Goal: Communication & Community: Share content

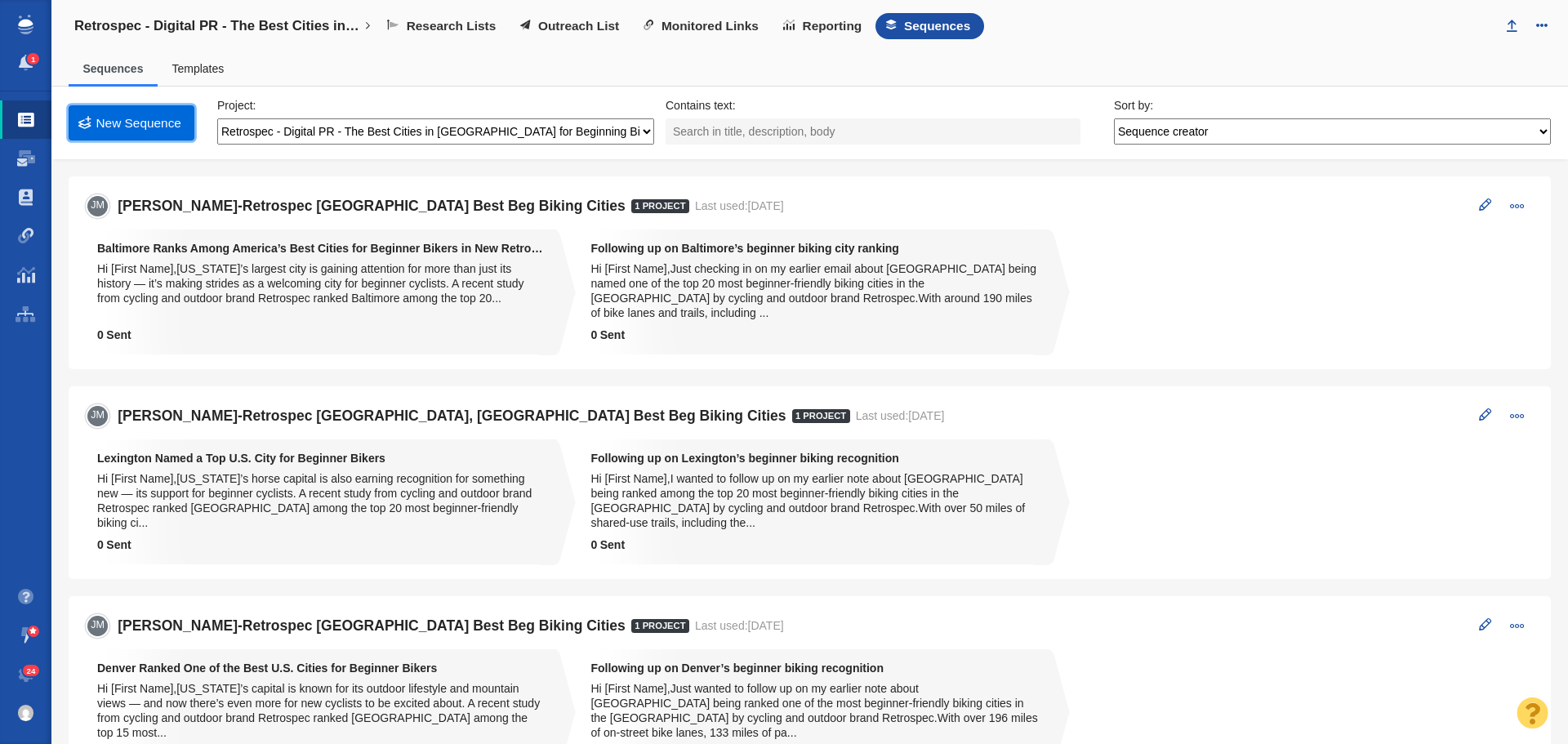
click at [127, 121] on link "New Sequence" at bounding box center [132, 122] width 126 height 35
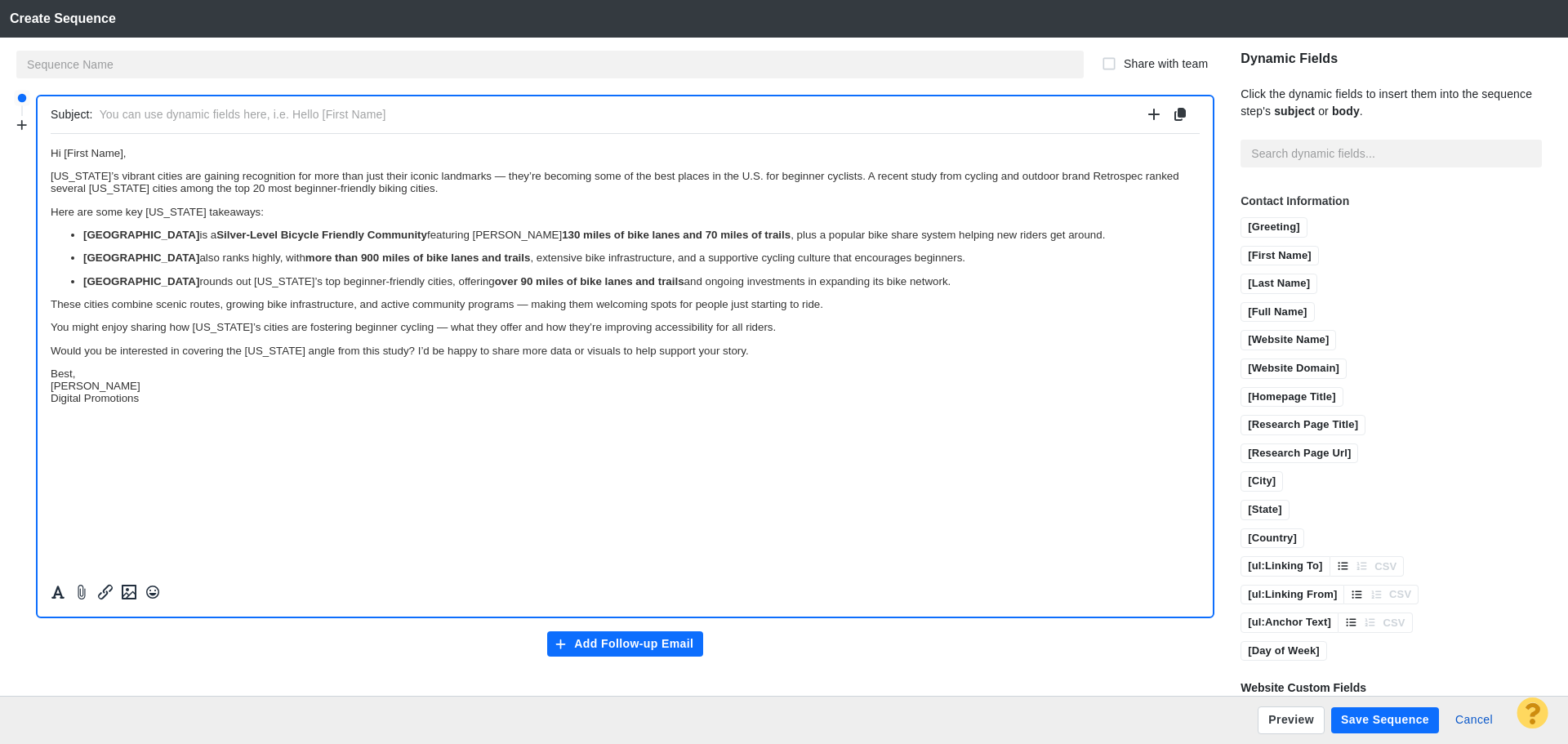
click at [100, 373] on p "Best, Jim Miller Digital Promotions" at bounding box center [625, 385] width 1149 height 37
click at [155, 414] on p "Jim Miller Digital Promotions" at bounding box center [625, 402] width 1149 height 25
click at [139, 593] on button "Insert image" at bounding box center [129, 592] width 23 height 21
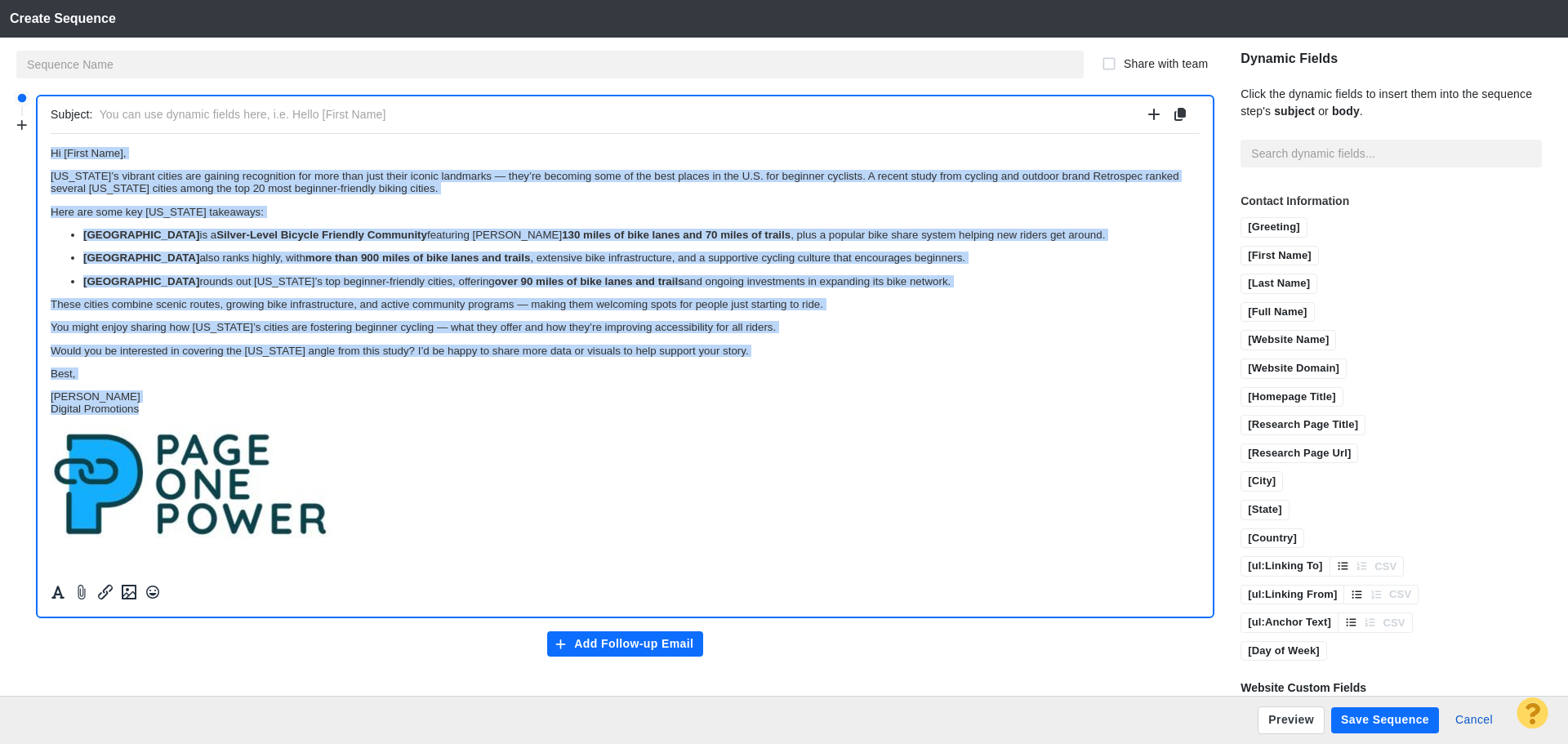
drag, startPoint x: 166, startPoint y: 407, endPoint x: 0, endPoint y: 135, distance: 318.7
click at [50, 135] on html "Hi [First Name], California’s vibrant cities are gaining recognition for more t…" at bounding box center [625, 343] width 1149 height 420
click at [62, 595] on icon "Formatting" at bounding box center [58, 592] width 13 height 13
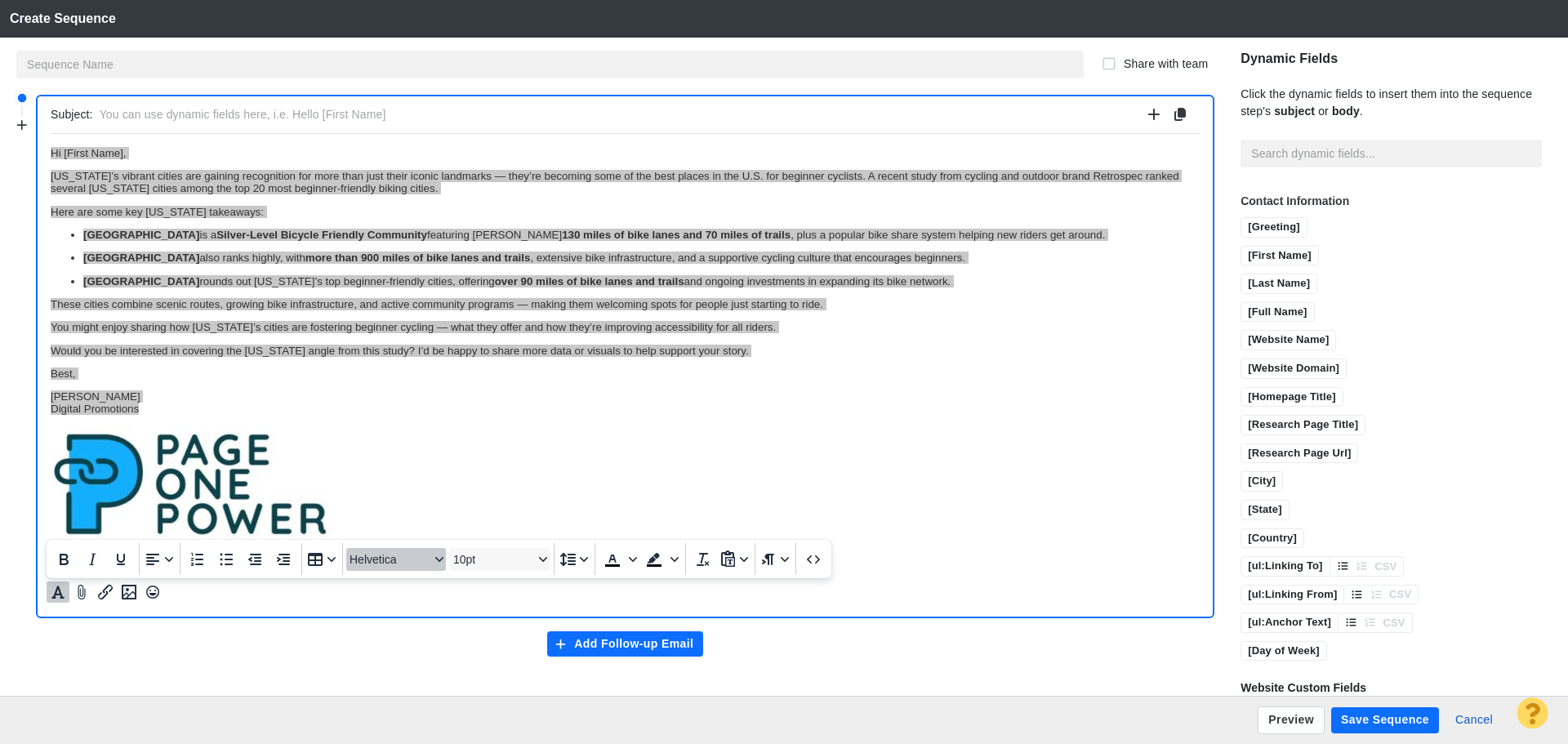
click at [384, 563] on span "Helvetica" at bounding box center [390, 559] width 80 height 13
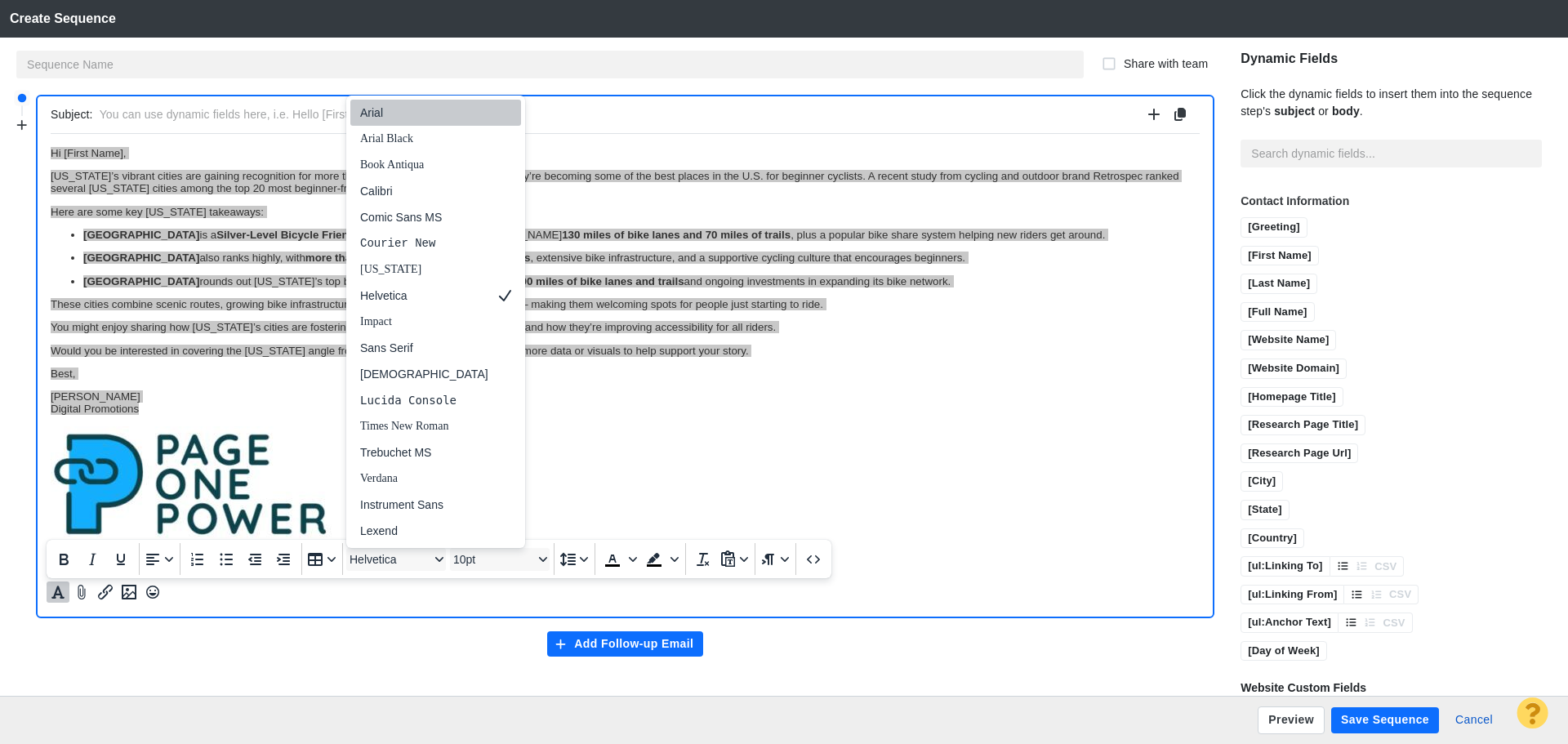
click at [404, 120] on div "Arial" at bounding box center [424, 112] width 128 height 19
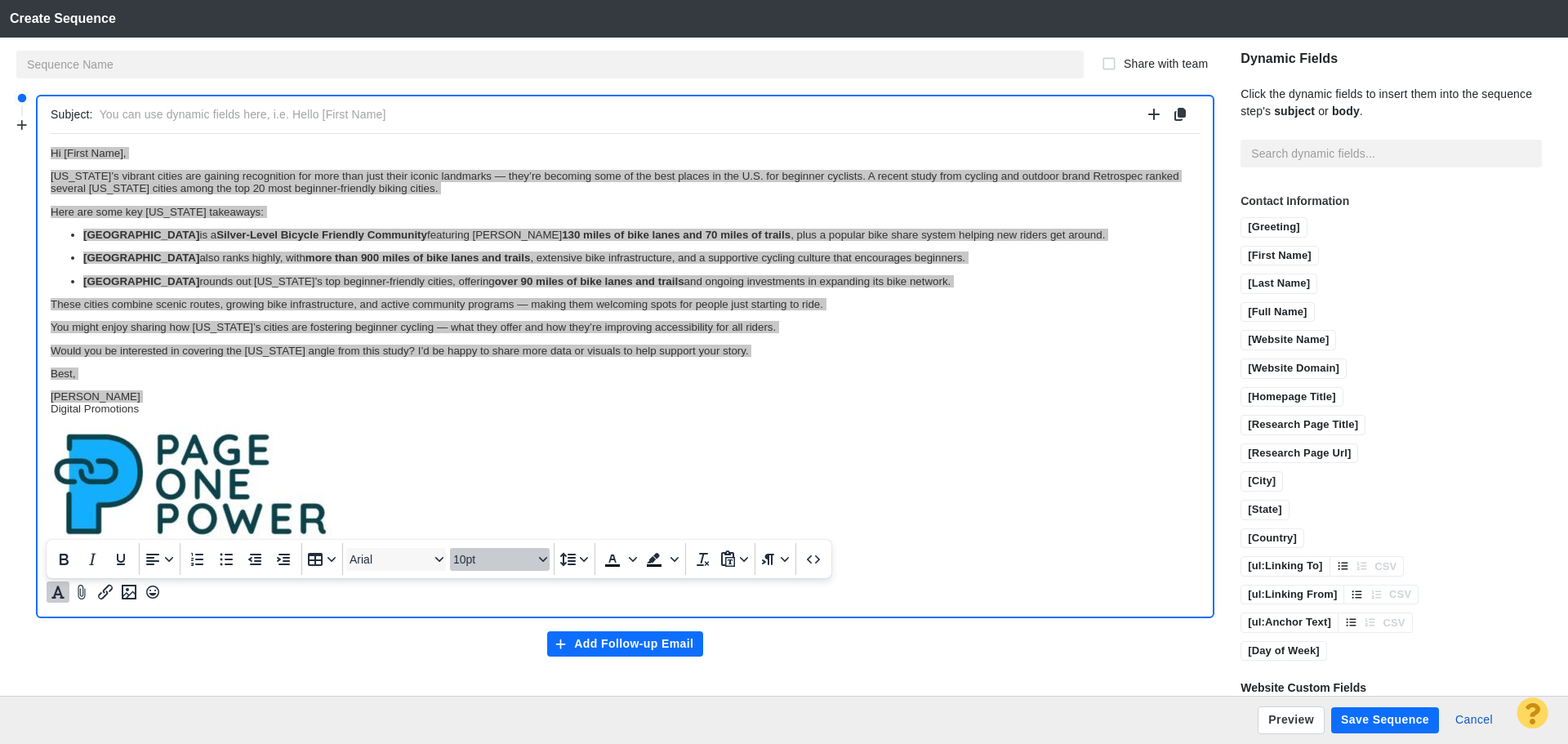
click at [503, 560] on span "10pt" at bounding box center [493, 559] width 80 height 13
click at [496, 398] on div "11pt" at bounding box center [492, 399] width 58 height 19
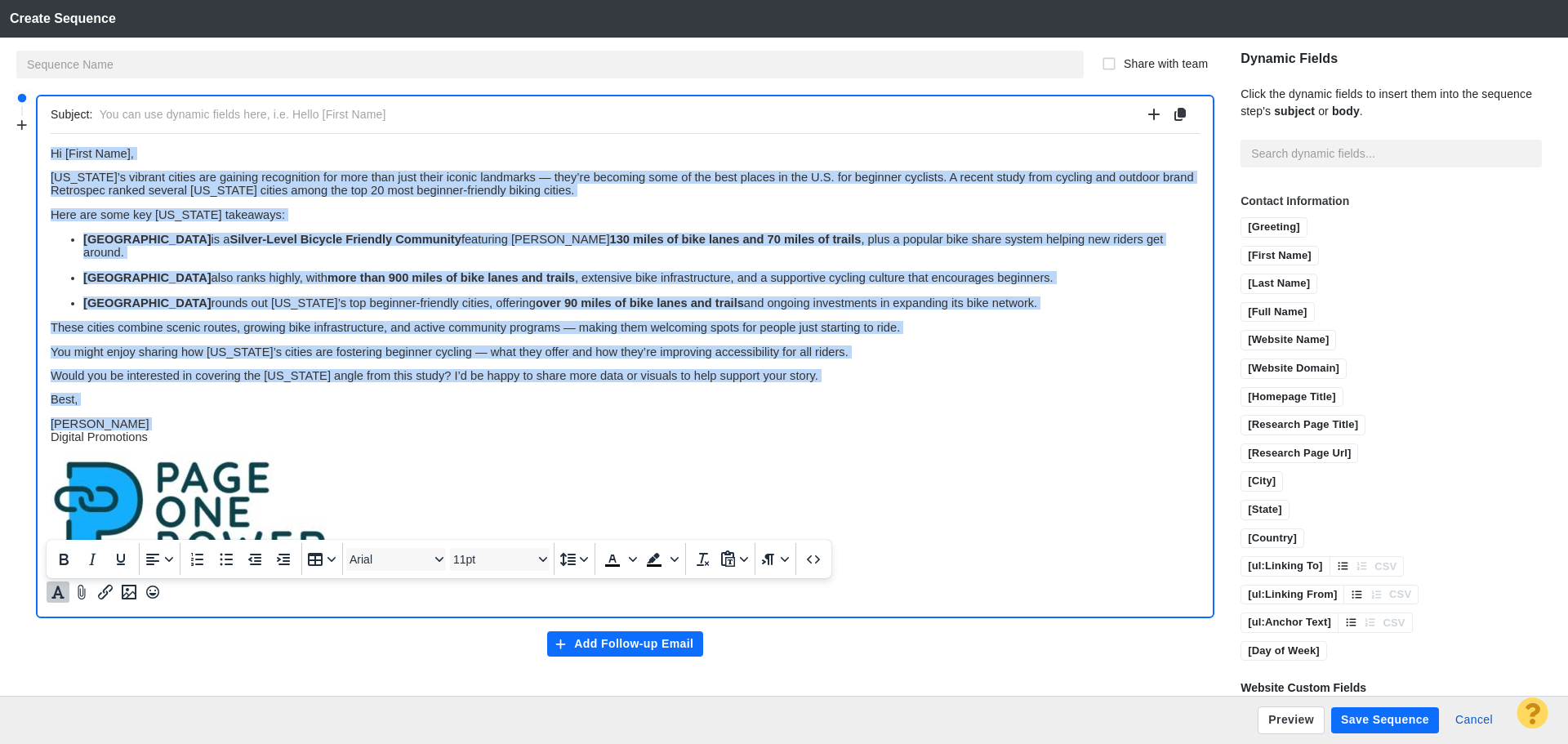
click at [369, 416] on p "Jim Miller Digital Promotions" at bounding box center [625, 429] width 1149 height 26
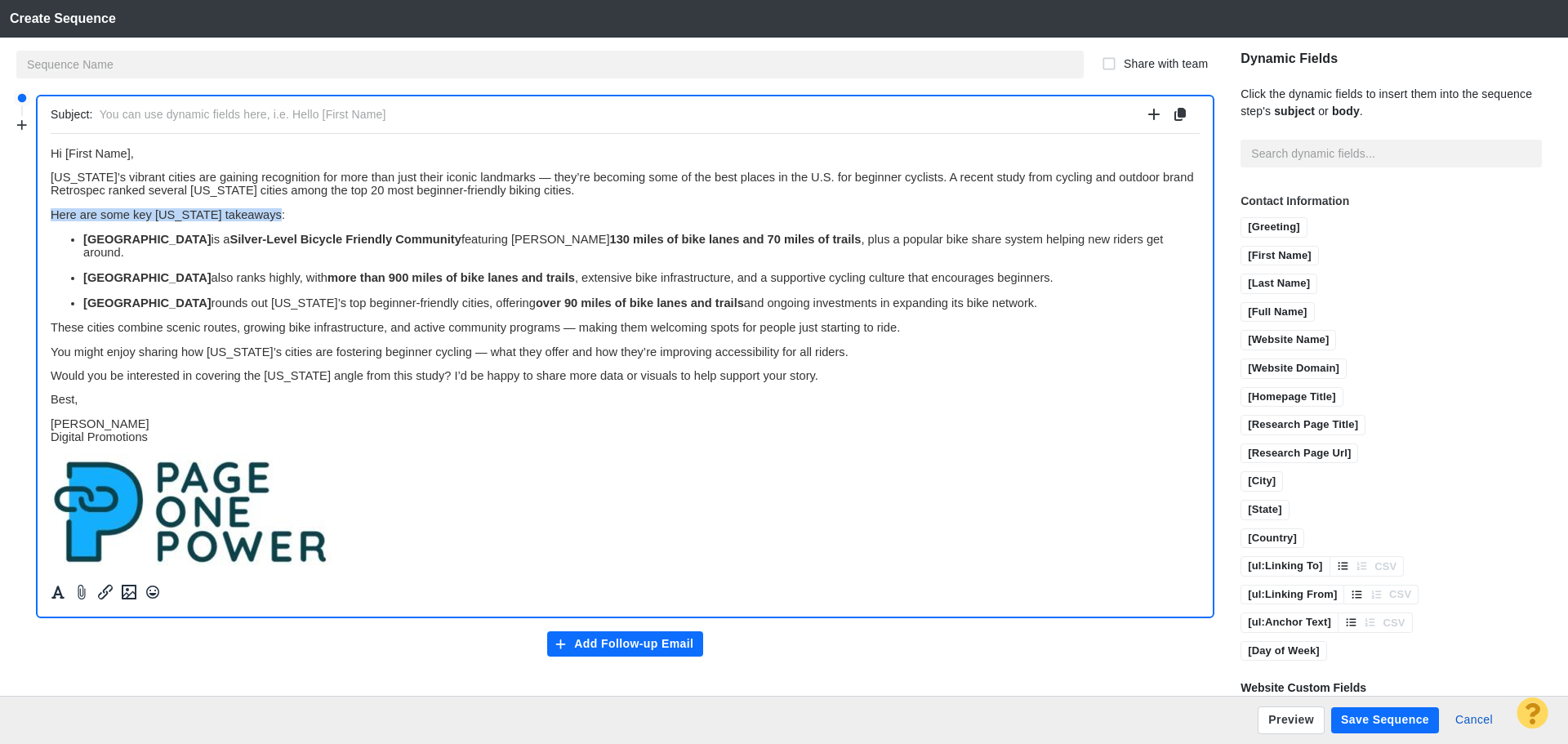
drag, startPoint x: 266, startPoint y: 215, endPoint x: 47, endPoint y: 215, distance: 219.0
click at [50, 215] on html "Hi [First Name], California’s vibrant cities are gaining recognition for more t…" at bounding box center [625, 357] width 1149 height 447
click at [57, 594] on icon "Formatting" at bounding box center [58, 592] width 13 height 13
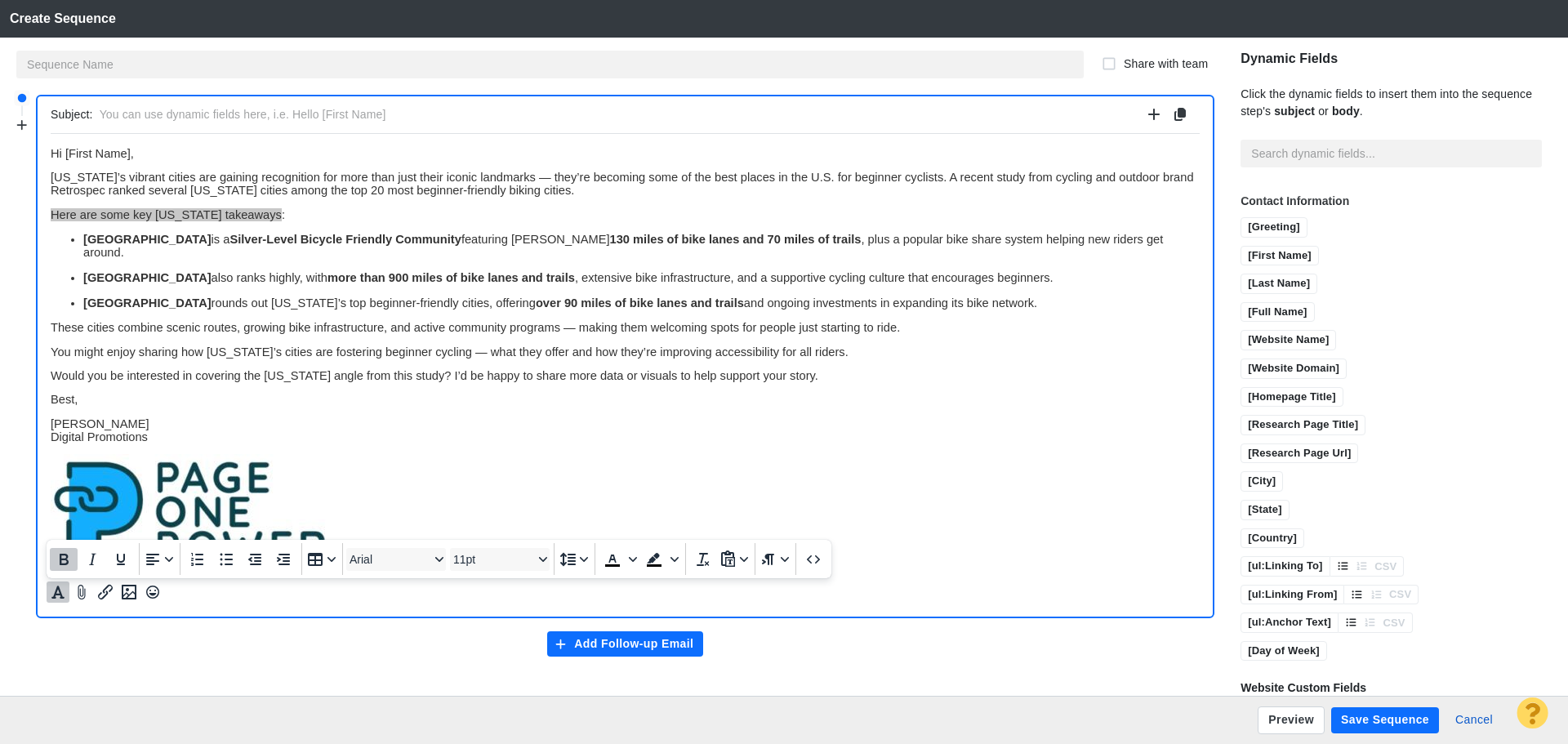
click at [66, 561] on icon "Bold" at bounding box center [63, 559] width 19 height 19
drag, startPoint x: 113, startPoint y: 561, endPoint x: 213, endPoint y: 352, distance: 231.7
click at [113, 561] on icon "Underline" at bounding box center [121, 559] width 19 height 19
click at [370, 428] on p "[PERSON_NAME] Digital Promotions" at bounding box center [625, 429] width 1149 height 26
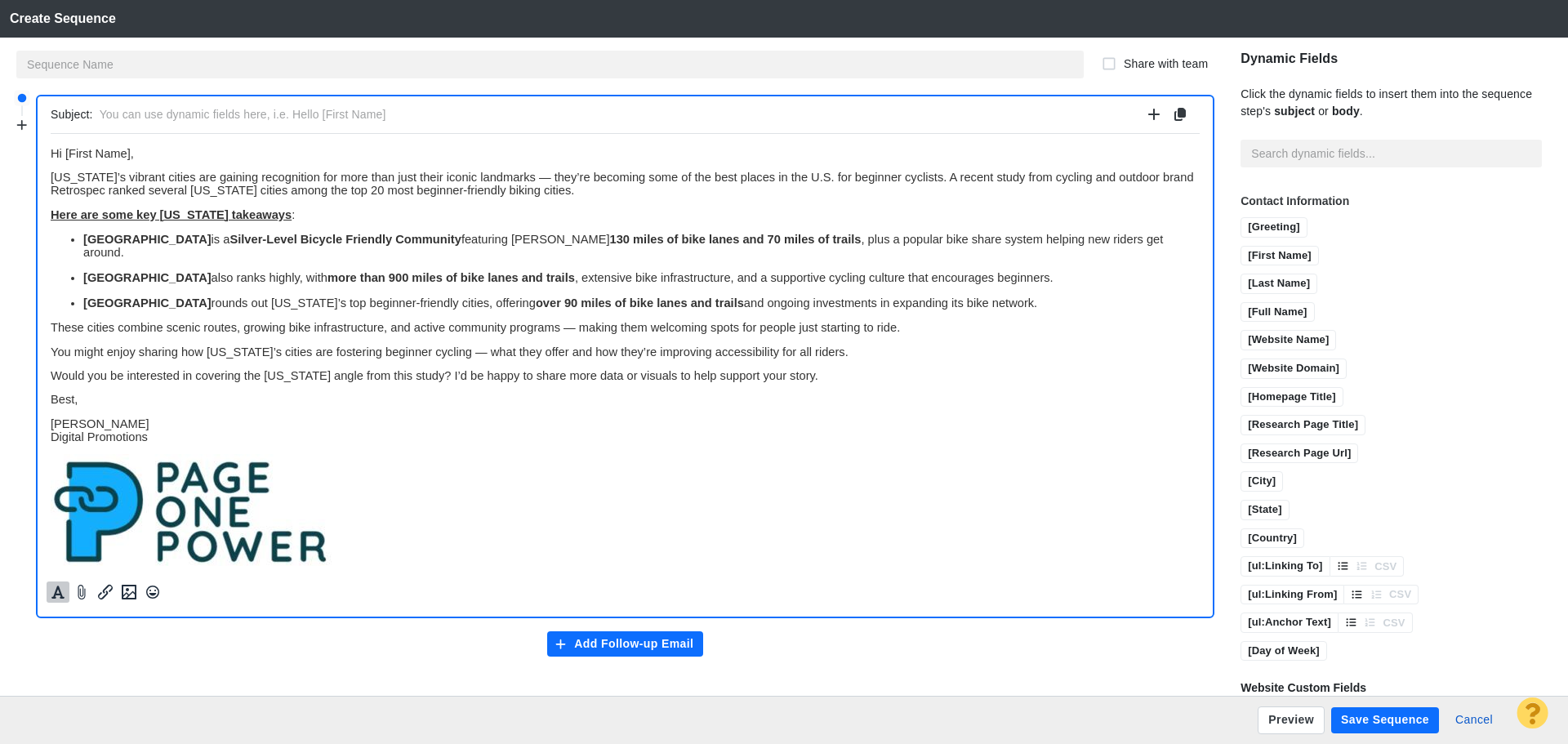
click at [342, 109] on input "text" at bounding box center [620, 115] width 1042 height 24
type input "[US_STATE] Cities Lead the Way as Top Beginner Biking Destinations"
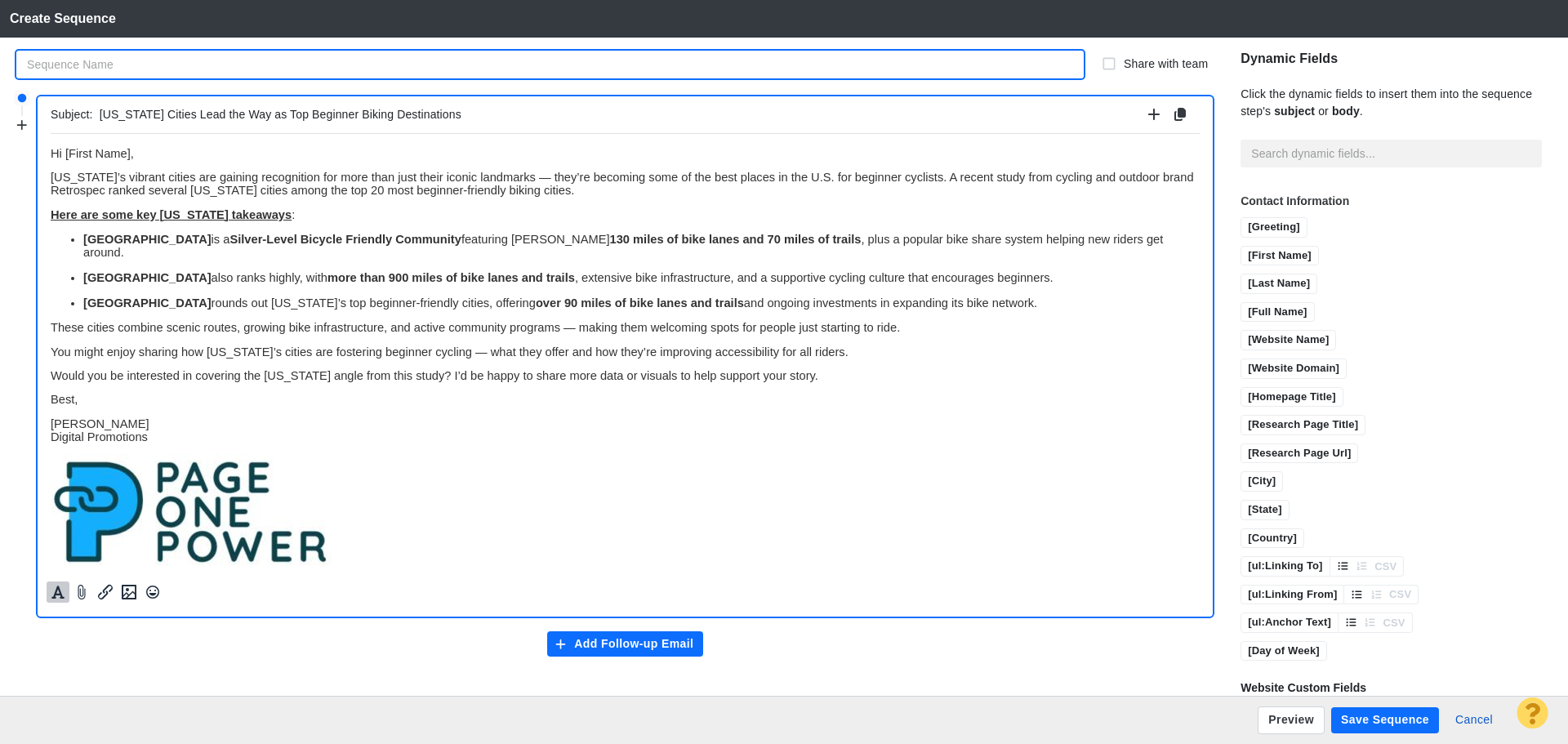
click at [197, 58] on input "text" at bounding box center [550, 64] width 1068 height 27
click at [105, 65] on input "Jim-Retrospec Best Beg Biking Cities" at bounding box center [550, 64] width 1068 height 27
type input "[PERSON_NAME]-Retrospec CA specific Best Beg Biking Cities"
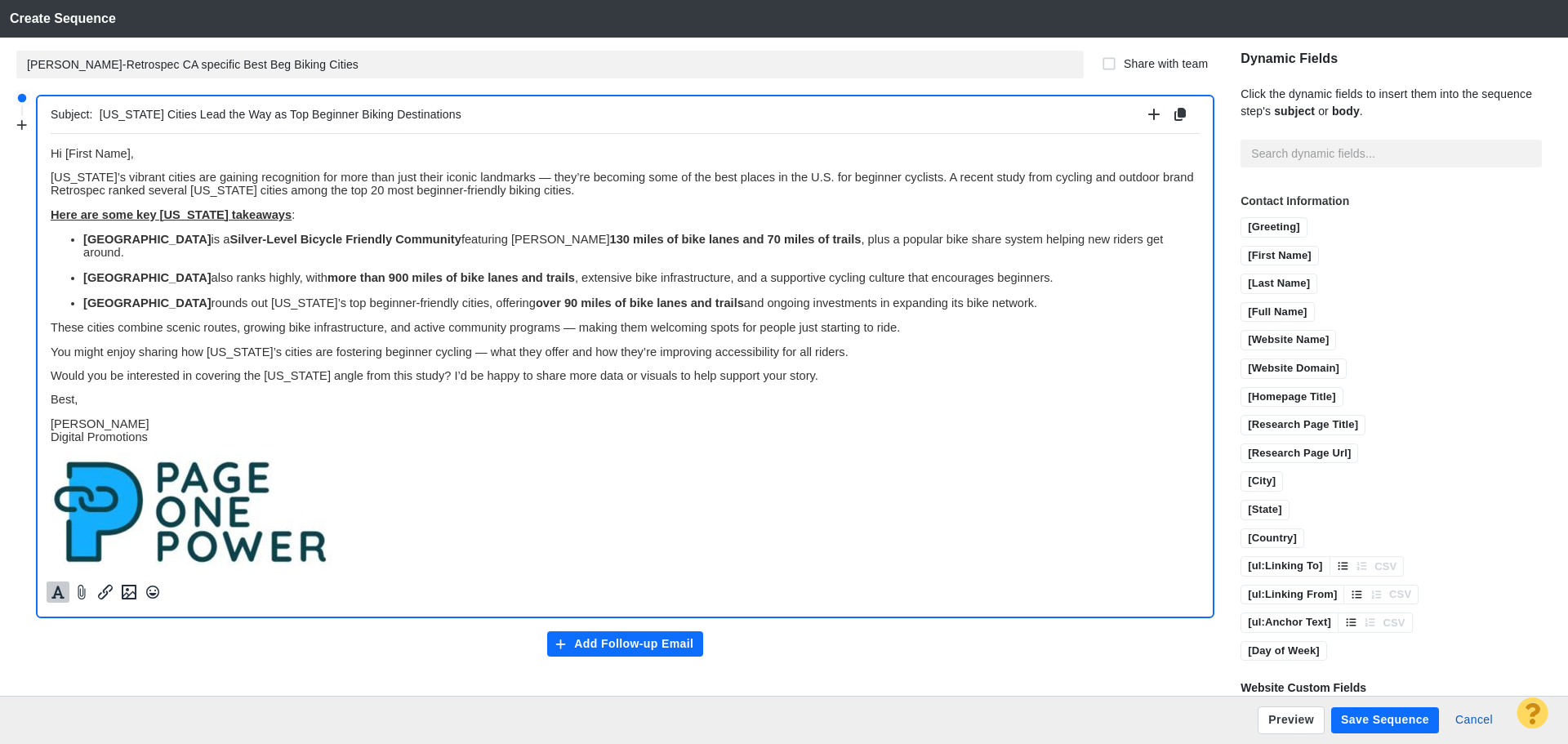
drag, startPoint x: 595, startPoint y: 644, endPoint x: 513, endPoint y: 424, distance: 234.8
click at [595, 644] on button "Add Follow-up Email" at bounding box center [626, 644] width 157 height 26
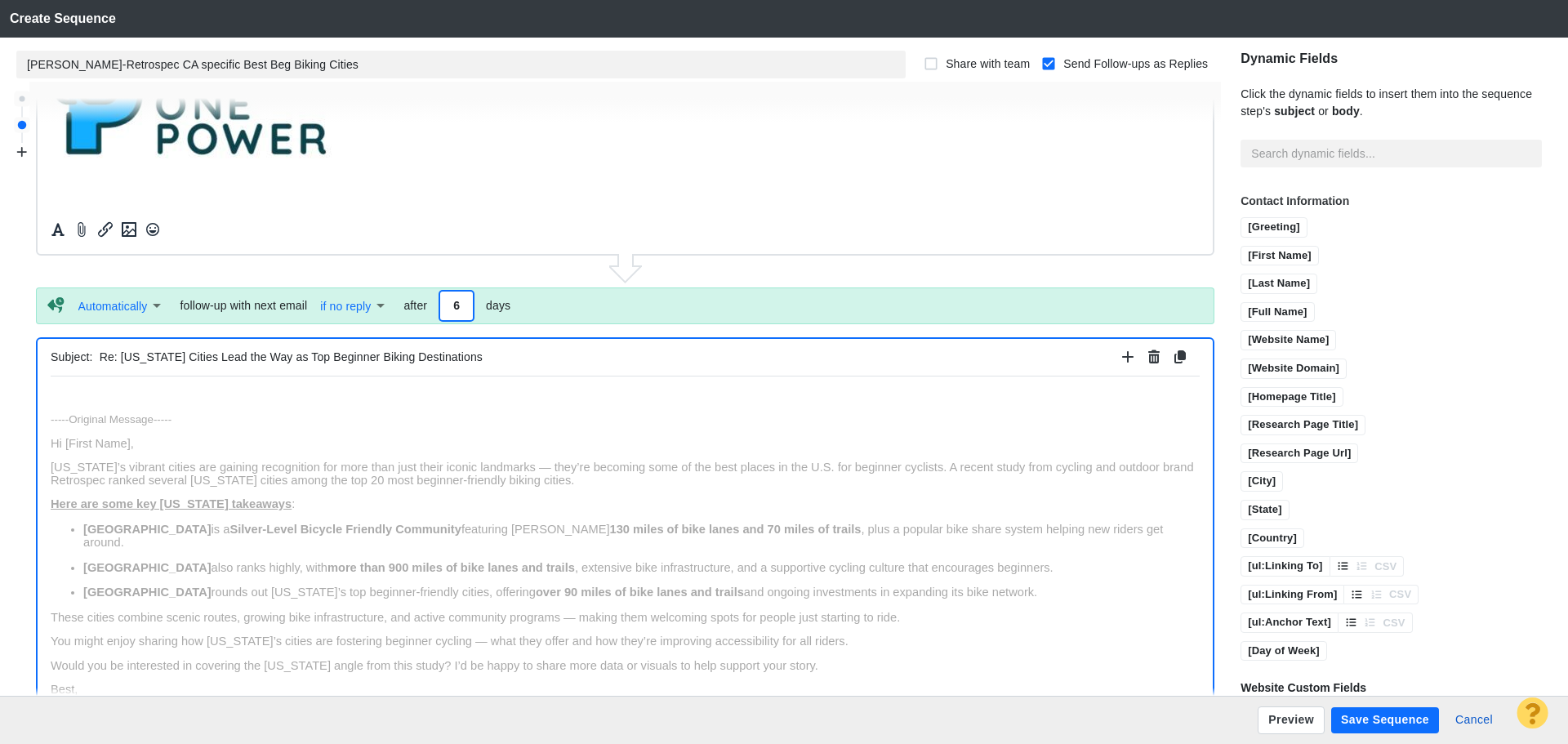
type input "6"
click at [566, 360] on input "Re: California Cities Lead the Way as Top Beginner Biking Destinations" at bounding box center [607, 357] width 1016 height 24
drag, startPoint x: 499, startPoint y: 355, endPoint x: 63, endPoint y: 354, distance: 436.0
click at [63, 354] on div "Subject: Re: California Cities Lead the Way as Top Beginner Biking Destinations" at bounding box center [625, 357] width 1149 height 37
paste input "Following up on California’s beginner-friendly biking citie"
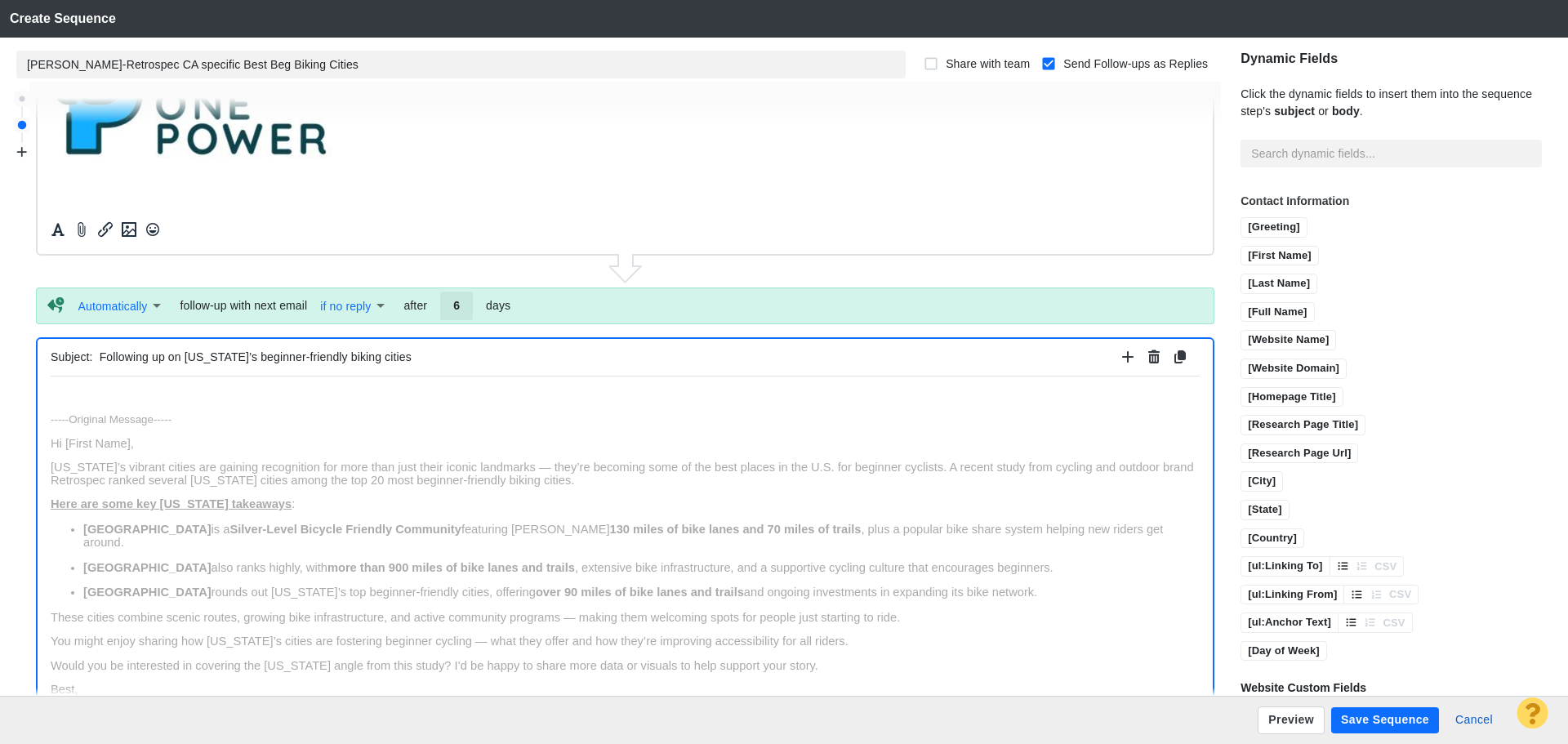
type input "Following up on [US_STATE]’s beginner-friendly biking cities"
click at [153, 399] on p "﻿" at bounding box center [625, 395] width 1149 height 13
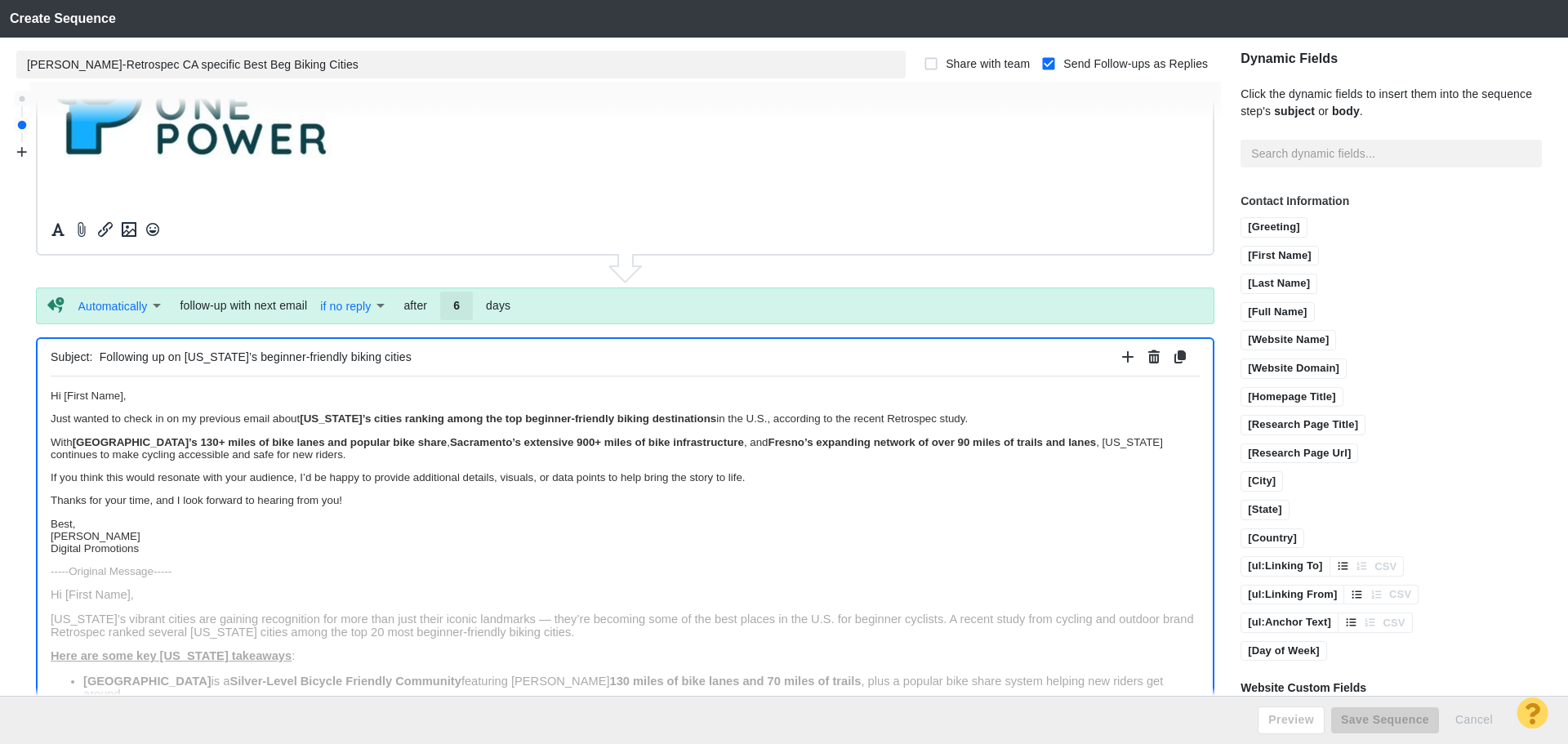
click at [108, 517] on p "Best, Jim Miller Digital Promotions" at bounding box center [625, 535] width 1149 height 37
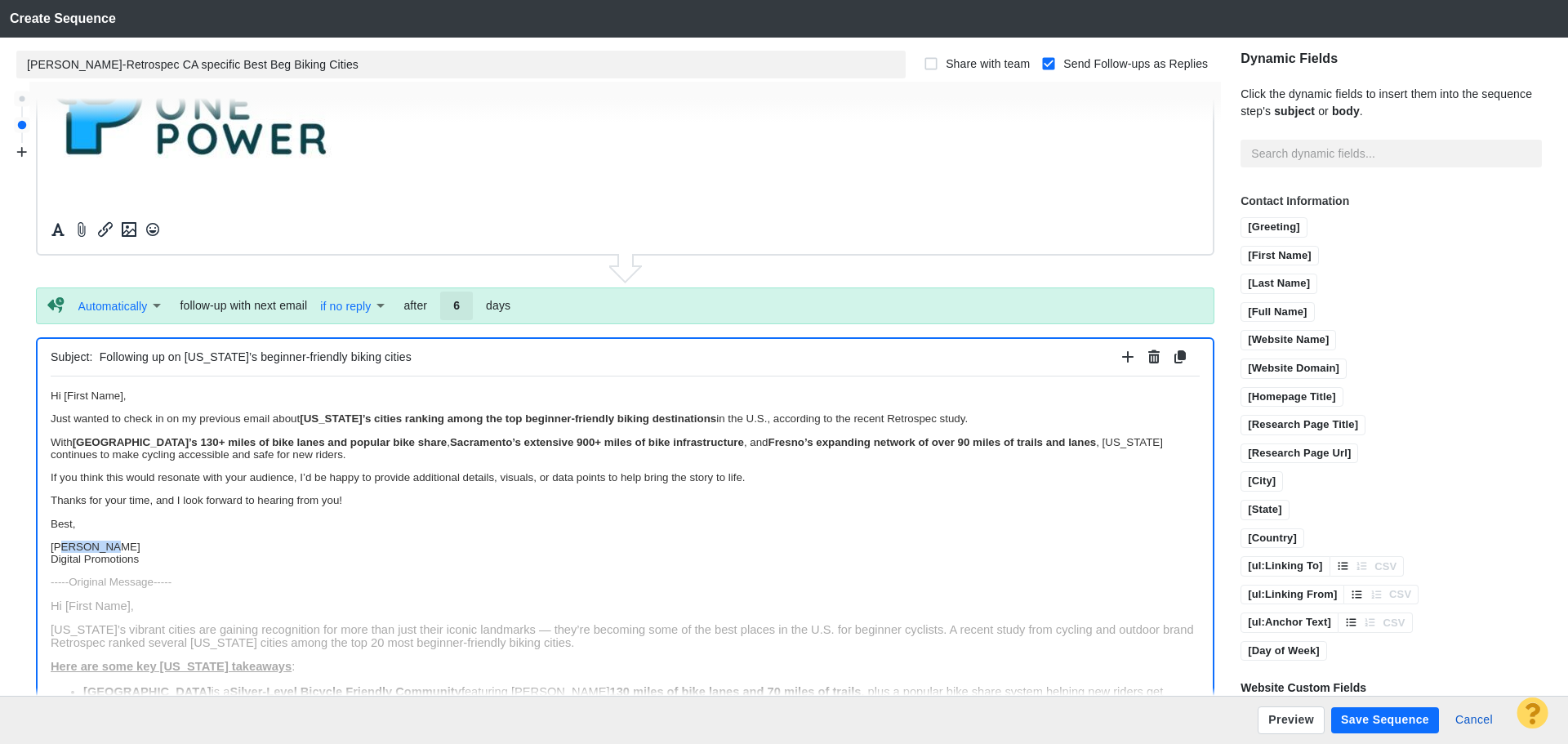
drag, startPoint x: 154, startPoint y: 551, endPoint x: 58, endPoint y: 538, distance: 96.9
click at [58, 538] on body "Hi [First Name], Just wanted to check in on my previous email about California’…" at bounding box center [625, 704] width 1149 height 631
click at [166, 563] on p "[PERSON_NAME] Digital Promotions" at bounding box center [625, 551] width 1149 height 25
drag, startPoint x: 166, startPoint y: 563, endPoint x: 0, endPoint y: 424, distance: 216.5
click at [50, 424] on html "Hi [First Name], Just wanted to check in on my previous email about California’…" at bounding box center [625, 704] width 1149 height 657
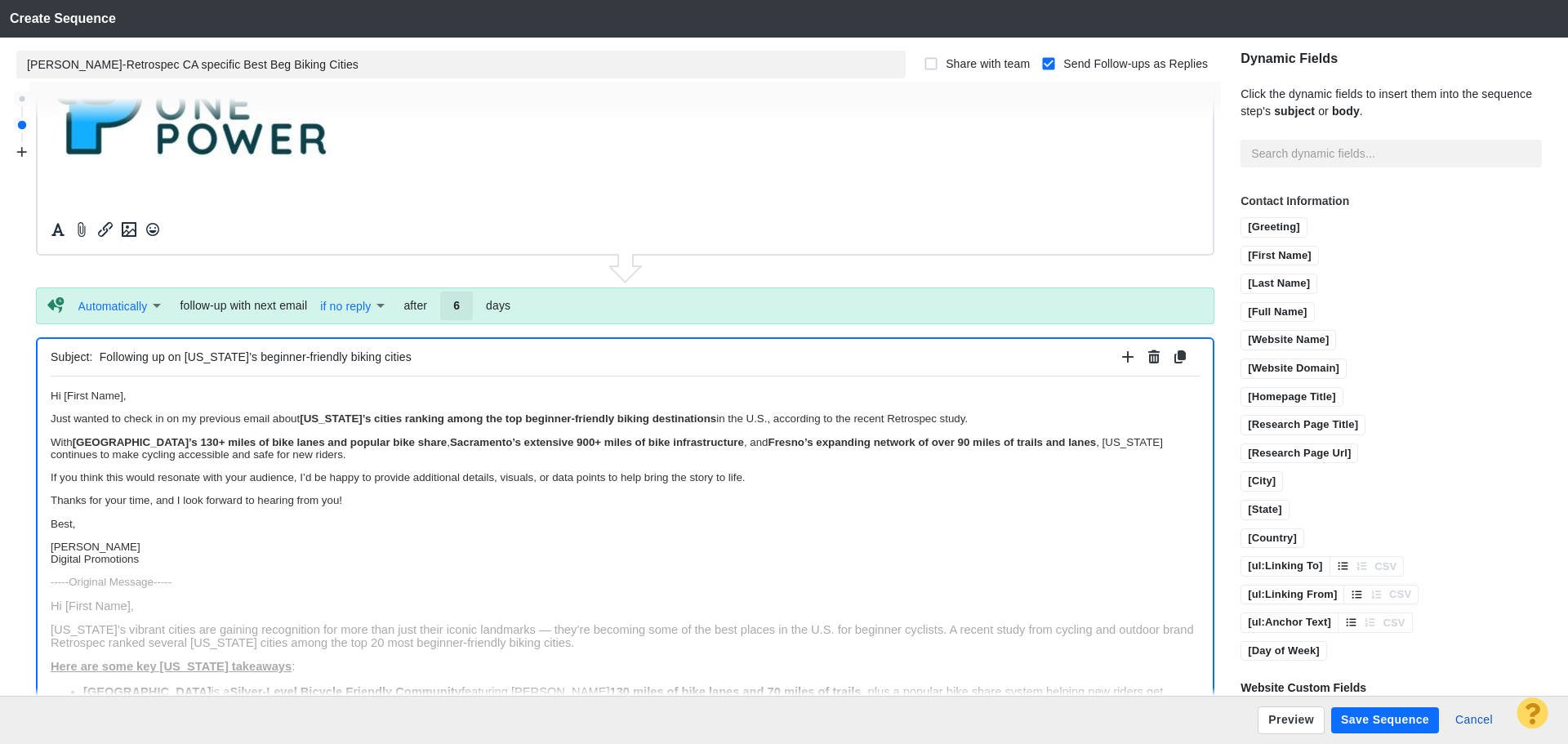
click at [214, 569] on body "Hi [First Name], Just wanted to check in on my previous email about California’…" at bounding box center [625, 704] width 1149 height 631
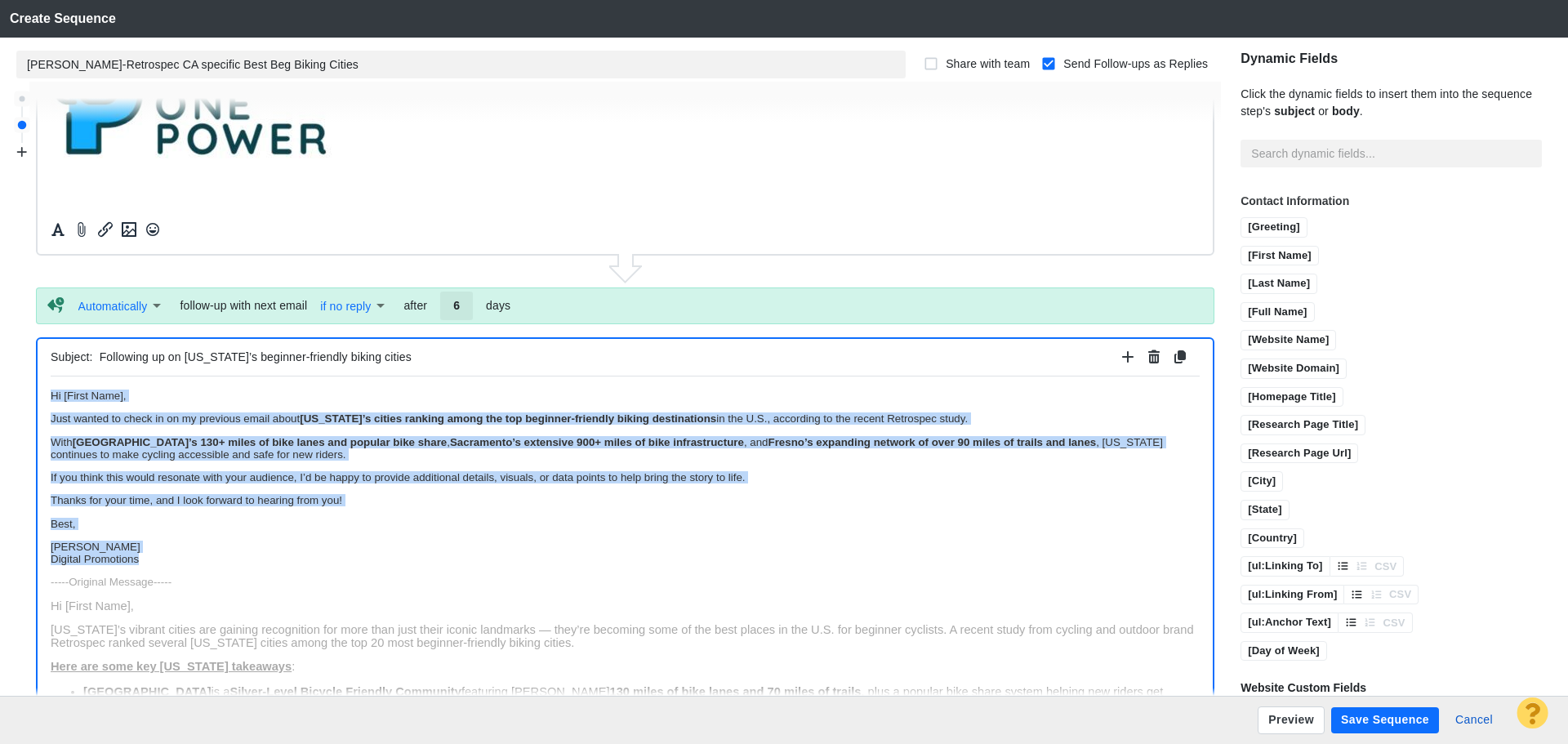
drag, startPoint x: 158, startPoint y: 553, endPoint x: 0, endPoint y: 349, distance: 258.0
click at [50, 375] on html "Hi [First Name], Just wanted to check in on my previous email about California’…" at bounding box center [625, 704] width 1149 height 657
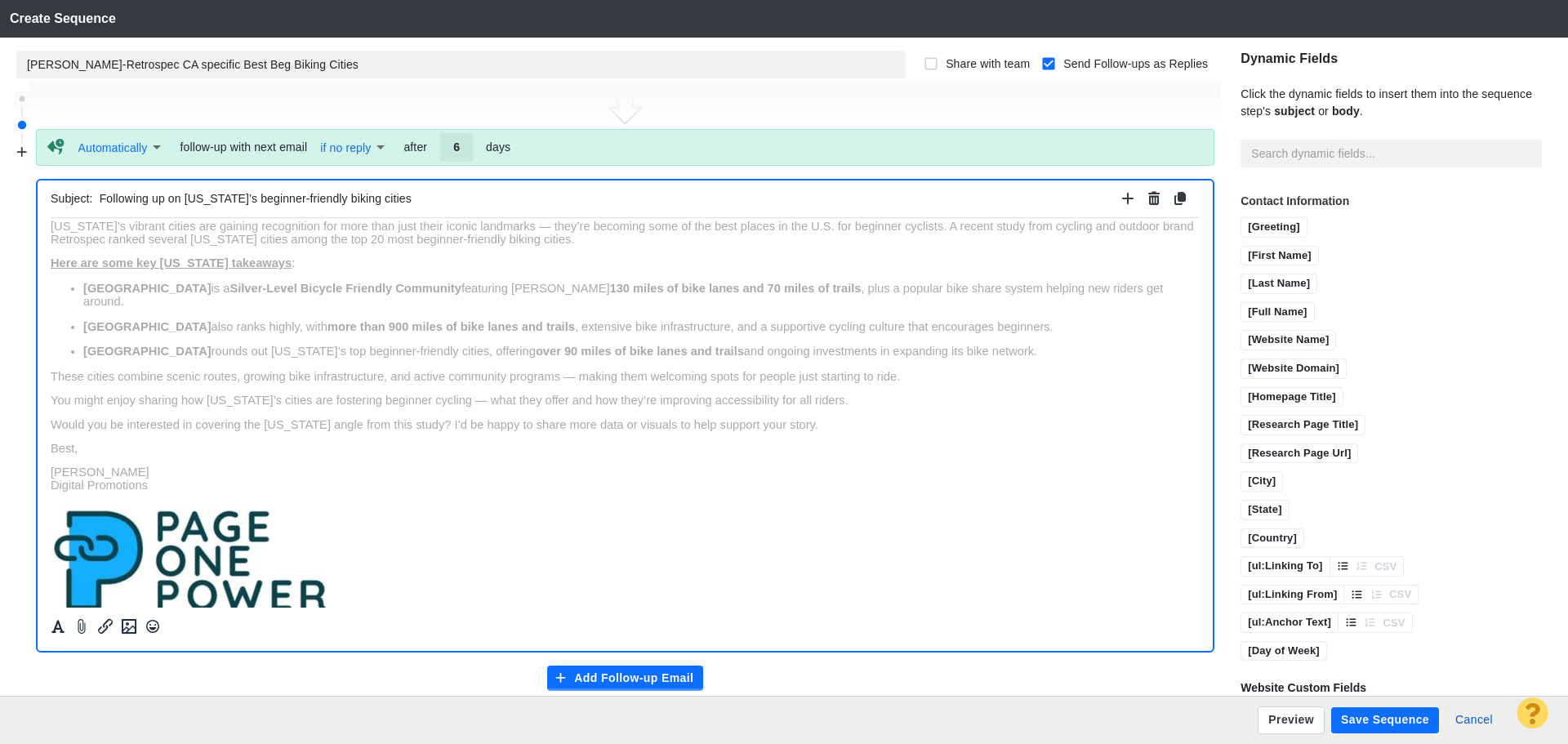
scroll to position [601, 0]
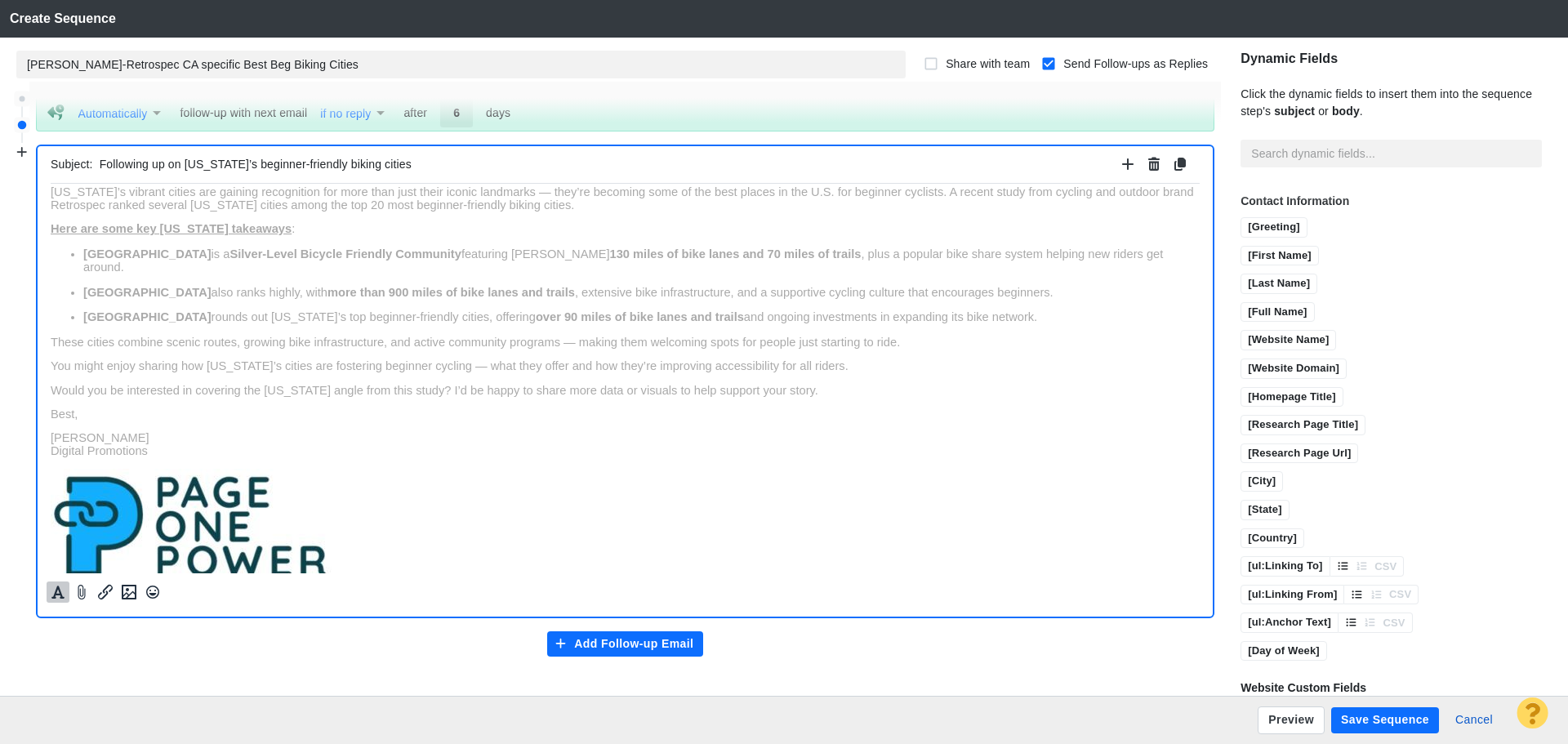
click at [49, 592] on button "Formatting" at bounding box center [58, 592] width 23 height 21
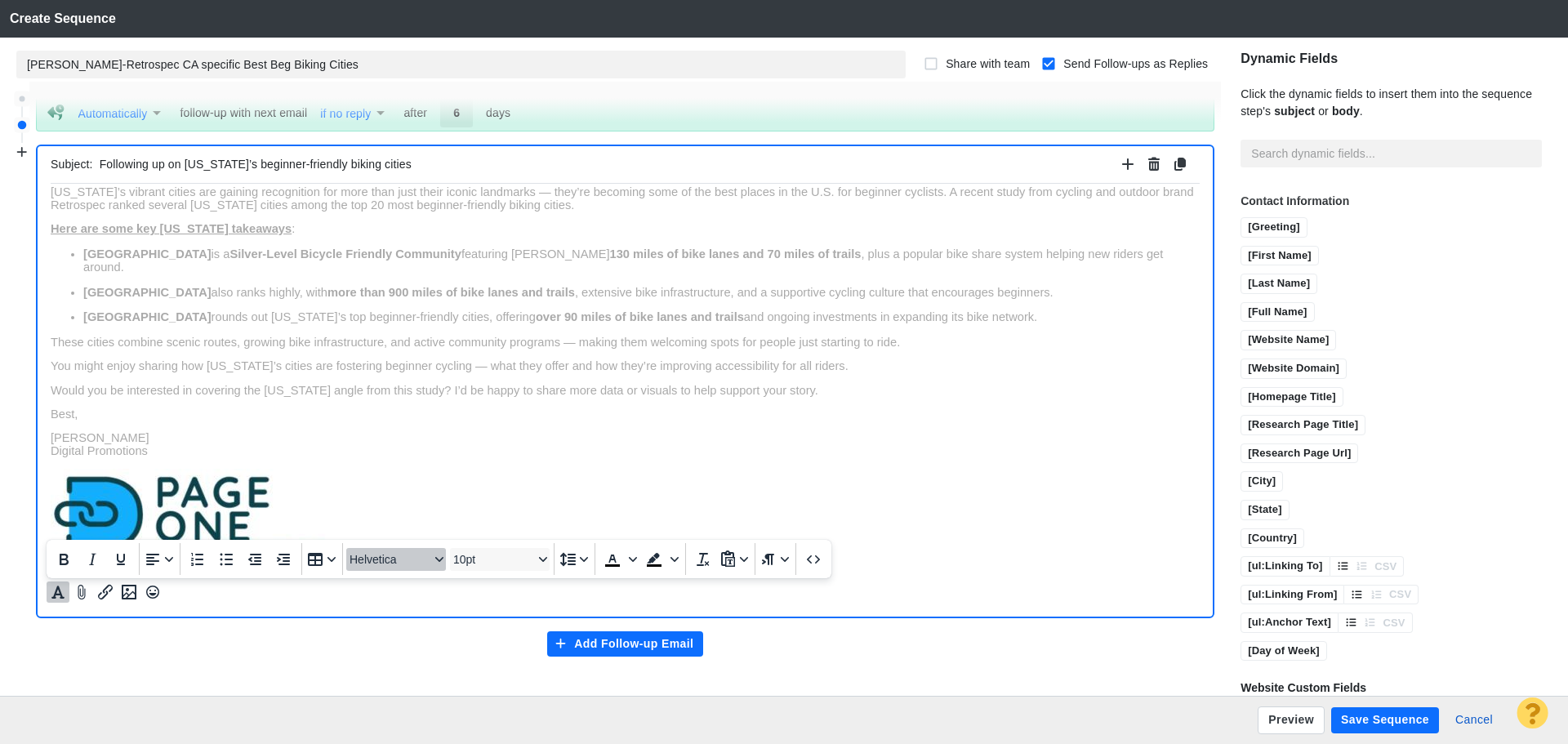
click at [383, 561] on span "Helvetica" at bounding box center [390, 559] width 80 height 13
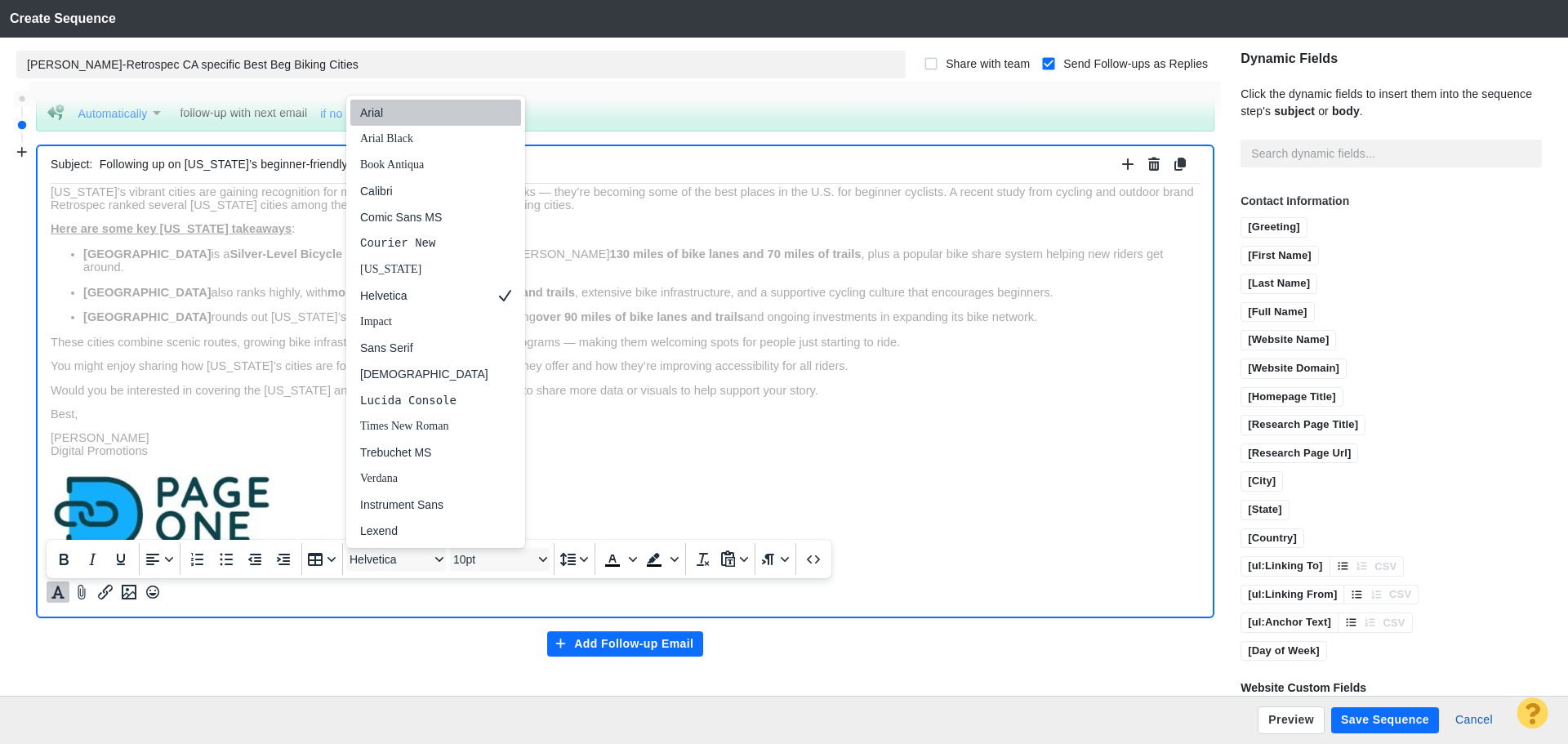
click at [384, 116] on div "Arial" at bounding box center [424, 112] width 128 height 19
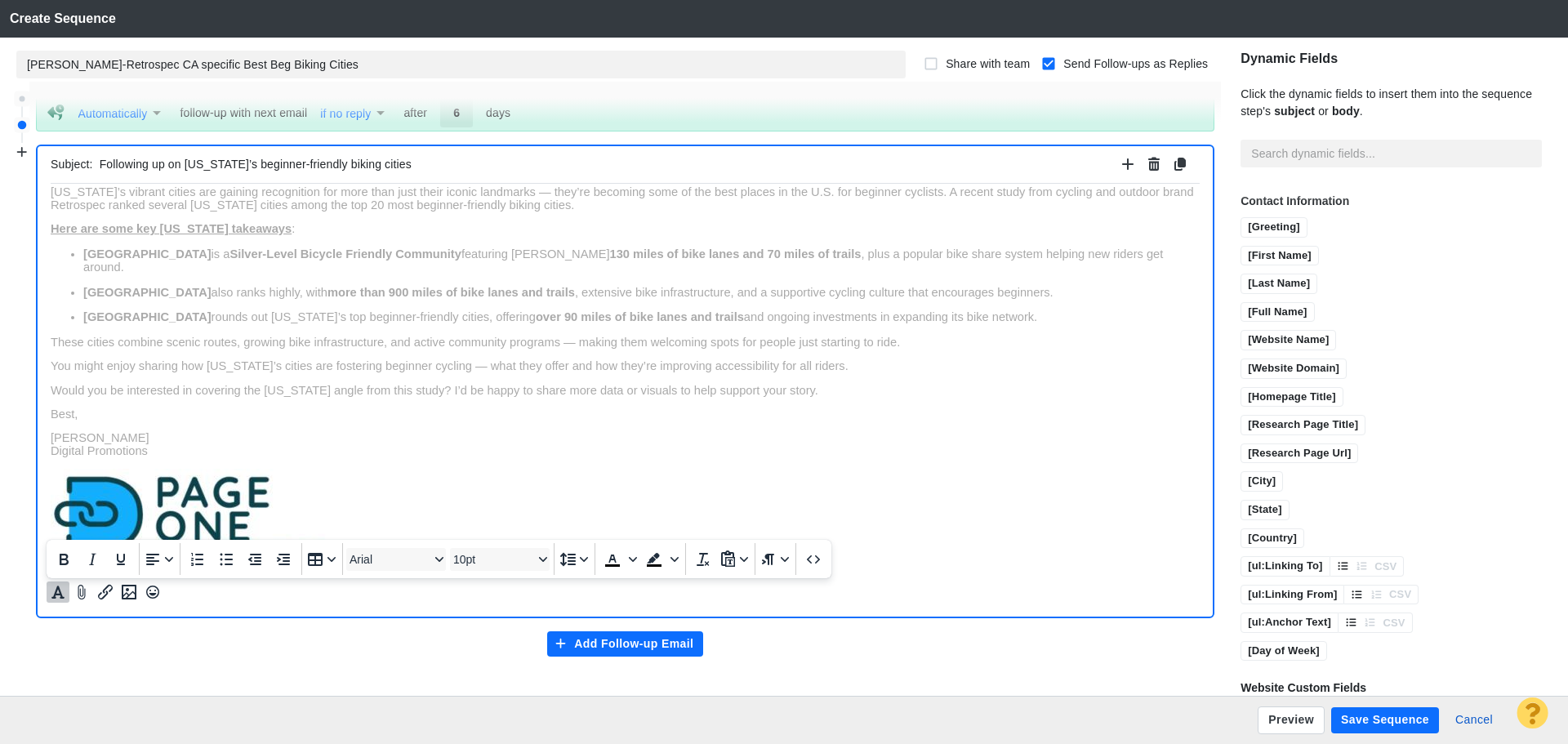
scroll to position [0, 0]
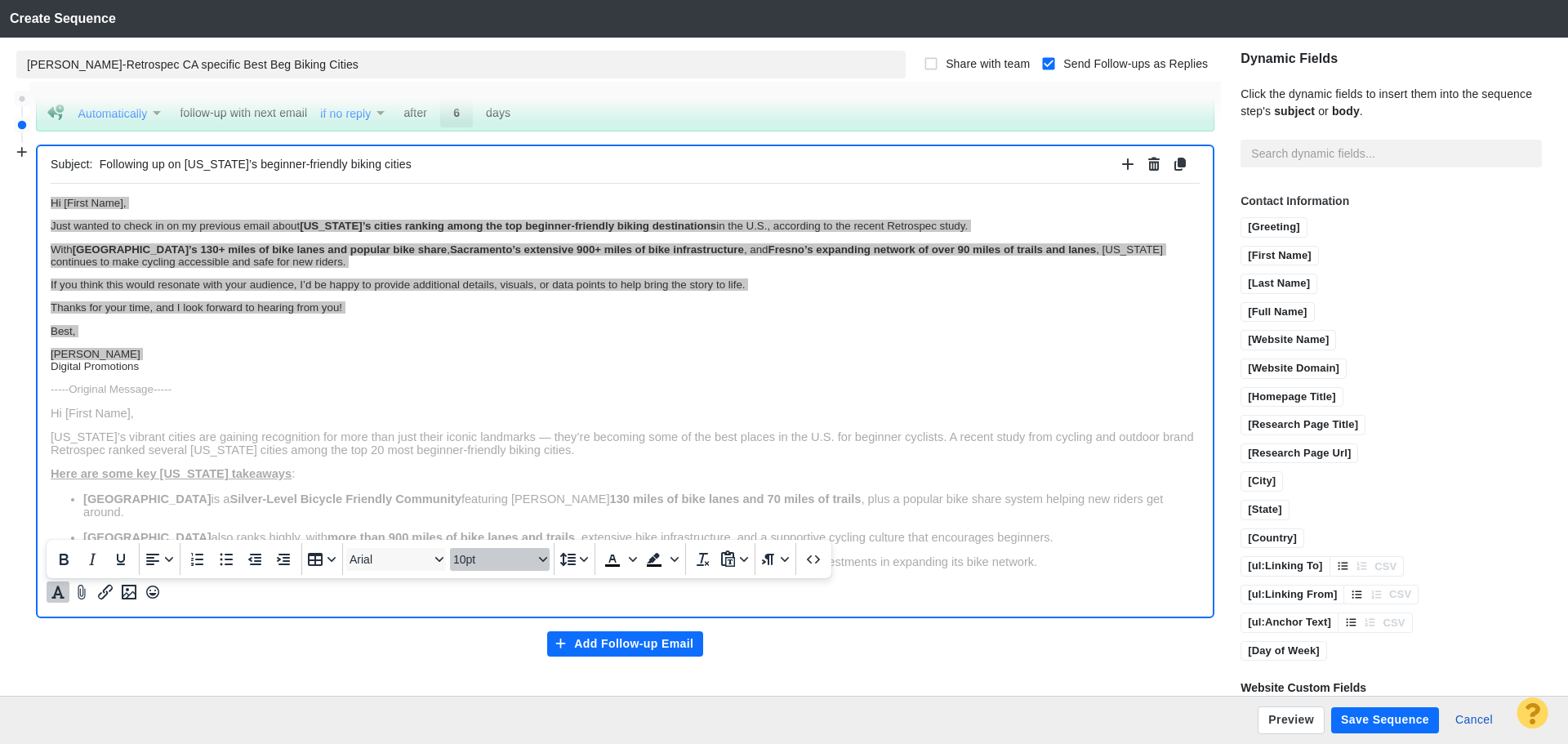
click at [485, 561] on span "10pt" at bounding box center [493, 559] width 80 height 13
drag, startPoint x: 478, startPoint y: 408, endPoint x: 419, endPoint y: 220, distance: 197.0
click at [478, 408] on div "11pt" at bounding box center [492, 399] width 58 height 19
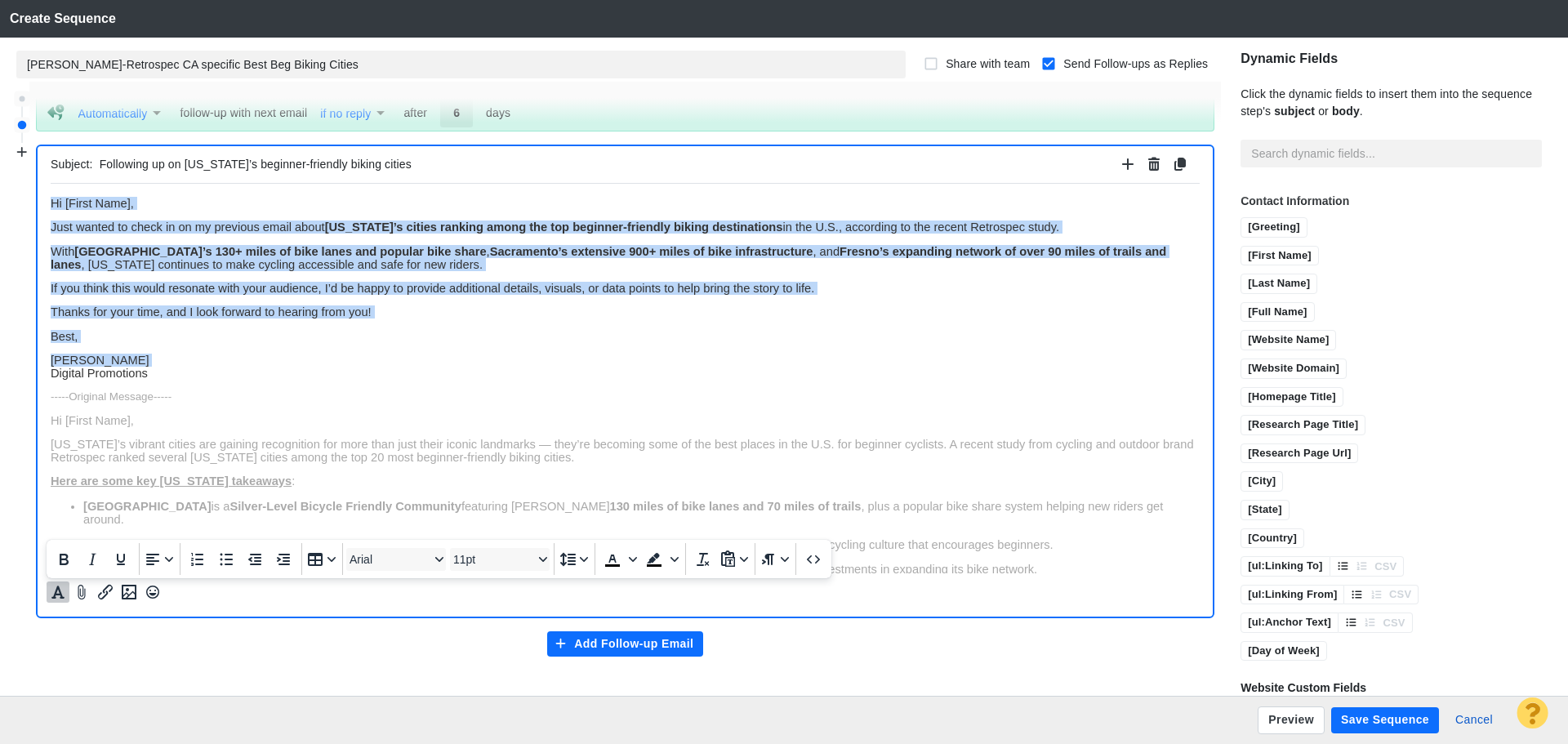
click at [329, 374] on p "[PERSON_NAME] Digital Promotions" at bounding box center [625, 365] width 1149 height 26
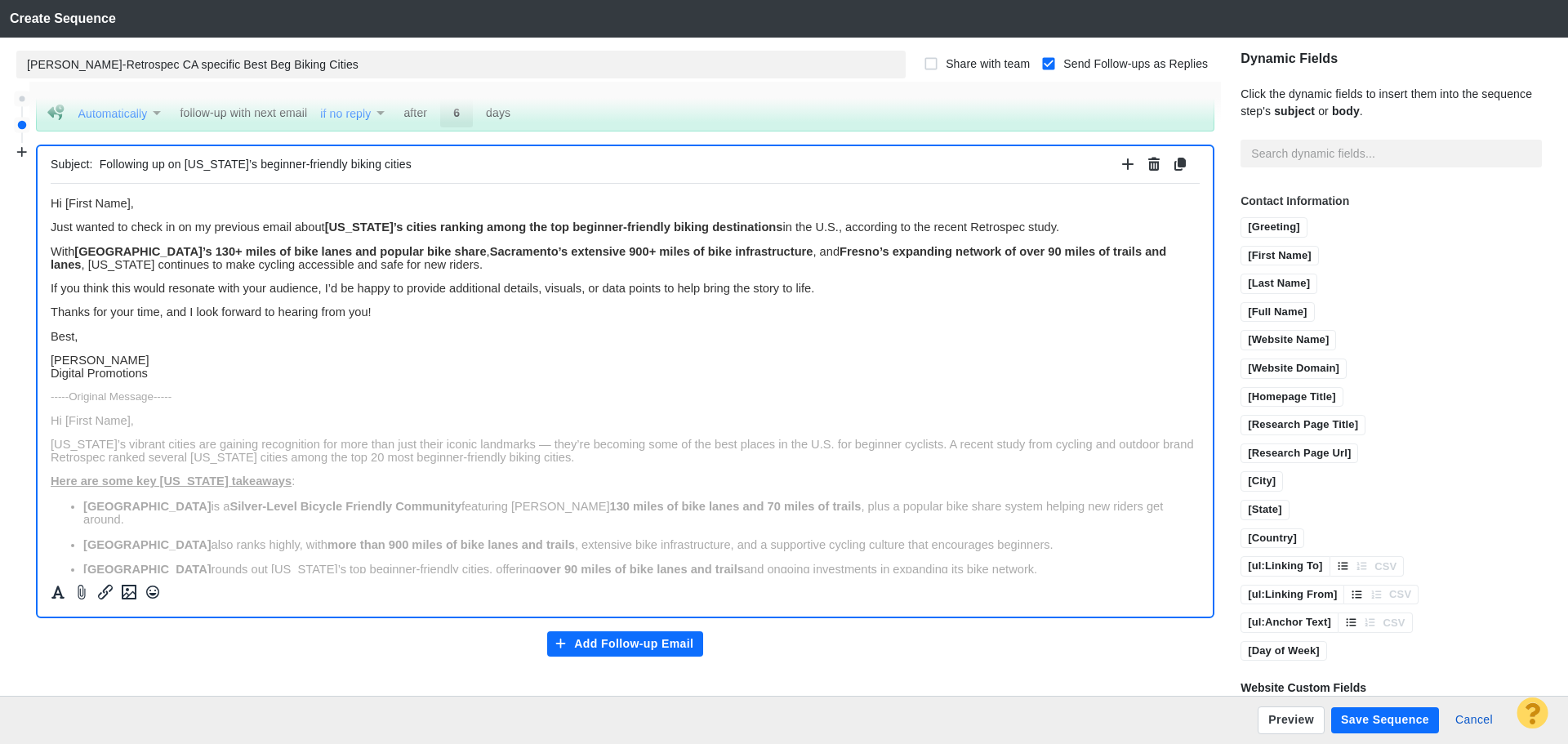
click at [239, 369] on p "[PERSON_NAME] Digital Promotions" at bounding box center [625, 365] width 1149 height 26
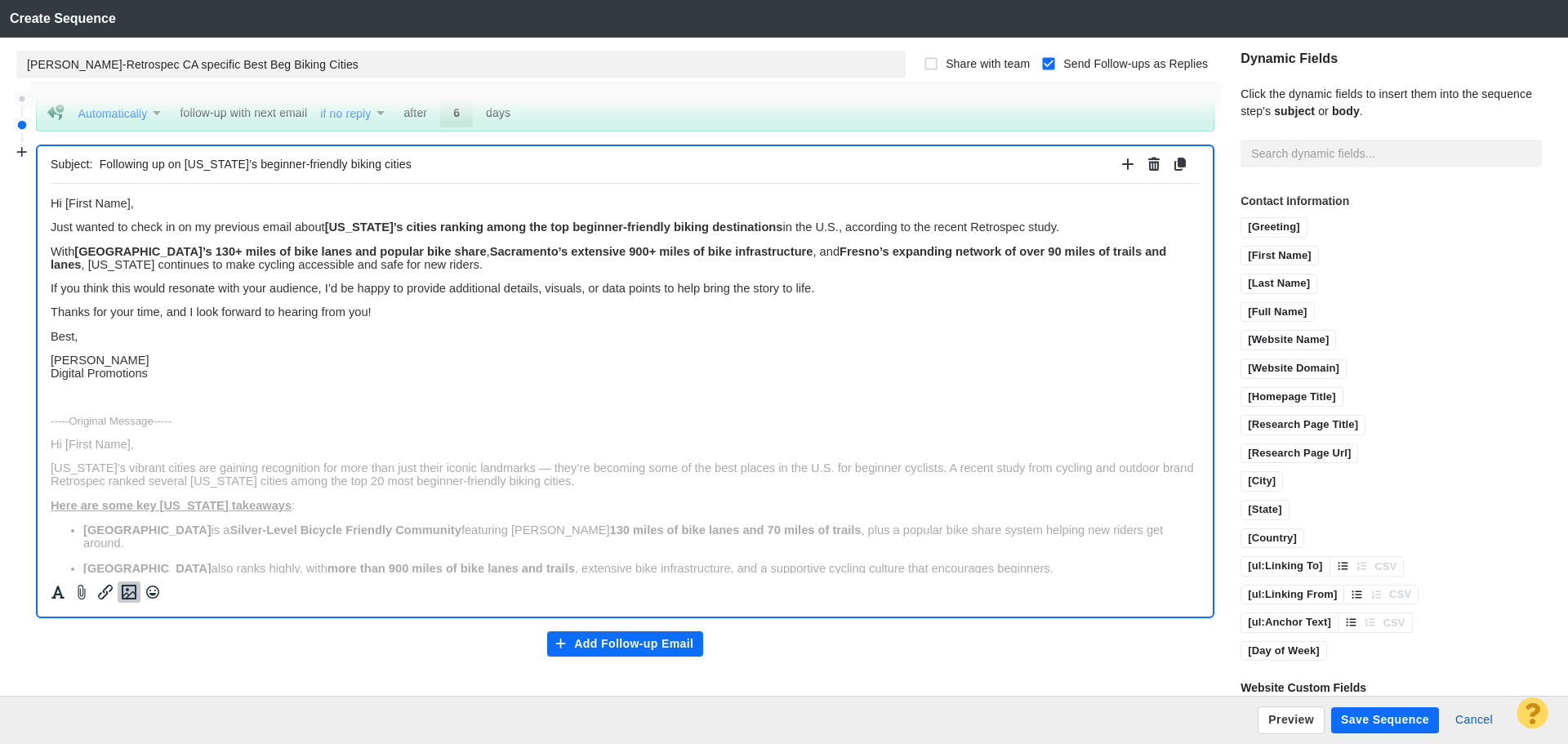
click at [137, 601] on icon "Insert image" at bounding box center [129, 592] width 19 height 19
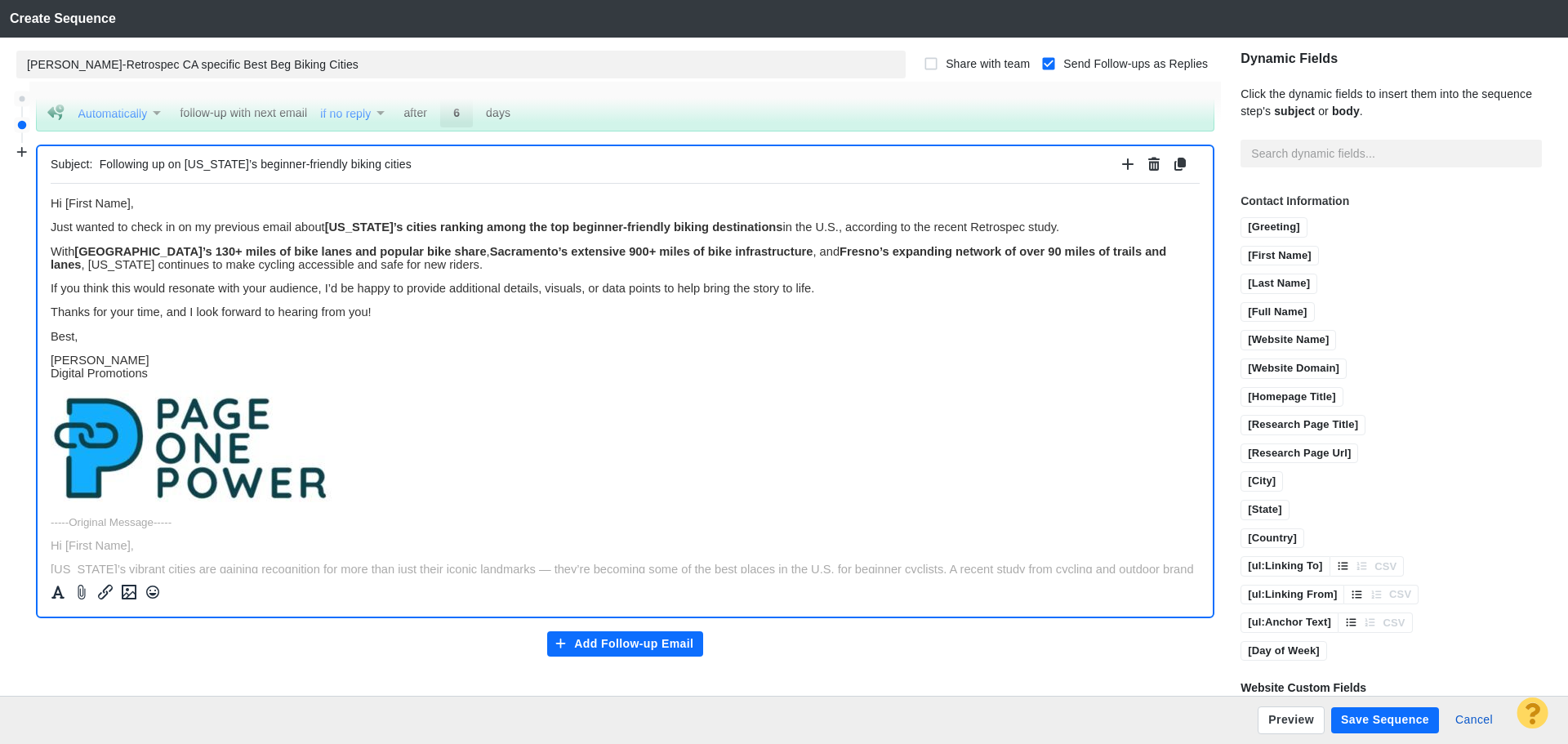
click at [1380, 715] on button "Save Sequence" at bounding box center [1385, 719] width 108 height 26
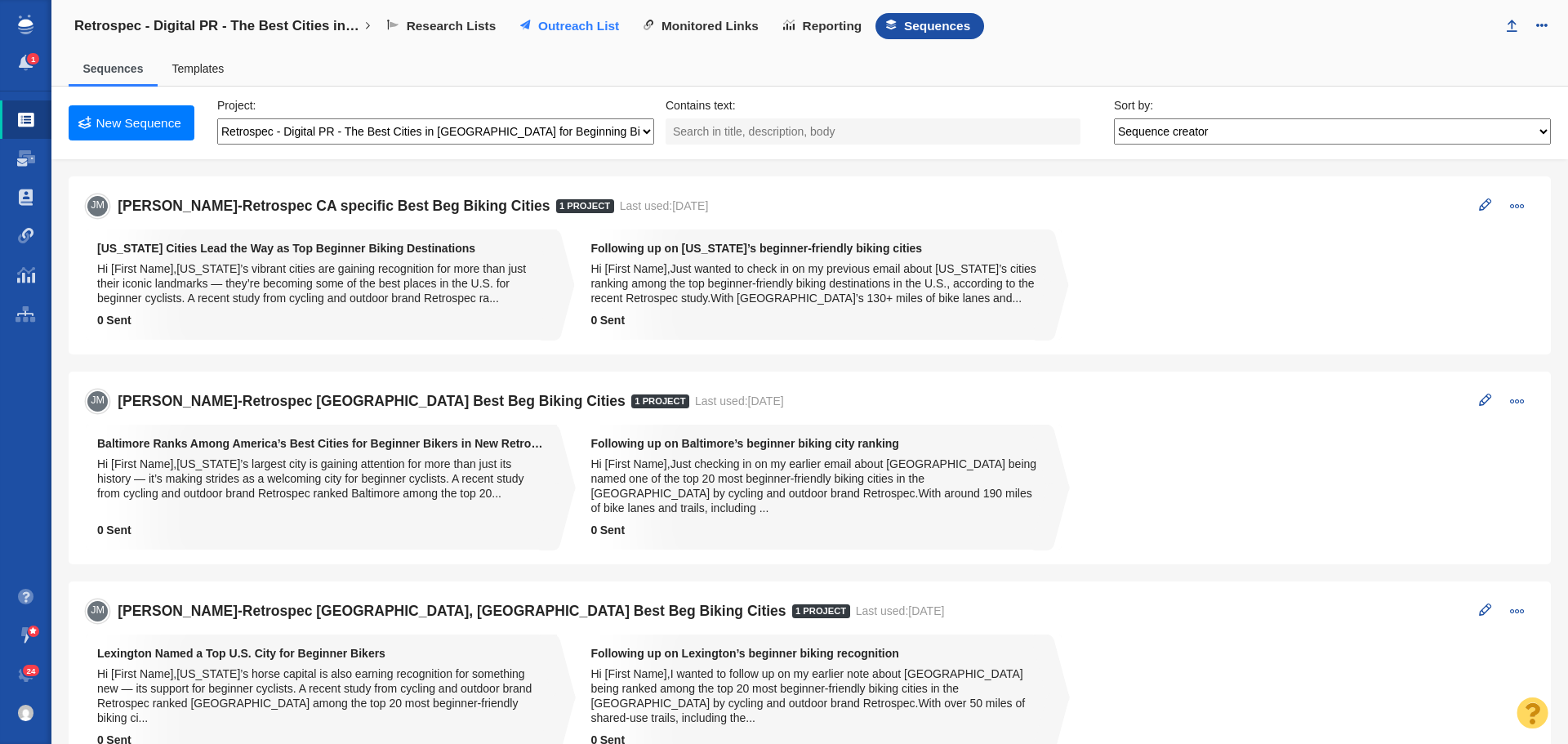
click at [586, 39] on link "Outreach List" at bounding box center [571, 26] width 123 height 26
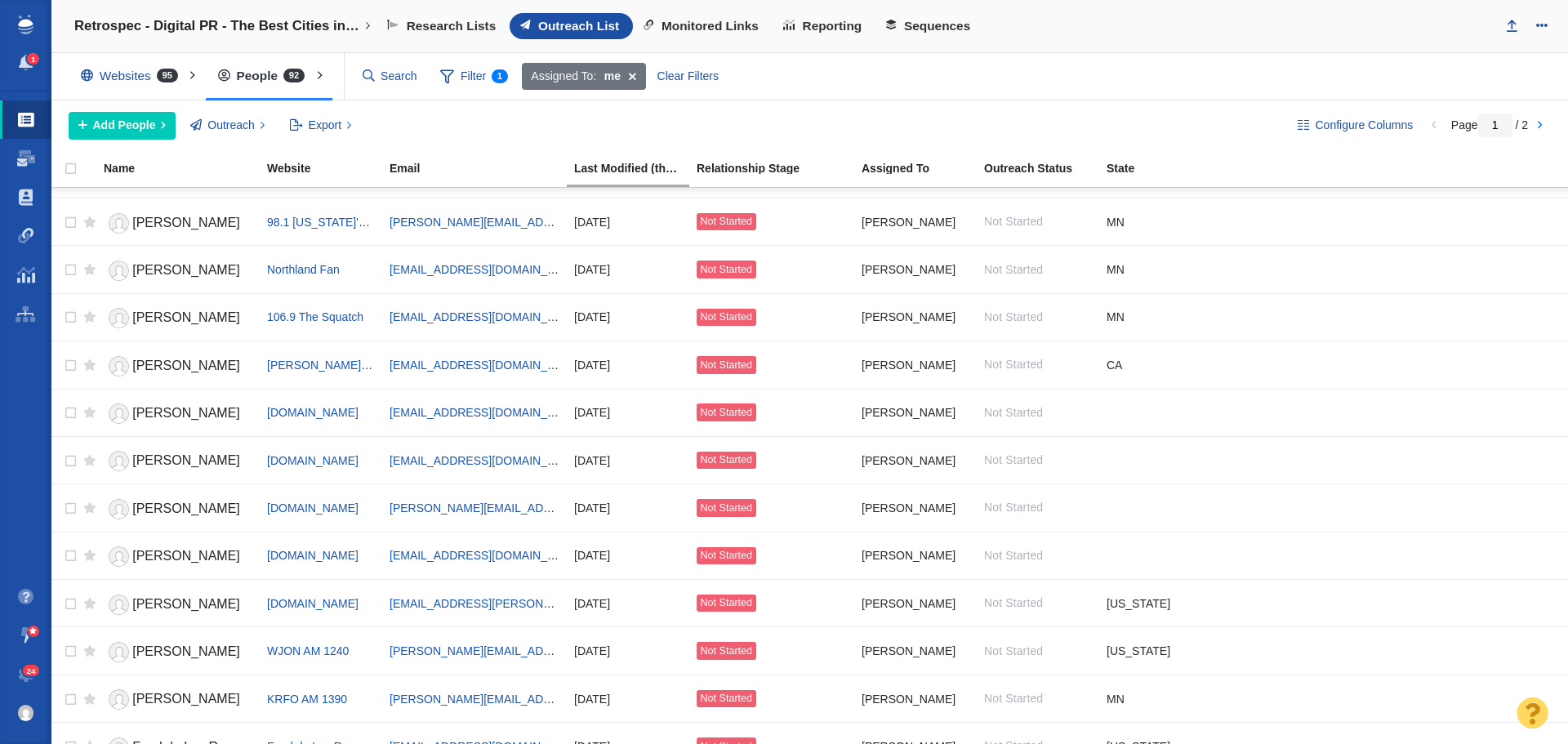
scroll to position [1143, 0]
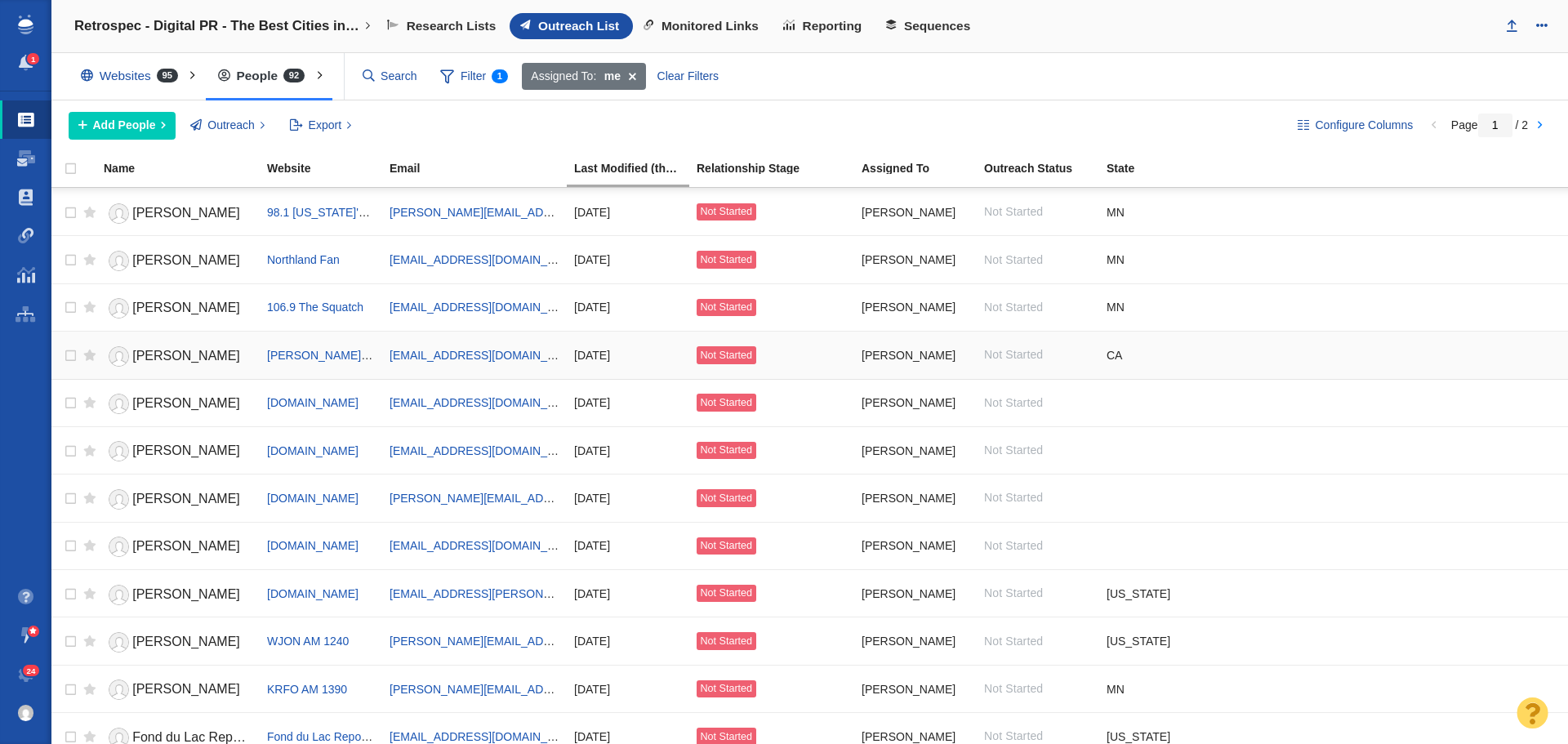
click at [162, 353] on span "[PERSON_NAME]" at bounding box center [186, 355] width 108 height 14
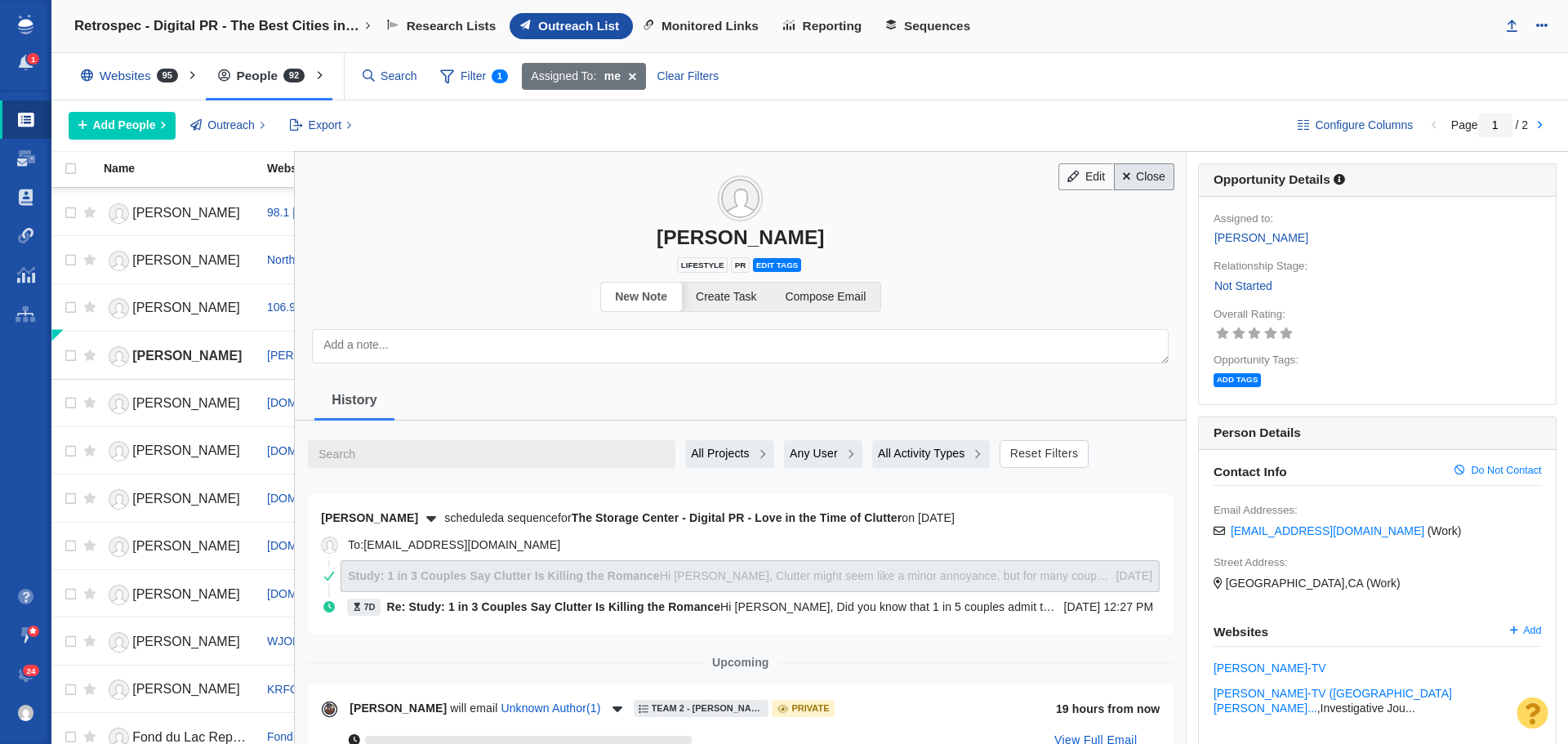
click at [1132, 182] on link "Close" at bounding box center [1144, 177] width 61 height 27
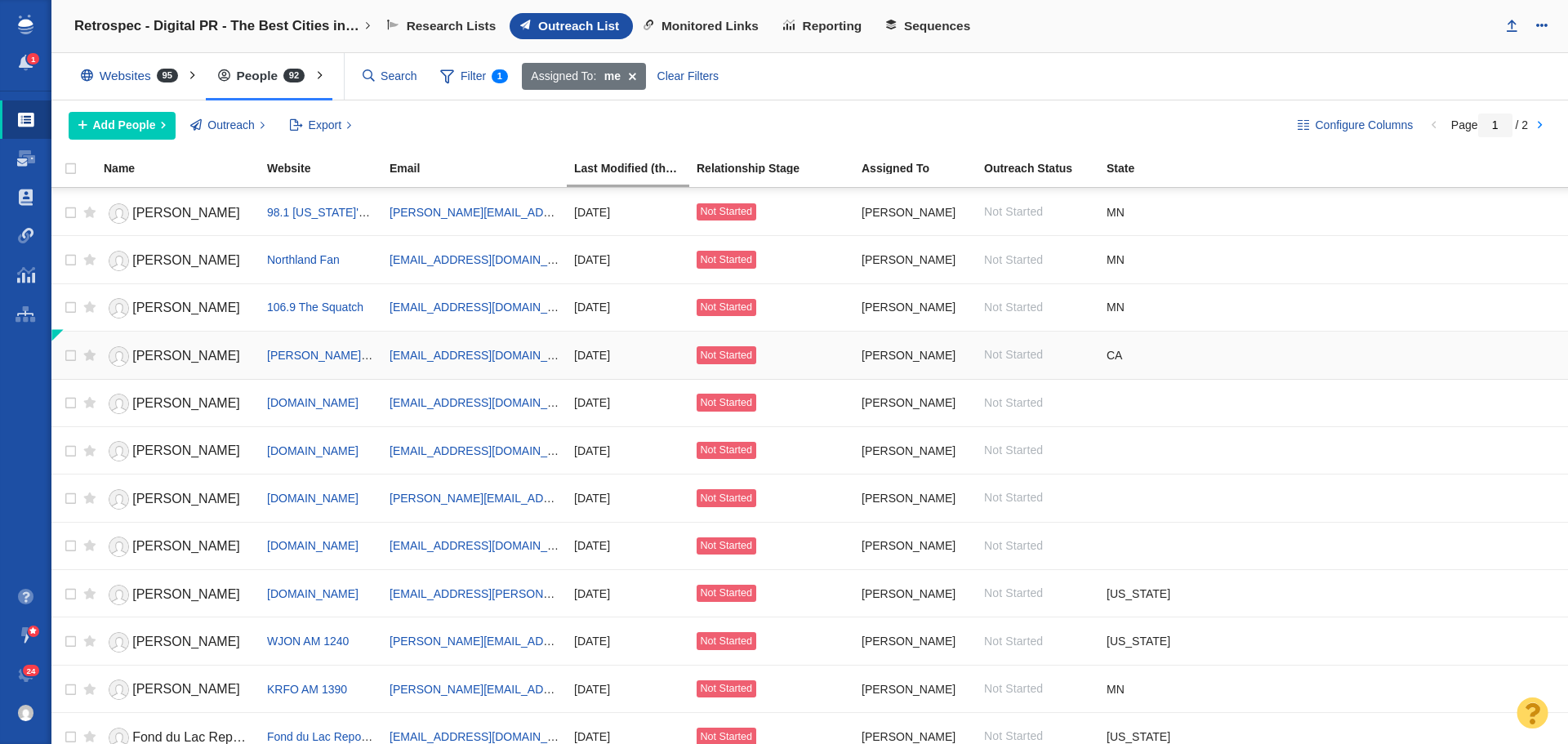
click at [166, 352] on span "Amy Larson" at bounding box center [186, 355] width 108 height 14
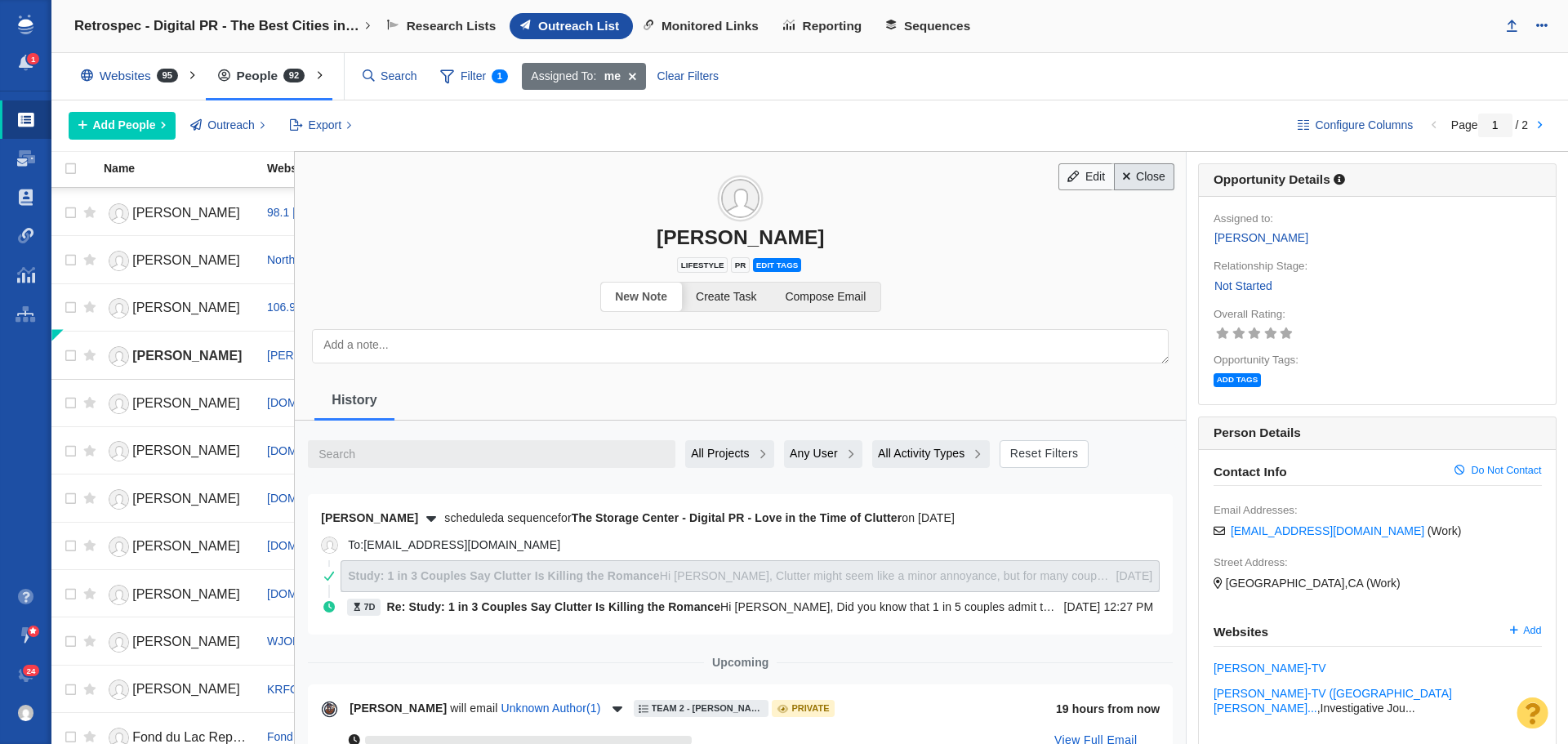
click at [1132, 171] on link "Close" at bounding box center [1144, 177] width 61 height 27
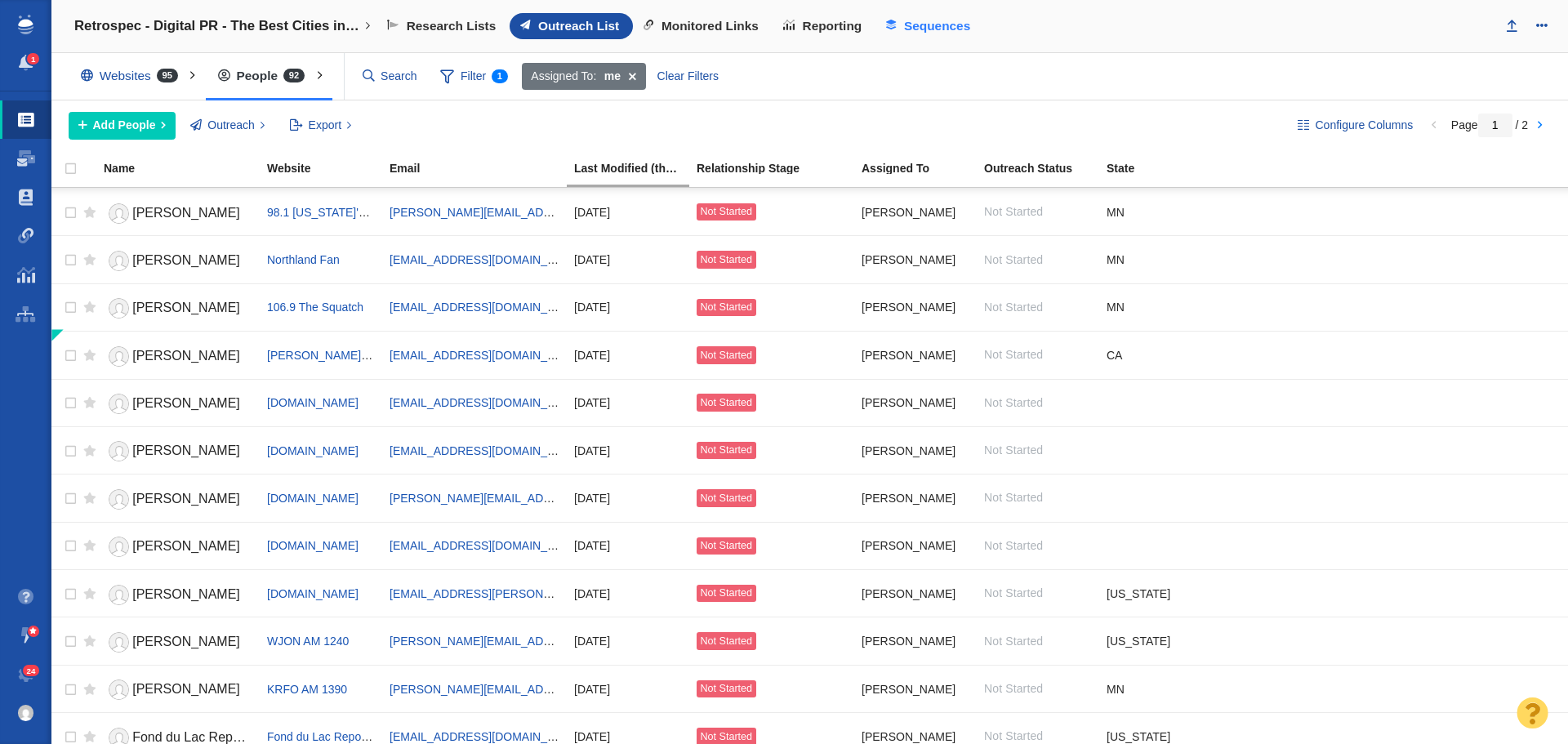
click at [929, 30] on span "Sequences" at bounding box center [937, 26] width 66 height 15
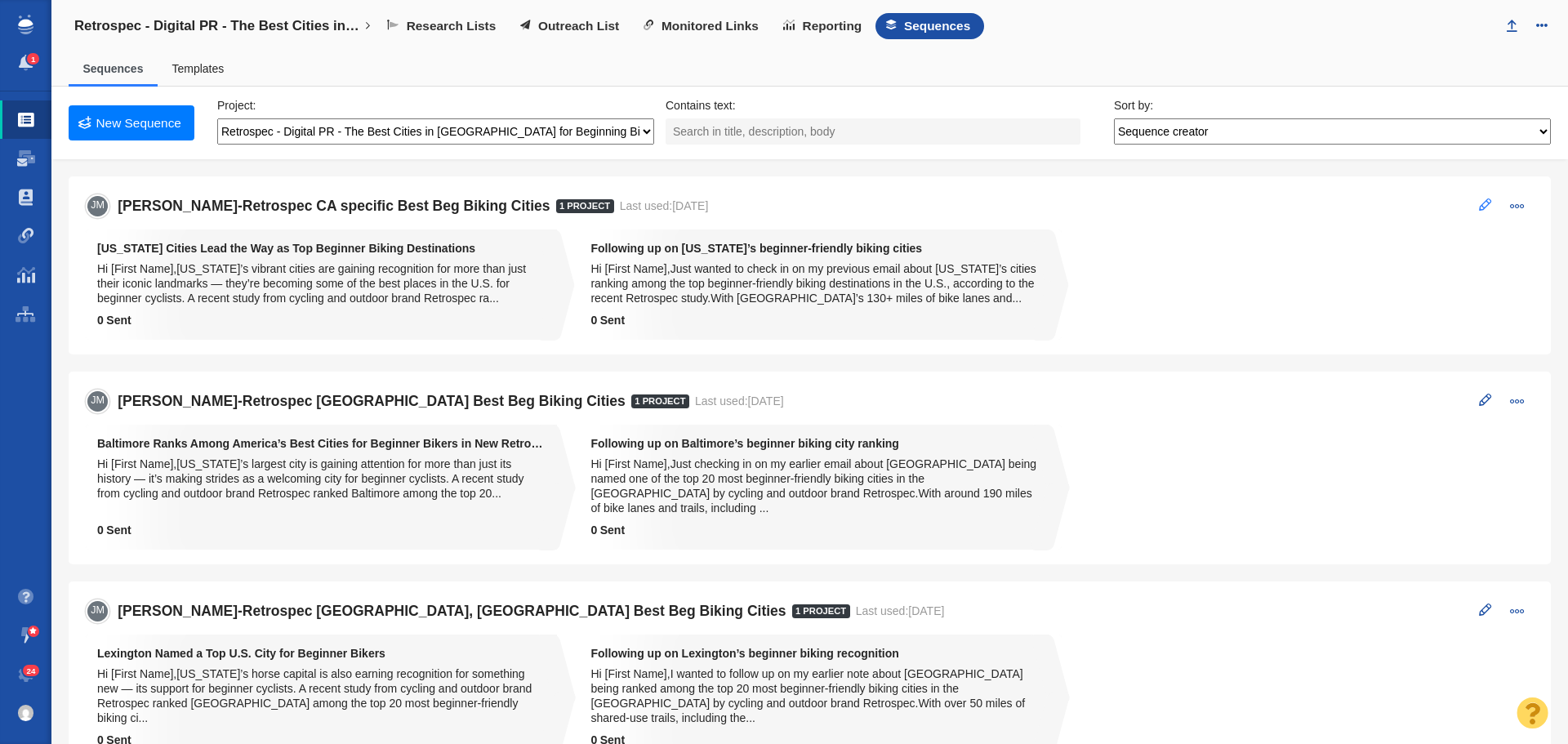
click at [1469, 204] on button at bounding box center [1485, 204] width 31 height 23
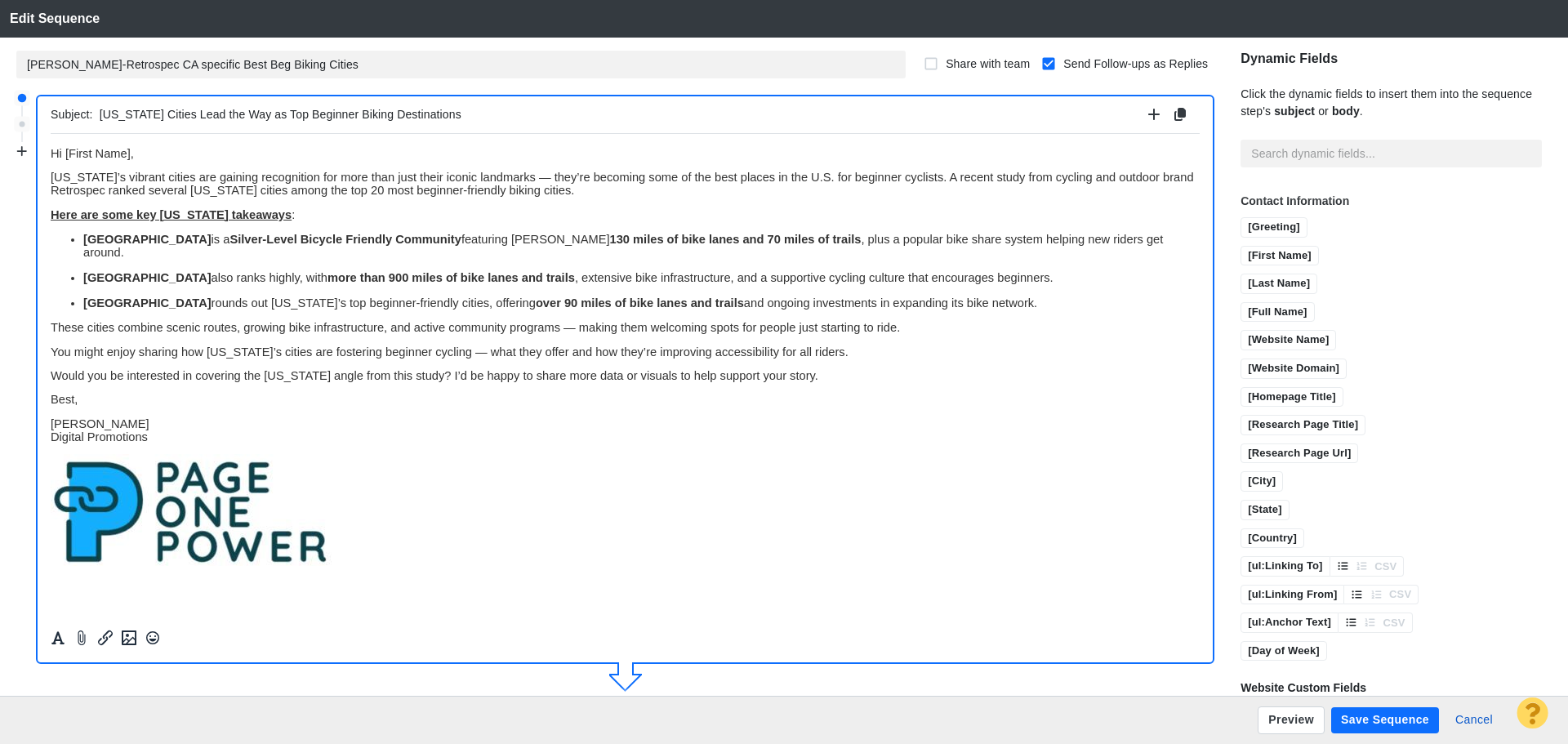
drag, startPoint x: 964, startPoint y: 289, endPoint x: 84, endPoint y: 350, distance: 882.1
click at [50, 215] on html "﻿ Hi [First Name], California’s vibrant cities are gaining recognition for more…" at bounding box center [625, 357] width 1149 height 447
paste body "Rich Text Area. Press ALT-0 for help."
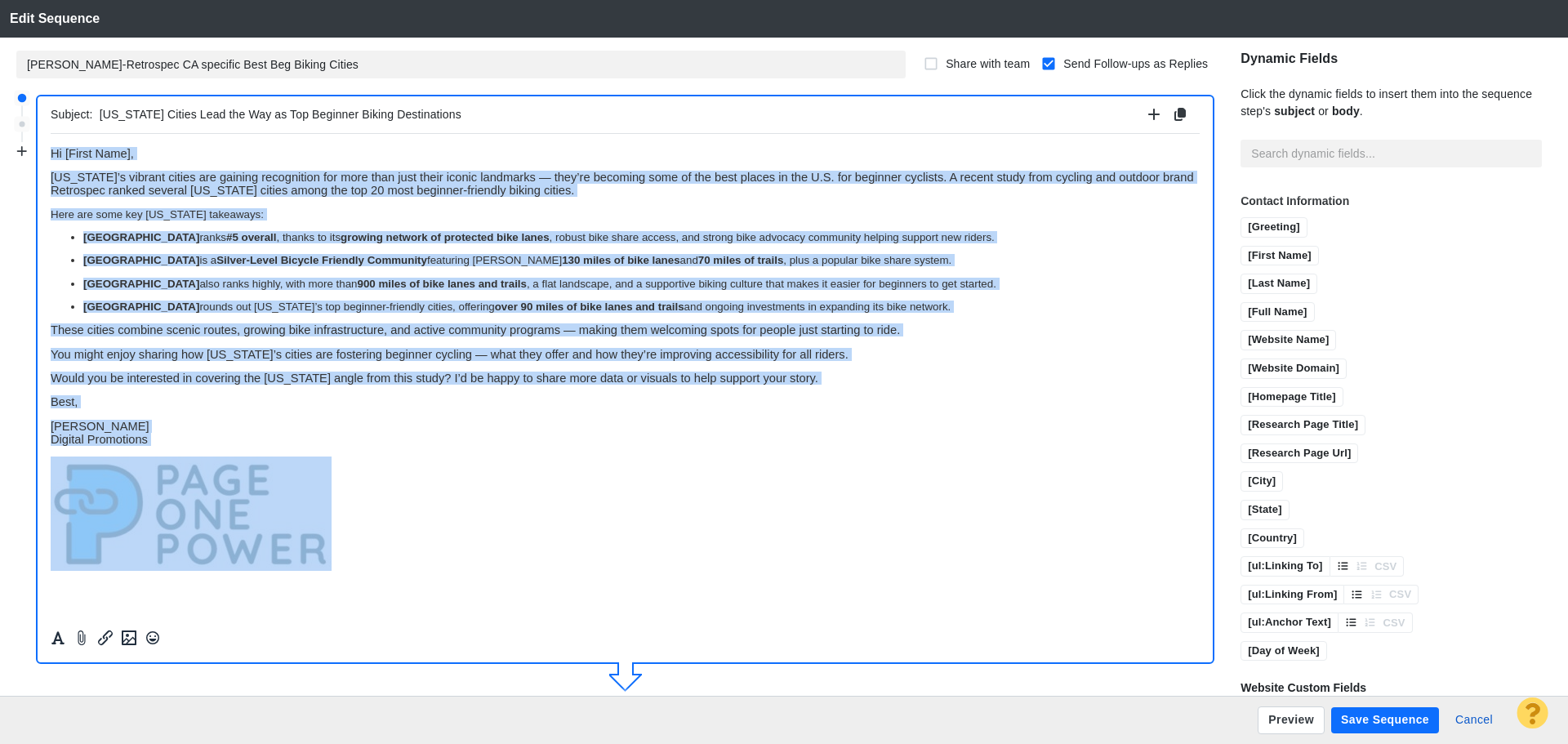
drag, startPoint x: 166, startPoint y: 445, endPoint x: 1, endPoint y: 132, distance: 353.8
click at [50, 133] on html "Hi [First Name], California’s vibrant cities are gaining recognition for more t…" at bounding box center [625, 358] width 1149 height 450
click at [59, 644] on icon "Formatting" at bounding box center [58, 637] width 16 height 15
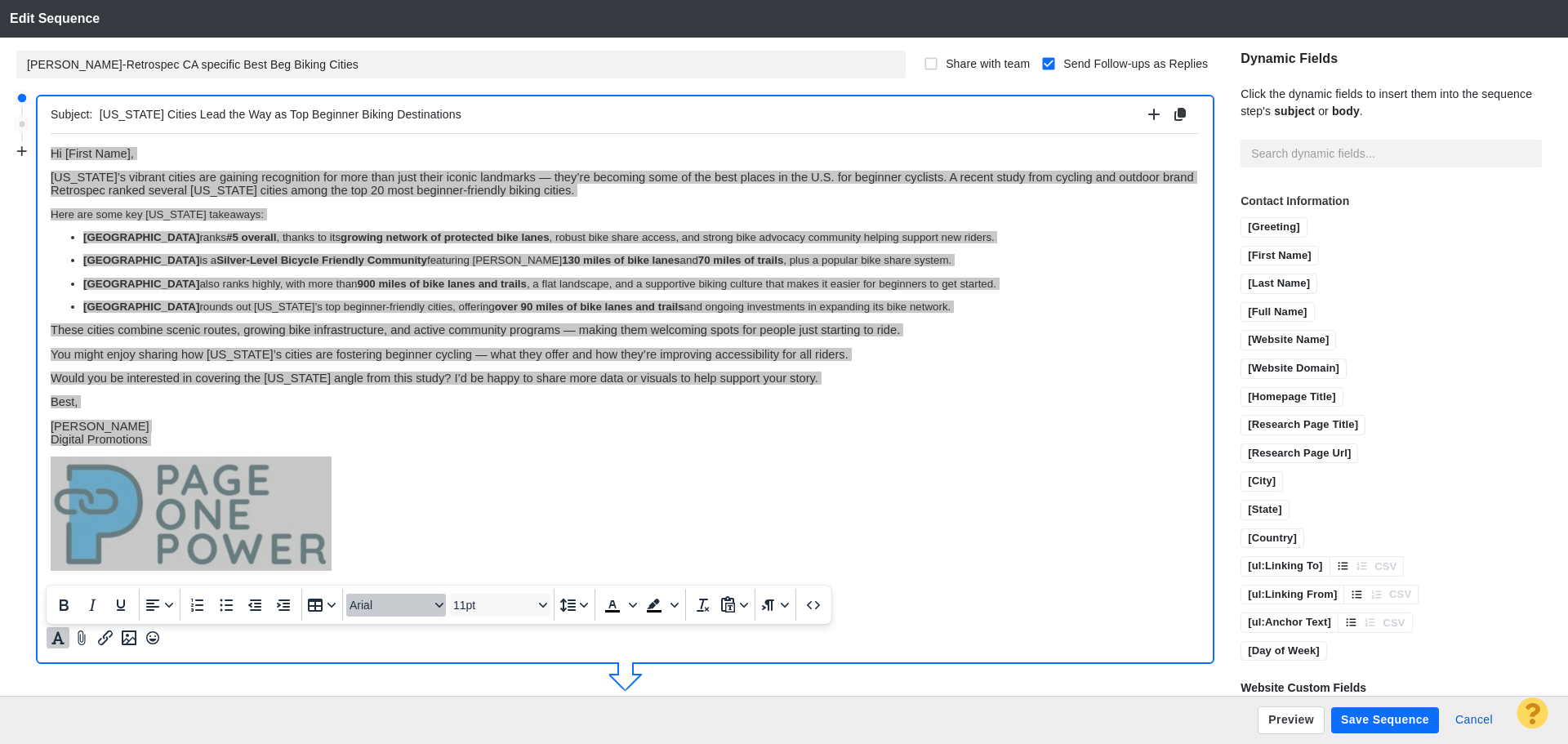
click at [386, 599] on span "Arial" at bounding box center [390, 605] width 80 height 13
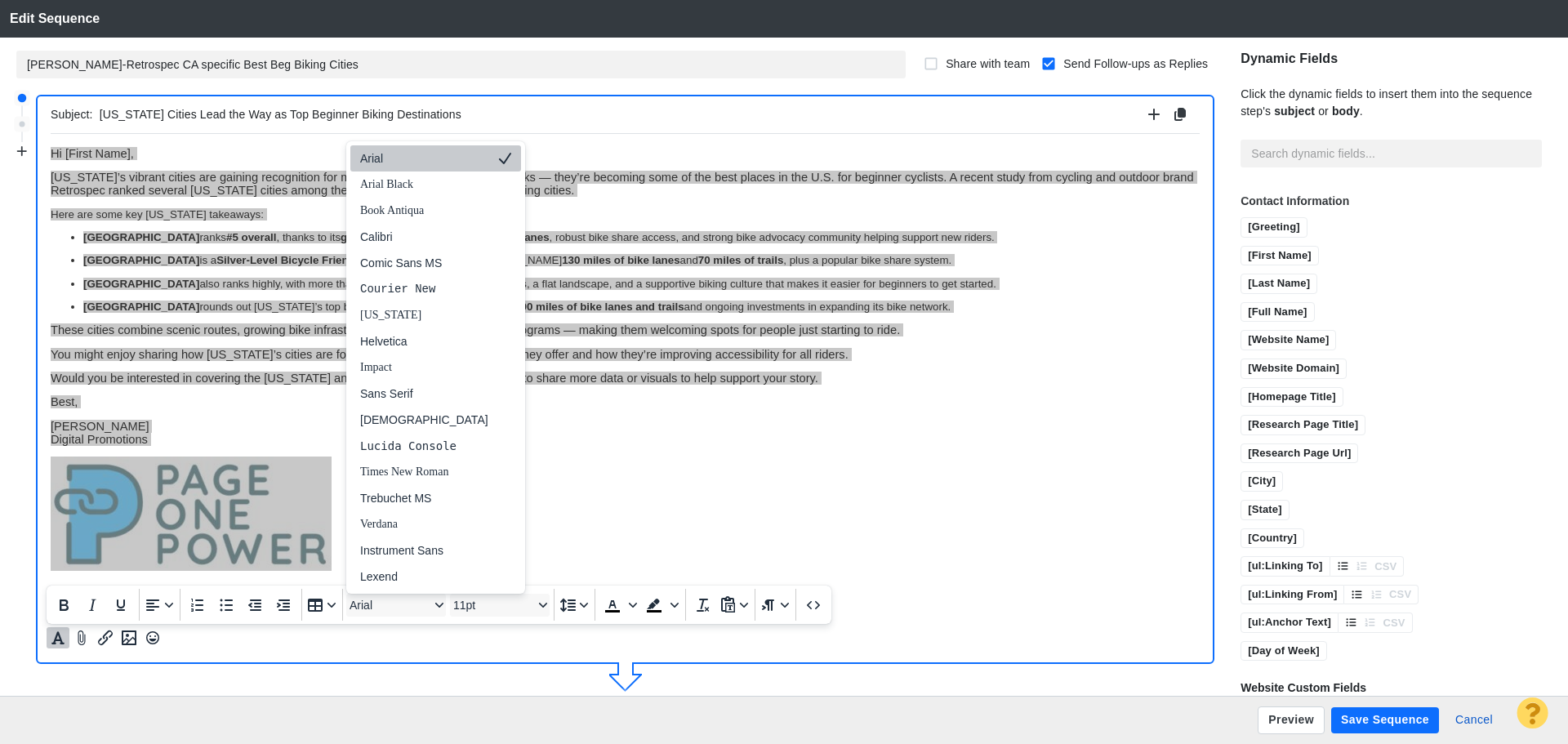
click at [381, 160] on div "Arial" at bounding box center [424, 158] width 128 height 19
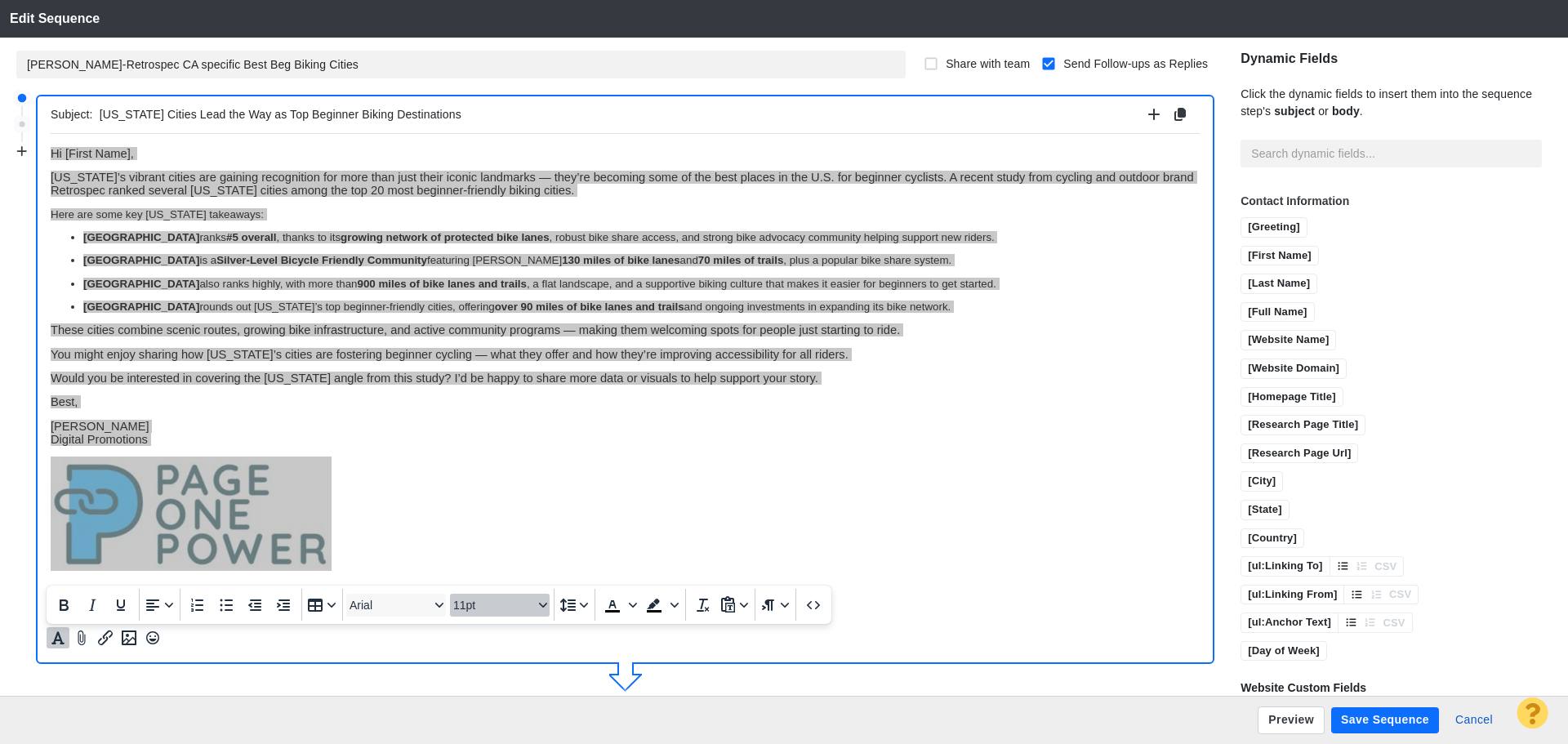
click at [499, 603] on span "11pt" at bounding box center [493, 605] width 80 height 13
click at [483, 452] on div "11pt" at bounding box center [492, 445] width 58 height 19
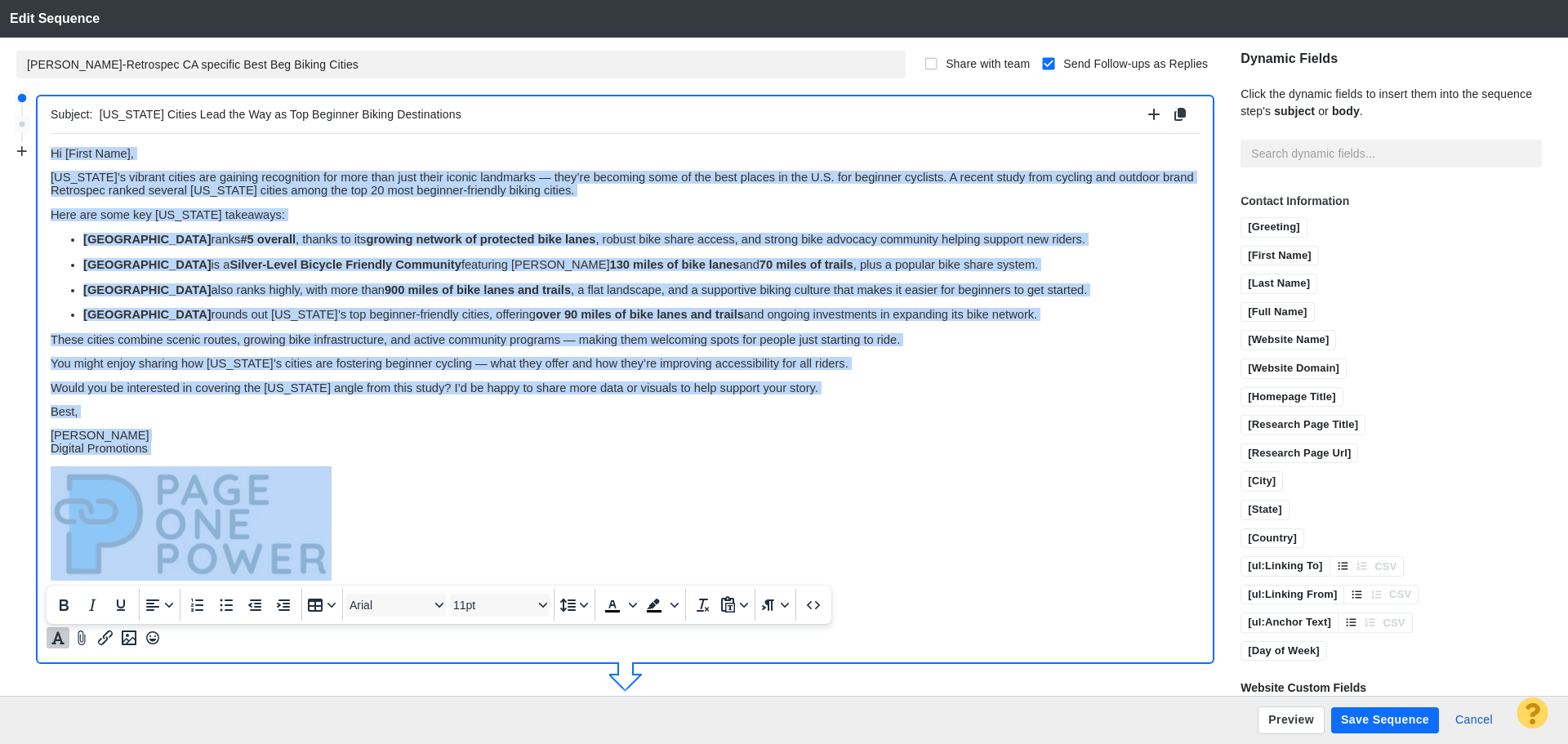
click at [352, 432] on p "Jim Miller Digital Promotions" at bounding box center [625, 441] width 1149 height 26
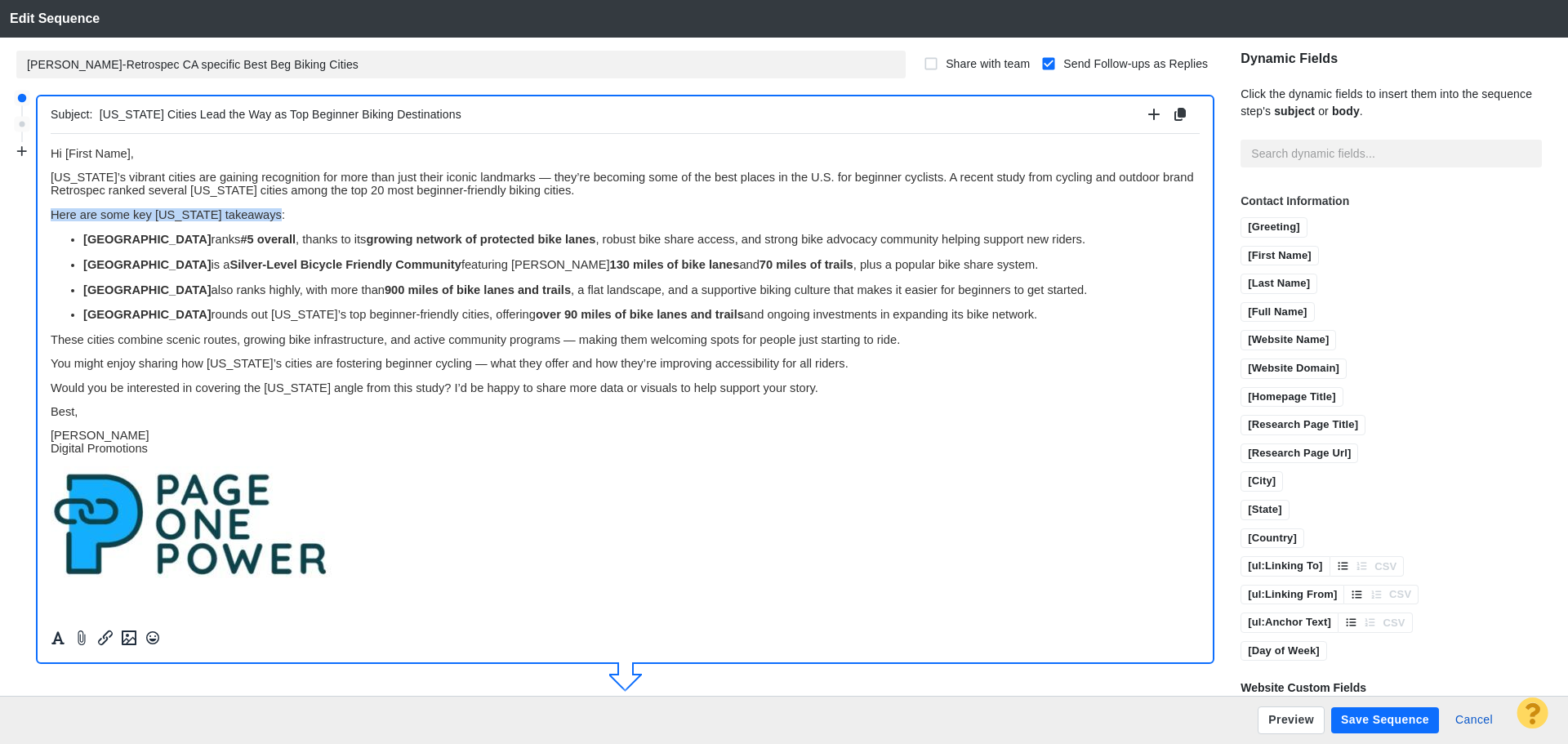
drag, startPoint x: 263, startPoint y: 215, endPoint x: 47, endPoint y: 214, distance: 216.0
click at [50, 214] on html "Hi [First Name], California’s vibrant cities are gaining recognition for more t…" at bounding box center [625, 363] width 1149 height 460
click at [56, 640] on icon "Formatting" at bounding box center [58, 637] width 16 height 15
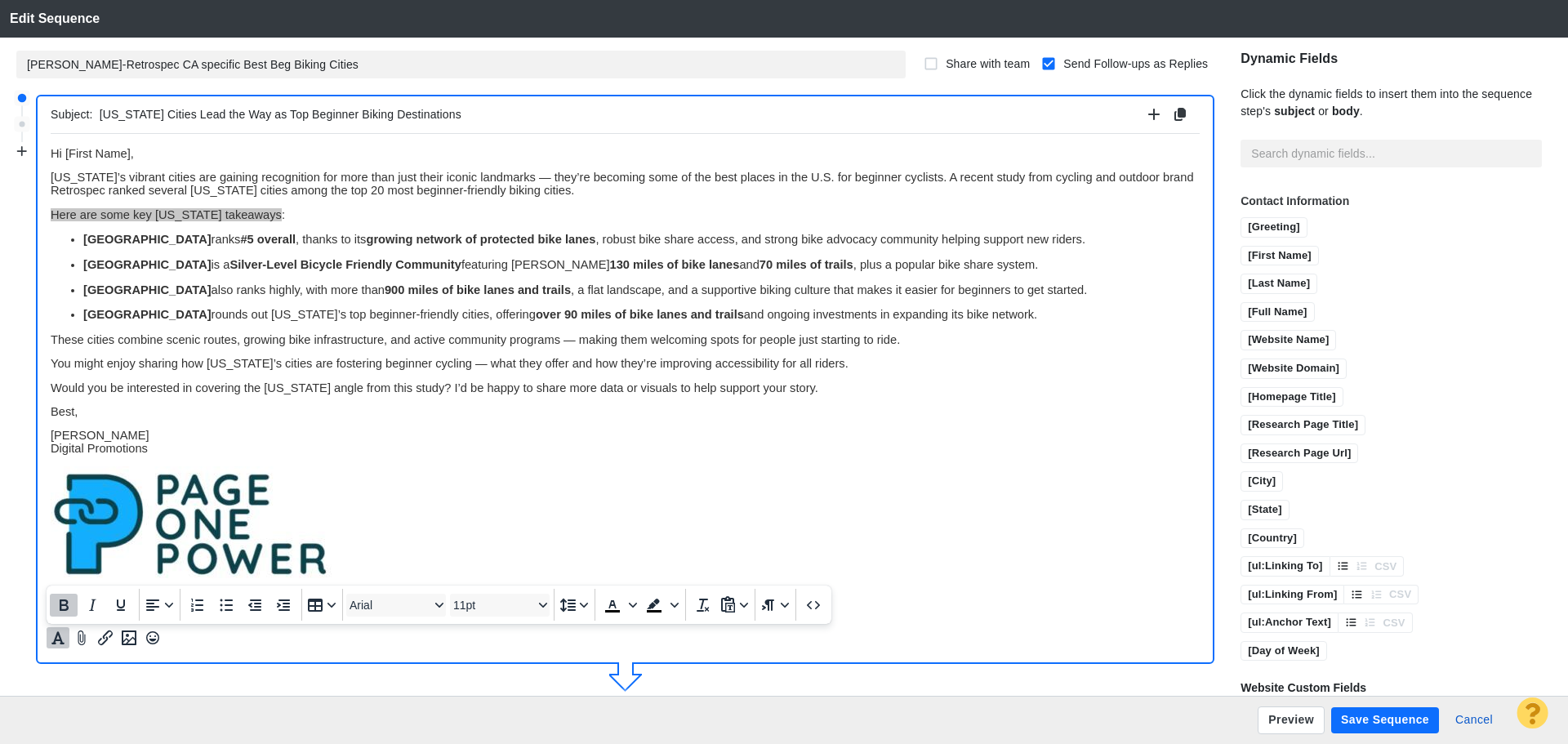
click at [62, 603] on icon "Bold" at bounding box center [63, 604] width 19 height 19
click at [129, 604] on icon "Underline" at bounding box center [121, 604] width 19 height 19
click at [390, 446] on p "Jim Miller Digital Promotions" at bounding box center [625, 441] width 1149 height 26
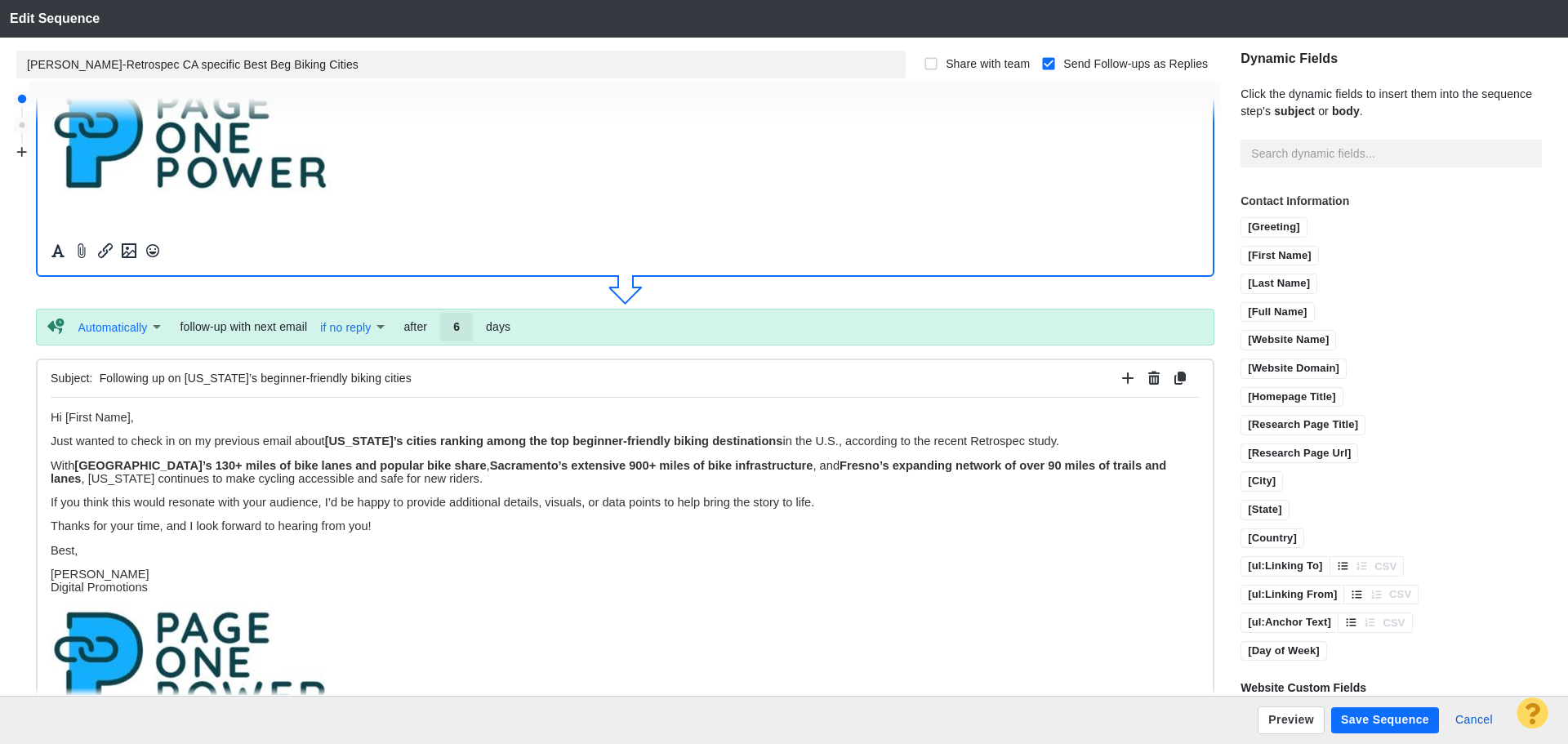
scroll to position [490, 0]
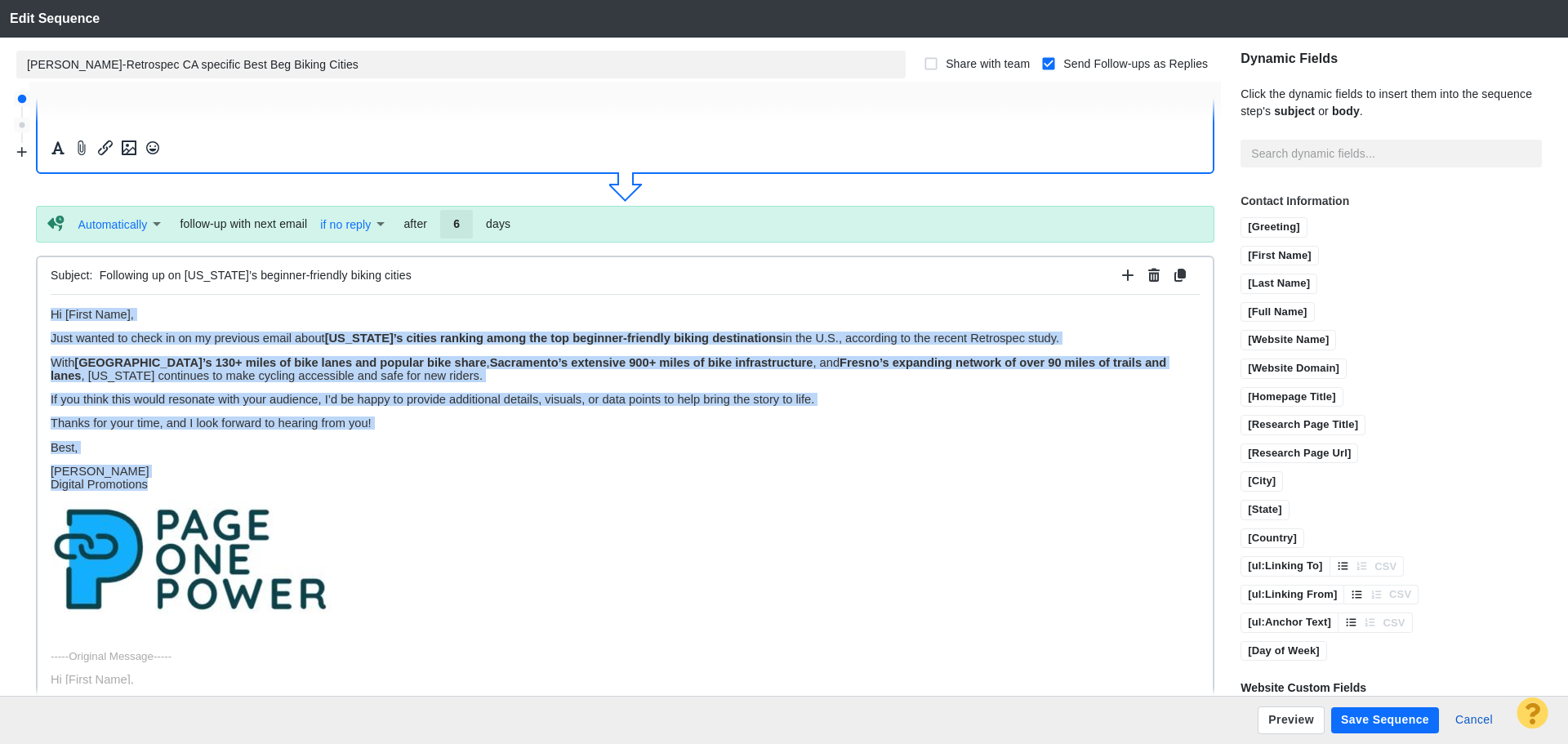
drag, startPoint x: 177, startPoint y: 487, endPoint x: 0, endPoint y: 278, distance: 273.9
click at [50, 294] on html "Hi [First Name], Just wanted to check in on my previous email about California’…" at bounding box center [625, 706] width 1149 height 824
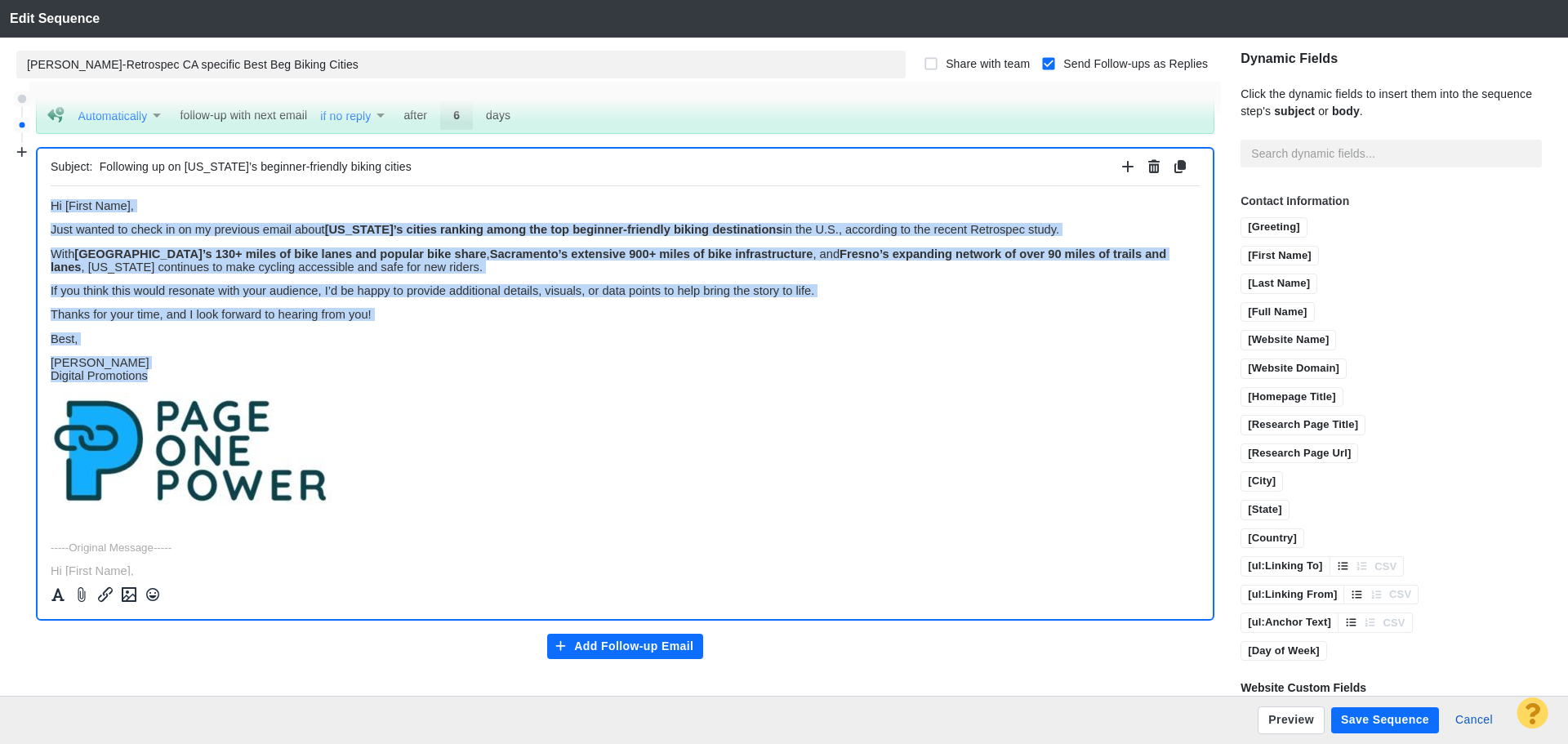
scroll to position [601, 0]
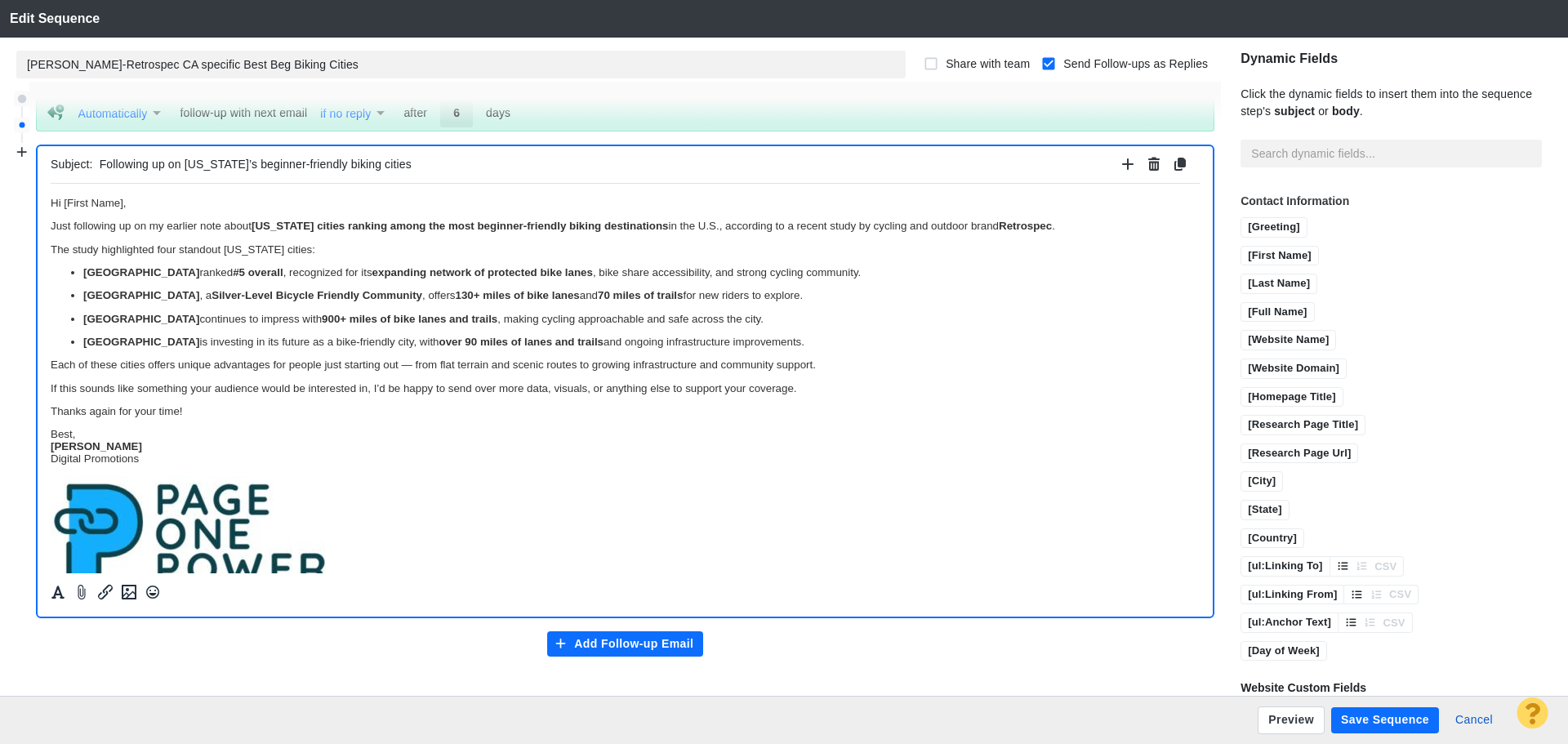
click at [110, 431] on p "Best, Jim Miller Digital Promotions" at bounding box center [625, 445] width 1149 height 37
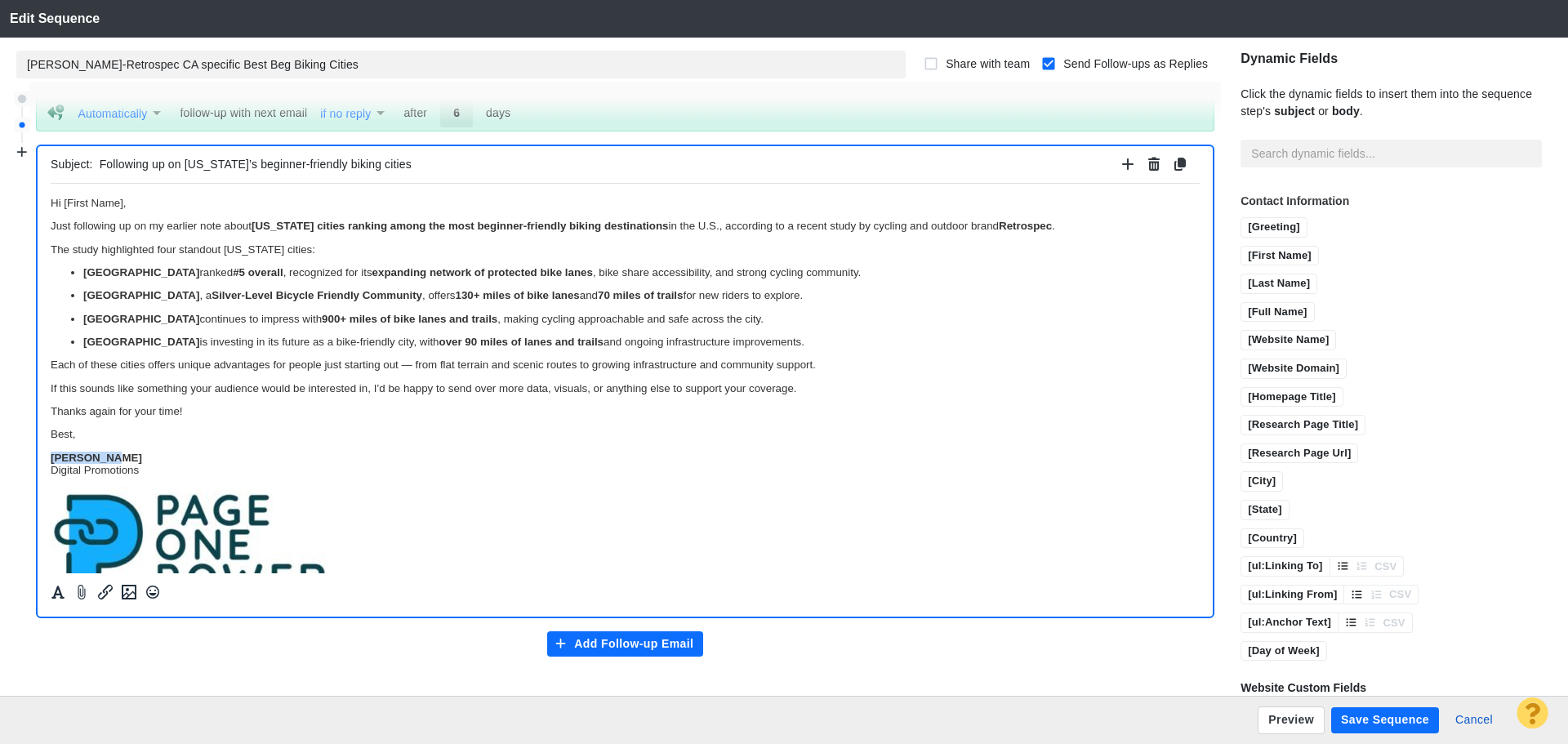
drag, startPoint x: 110, startPoint y: 456, endPoint x: 46, endPoint y: 456, distance: 64.0
click at [50, 456] on html "Hi [First Name], Just following up on my earlier note about California cities r…" at bounding box center [625, 643] width 1149 height 921
click at [57, 591] on icon "Formatting" at bounding box center [58, 592] width 13 height 13
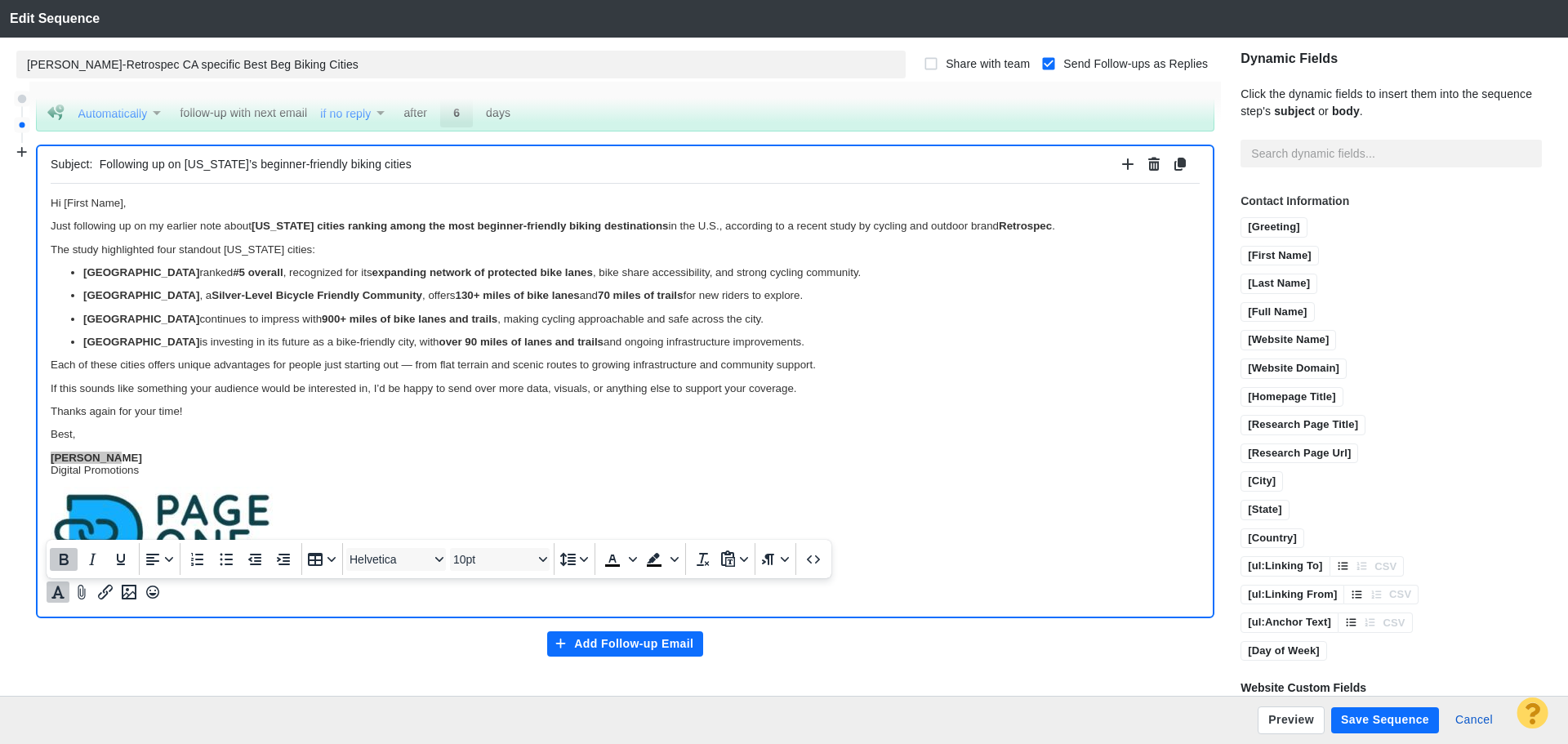
click at [58, 558] on icon "Bold" at bounding box center [63, 559] width 19 height 19
click at [221, 460] on p "Jim Miller Digital Promotions" at bounding box center [625, 463] width 1149 height 25
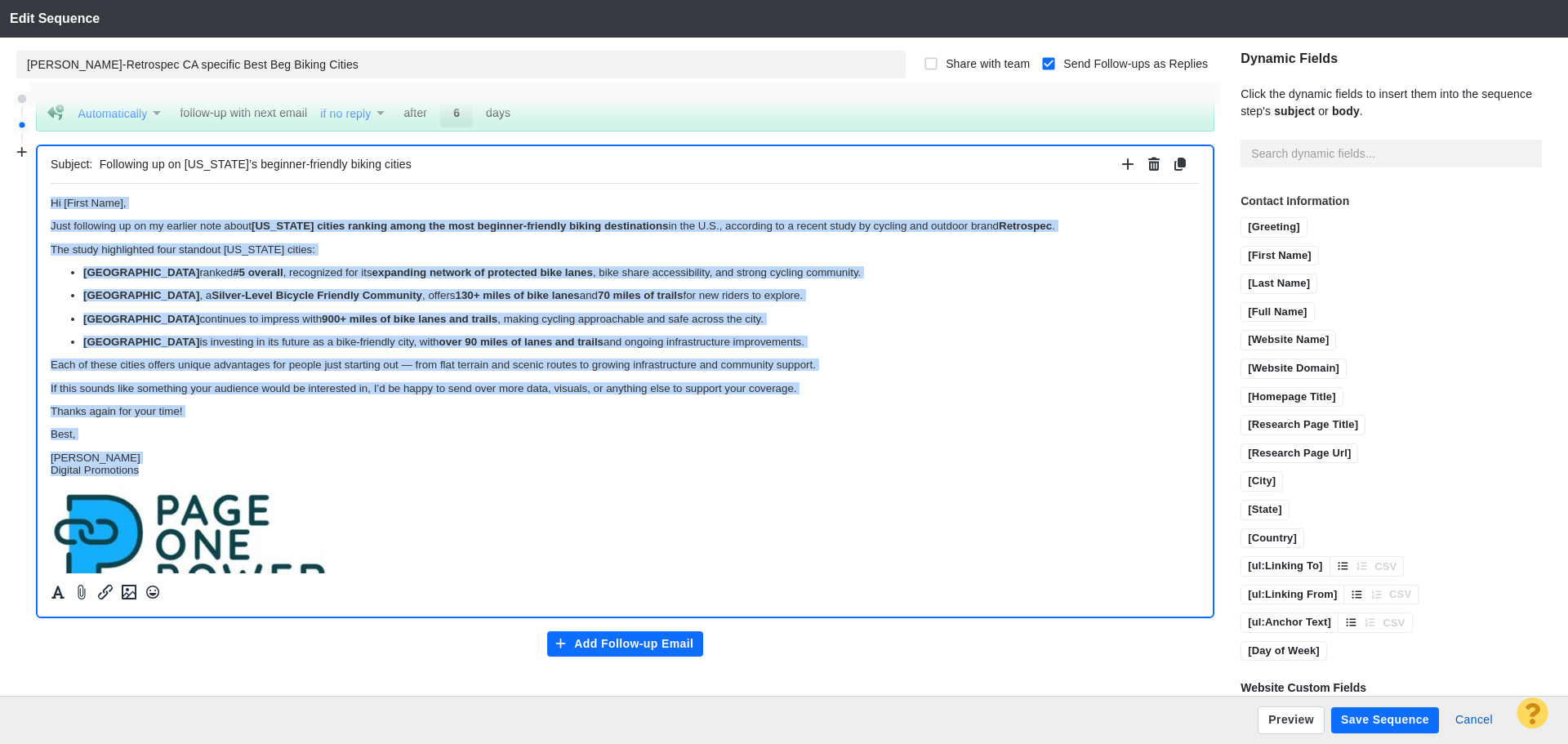
drag, startPoint x: 155, startPoint y: 469, endPoint x: 83, endPoint y: 490, distance: 75.0
click at [50, 191] on html "Hi [First Name], Just following up on my earlier note about California cities r…" at bounding box center [625, 643] width 1149 height 921
click at [64, 599] on icon "Formatting" at bounding box center [58, 592] width 16 height 15
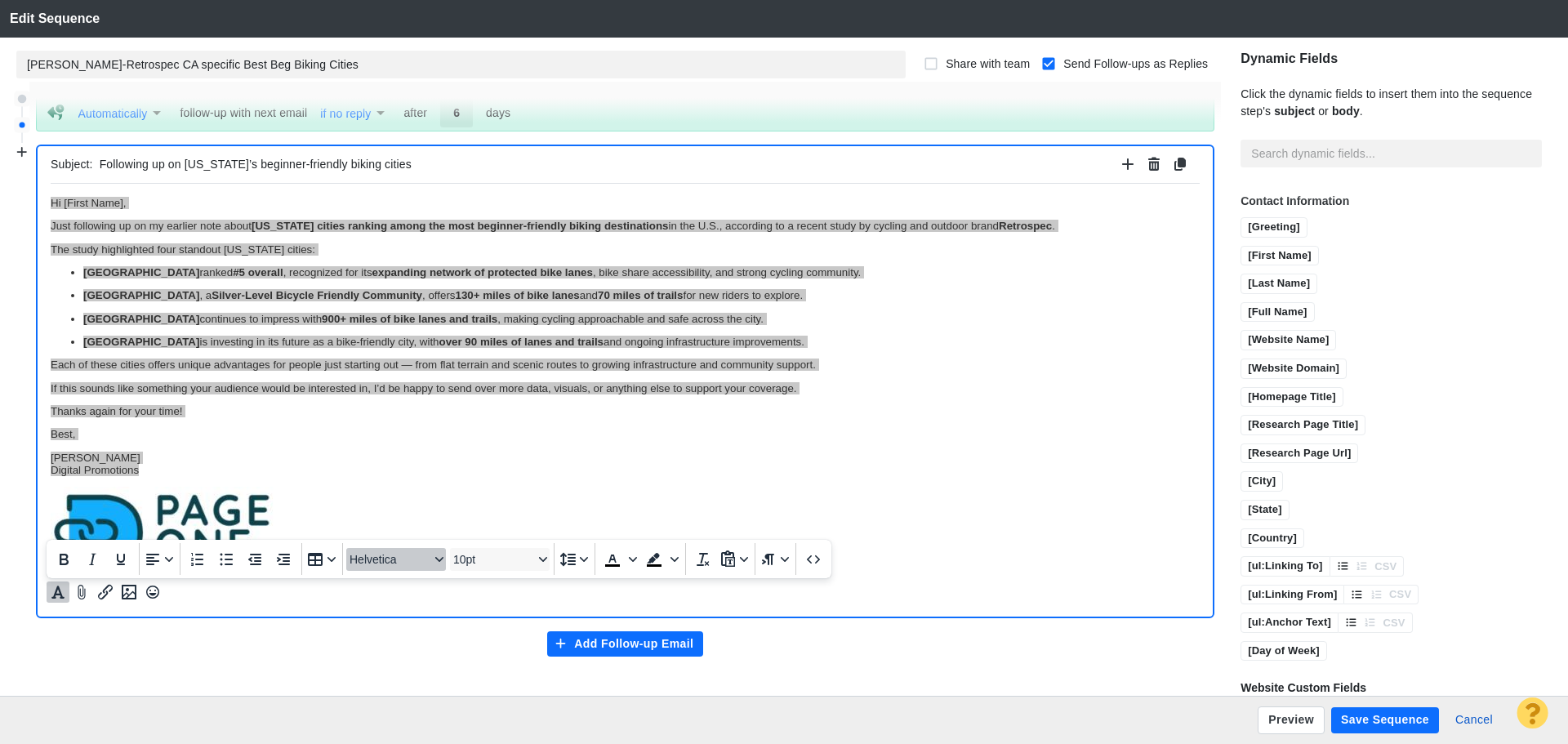
click at [395, 568] on button "Helvetica" at bounding box center [395, 559] width 100 height 23
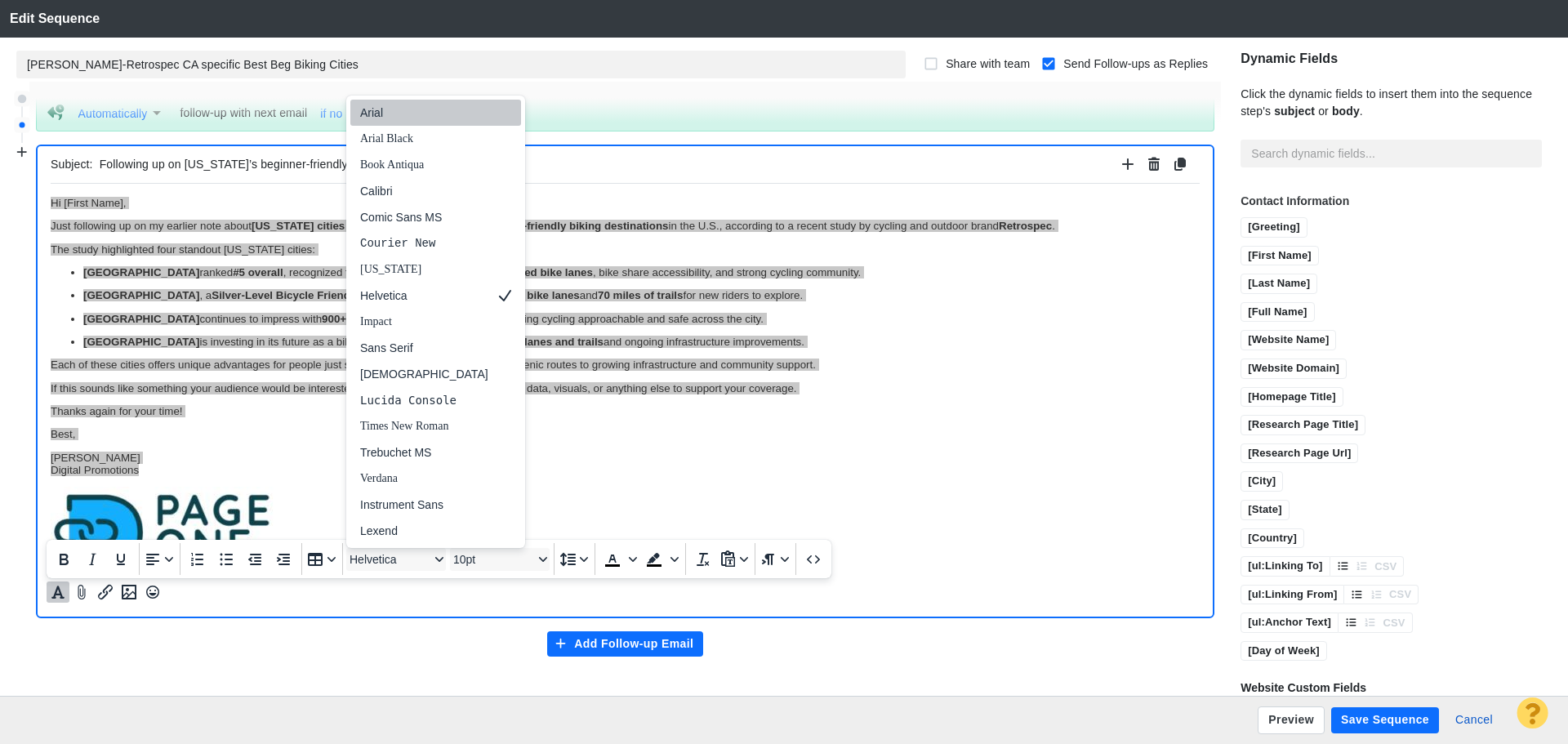
click at [373, 115] on div "Arial" at bounding box center [424, 112] width 128 height 19
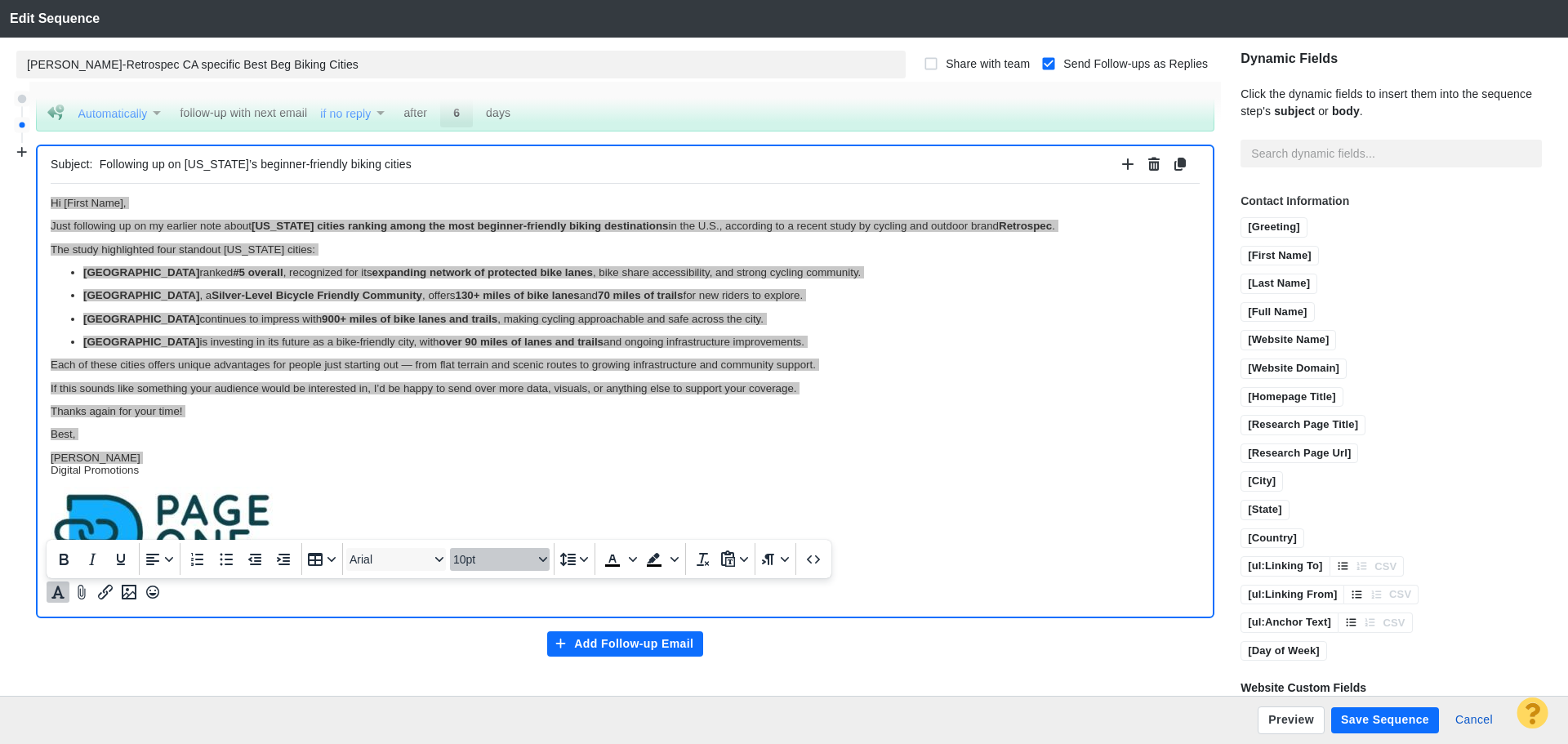
click at [490, 554] on span "10pt" at bounding box center [493, 559] width 80 height 13
click at [480, 398] on div "11pt" at bounding box center [492, 399] width 58 height 19
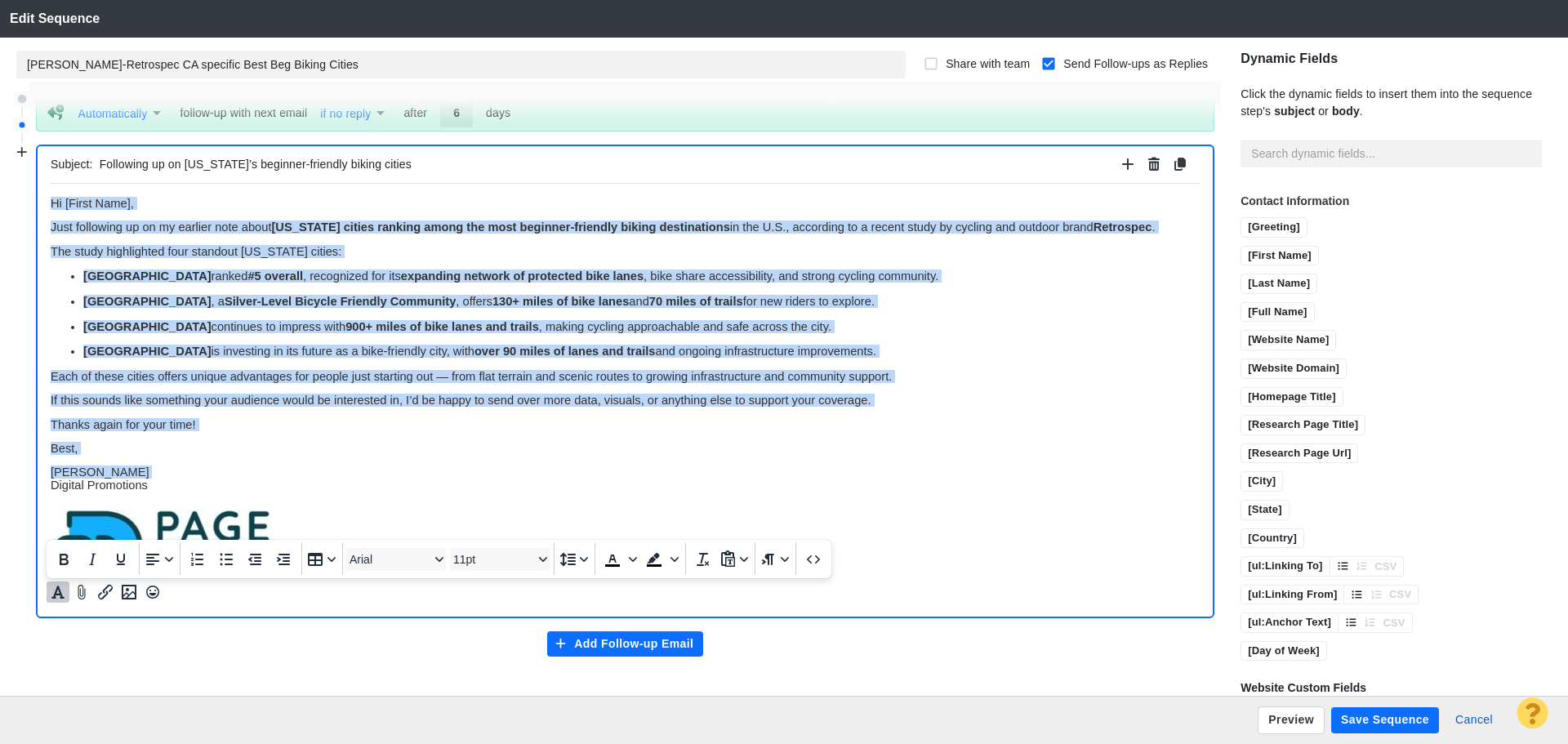
click at [937, 436] on body "Hi [First Name], Just following up on my earlier note about California cities r…" at bounding box center [625, 651] width 1149 height 910
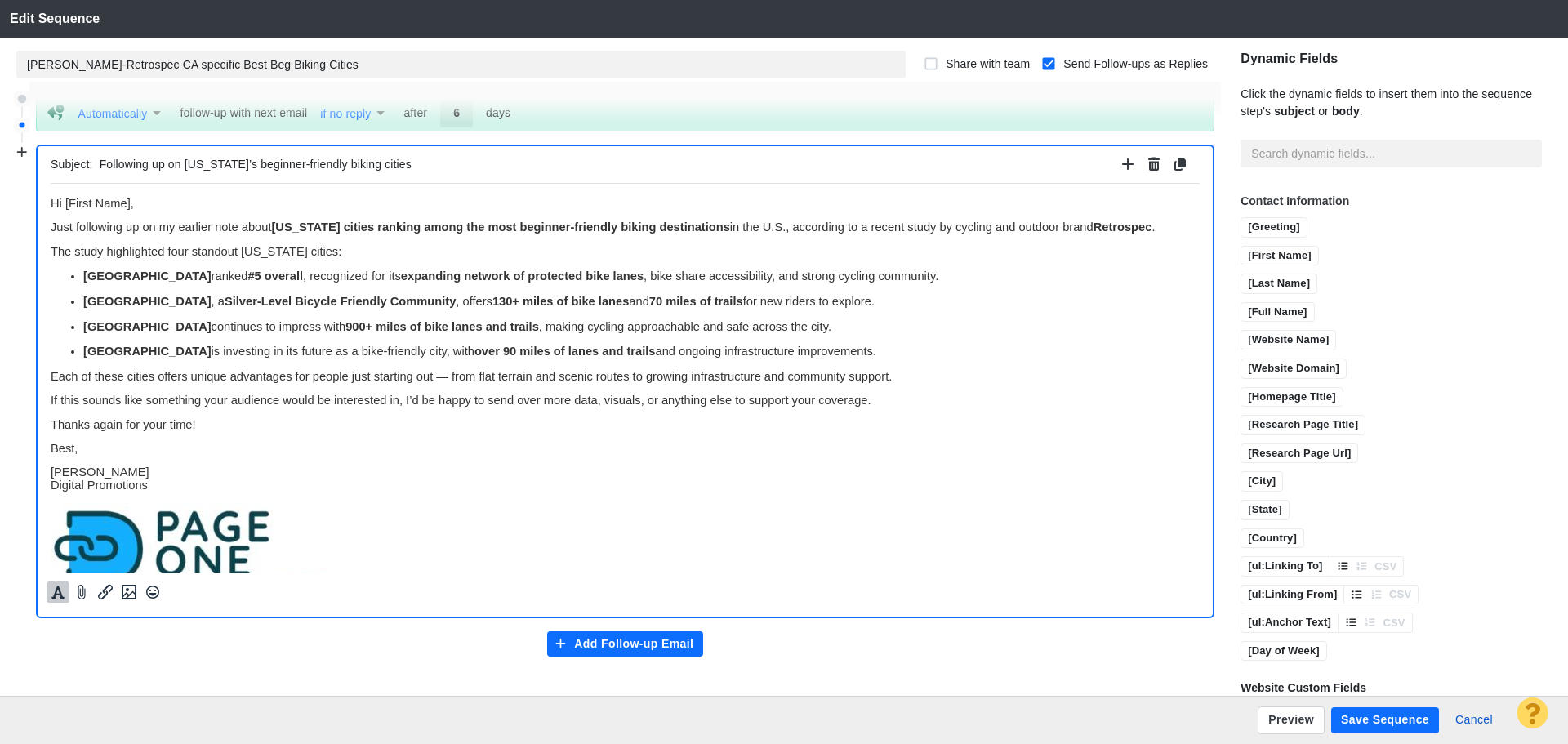
click at [1360, 725] on button "Save Sequence" at bounding box center [1385, 719] width 108 height 26
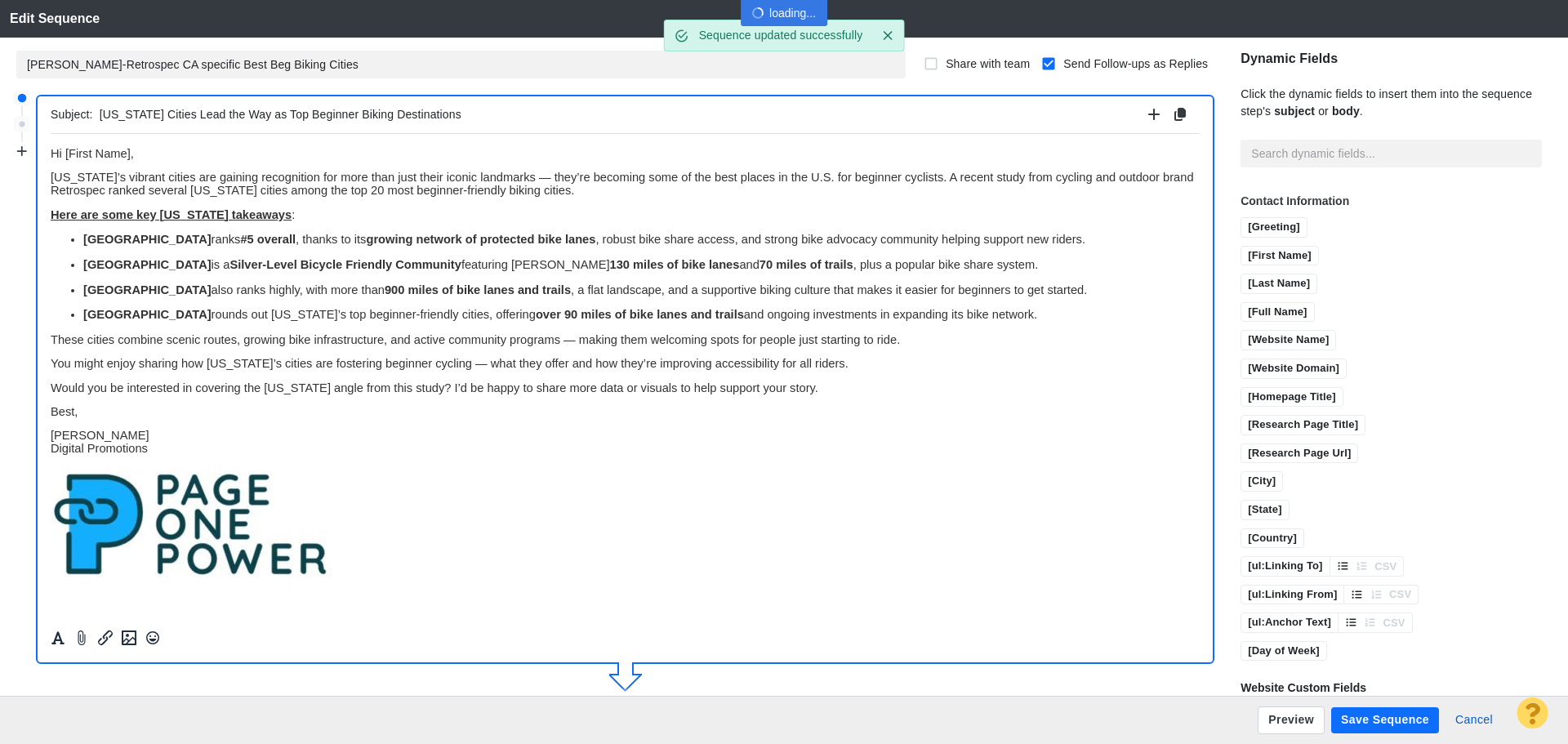
scroll to position [0, 0]
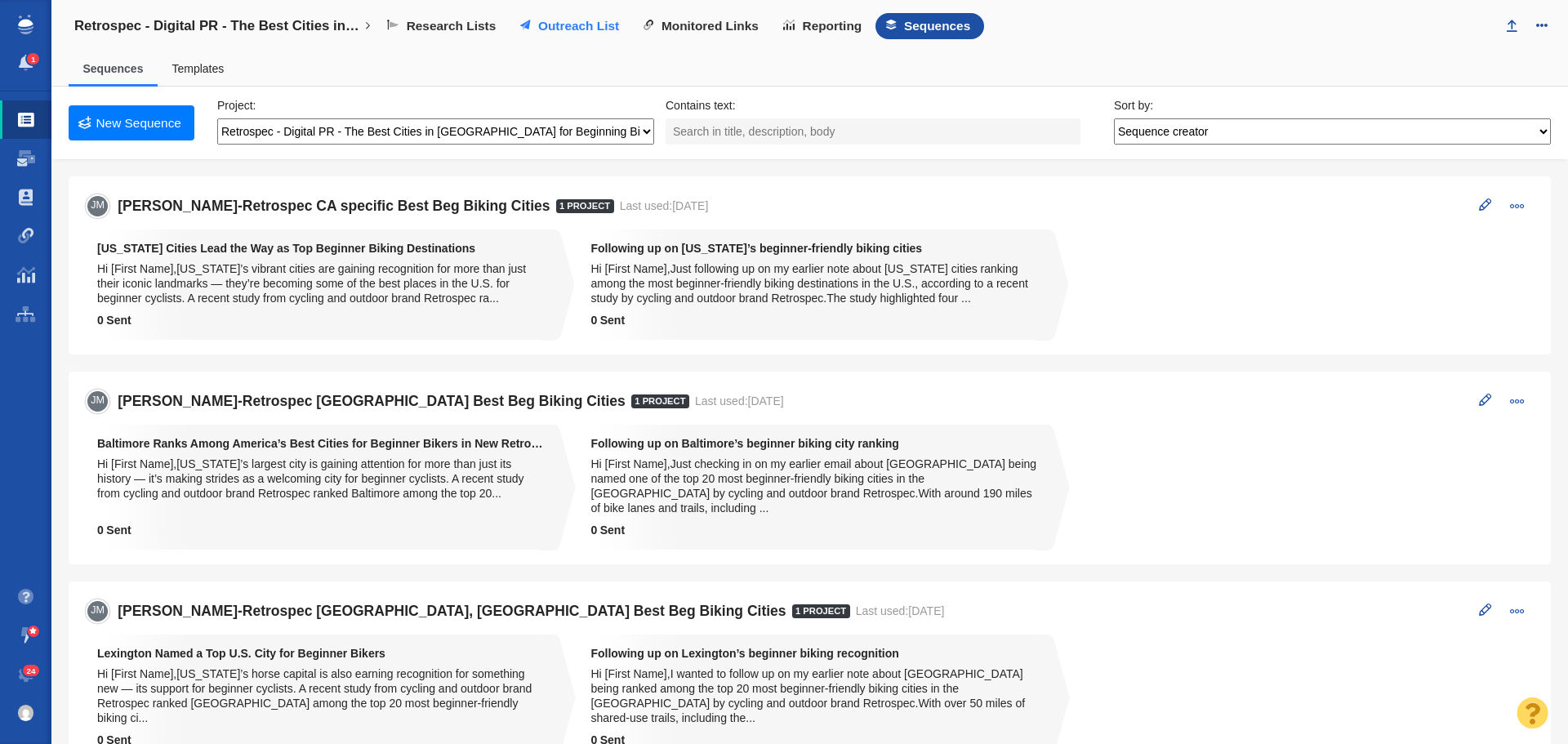
click at [571, 28] on span "Outreach List" at bounding box center [578, 26] width 81 height 15
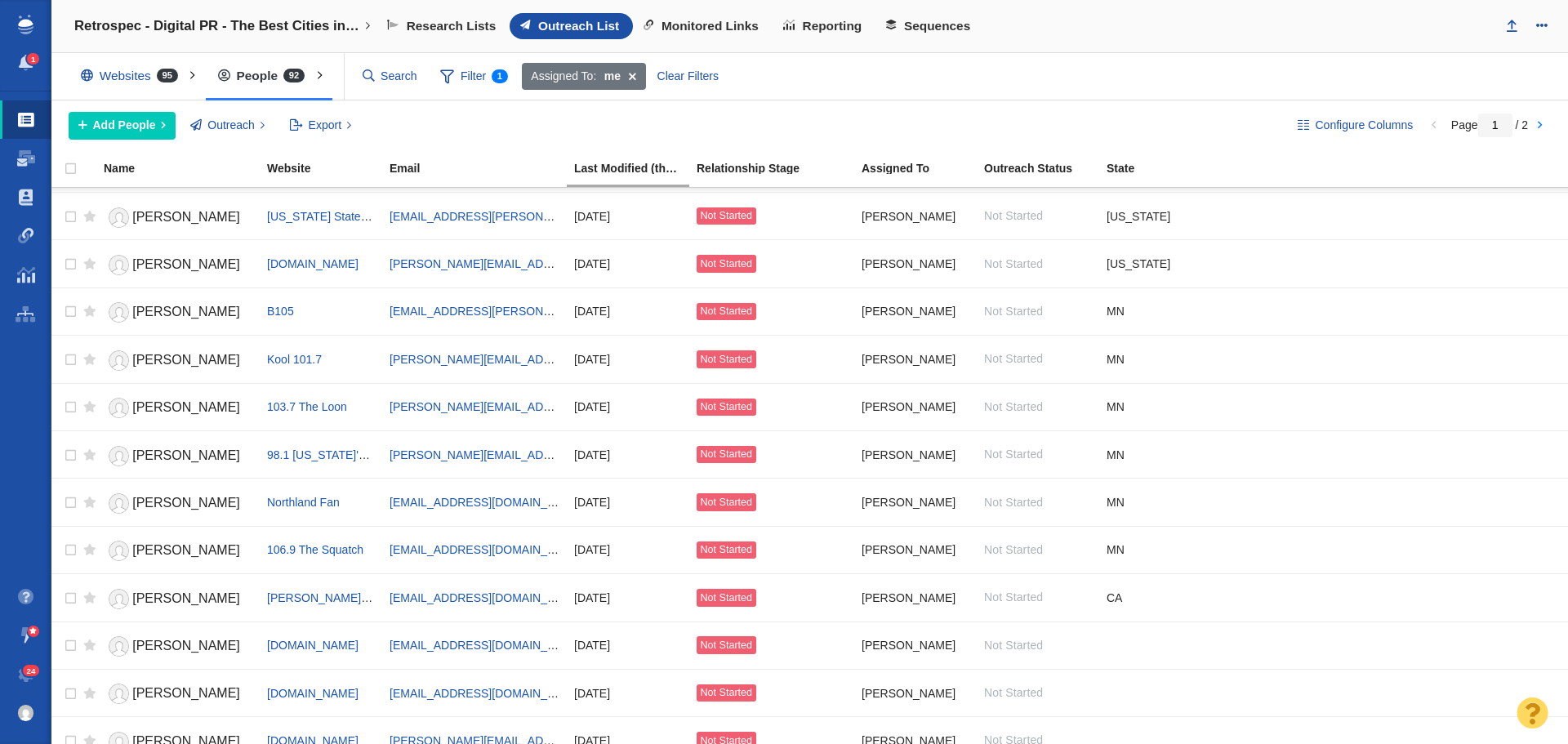
scroll to position [980, 0]
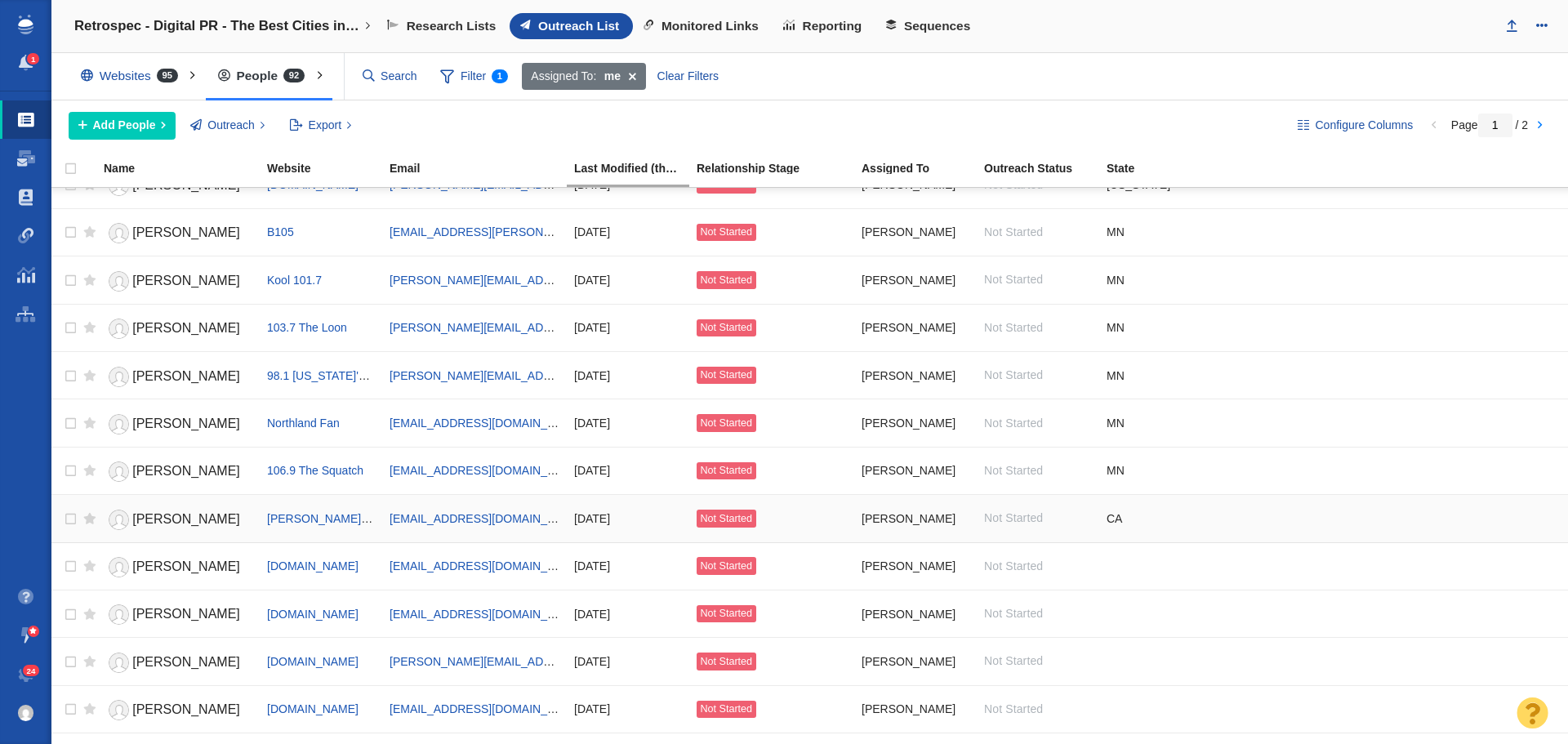
click at [181, 519] on span "[PERSON_NAME]" at bounding box center [186, 519] width 108 height 14
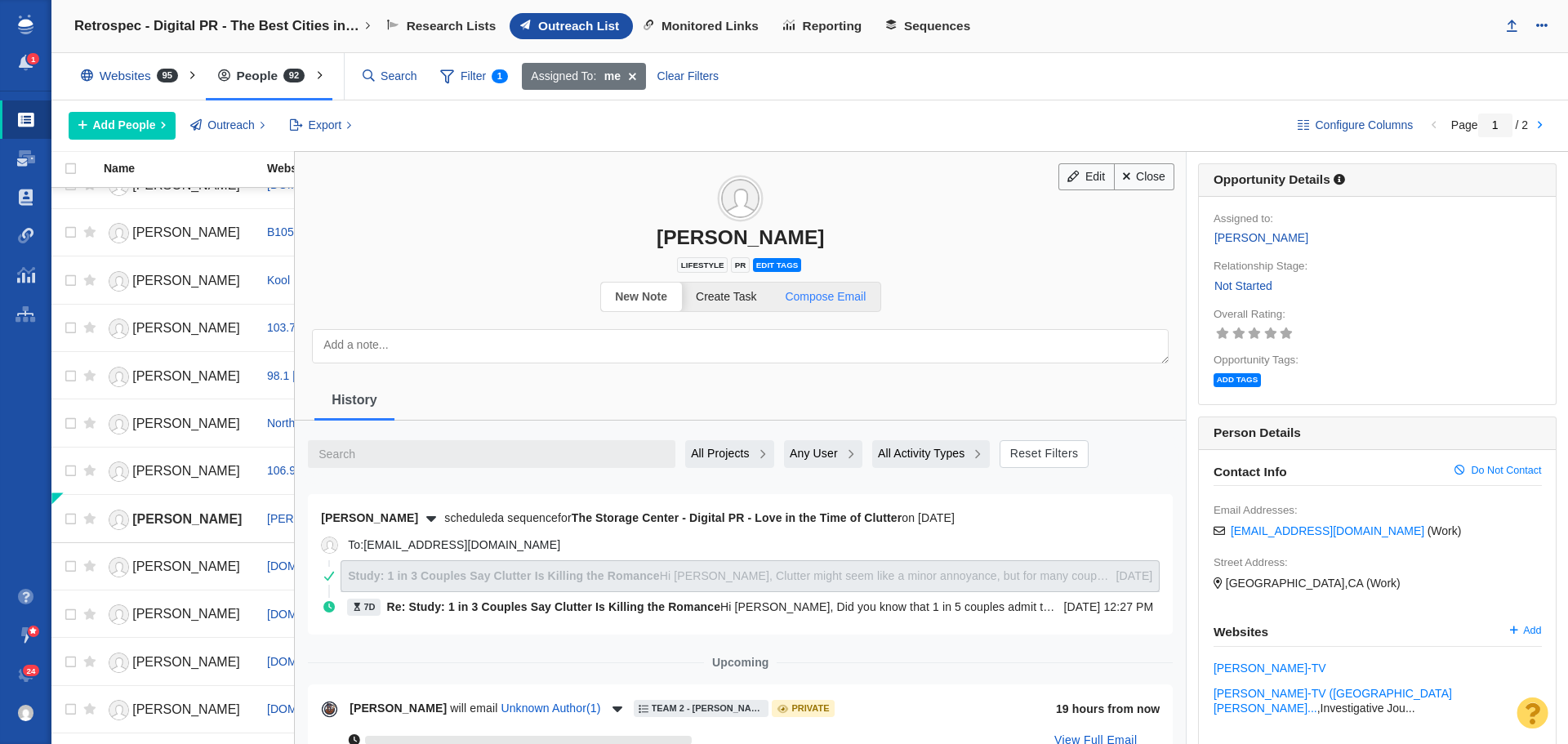
drag, startPoint x: 832, startPoint y: 299, endPoint x: 838, endPoint y: 288, distance: 12.5
click at [832, 298] on span "Compose Email" at bounding box center [825, 296] width 81 height 13
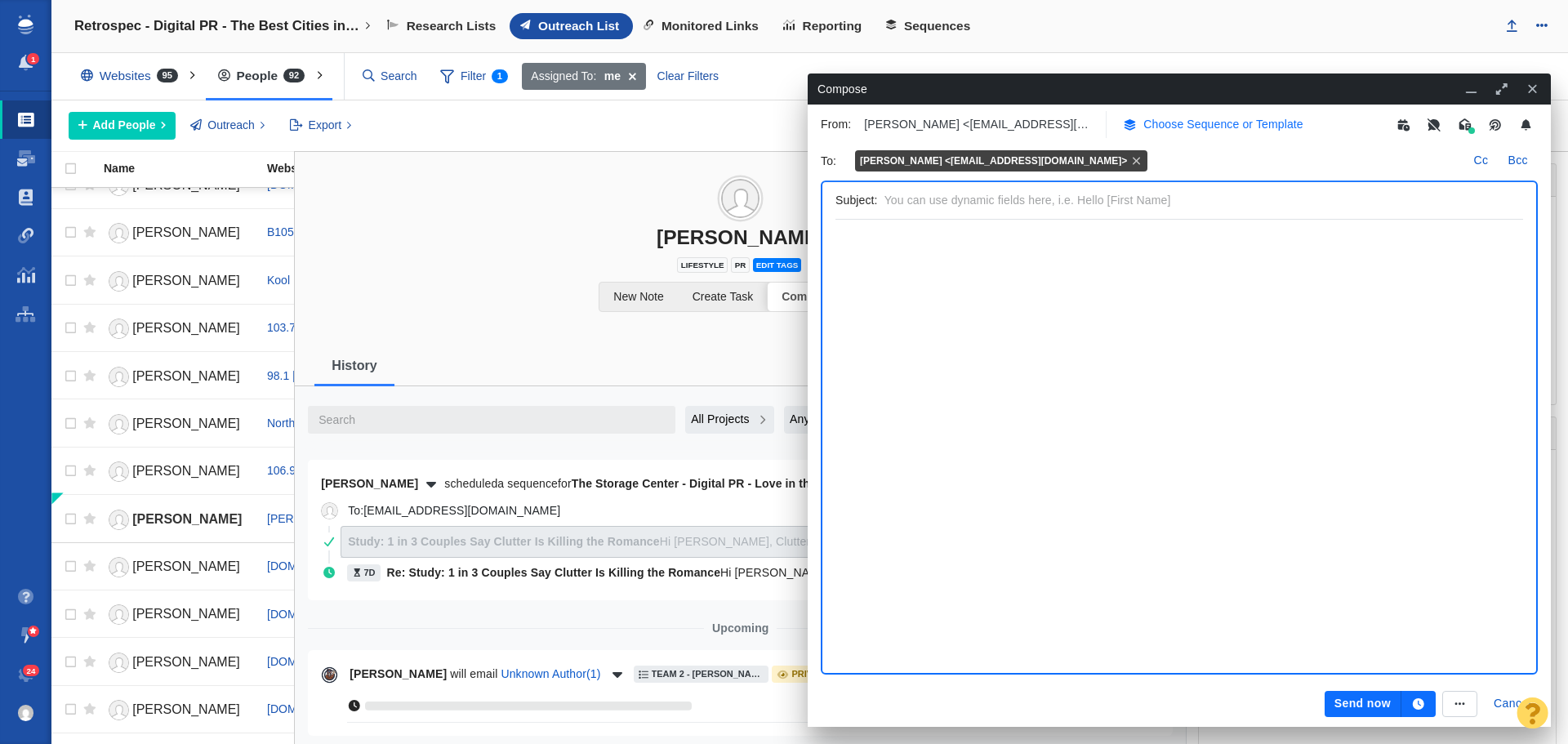
scroll to position [0, 0]
click at [1203, 125] on p "Choose Sequence or Template" at bounding box center [1223, 124] width 160 height 17
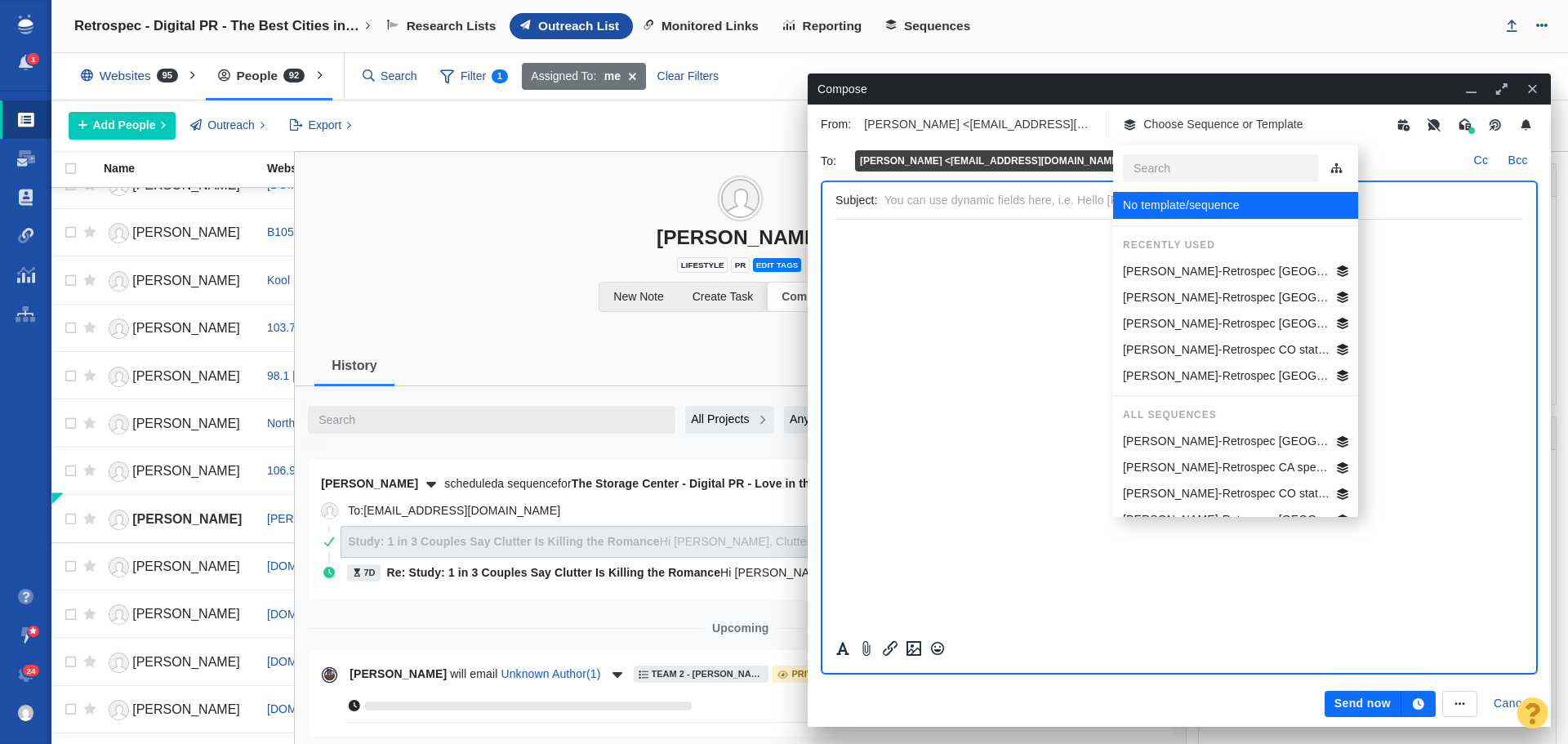
click at [1205, 465] on p "Jim-Retrospec CA specific Best Beg Biking Cities" at bounding box center [1226, 467] width 207 height 17
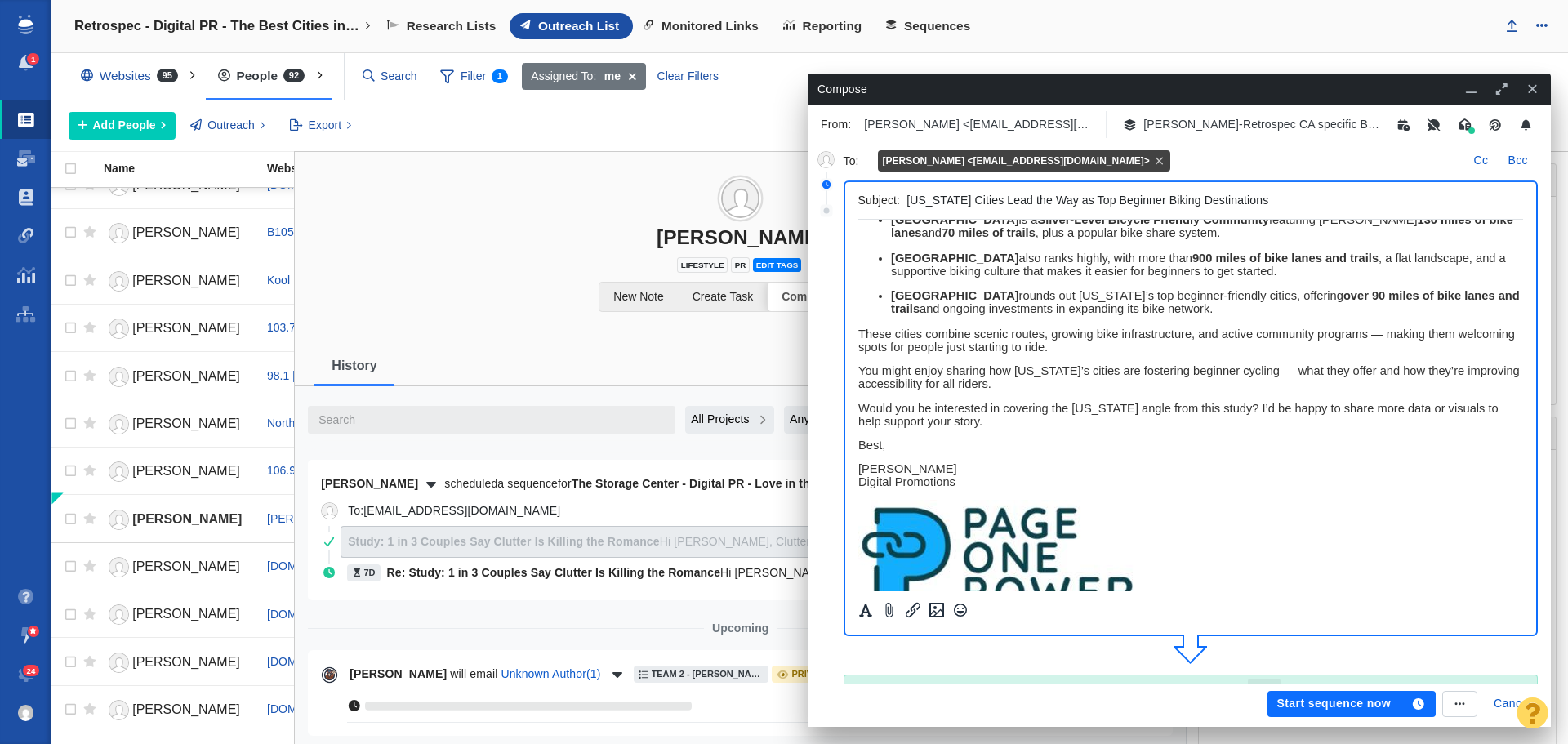
scroll to position [163, 0]
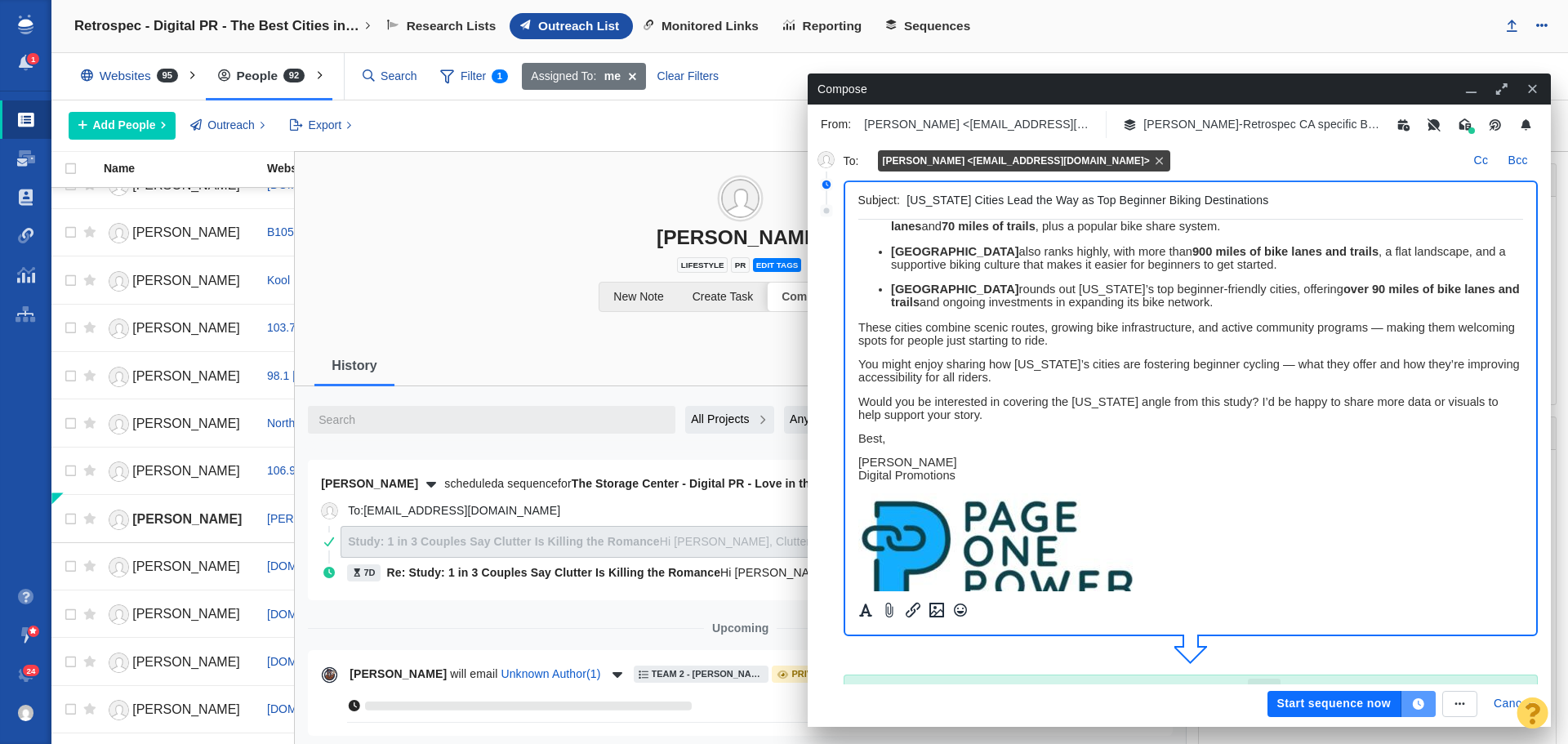
click at [1411, 700] on icon "button" at bounding box center [1418, 704] width 15 height 12
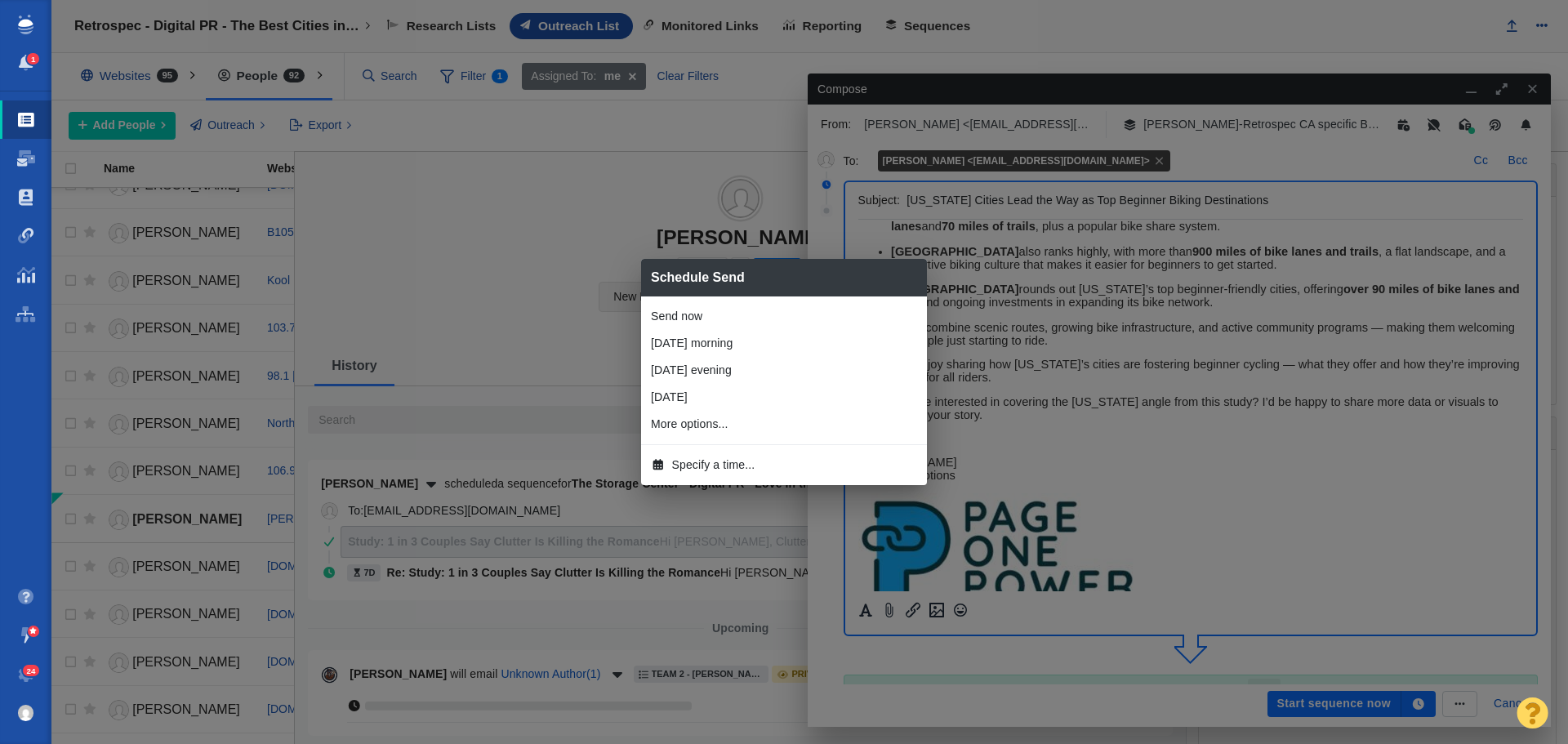
click at [701, 468] on span "Specify a time..." at bounding box center [713, 465] width 83 height 17
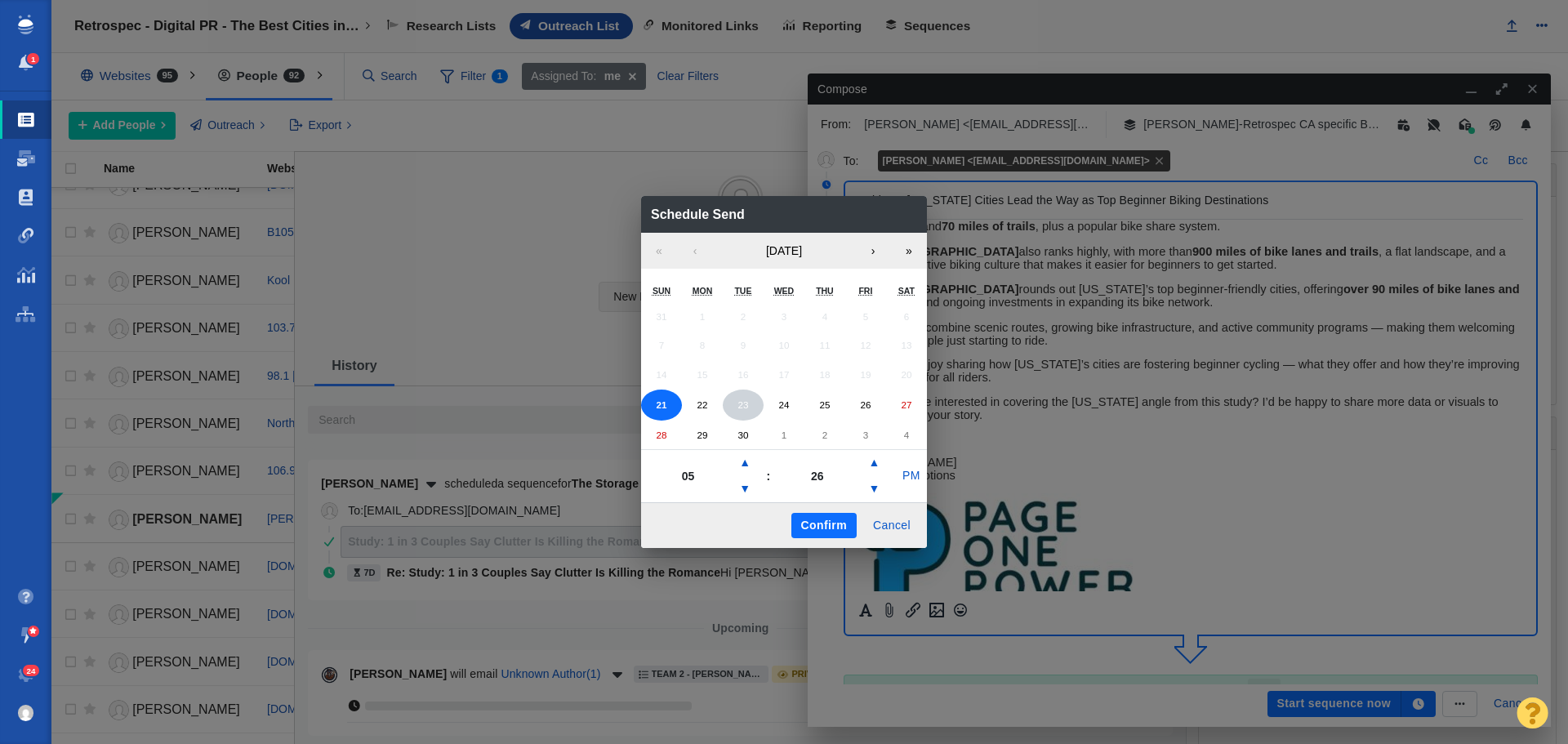
click at [743, 398] on button "23" at bounding box center [742, 405] width 41 height 31
click at [742, 466] on button "▲" at bounding box center [744, 463] width 19 height 26
type input "07"
click at [915, 476] on button "PM" at bounding box center [911, 476] width 31 height 26
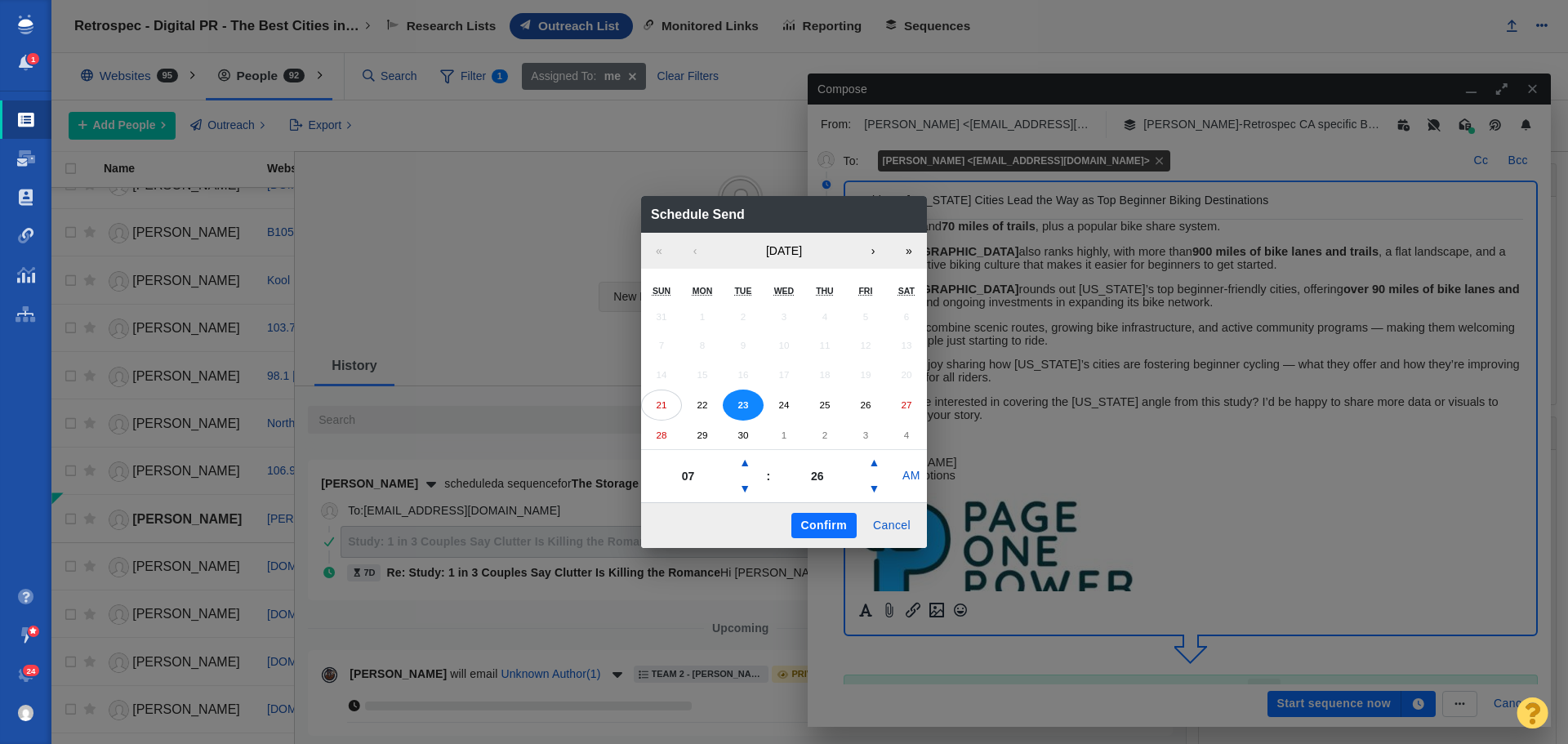
click at [831, 520] on button "Confirm" at bounding box center [825, 526] width 66 height 26
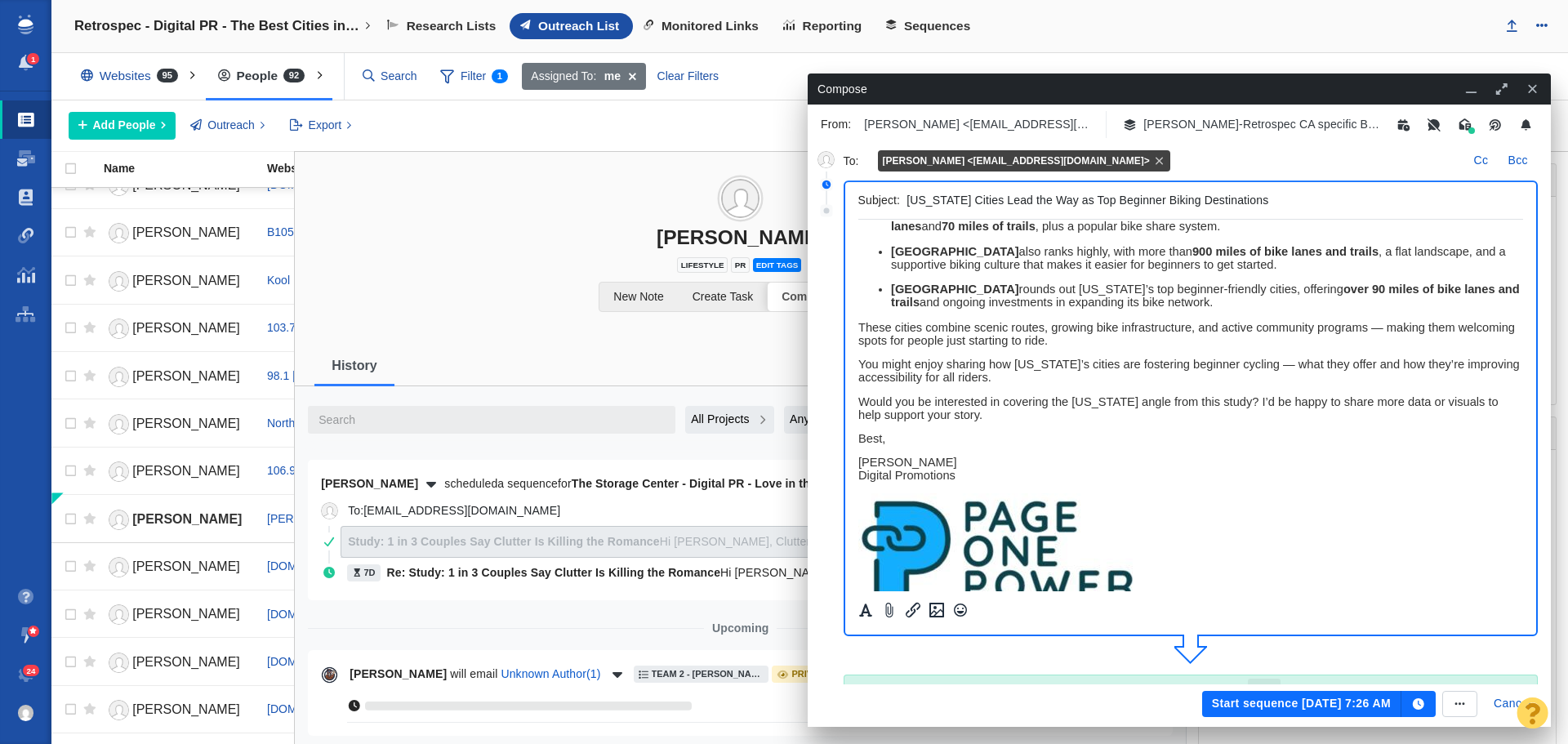
click at [1240, 707] on button "Start sequence Sep 23, 7:26 AM" at bounding box center [1301, 704] width 199 height 26
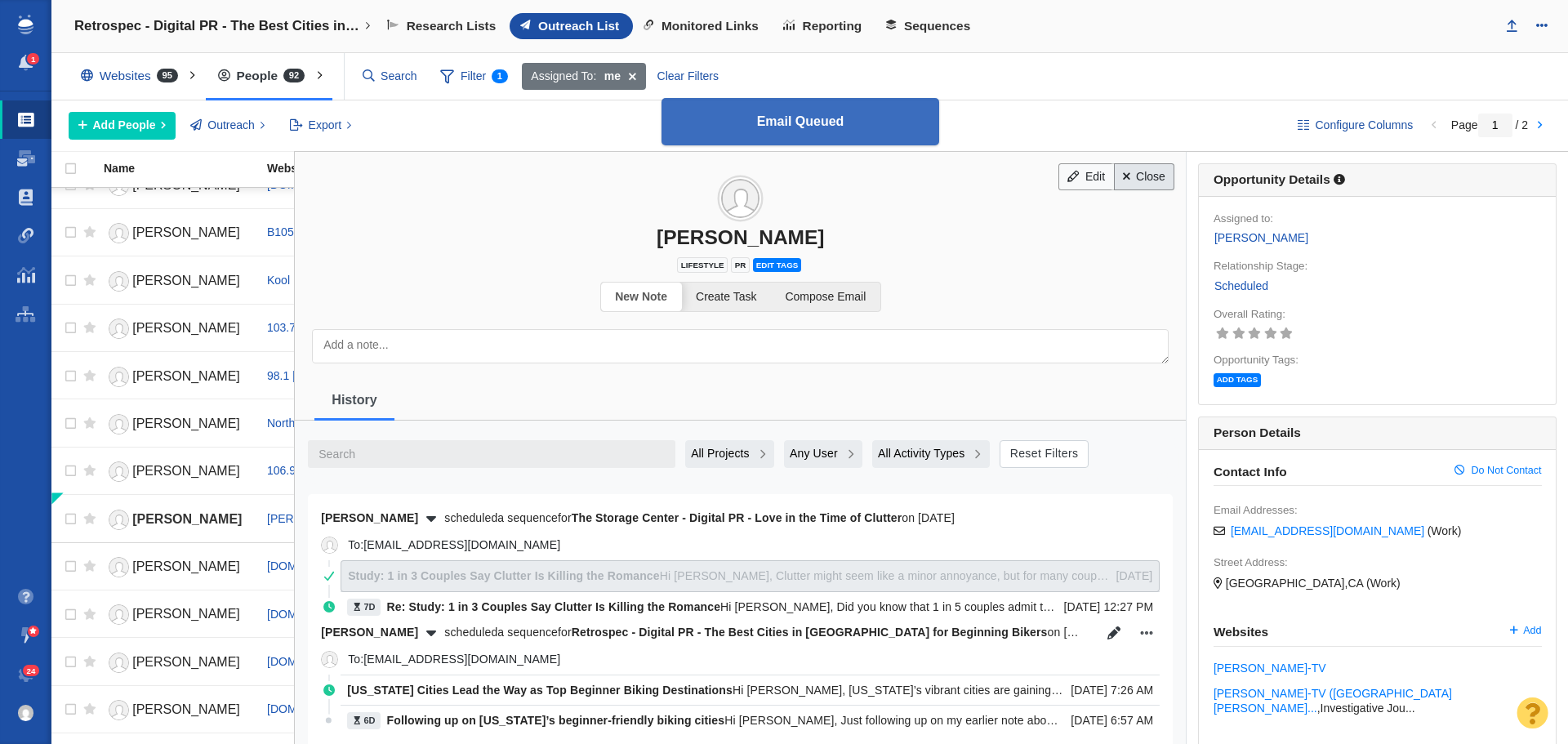
click at [1148, 171] on link "Close" at bounding box center [1144, 177] width 61 height 27
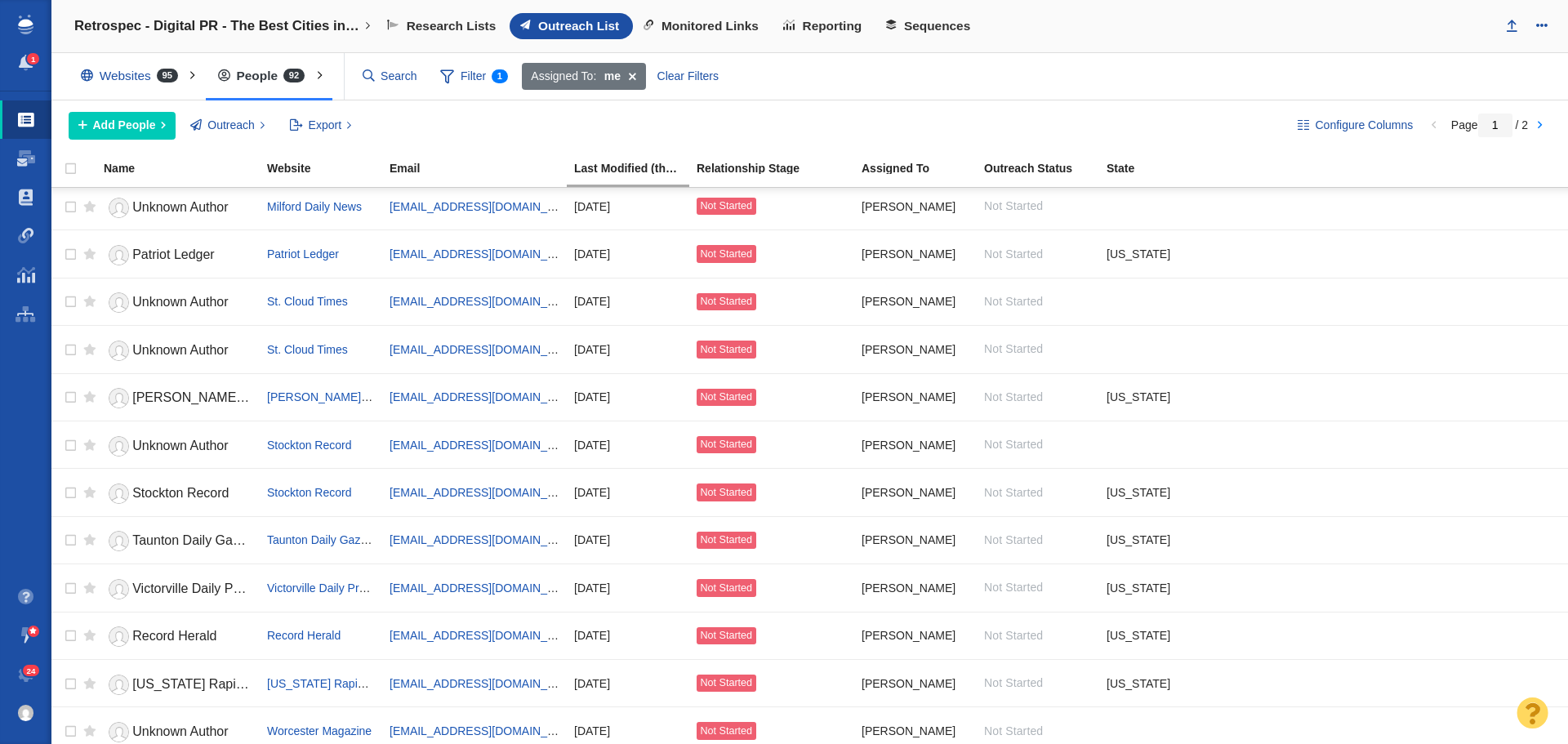
scroll to position [1796, 0]
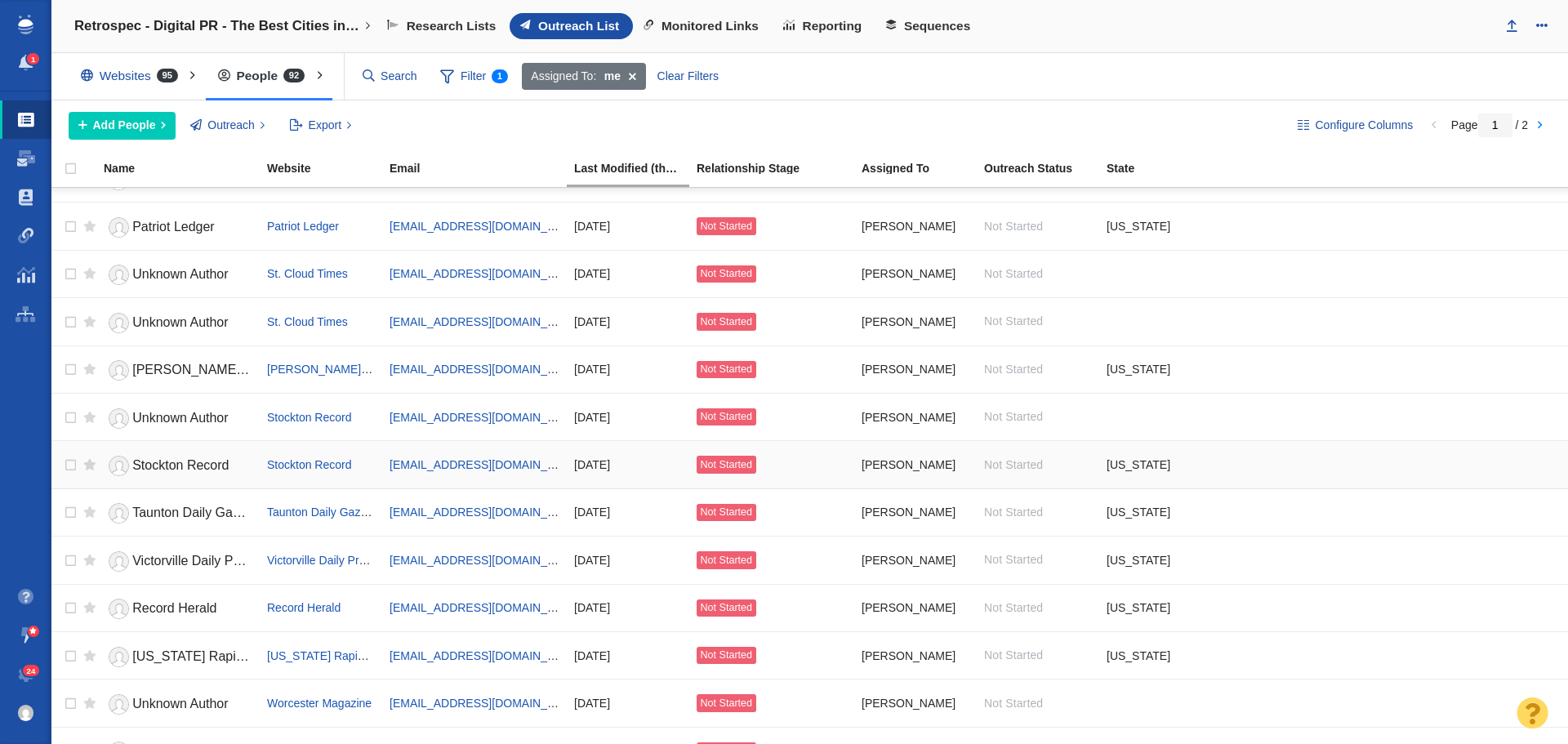
click at [191, 468] on span "Stockton Record" at bounding box center [181, 465] width 97 height 14
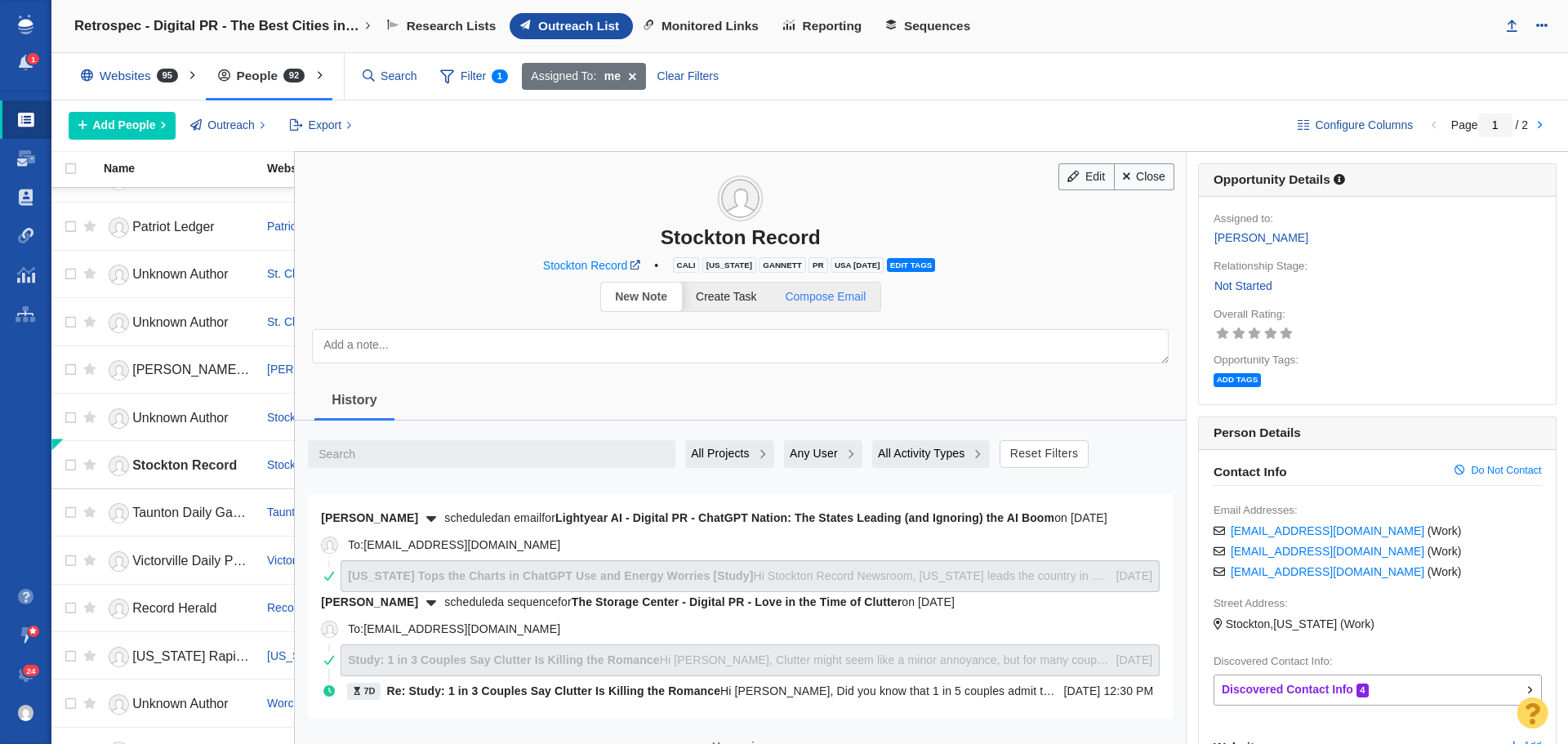
click at [854, 288] on link "Compose Email" at bounding box center [826, 296] width 110 height 28
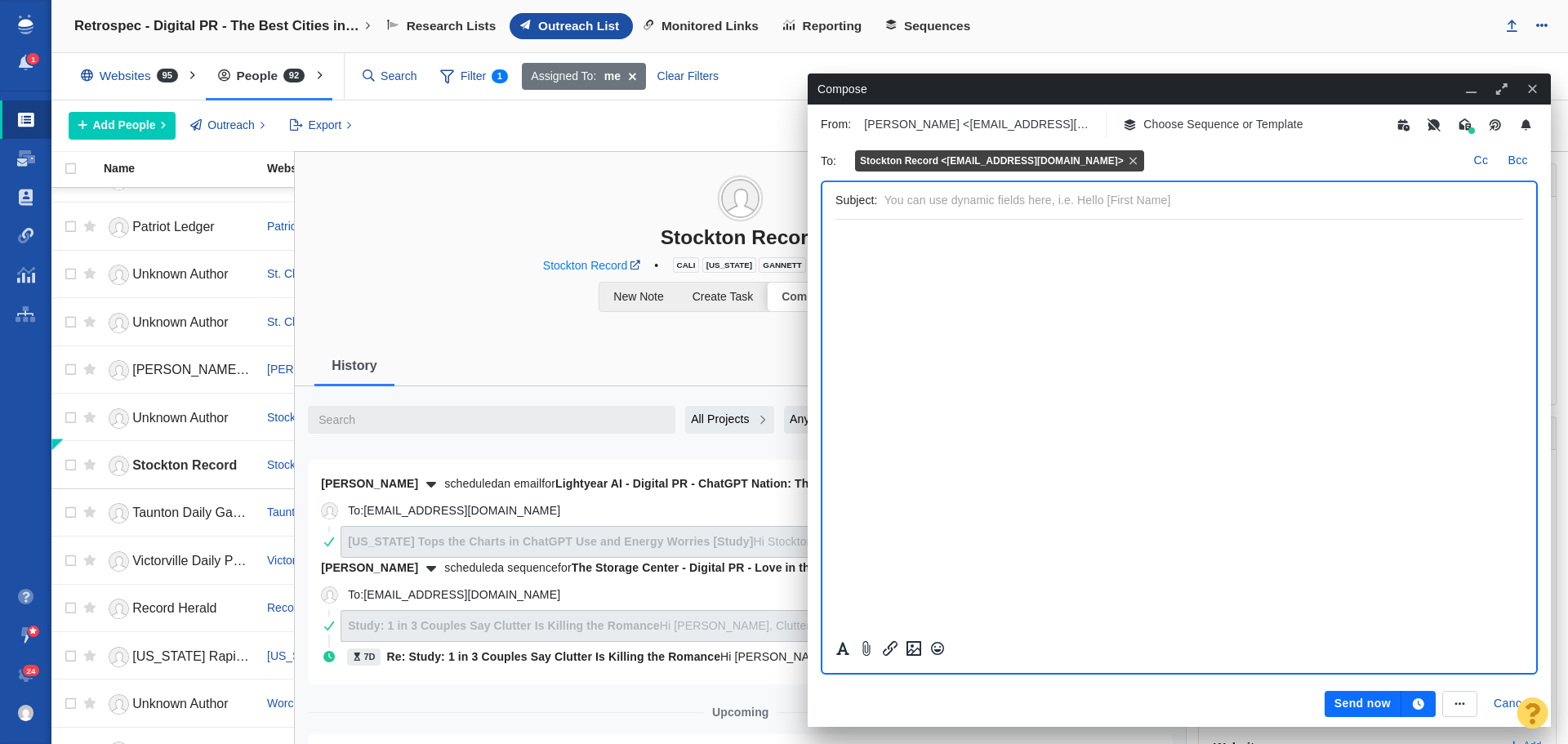
scroll to position [0, 0]
click at [1501, 701] on button "Cancel" at bounding box center [1512, 704] width 58 height 26
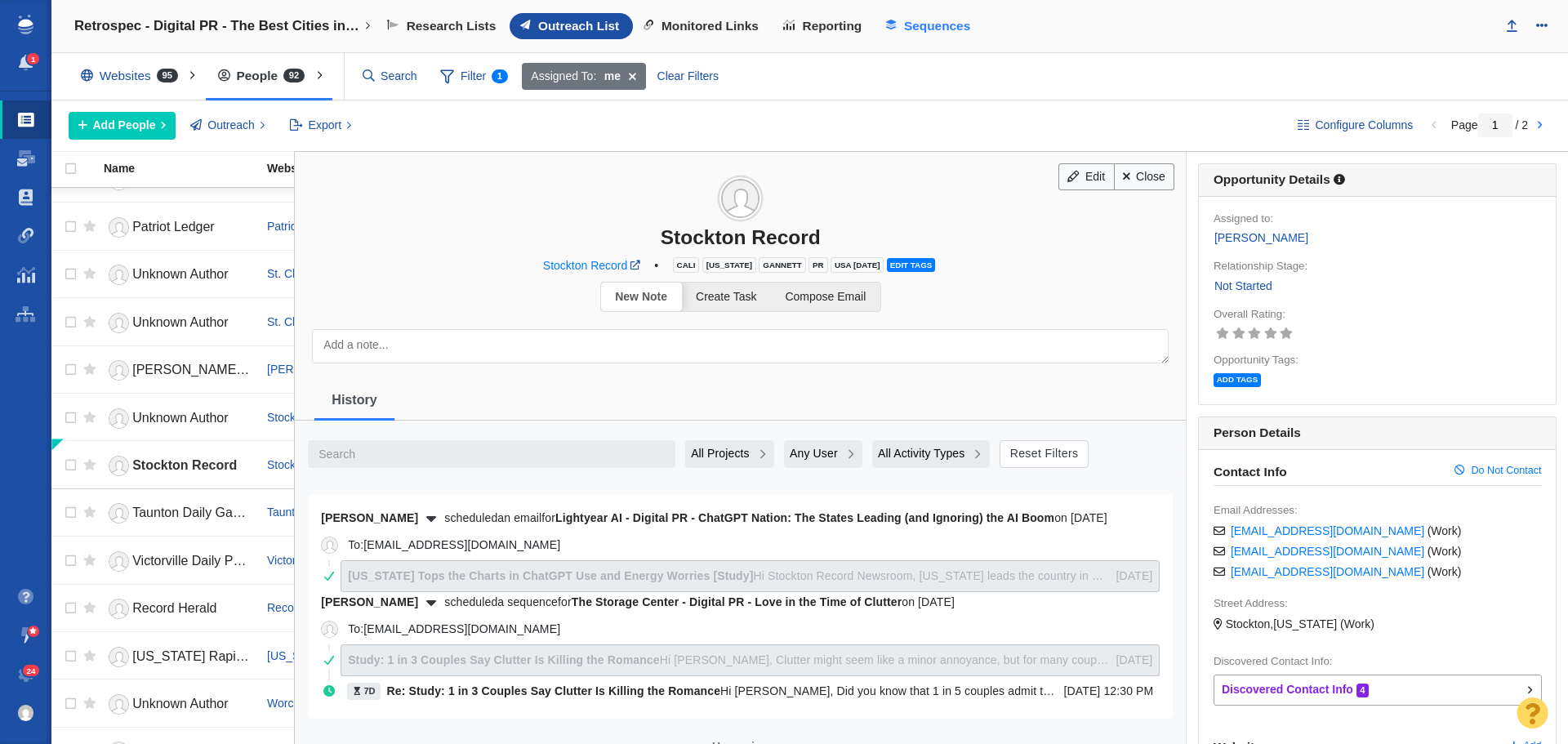
click at [931, 33] on span "Sequences" at bounding box center [937, 26] width 66 height 15
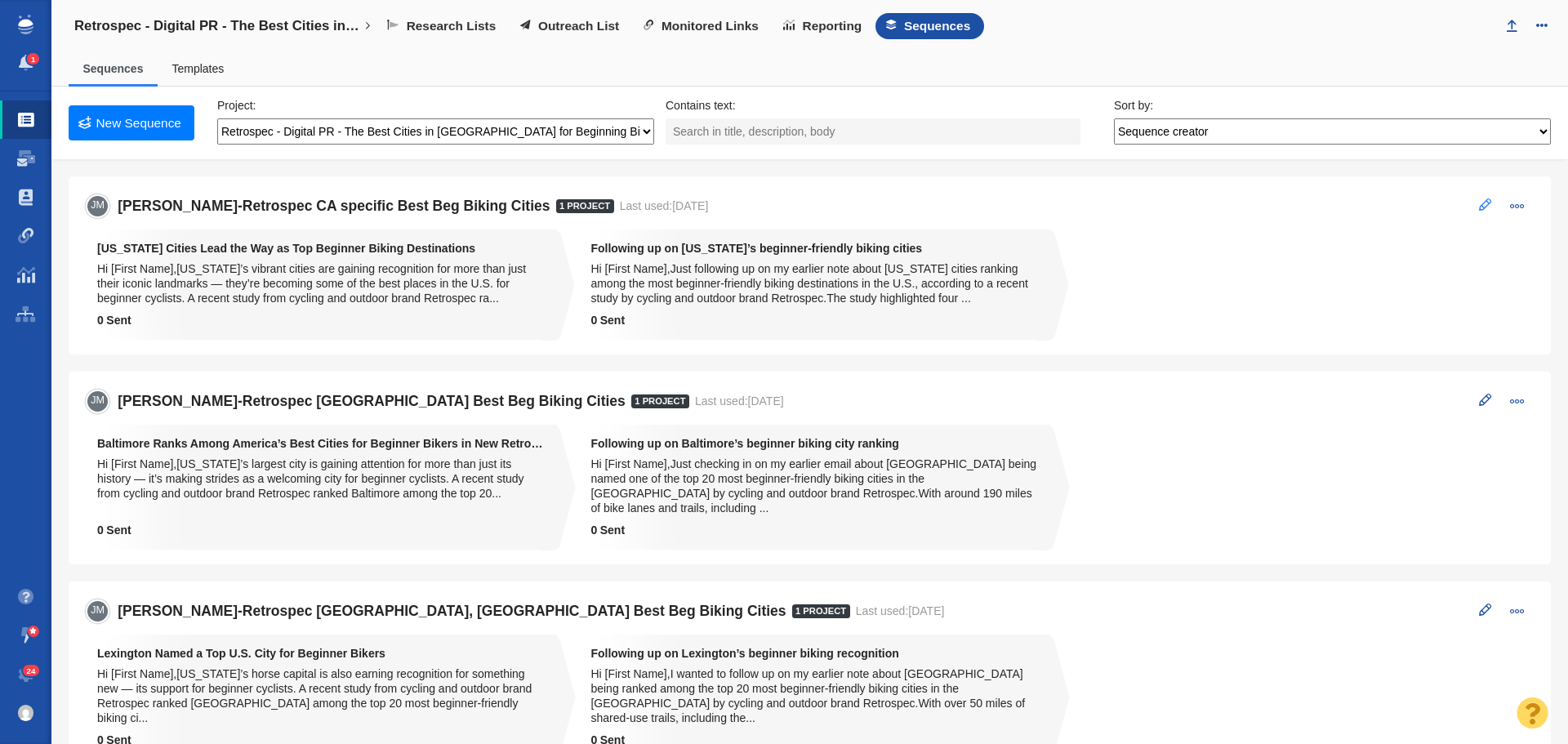
click at [1479, 201] on span at bounding box center [1485, 204] width 12 height 12
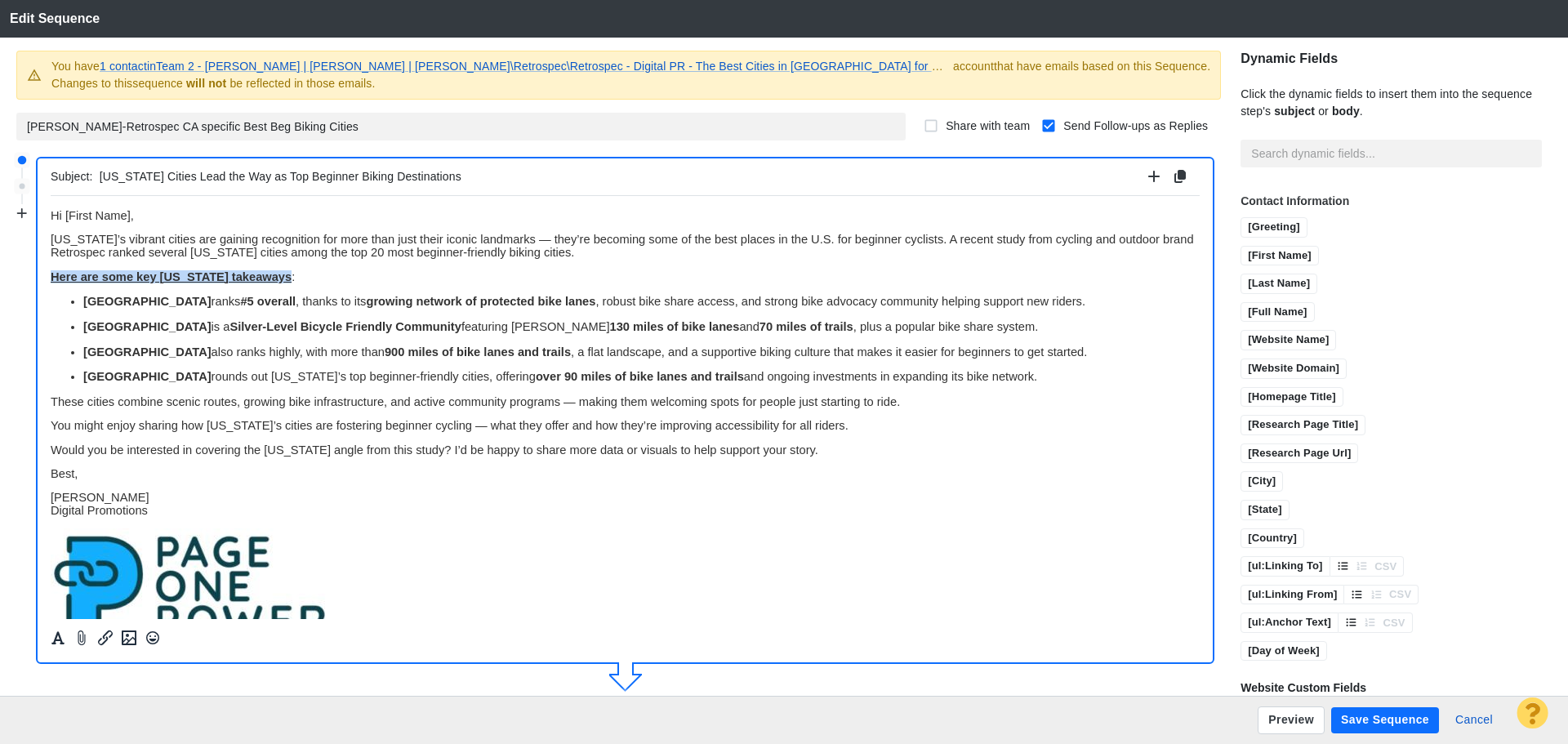
drag, startPoint x: 277, startPoint y: 281, endPoint x: 47, endPoint y: 278, distance: 230.0
click at [50, 278] on html "﻿ Hi [First Name], [US_STATE]’s vibrant cities are gaining recognition for more…" at bounding box center [625, 425] width 1149 height 460
paste body "Rich Text Area. Press ALT-0 for help."
drag, startPoint x: 340, startPoint y: 275, endPoint x: 53, endPoint y: 274, distance: 287.0
click at [53, 274] on span "Here’s a quick recap of how [US_STATE] cities performed:" at bounding box center [205, 276] width 310 height 13
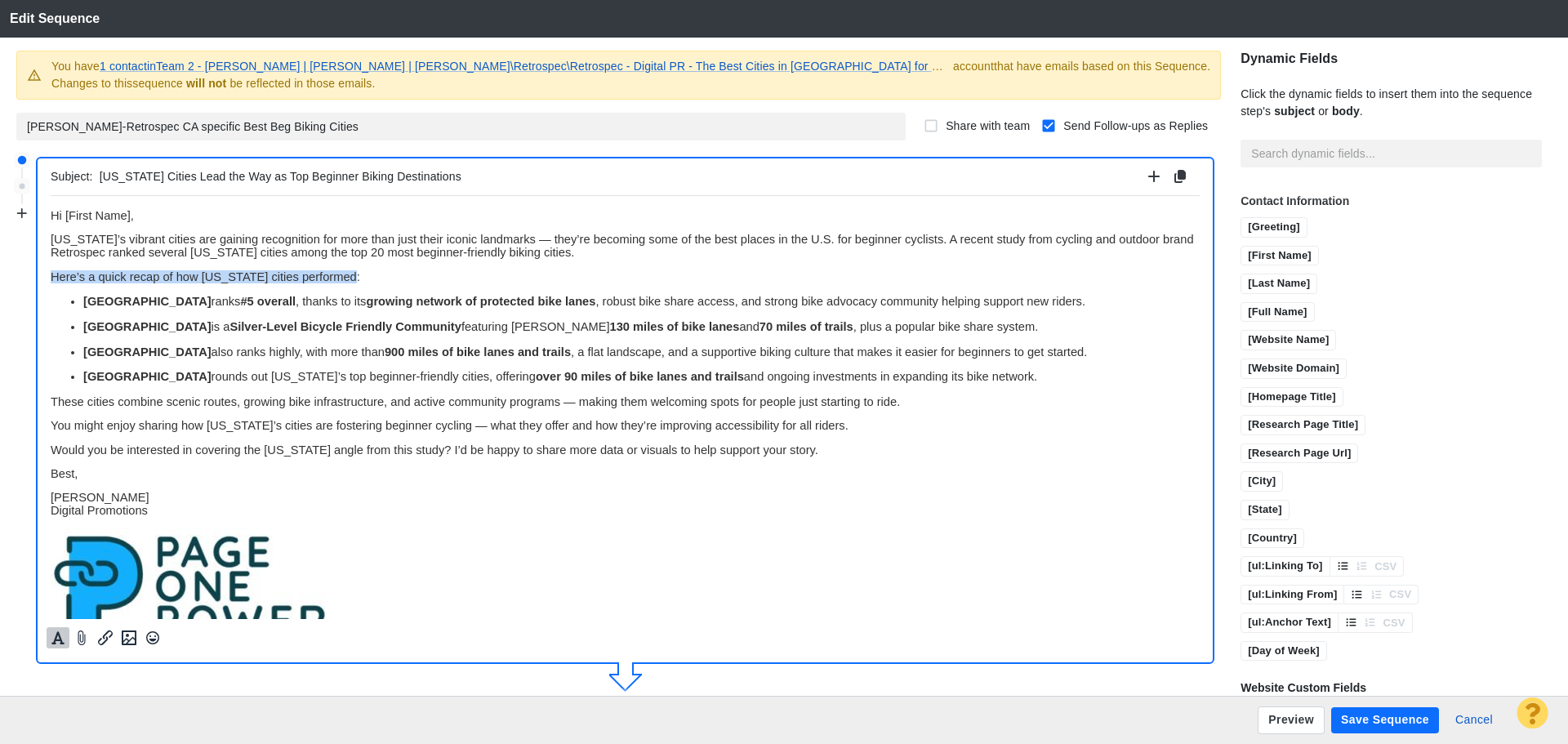
click at [58, 644] on icon "Formatting" at bounding box center [58, 637] width 16 height 15
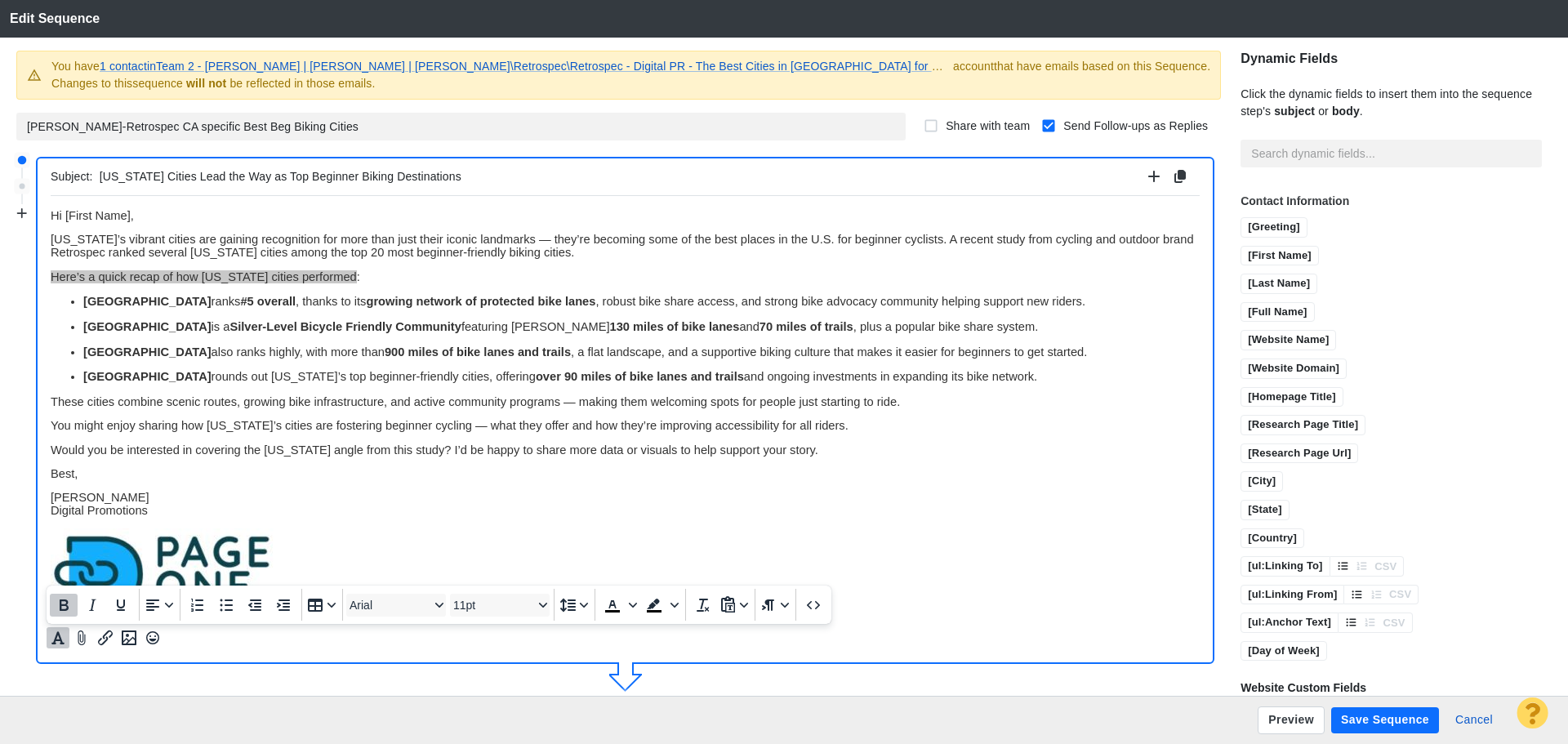
drag, startPoint x: 58, startPoint y: 600, endPoint x: 255, endPoint y: 343, distance: 323.8
click at [58, 600] on icon "Bold" at bounding box center [63, 604] width 19 height 19
click at [485, 503] on p "[PERSON_NAME] Digital Promotions" at bounding box center [625, 503] width 1149 height 26
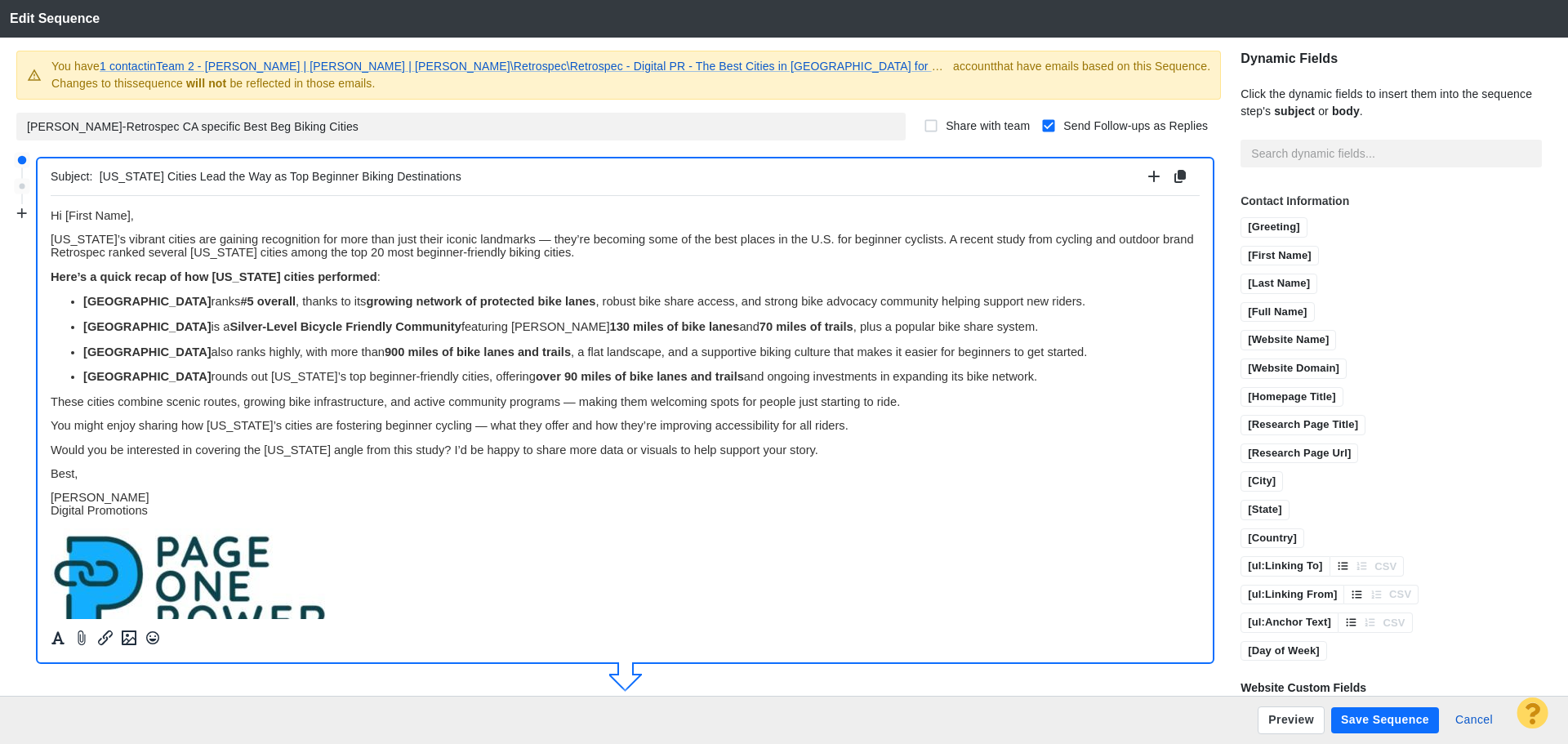
click at [370, 278] on p "Here’s a quick recap of how [US_STATE] cities performed :" at bounding box center [625, 276] width 1149 height 13
drag, startPoint x: 370, startPoint y: 278, endPoint x: 100, endPoint y: 498, distance: 348.3
click at [50, 277] on html "Hi [First Name], [US_STATE]’s vibrant cities are gaining recognition for more t…" at bounding box center [625, 425] width 1149 height 460
click at [58, 635] on icon "Formatting" at bounding box center [58, 637] width 16 height 15
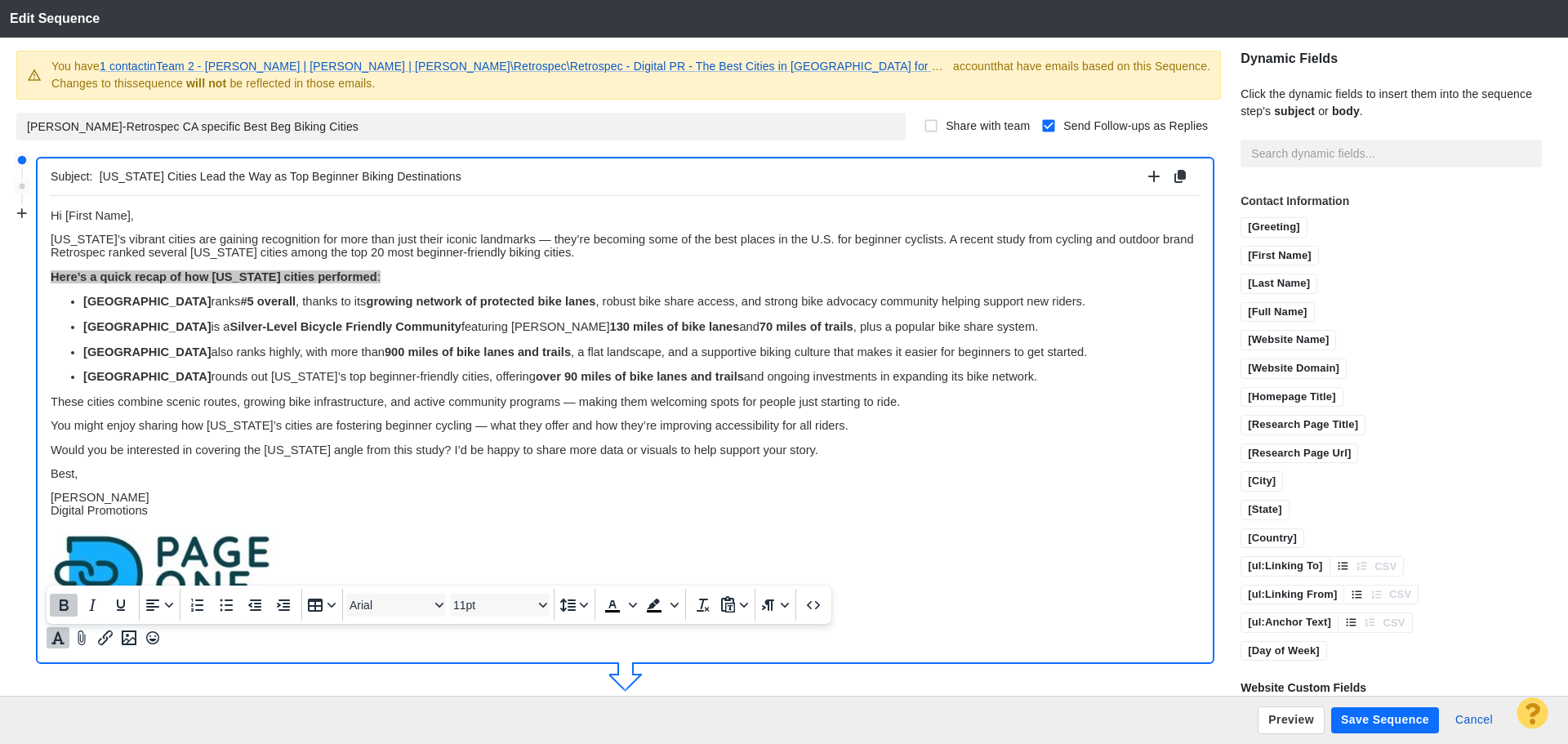
click at [60, 607] on icon "Bold" at bounding box center [64, 604] width 9 height 12
click at [120, 606] on icon "Underline" at bounding box center [121, 604] width 8 height 12
click at [411, 493] on p "[PERSON_NAME] Digital Promotions" at bounding box center [625, 503] width 1149 height 26
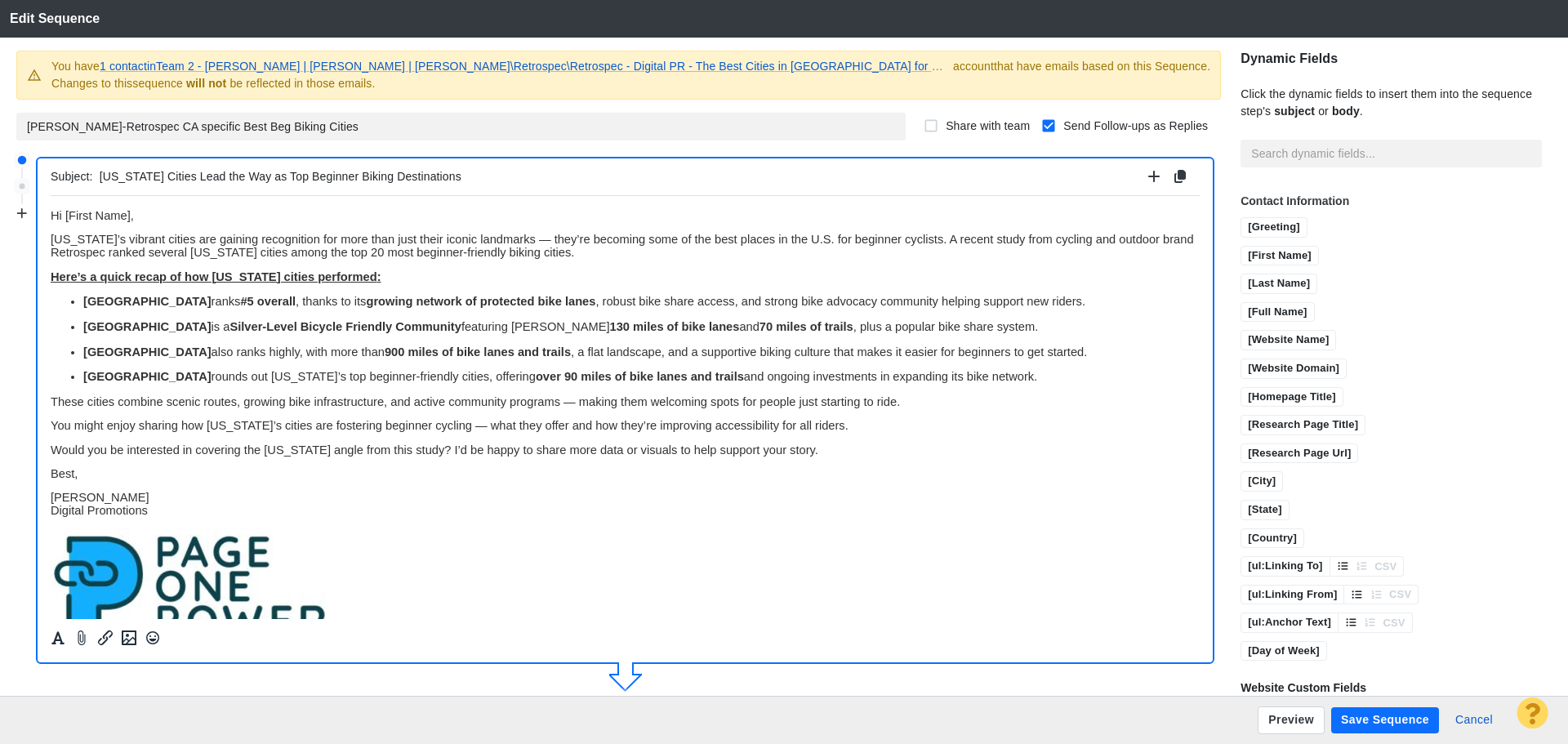
drag, startPoint x: 964, startPoint y: 376, endPoint x: 55, endPoint y: 301, distance: 912.1
click at [55, 301] on ul "[GEOGRAPHIC_DATA] ranks #5 overall , thanks to its growing network of protected…" at bounding box center [625, 338] width 1149 height 89
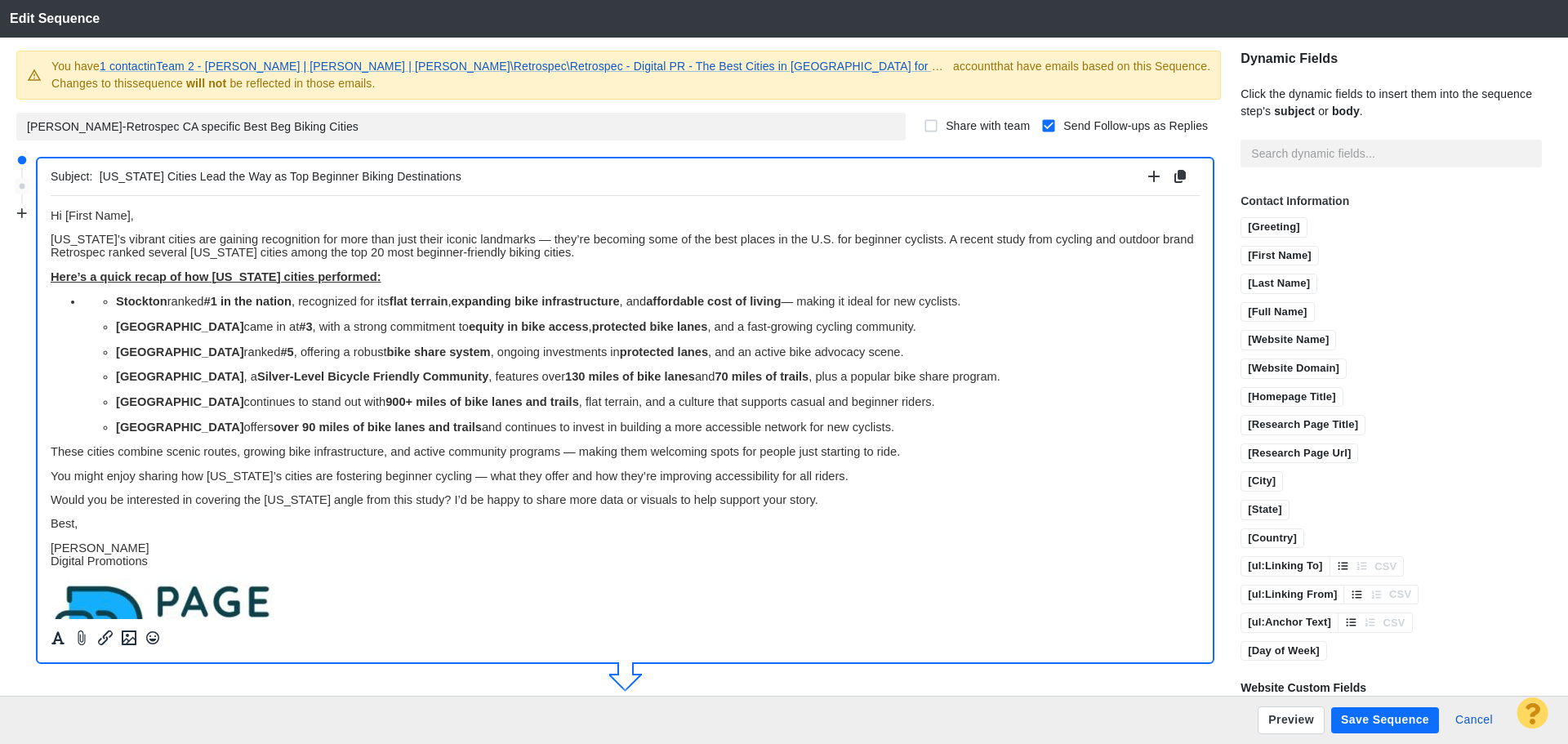
click at [101, 299] on ul "Stockton ranked #1 in the nation , recognized for its flat terrain , expanding …" at bounding box center [641, 362] width 1117 height 138
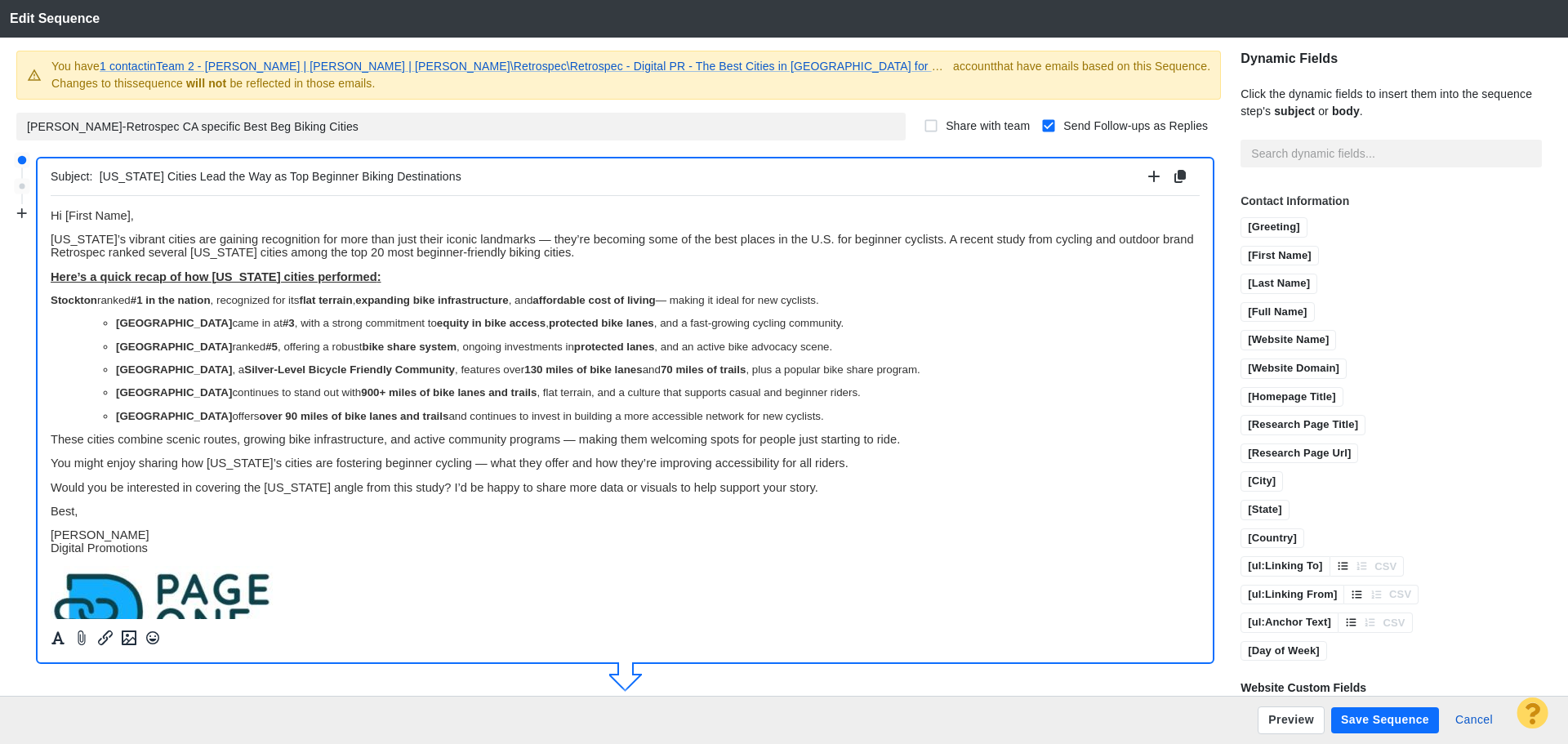
drag, startPoint x: 730, startPoint y: 418, endPoint x: 16, endPoint y: 278, distance: 727.6
click at [50, 278] on html "Hi [First Name], [US_STATE]’s vibrant cities are gaining recognition for more t…" at bounding box center [625, 444] width 1149 height 498
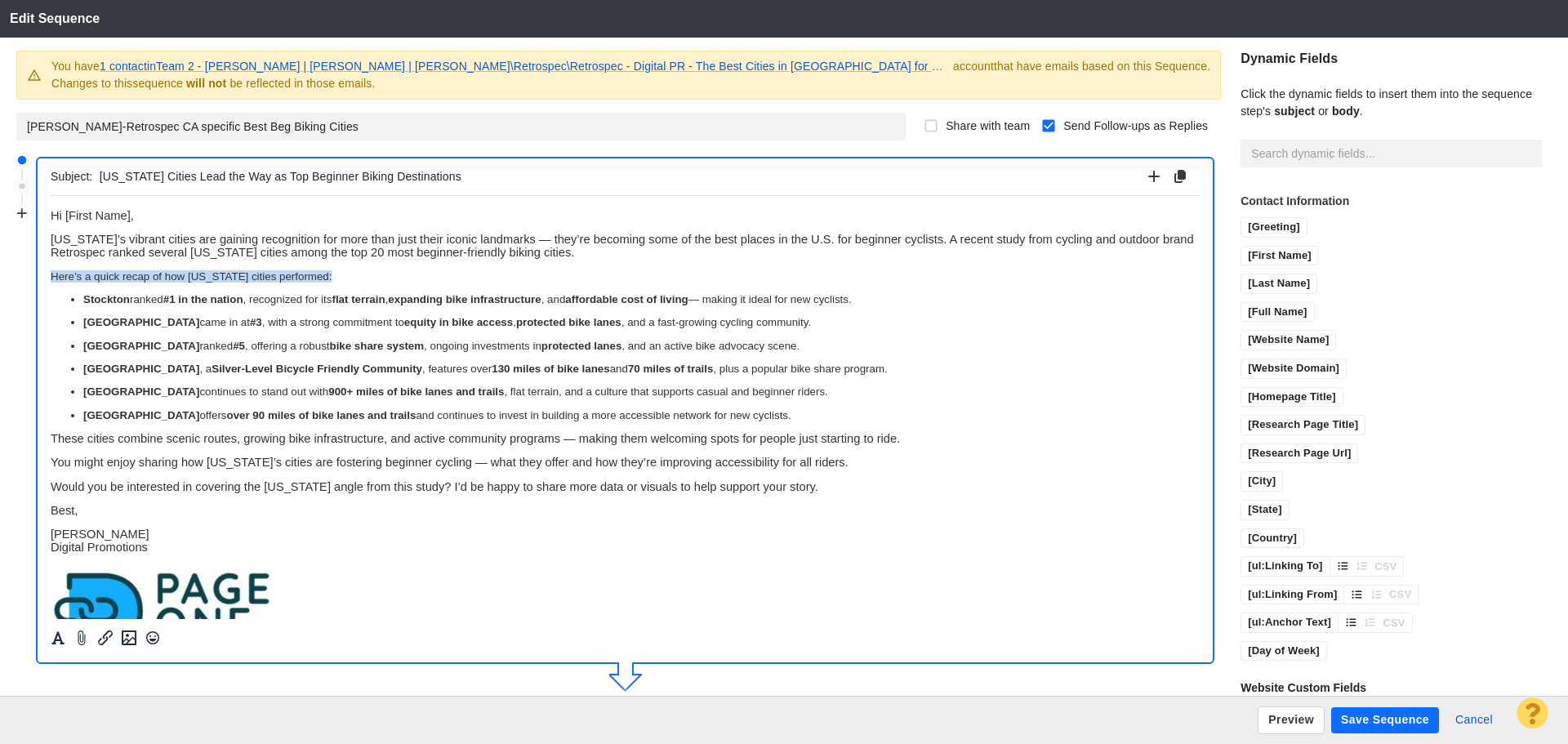
drag, startPoint x: 319, startPoint y: 276, endPoint x: 48, endPoint y: 270, distance: 271.1
click at [50, 270] on html "Hi [First Name], [US_STATE]’s vibrant cities are gaining recognition for more t…" at bounding box center [625, 444] width 1149 height 497
click at [55, 640] on icon "Formatting" at bounding box center [58, 638] width 13 height 13
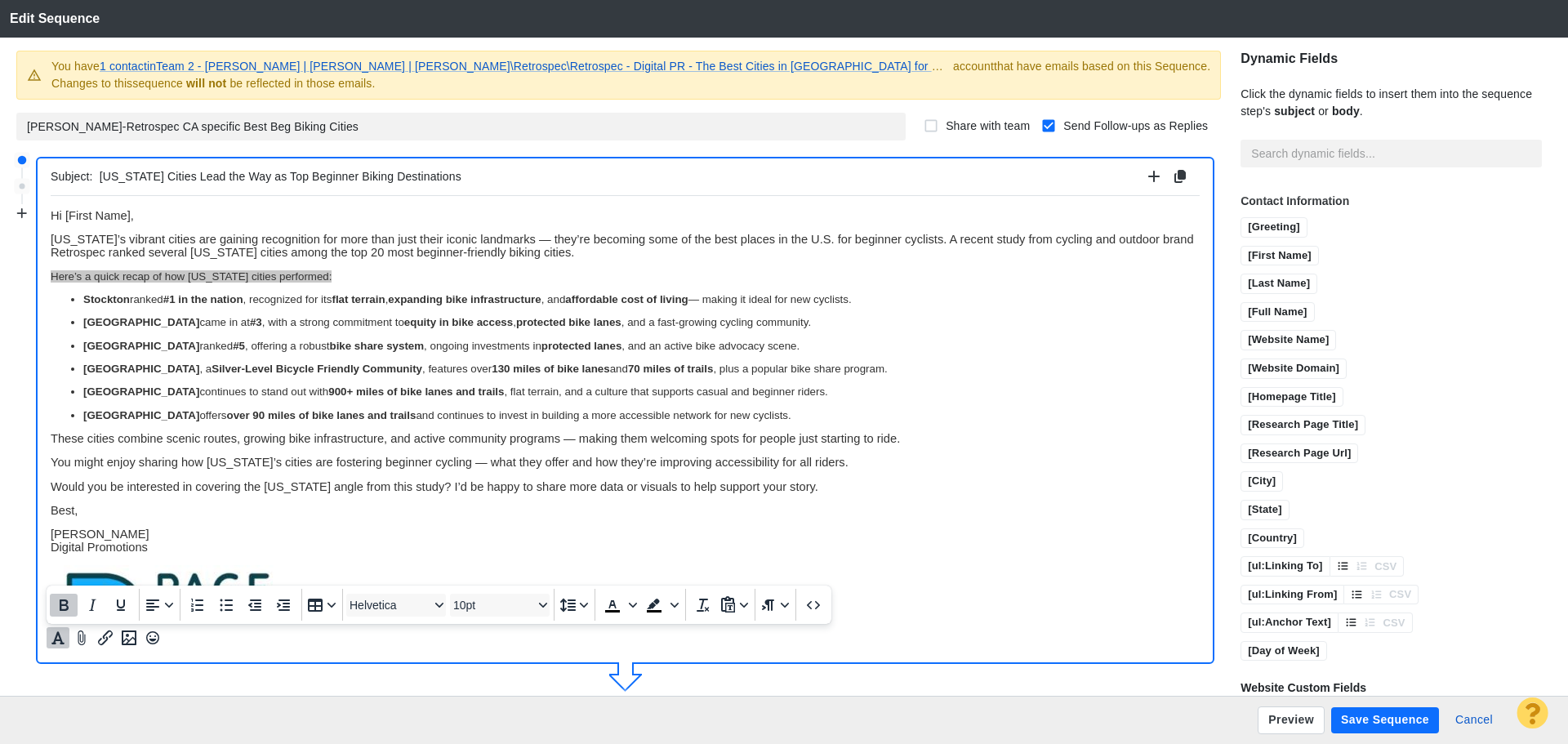
click at [60, 605] on icon "Bold" at bounding box center [64, 604] width 9 height 12
drag, startPoint x: 121, startPoint y: 605, endPoint x: 160, endPoint y: 591, distance: 41.4
click at [121, 605] on icon "Underline" at bounding box center [121, 604] width 19 height 19
click at [405, 521] on body "Hi [First Name], [US_STATE]’s vibrant cities are gaining recognition for more t…" at bounding box center [625, 443] width 1149 height 470
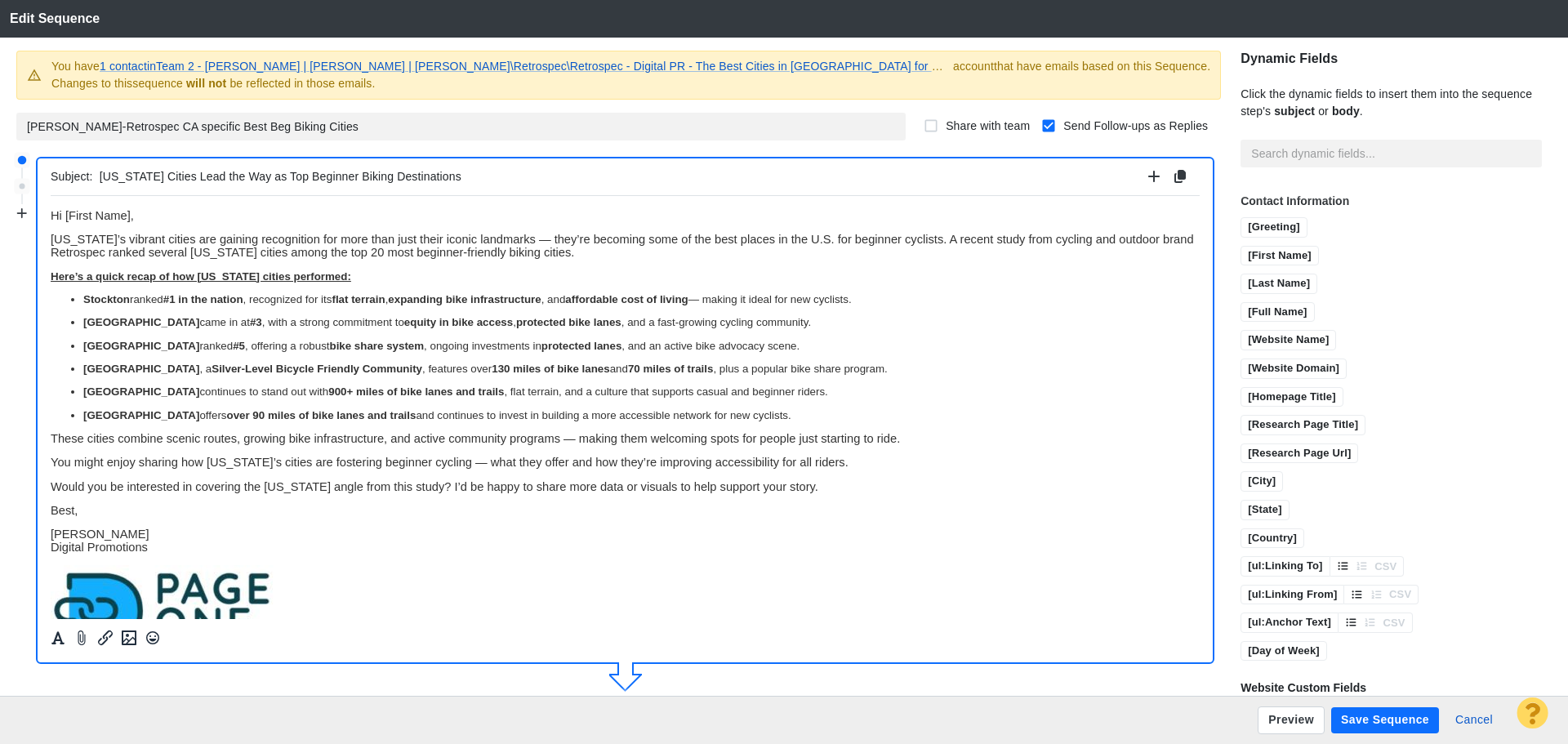
drag, startPoint x: 734, startPoint y: 414, endPoint x: 92, endPoint y: 477, distance: 645.1
click at [50, 281] on html "Hi [First Name], [US_STATE]’s vibrant cities are gaining recognition for more t…" at bounding box center [625, 444] width 1149 height 497
copy body "Here’s a quick recap of how [US_STATE] cities performed: [GEOGRAPHIC_DATA] rank…"
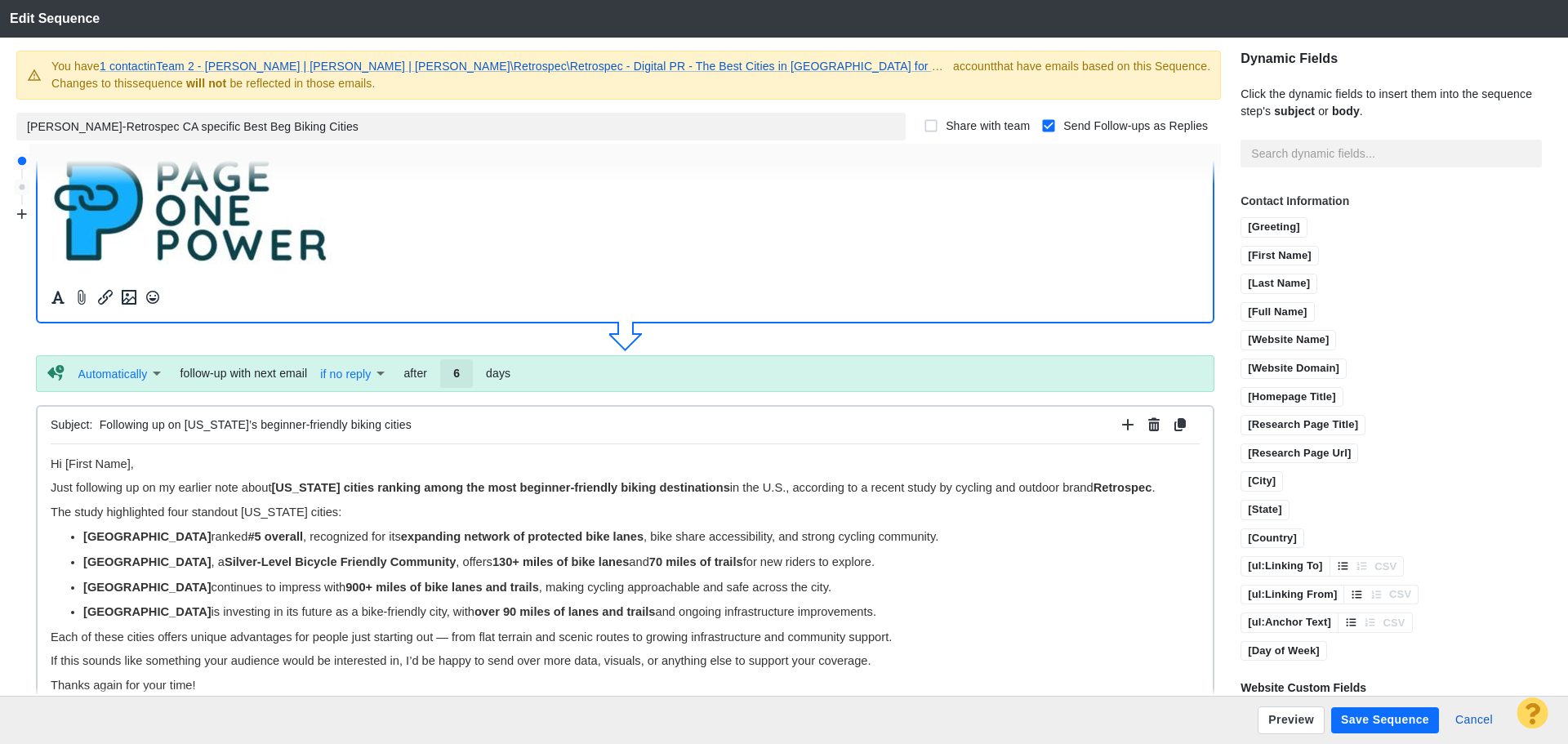
scroll to position [490, 0]
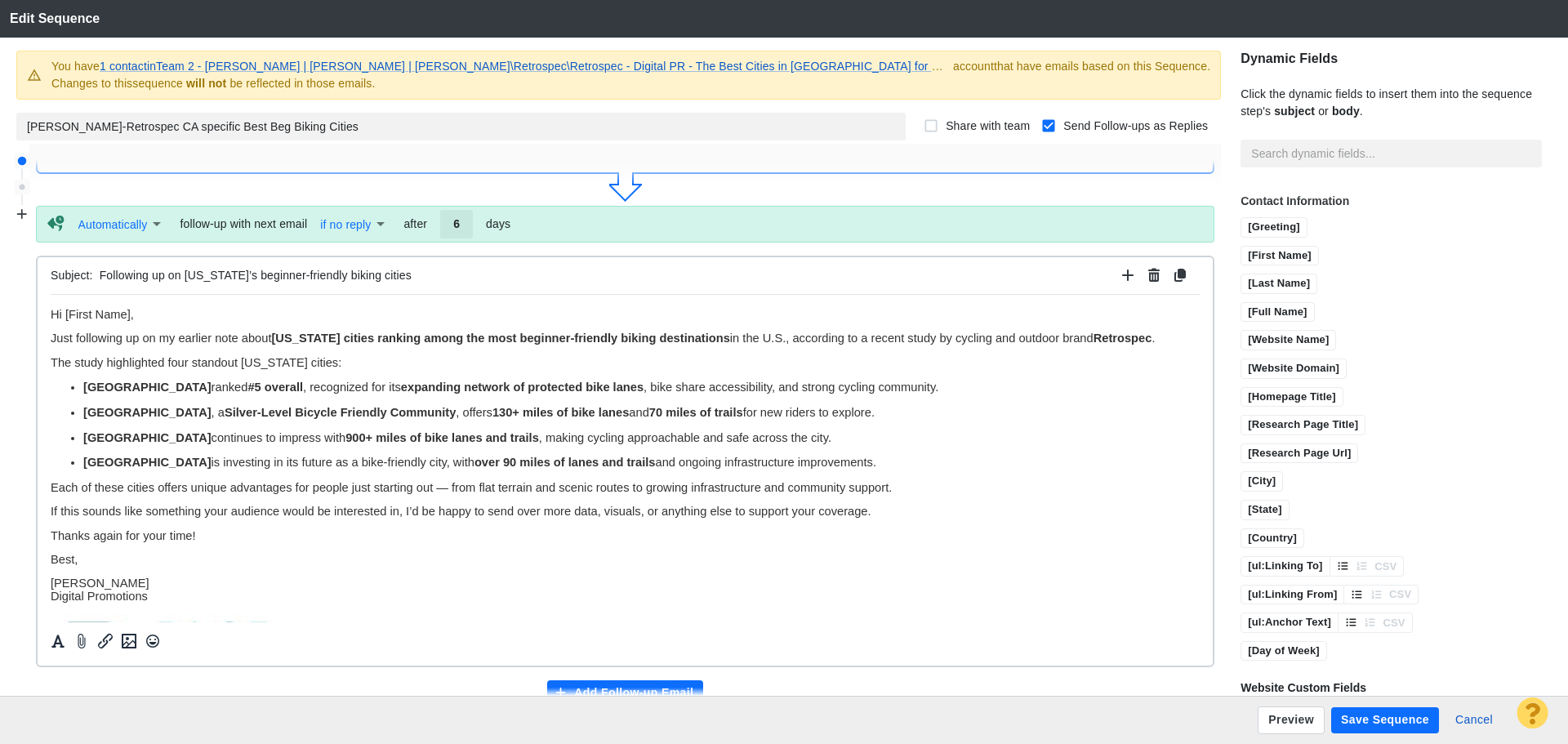
drag, startPoint x: 815, startPoint y: 460, endPoint x: 34, endPoint y: 365, distance: 786.8
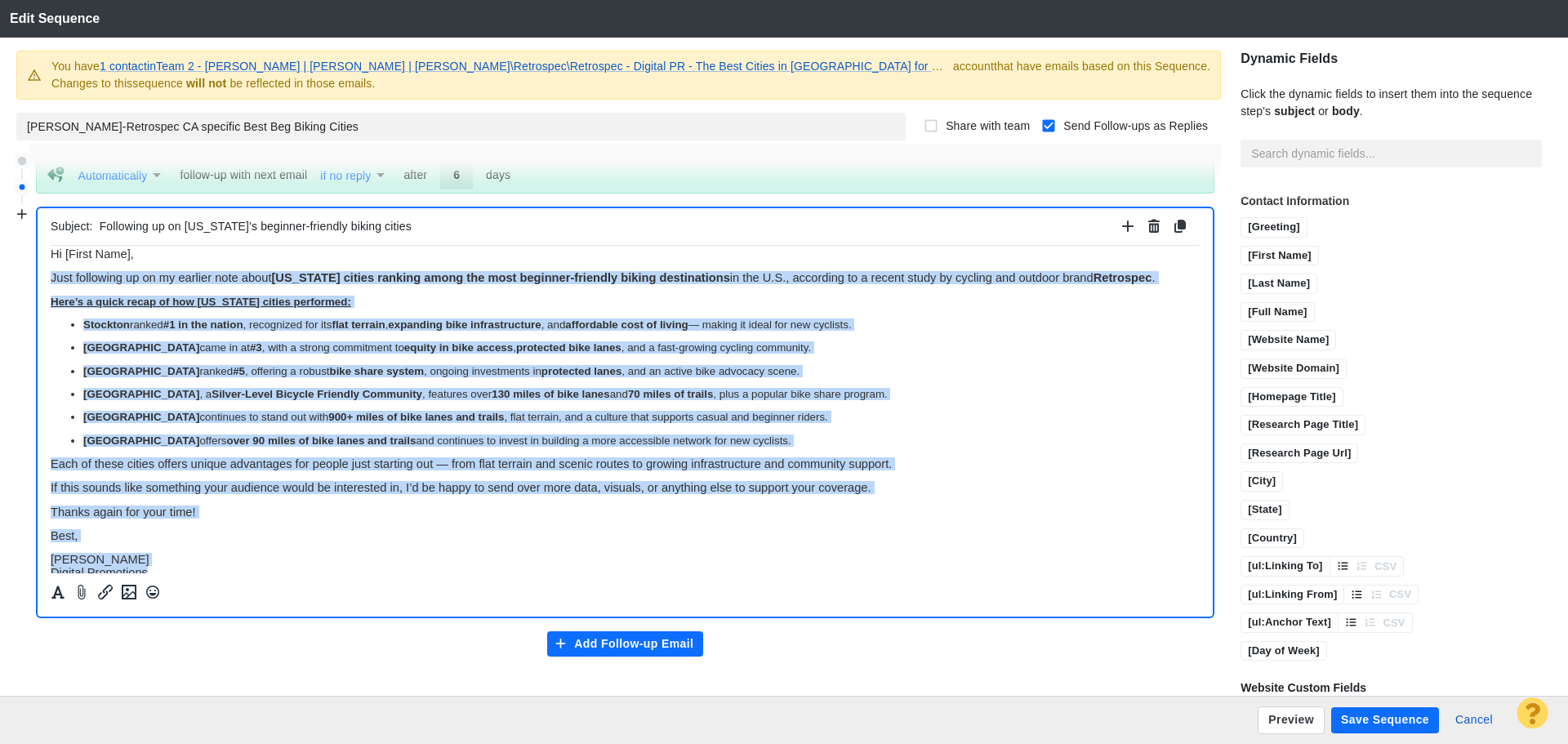
scroll to position [0, 0]
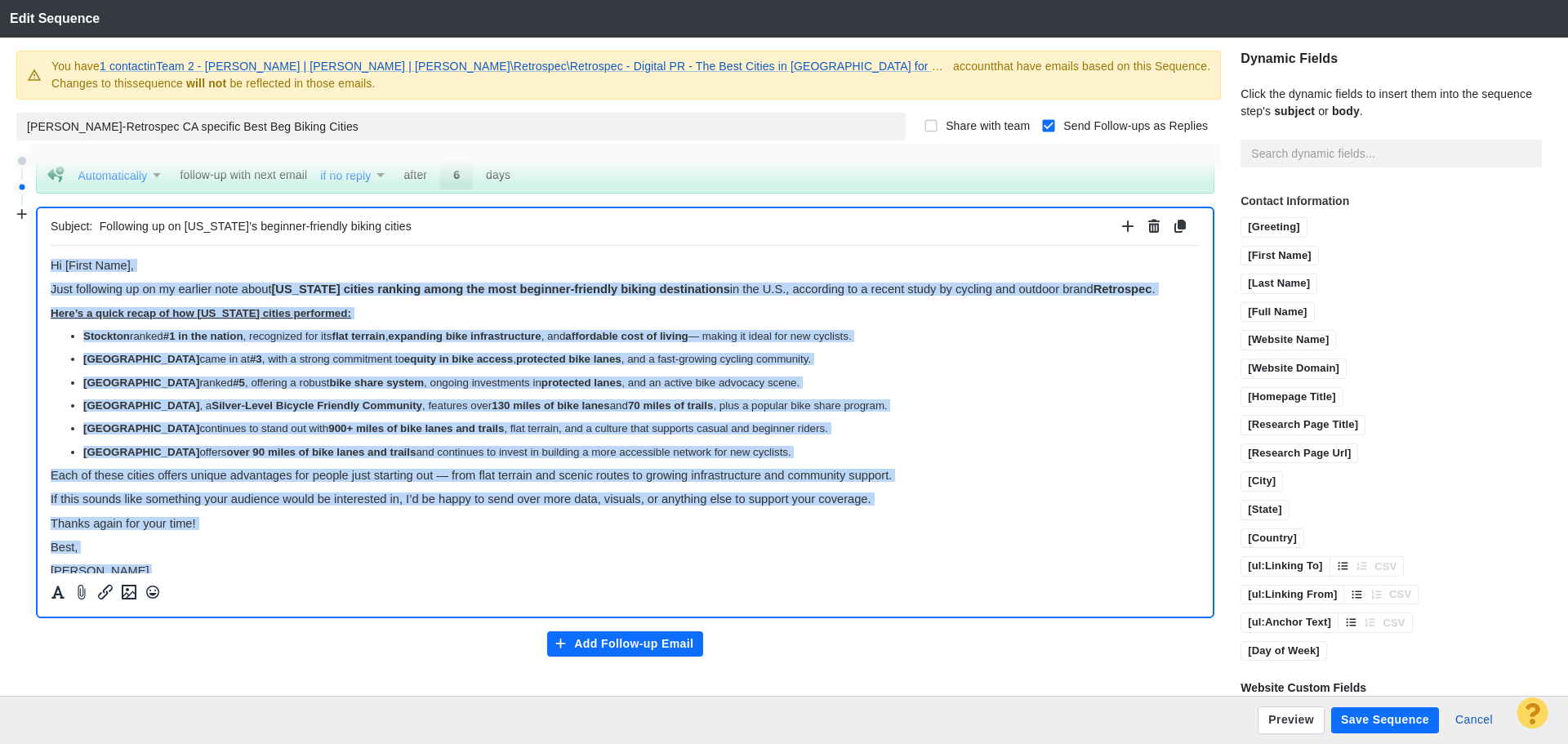
drag, startPoint x: 159, startPoint y: 503, endPoint x: 50, endPoint y: 481, distance: 111.2
click at [50, 245] on html "Hi [First Name], Just following up on my earlier note about [US_STATE] cities r…" at bounding box center [625, 749] width 1149 height 1010
click at [66, 599] on button "Formatting" at bounding box center [58, 592] width 23 height 21
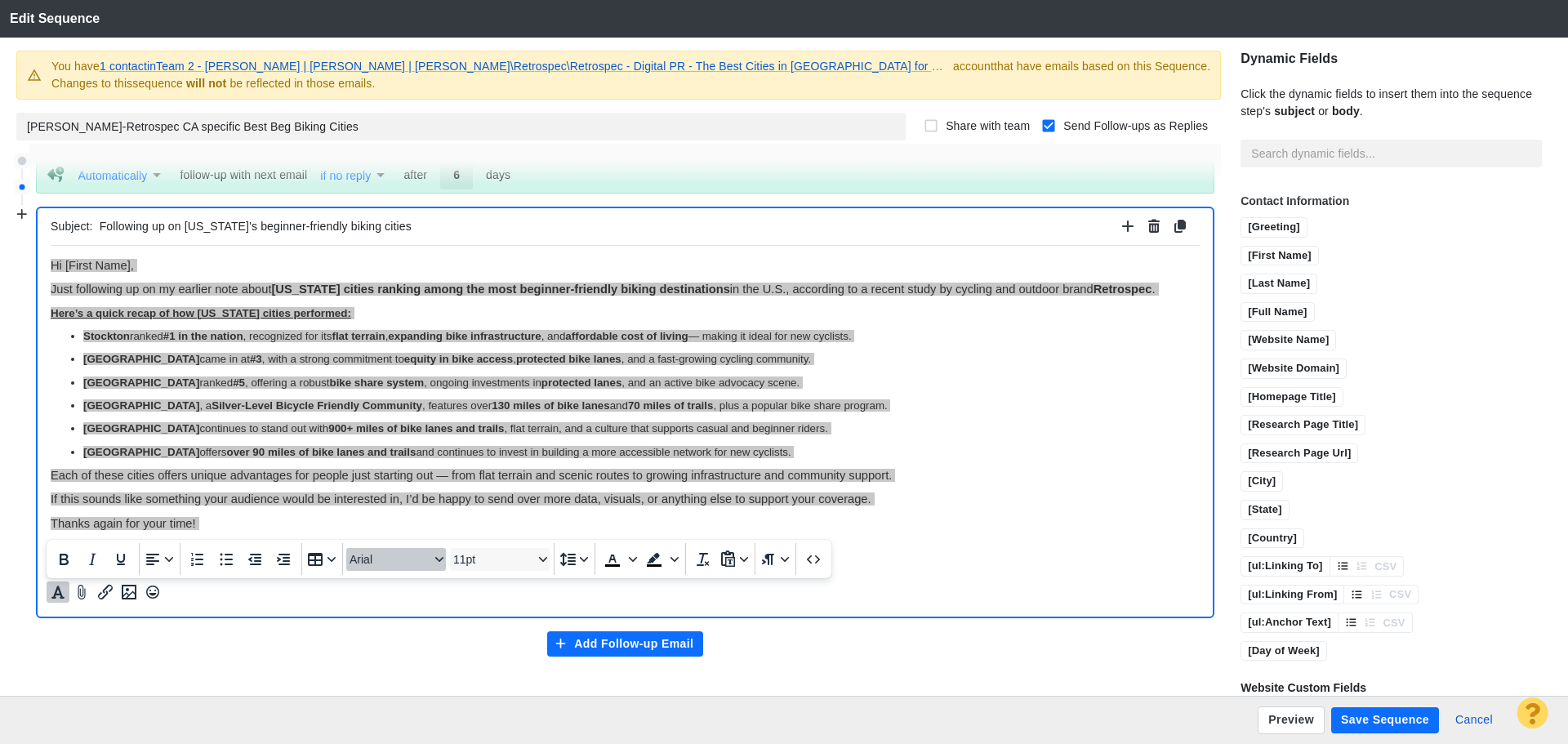
click at [374, 563] on span "Arial" at bounding box center [390, 559] width 80 height 13
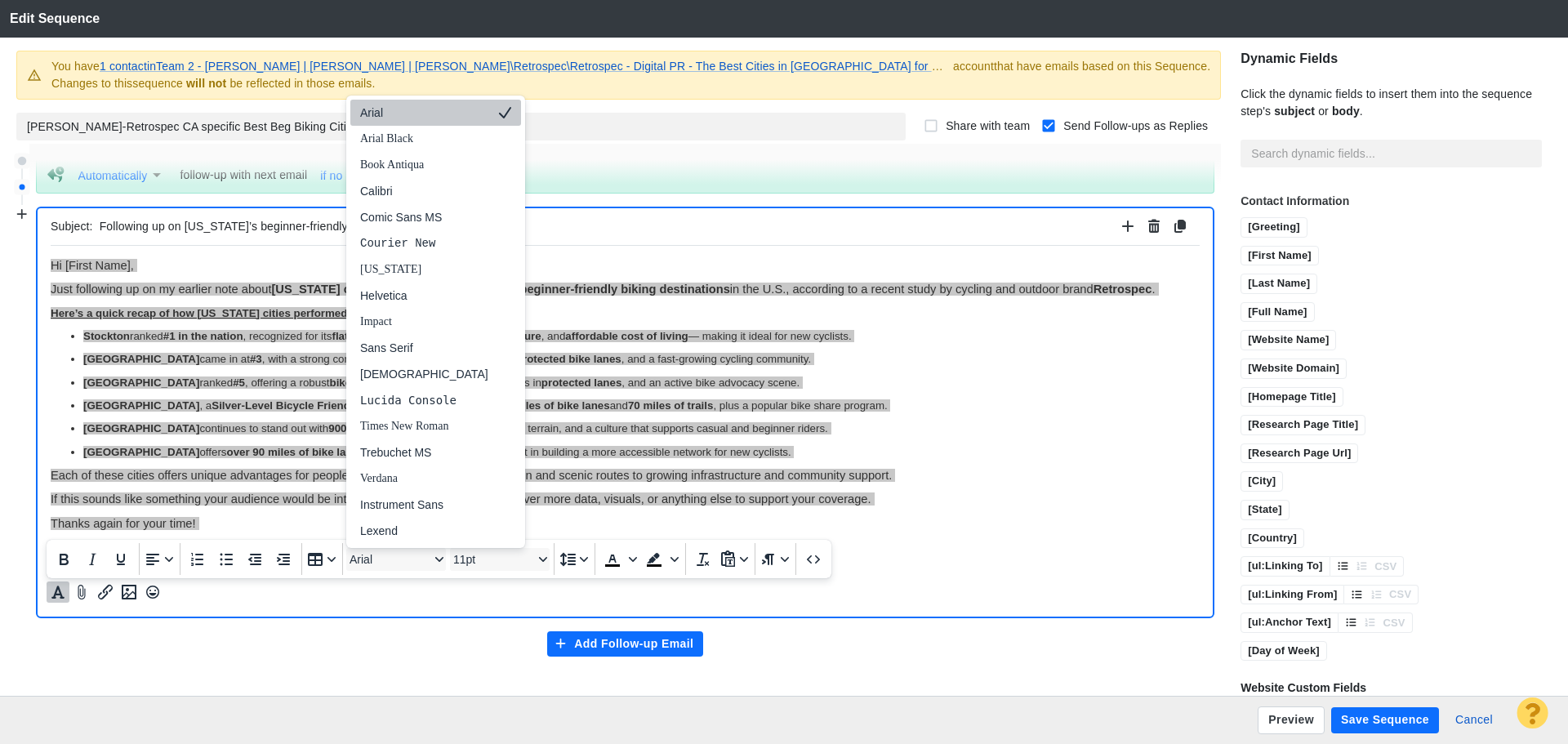
click at [384, 117] on div "Arial" at bounding box center [424, 112] width 128 height 19
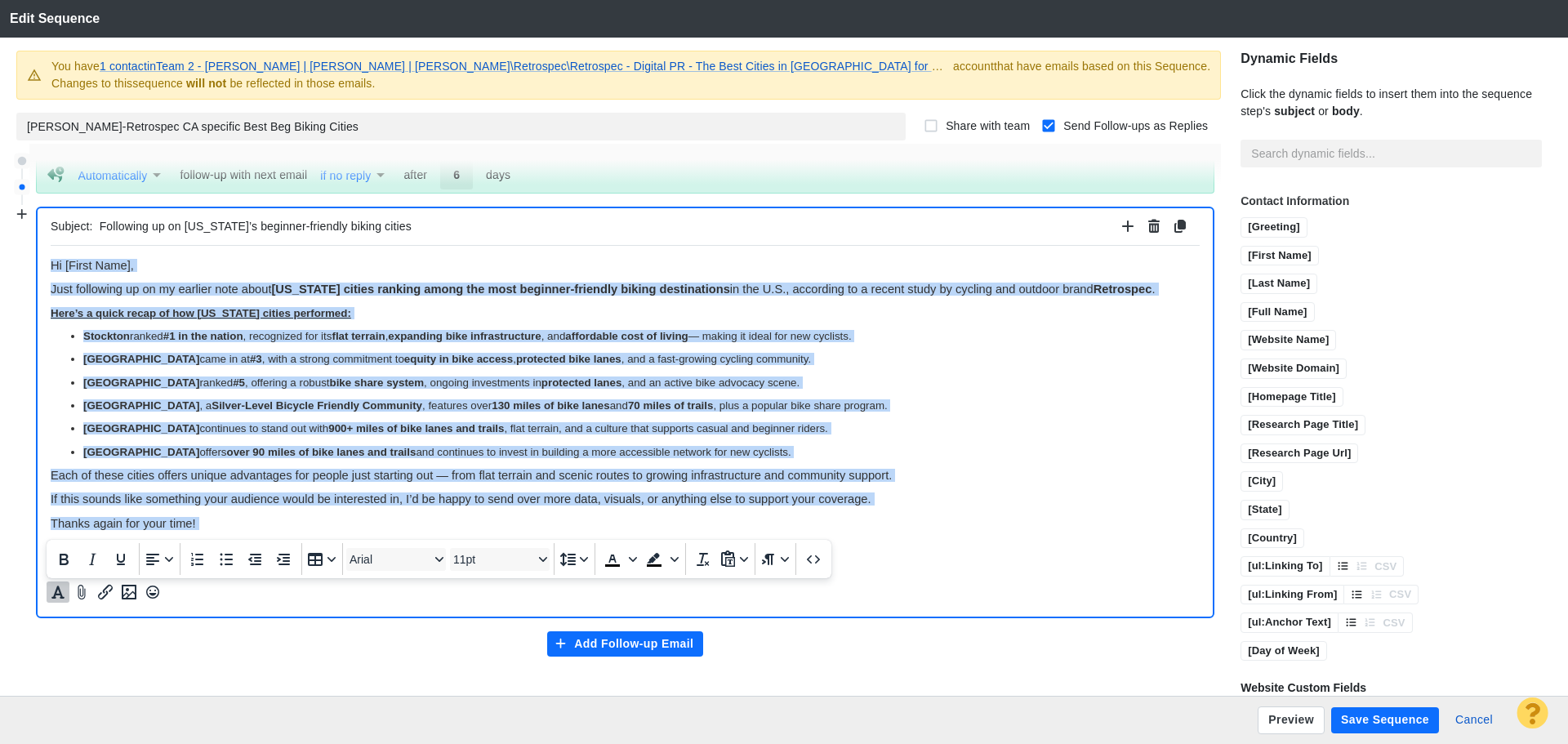
scroll to position [13, 0]
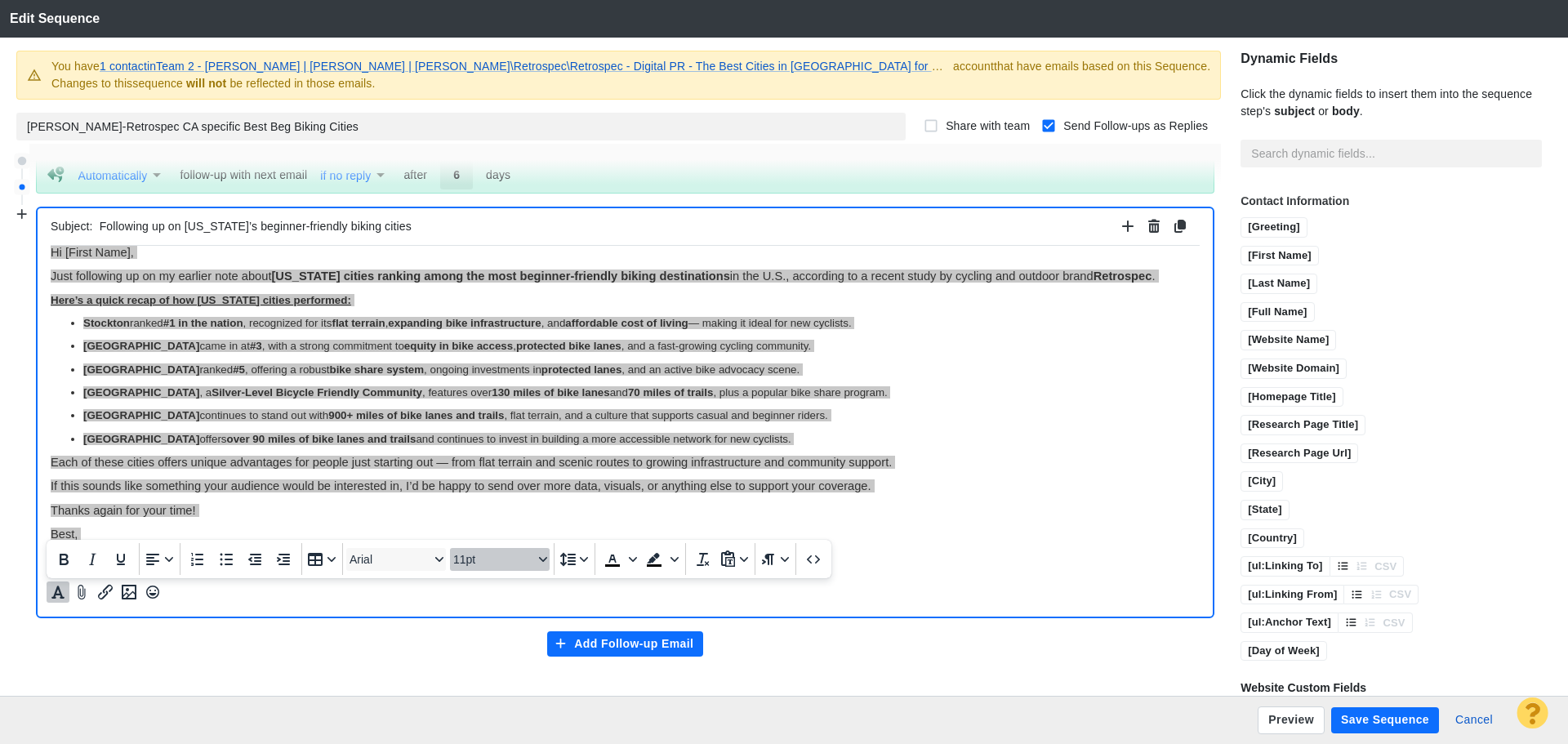
click at [474, 566] on span "11pt" at bounding box center [493, 559] width 80 height 13
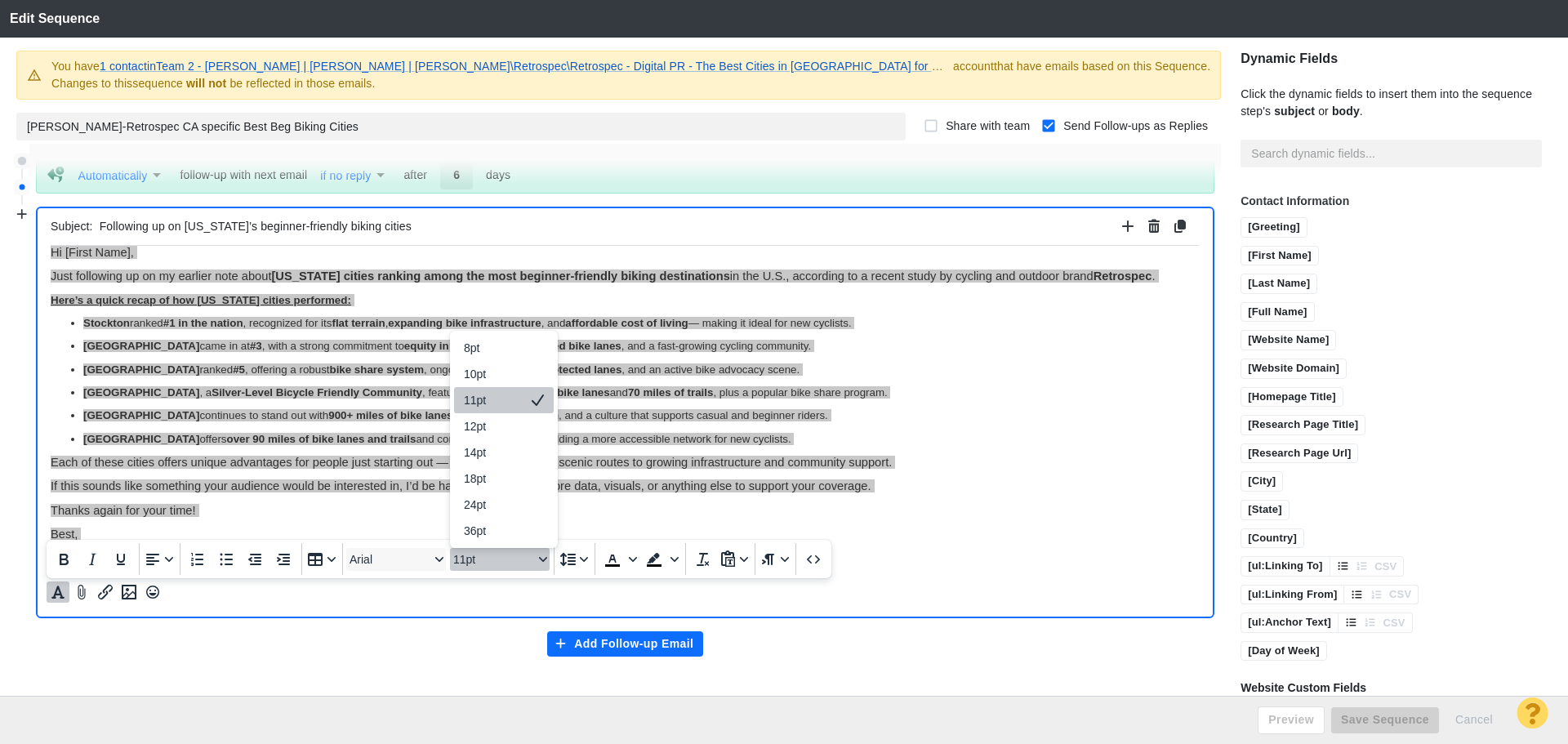
click at [483, 403] on div "11pt" at bounding box center [492, 399] width 58 height 19
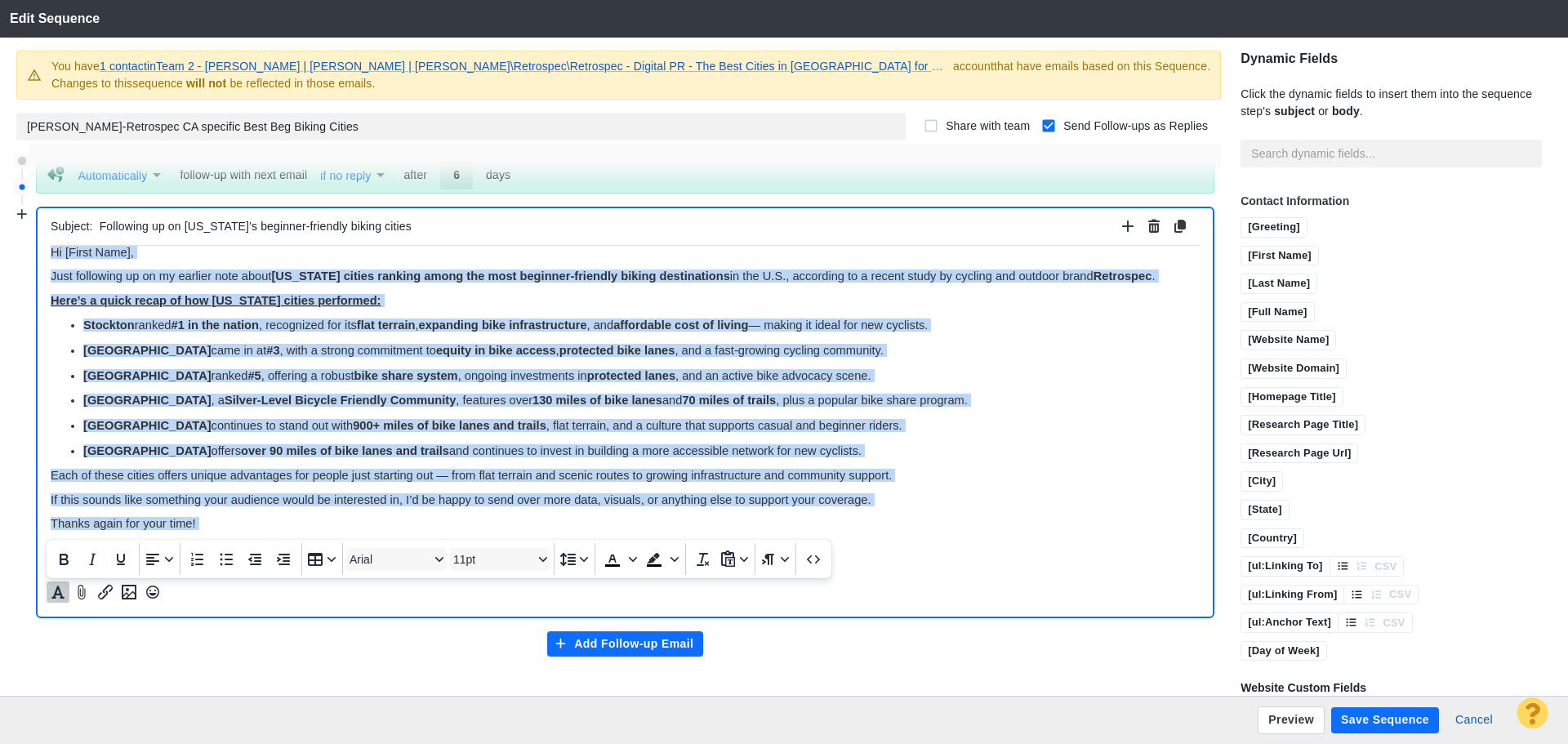
click at [1048, 452] on p "Fresno offers over 90 miles of bike lanes and trails and continues to invest in…" at bounding box center [641, 450] width 1117 height 13
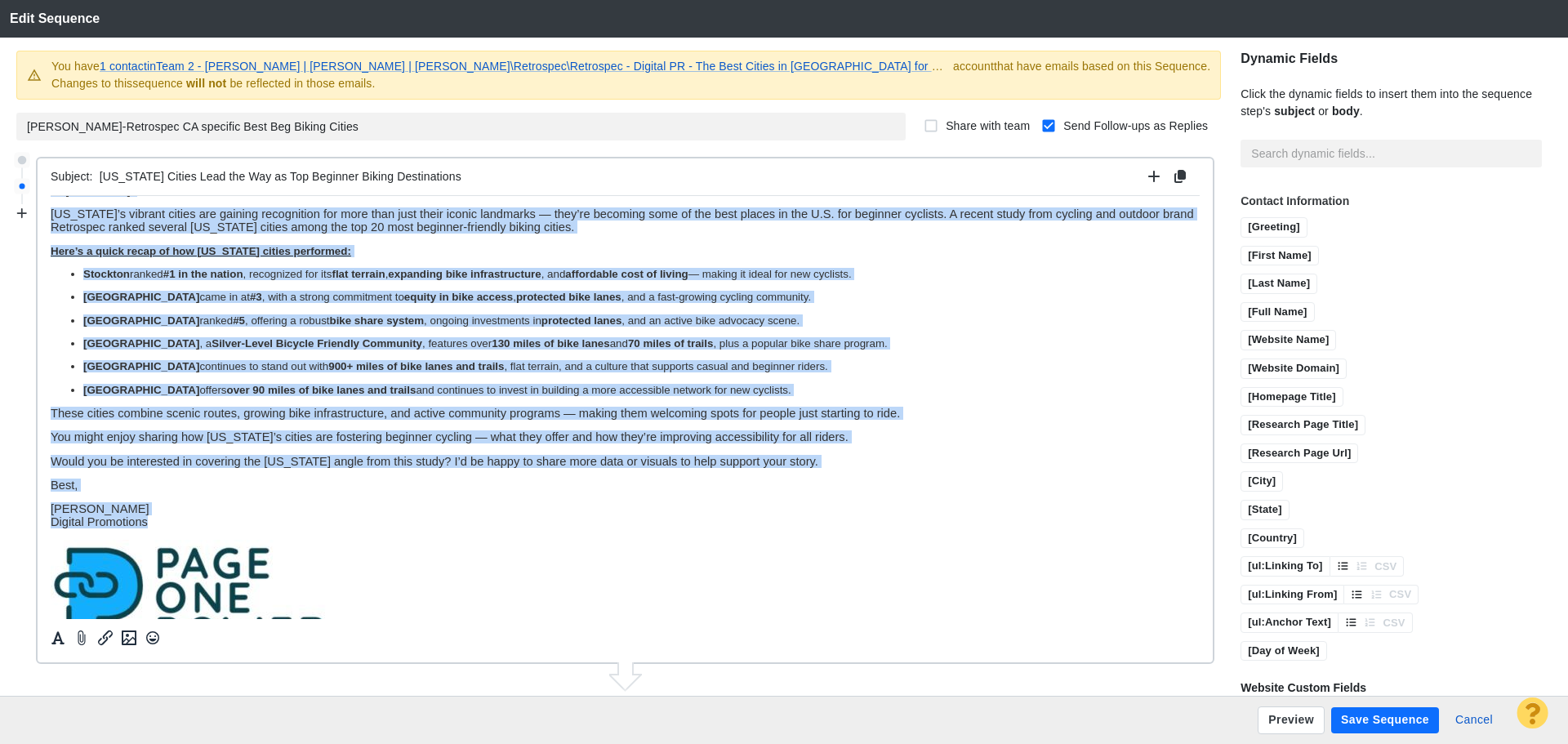
scroll to position [0, 0]
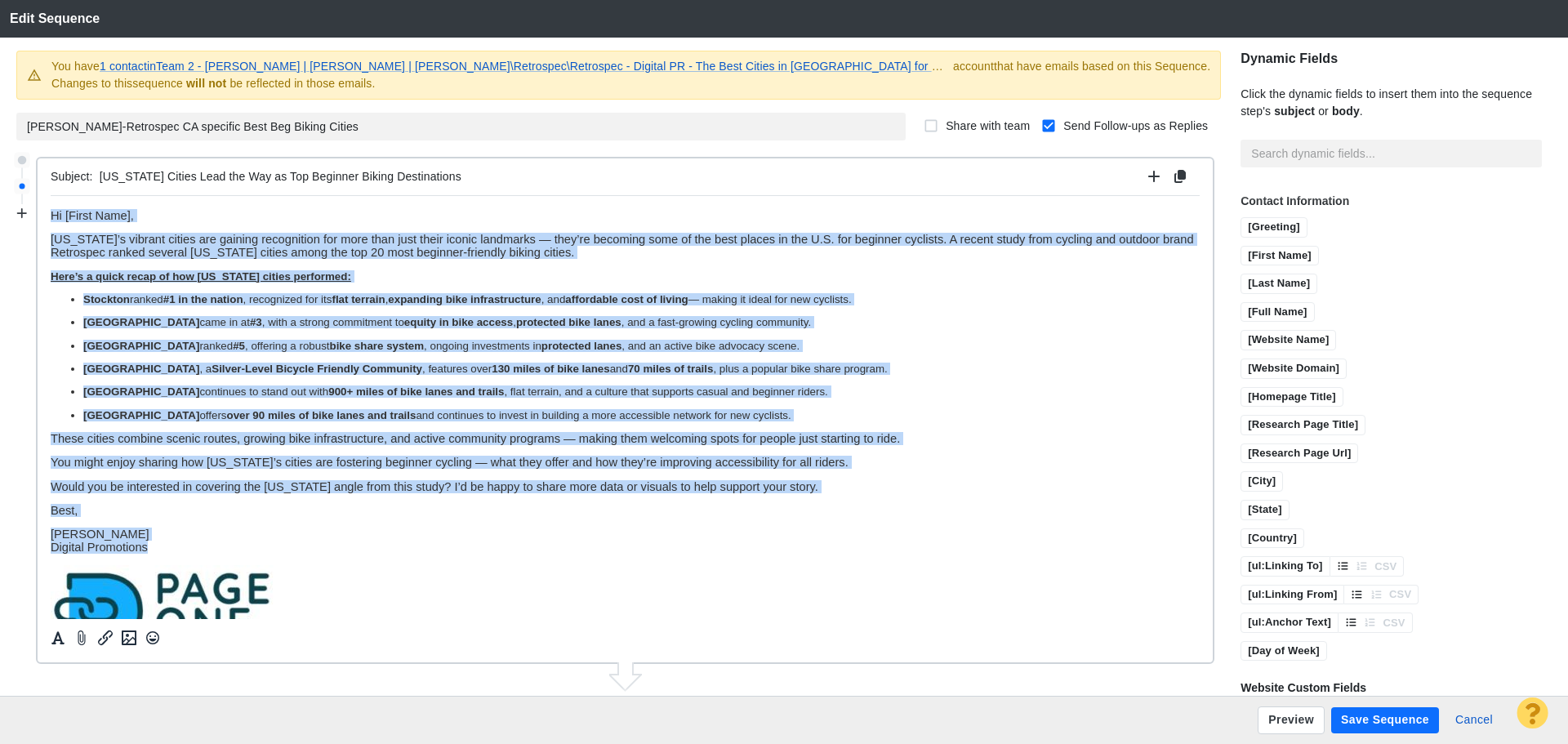
drag, startPoint x: 162, startPoint y: 476, endPoint x: 50, endPoint y: 374, distance: 151.5
click at [50, 195] on html "Hi [First Name], California’s vibrant cities are gaining recognition for more t…" at bounding box center [625, 444] width 1149 height 497
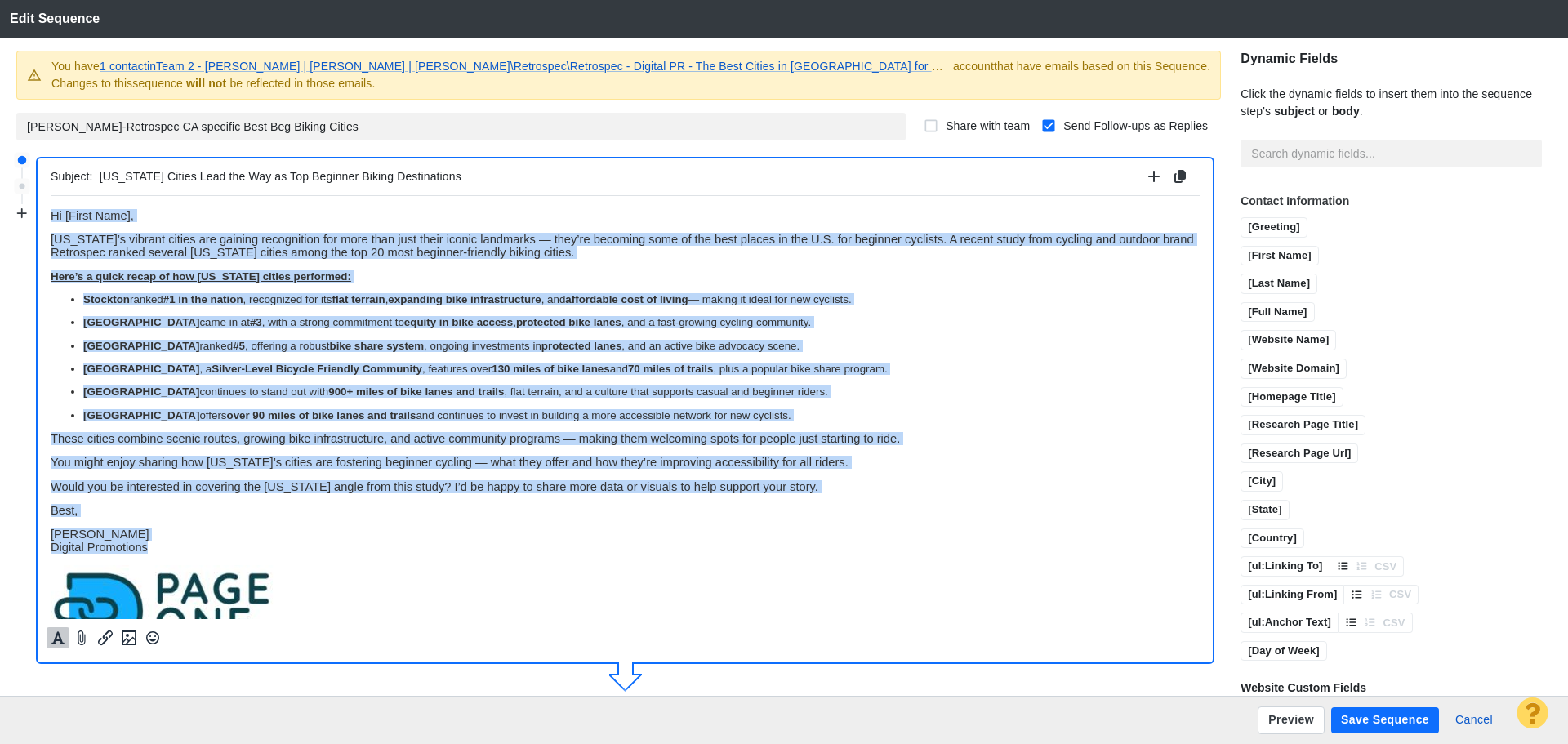
click at [63, 644] on icon "Formatting" at bounding box center [58, 638] width 13 height 13
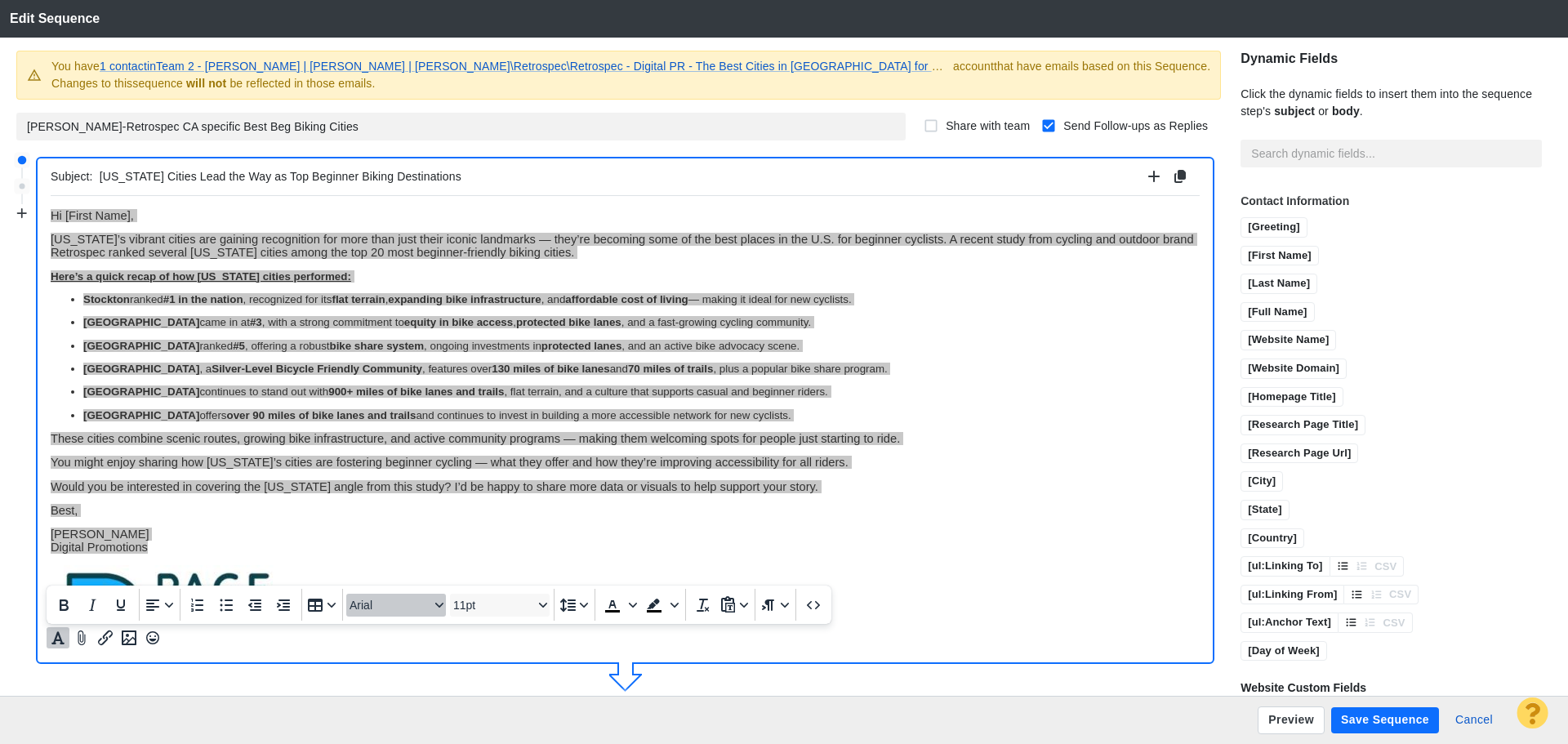
click at [390, 603] on span "Arial" at bounding box center [390, 605] width 80 height 13
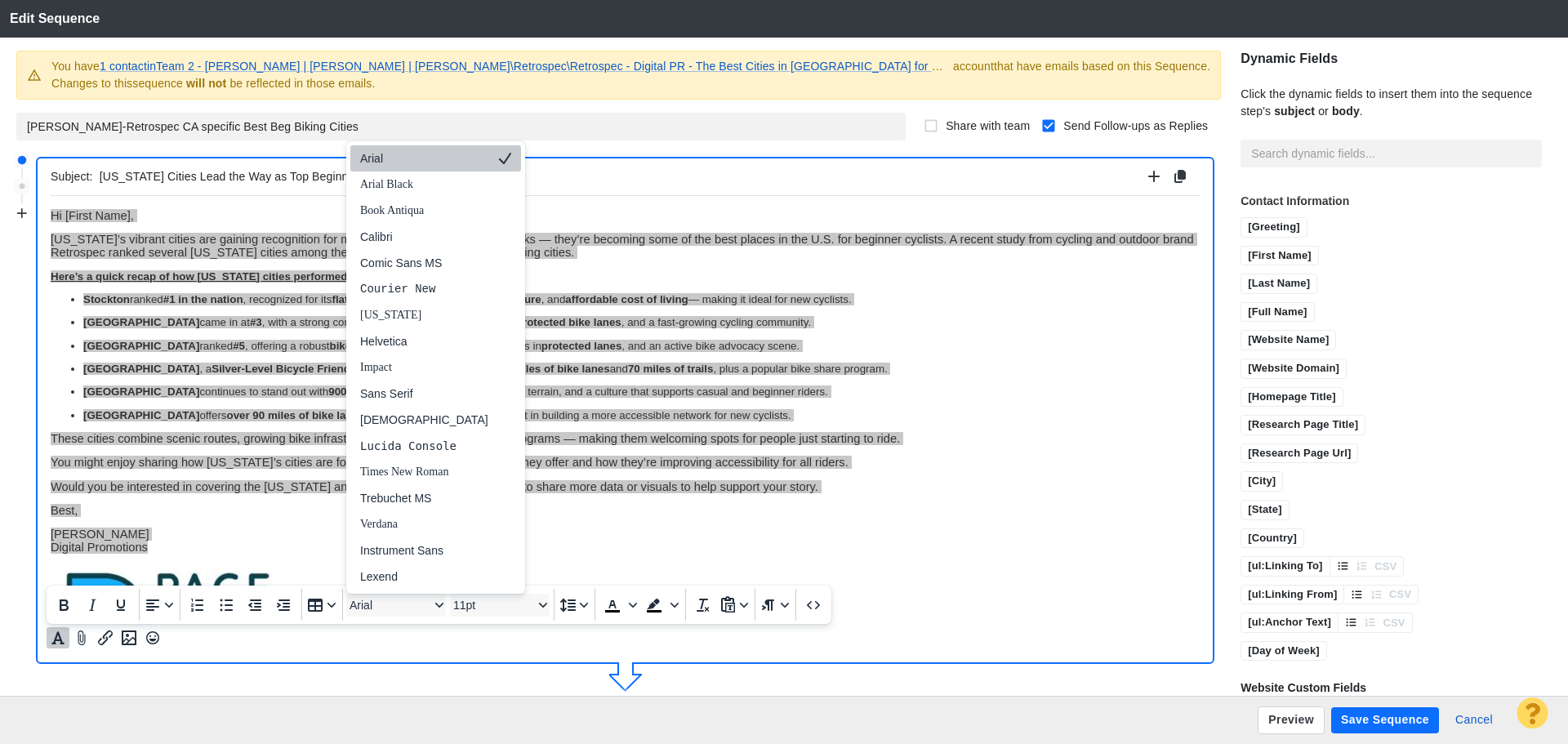
click at [365, 154] on div "Arial" at bounding box center [424, 158] width 128 height 19
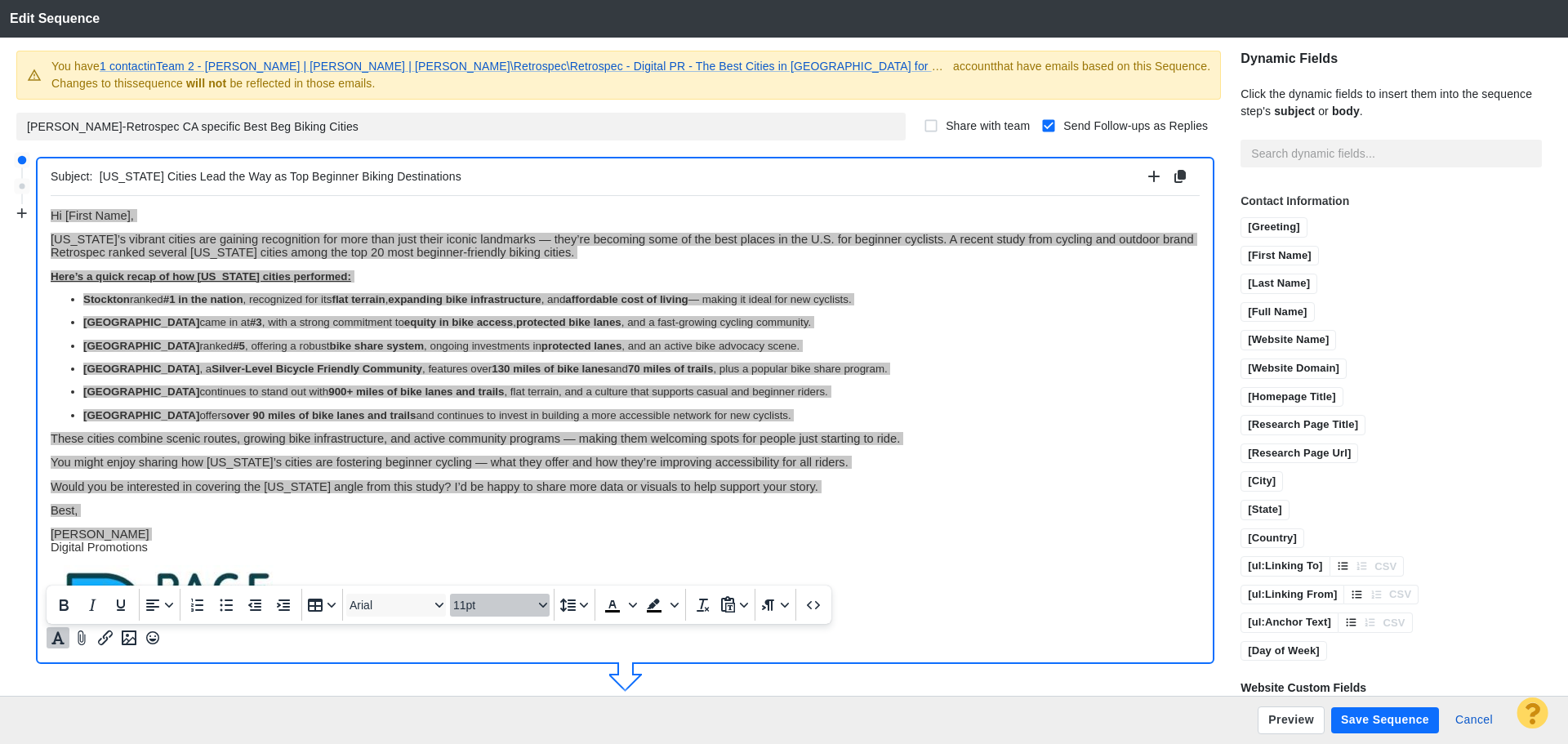
click at [483, 610] on span "11pt" at bounding box center [493, 605] width 80 height 13
click at [485, 448] on div "11pt" at bounding box center [492, 445] width 58 height 19
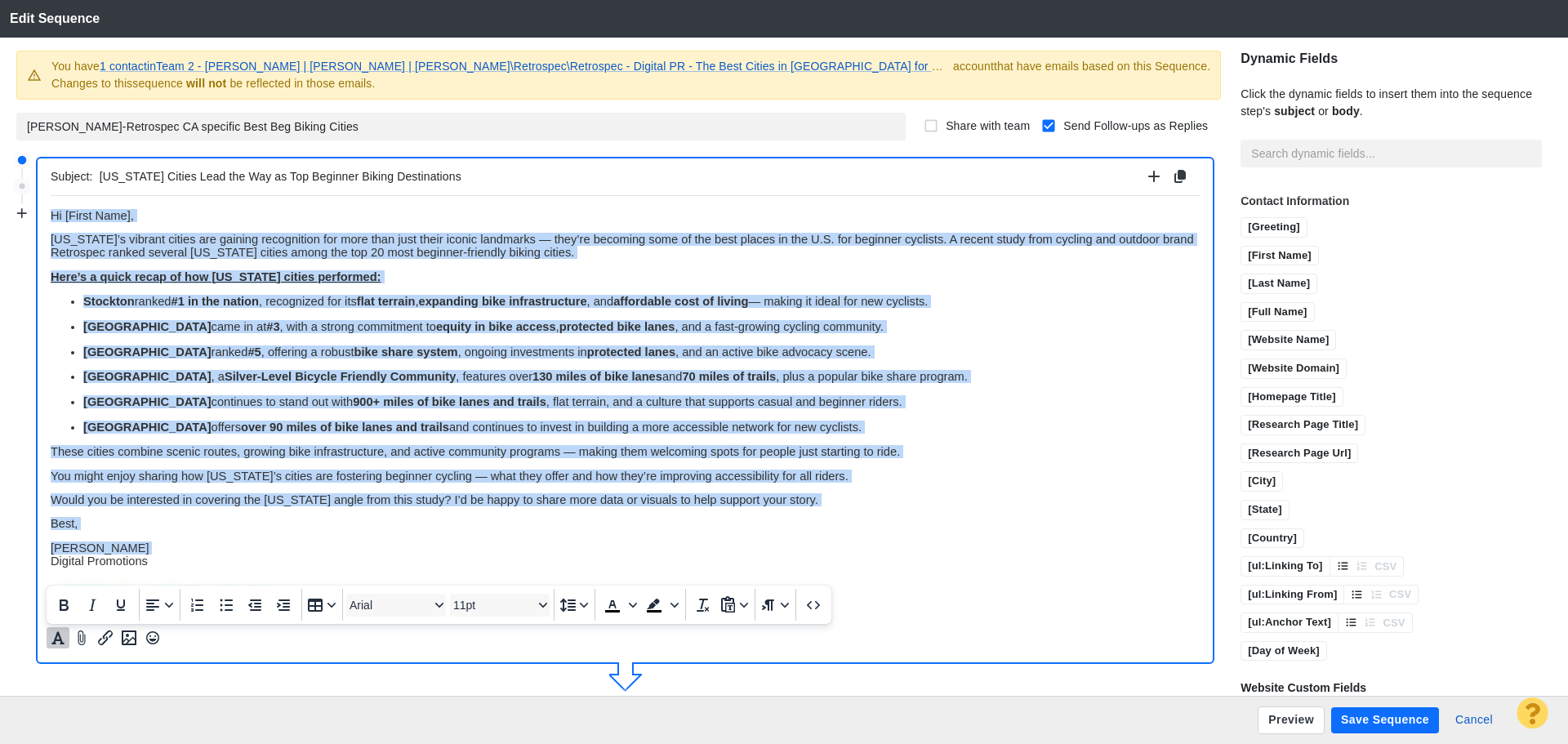
click at [1035, 456] on p "These cities combine scenic routes, growing bike infrastructure, and active com…" at bounding box center [625, 451] width 1149 height 13
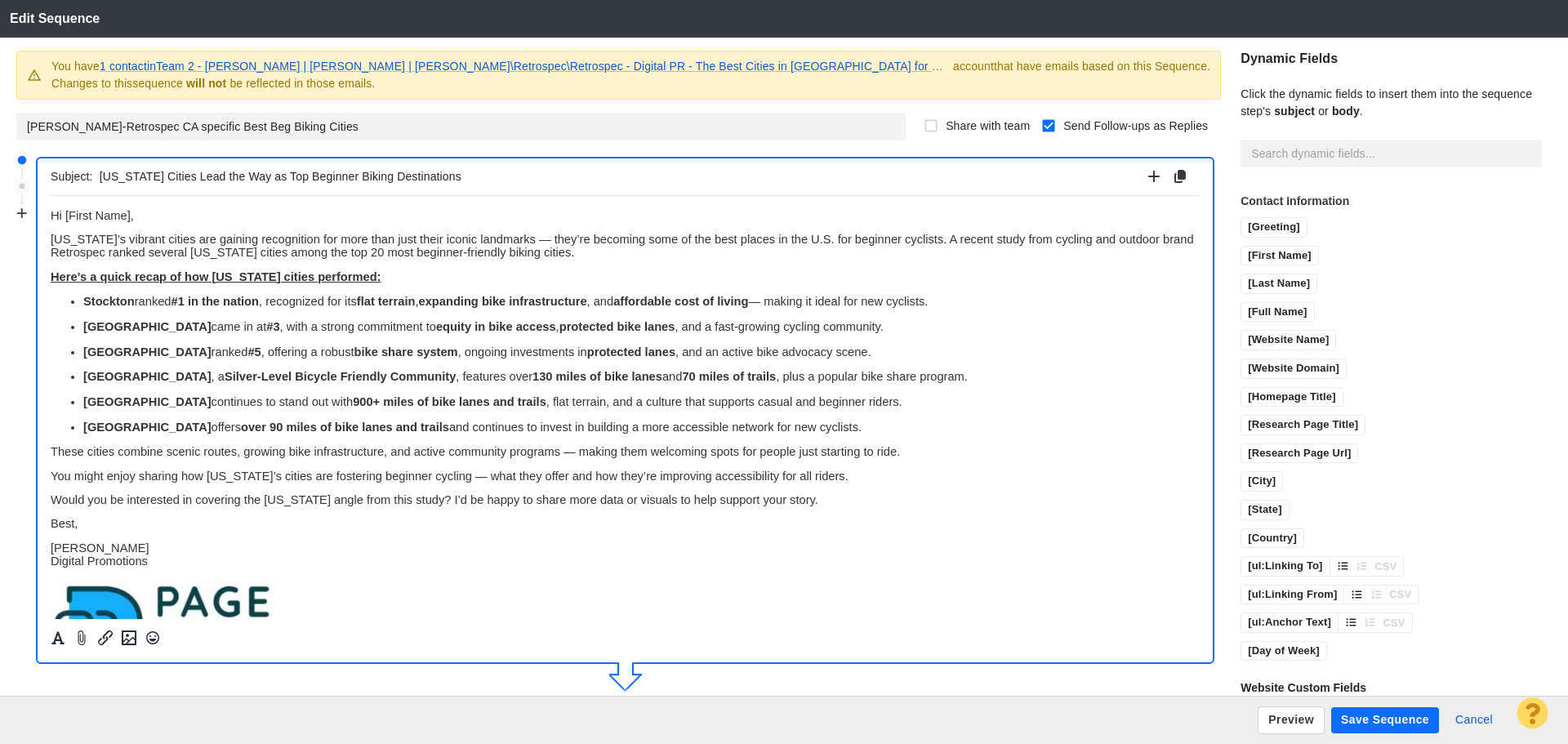
click at [186, 274] on strong "Here’s a quick recap of how [US_STATE] cities performed:" at bounding box center [216, 276] width 331 height 13
click at [335, 279] on p "Here’s how [US_STATE] cities performed:" at bounding box center [625, 276] width 1149 height 13
click at [1363, 717] on button "Save Sequence" at bounding box center [1385, 719] width 108 height 26
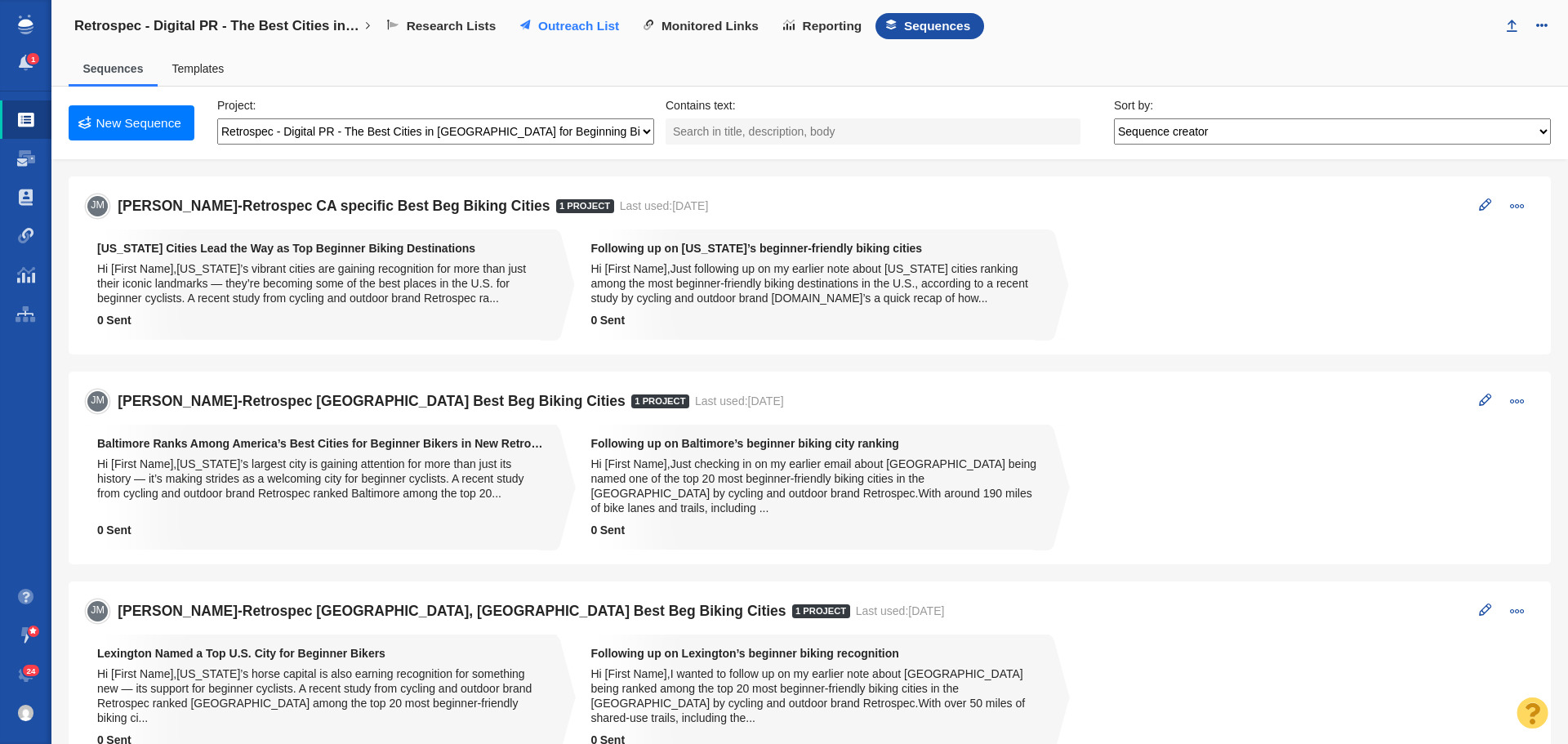
click at [555, 20] on span "Outreach List" at bounding box center [578, 26] width 81 height 15
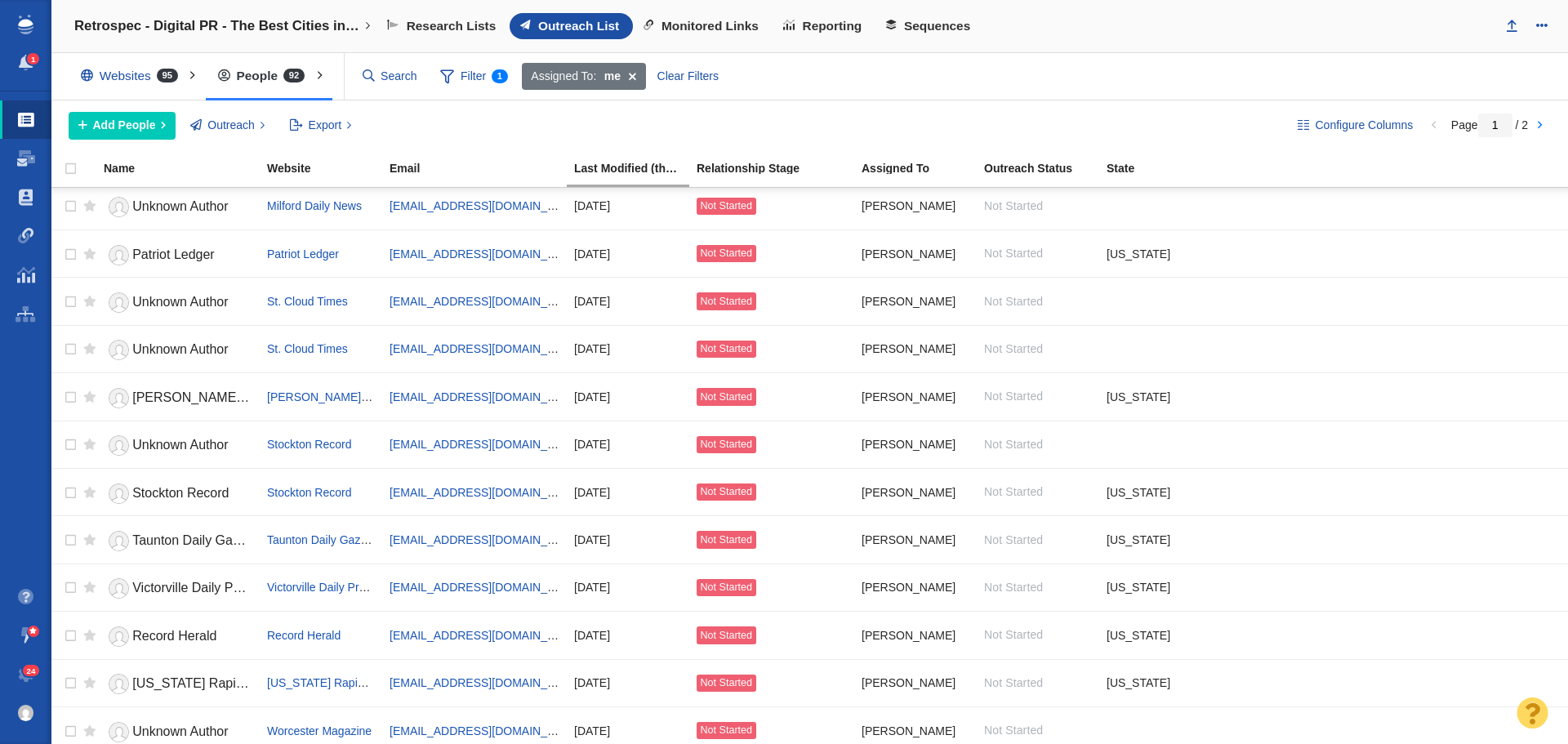
scroll to position [1796, 0]
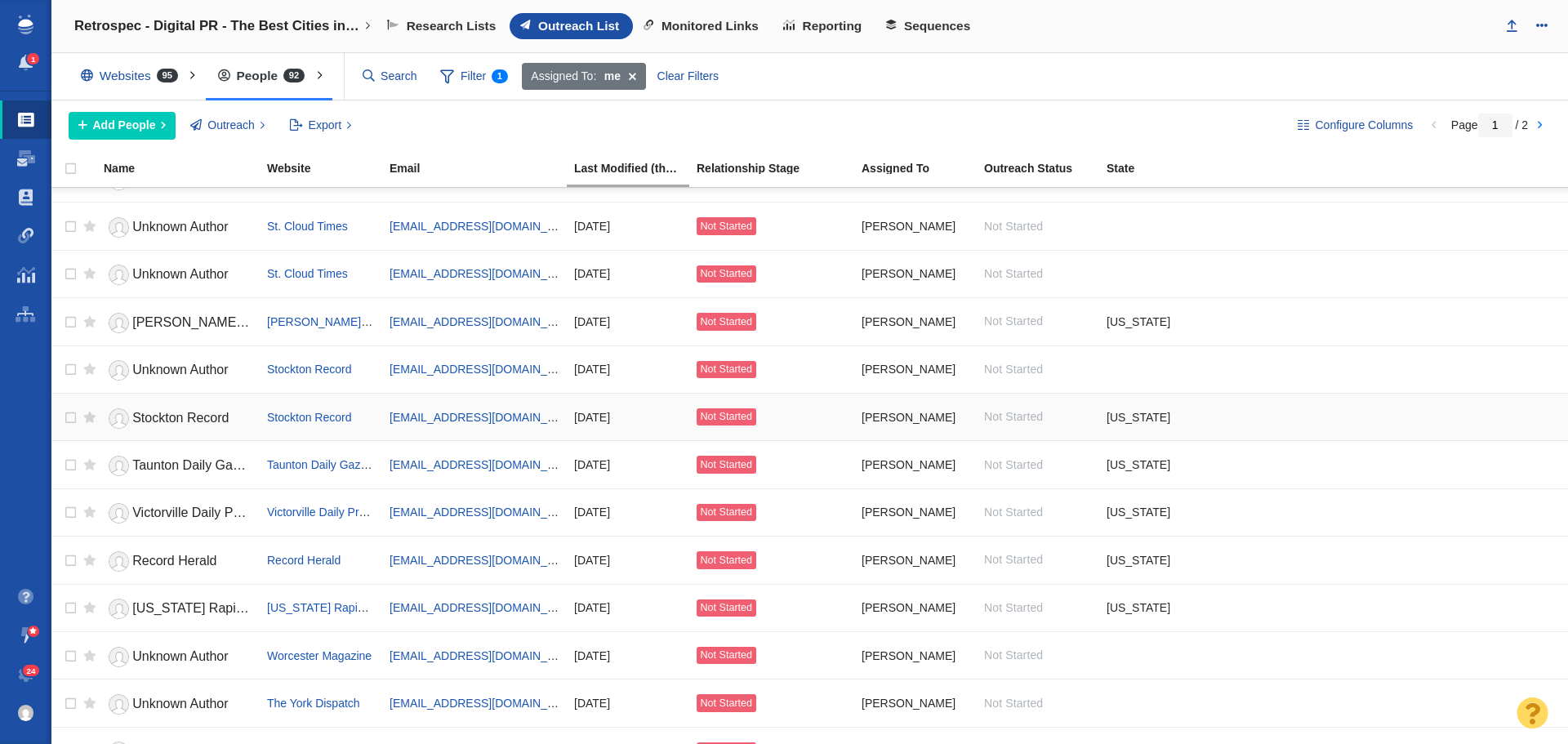
click at [184, 422] on span "Stockton Record" at bounding box center [181, 417] width 97 height 14
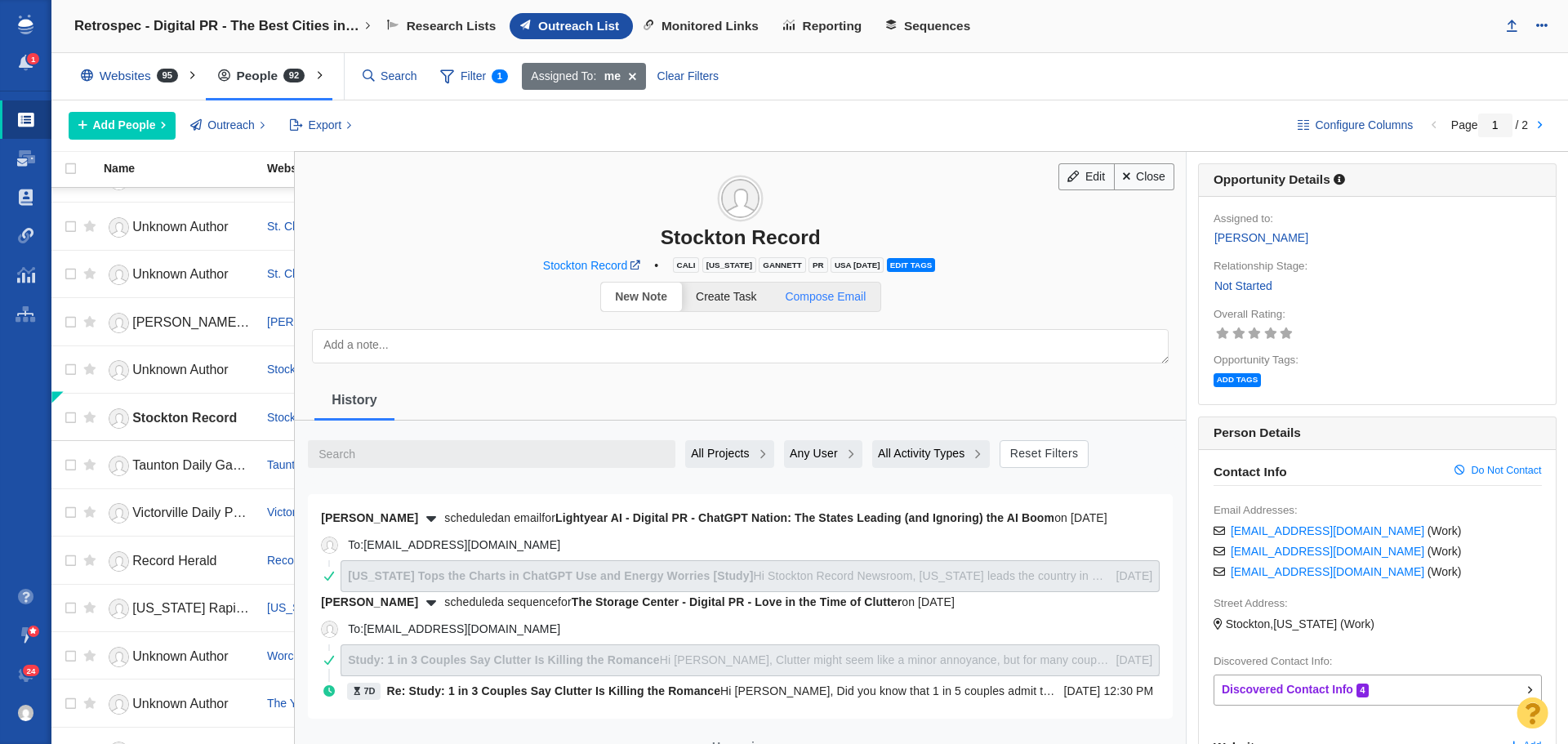
click at [854, 302] on span "Compose Email" at bounding box center [825, 296] width 81 height 13
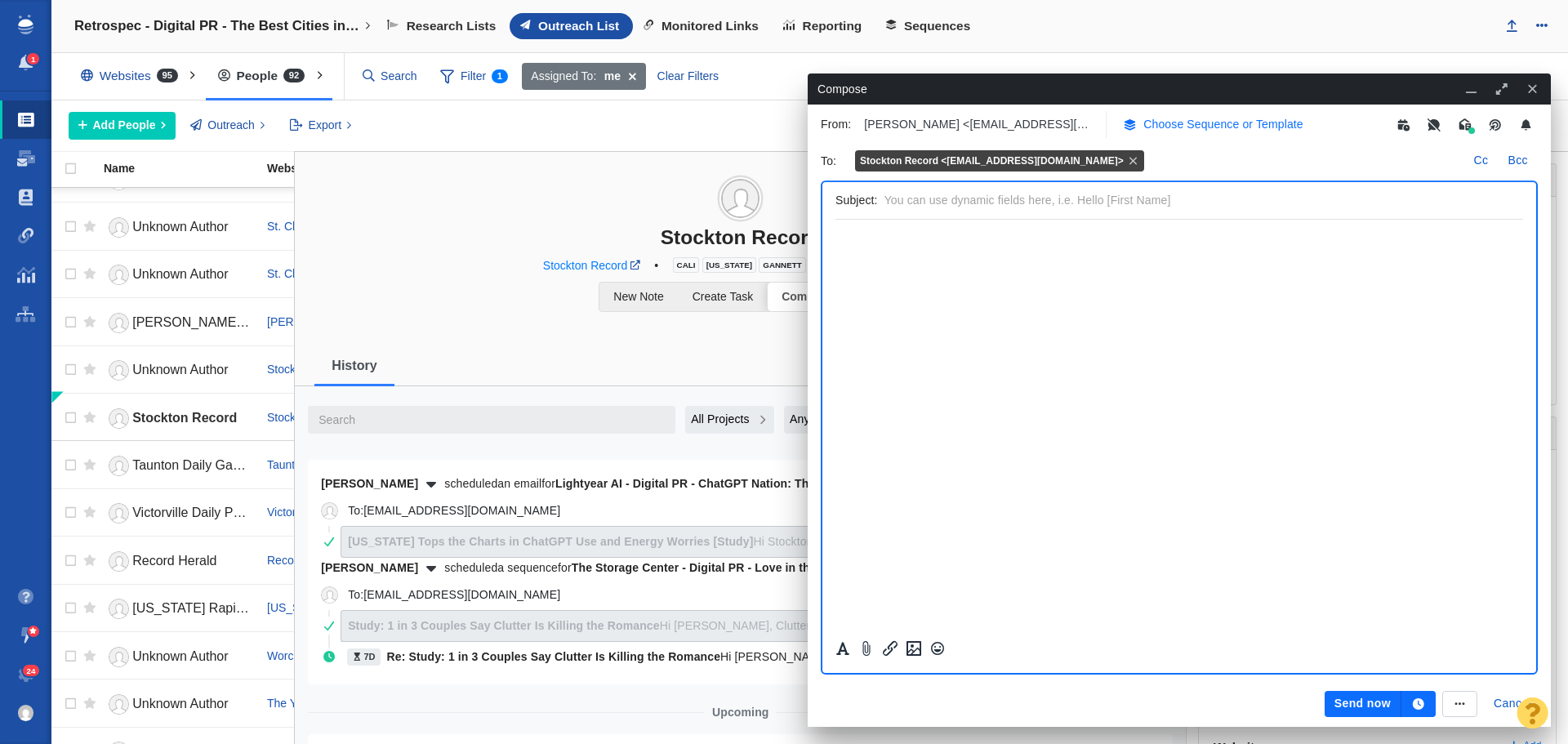
scroll to position [0, 0]
click at [1207, 123] on p "Choose Sequence or Template" at bounding box center [1223, 124] width 160 height 17
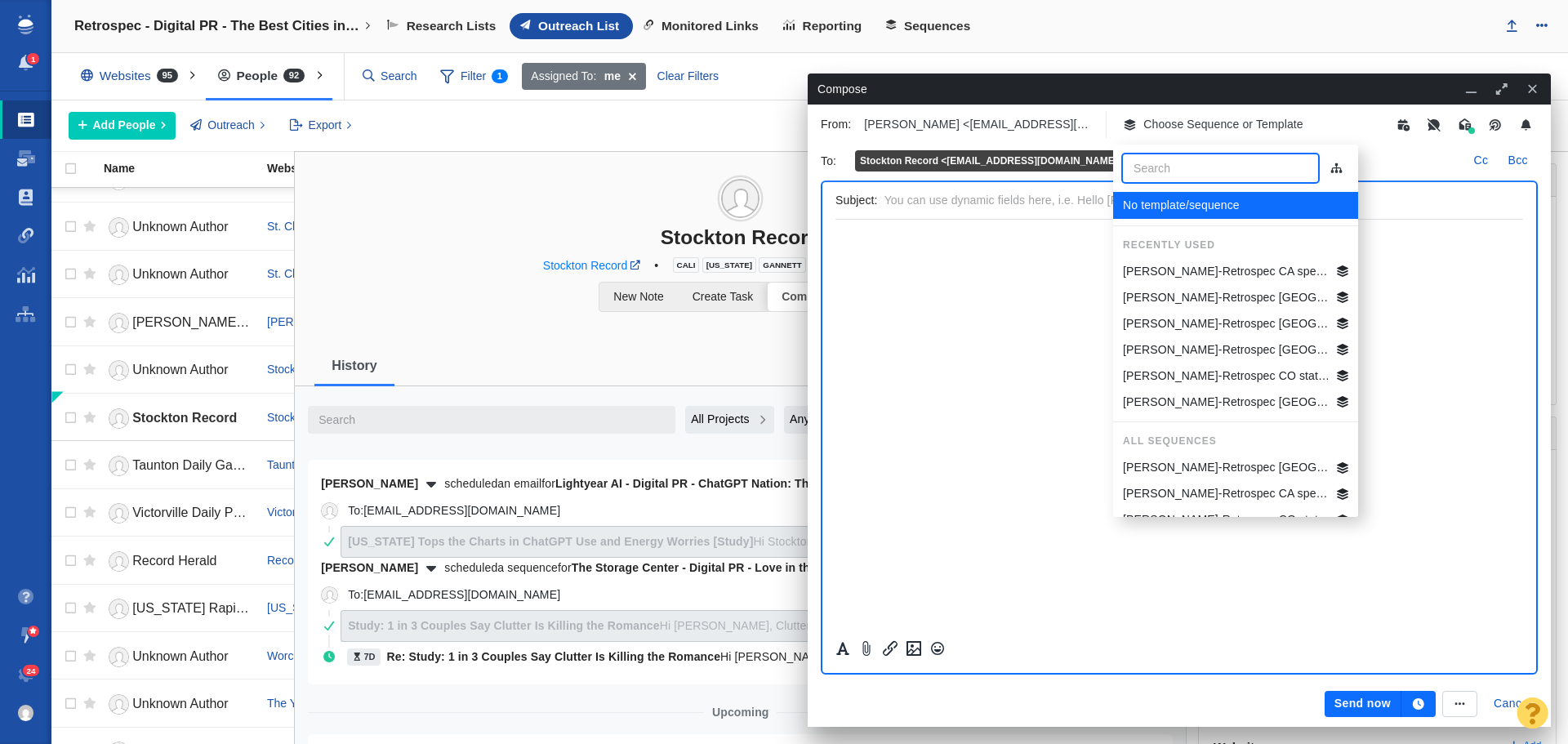
click at [1212, 274] on p "Jim-Retrospec CA specific Best Beg Biking Cities" at bounding box center [1226, 271] width 207 height 17
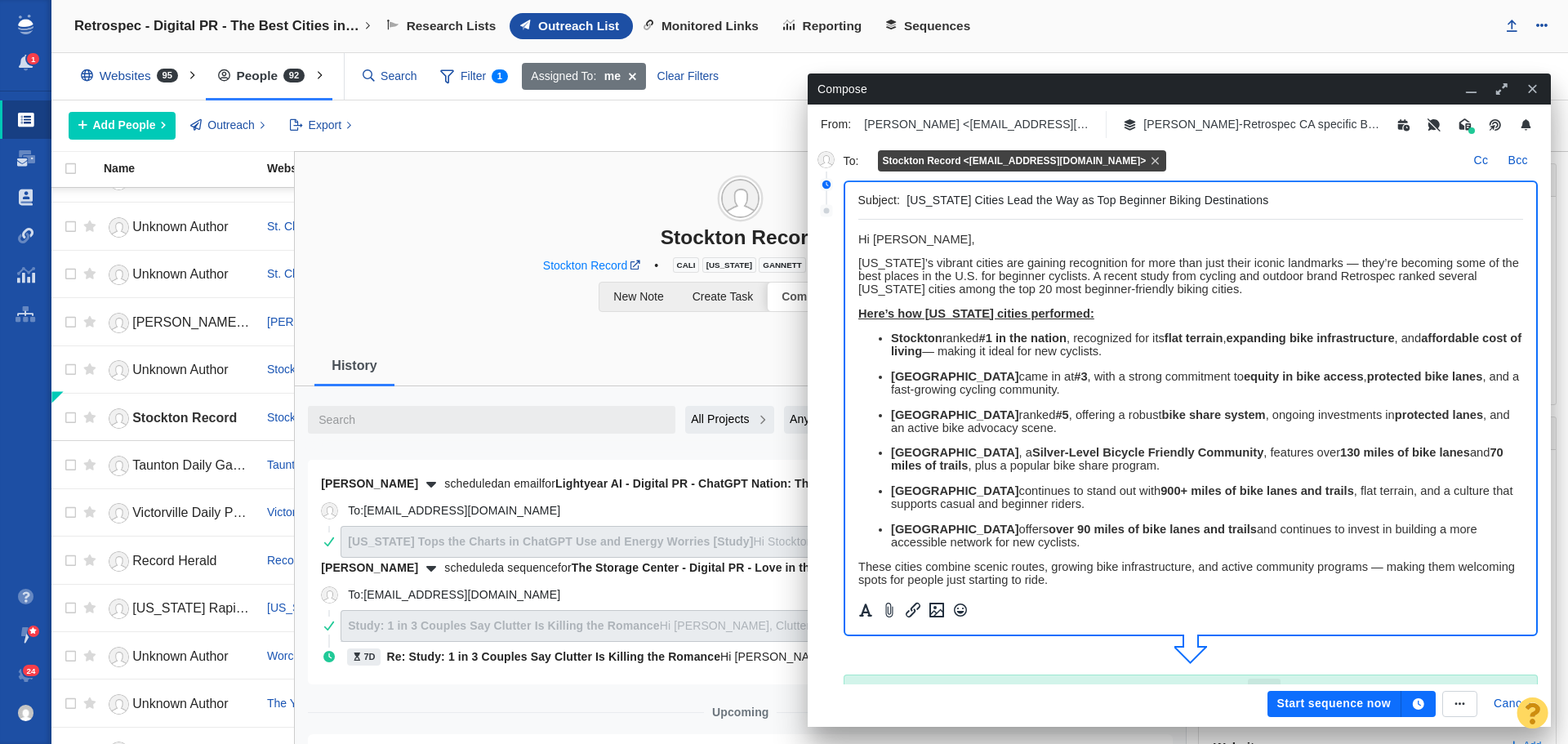
click at [918, 243] on span "﻿ Hi Stockton," at bounding box center [916, 239] width 117 height 13
drag, startPoint x: 1040, startPoint y: 244, endPoint x: 822, endPoint y: 236, distance: 218.1
click at [858, 236] on html "Hi Stockton Record News Team, California’s vibrant cities are gaining recogniti…" at bounding box center [1190, 540] width 666 height 640
copy span "Hi Stockton Record News Team,"
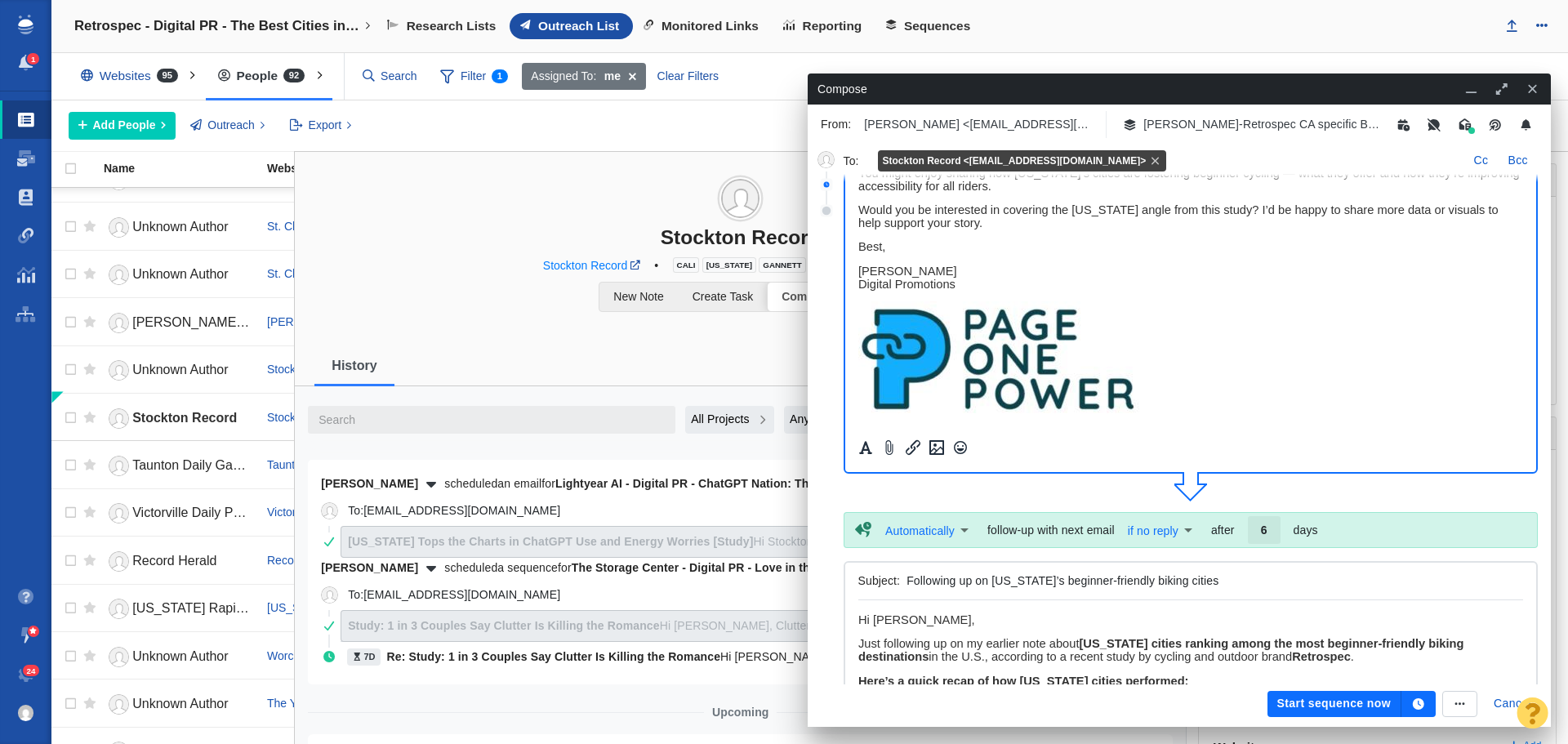
scroll to position [163, 0]
drag, startPoint x: 926, startPoint y: 622, endPoint x: 853, endPoint y: 618, distance: 73.1
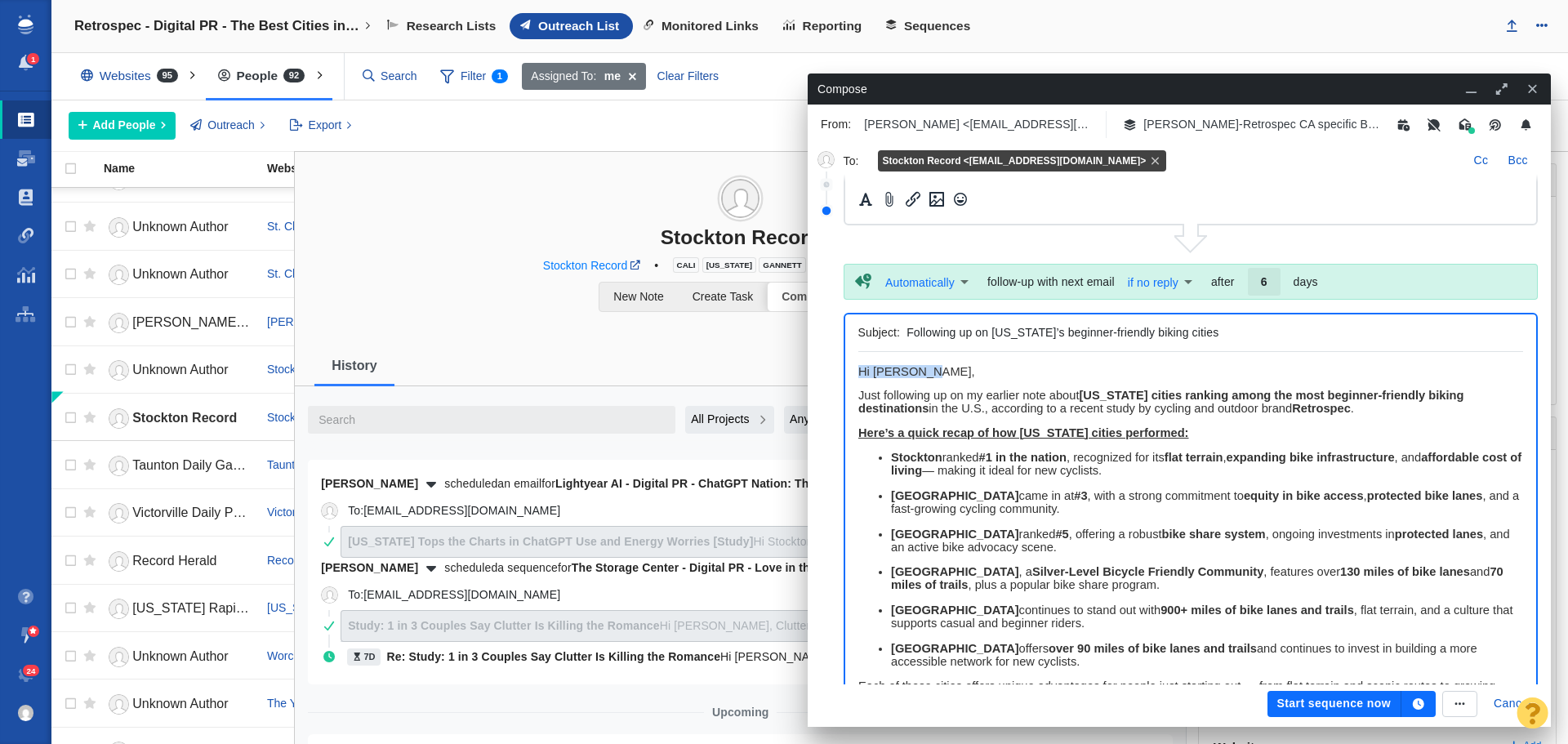
paste body "Rich Text Area. Press ALT-0 for help."
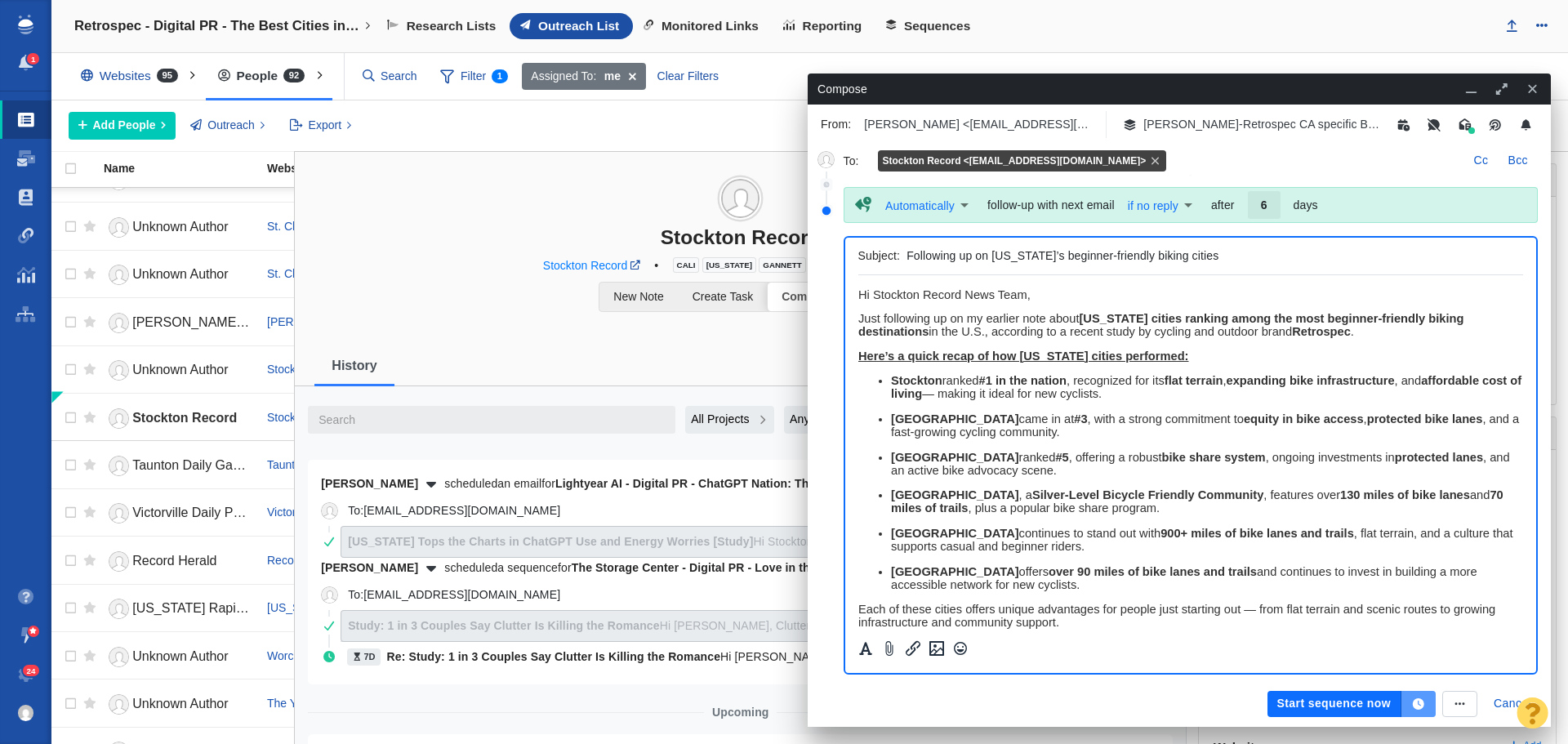
click at [1423, 706] on icon "button" at bounding box center [1418, 704] width 12 height 12
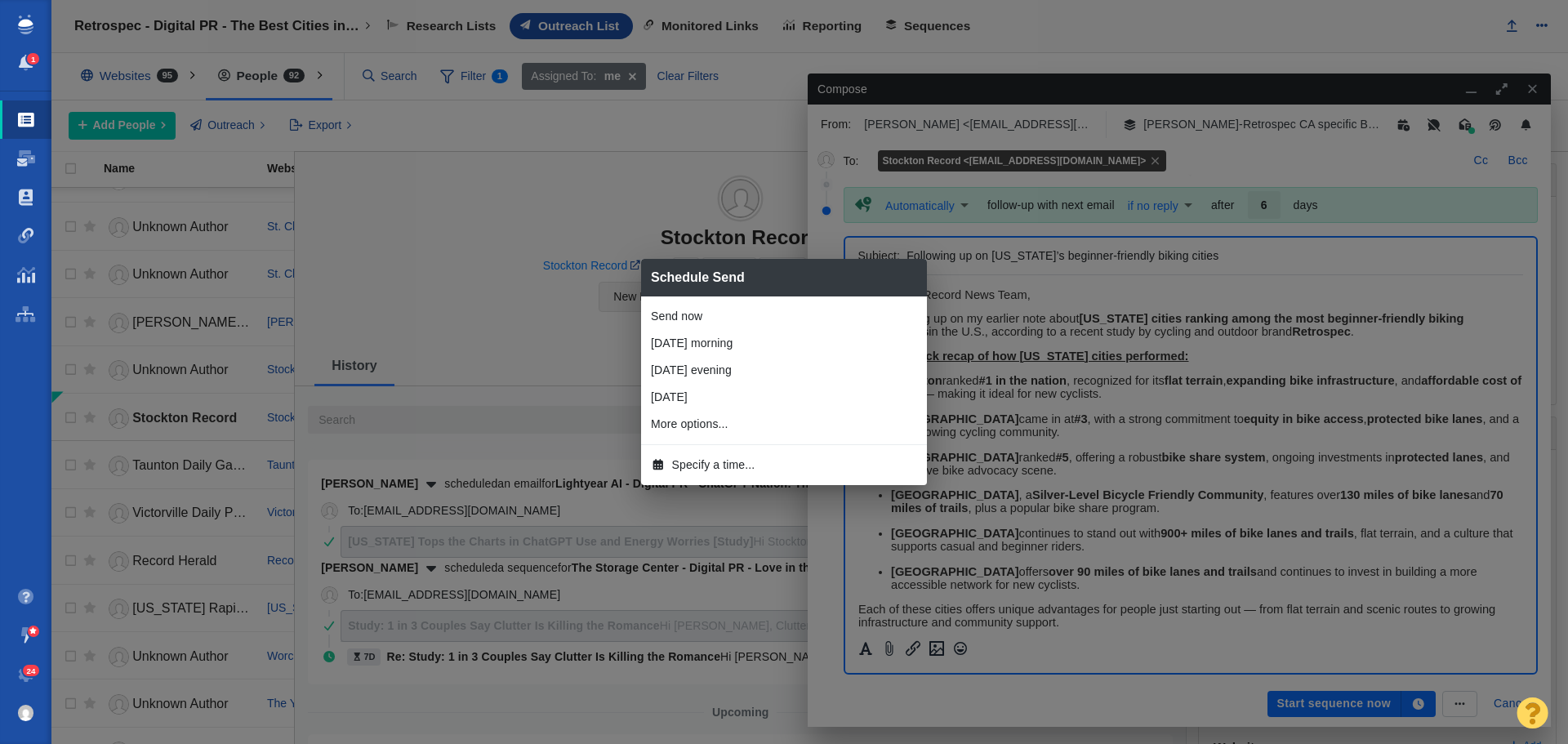
click at [712, 466] on span "Specify a time..." at bounding box center [713, 465] width 83 height 17
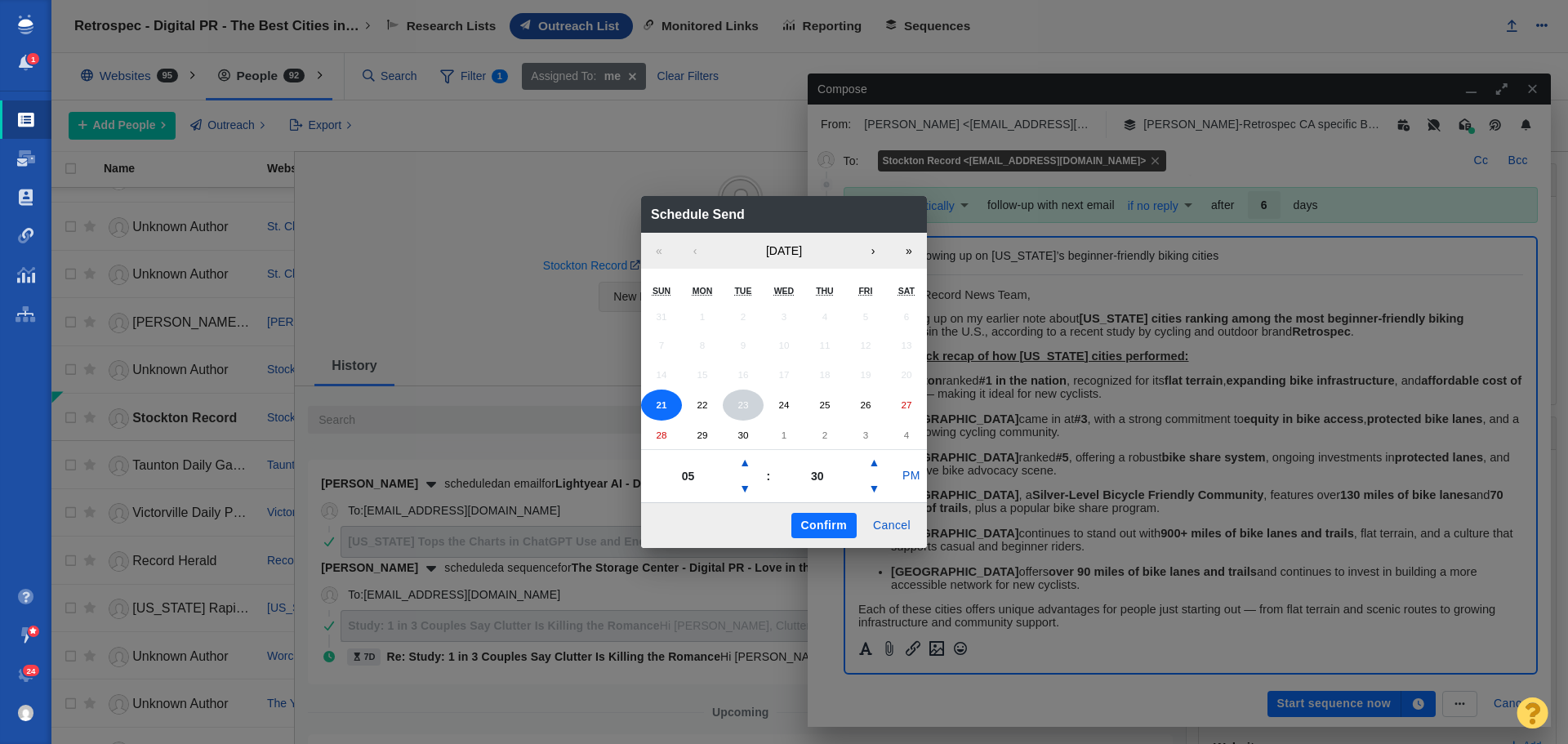
click at [754, 408] on button "23" at bounding box center [742, 405] width 41 height 31
click at [746, 463] on button "▲" at bounding box center [744, 463] width 19 height 26
type input "07"
click at [913, 473] on button "PM" at bounding box center [911, 476] width 31 height 26
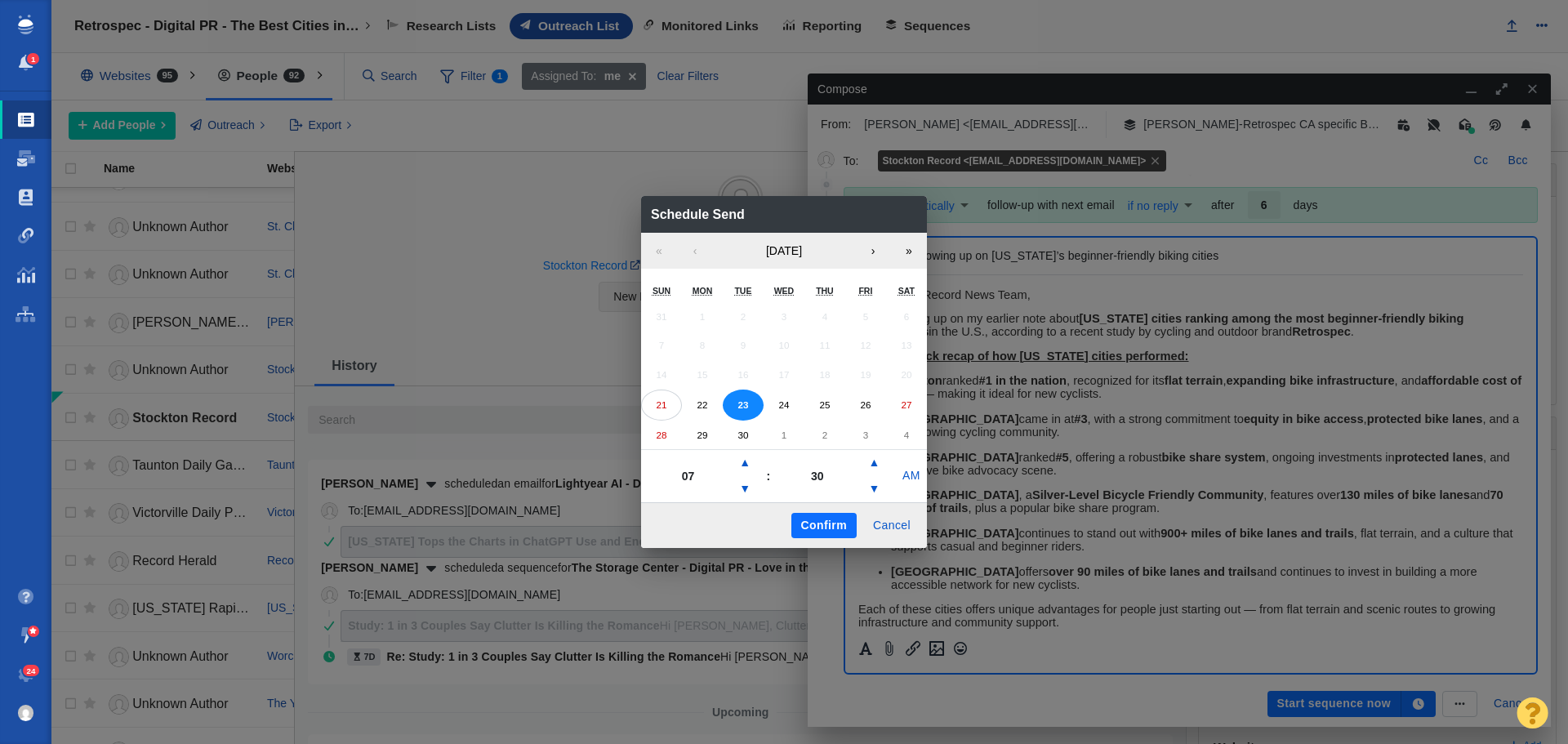
click at [811, 522] on button "Confirm" at bounding box center [825, 526] width 66 height 26
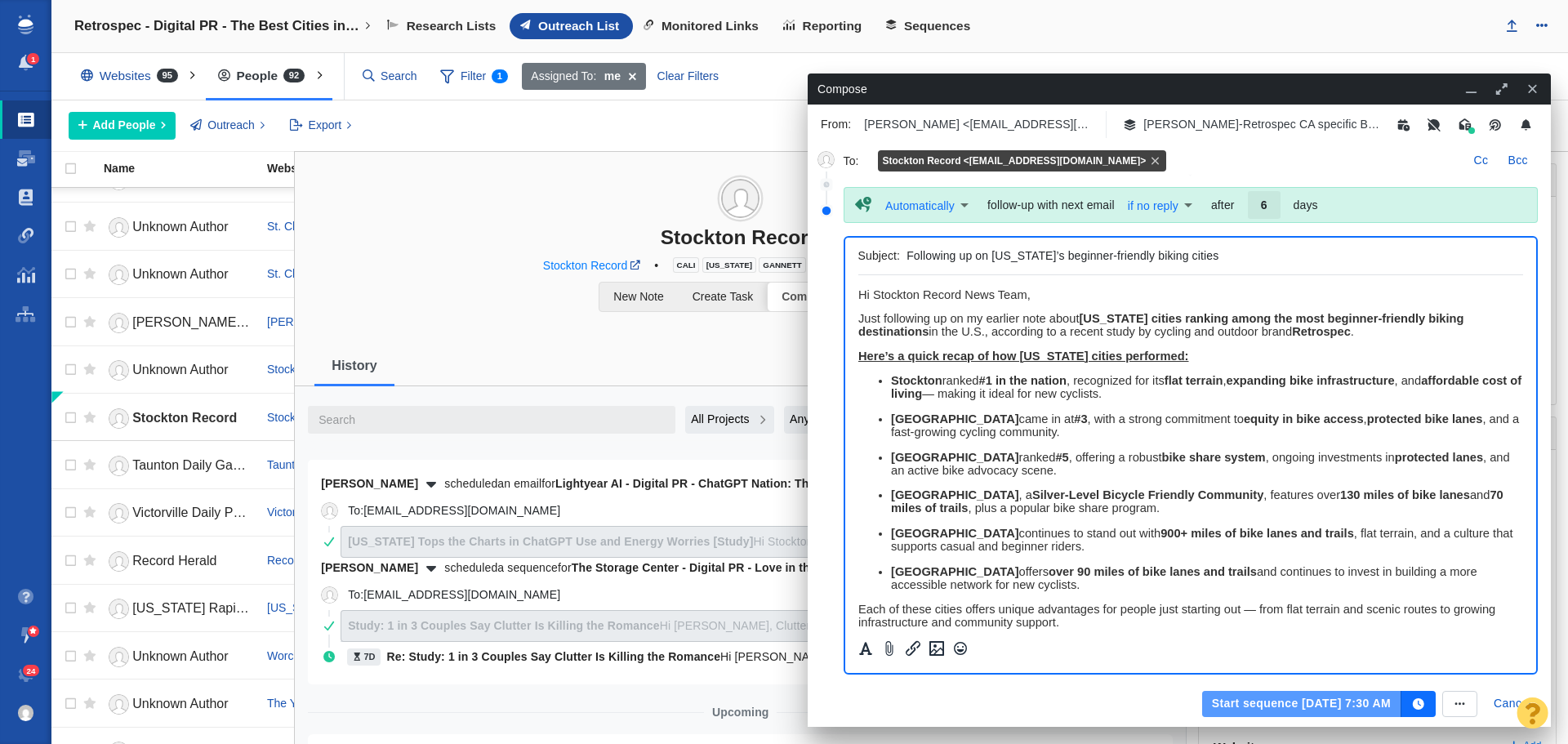
click at [1240, 704] on button "Start sequence Sep 23, 7:30 AM" at bounding box center [1301, 704] width 199 height 26
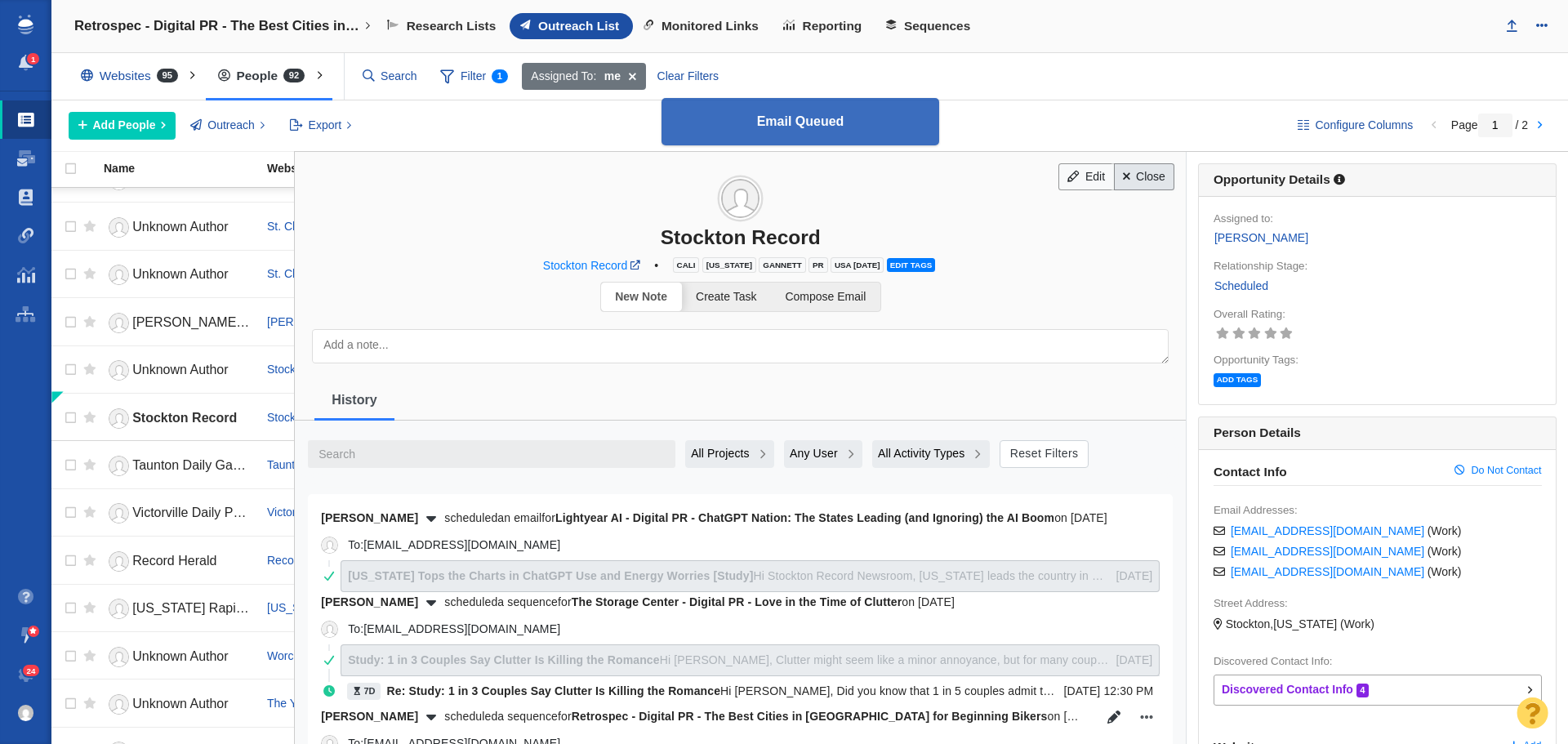
click at [1142, 178] on link "Close" at bounding box center [1144, 177] width 61 height 27
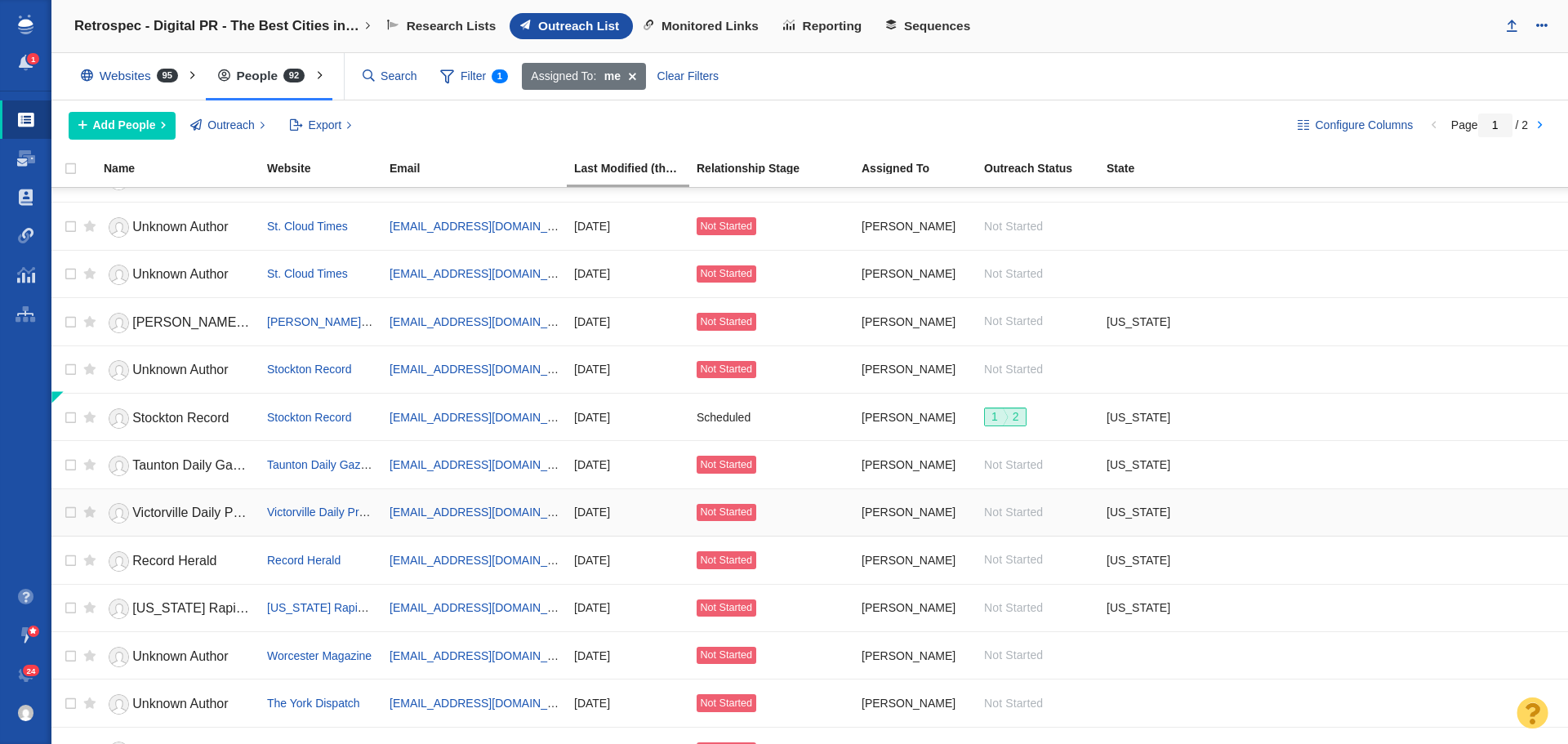
click at [193, 514] on span "Victorville Daily Press" at bounding box center [195, 512] width 126 height 14
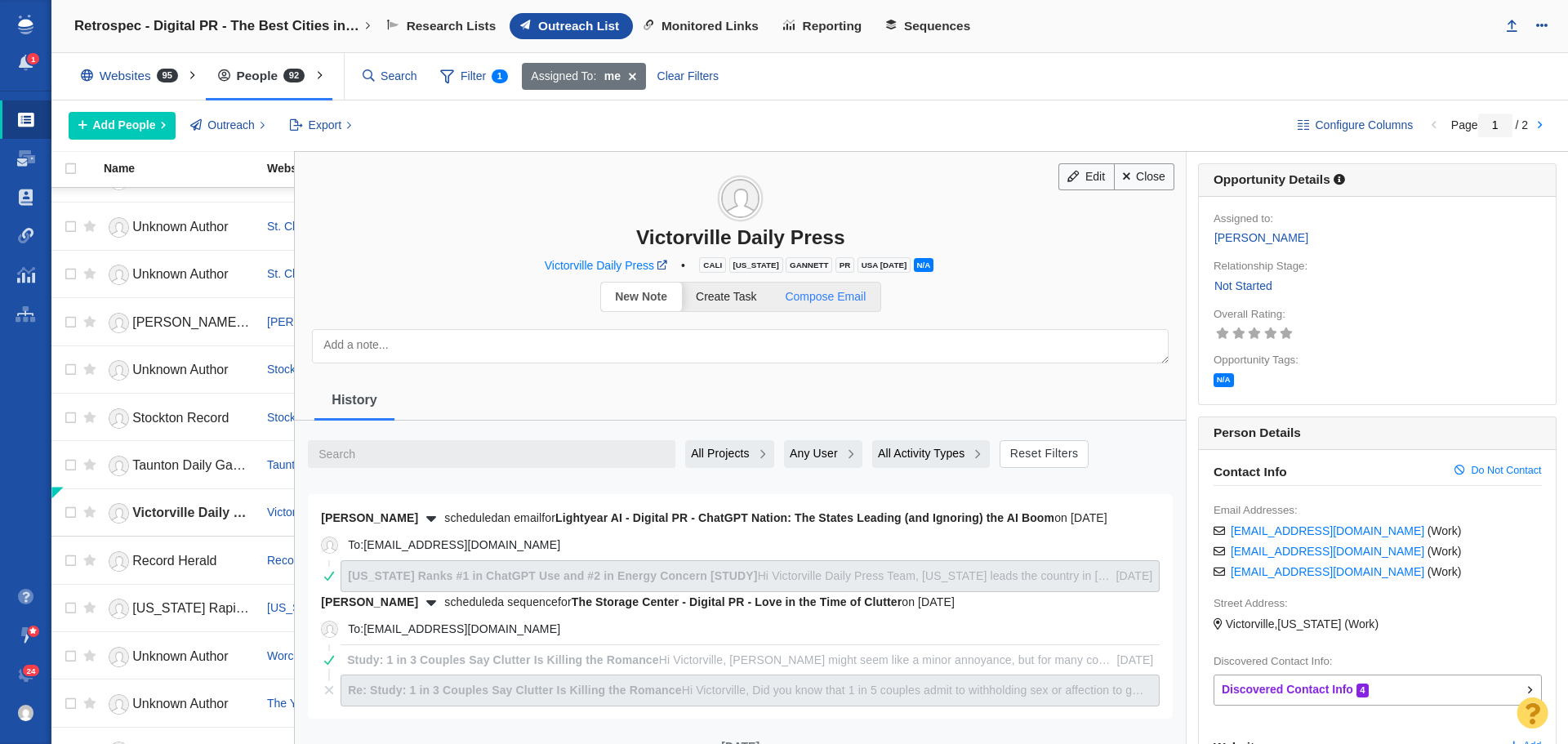
click at [844, 299] on span "Compose Email" at bounding box center [825, 296] width 81 height 13
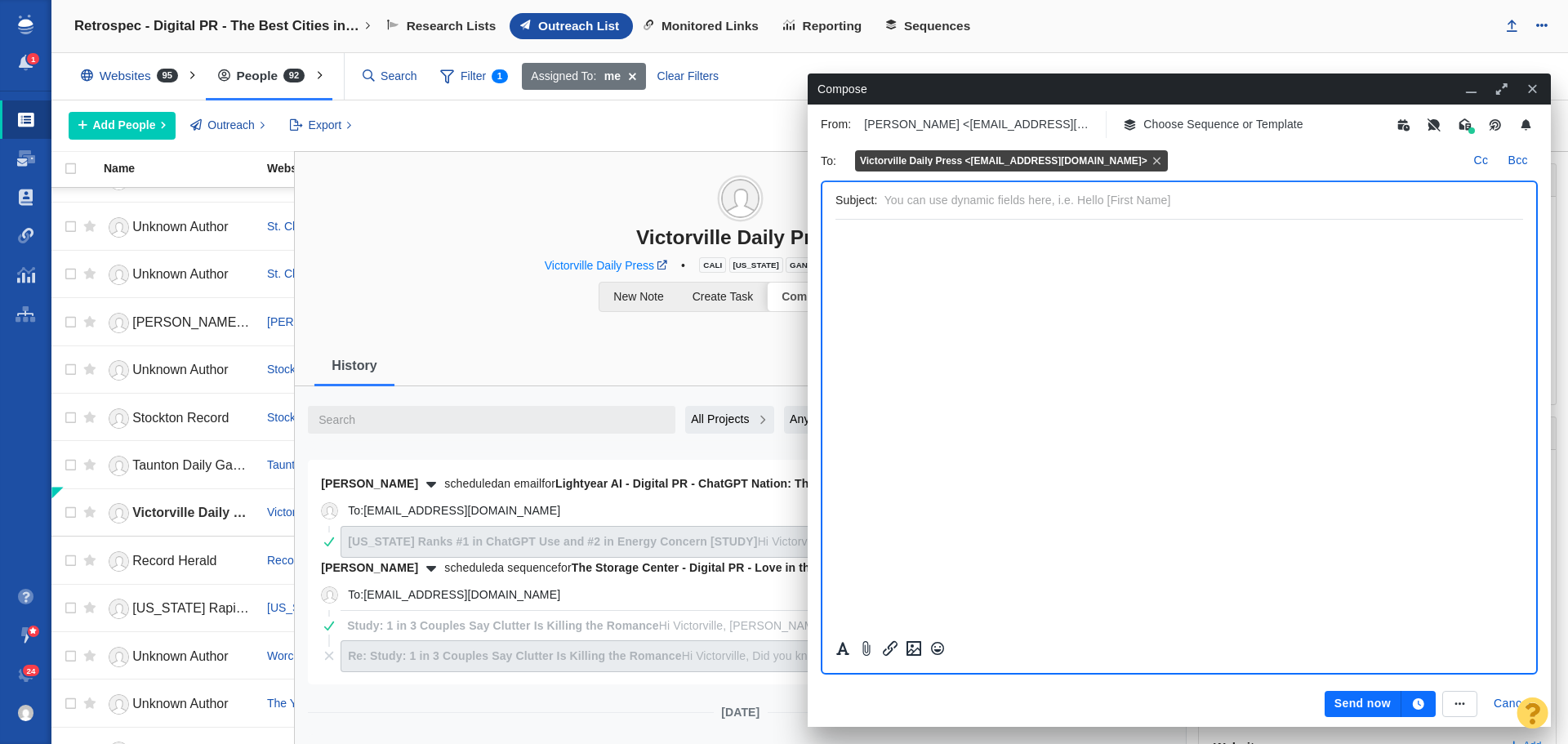
scroll to position [0, 0]
click at [1201, 126] on p "Choose Sequence or Template" at bounding box center [1223, 124] width 160 height 17
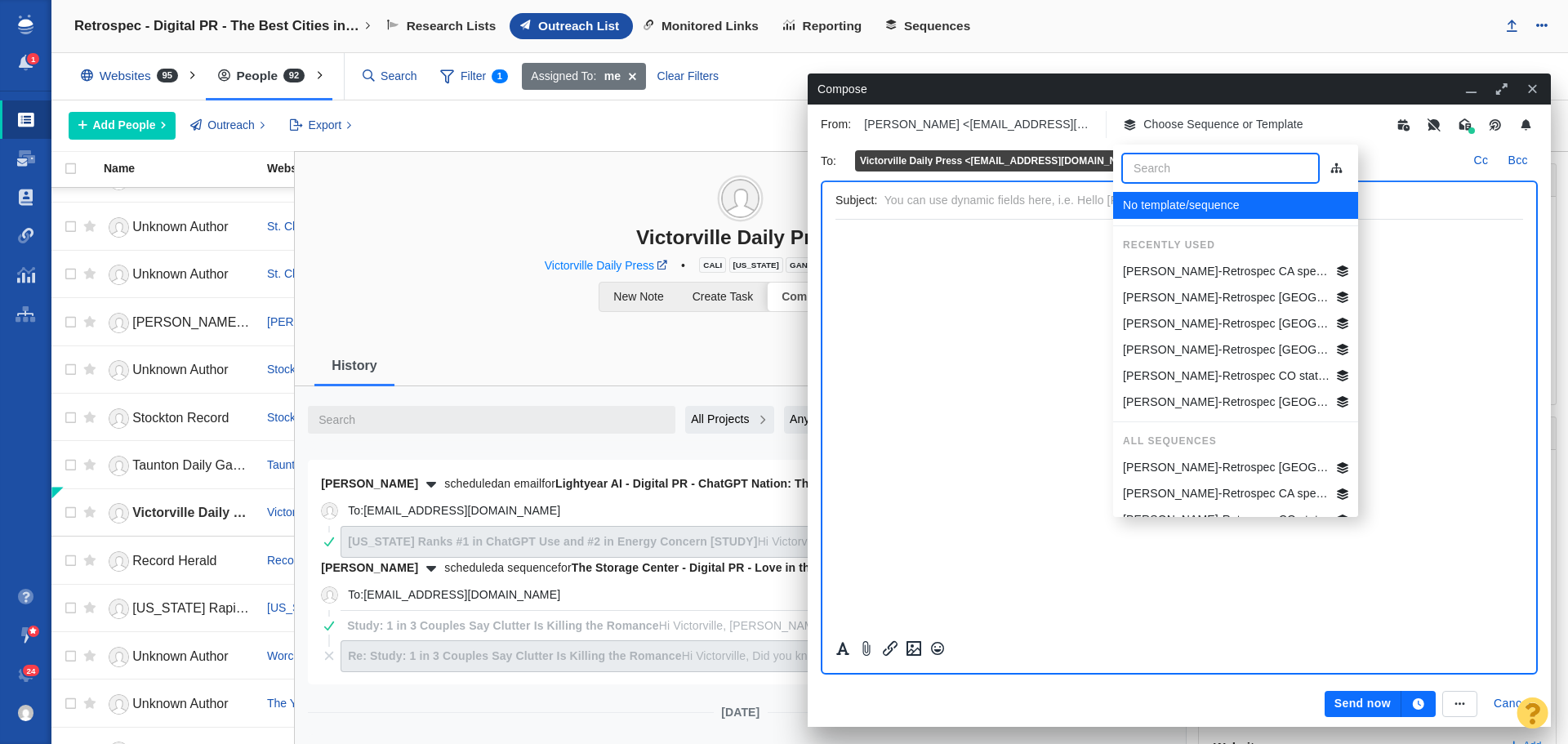
click at [1214, 272] on p "[PERSON_NAME]-Retrospec CA specific Best Beg Biking Cities" at bounding box center [1226, 271] width 207 height 17
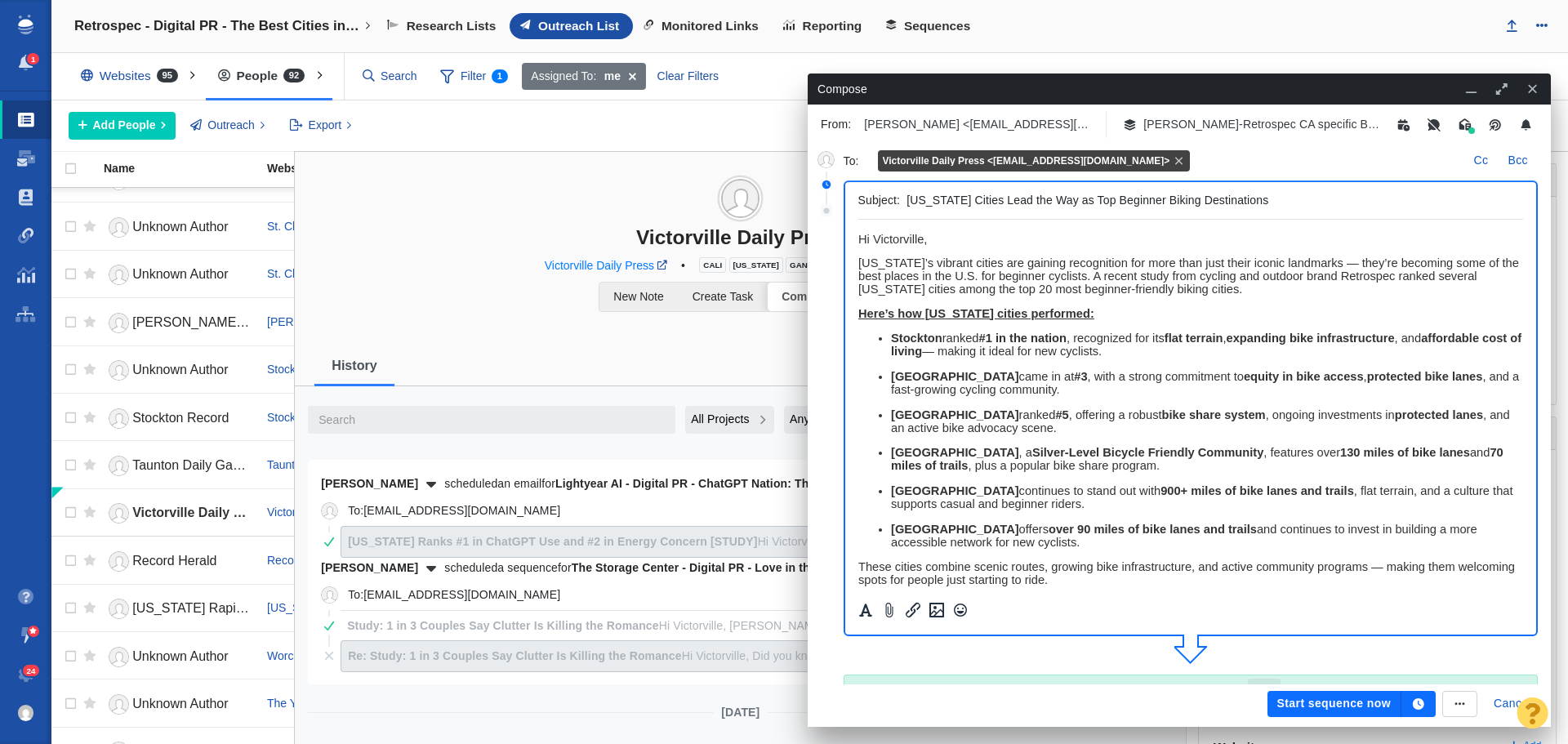
click at [923, 243] on span "﻿ Hi Victorville," at bounding box center [891, 239] width 68 height 13
drag, startPoint x: 1028, startPoint y: 239, endPoint x: 1711, endPoint y: 455, distance: 716.3
click at [858, 235] on html "Hi Victorville Daily Press Team, California’s vibrant cities are gaining recogn…" at bounding box center [1190, 540] width 666 height 640
copy span "Hi Victorville Daily Press Team,"
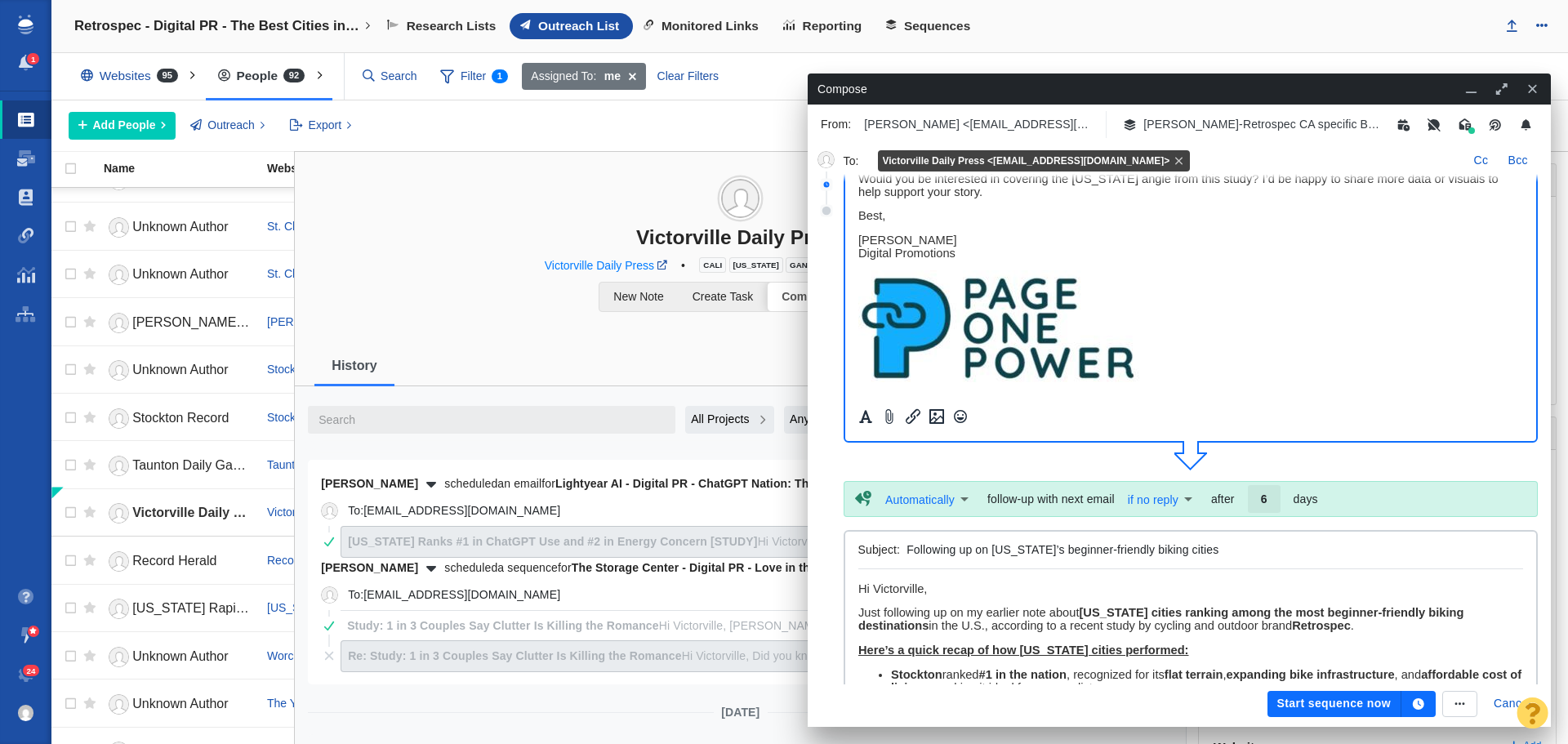
scroll to position [245, 0]
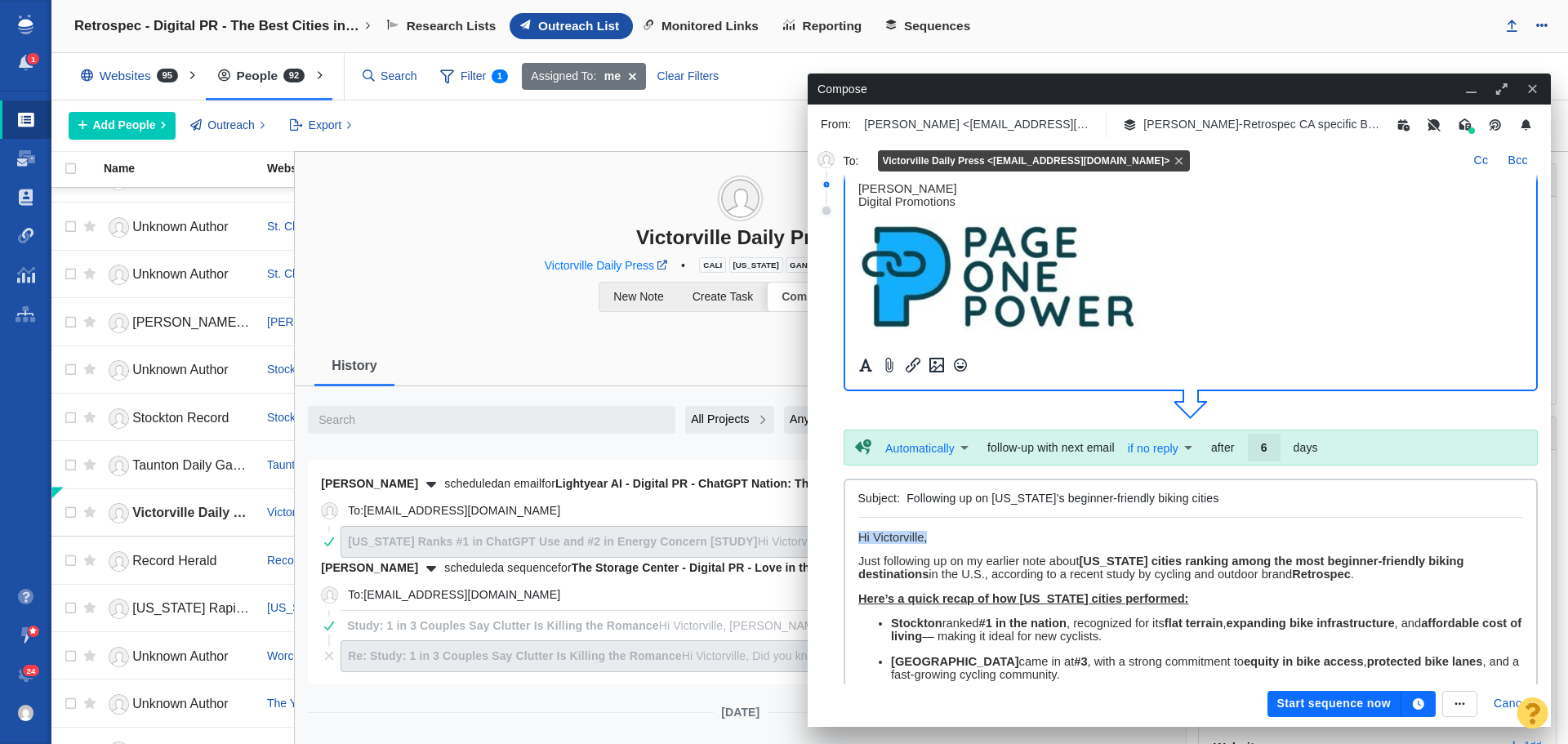
drag, startPoint x: 937, startPoint y: 539, endPoint x: 858, endPoint y: 535, distance: 79.1
click at [858, 535] on p "Hi Victorville," at bounding box center [1190, 537] width 666 height 13
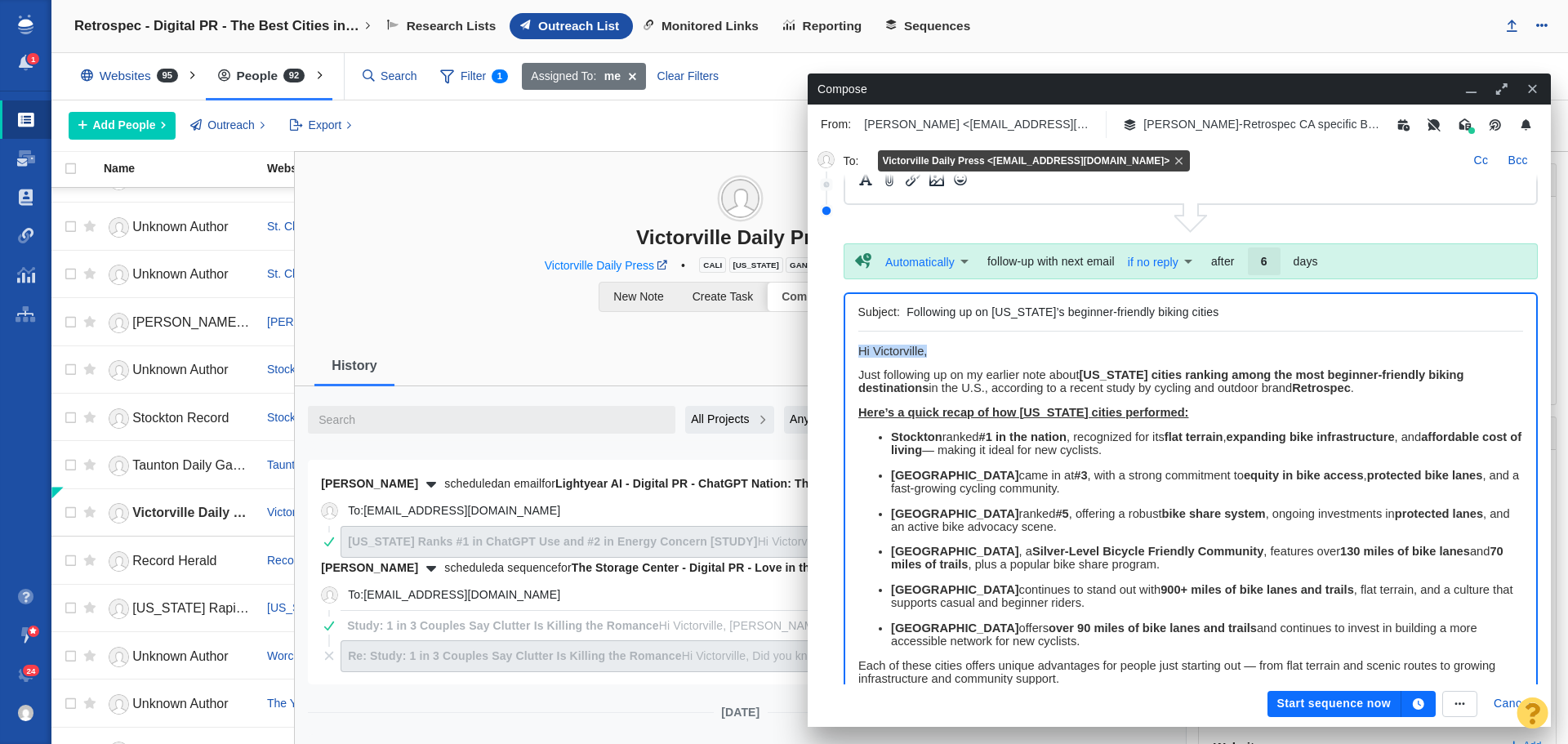
scroll to position [487, 0]
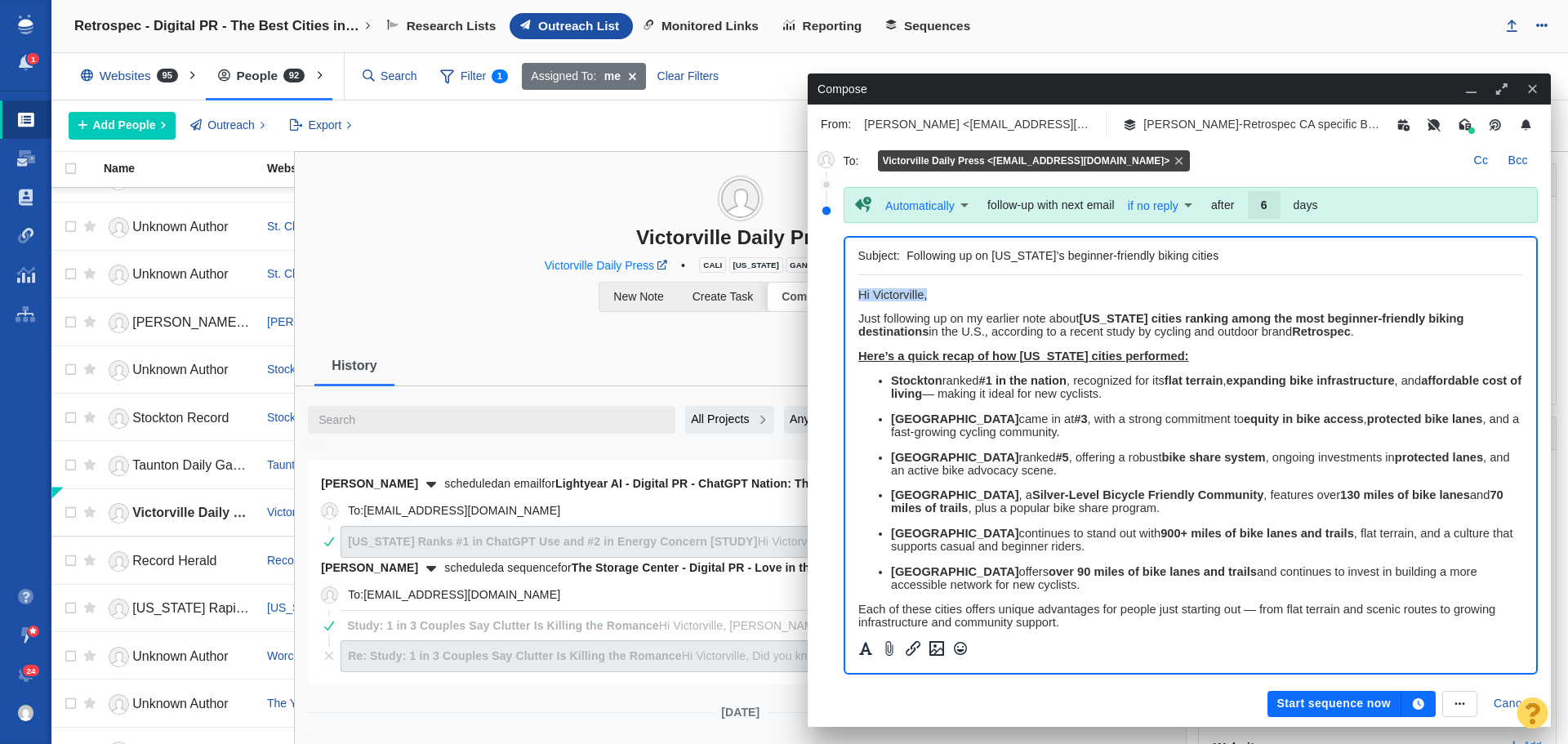
paste body "Rich Text Area. Press ALT-0 for help."
click at [1415, 696] on button "button" at bounding box center [1419, 704] width 35 height 26
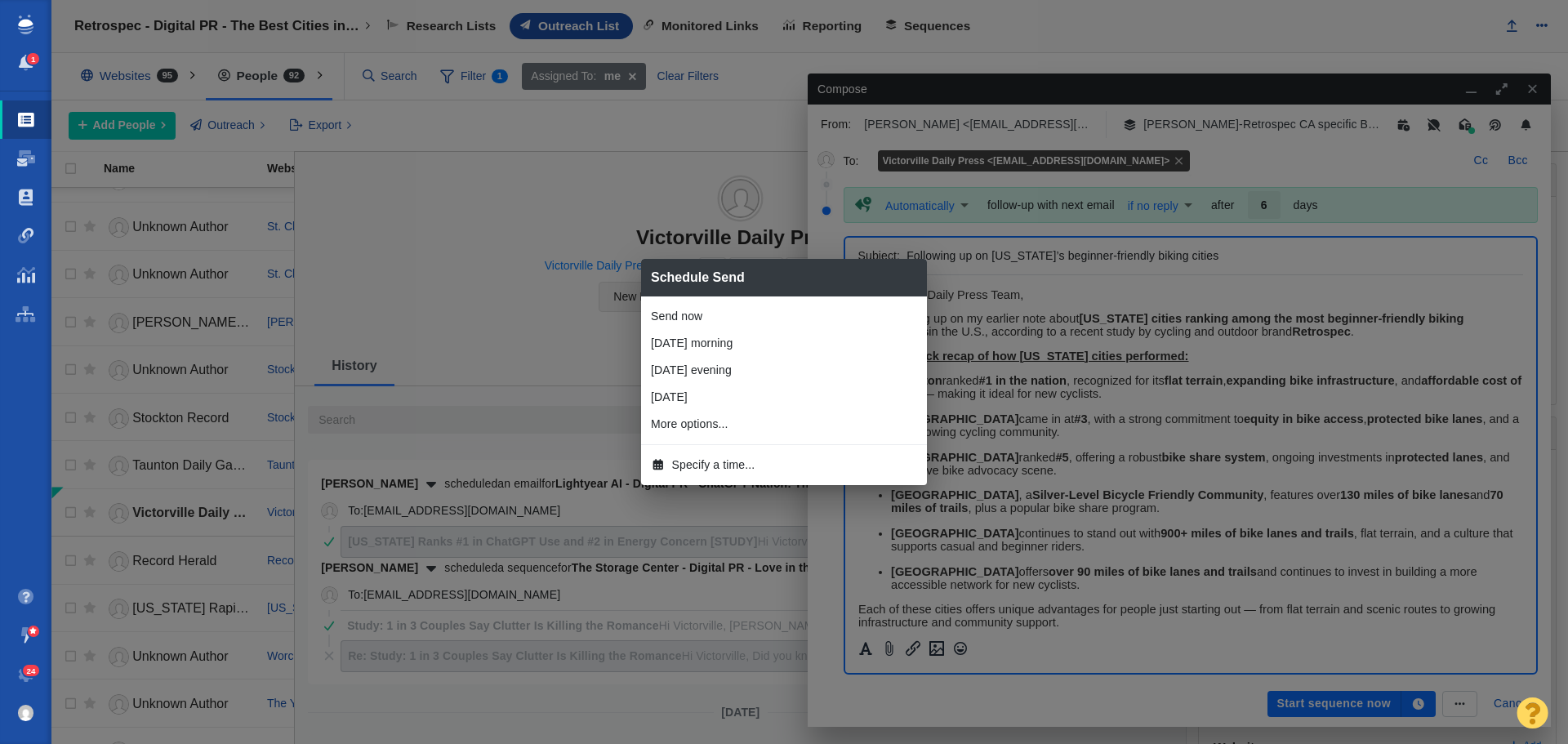
click at [724, 466] on span "Specify a time..." at bounding box center [713, 465] width 83 height 17
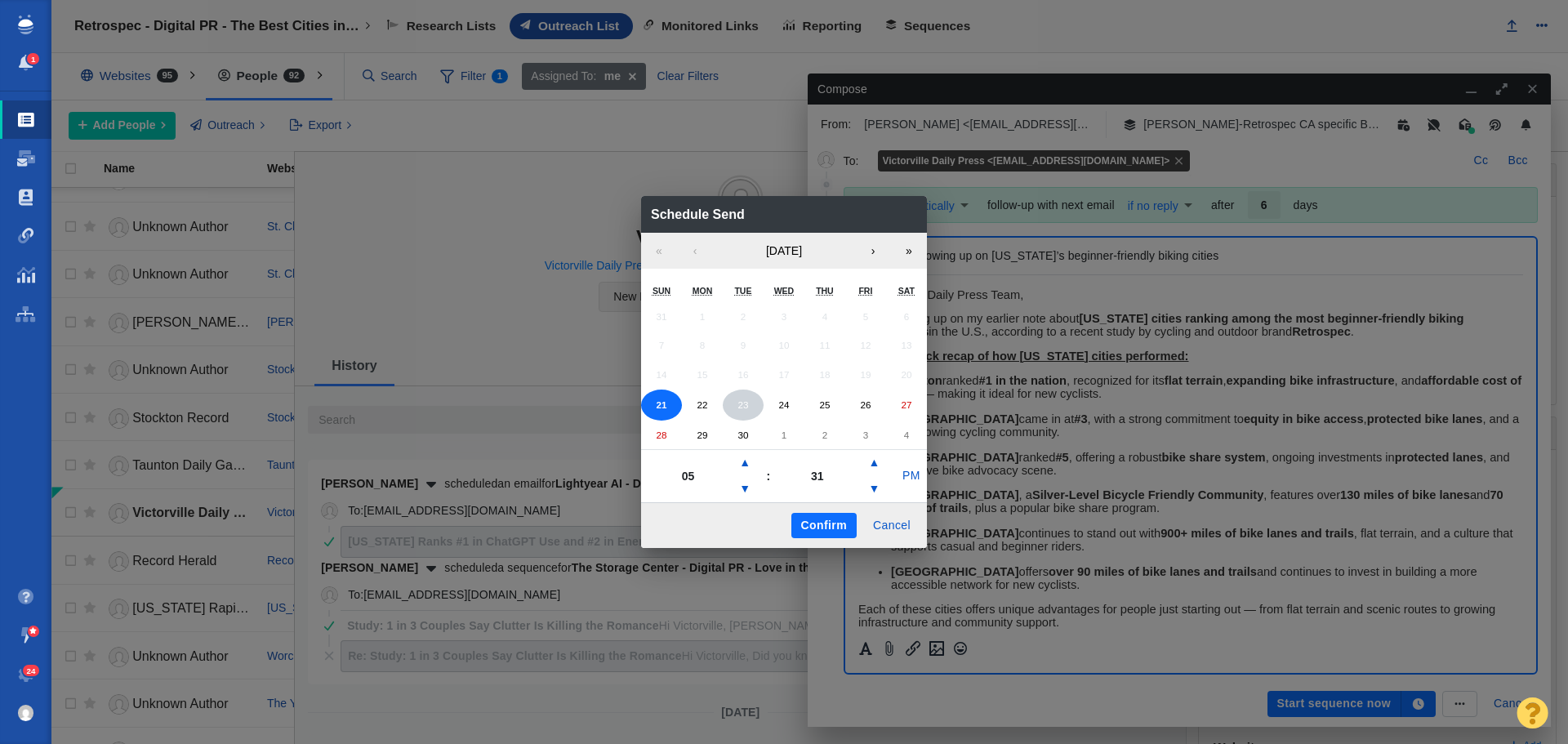
click at [739, 399] on abbr "23" at bounding box center [743, 404] width 11 height 11
click at [747, 453] on button "▲" at bounding box center [744, 463] width 19 height 26
type input "07"
click at [917, 477] on button "PM" at bounding box center [911, 476] width 31 height 26
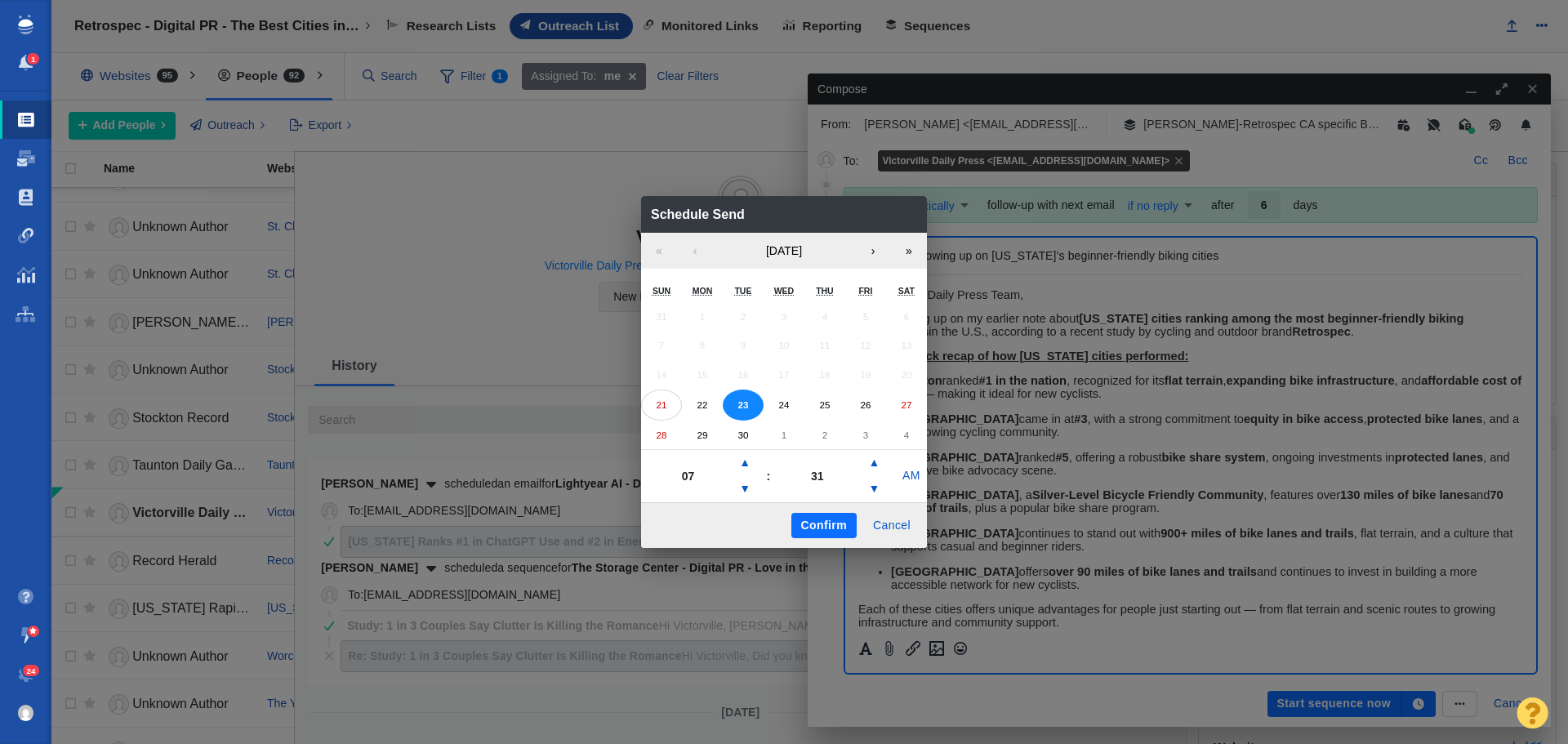
click at [821, 527] on button "Confirm" at bounding box center [825, 526] width 66 height 26
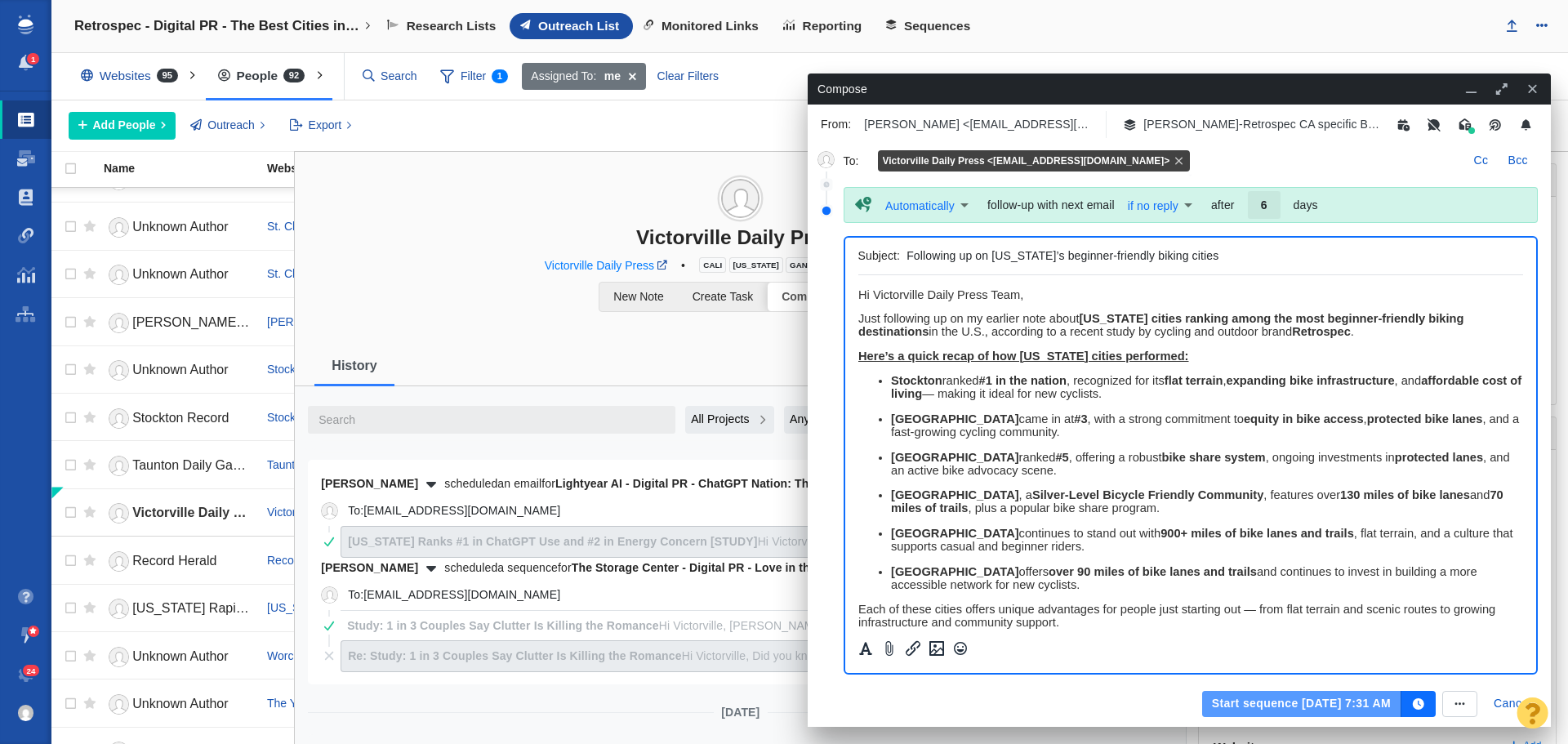
click at [1265, 699] on button "Start sequence Sep 23, 7:31 AM" at bounding box center [1301, 704] width 199 height 26
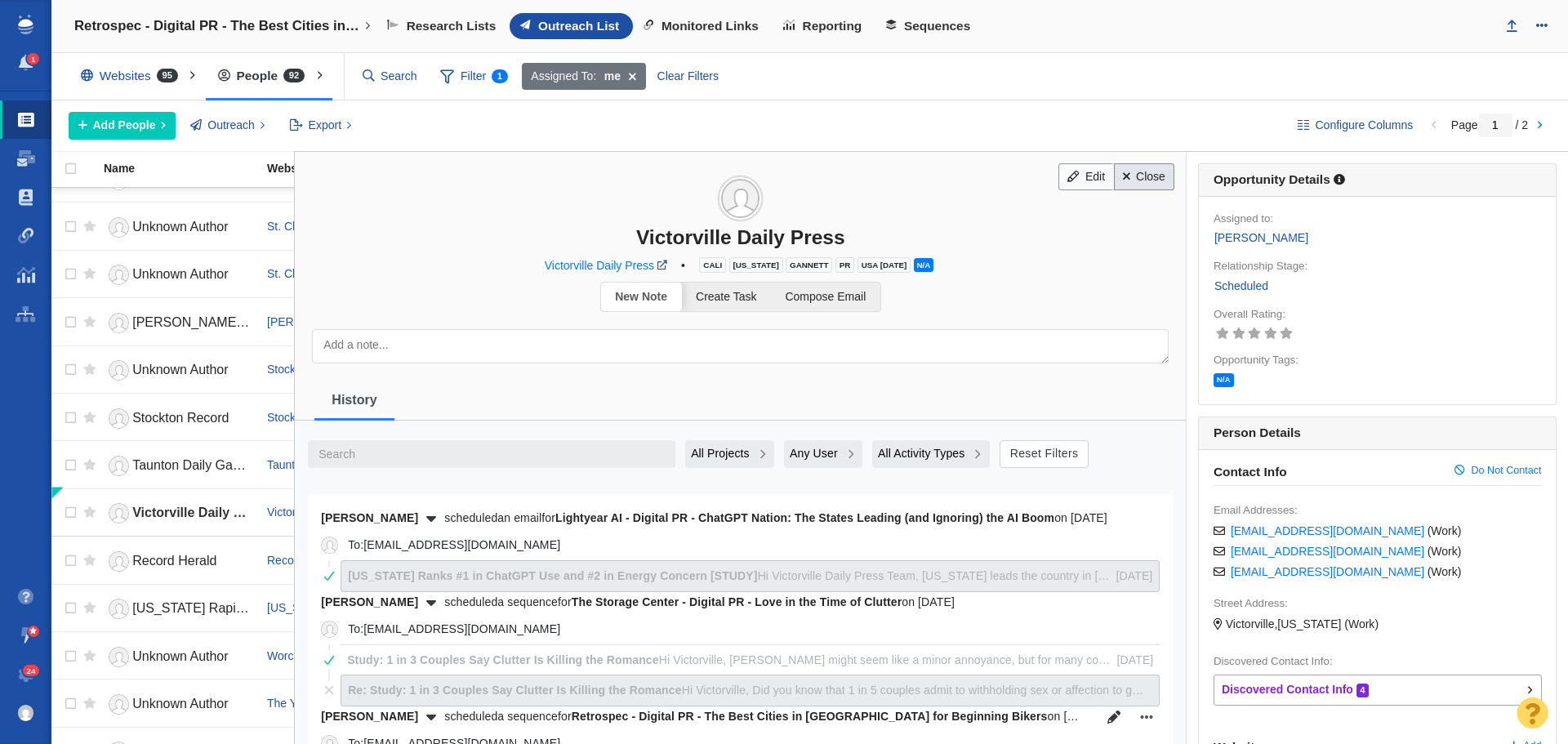
click at [1140, 186] on link "Close" at bounding box center [1144, 177] width 61 height 27
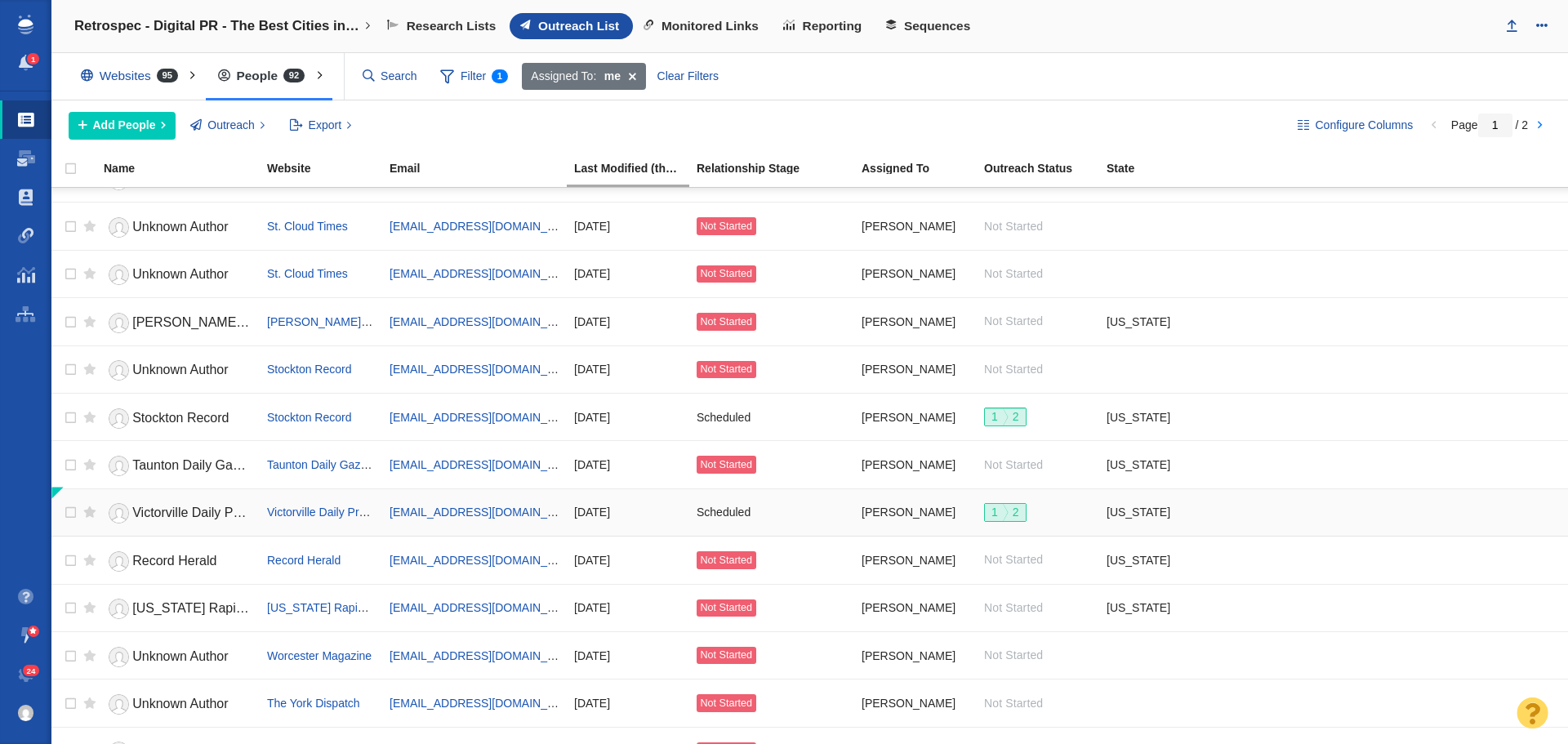
scroll to position [1827, 0]
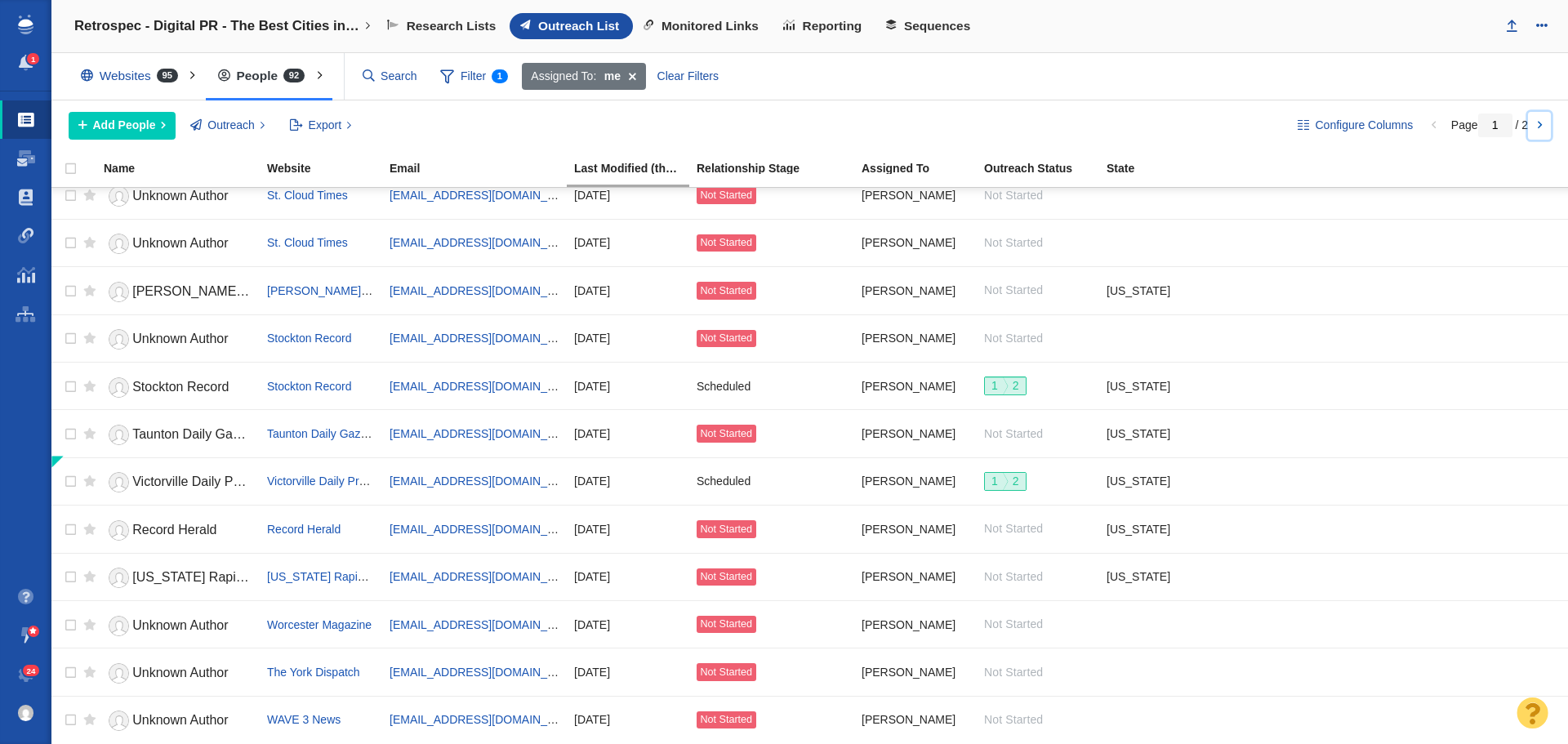
click at [1542, 126] on link at bounding box center [1539, 126] width 23 height 27
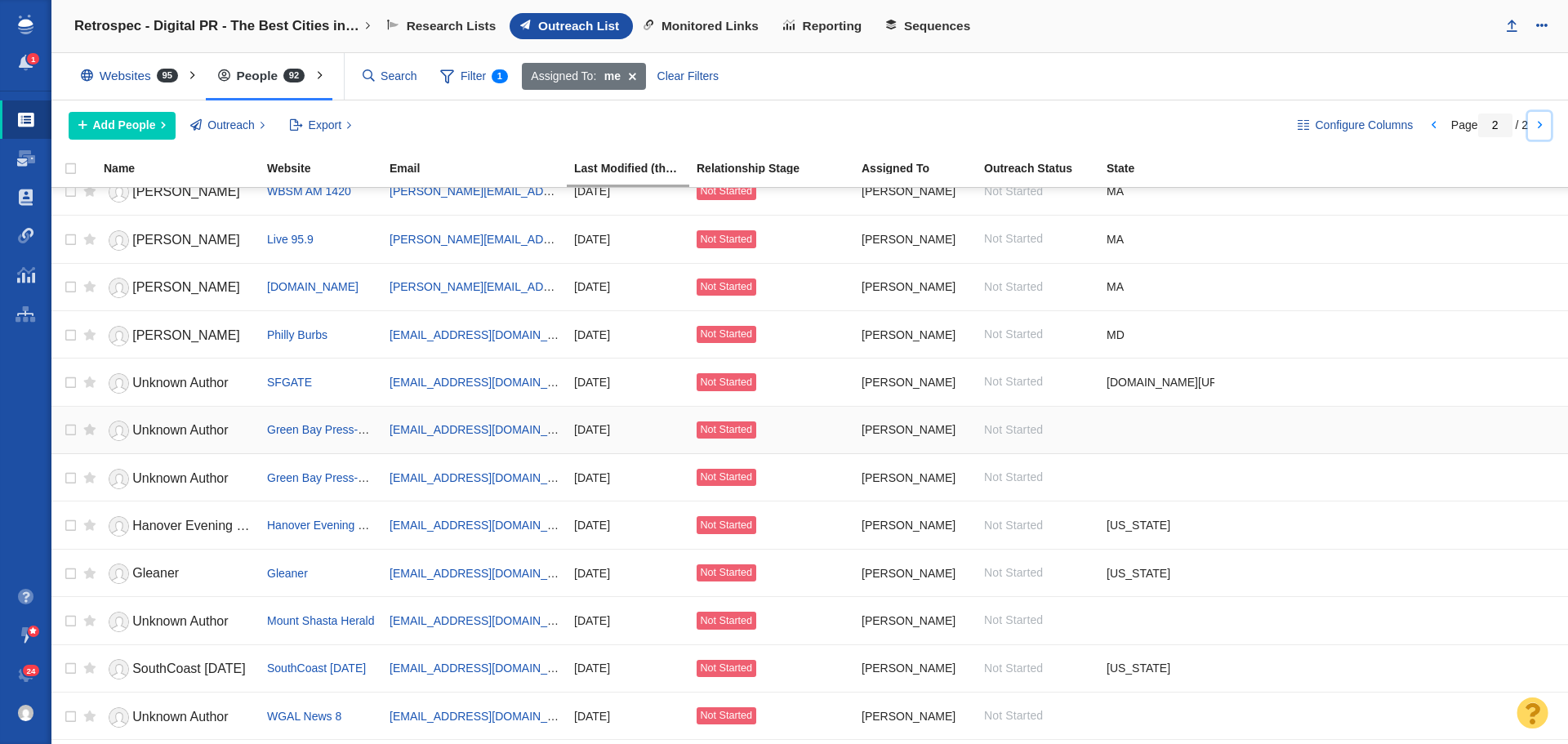
scroll to position [163, 0]
click at [163, 388] on span "Unknown Author" at bounding box center [180, 381] width 96 height 14
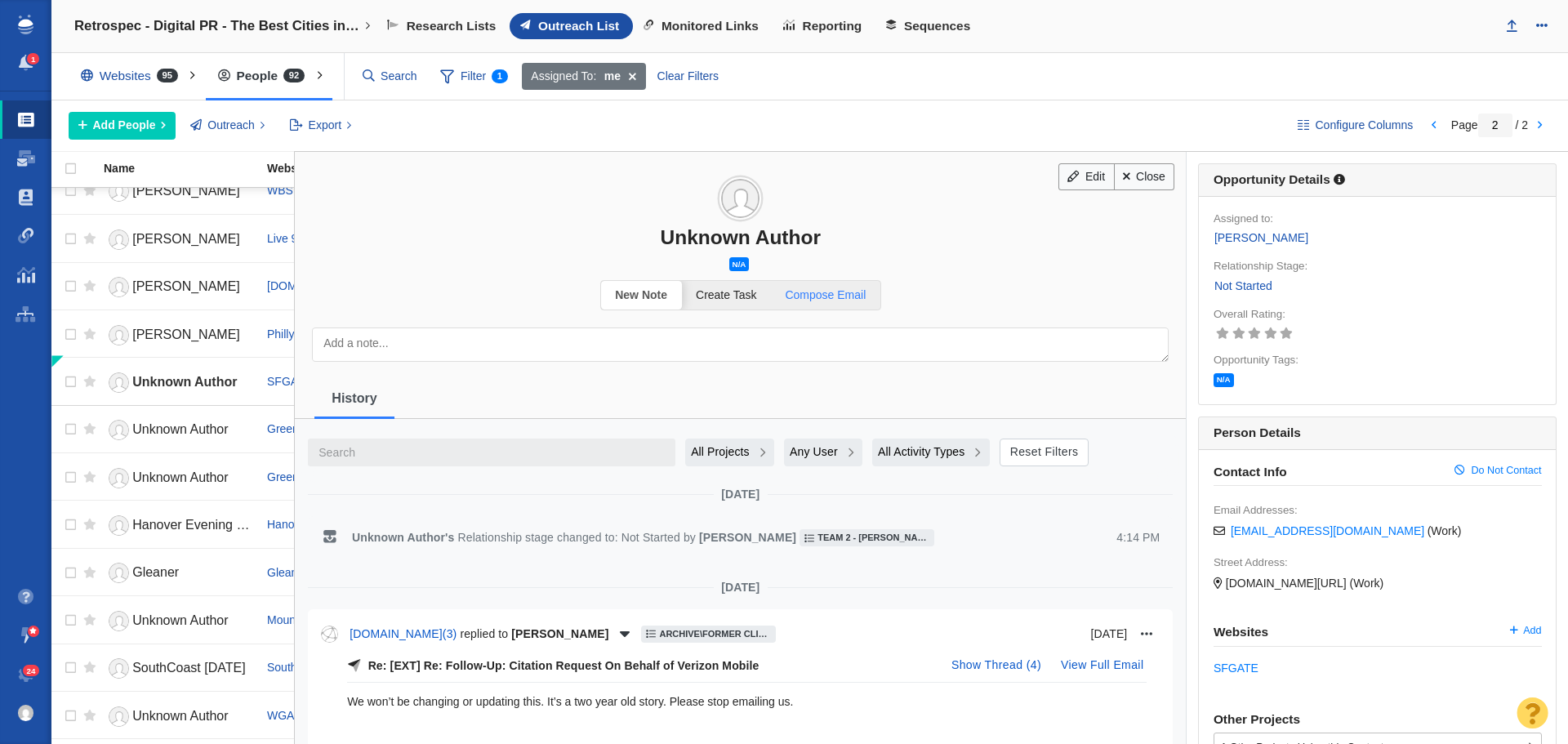
click at [805, 289] on span "Compose Email" at bounding box center [825, 295] width 81 height 13
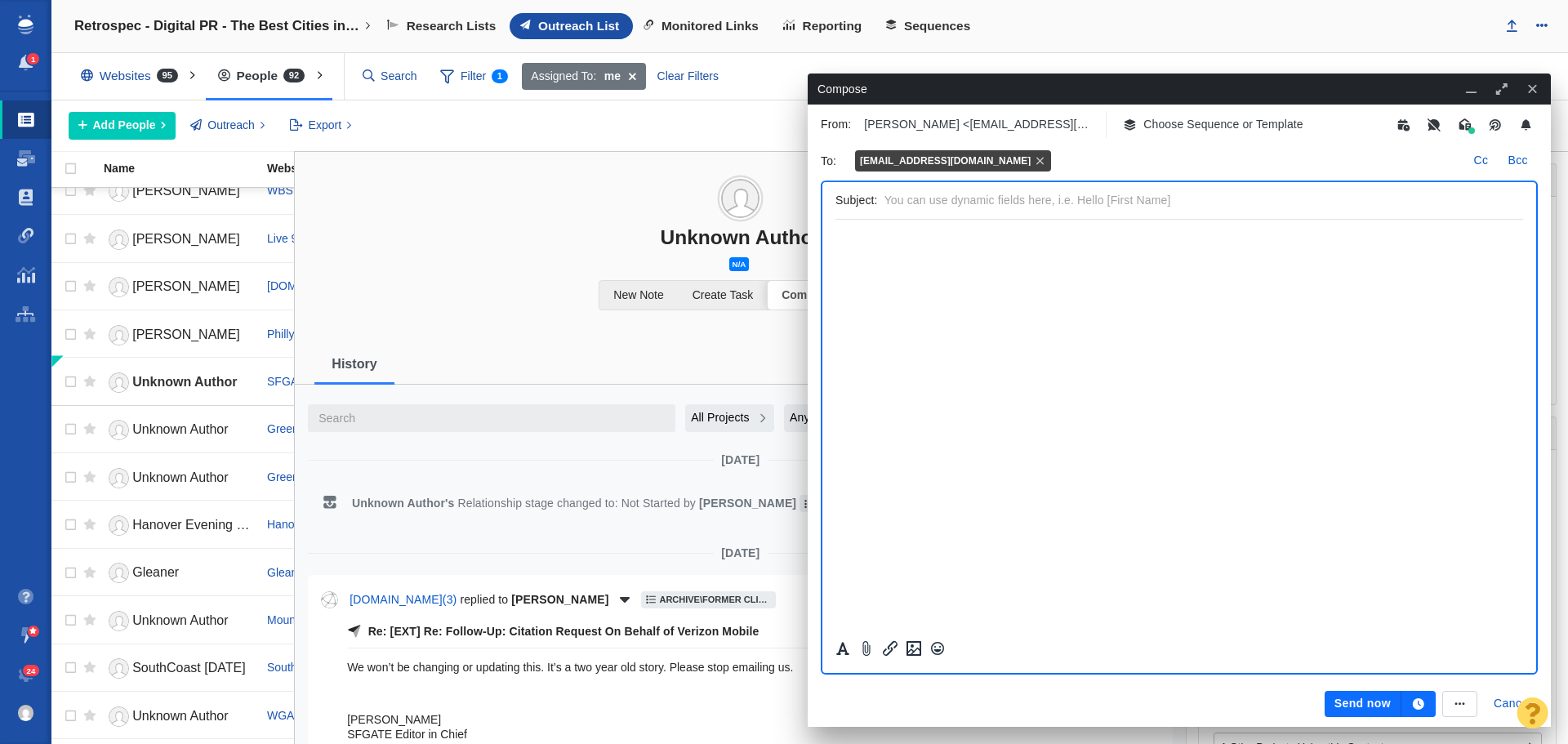
scroll to position [0, 0]
click at [1209, 121] on p "Choose Sequence or Template" at bounding box center [1223, 124] width 160 height 17
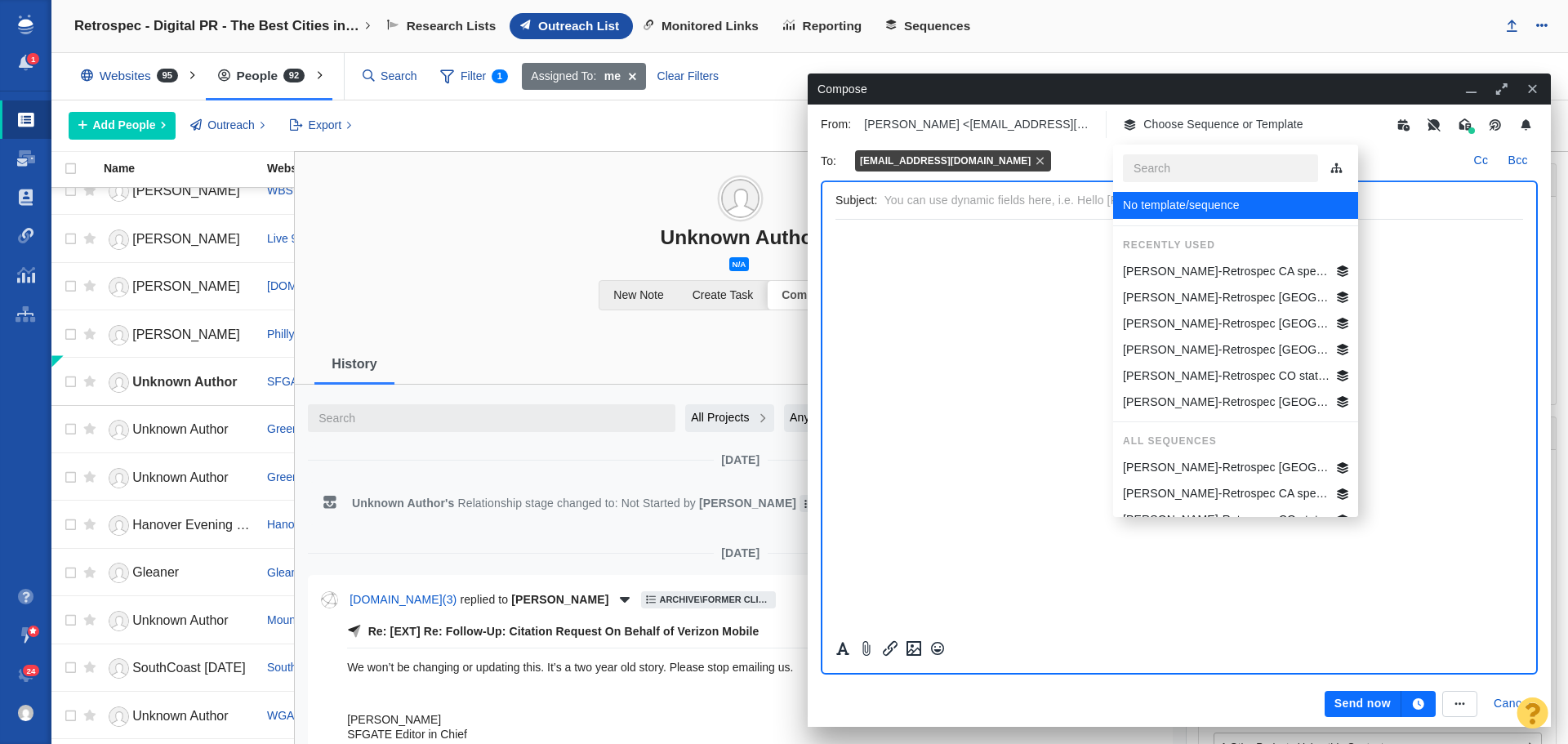
click at [1261, 270] on p "[PERSON_NAME]-Retrospec CA specific Best Beg Biking Cities" at bounding box center [1226, 271] width 207 height 17
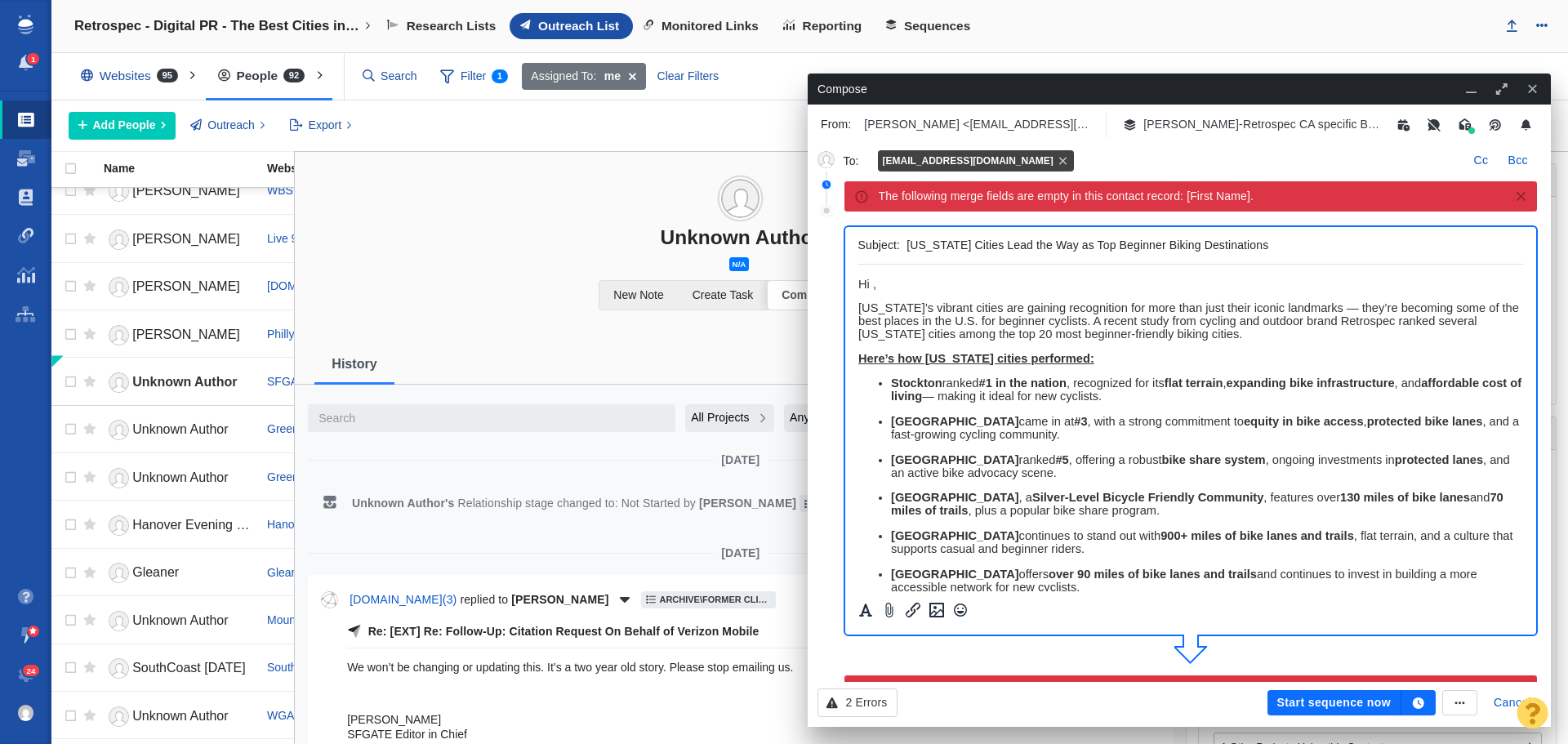
click at [873, 284] on span "﻿ Hi ," at bounding box center [867, 284] width 18 height 13
drag, startPoint x: 1005, startPoint y: 283, endPoint x: 1696, endPoint y: 543, distance: 738.3
click at [858, 278] on html "Hi SF Gate News Team, California’s vibrant cities are gaining recognition for m…" at bounding box center [1190, 584] width 666 height 640
copy span "Hi SF Gate News Team,"
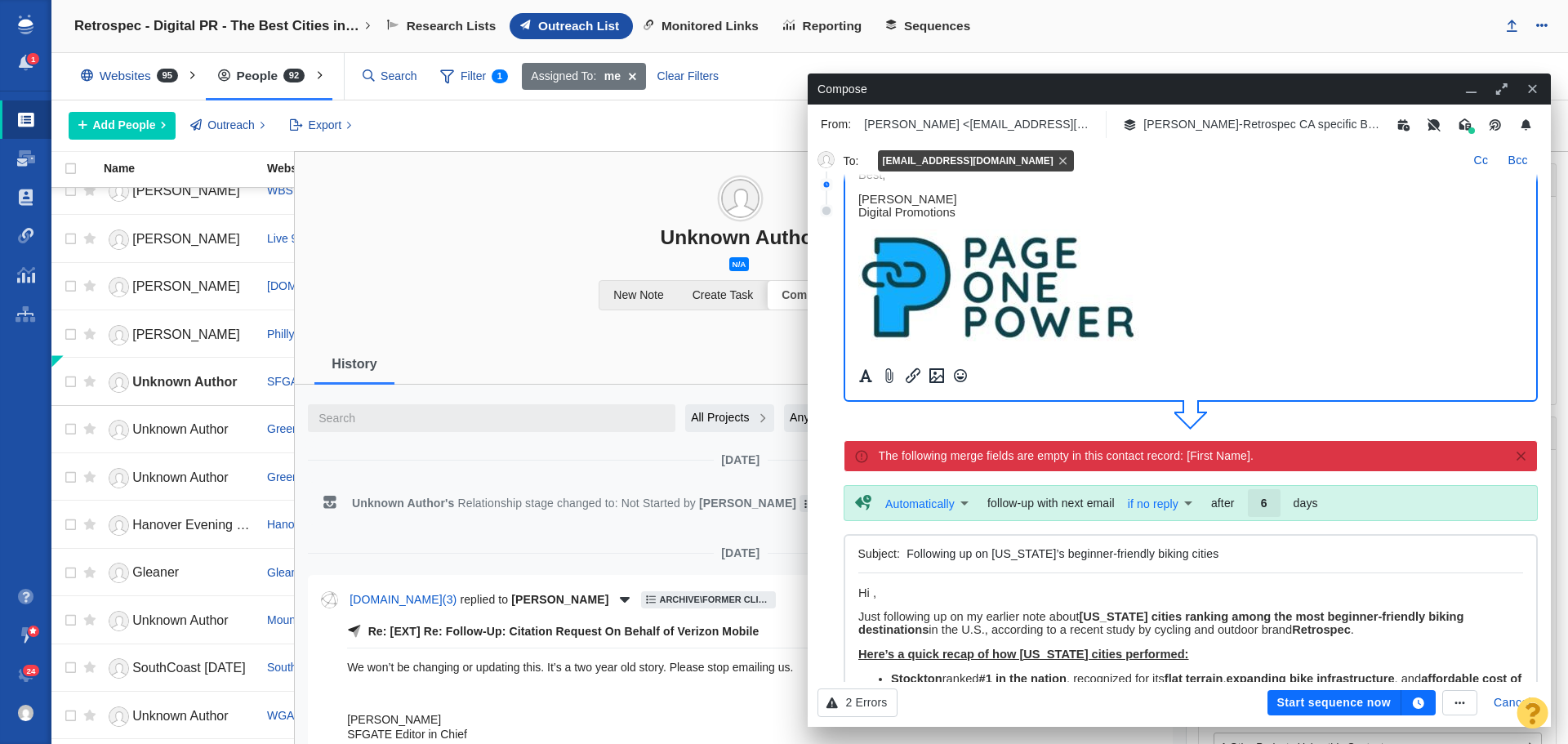
scroll to position [245, 0]
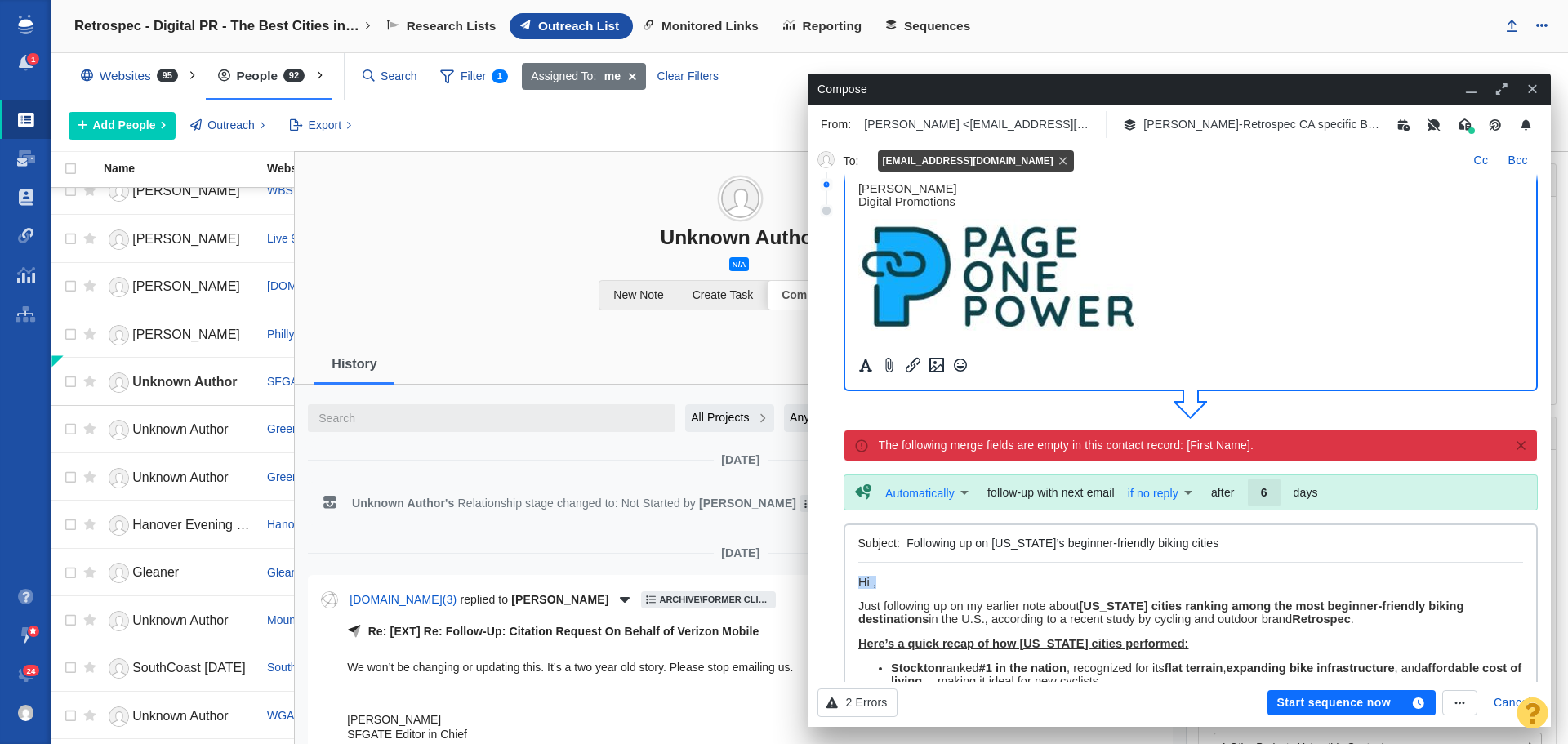
drag, startPoint x: 897, startPoint y: 582, endPoint x: 840, endPoint y: 576, distance: 57.3
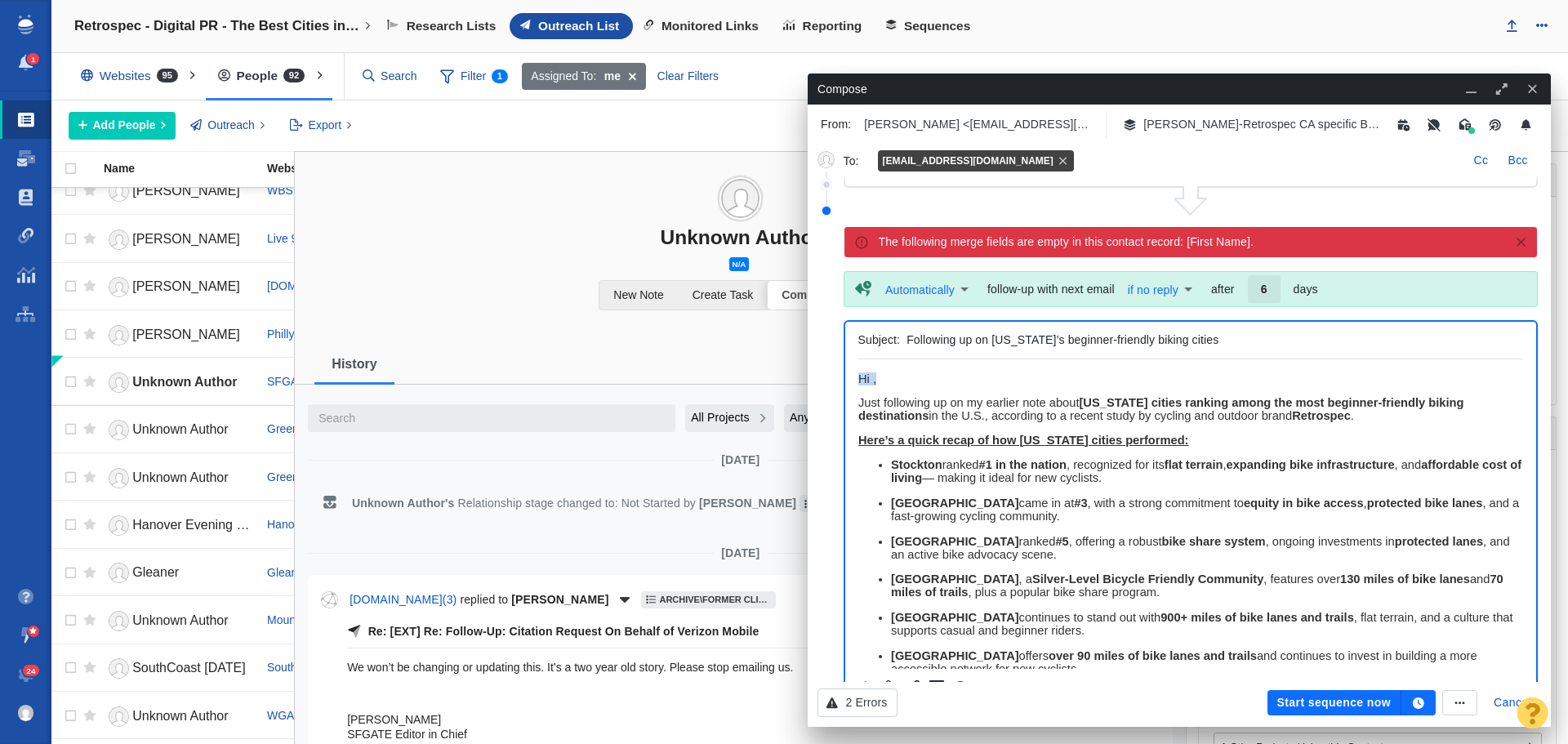
paste body "Rich Text Area. Press ALT-0 for help."
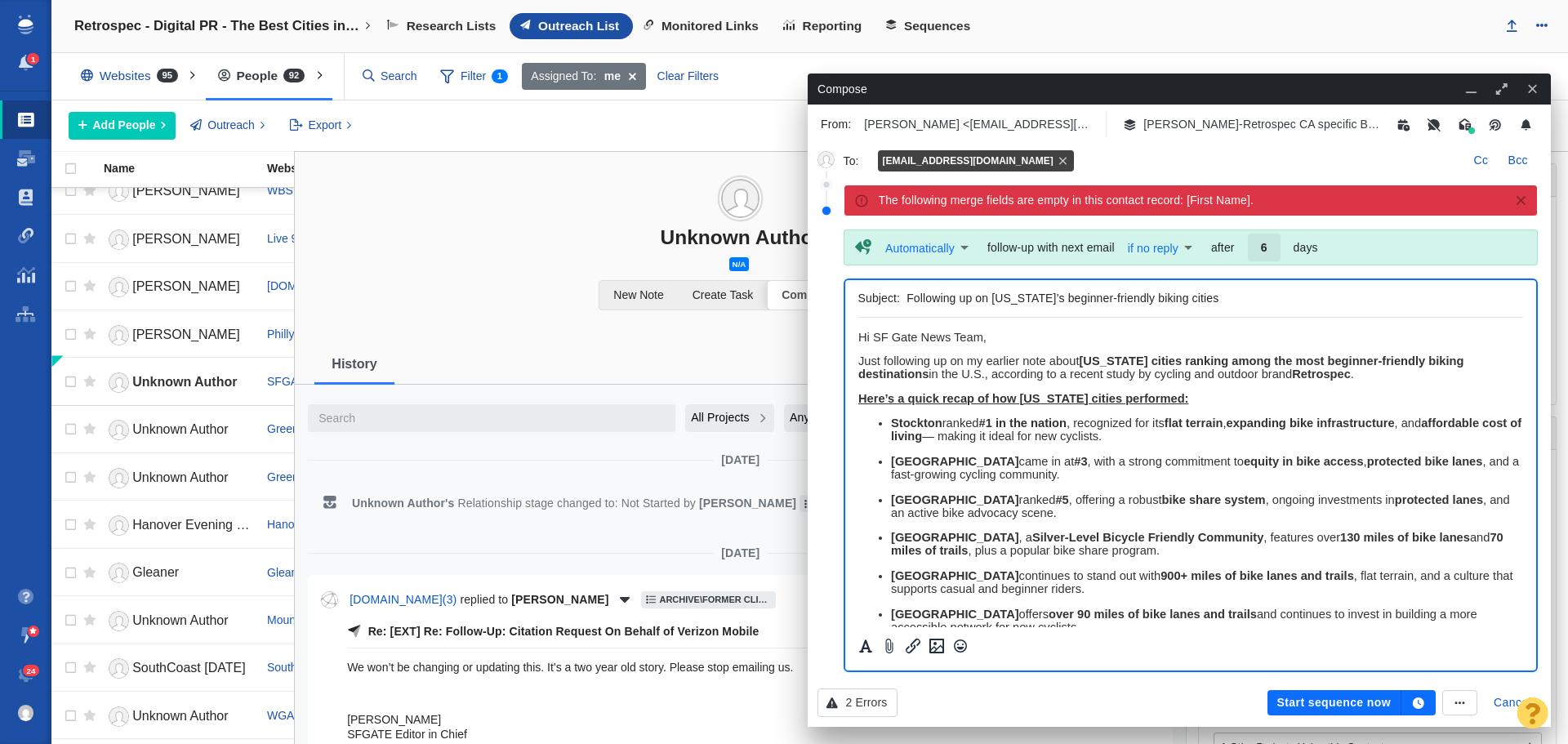
click at [1419, 705] on icon "button" at bounding box center [1418, 703] width 12 height 12
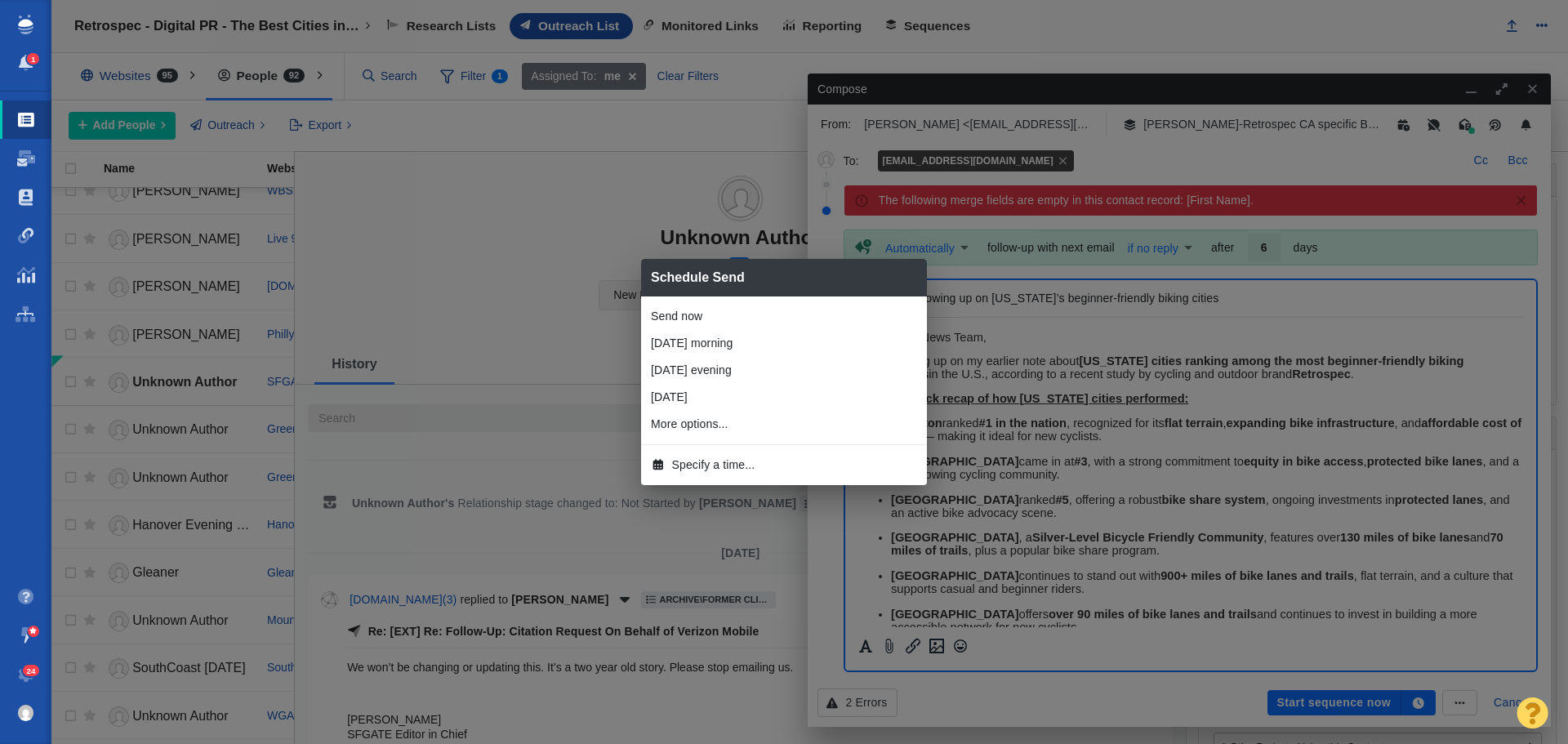
click at [731, 460] on span "Specify a time..." at bounding box center [713, 465] width 83 height 17
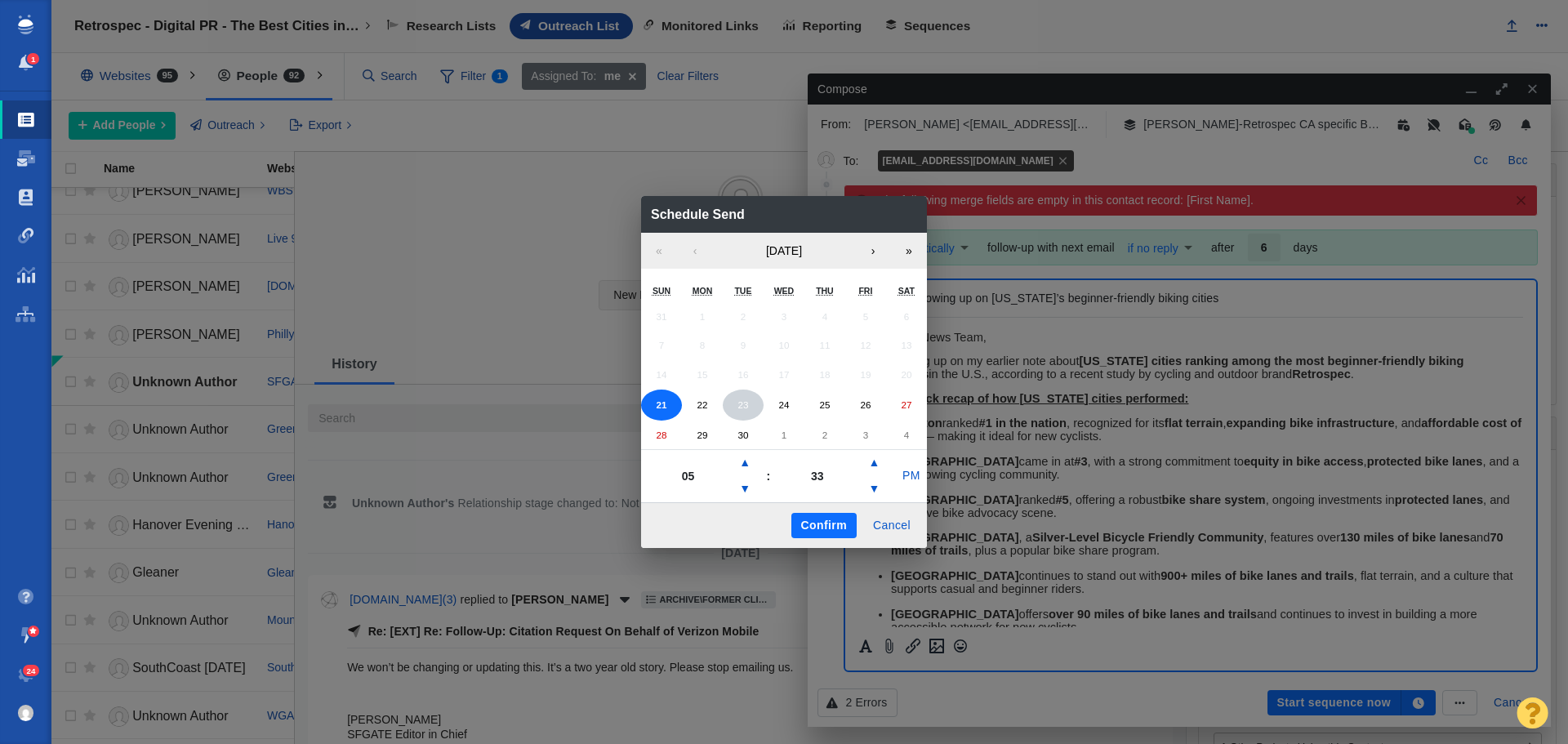
click at [750, 411] on button "23" at bounding box center [742, 405] width 41 height 31
click at [746, 452] on button "▲" at bounding box center [744, 463] width 19 height 26
type input "06"
click at [918, 475] on button "PM" at bounding box center [911, 476] width 31 height 26
click at [826, 521] on button "Confirm" at bounding box center [825, 526] width 66 height 26
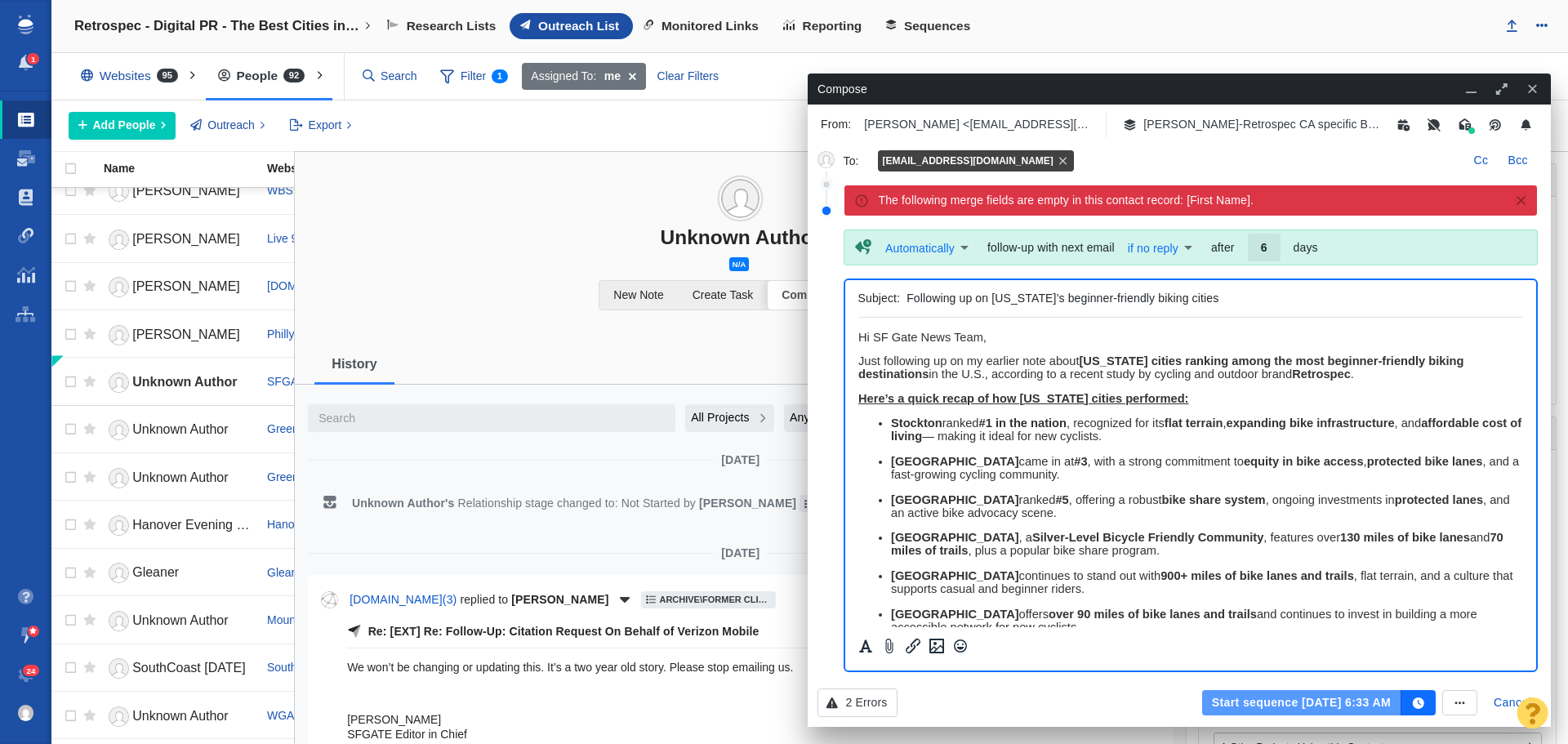
click at [1225, 699] on button "Start sequence Sep 23, 6:33 AM" at bounding box center [1301, 703] width 199 height 26
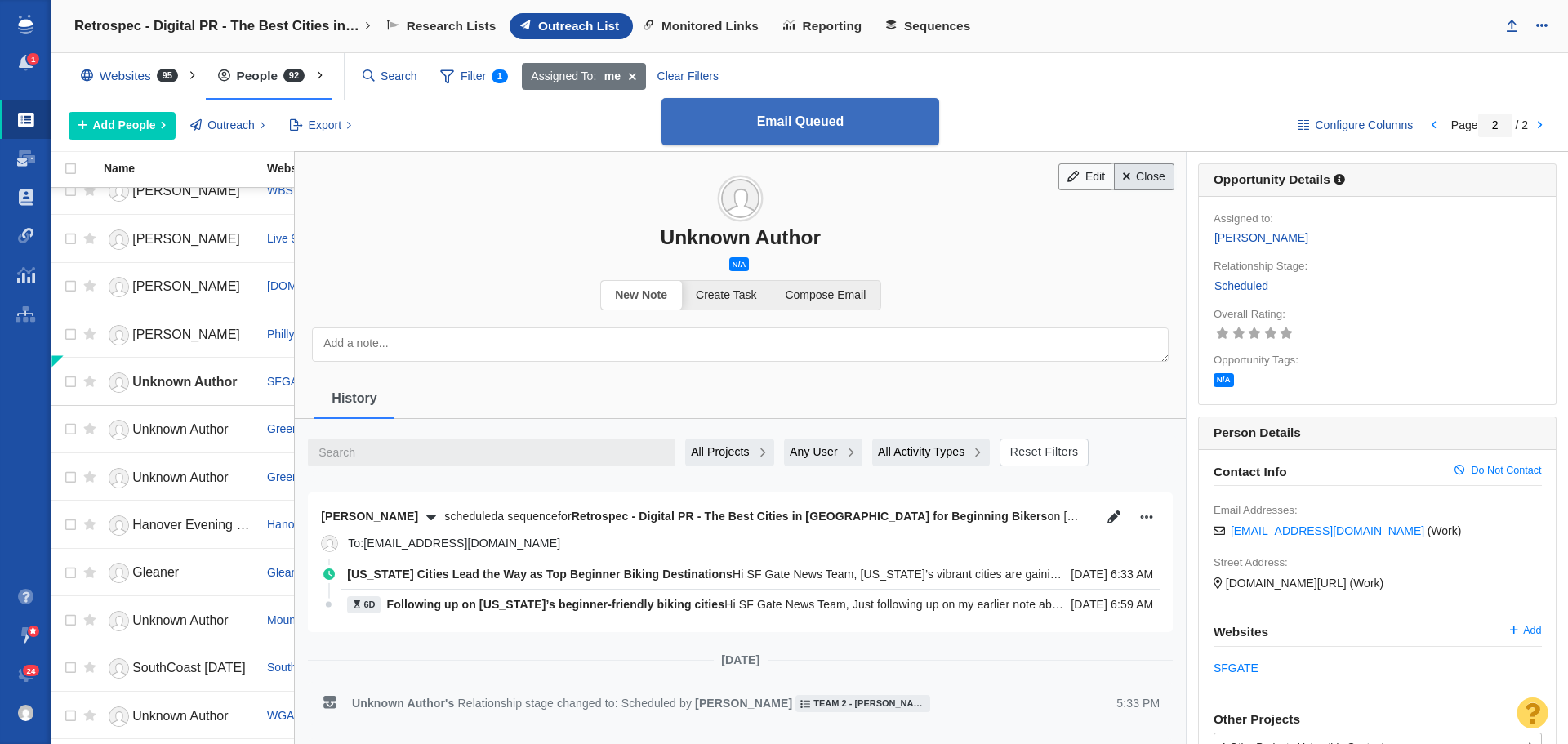
click at [1116, 190] on link "Close" at bounding box center [1144, 177] width 61 height 27
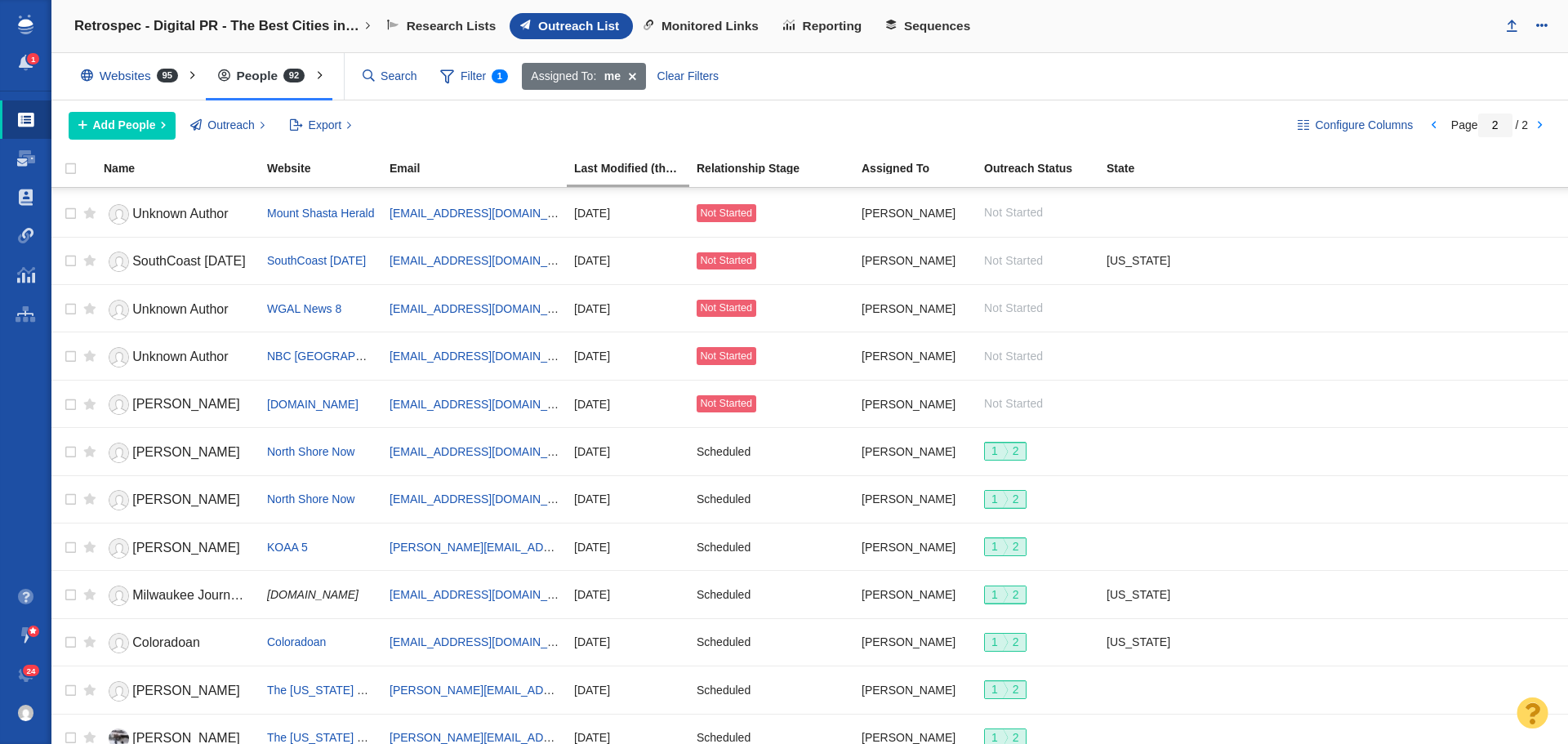
scroll to position [571, 0]
click at [169, 381] on td "Peg McNichol" at bounding box center [178, 402] width 163 height 47
click at [168, 393] on link "Peg McNichol" at bounding box center [178, 403] width 149 height 28
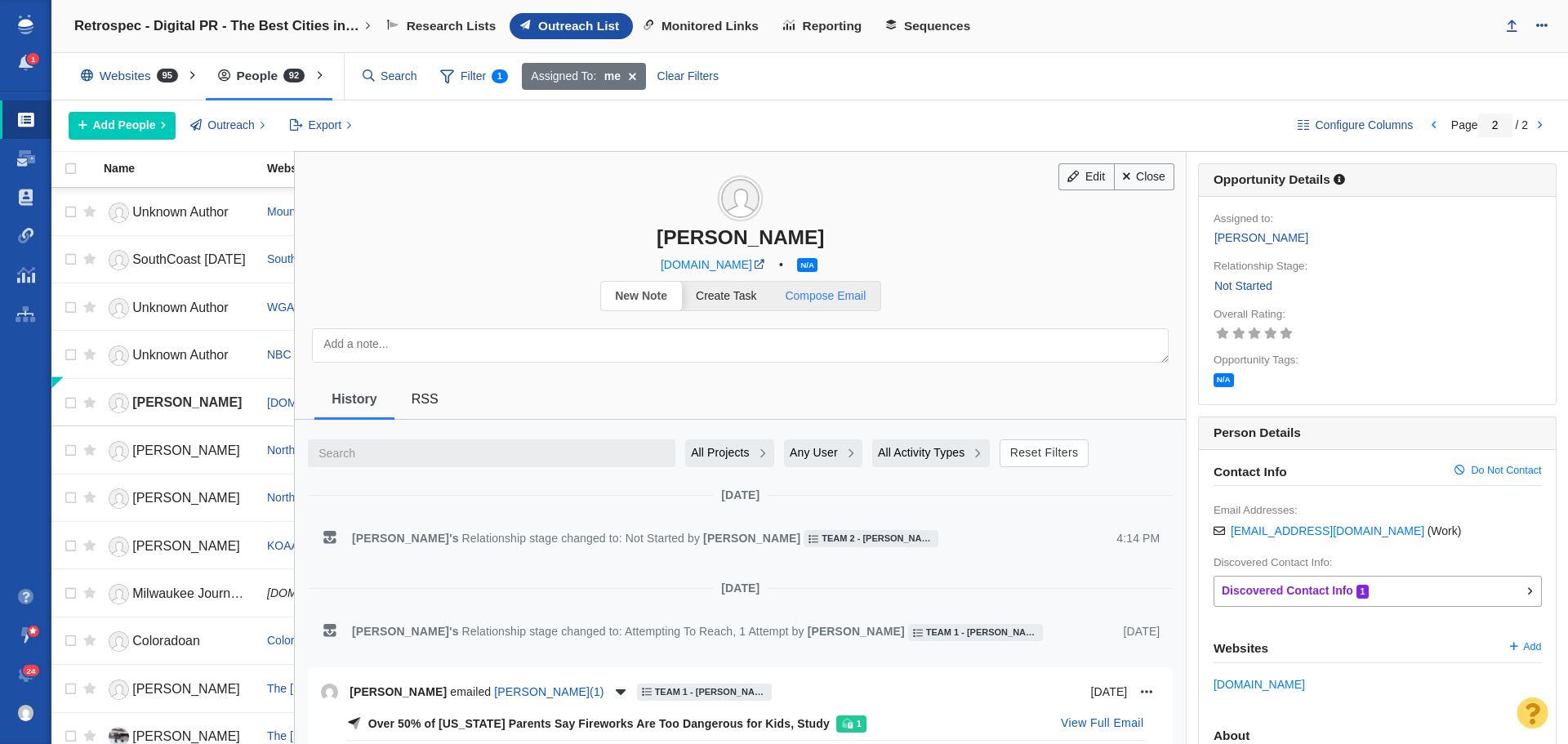
click at [826, 292] on span "Compose Email" at bounding box center [825, 296] width 81 height 13
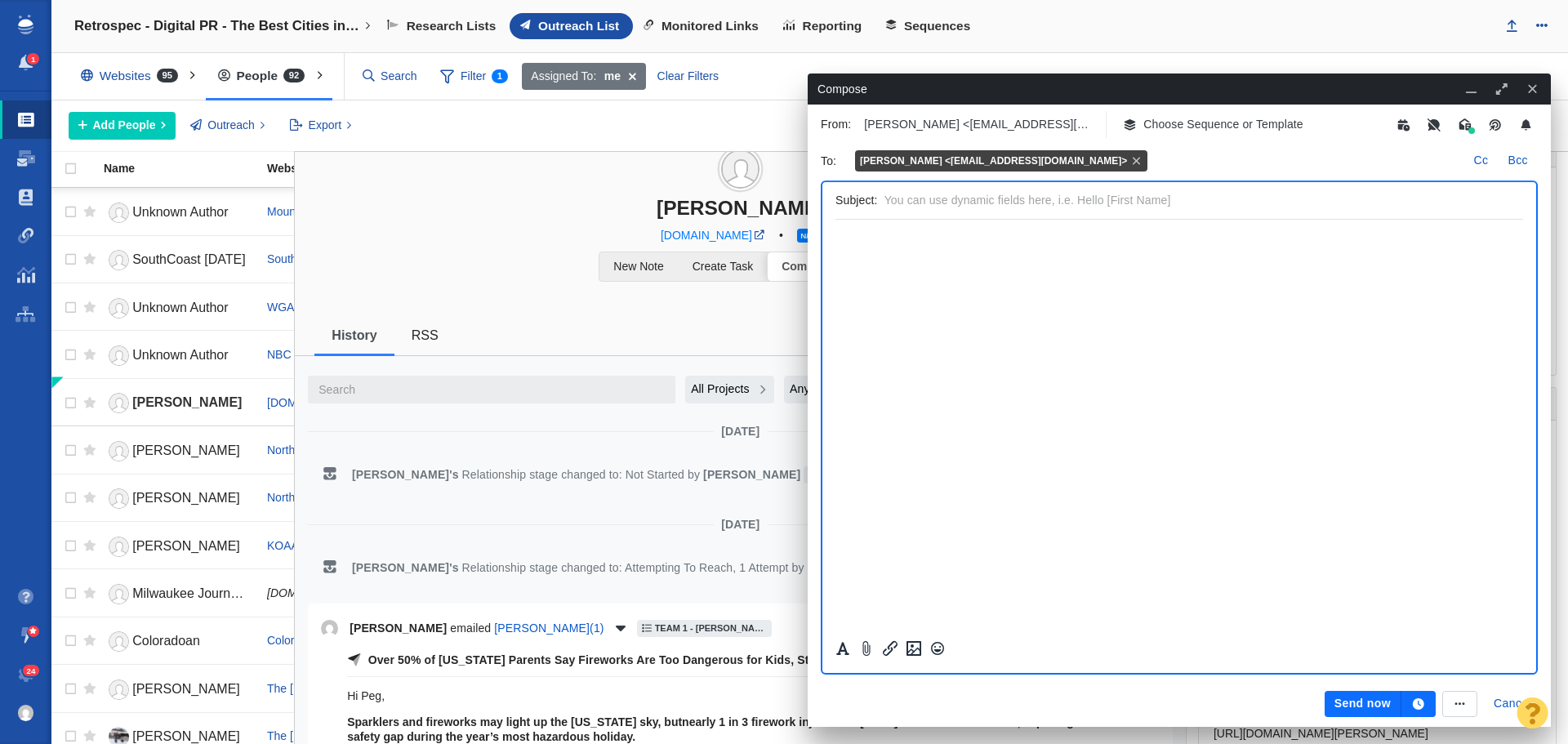
scroll to position [0, 0]
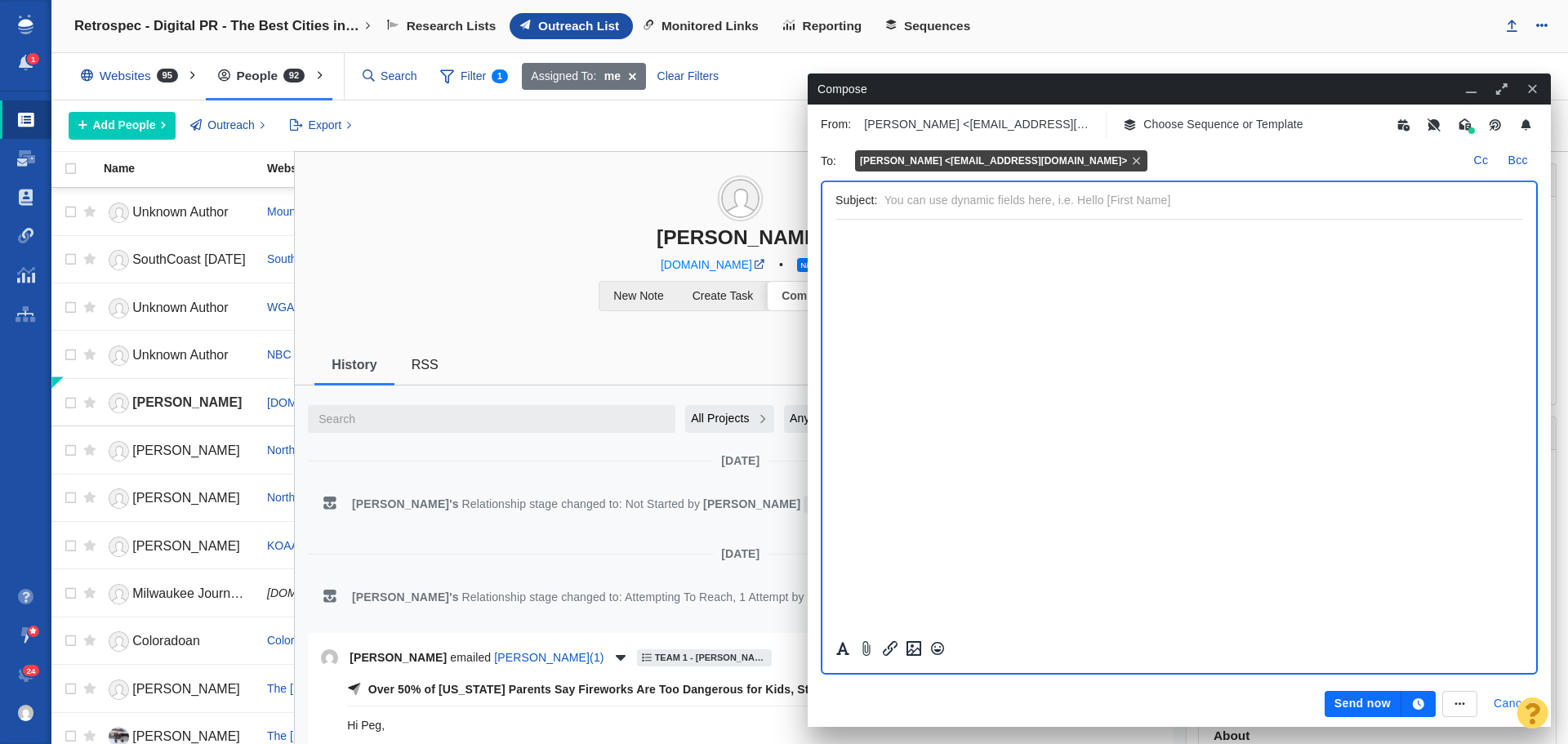
click at [1495, 702] on button "Cancel" at bounding box center [1512, 704] width 58 height 26
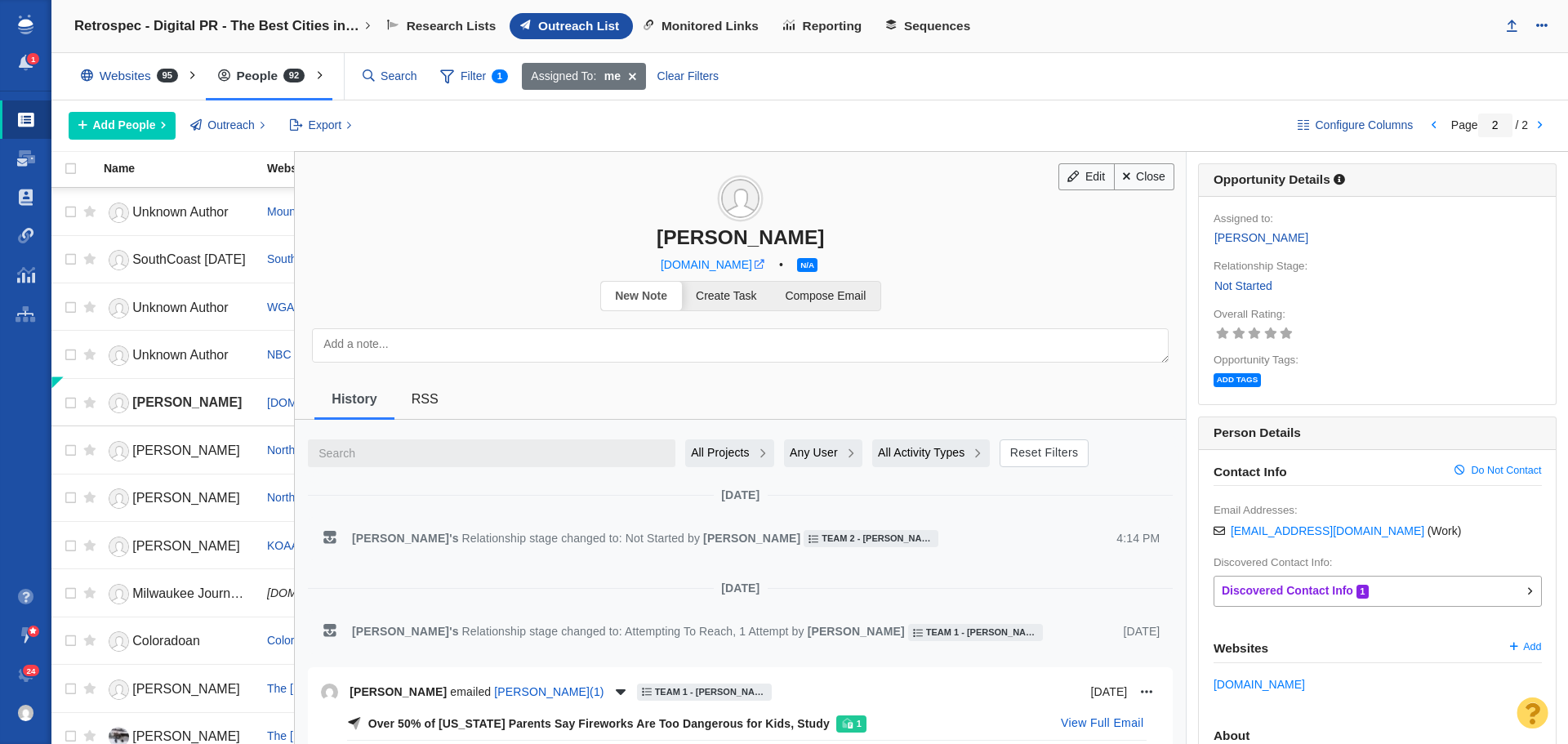
click at [764, 263] on span at bounding box center [759, 264] width 10 height 10
checkbox input "true"
click at [70, 400] on input "checkbox" at bounding box center [68, 403] width 25 height 36
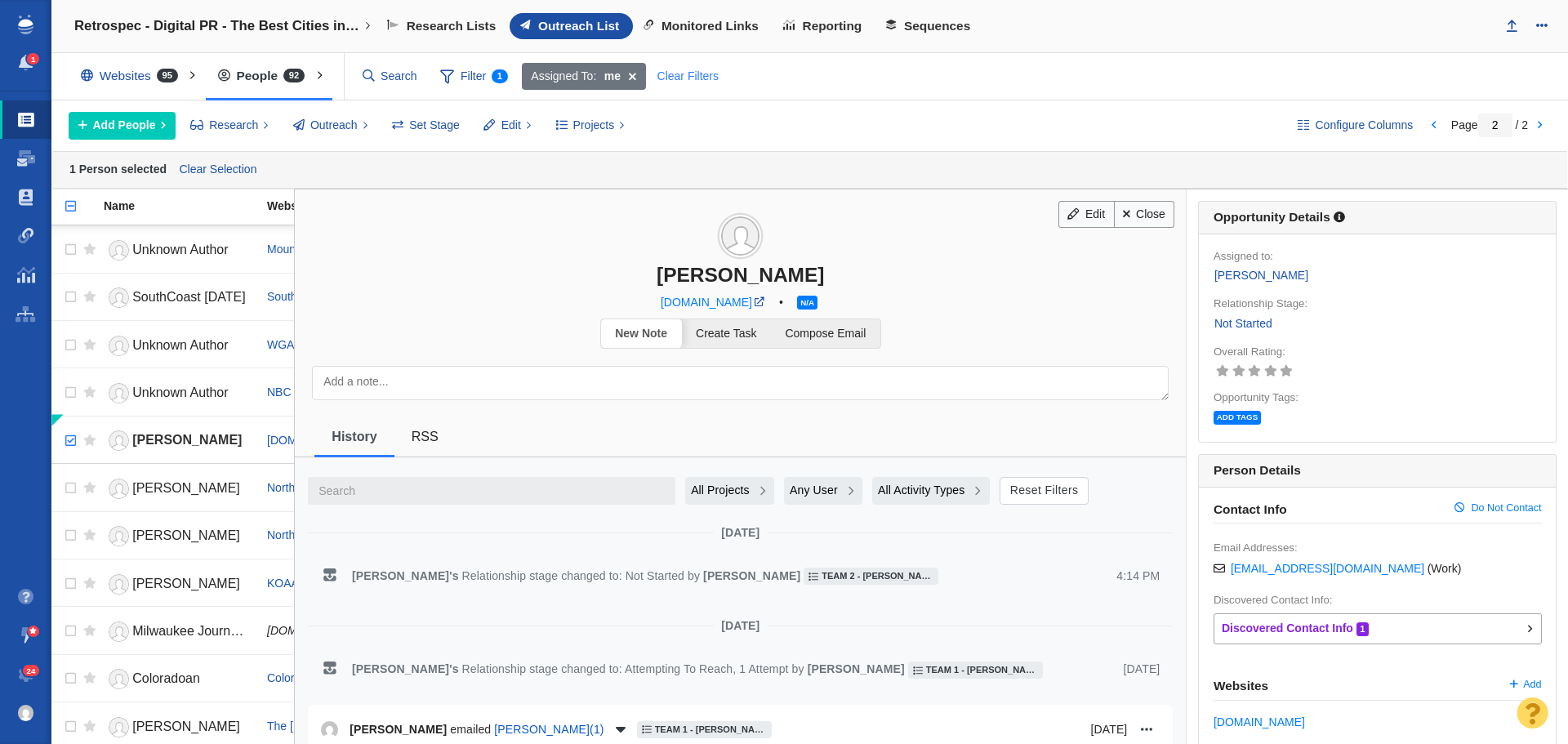
click at [679, 70] on div "Clear Filters" at bounding box center [688, 77] width 80 height 27
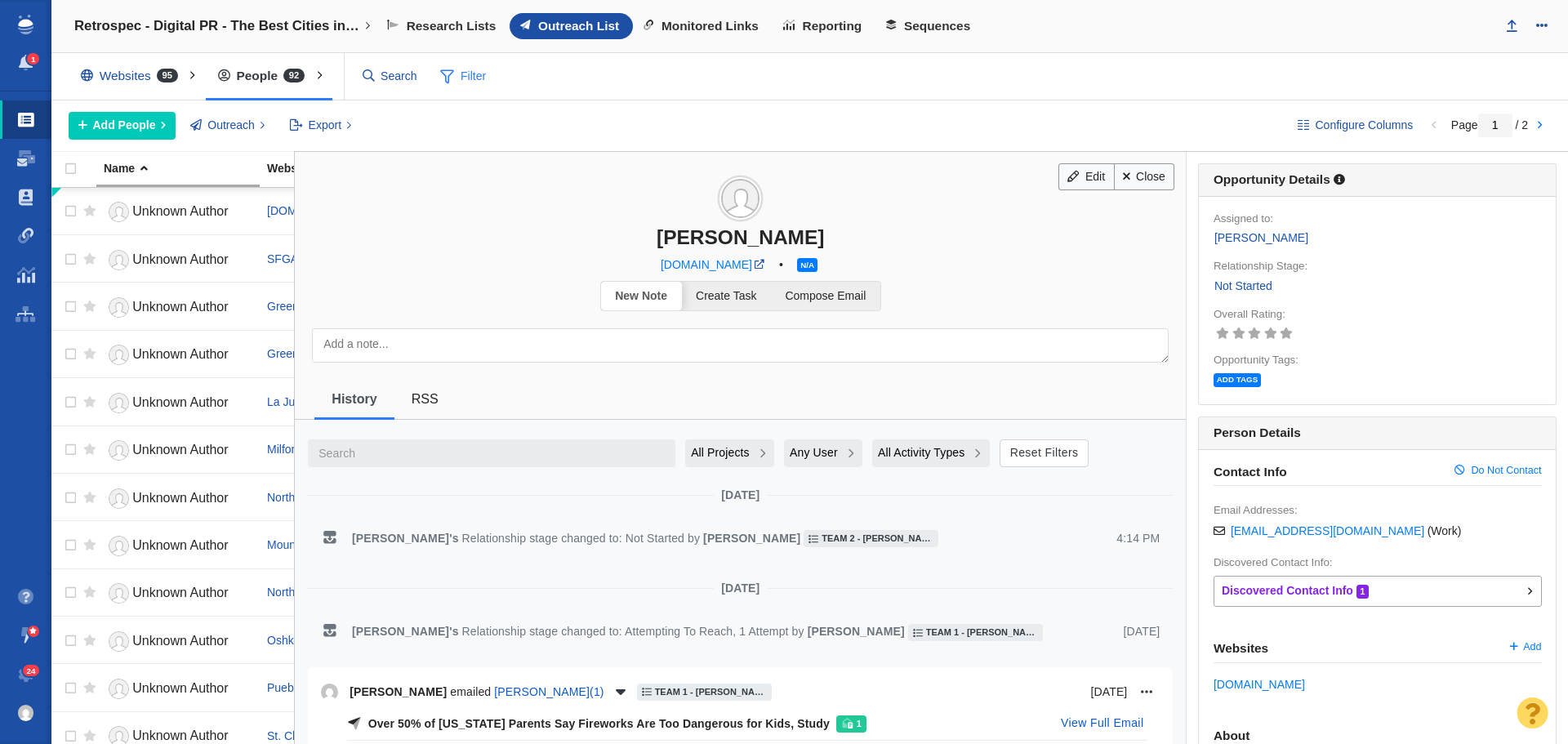
click at [479, 79] on span "Filter" at bounding box center [463, 77] width 66 height 31
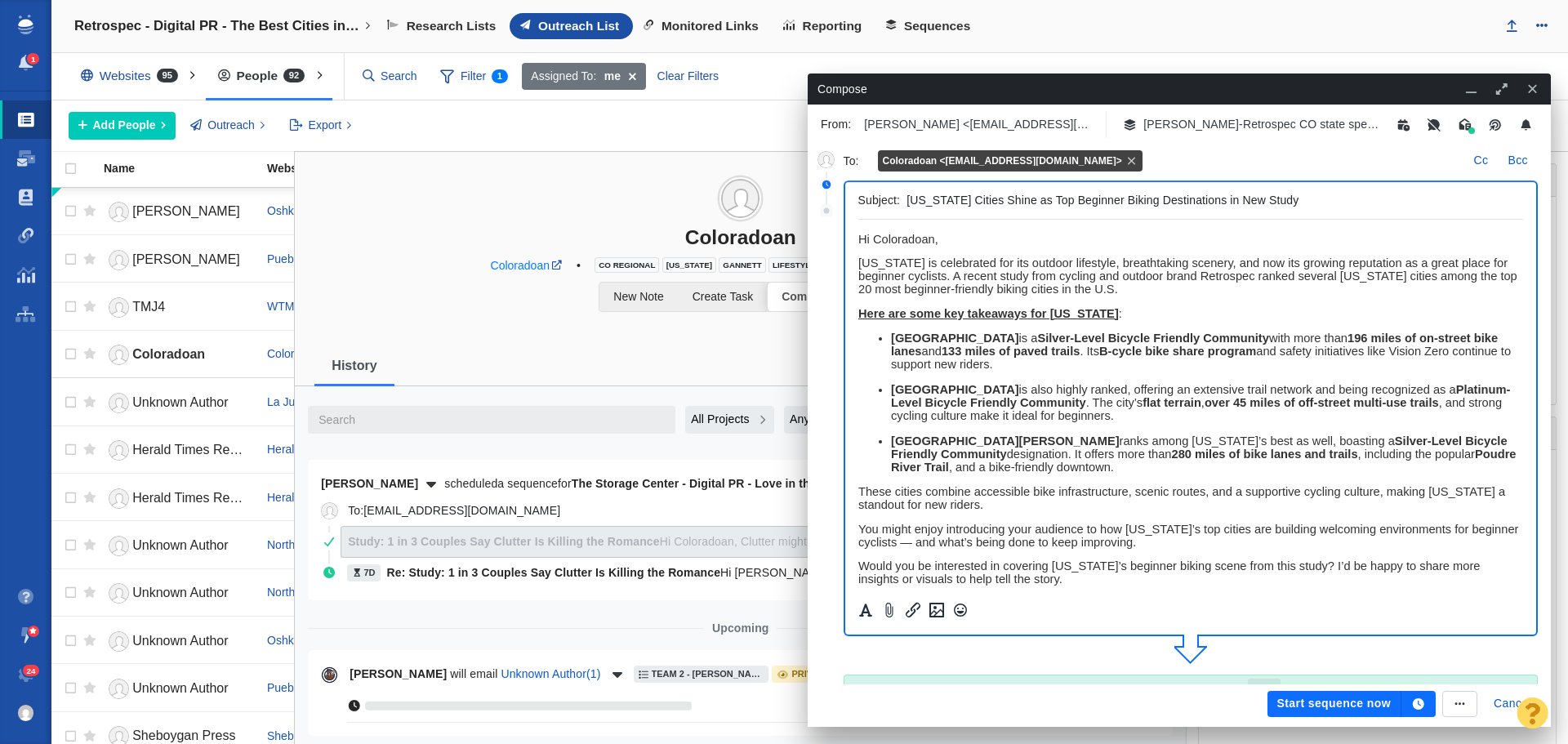
click at [937, 242] on span "﻿ Hi Coloradoan," at bounding box center [898, 239] width 80 height 13
drag, startPoint x: 1030, startPoint y: 236, endPoint x: 858, endPoint y: 237, distance: 172.0
click at [858, 237] on p "Hi Coloradoan News Team," at bounding box center [1190, 239] width 666 height 13
copy span "Hi Coloradoan News Team,"
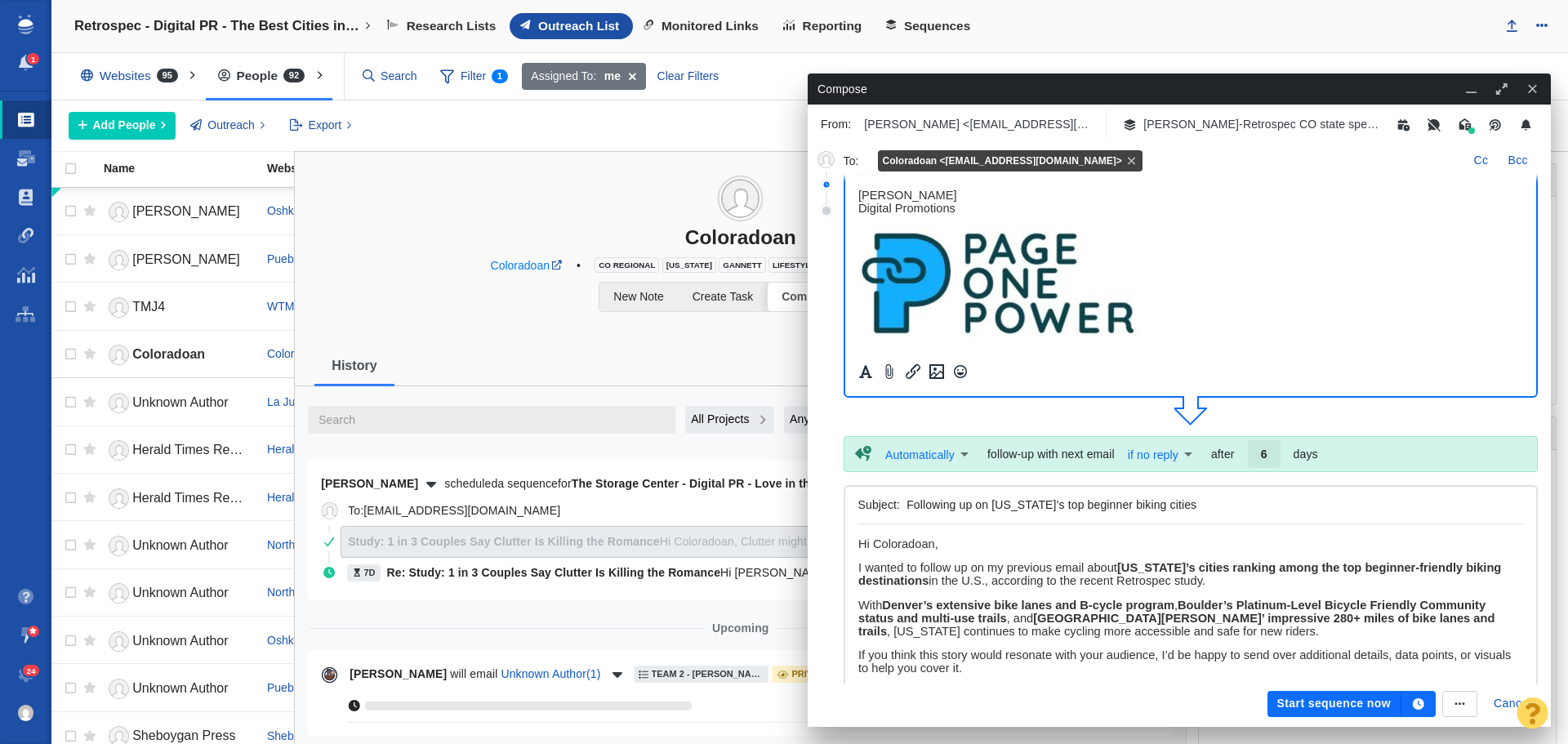
scroll to position [245, 0]
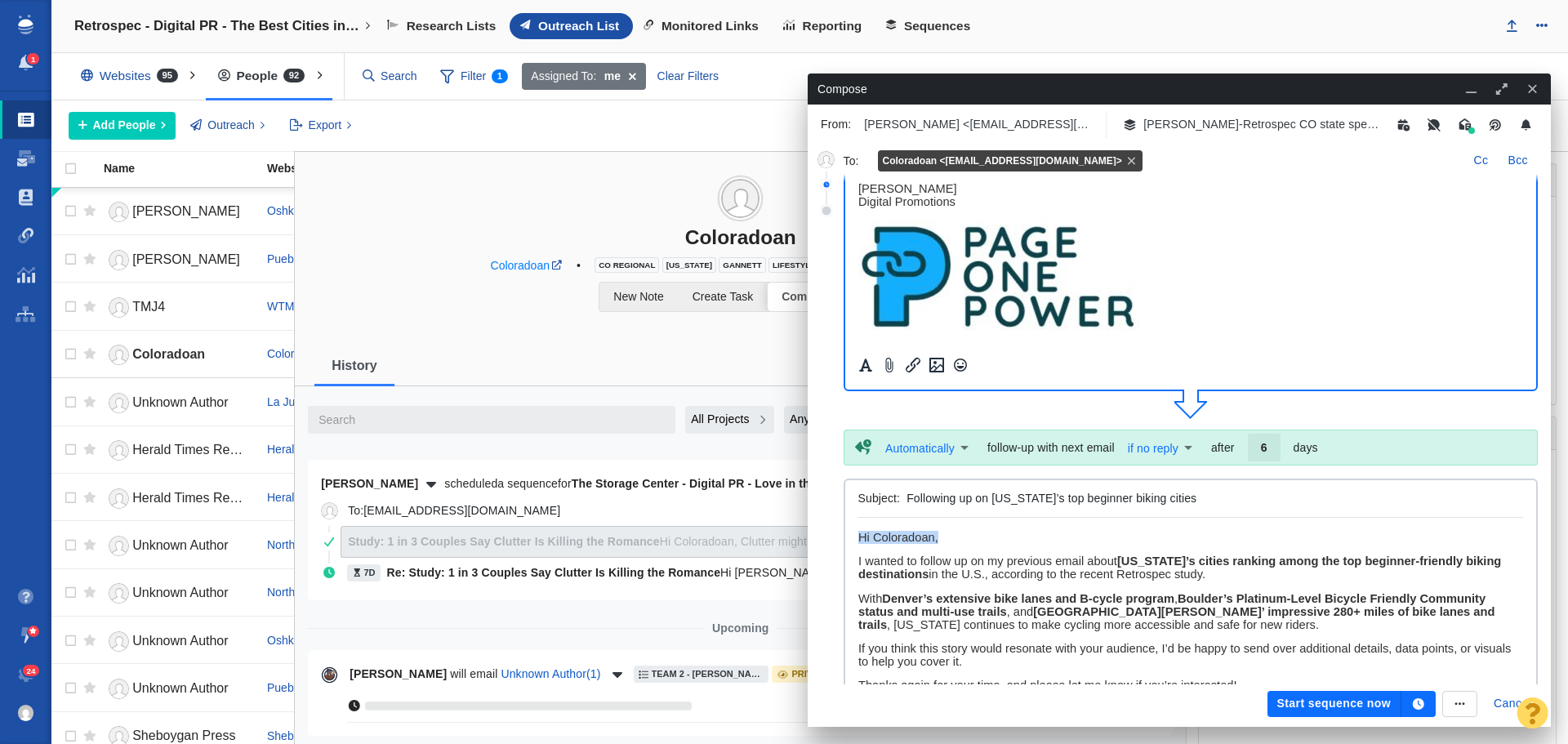
drag, startPoint x: 954, startPoint y: 533, endPoint x: 848, endPoint y: 529, distance: 106.1
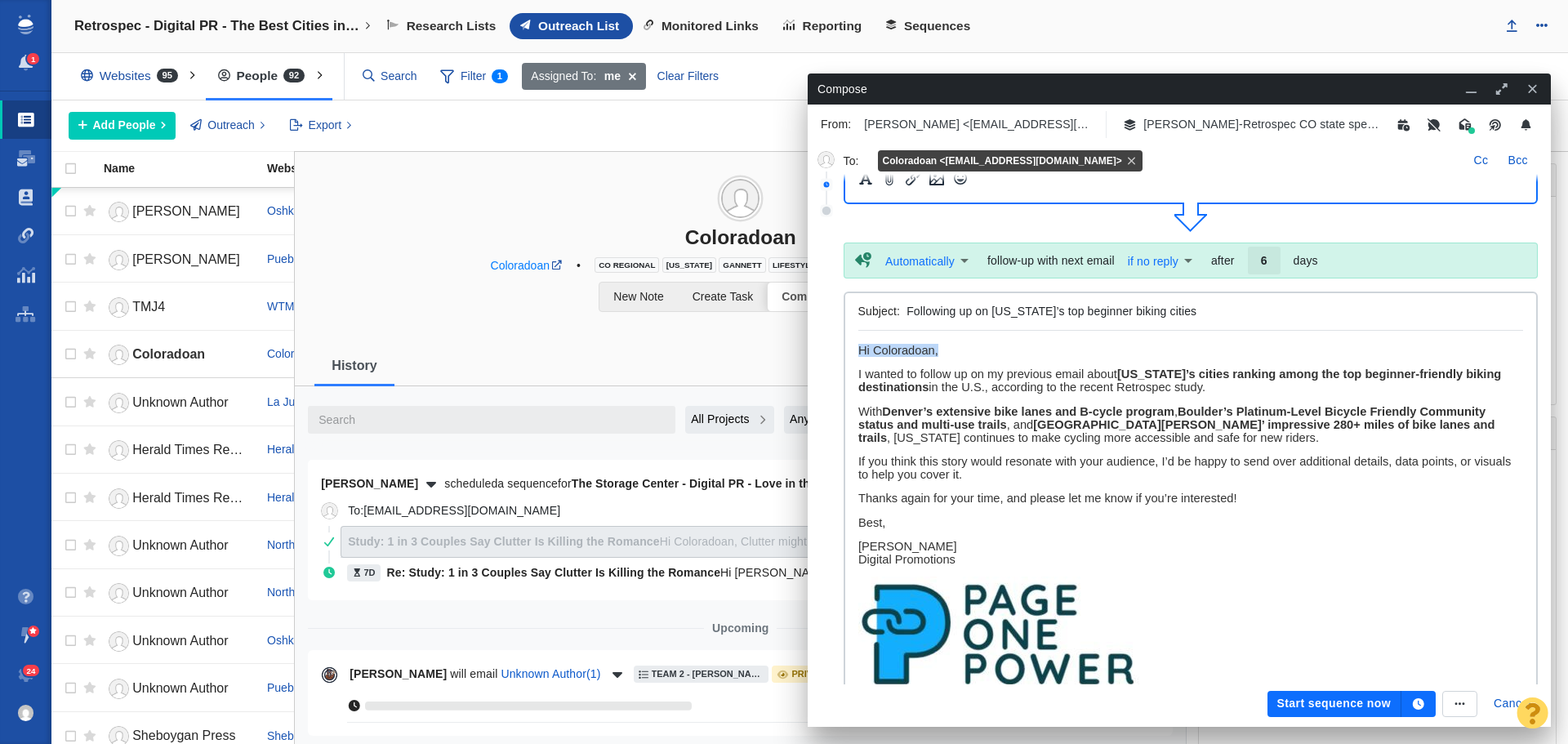
paste body "Rich Text Area. Press ALT-0 for help."
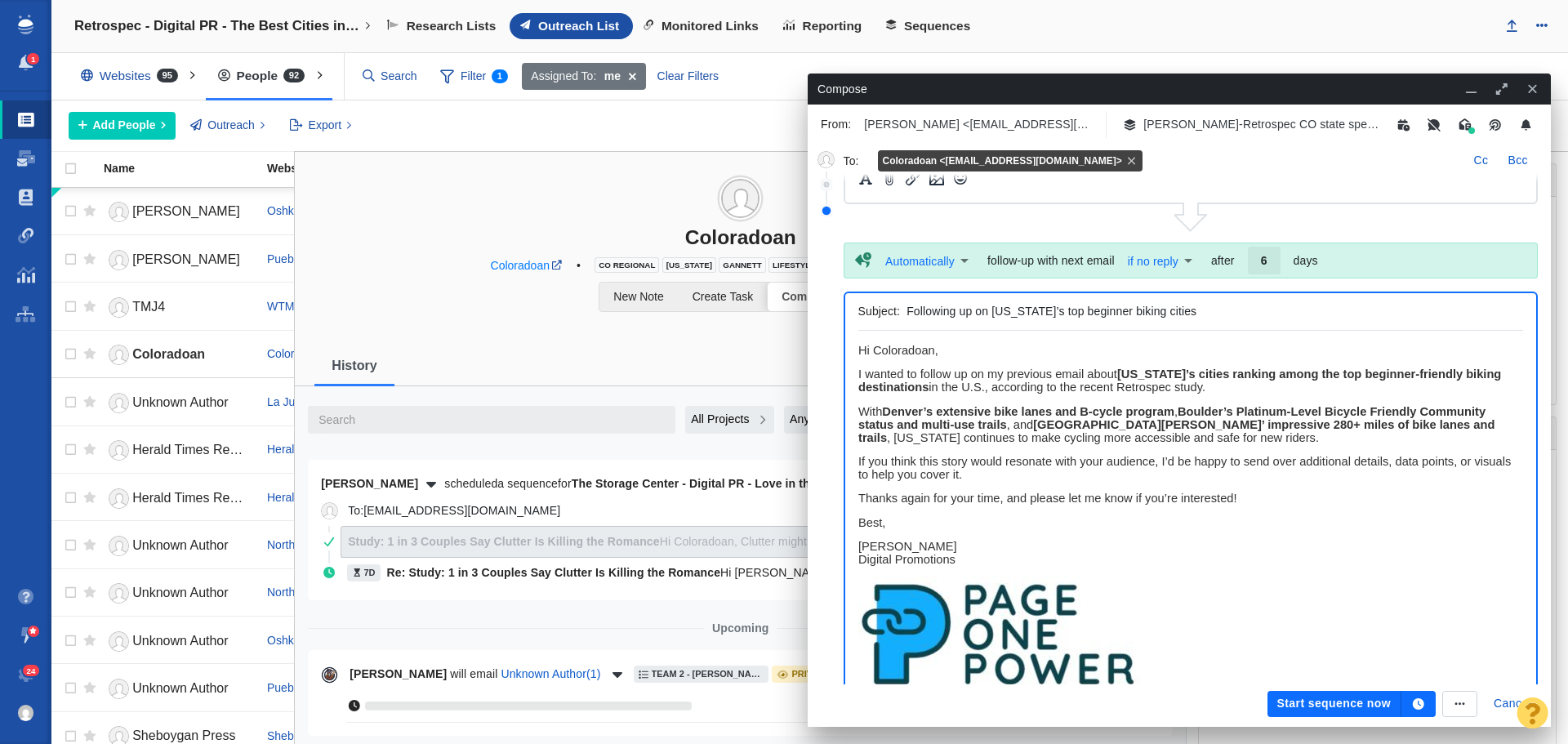
scroll to position [487, 0]
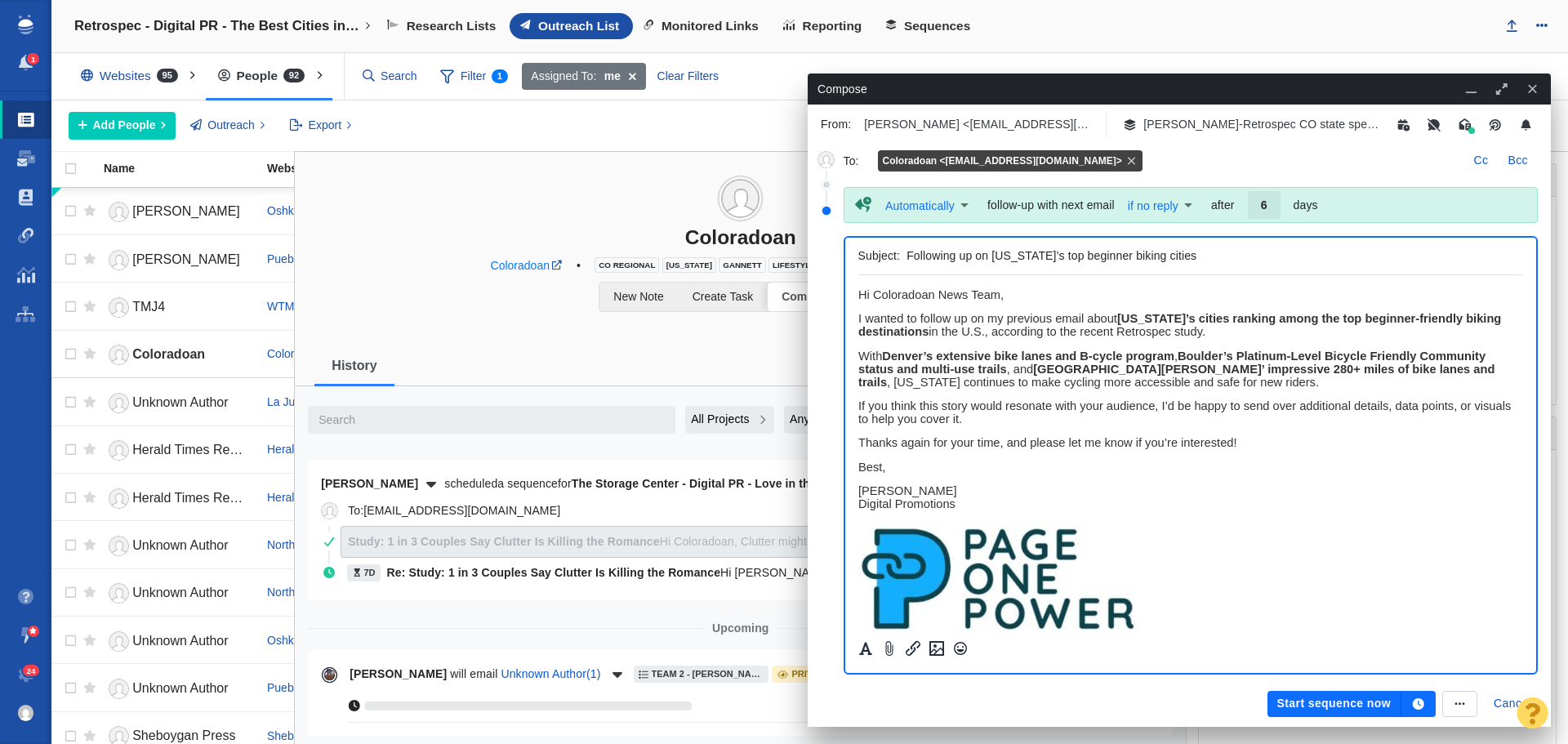
click at [1427, 711] on button "button" at bounding box center [1419, 704] width 35 height 26
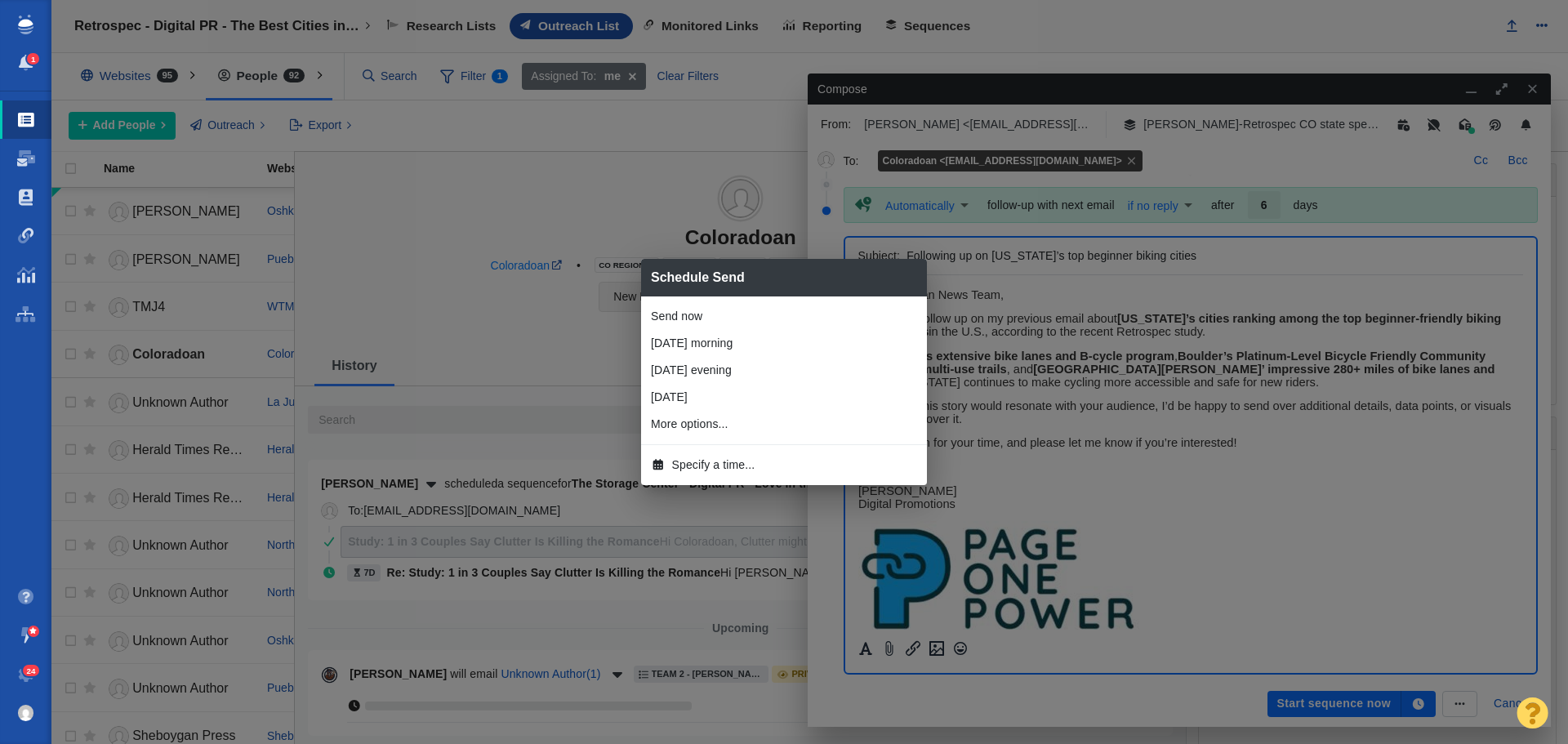
click at [723, 462] on span "Specify a time..." at bounding box center [713, 465] width 83 height 17
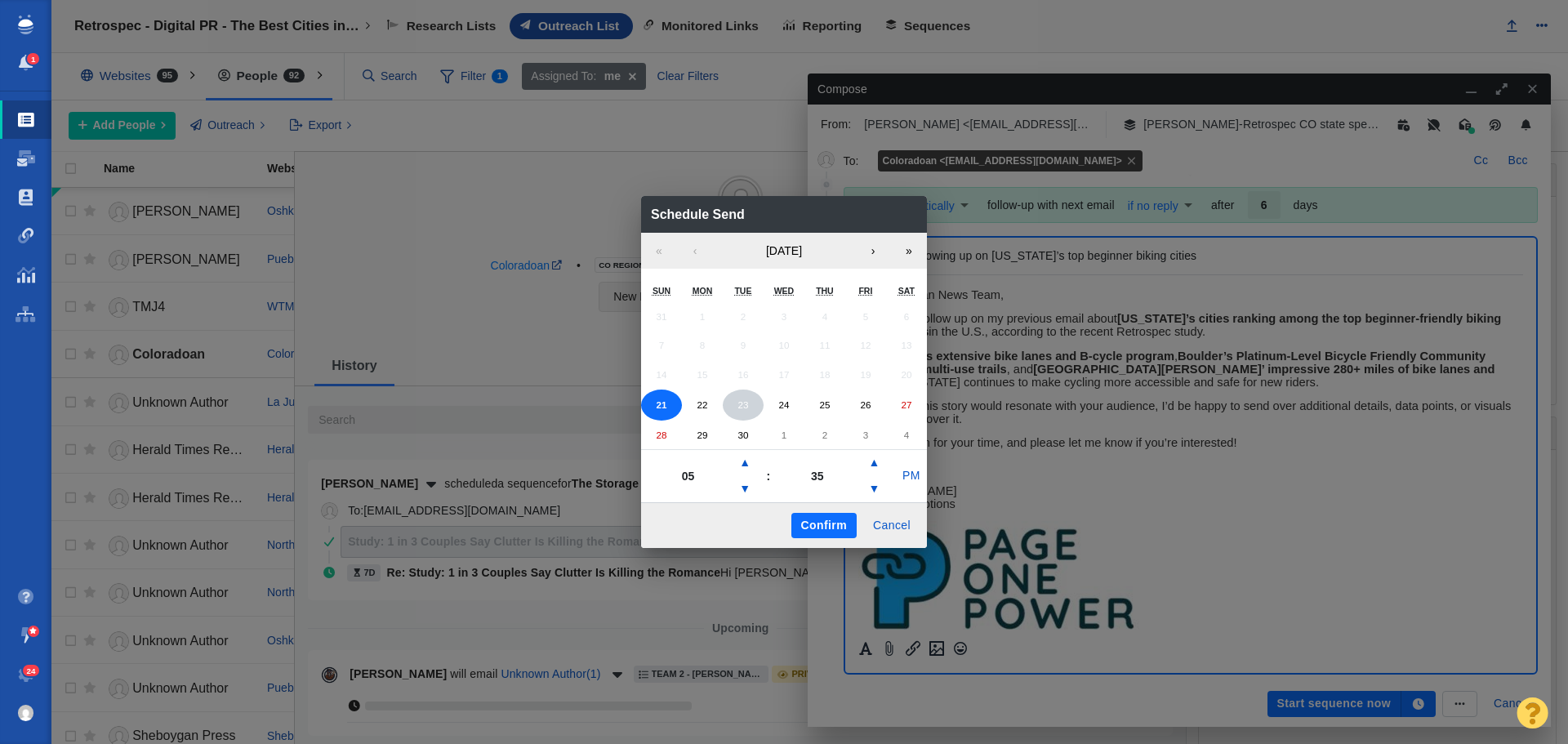
click at [746, 403] on abbr "23" at bounding box center [743, 404] width 11 height 11
click at [739, 464] on button "▲" at bounding box center [744, 463] width 19 height 26
type input "06"
click at [911, 475] on button "PM" at bounding box center [911, 476] width 31 height 26
click at [832, 522] on button "Confirm" at bounding box center [825, 526] width 66 height 26
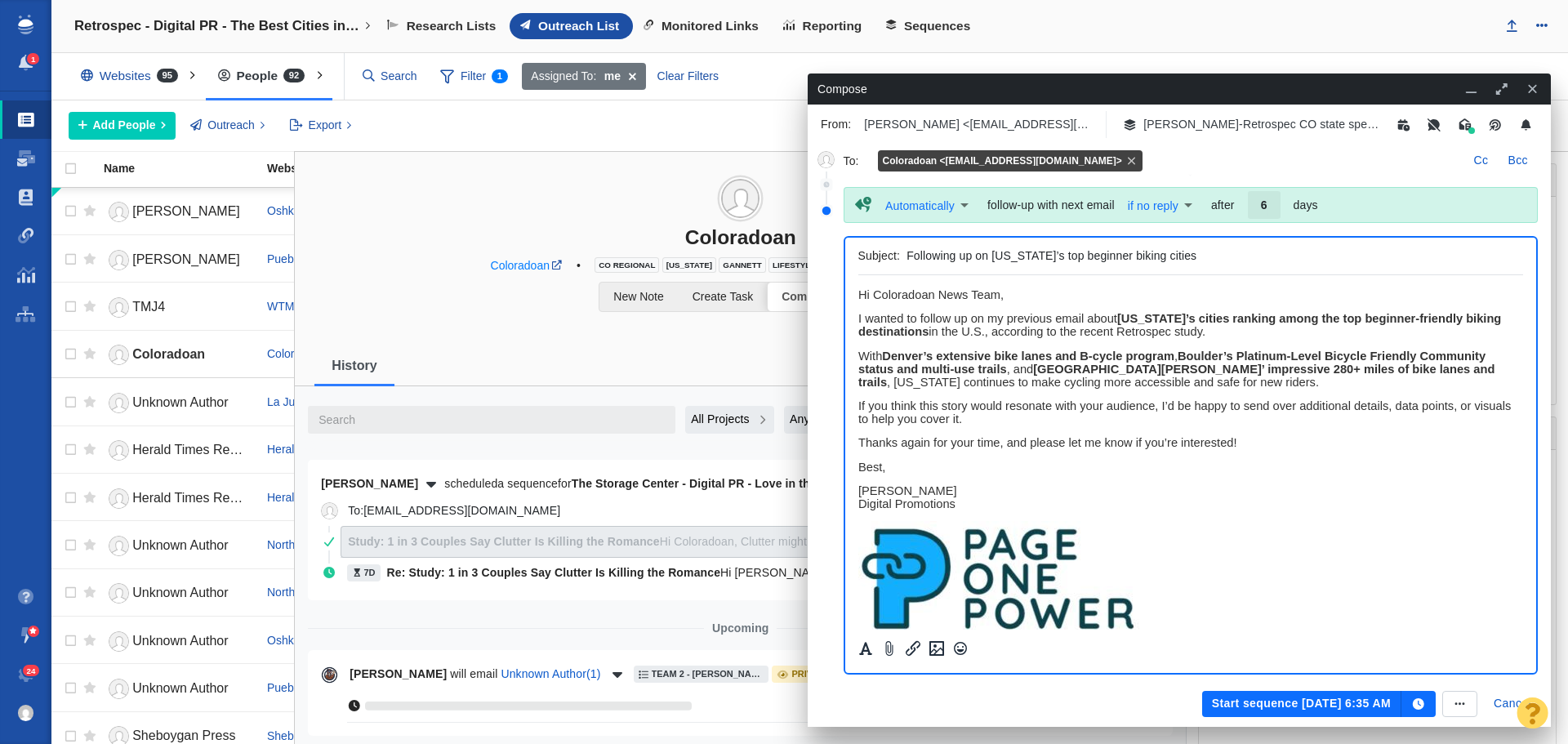
click at [1280, 701] on button "Start sequence Sep 23, 6:35 AM" at bounding box center [1301, 704] width 199 height 26
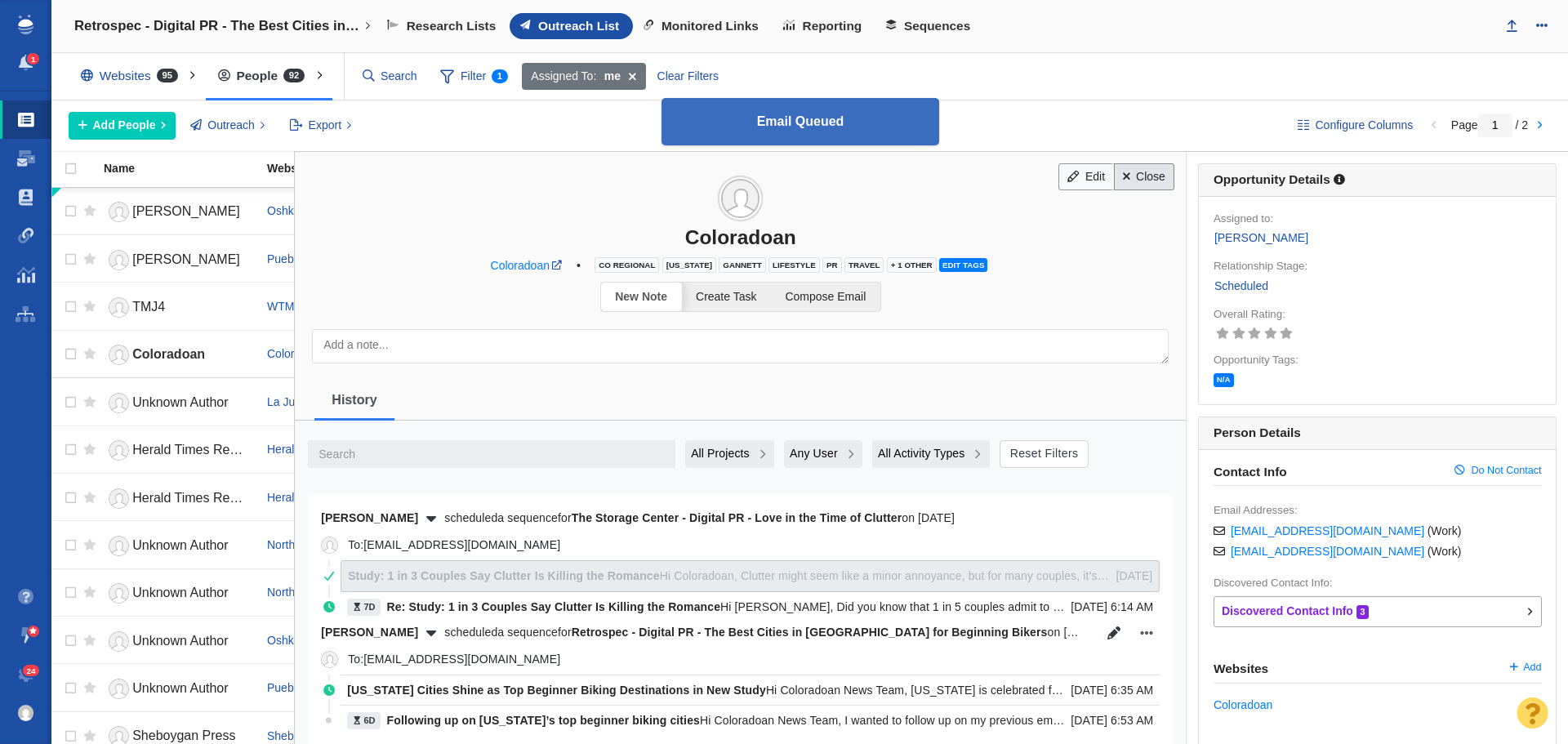
click at [1136, 182] on link "Close" at bounding box center [1144, 177] width 61 height 27
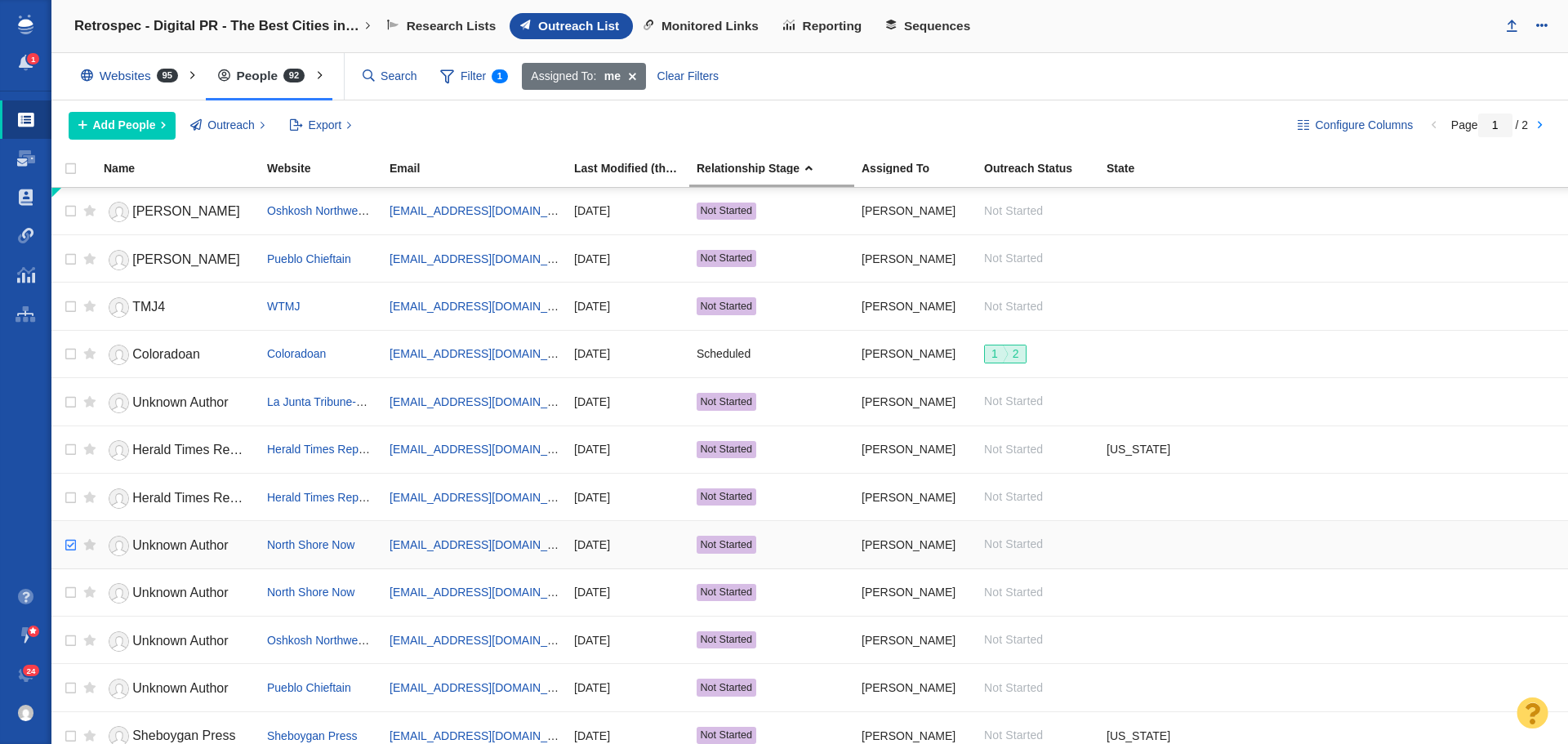
checkbox input "true"
click at [63, 541] on input "checkbox" at bounding box center [68, 545] width 25 height 36
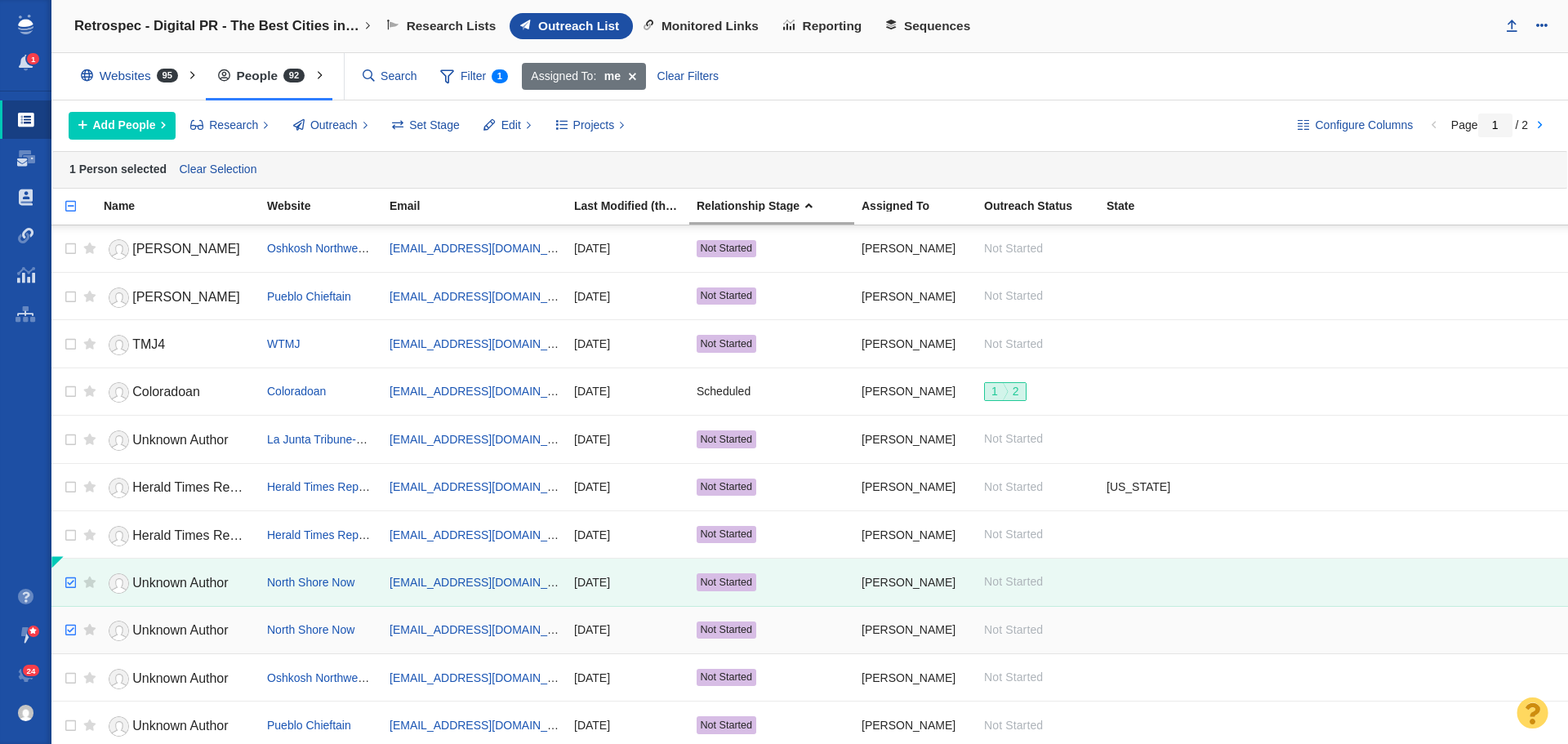
checkbox input "true"
click at [68, 631] on input "checkbox" at bounding box center [68, 630] width 25 height 36
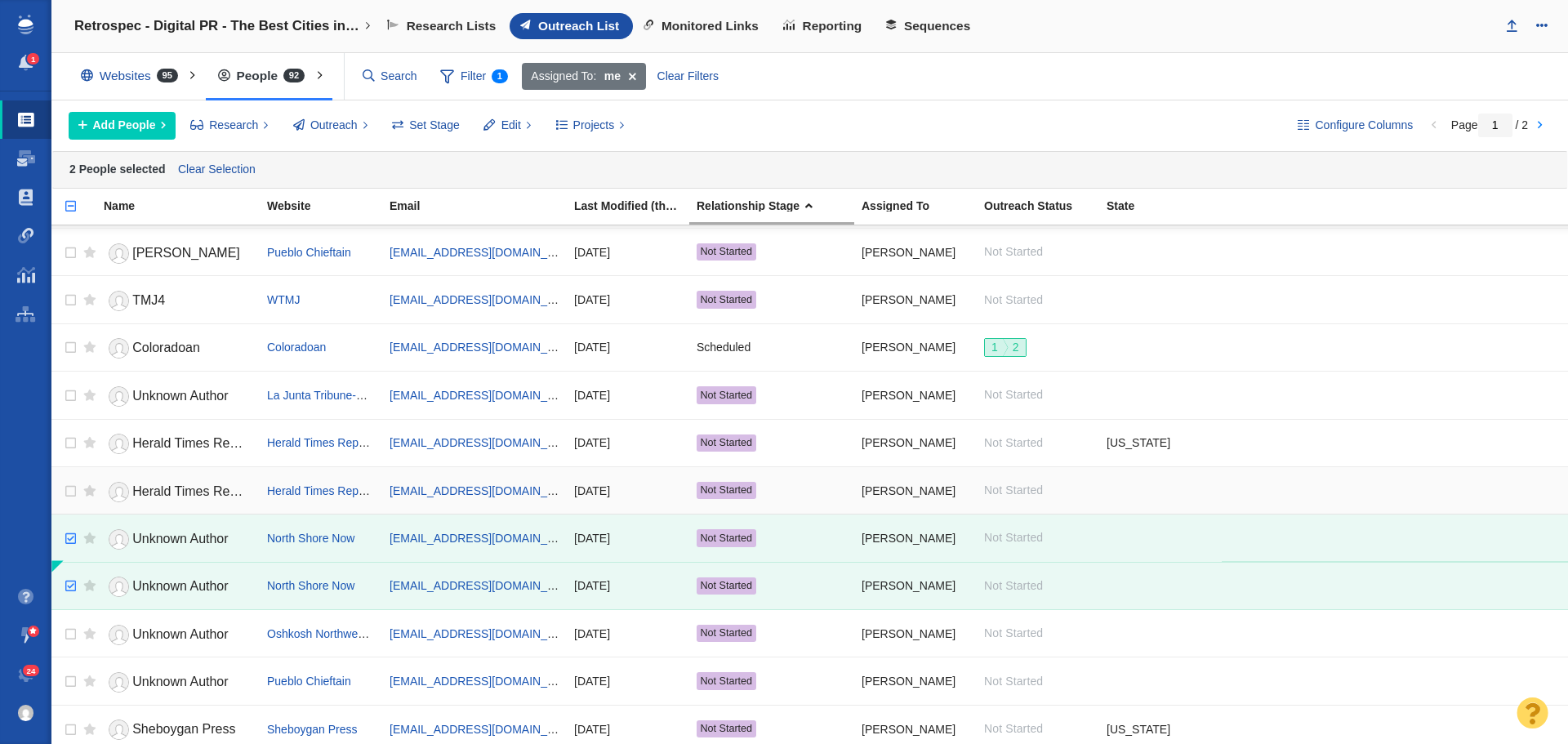
scroll to position [81, 0]
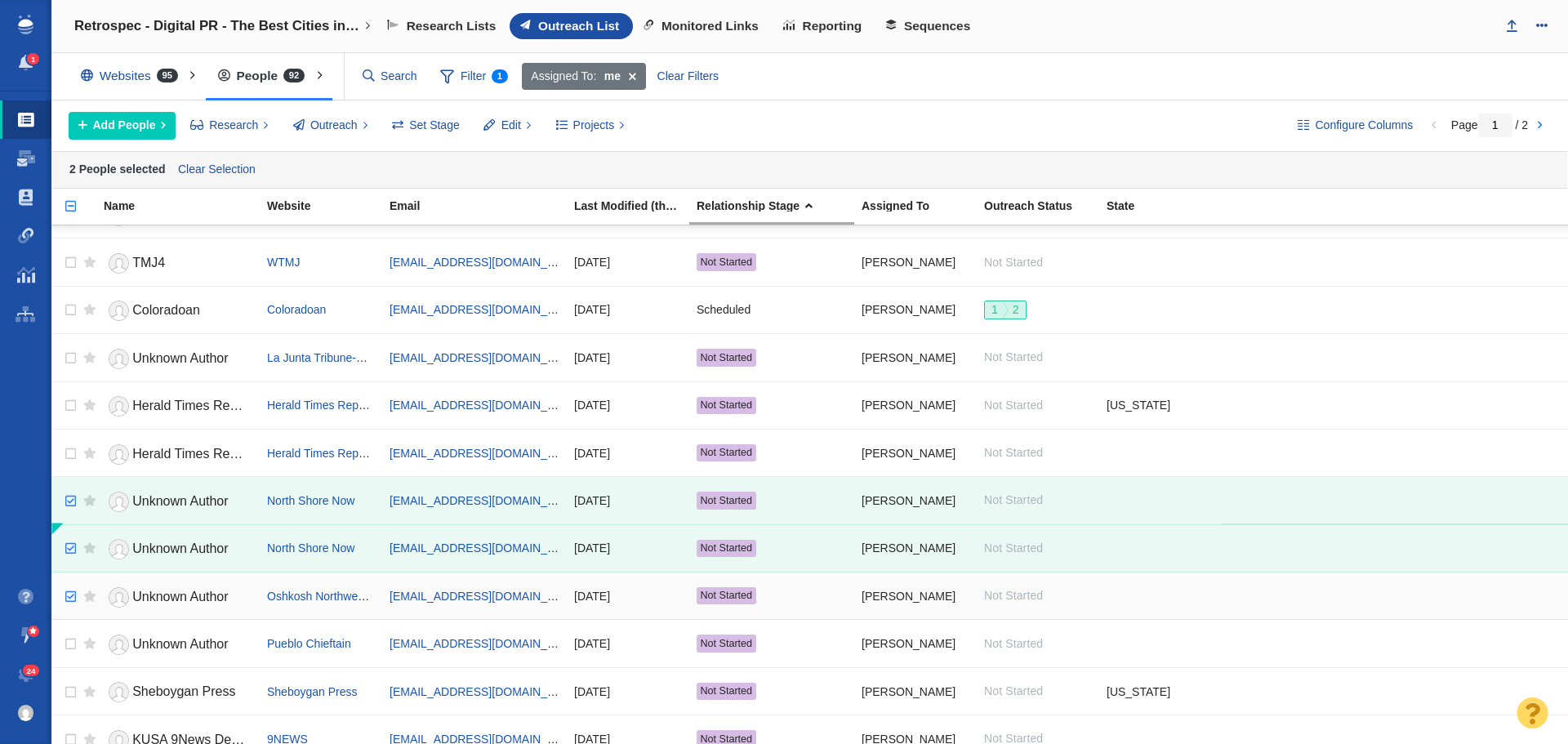
checkbox input "true"
click at [72, 595] on input "checkbox" at bounding box center [68, 596] width 25 height 36
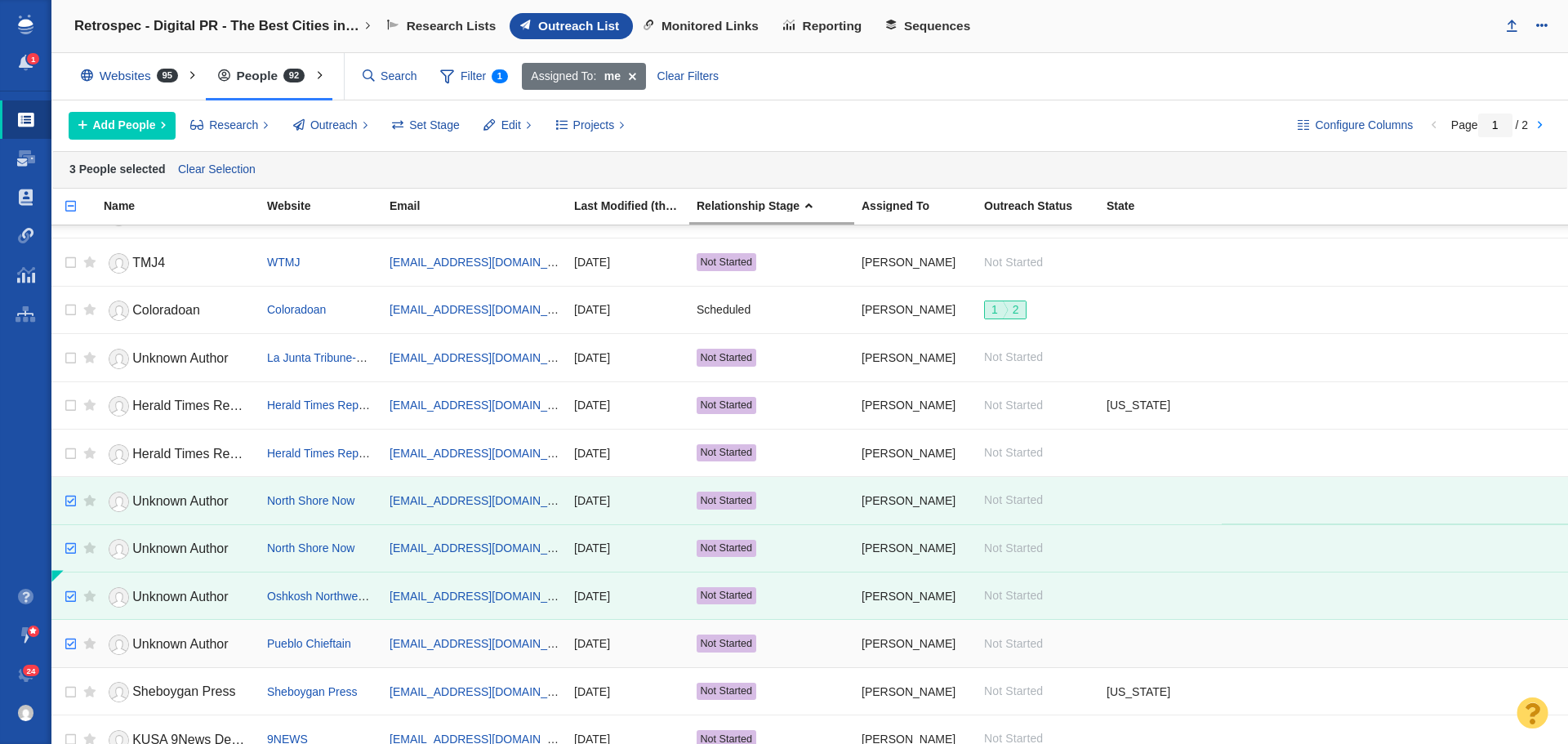
checkbox input "true"
click at [71, 641] on input "checkbox" at bounding box center [68, 644] width 25 height 36
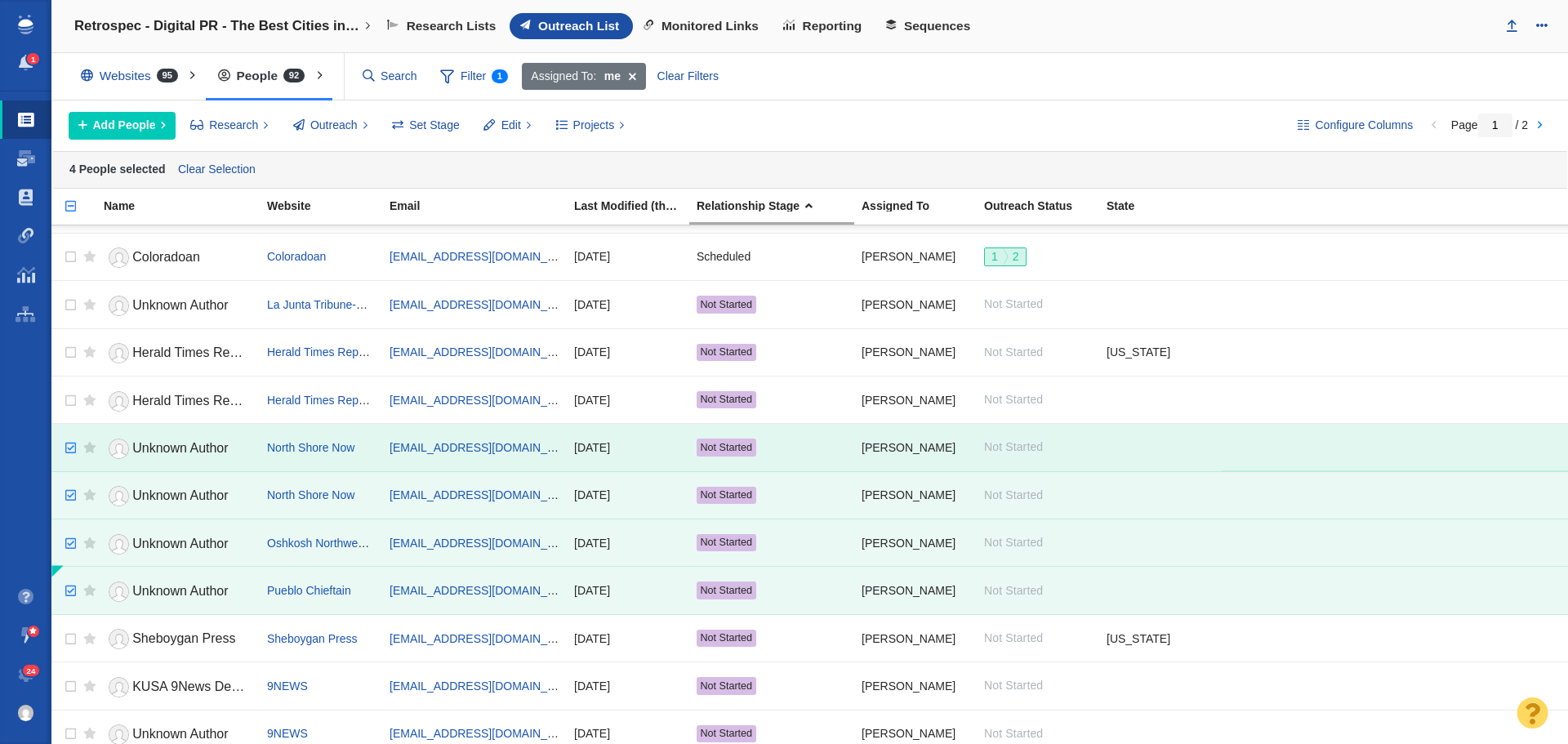
scroll to position [163, 0]
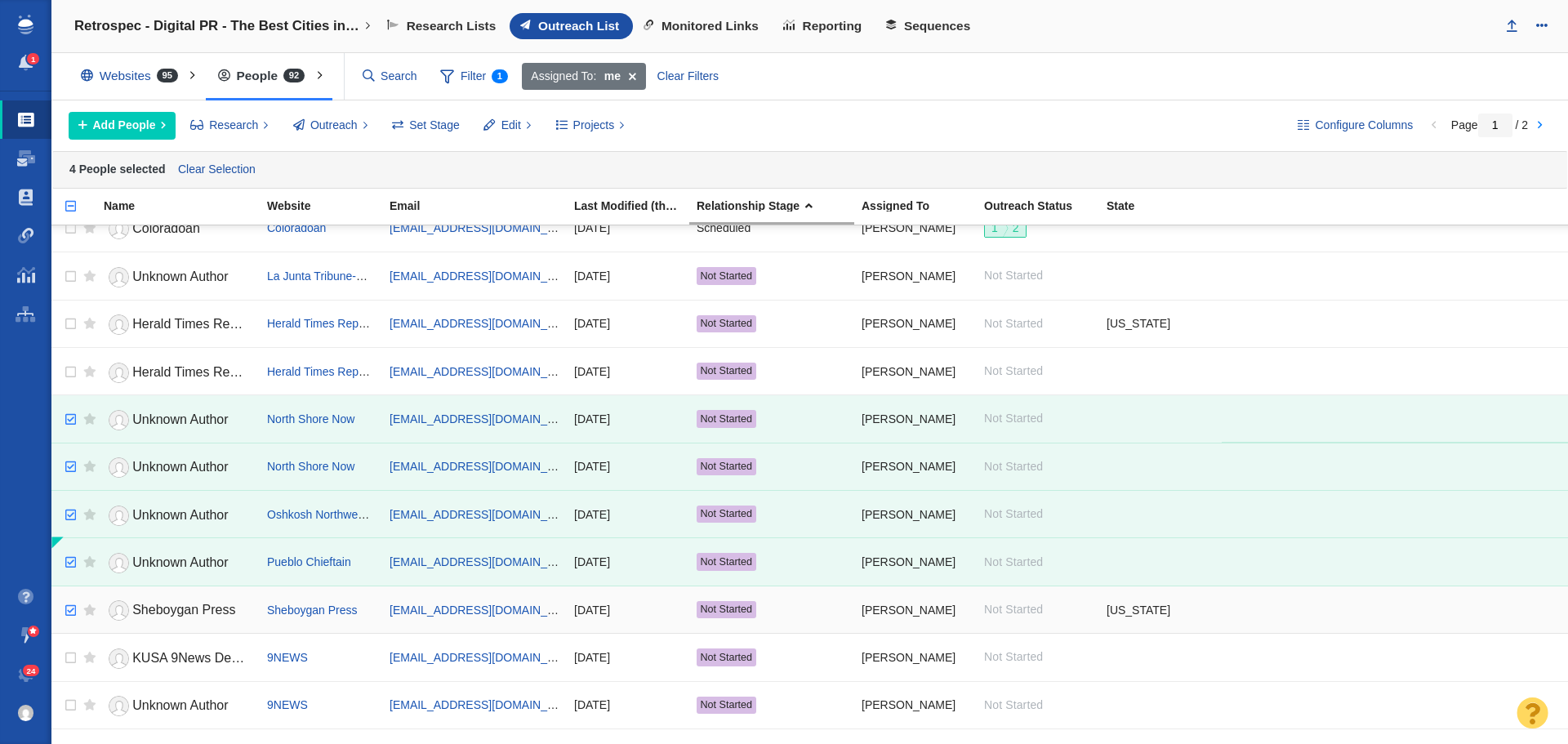
checkbox input "true"
click at [69, 616] on input "checkbox" at bounding box center [68, 610] width 25 height 36
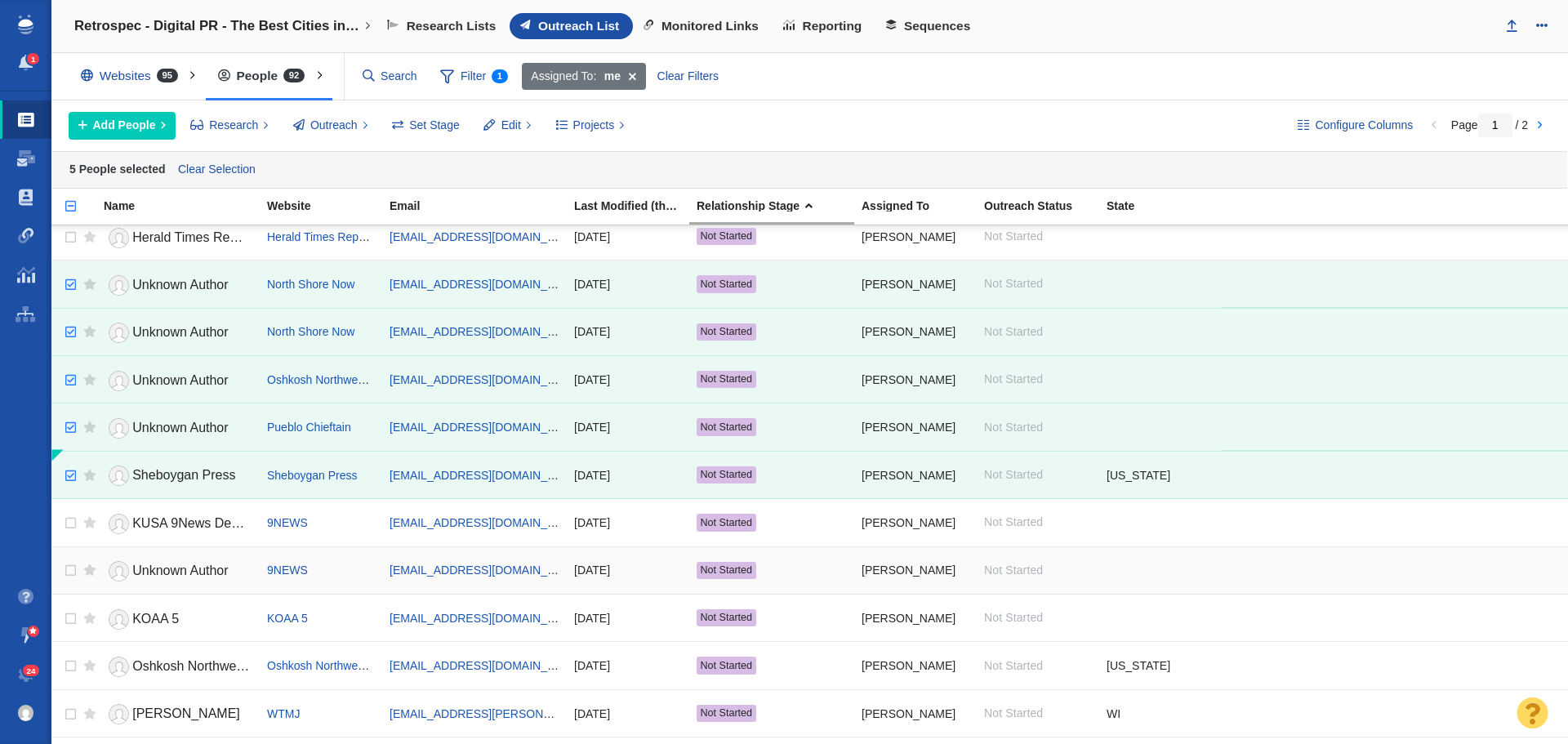
scroll to position [327, 0]
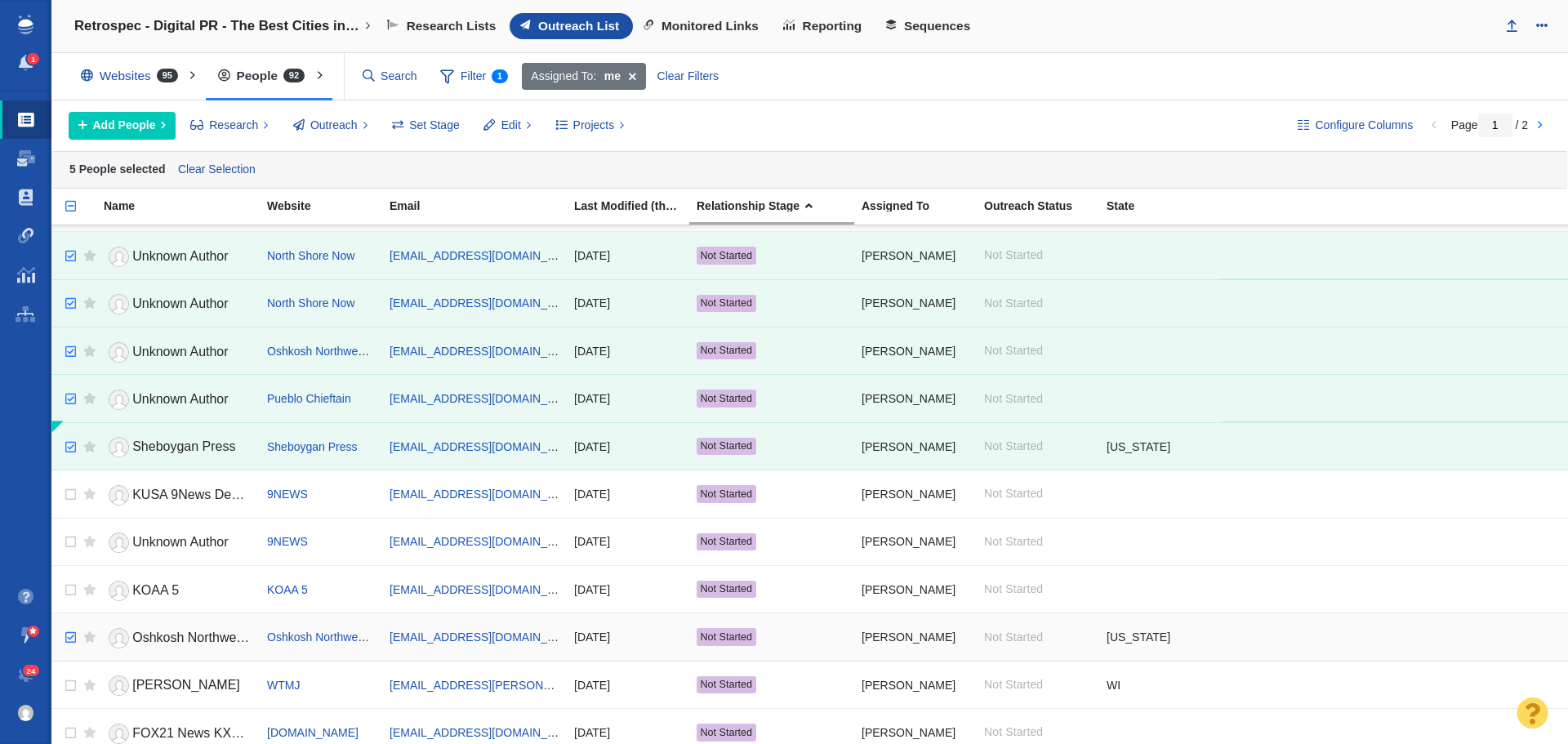
checkbox input "true"
click at [72, 640] on input "checkbox" at bounding box center [68, 637] width 25 height 36
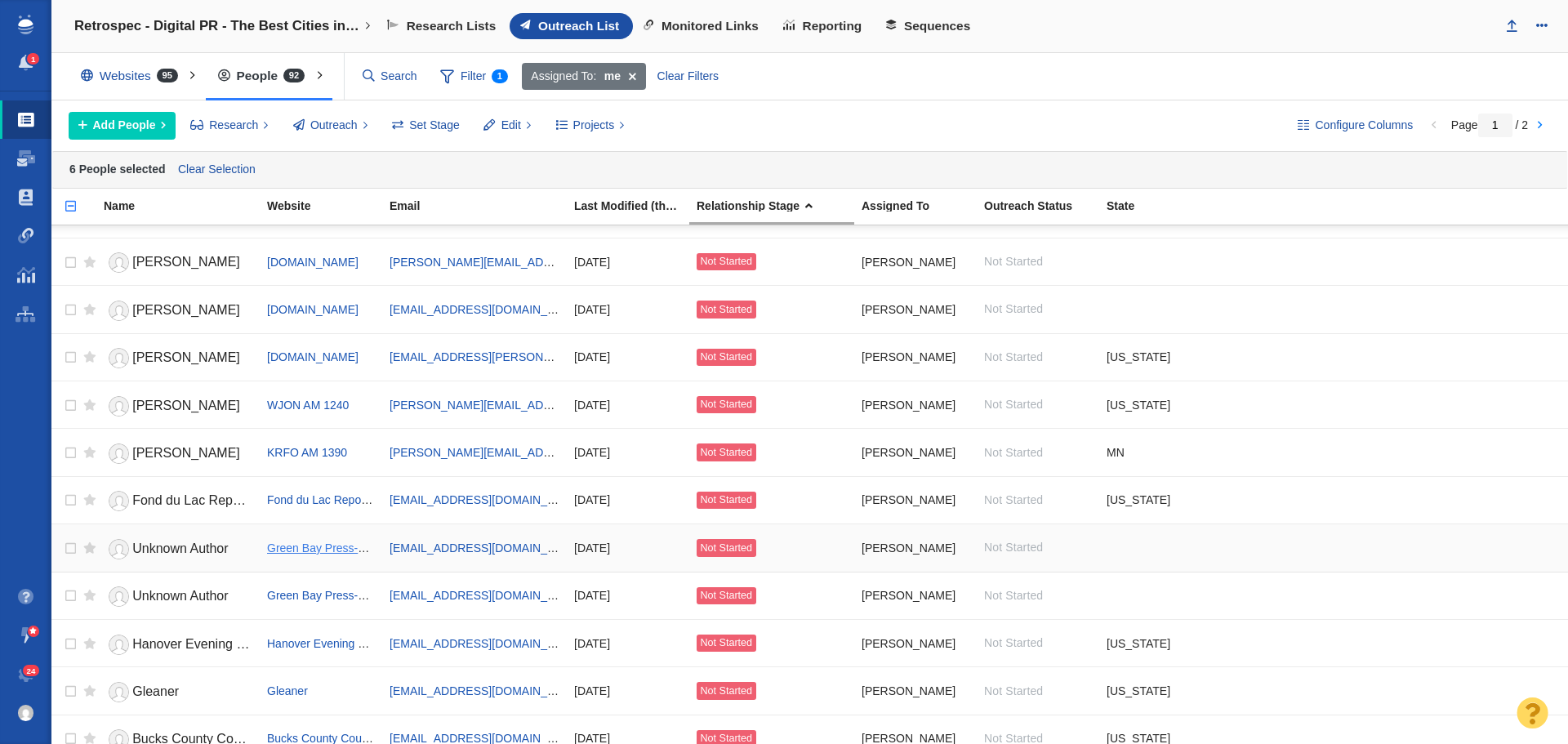
scroll to position [1633, 0]
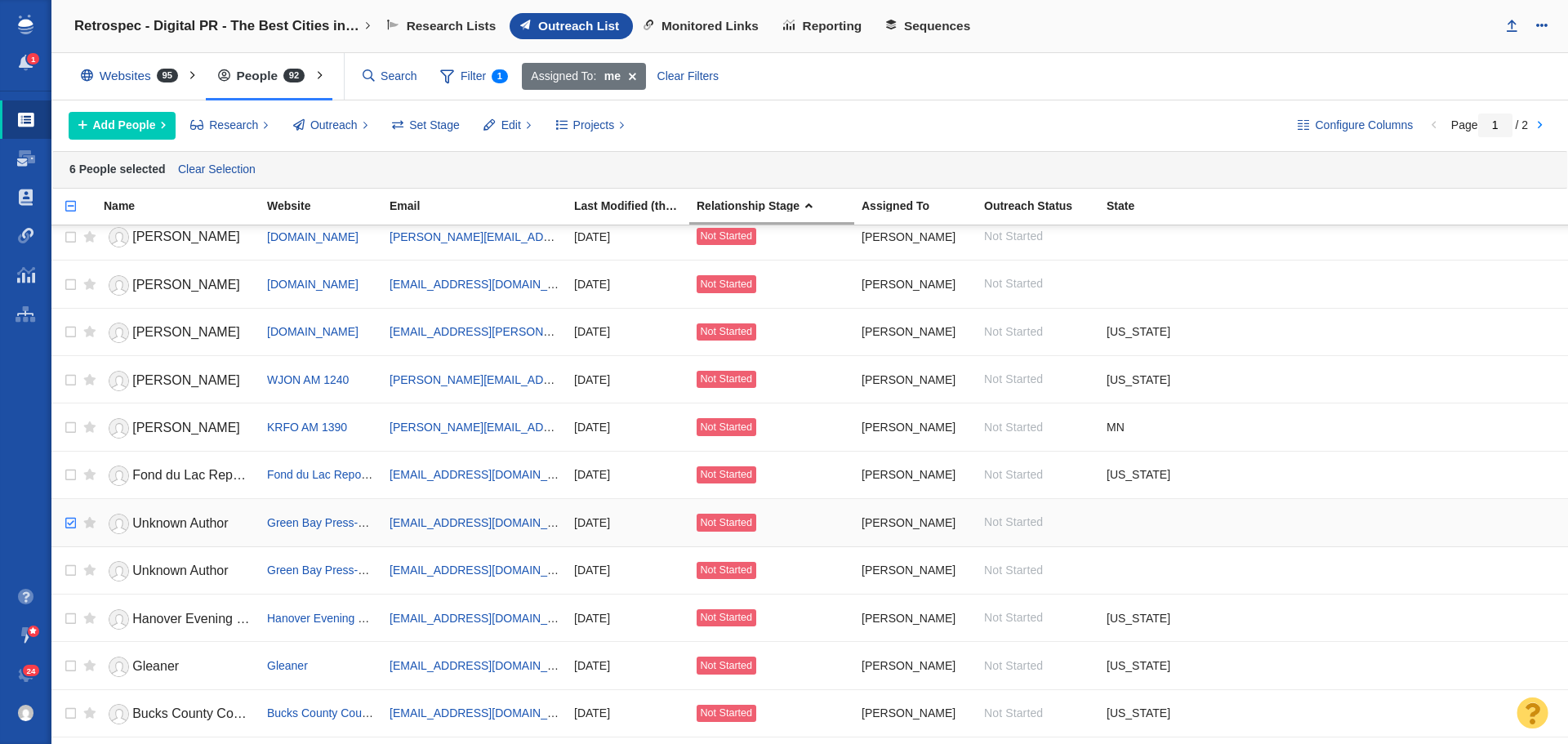
checkbox input "true"
click at [68, 527] on input "checkbox" at bounding box center [68, 523] width 25 height 36
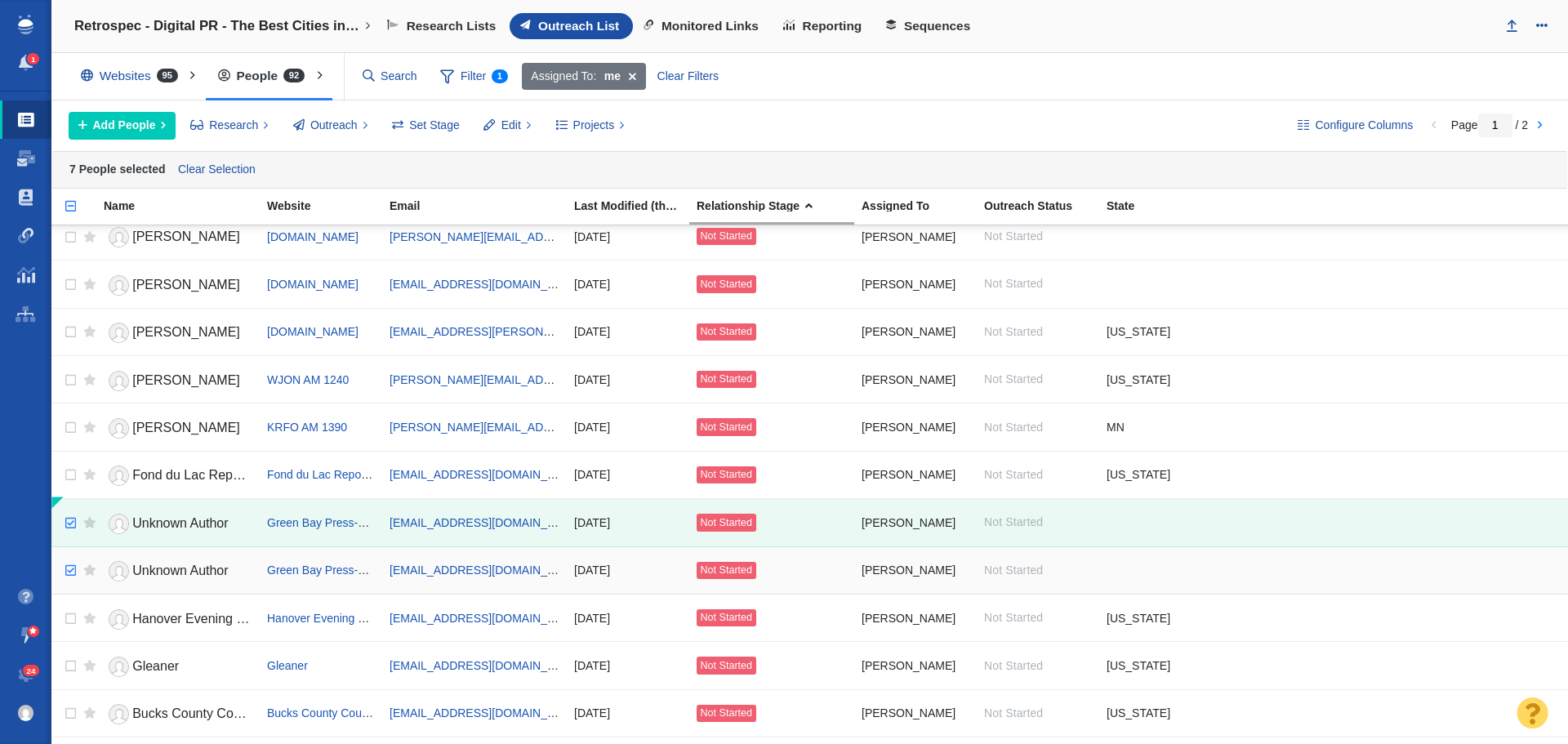
checkbox input "true"
click at [70, 574] on input "checkbox" at bounding box center [68, 570] width 25 height 36
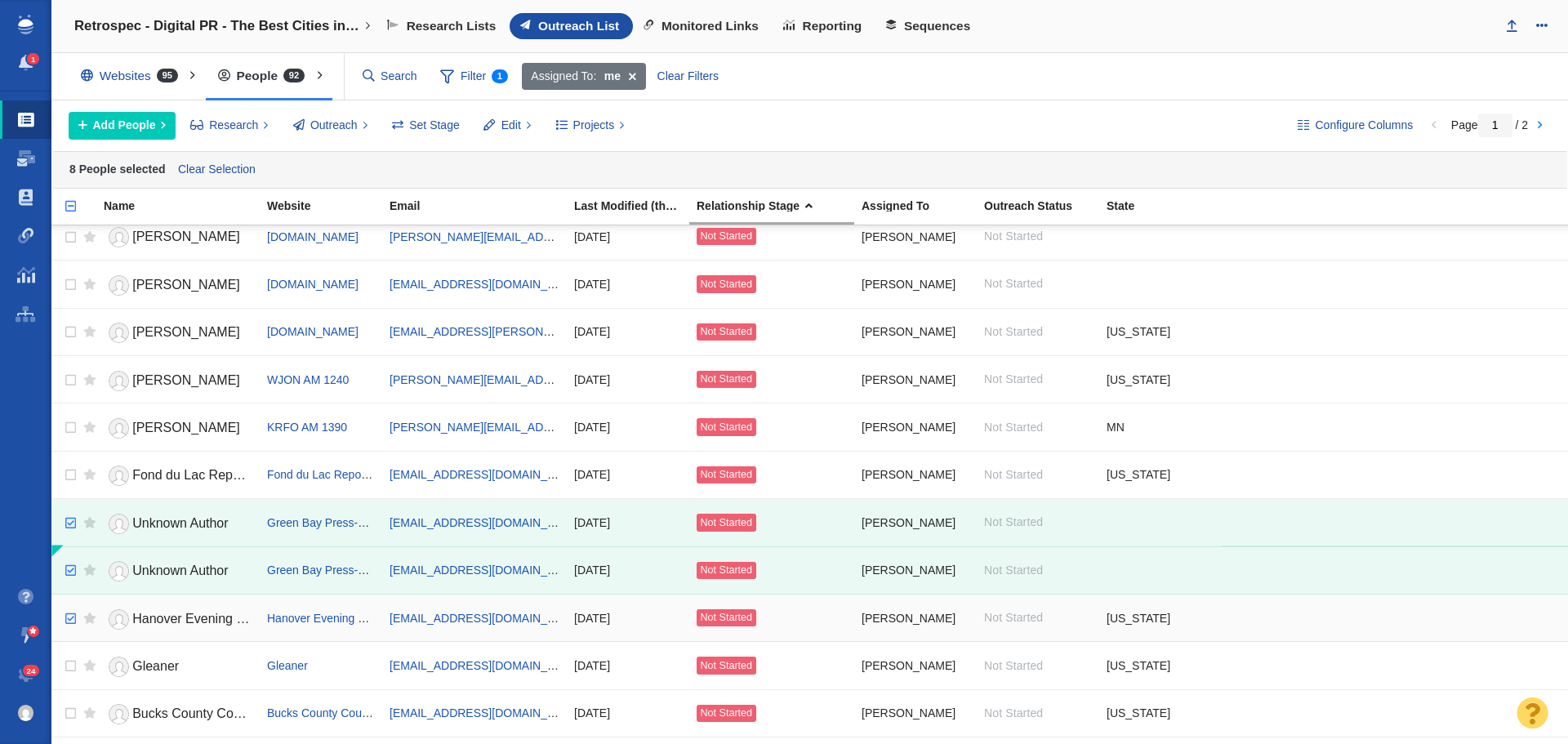
checkbox input "true"
click at [68, 620] on input "checkbox" at bounding box center [68, 618] width 25 height 36
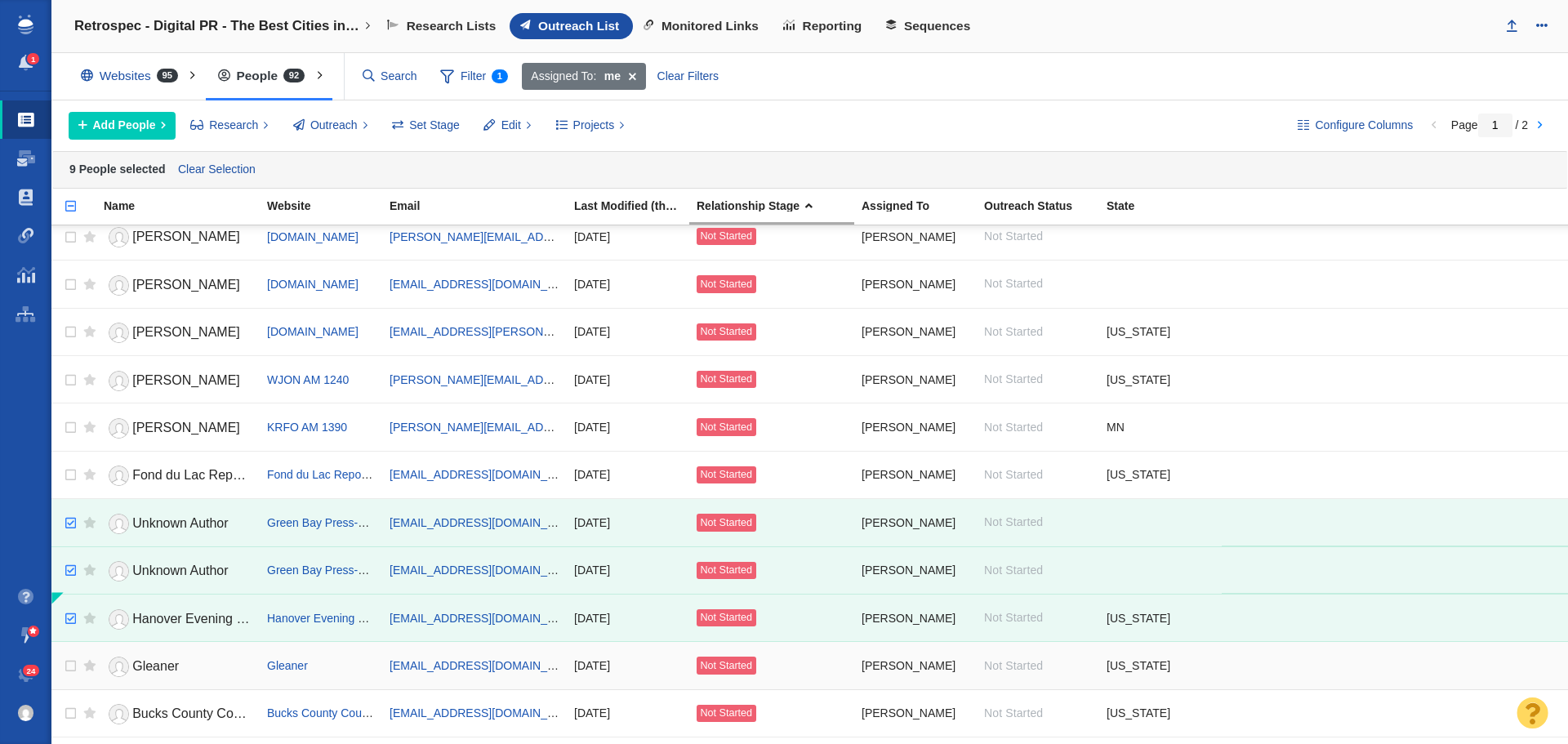
click at [76, 665] on td at bounding box center [86, 665] width 20 height 47
checkbox input "true"
click at [73, 666] on input "checkbox" at bounding box center [68, 665] width 25 height 36
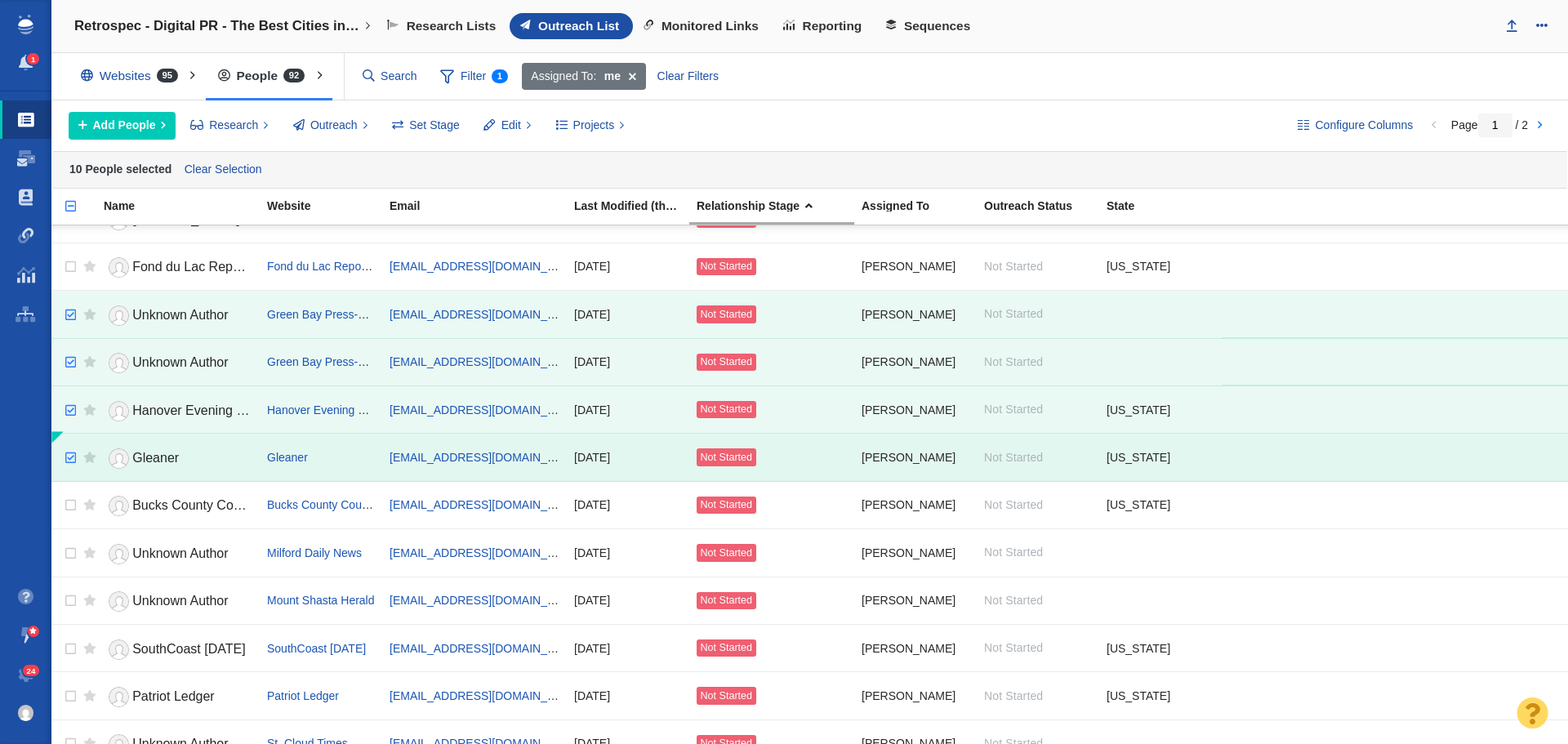
scroll to position [1865, 0]
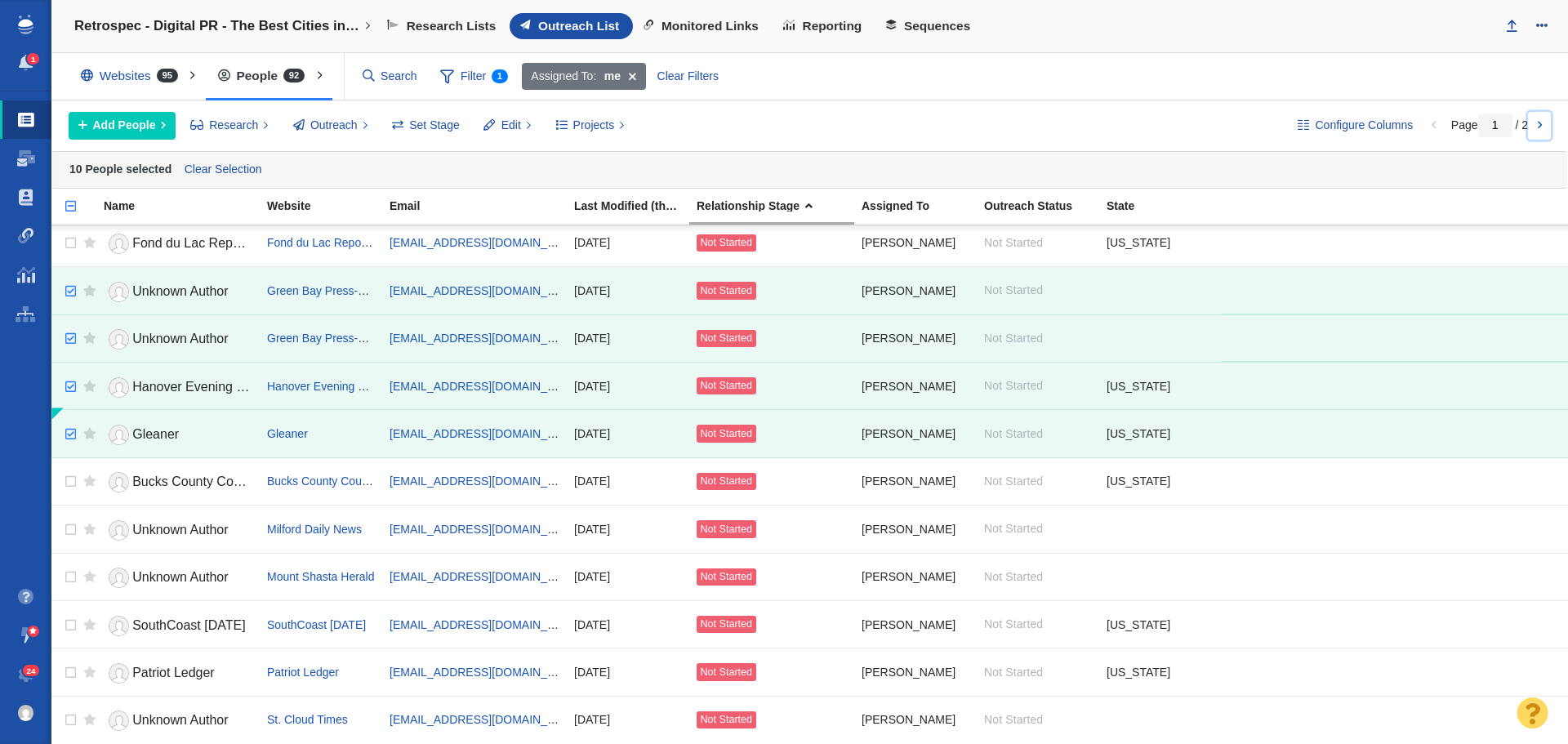
click at [1534, 125] on link at bounding box center [1539, 126] width 23 height 27
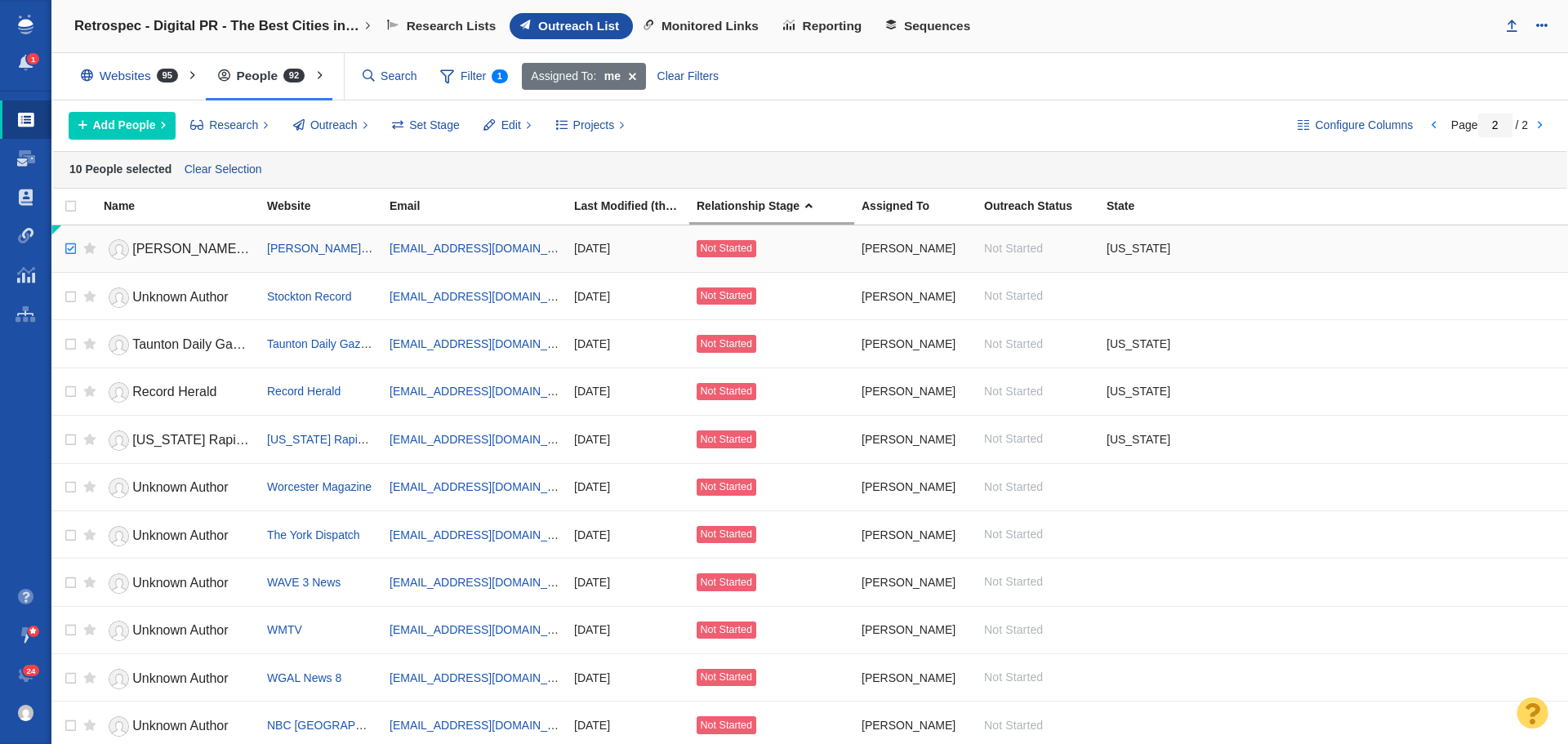
checkbox input "true"
click at [72, 249] on input "checkbox" at bounding box center [68, 248] width 25 height 36
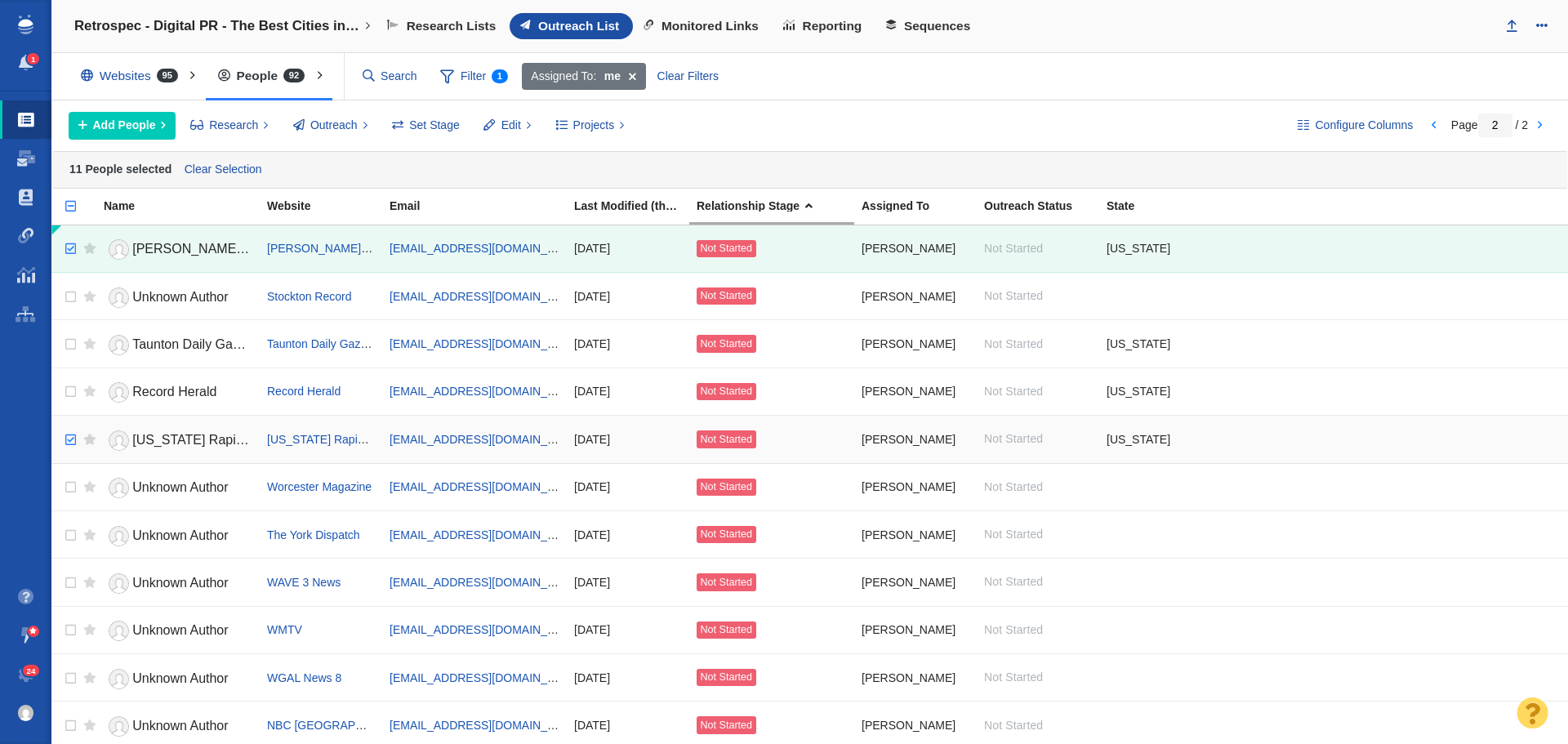
checkbox input "true"
click at [74, 440] on input "checkbox" at bounding box center [68, 439] width 25 height 36
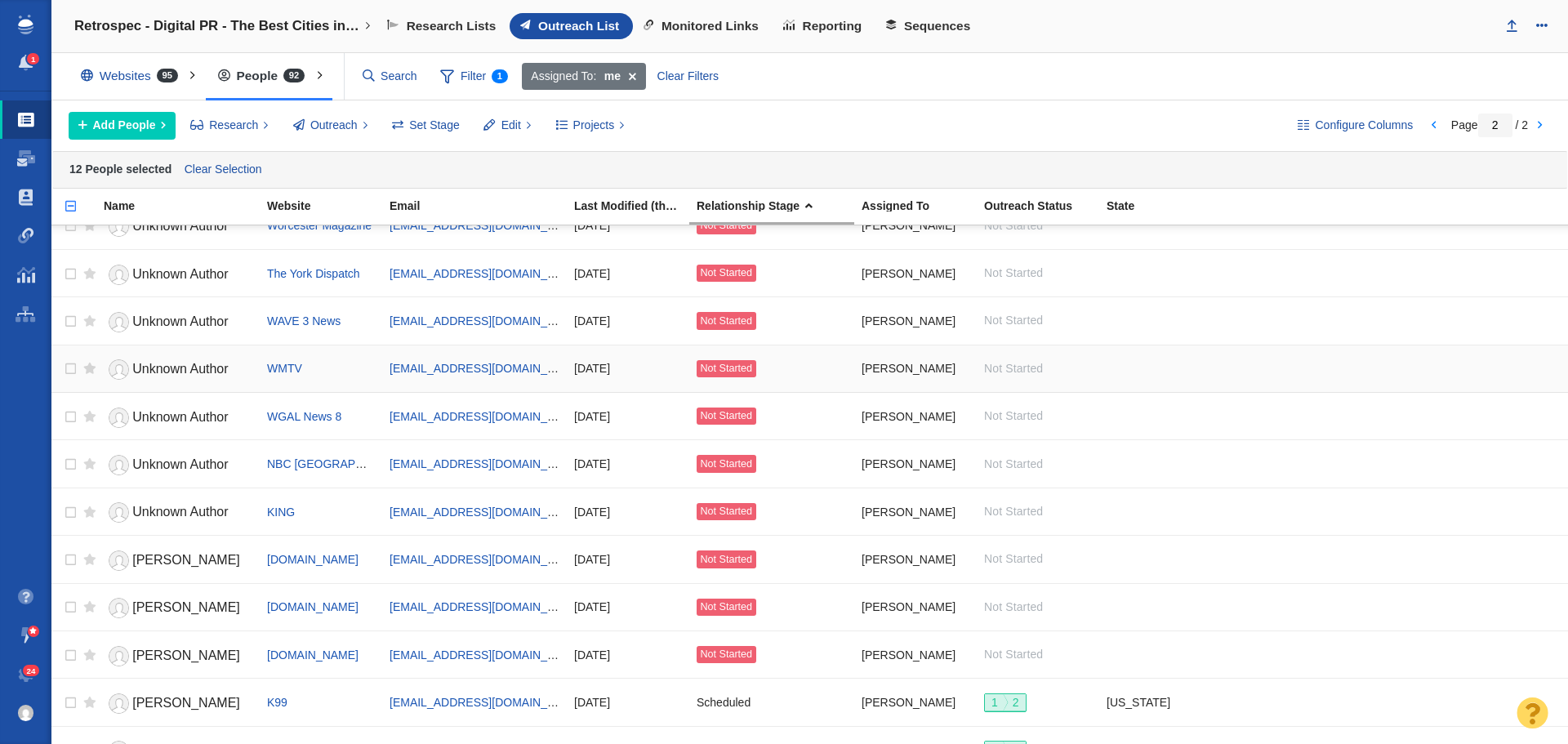
scroll to position [327, 0]
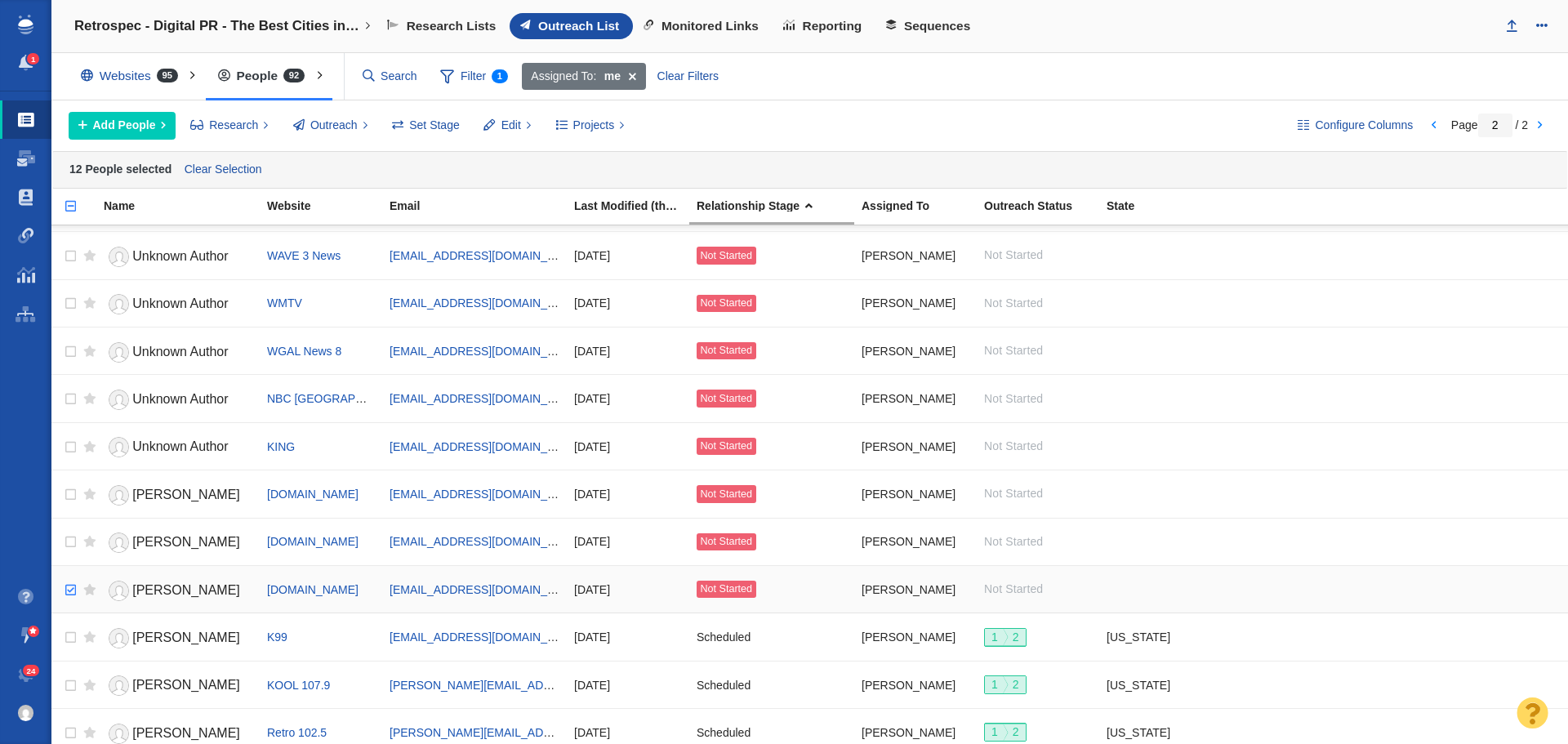
checkbox input "true"
click at [69, 591] on input "checkbox" at bounding box center [68, 590] width 25 height 36
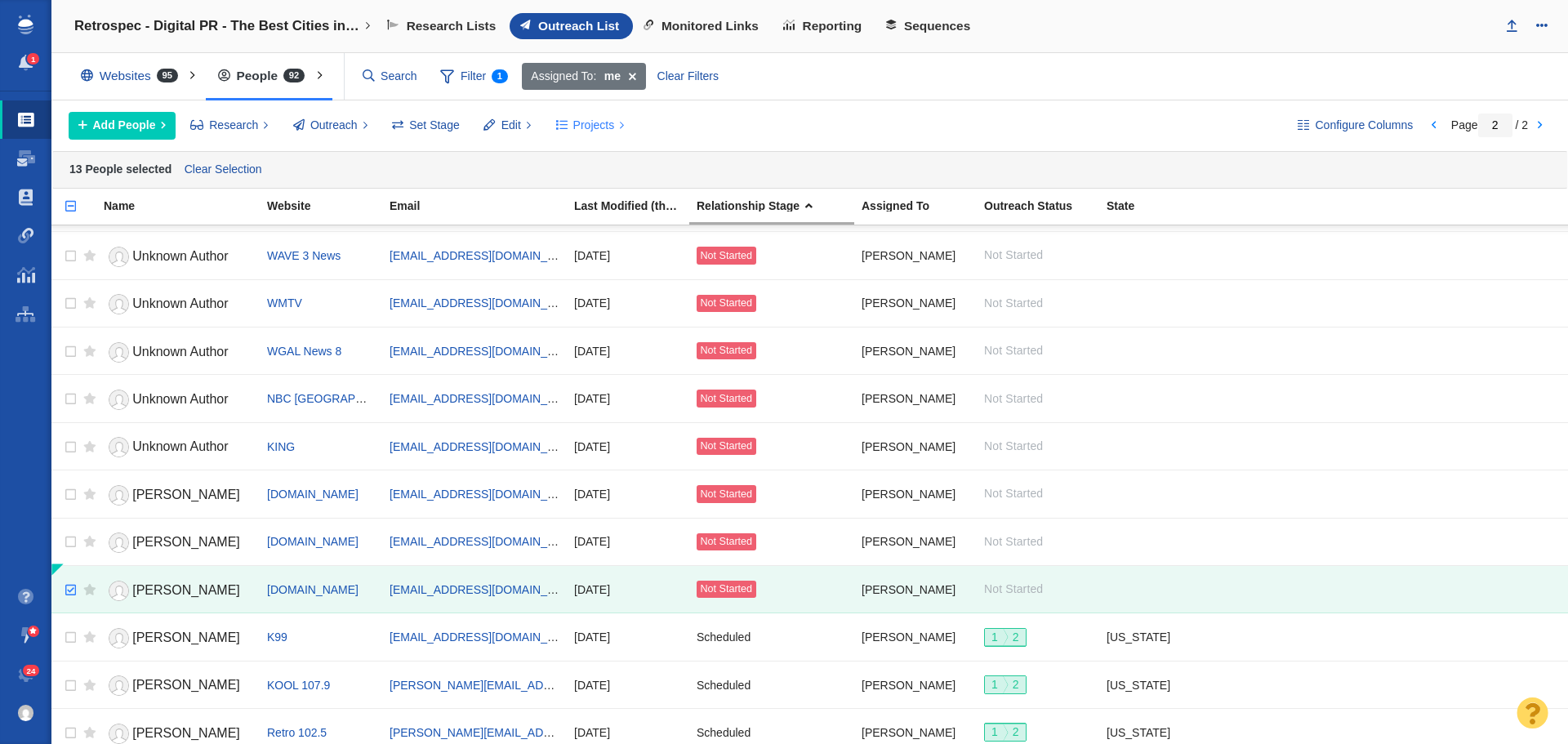
click at [581, 131] on span "Projects" at bounding box center [595, 125] width 42 height 17
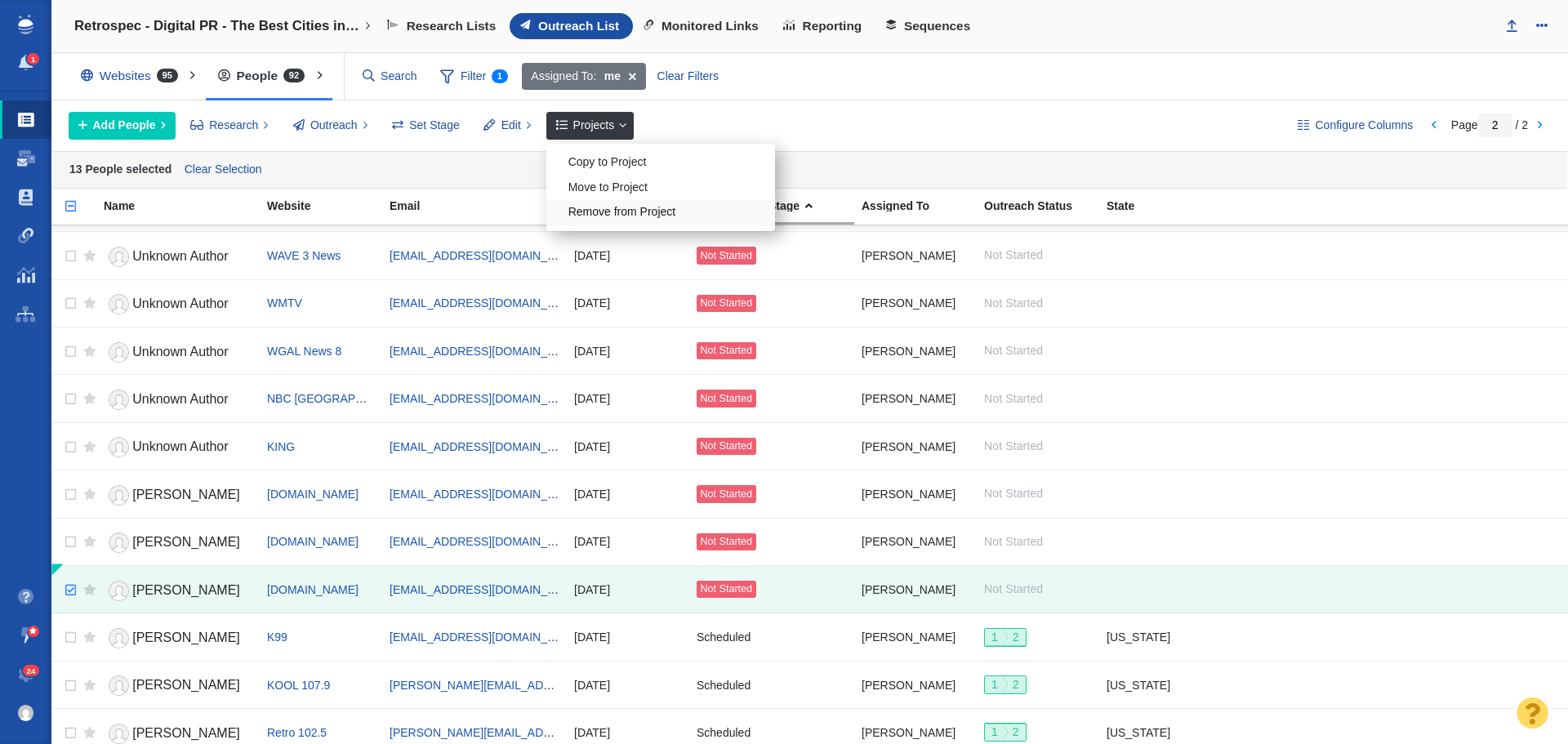
click at [594, 212] on div "Remove from Project" at bounding box center [660, 213] width 228 height 26
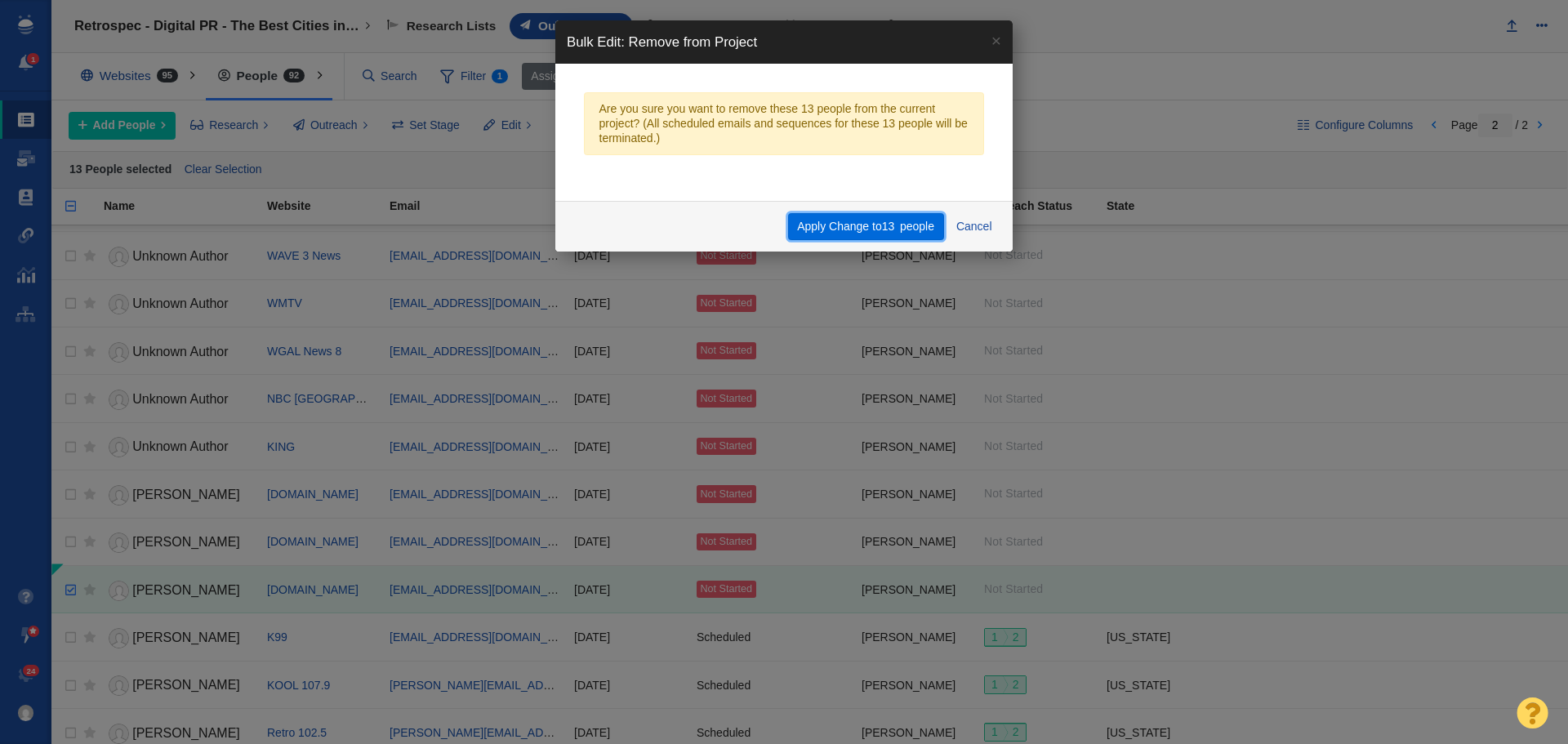
click at [823, 226] on button "Apply Change to 13 people" at bounding box center [866, 226] width 156 height 27
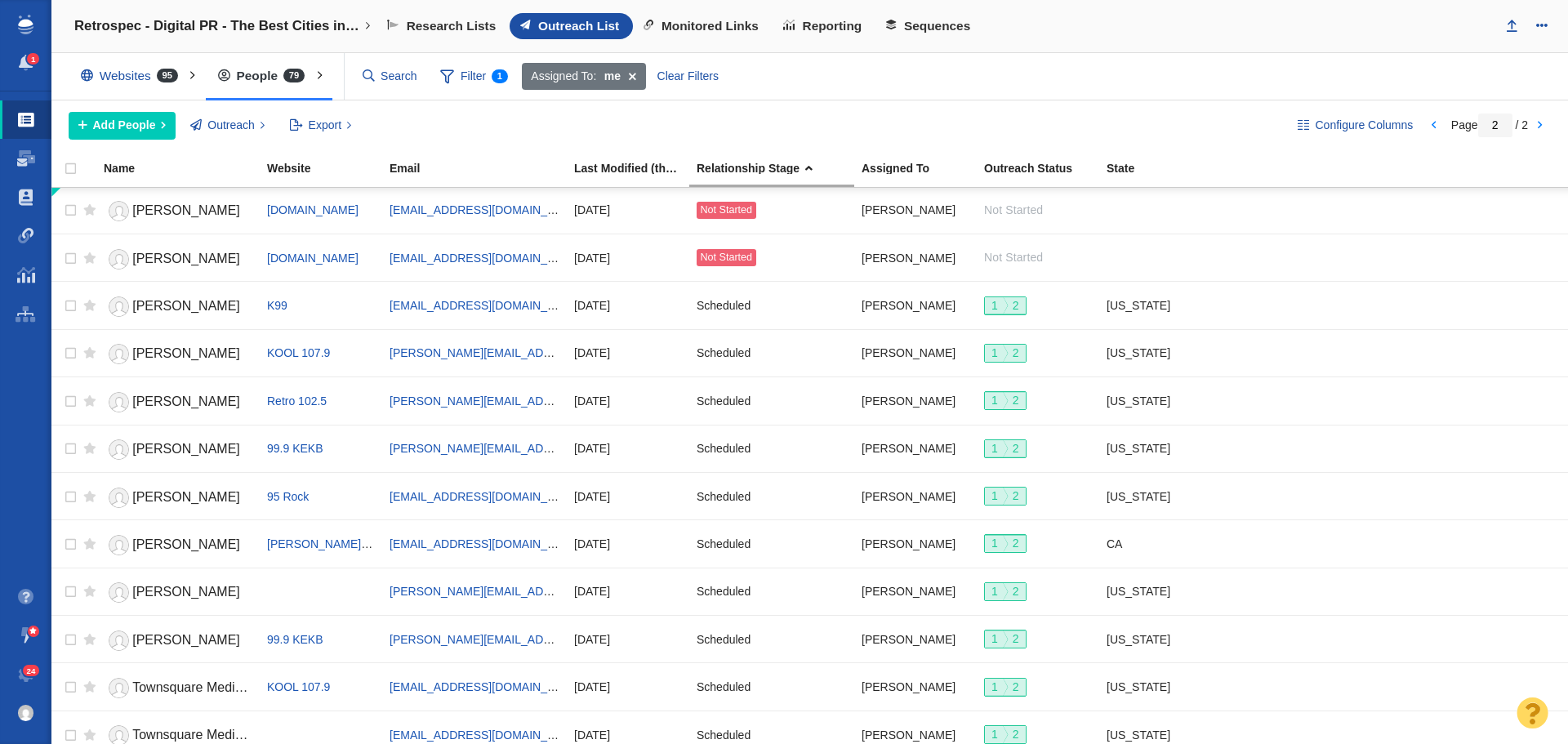
scroll to position [0, 0]
click at [182, 213] on span "Maxine Carter" at bounding box center [186, 211] width 108 height 14
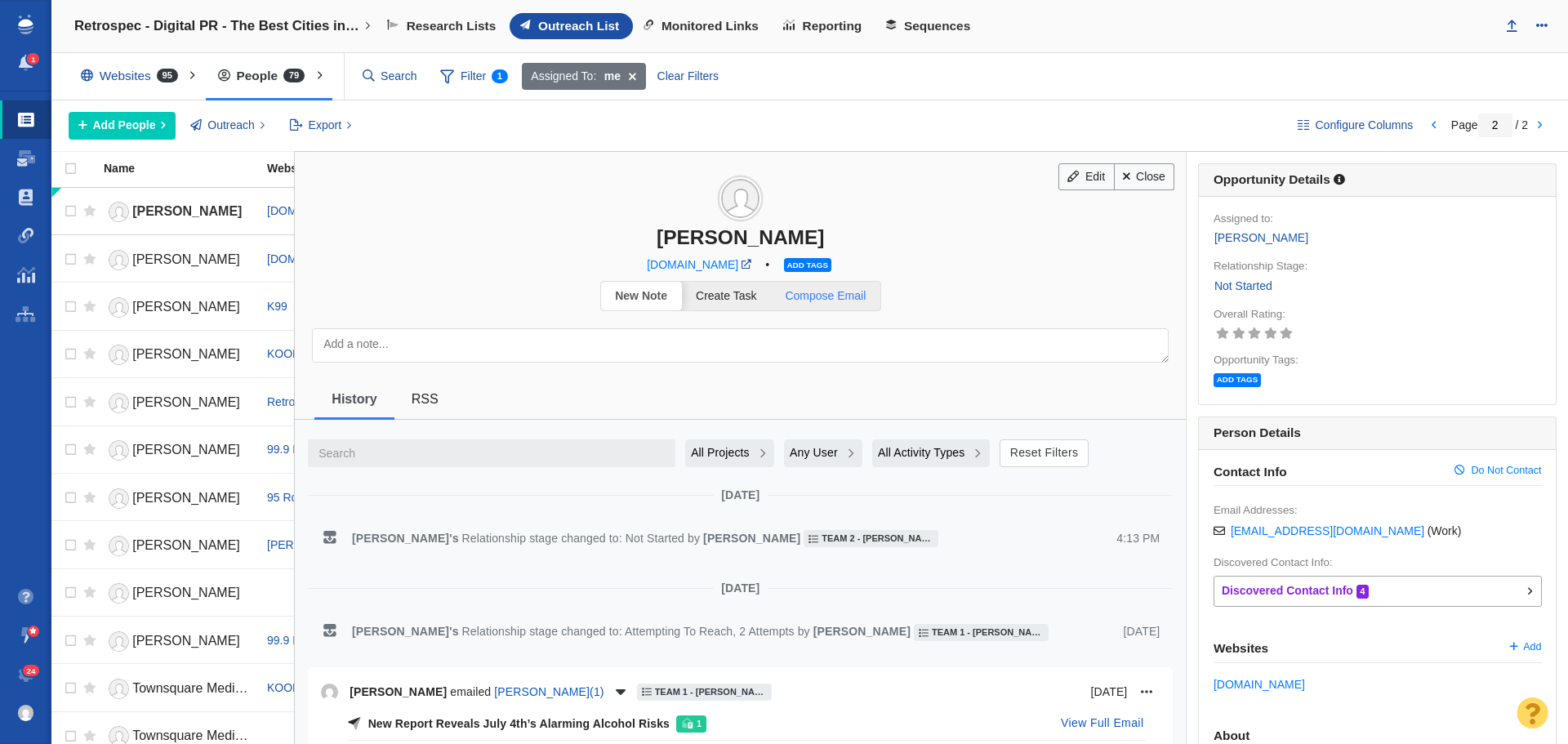
click at [831, 301] on span "Compose Email" at bounding box center [825, 296] width 81 height 13
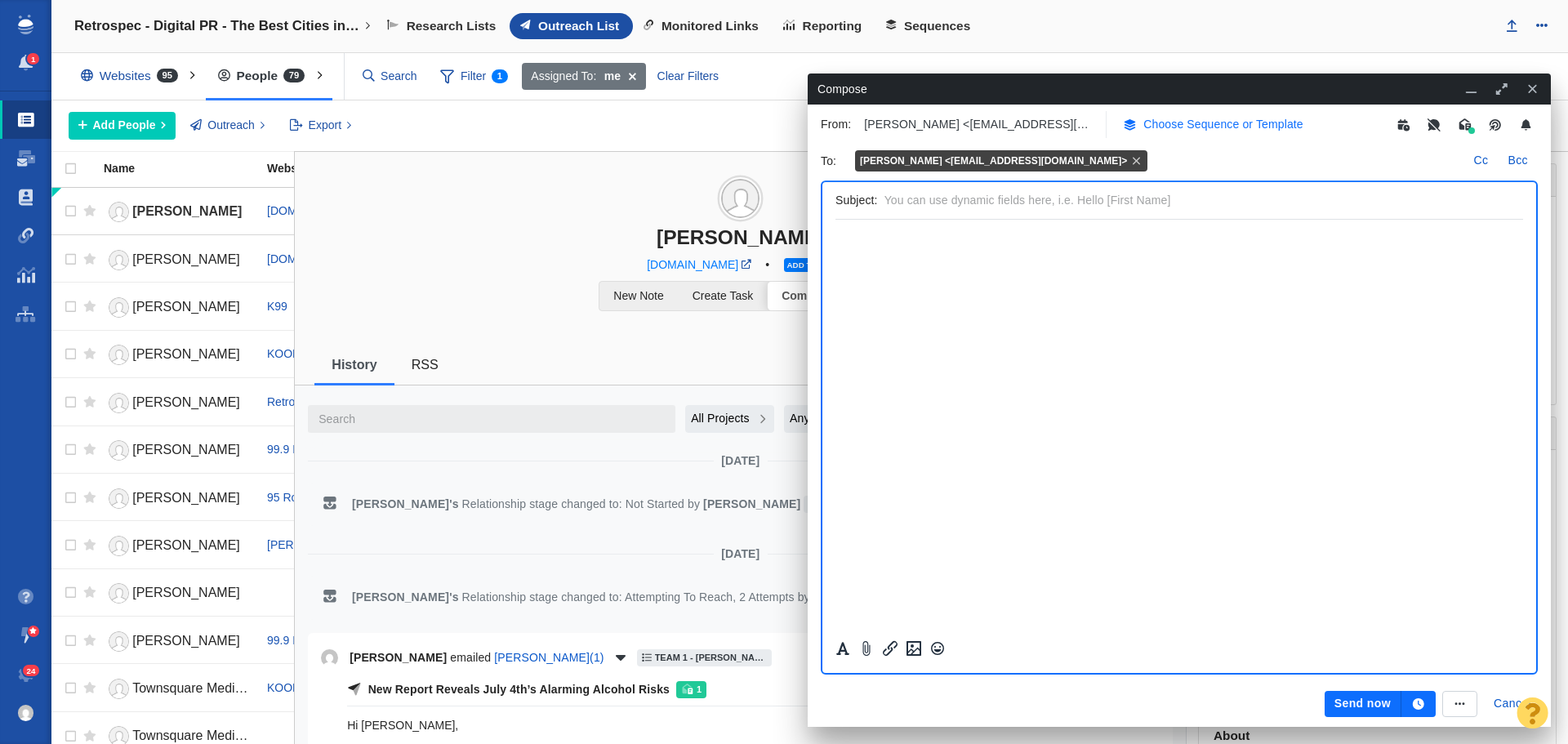
click at [1173, 129] on p "Choose Sequence or Template" at bounding box center [1223, 124] width 160 height 17
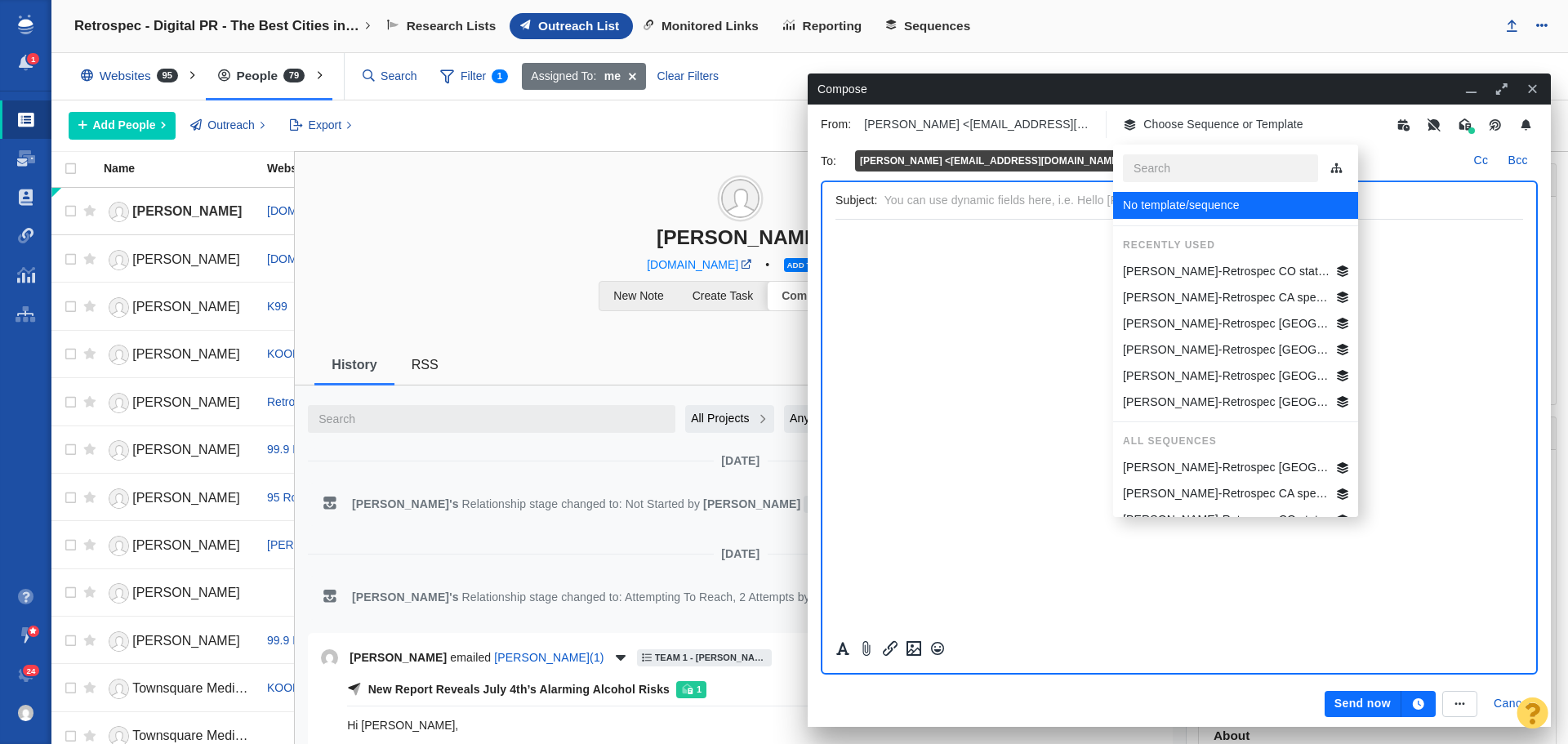
click at [1202, 292] on p "[PERSON_NAME]-Retrospec CA specific Best Beg Biking Cities" at bounding box center [1226, 298] width 207 height 17
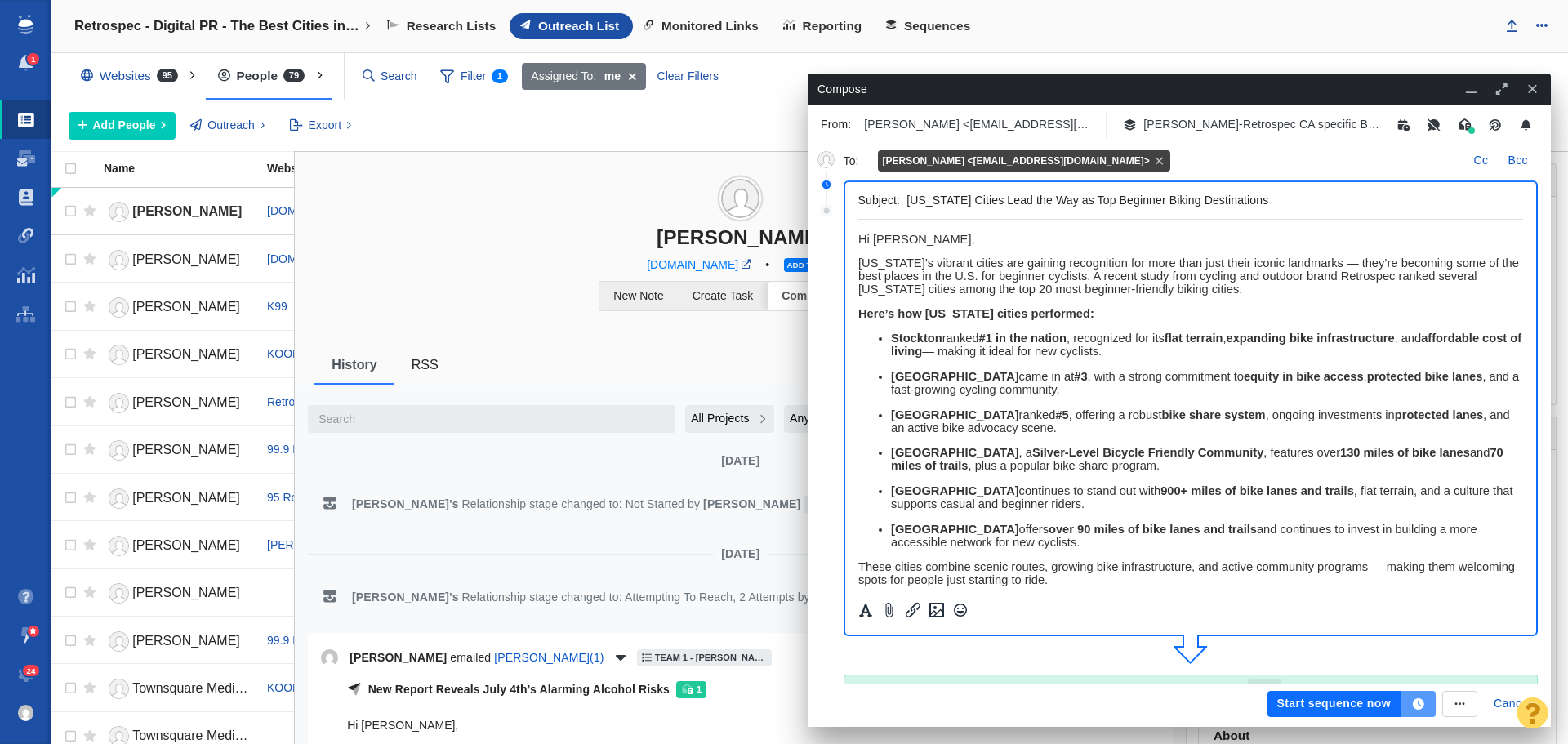
click at [1418, 701] on icon "button" at bounding box center [1418, 704] width 12 height 12
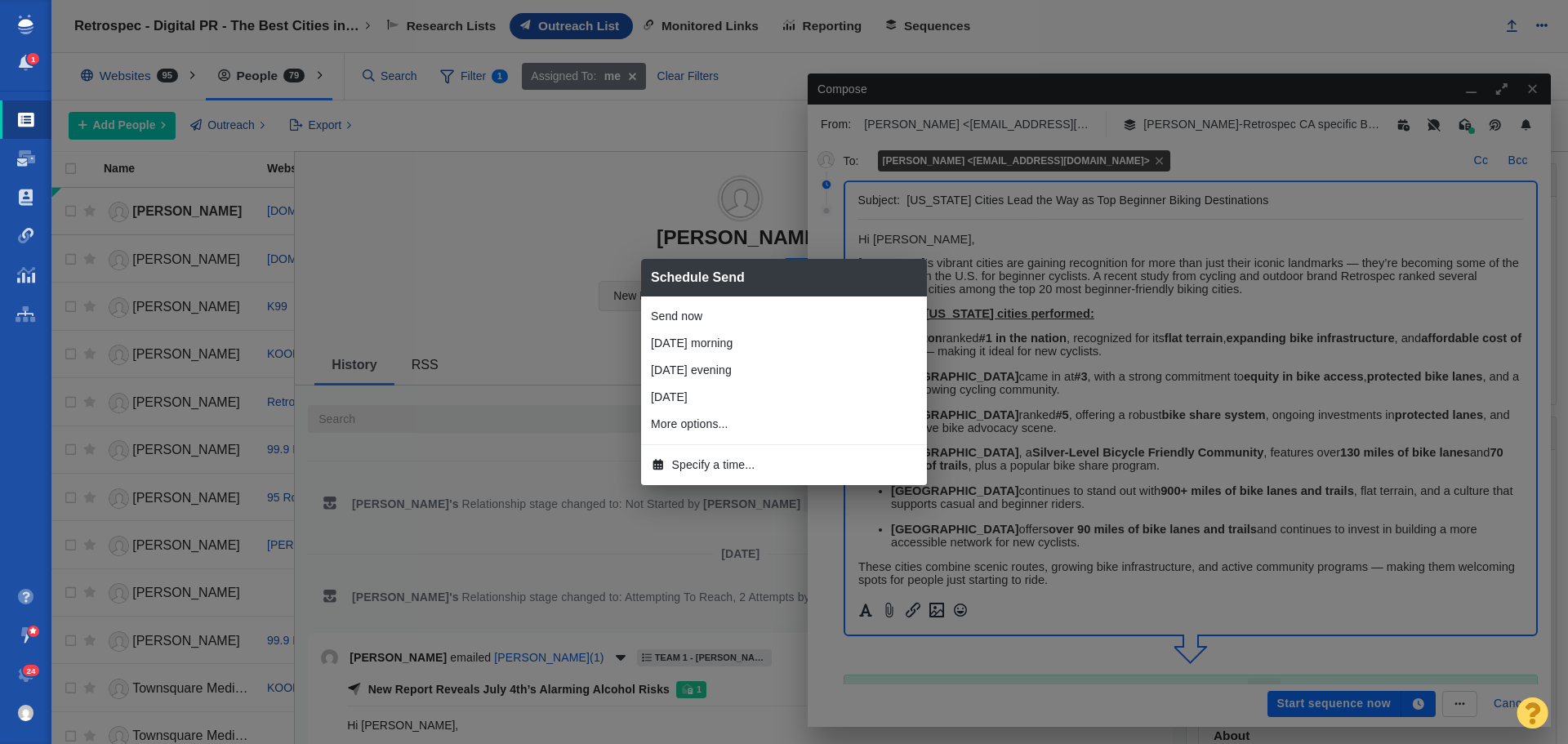
click at [706, 466] on span "Specify a time..." at bounding box center [713, 465] width 83 height 17
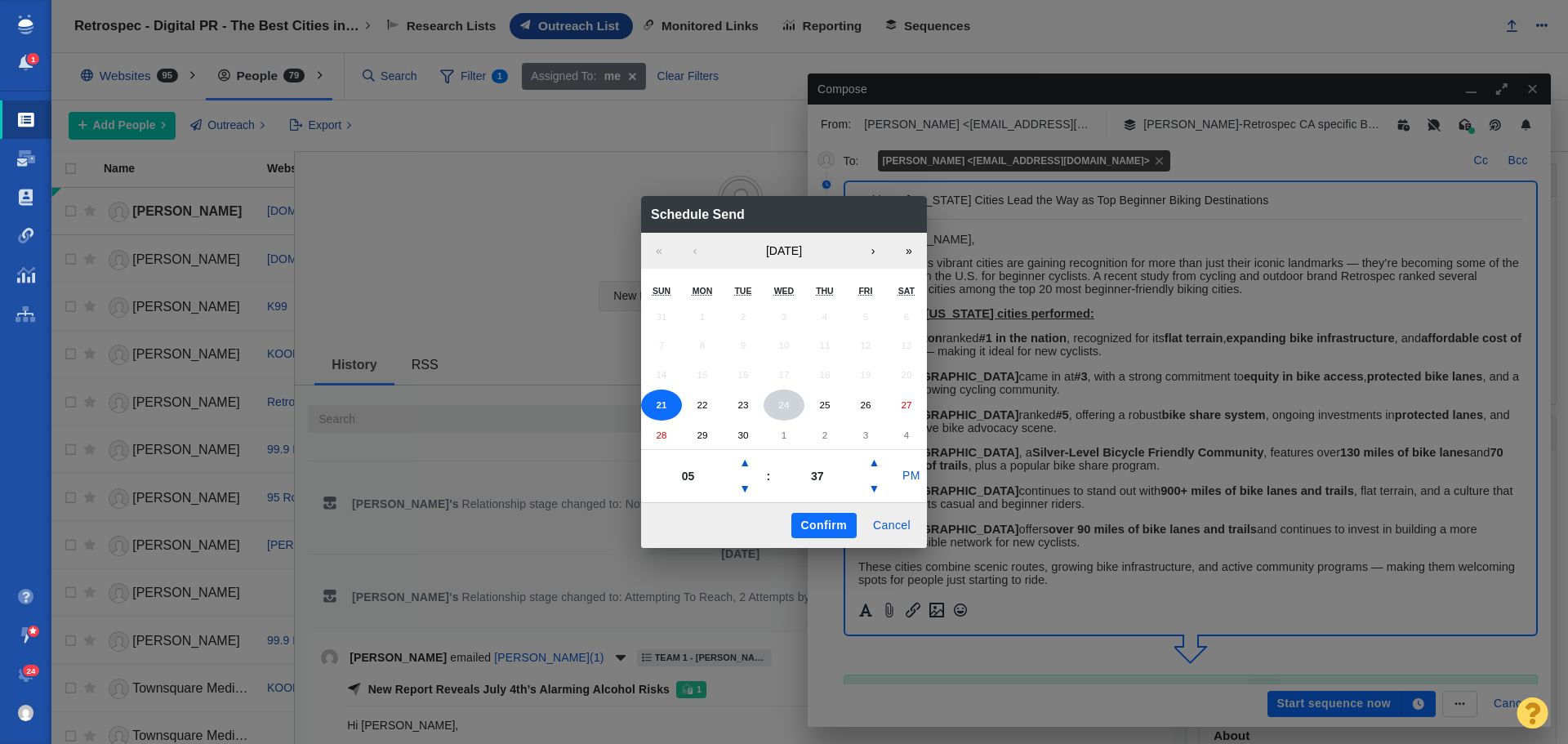
click at [783, 410] on button "24" at bounding box center [784, 405] width 41 height 31
click at [741, 462] on button "▲" at bounding box center [744, 463] width 19 height 26
type input "07"
drag, startPoint x: 908, startPoint y: 474, endPoint x: 873, endPoint y: 491, distance: 38.9
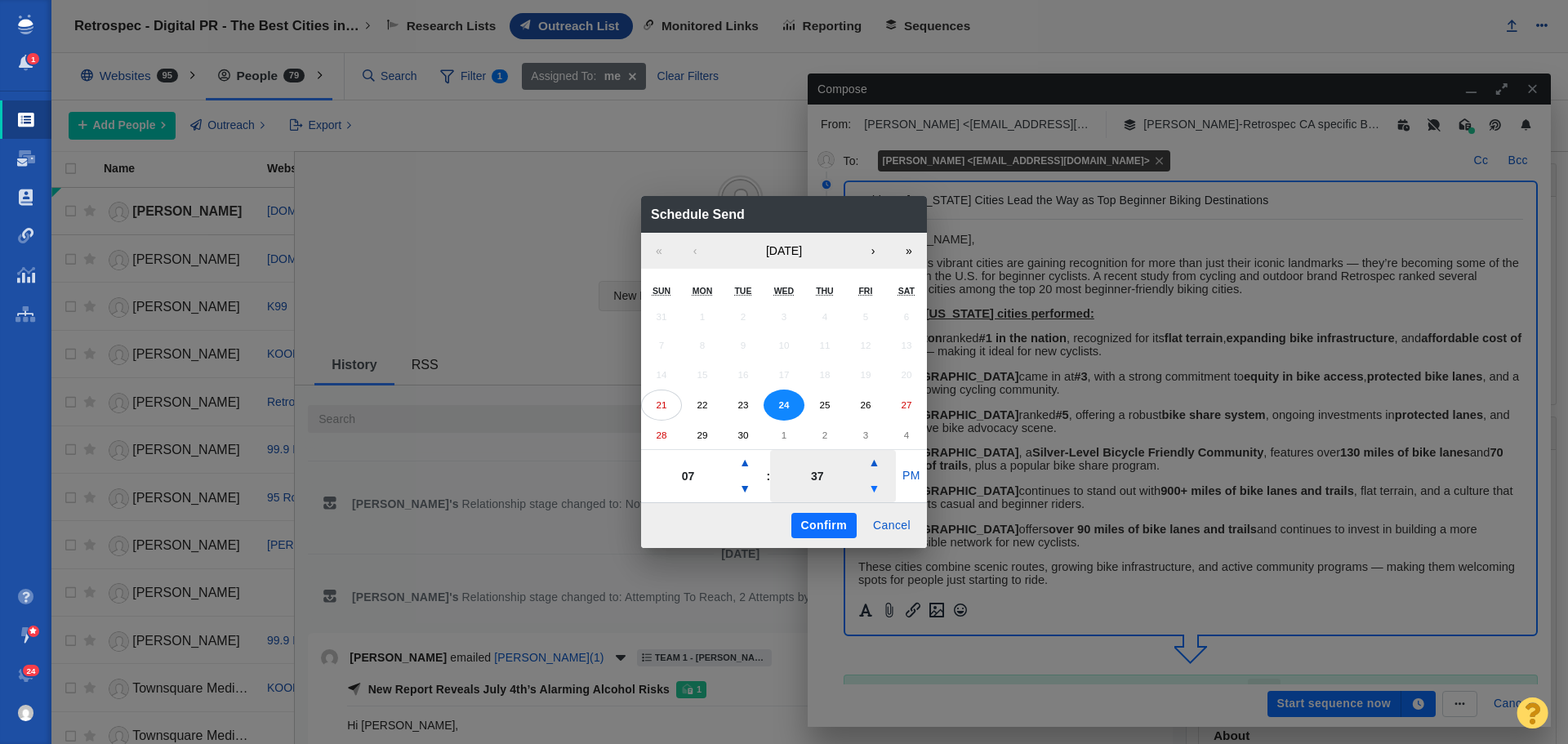
click at [907, 476] on button "PM" at bounding box center [911, 476] width 31 height 26
click at [837, 521] on button "Confirm" at bounding box center [825, 526] width 66 height 26
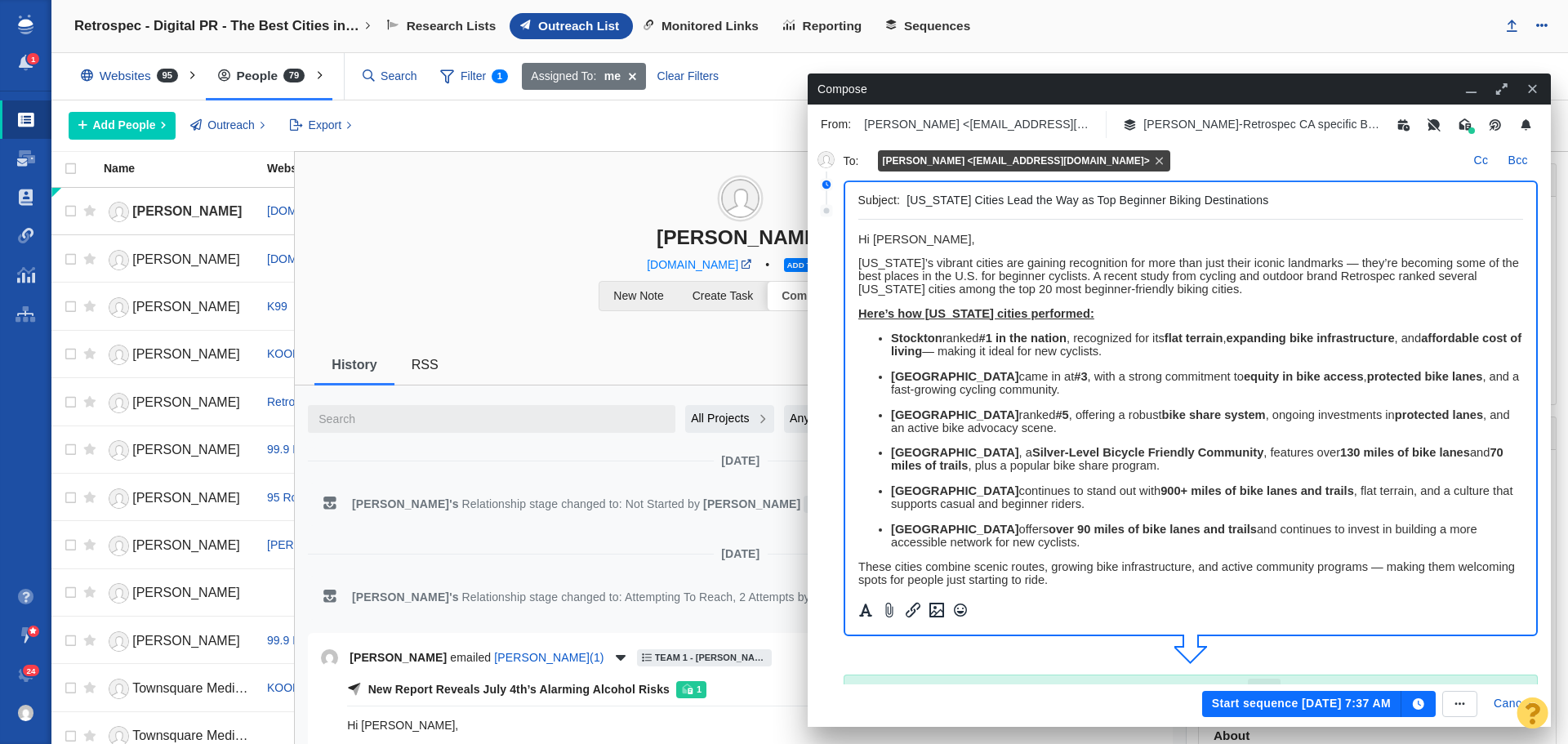
click at [1317, 697] on button "Start sequence Sep 24, 7:37 AM" at bounding box center [1301, 704] width 199 height 26
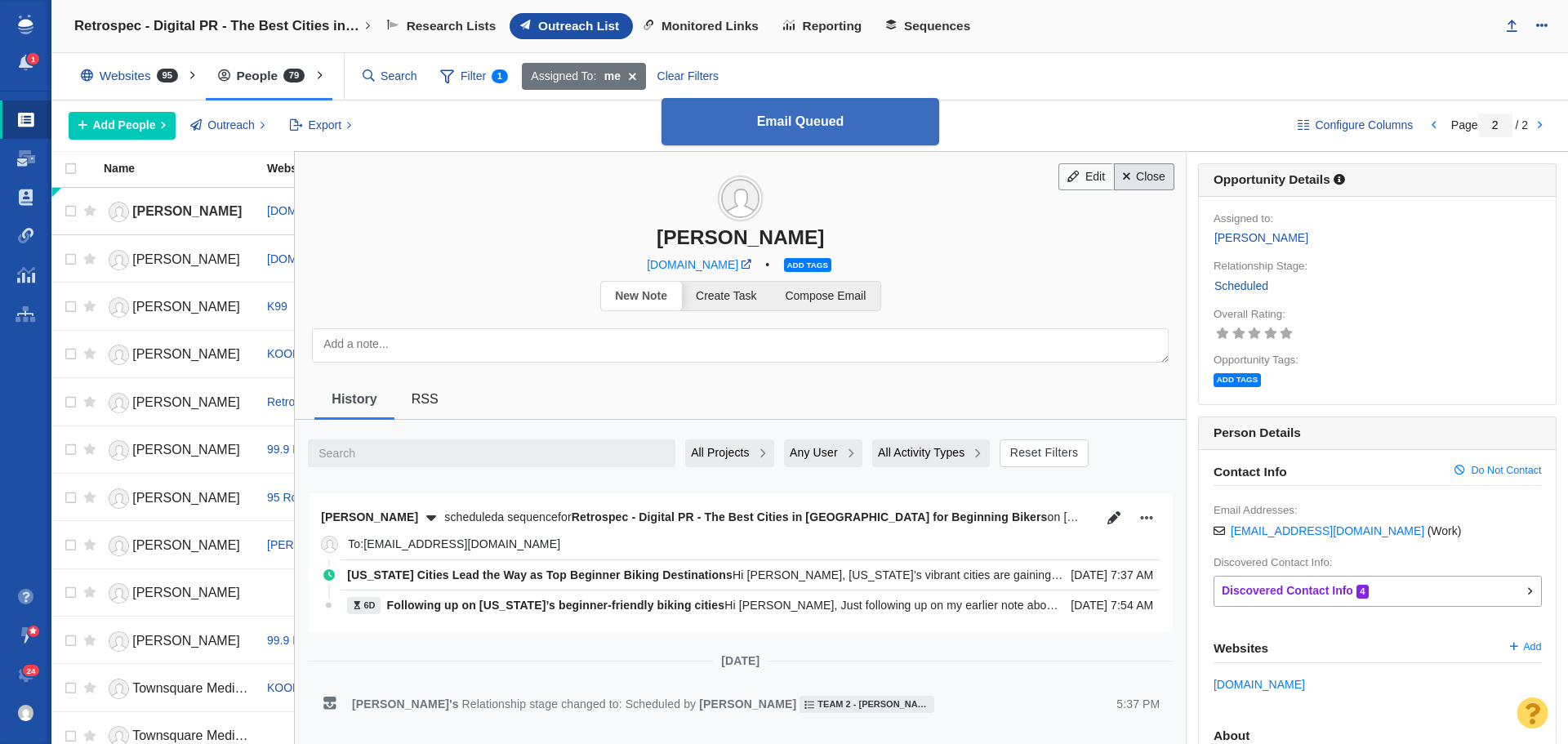
click at [1129, 176] on link "Close" at bounding box center [1144, 177] width 61 height 27
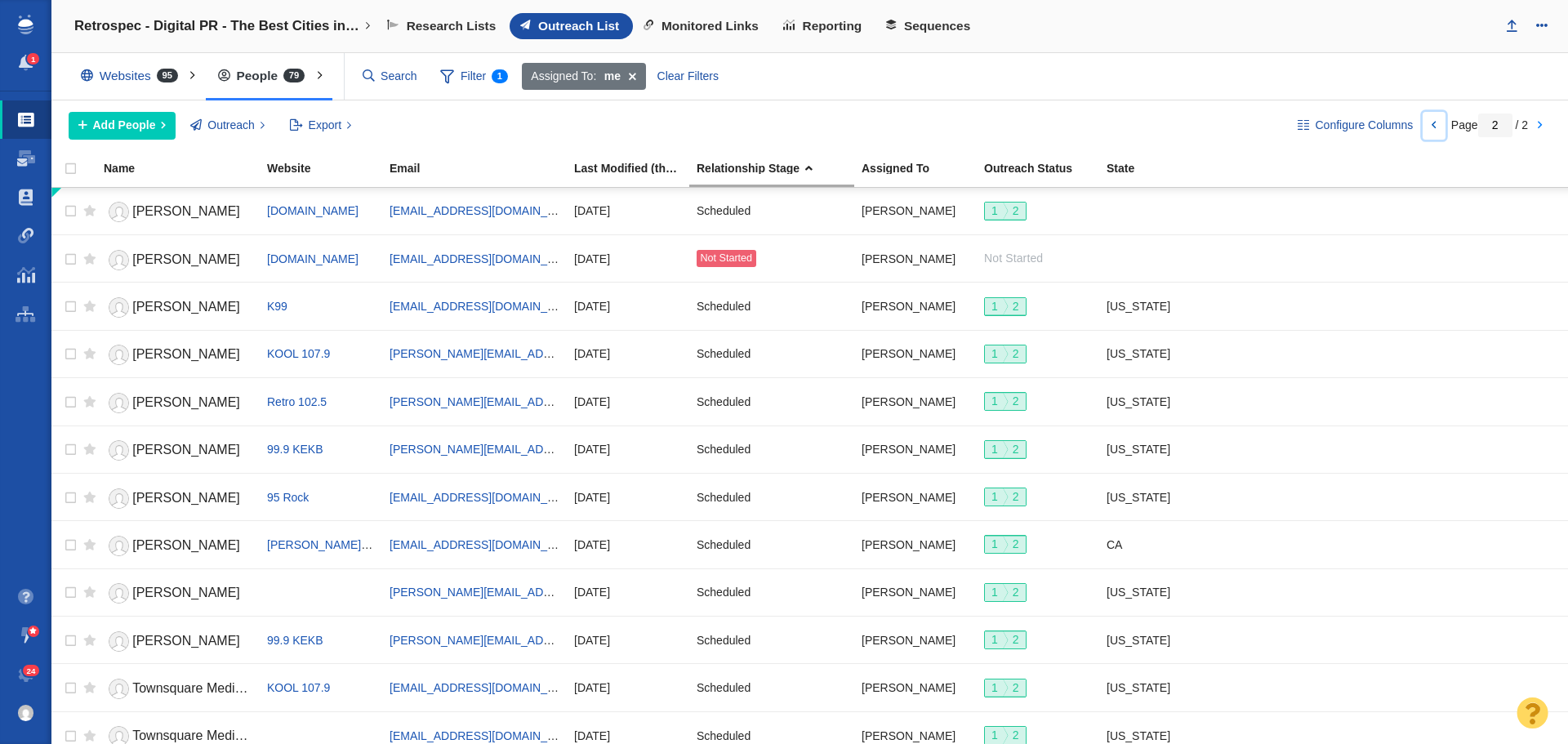
click at [1431, 123] on link at bounding box center [1434, 126] width 23 height 27
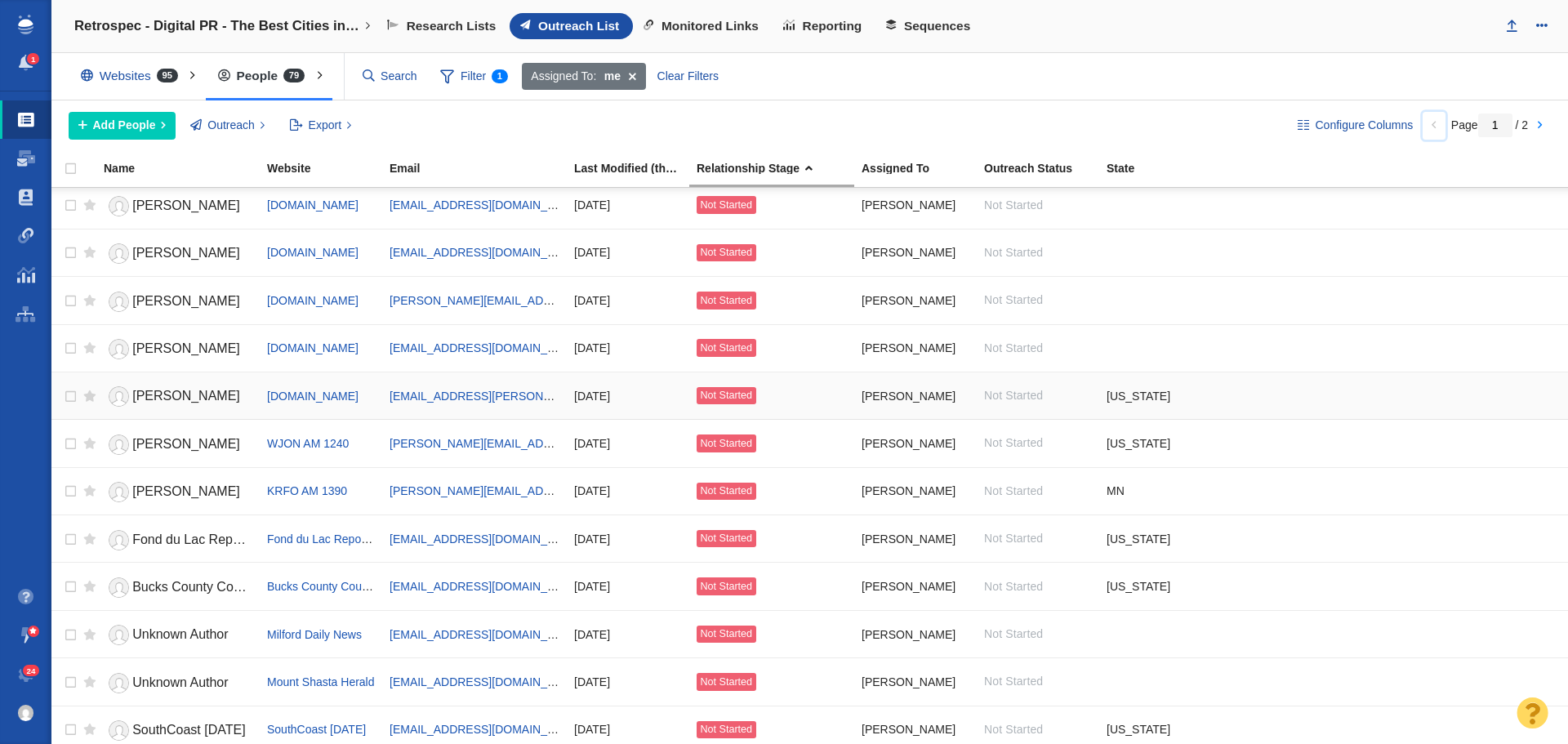
scroll to position [1224, 0]
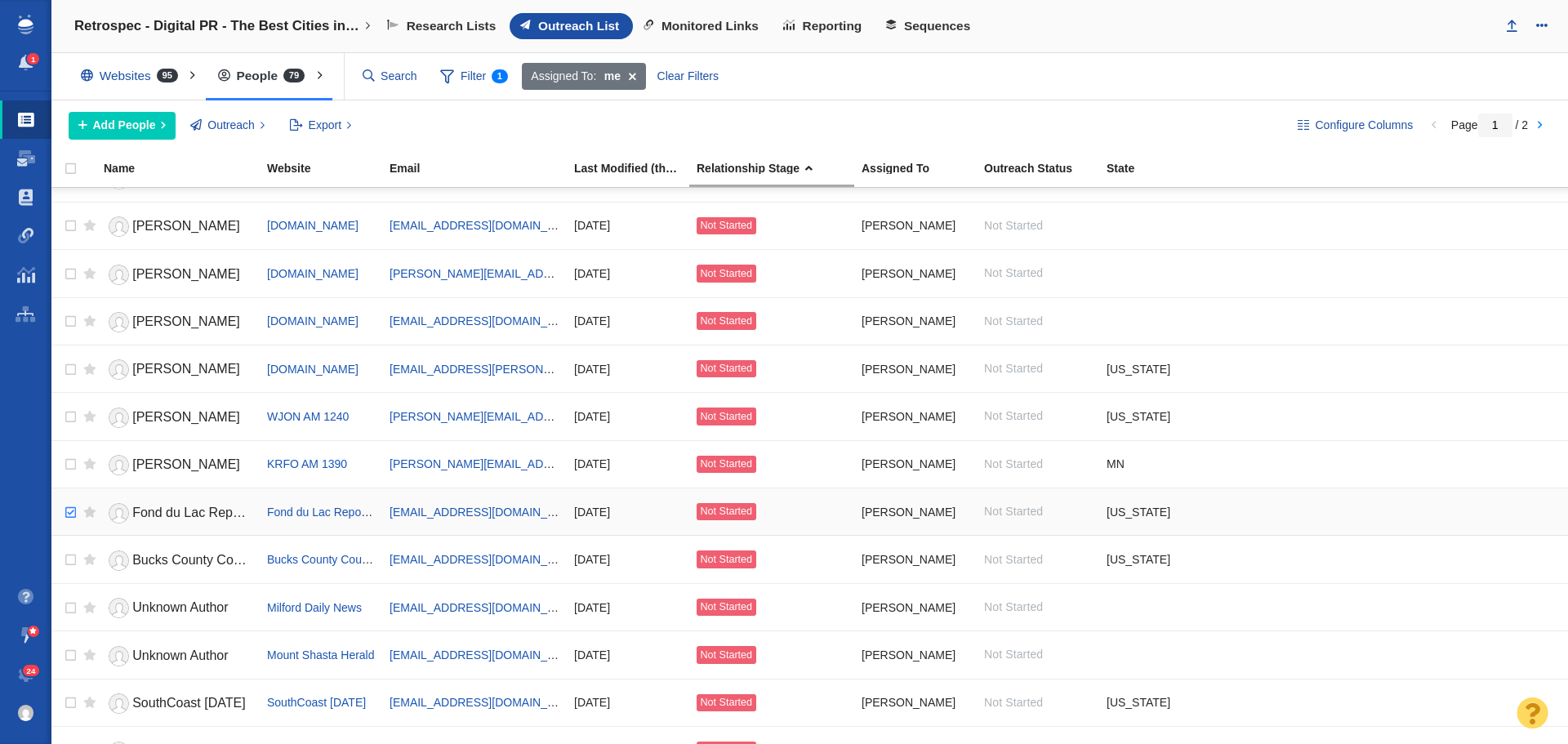
checkbox input "true"
click at [64, 515] on input "checkbox" at bounding box center [68, 512] width 25 height 36
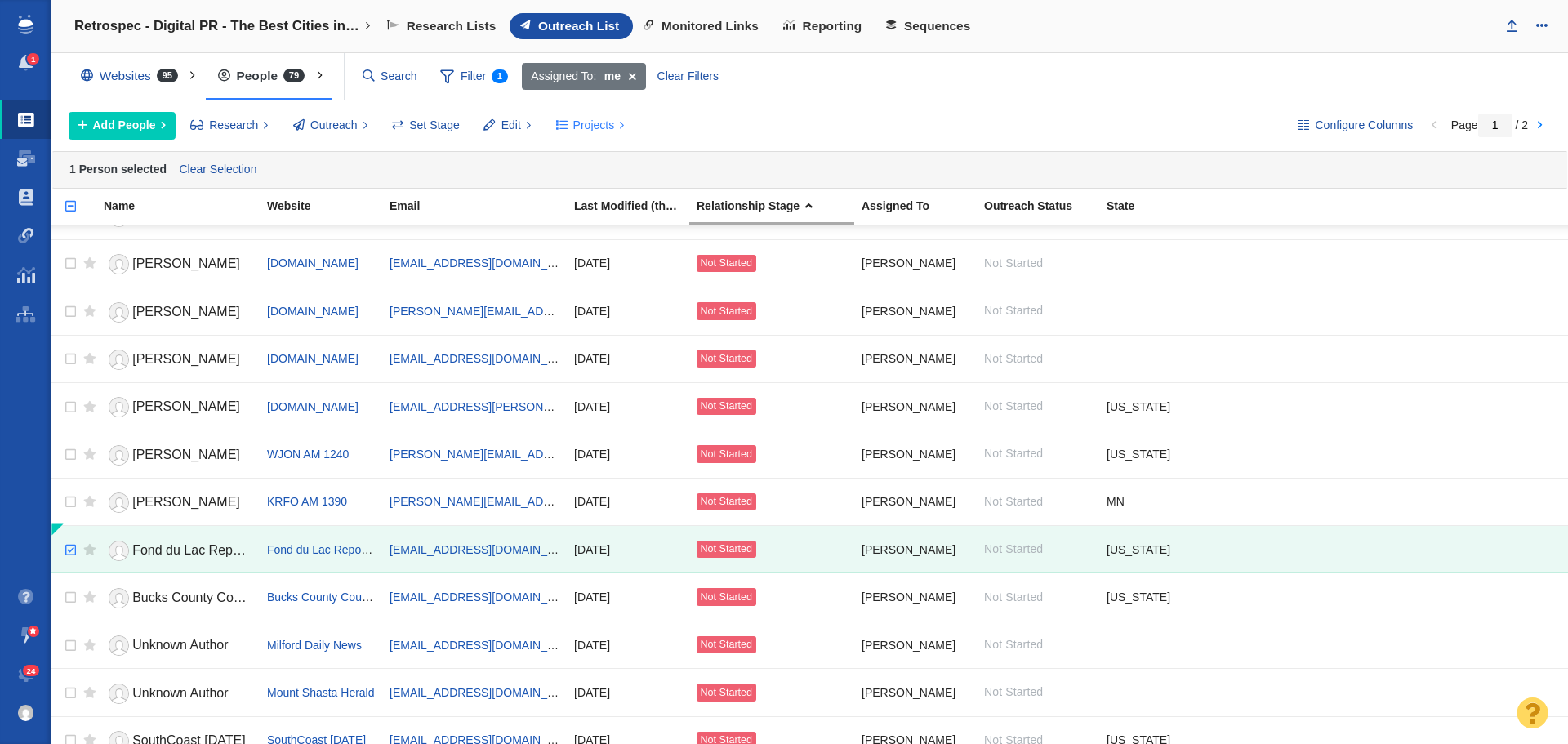
click at [583, 136] on button "Projects" at bounding box center [590, 126] width 88 height 27
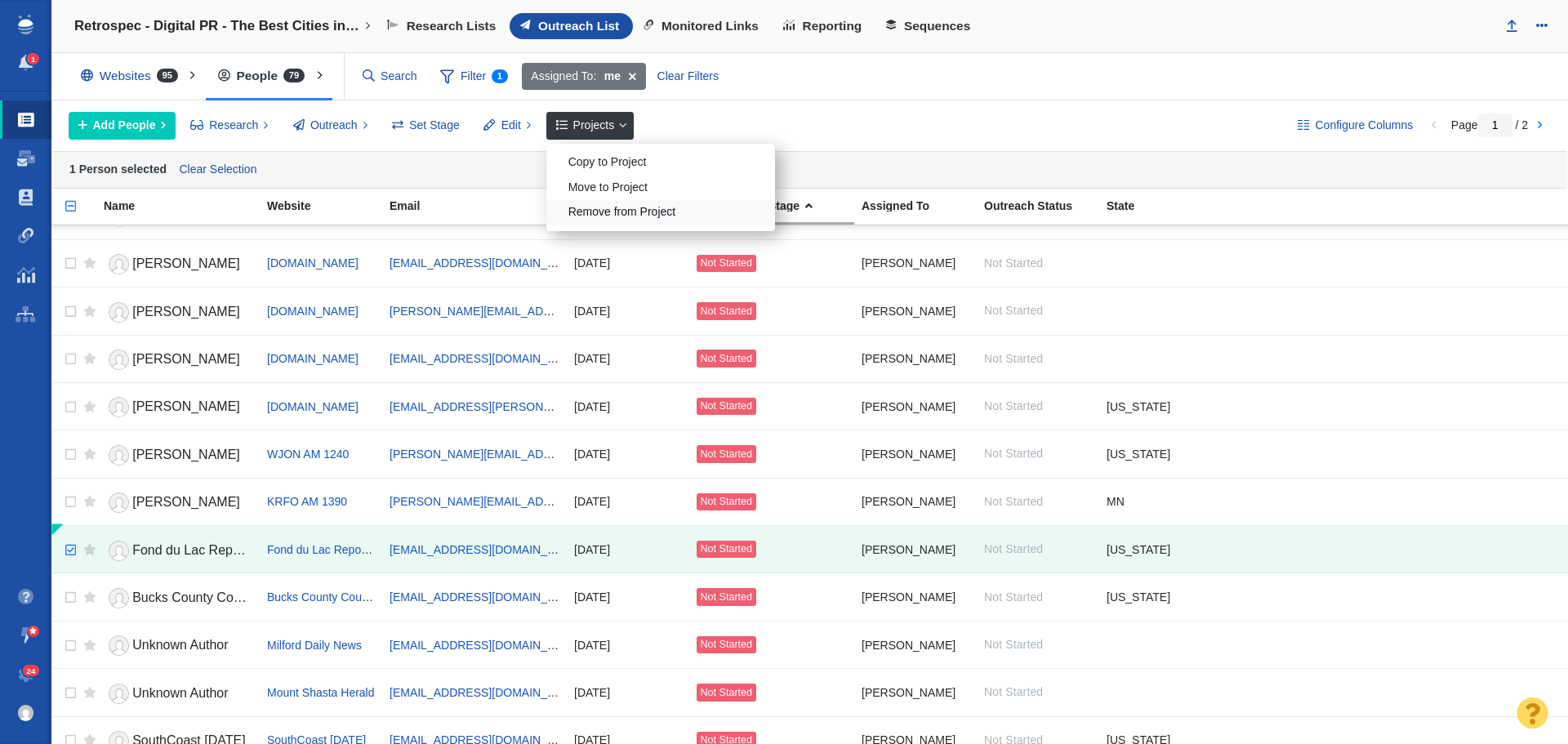
click at [597, 215] on div "Remove from Project" at bounding box center [660, 213] width 228 height 26
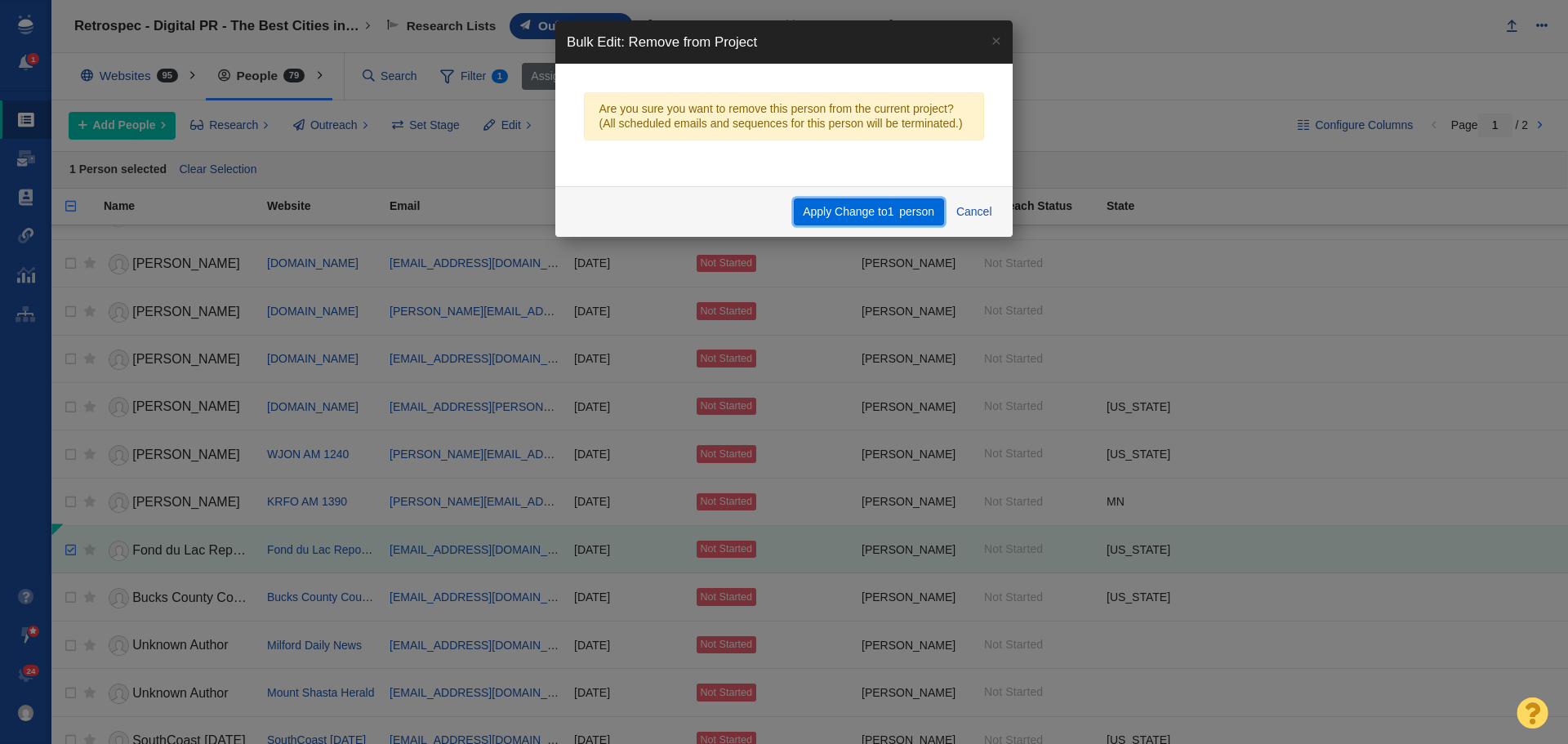
click at [884, 219] on button "Apply Change to 1 person" at bounding box center [868, 212] width 151 height 27
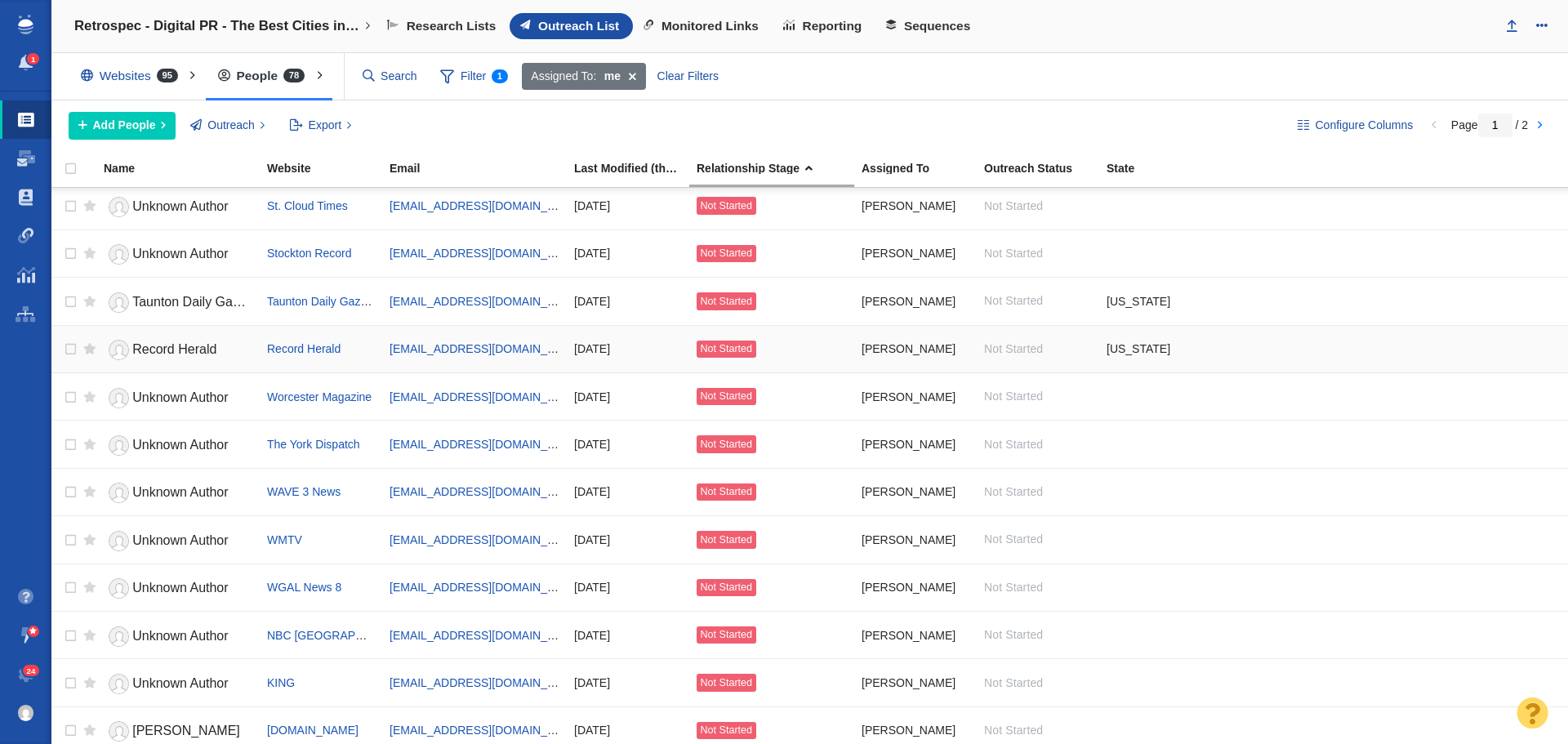
scroll to position [1827, 0]
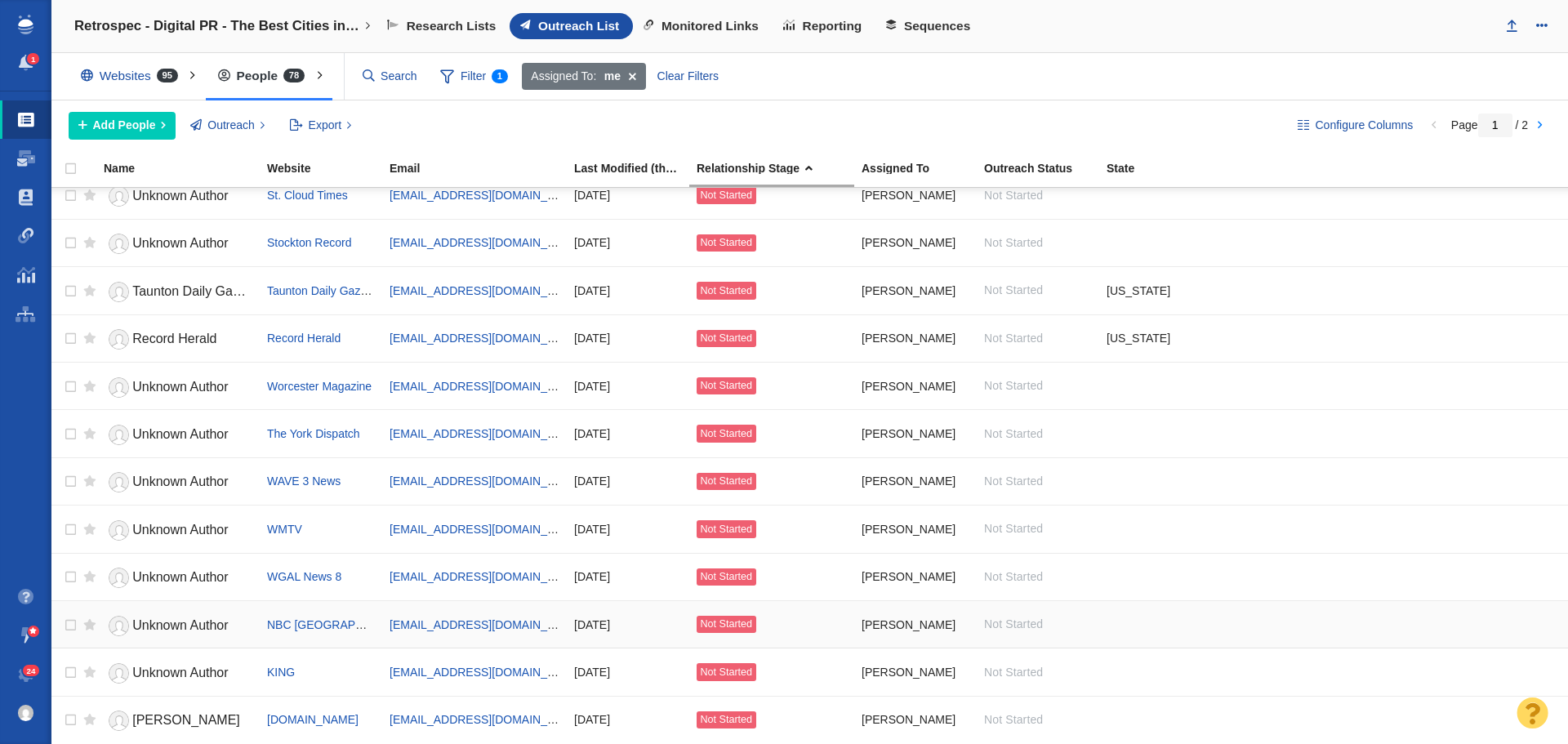
click at [205, 624] on span "Unknown Author" at bounding box center [180, 624] width 96 height 14
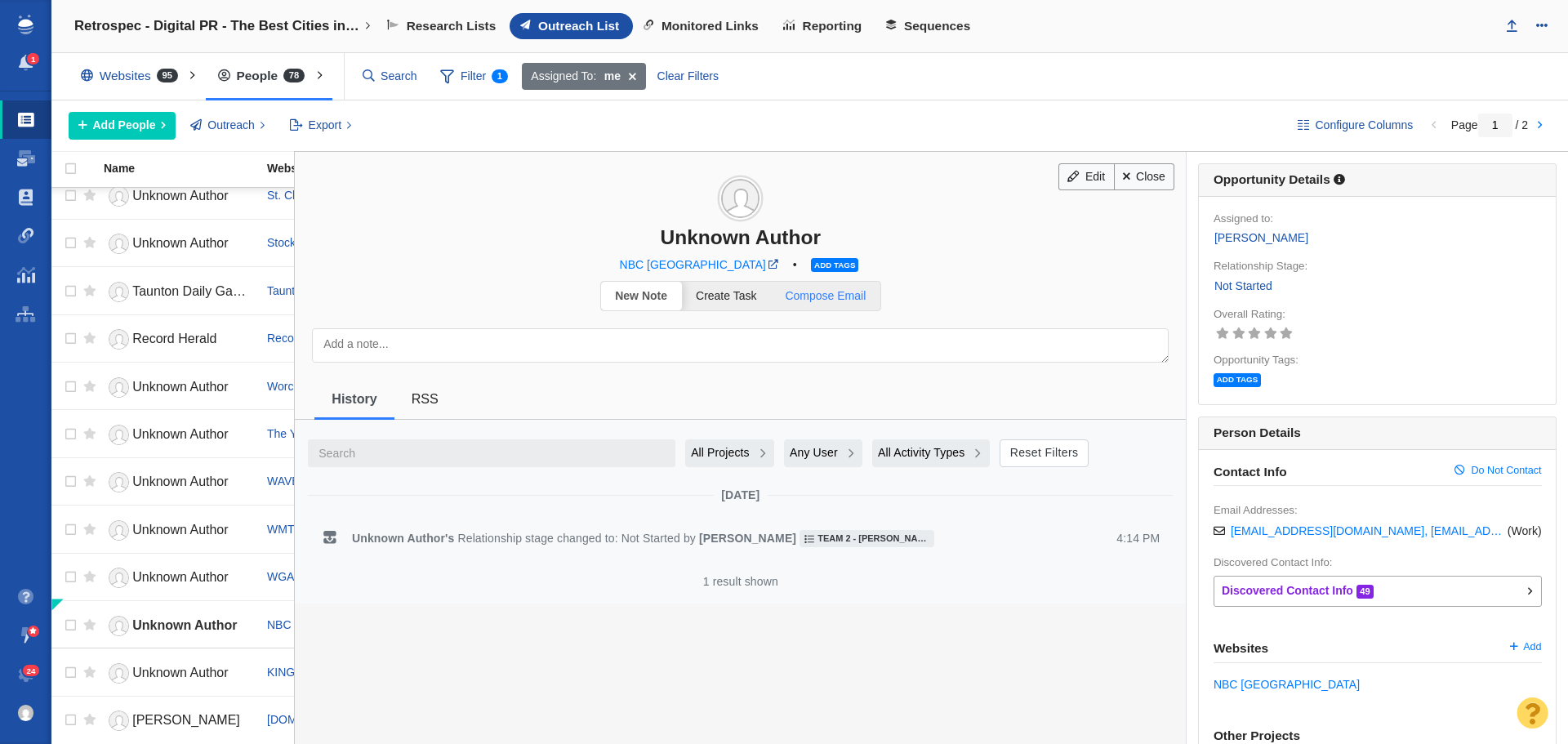
click at [847, 289] on span "Compose Email" at bounding box center [825, 296] width 81 height 13
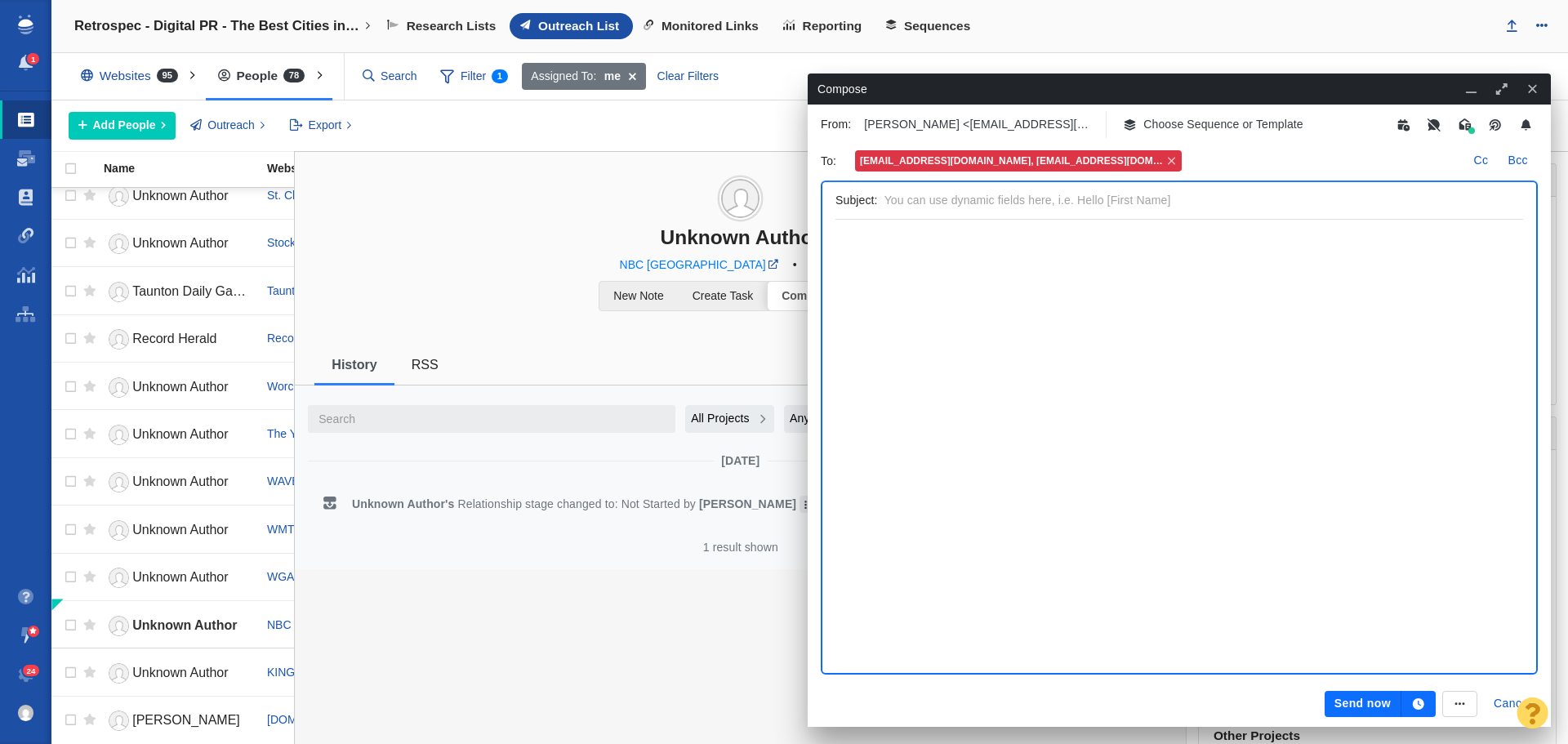
scroll to position [0, 0]
click at [1182, 126] on p "Choose Sequence or Template" at bounding box center [1223, 124] width 160 height 17
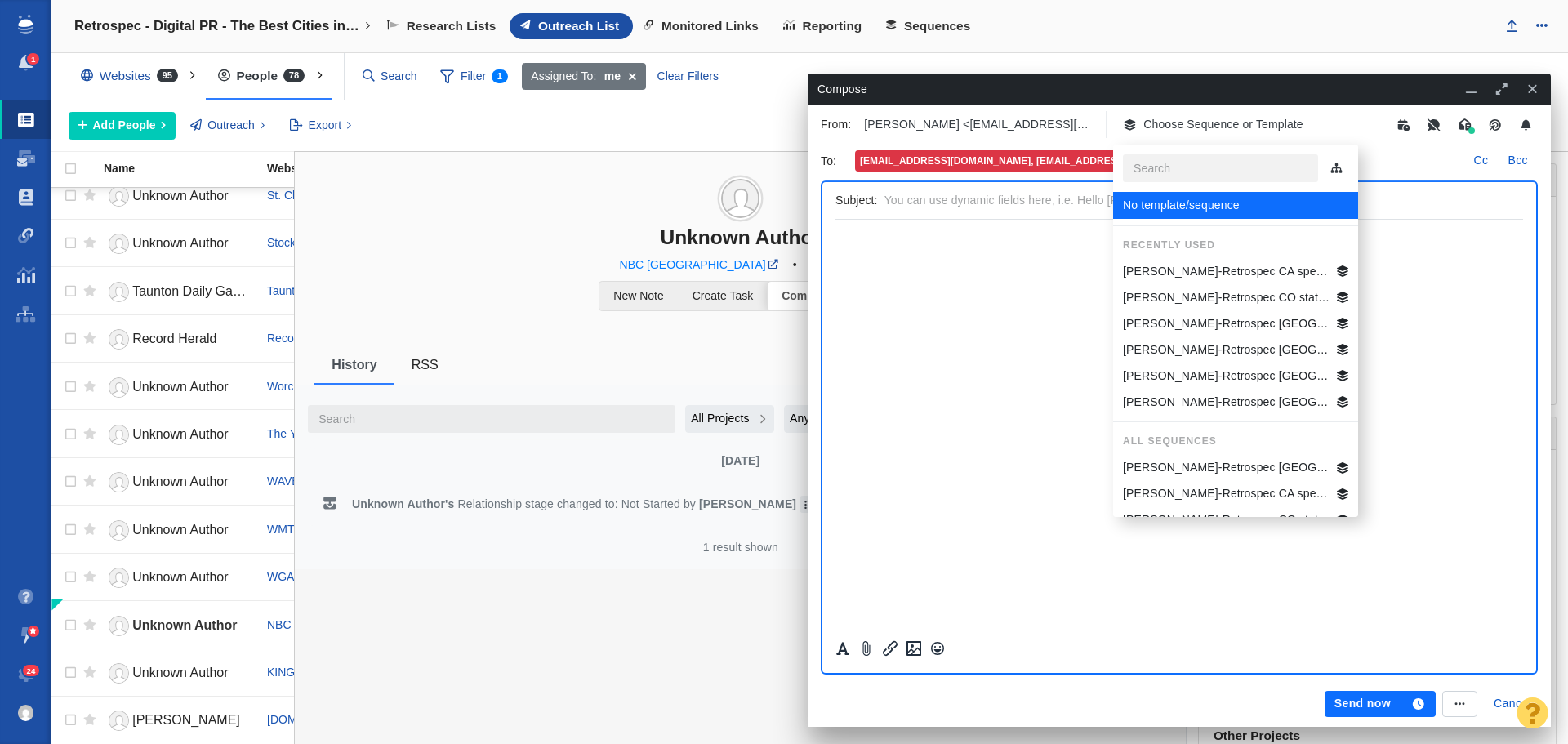
click at [1194, 263] on p "[PERSON_NAME]-Retrospec CA specific Best Beg Biking Cities" at bounding box center [1226, 271] width 207 height 17
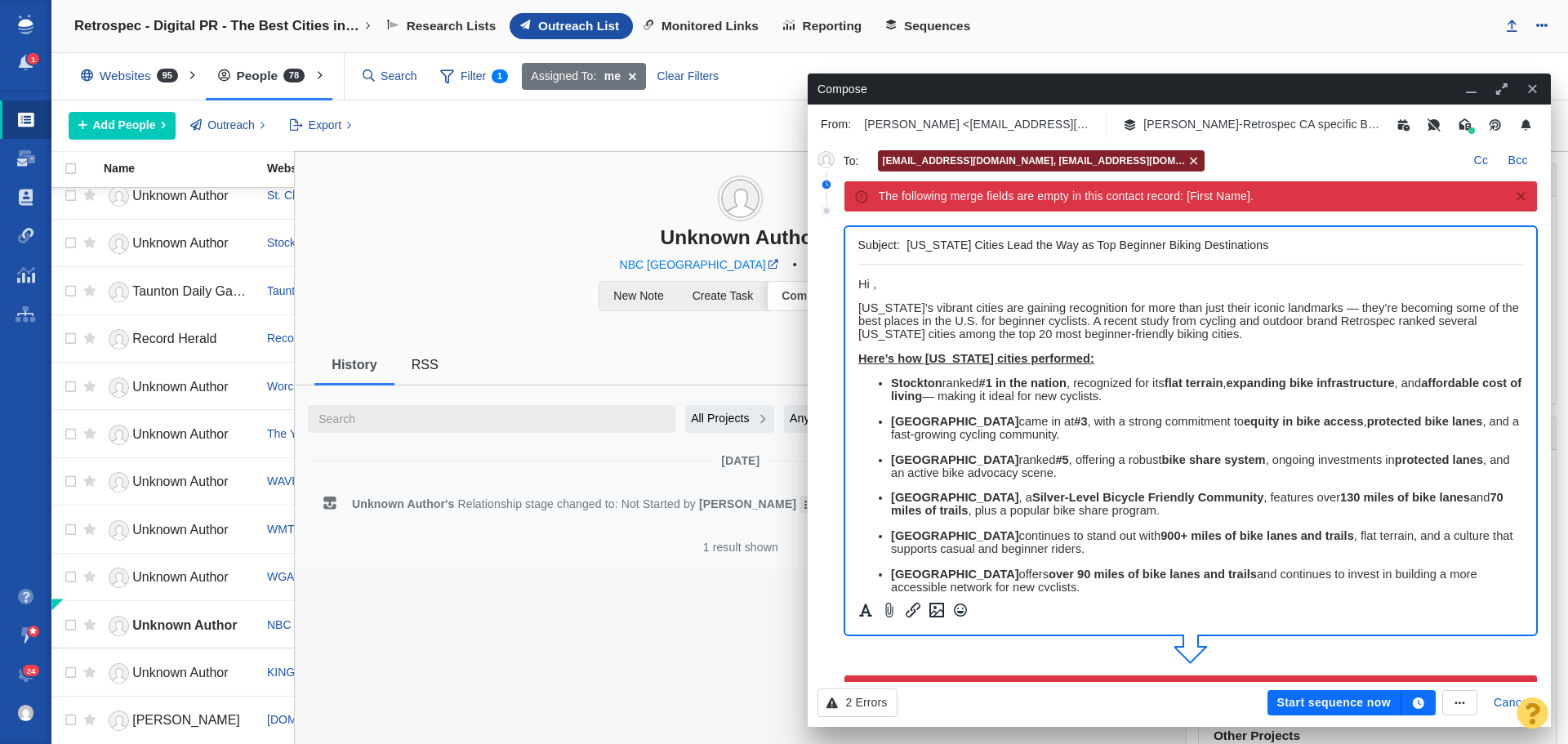
click at [1188, 156] on icon at bounding box center [1194, 161] width 11 height 10
click at [550, 273] on div "NBC Los Angeles • Add tags" at bounding box center [741, 265] width 891 height 20
click at [1469, 89] on icon "button" at bounding box center [1472, 89] width 15 height 12
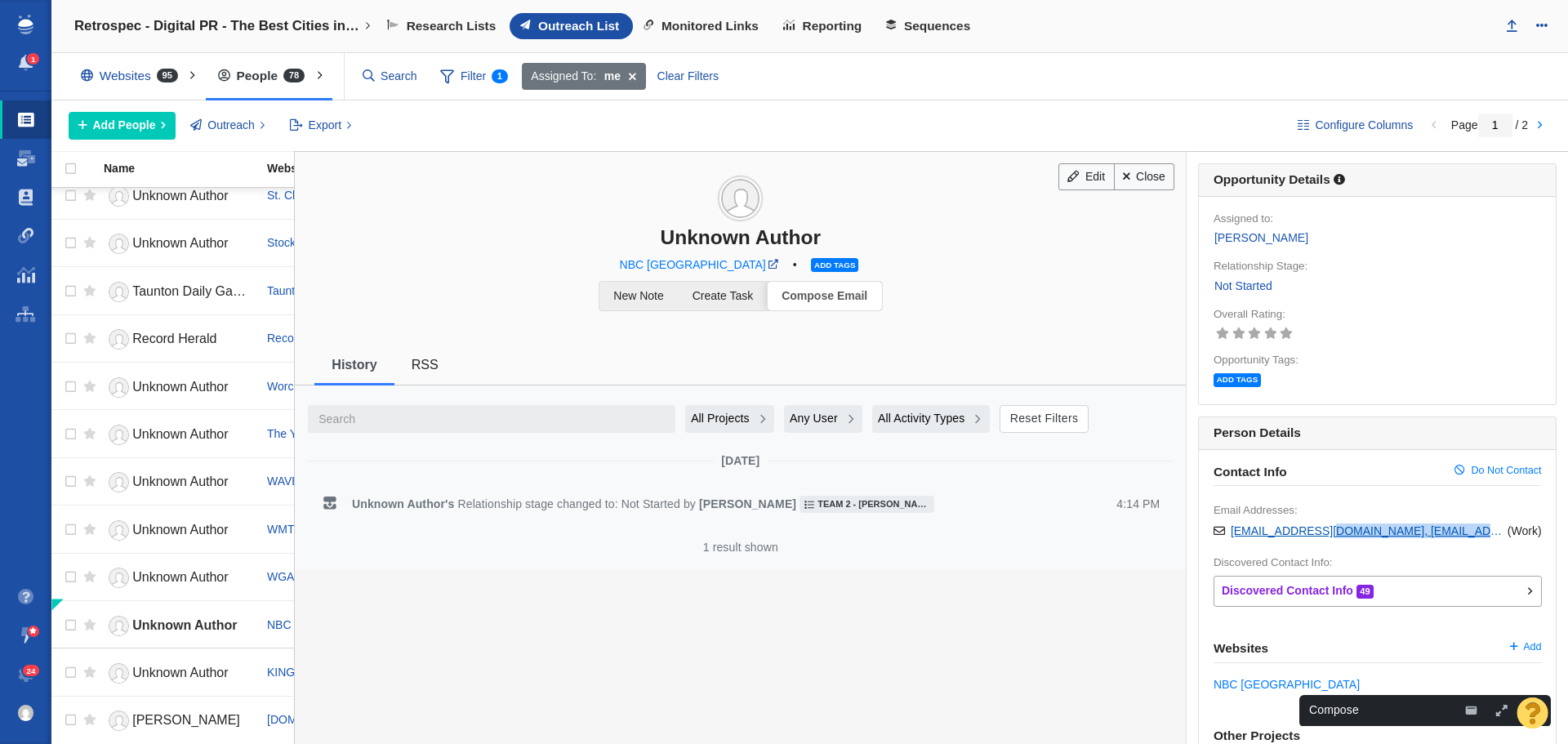
drag, startPoint x: 1449, startPoint y: 531, endPoint x: 1312, endPoint y: 529, distance: 137.0
click at [1312, 529] on li "tips@nbcla.com, news@nbclosangeles.com ( Work )" at bounding box center [1378, 530] width 329 height 15
copy li "news@nbclosangeles.com"
drag, startPoint x: 1494, startPoint y: 708, endPoint x: 1093, endPoint y: 320, distance: 558.0
click at [1494, 708] on button "button" at bounding box center [1501, 709] width 25 height 21
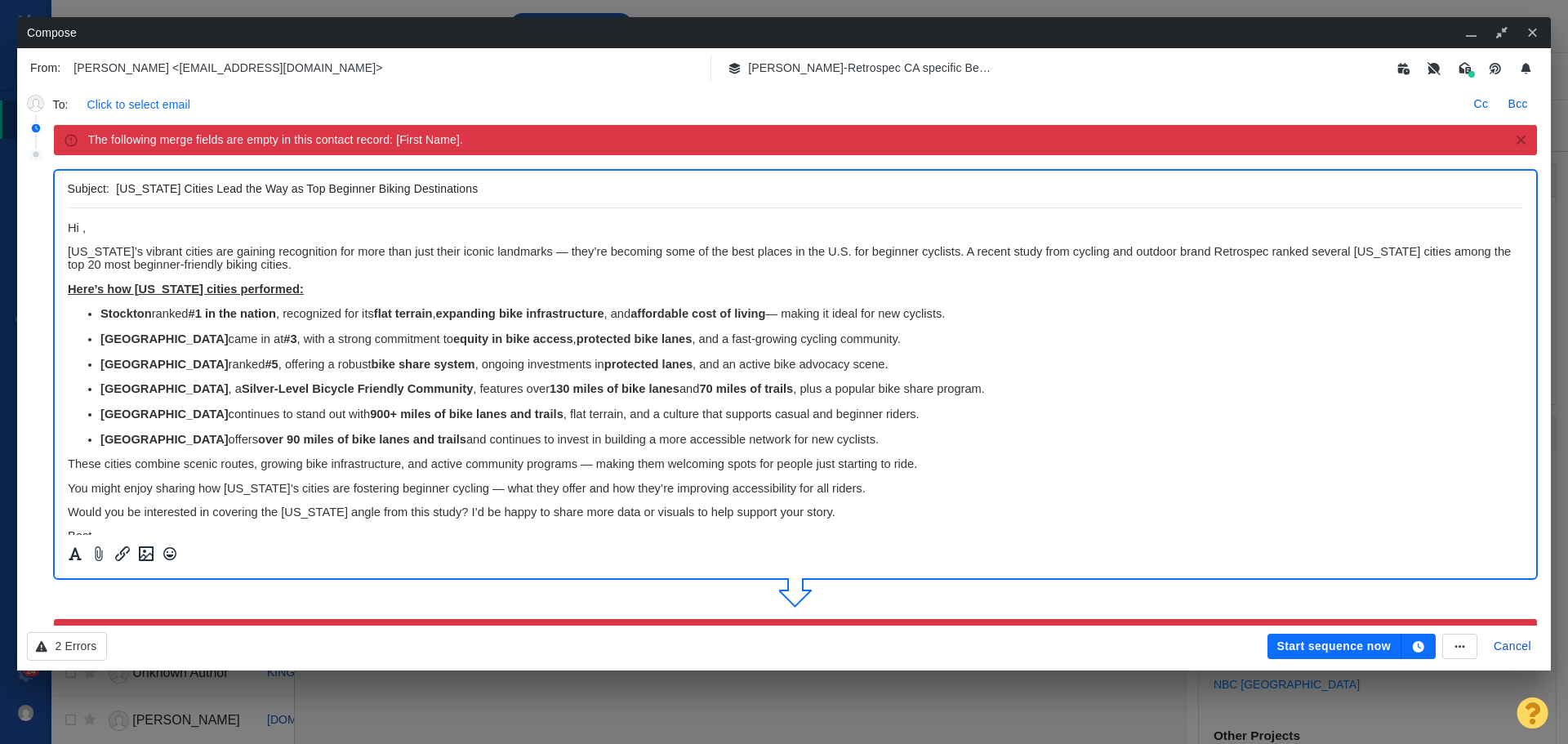
click at [177, 106] on p "Click to select email" at bounding box center [139, 105] width 103 height 17
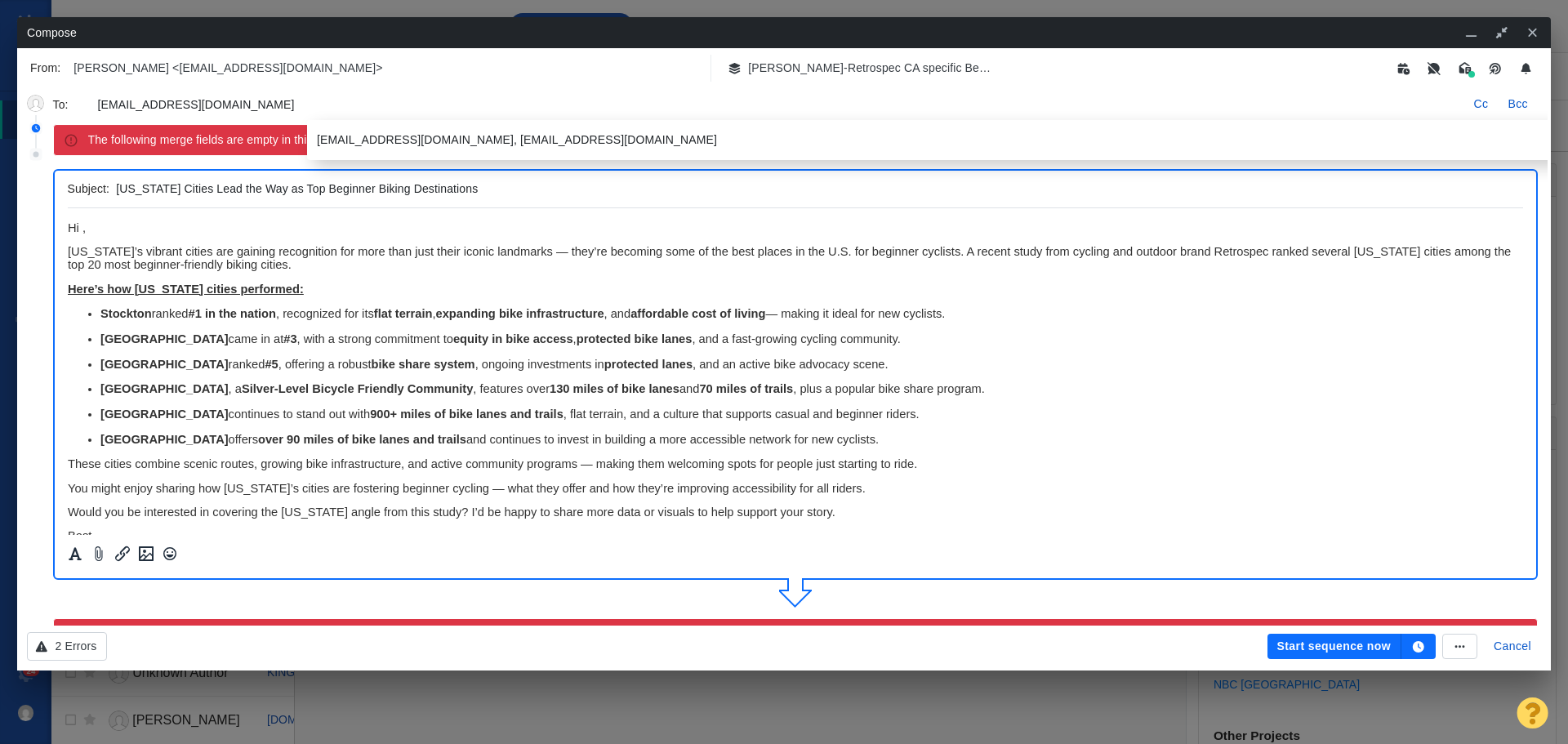
type input "news@nbclosangeles.com"
click at [310, 223] on p "﻿ Hi ," at bounding box center [795, 227] width 1457 height 13
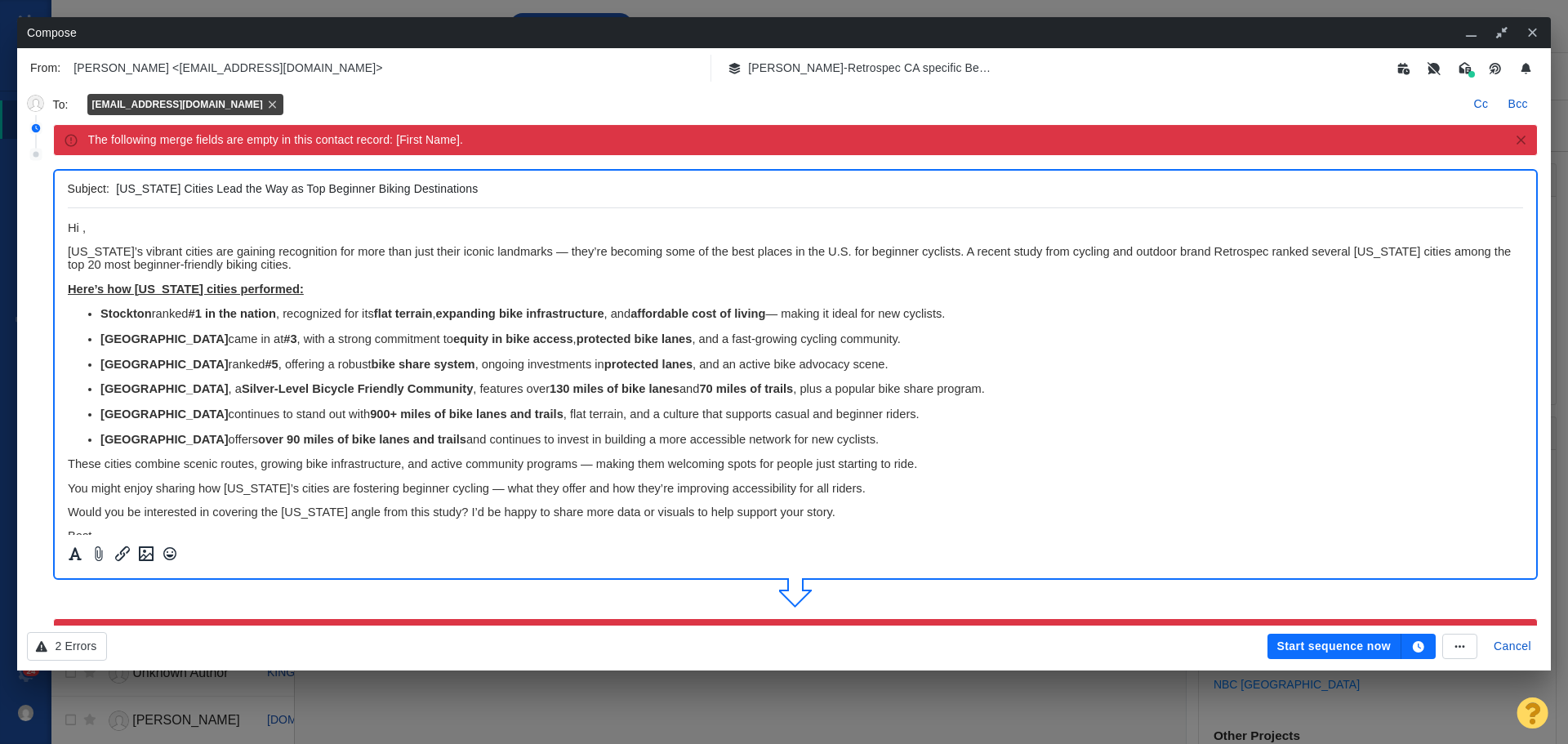
click at [81, 228] on span "Hi ," at bounding box center [76, 227] width 18 height 13
drag, startPoint x: 237, startPoint y: 225, endPoint x: 130, endPoint y: 440, distance: 240.2
click at [67, 231] on html "Hi NBC Los Angeles Team, California’s vibrant cities are gaining recognition fo…" at bounding box center [795, 463] width 1457 height 509
copy span "Hi NBC Los Angeles Team,"
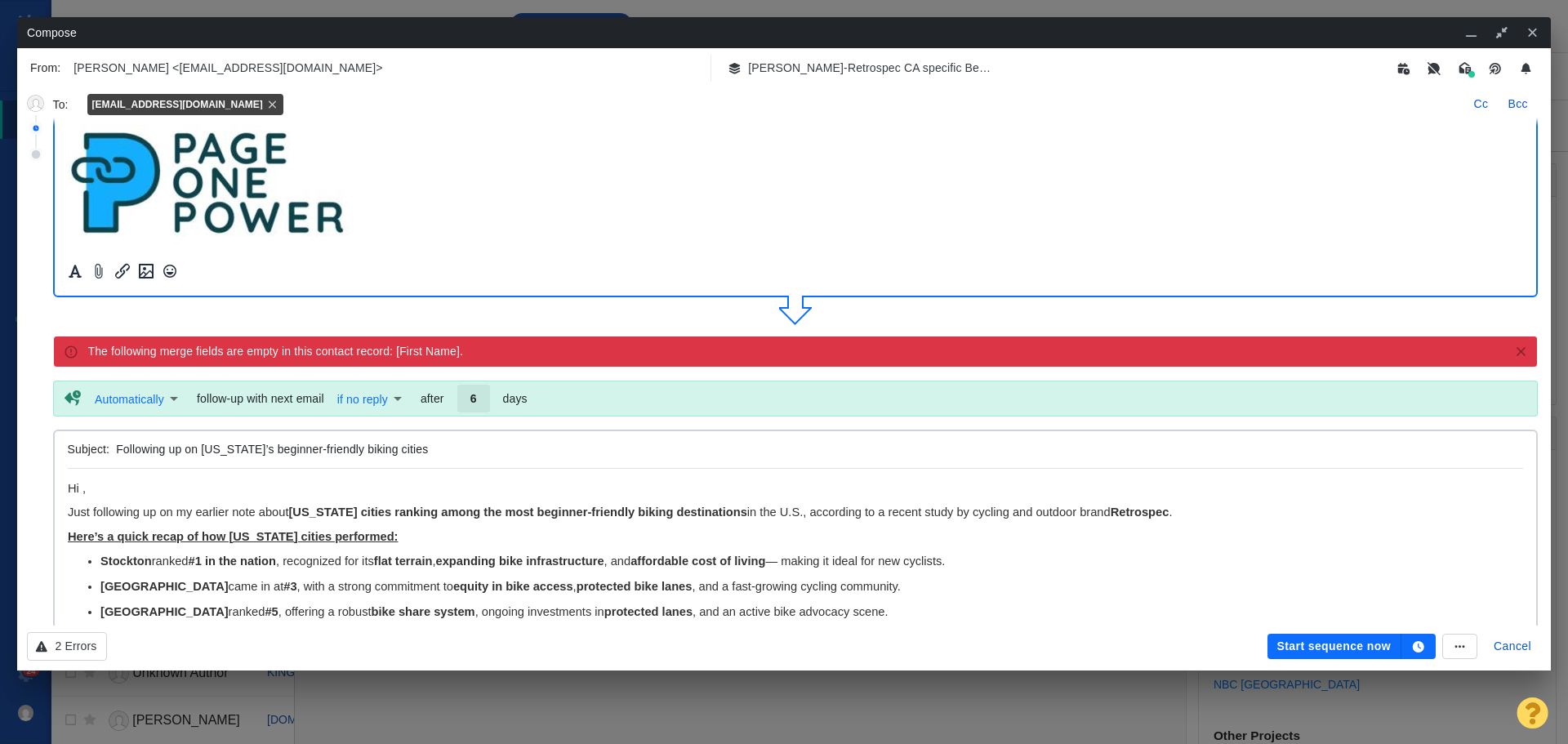
scroll to position [327, 0]
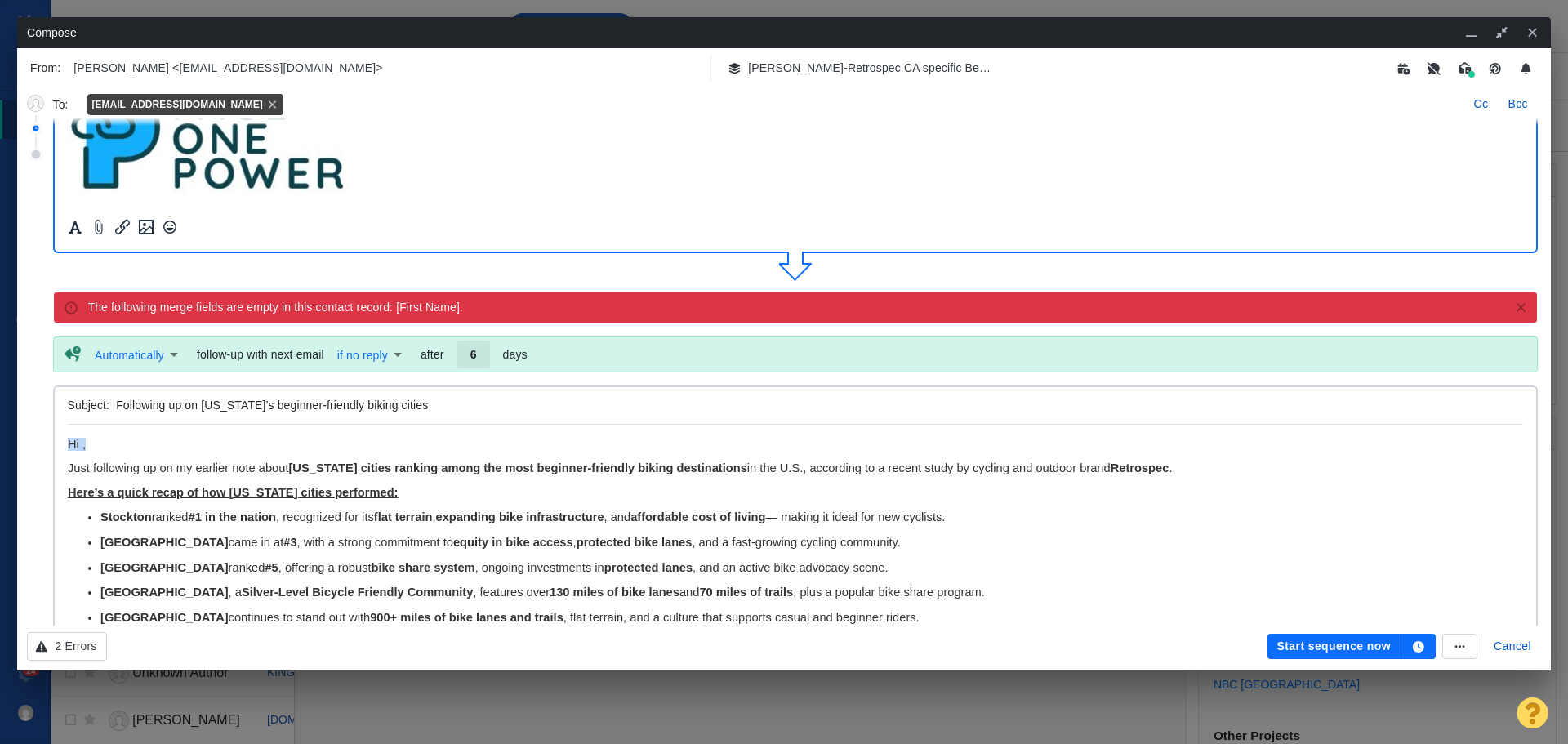
drag, startPoint x: 104, startPoint y: 442, endPoint x: 112, endPoint y: 867, distance: 425.1
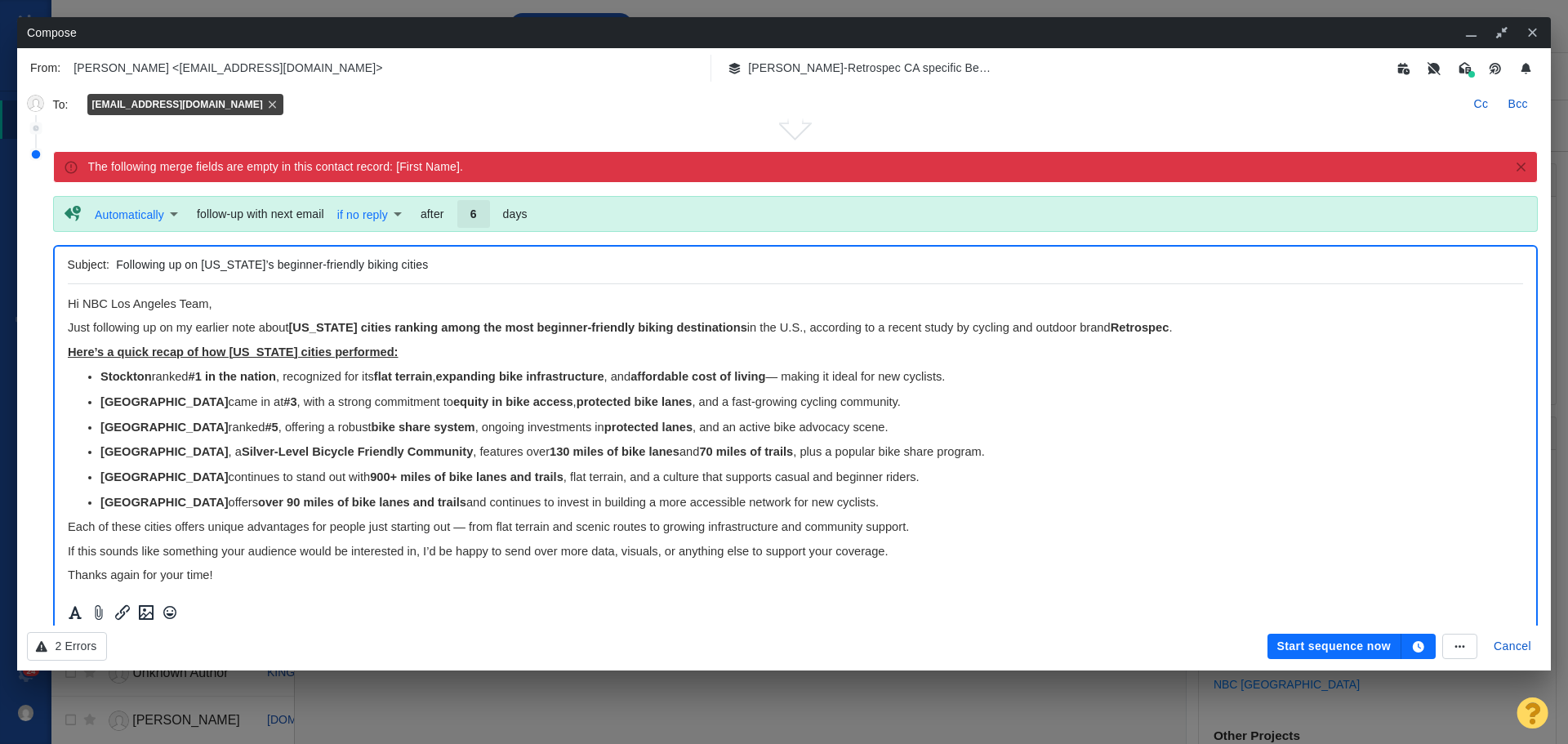
scroll to position [490, 0]
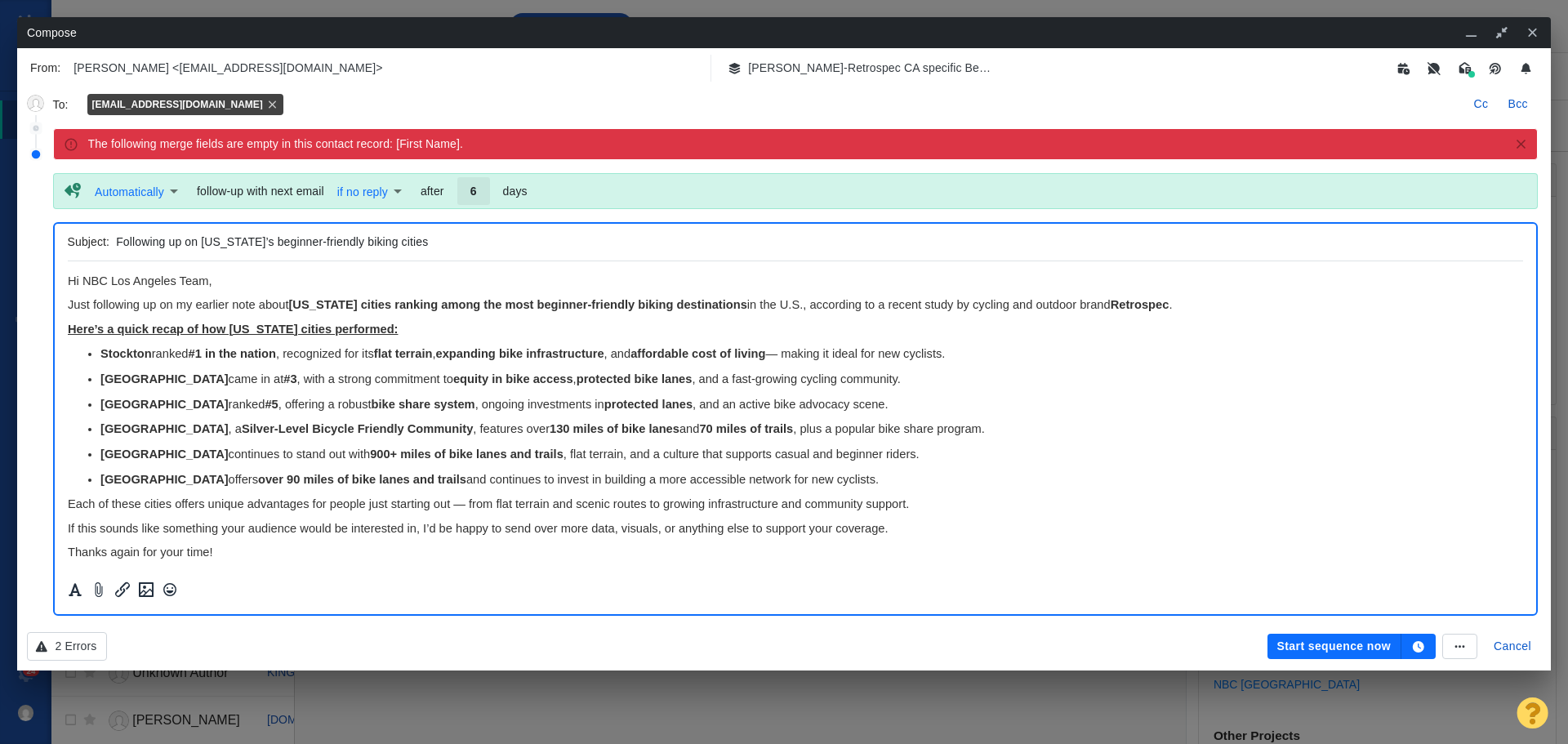
click at [1416, 646] on icon "button" at bounding box center [1418, 646] width 12 height 12
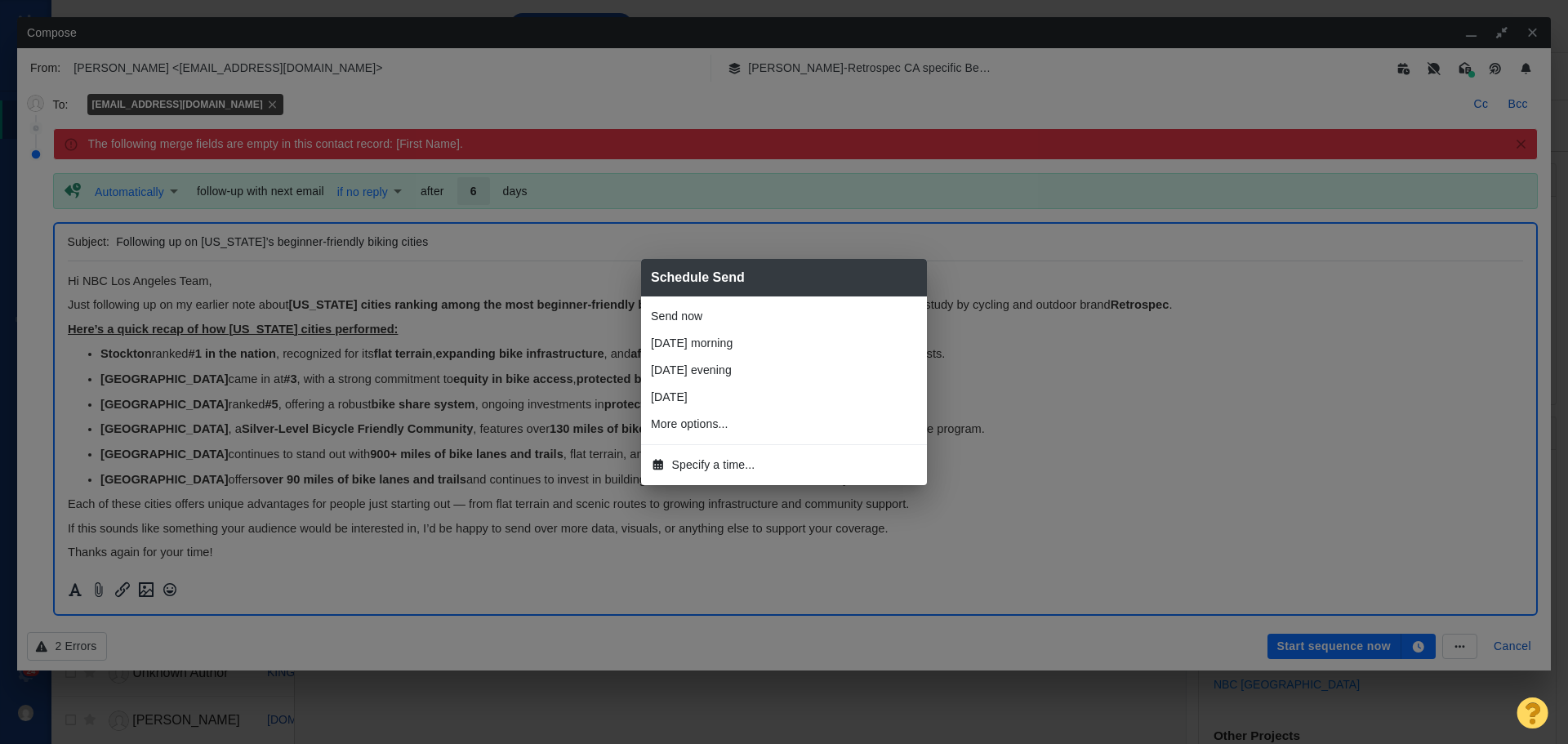
click at [728, 475] on li "Specify a time..." at bounding box center [784, 466] width 286 height 27
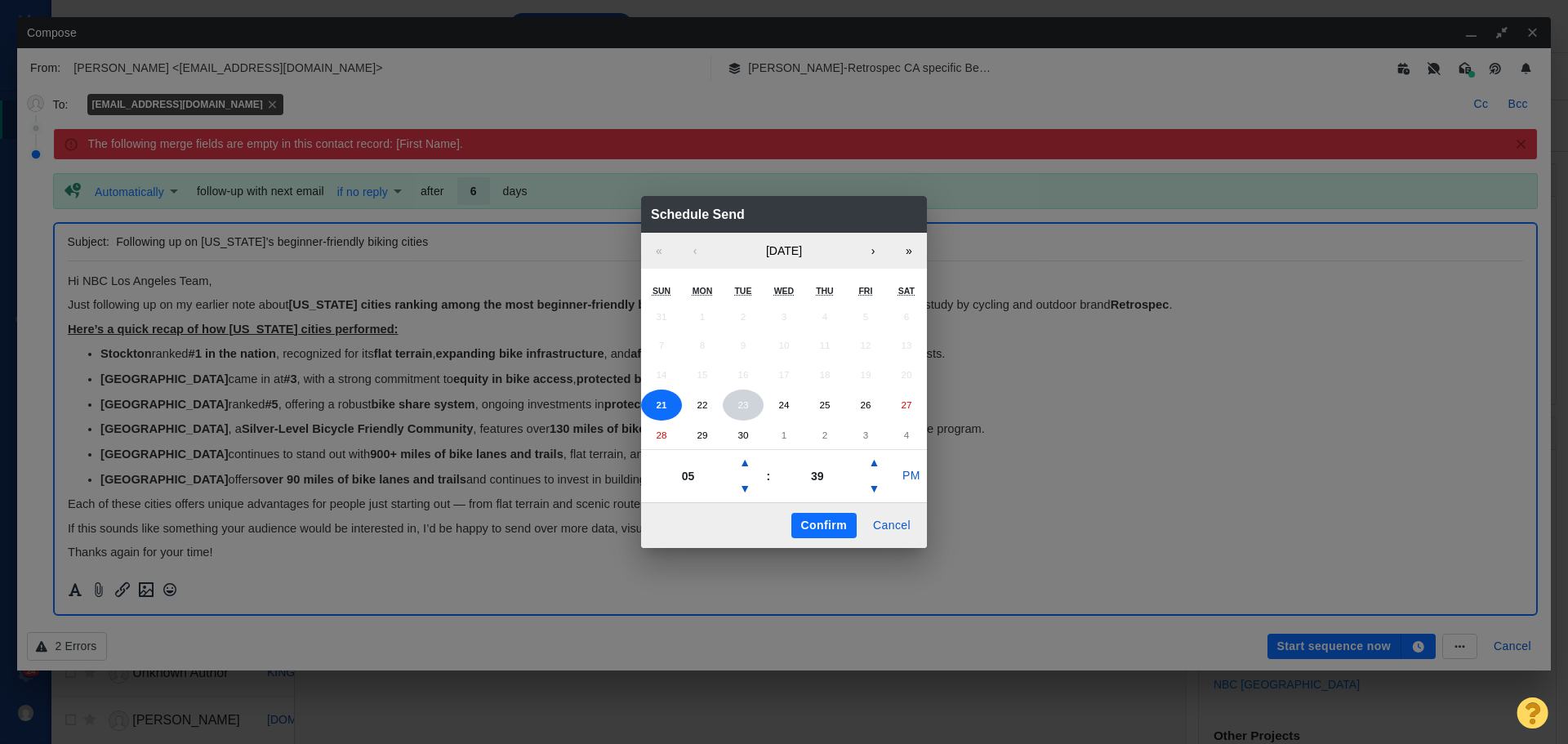
click at [740, 414] on button "23" at bounding box center [742, 405] width 41 height 31
click at [743, 465] on button "▲" at bounding box center [744, 463] width 19 height 26
type input "06"
drag, startPoint x: 921, startPoint y: 473, endPoint x: 909, endPoint y: 483, distance: 15.6
click at [921, 475] on button "PM" at bounding box center [911, 476] width 31 height 26
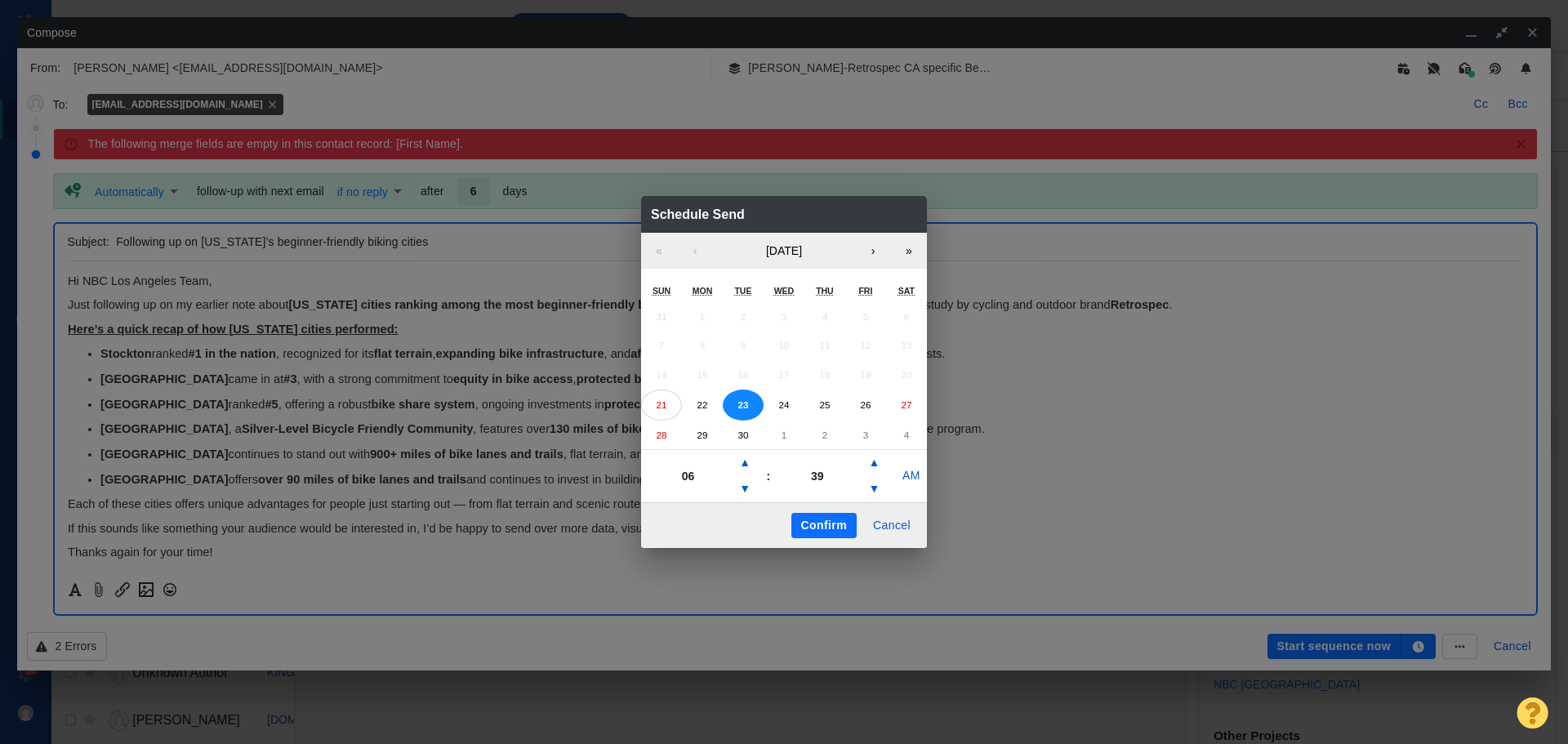
click at [831, 519] on button "Confirm" at bounding box center [825, 526] width 66 height 26
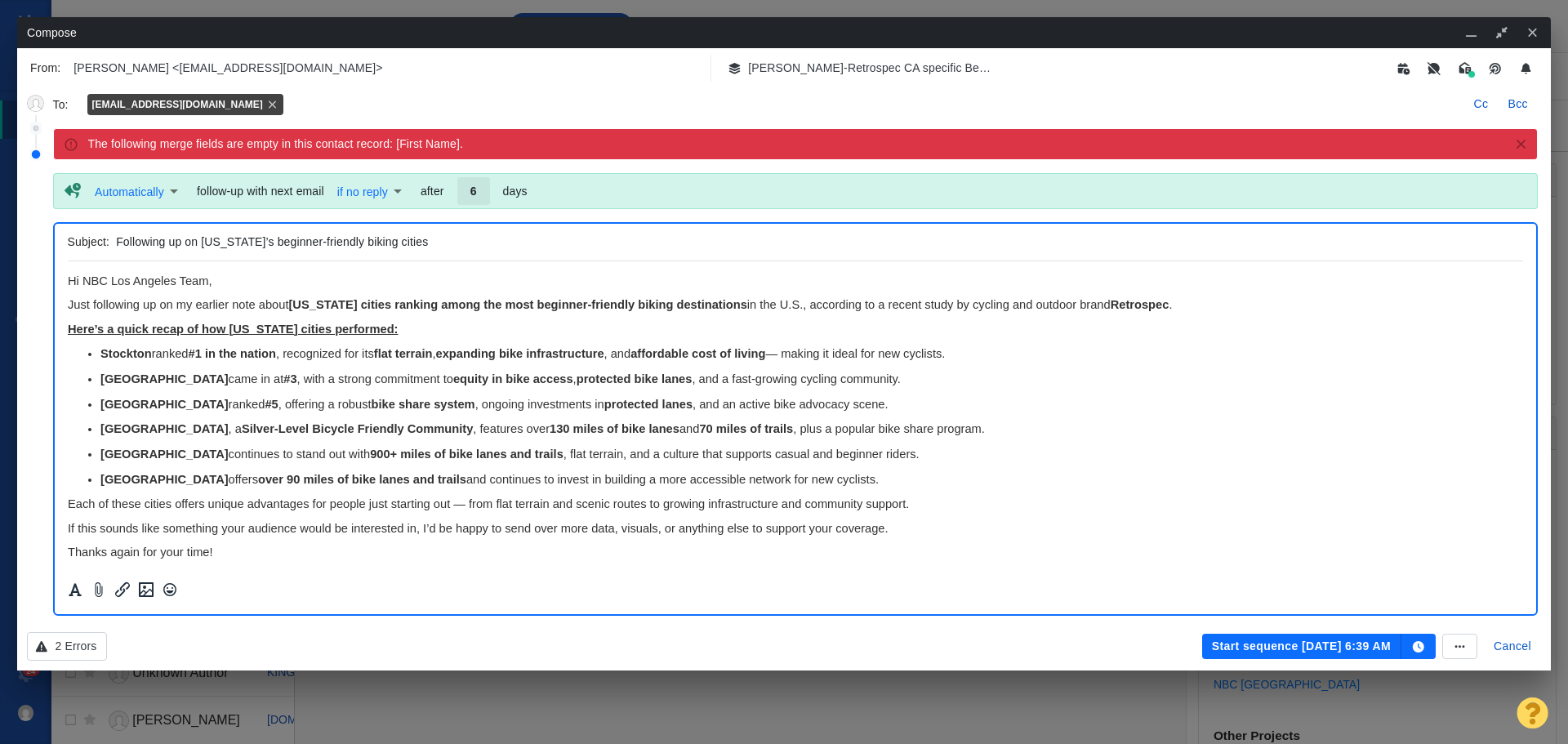
click at [1240, 647] on button "Start sequence Sep 23, 6:39 AM" at bounding box center [1301, 646] width 199 height 26
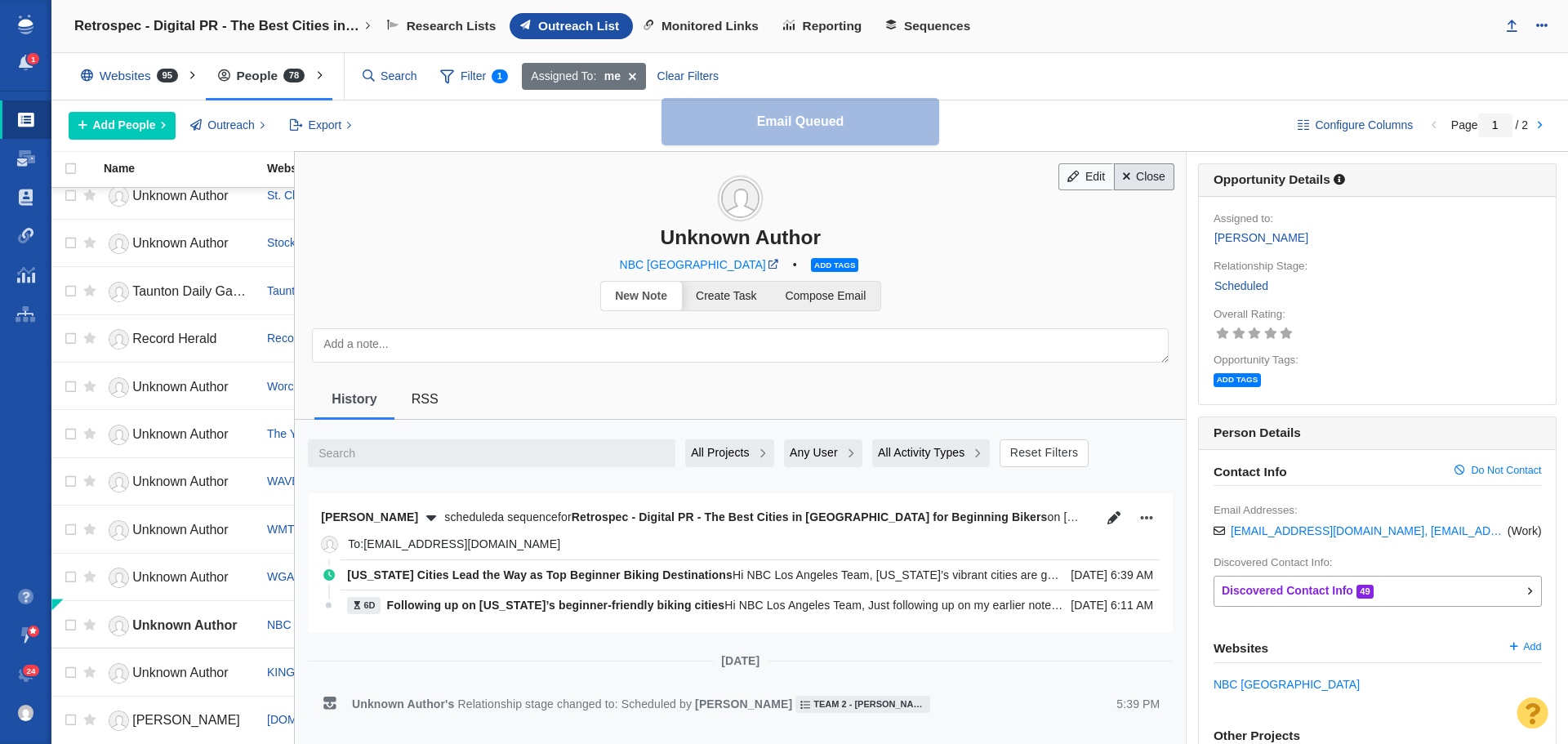
click at [1140, 181] on link "Close" at bounding box center [1144, 177] width 61 height 27
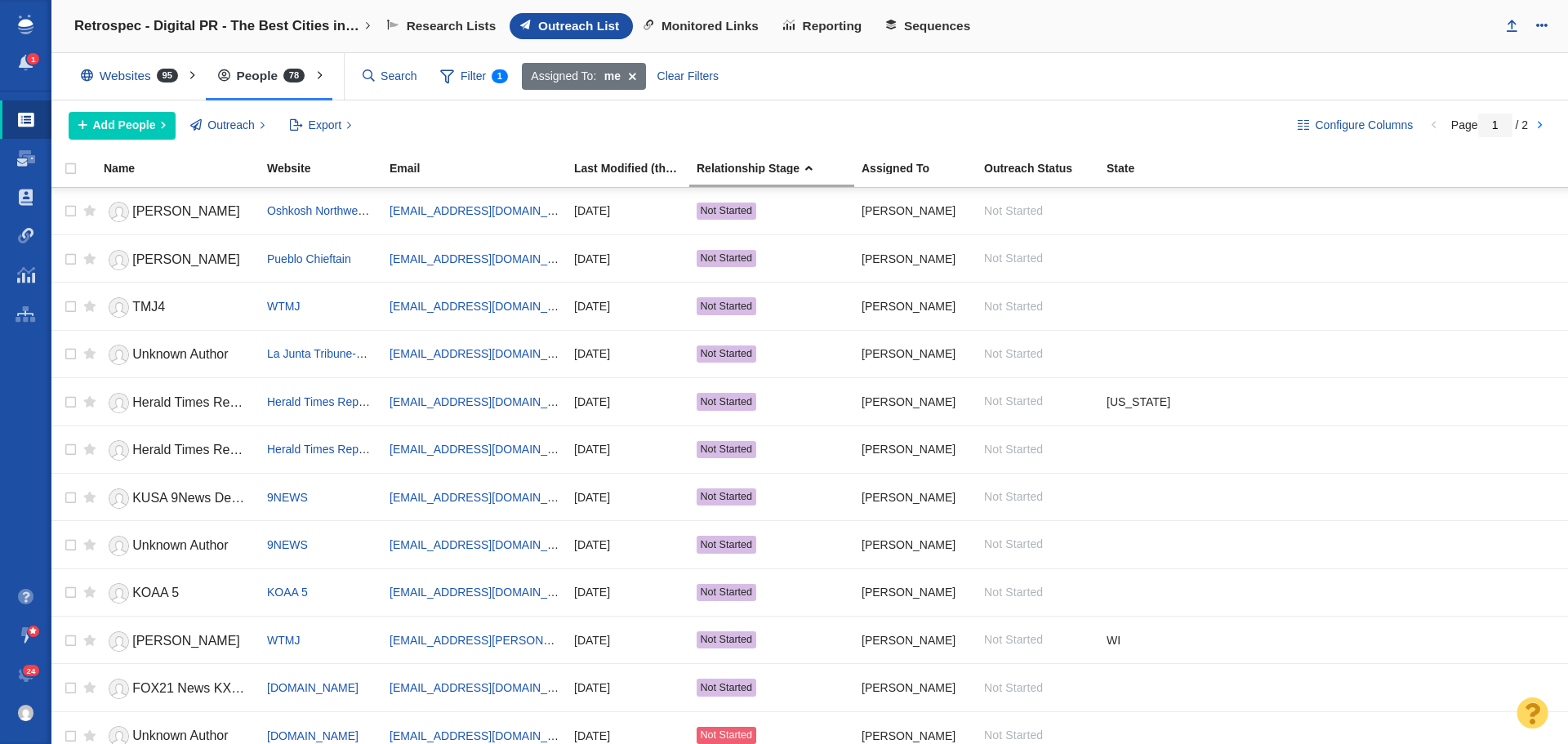
scroll to position [1827, 0]
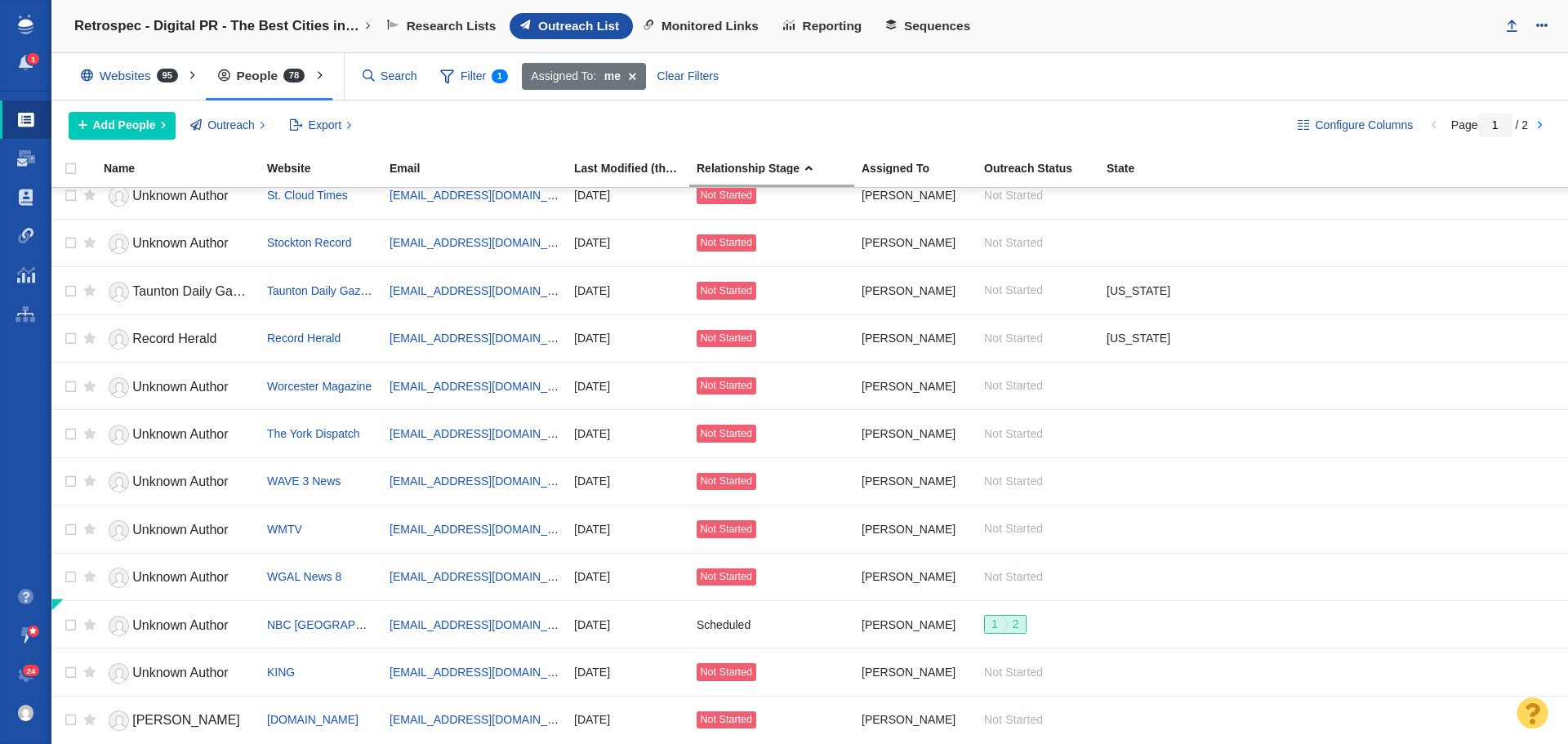
click at [123, 79] on div "Websites 95" at bounding box center [132, 76] width 129 height 37
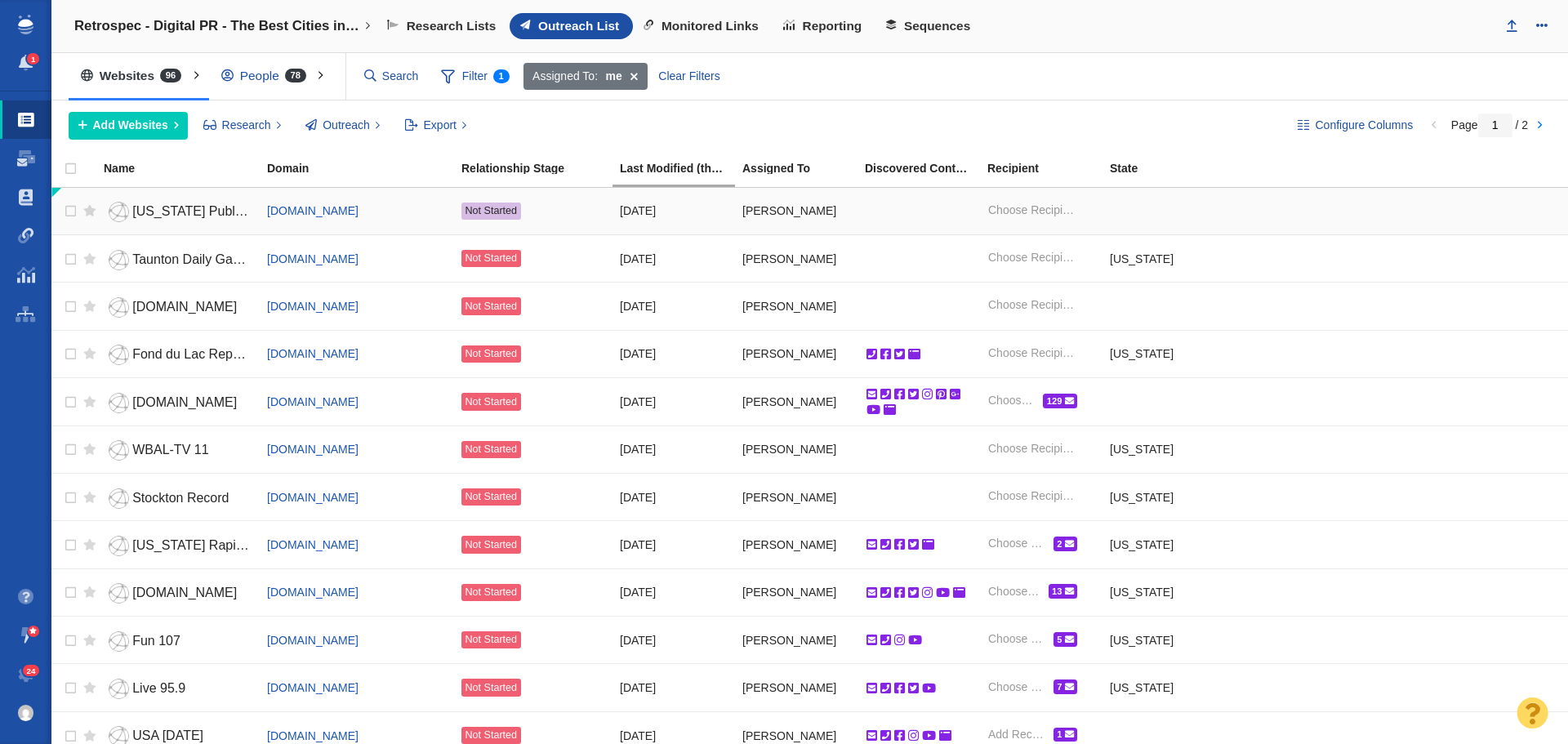
click at [161, 213] on span "[US_STATE] Public Radio News" at bounding box center [226, 211] width 186 height 14
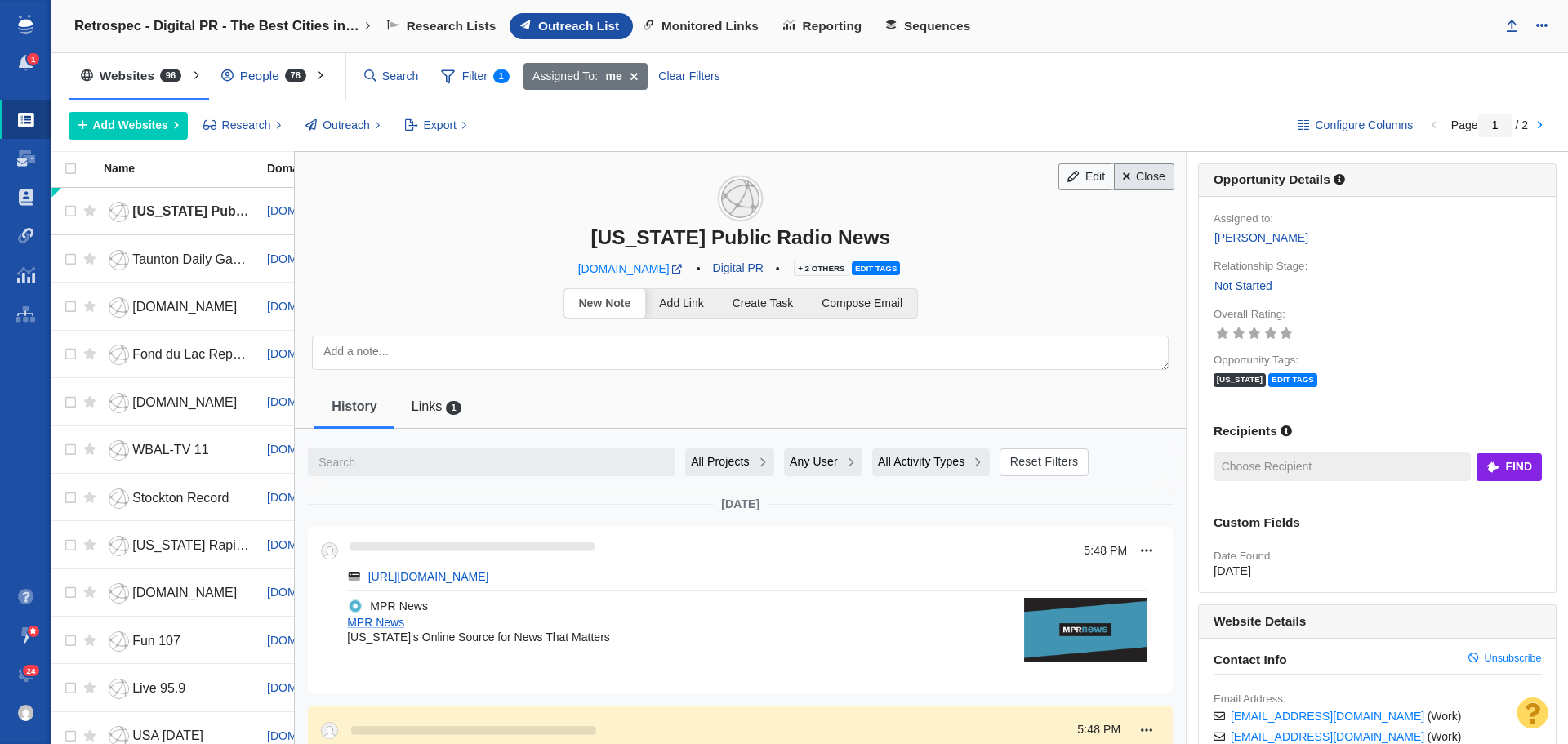
click at [1127, 179] on link "Close" at bounding box center [1144, 177] width 61 height 27
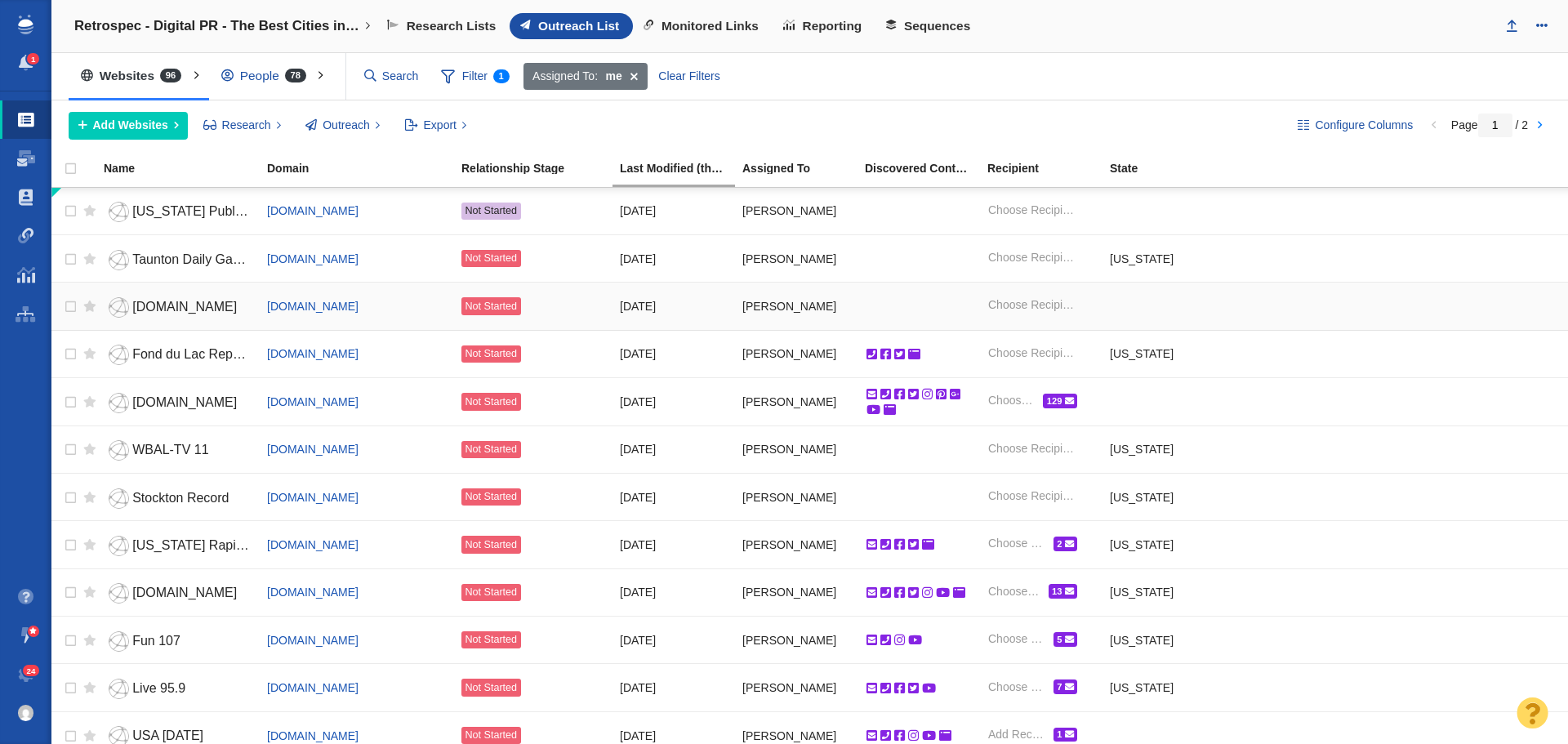
click at [182, 307] on span "theoaklandpress.com" at bounding box center [184, 306] width 104 height 14
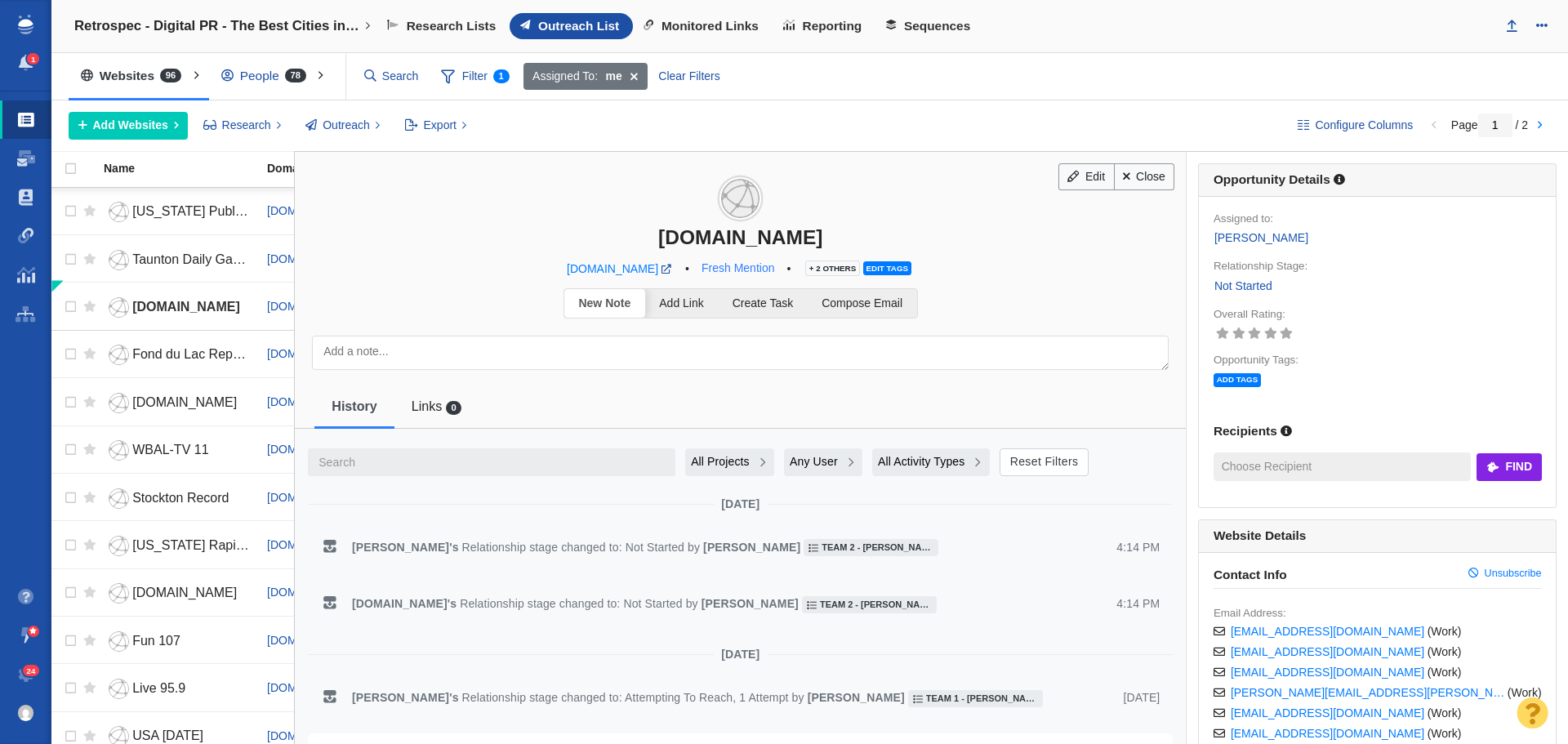
click at [753, 268] on link "Fresh Mention" at bounding box center [737, 268] width 91 height 27
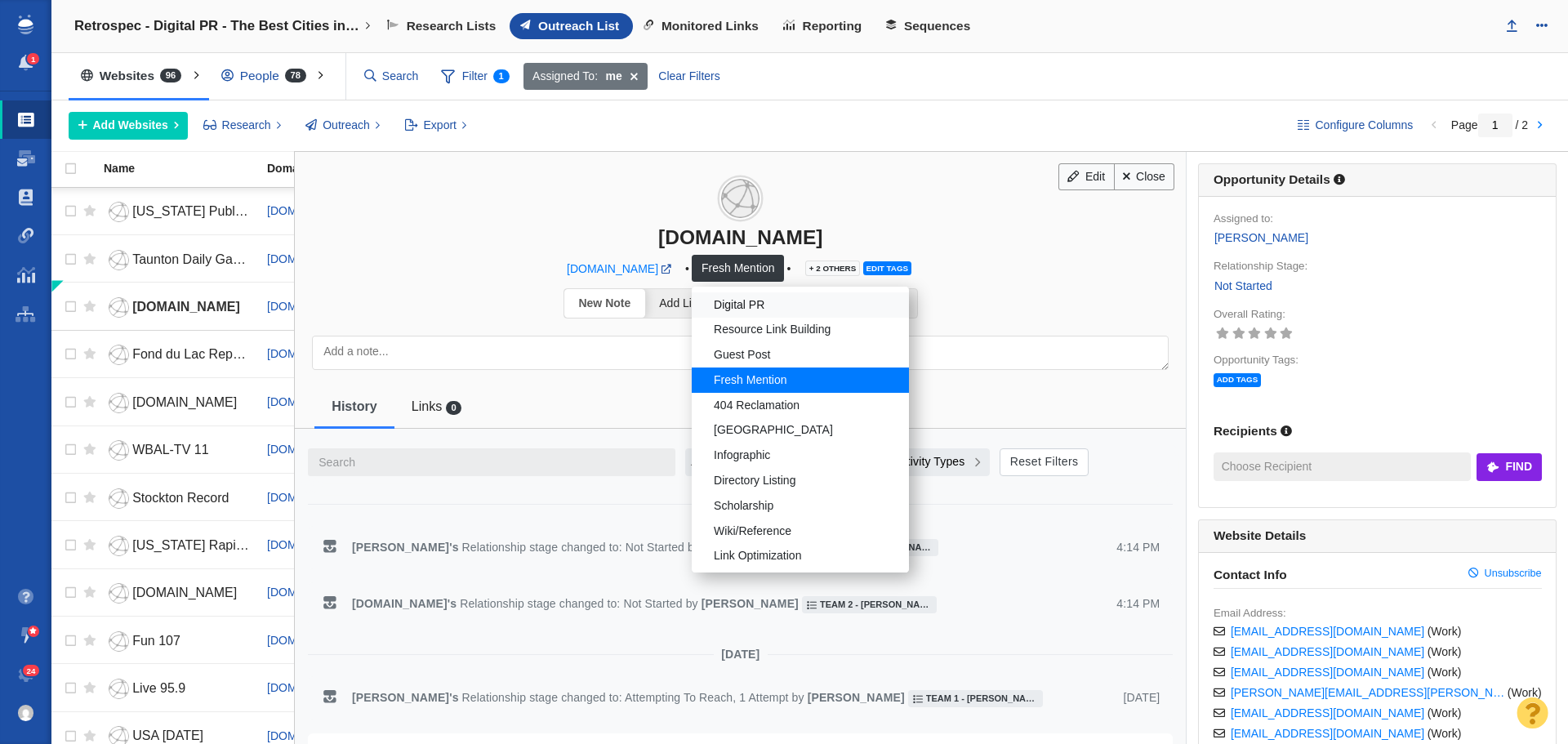
click at [752, 300] on link "Digital PR" at bounding box center [800, 305] width 217 height 26
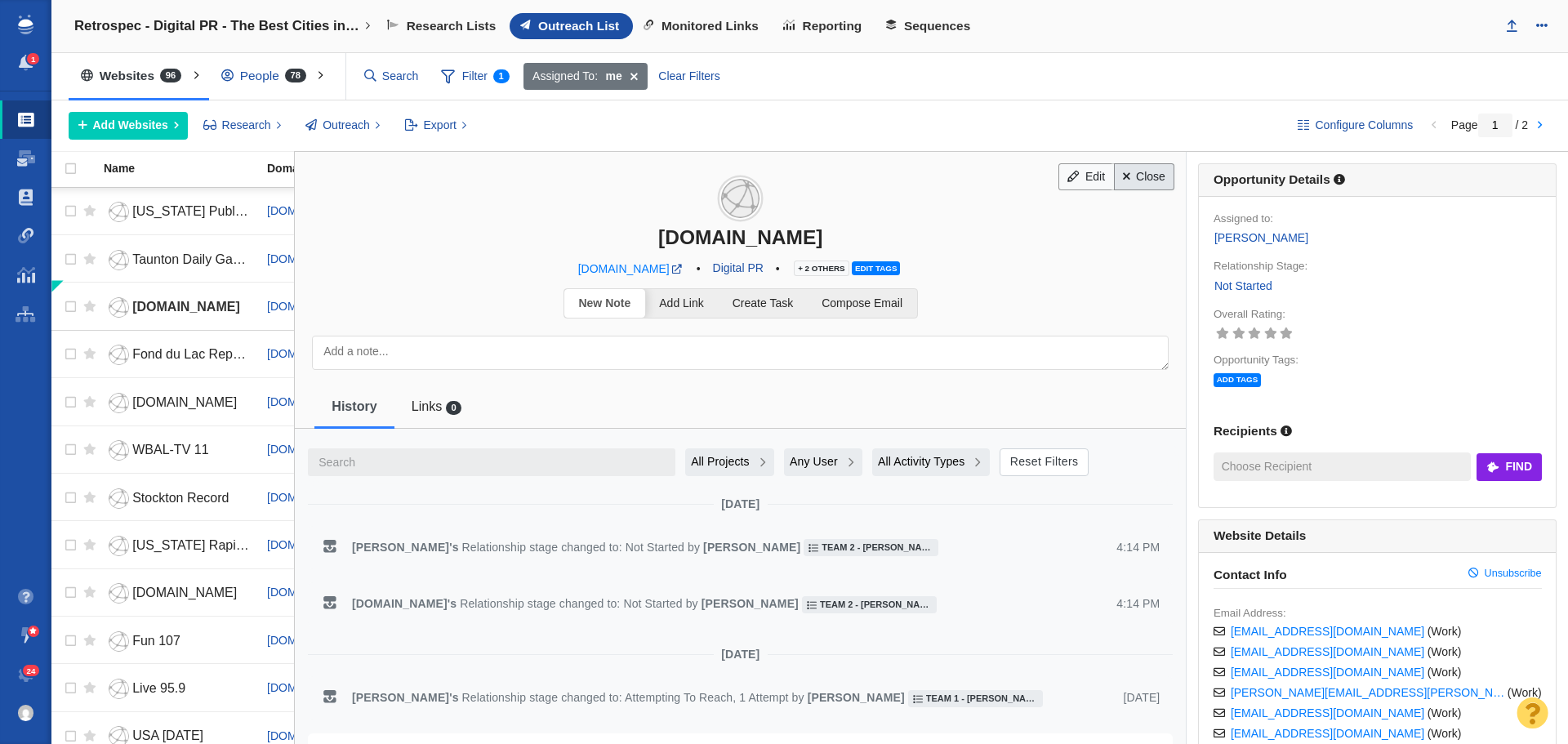
click at [1142, 183] on link "Close" at bounding box center [1144, 177] width 61 height 27
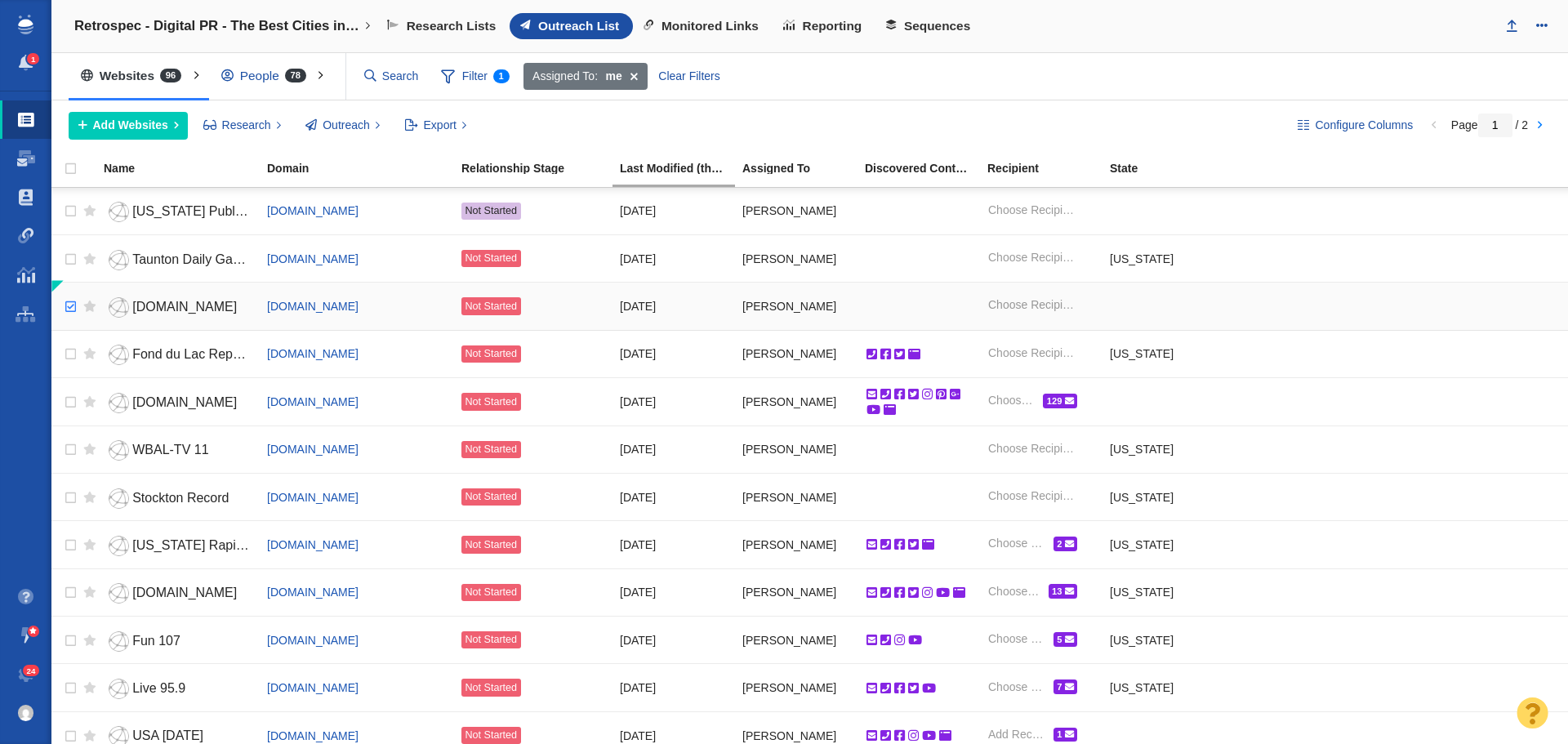
checkbox input "true"
click at [64, 309] on input "checkbox" at bounding box center [68, 307] width 25 height 36
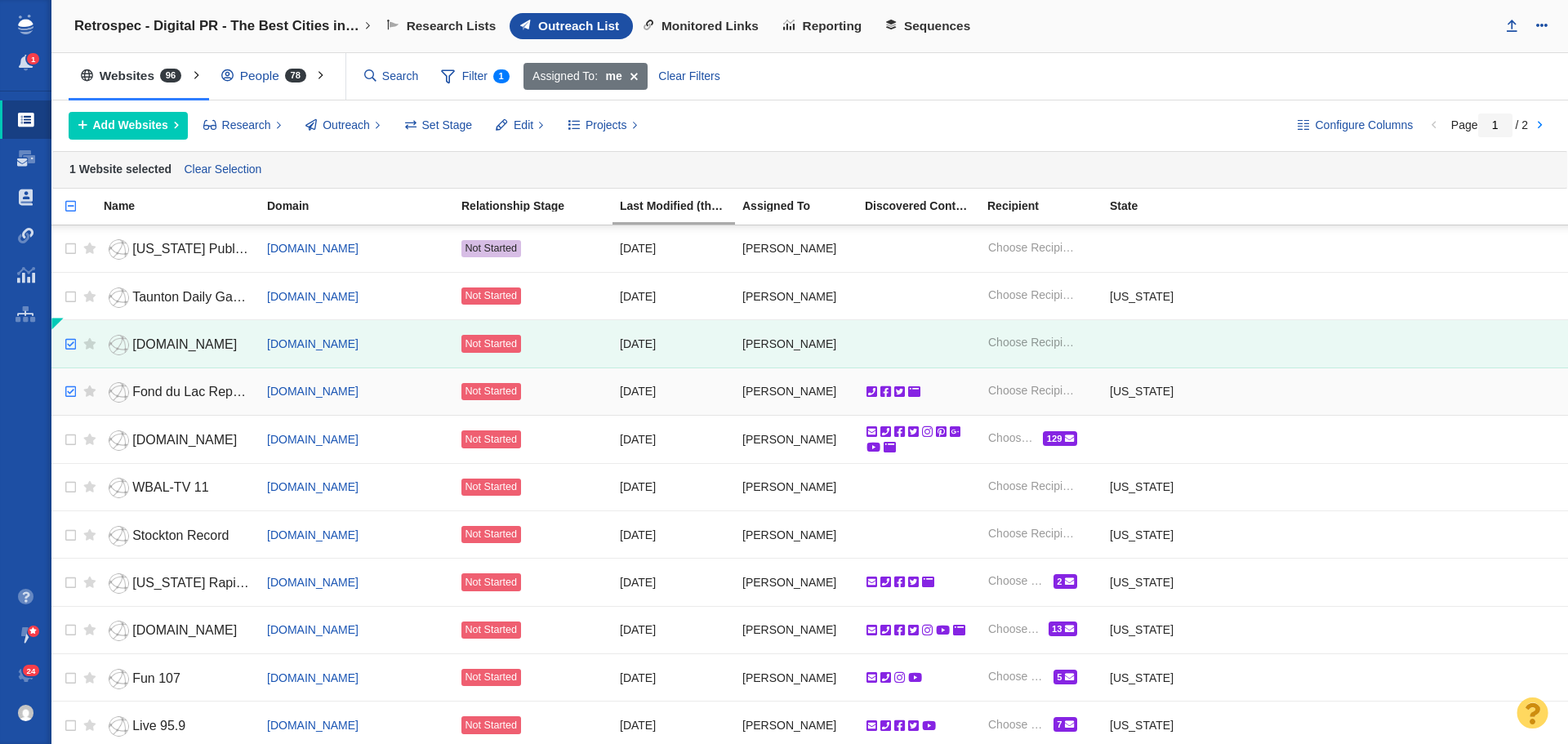
checkbox input "true"
click at [67, 393] on input "checkbox" at bounding box center [68, 392] width 25 height 36
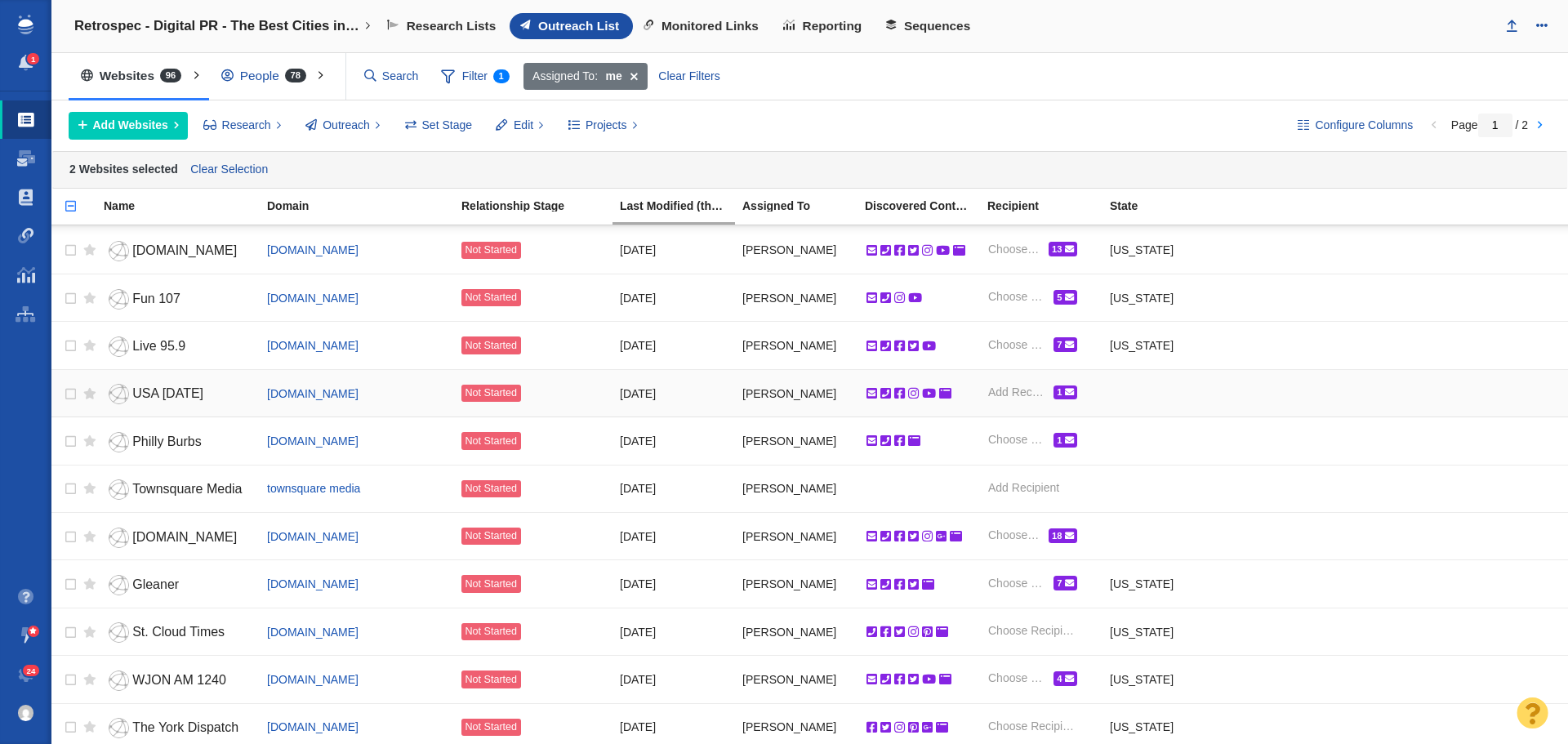
scroll to position [408, 0]
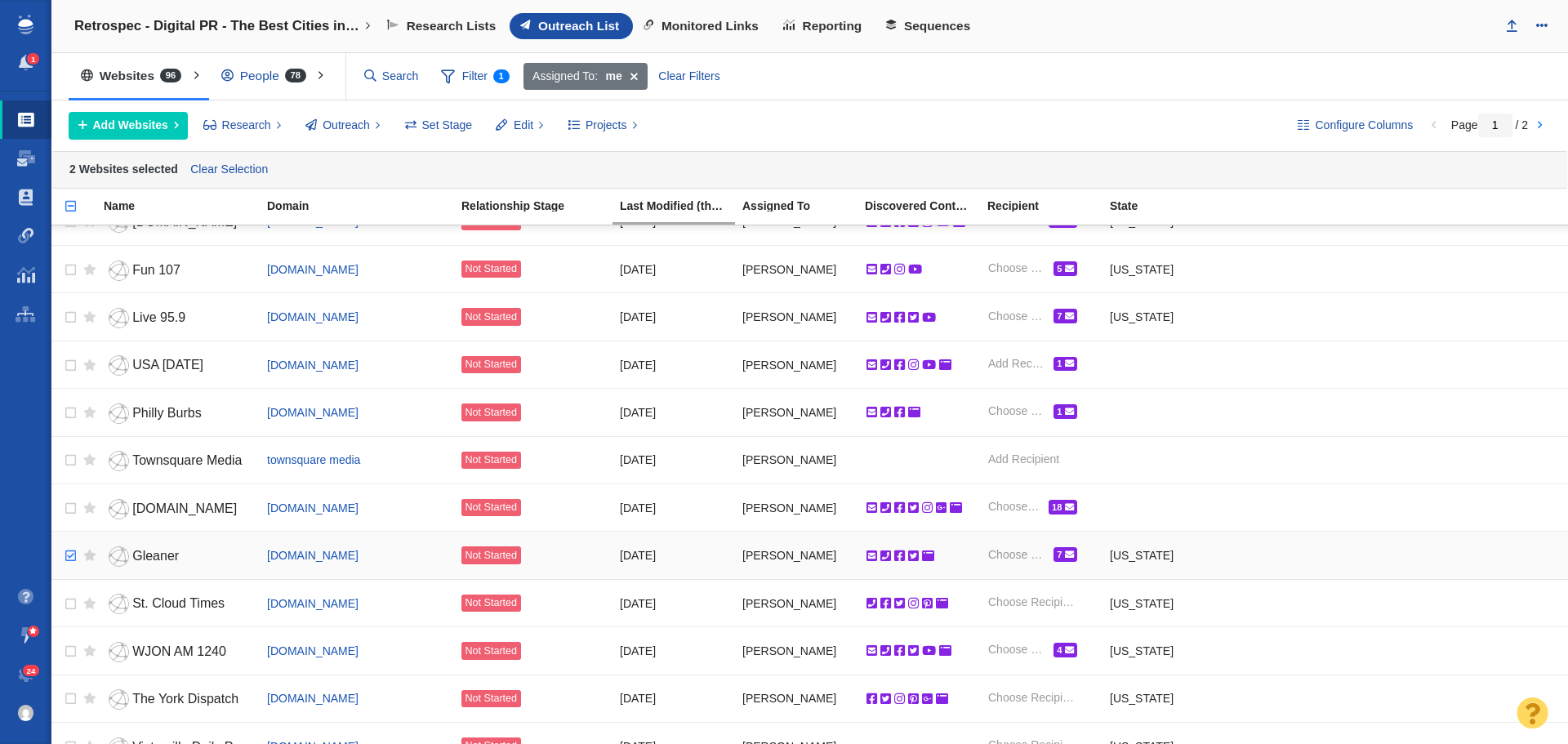
checkbox input "true"
click at [68, 556] on input "checkbox" at bounding box center [68, 555] width 25 height 36
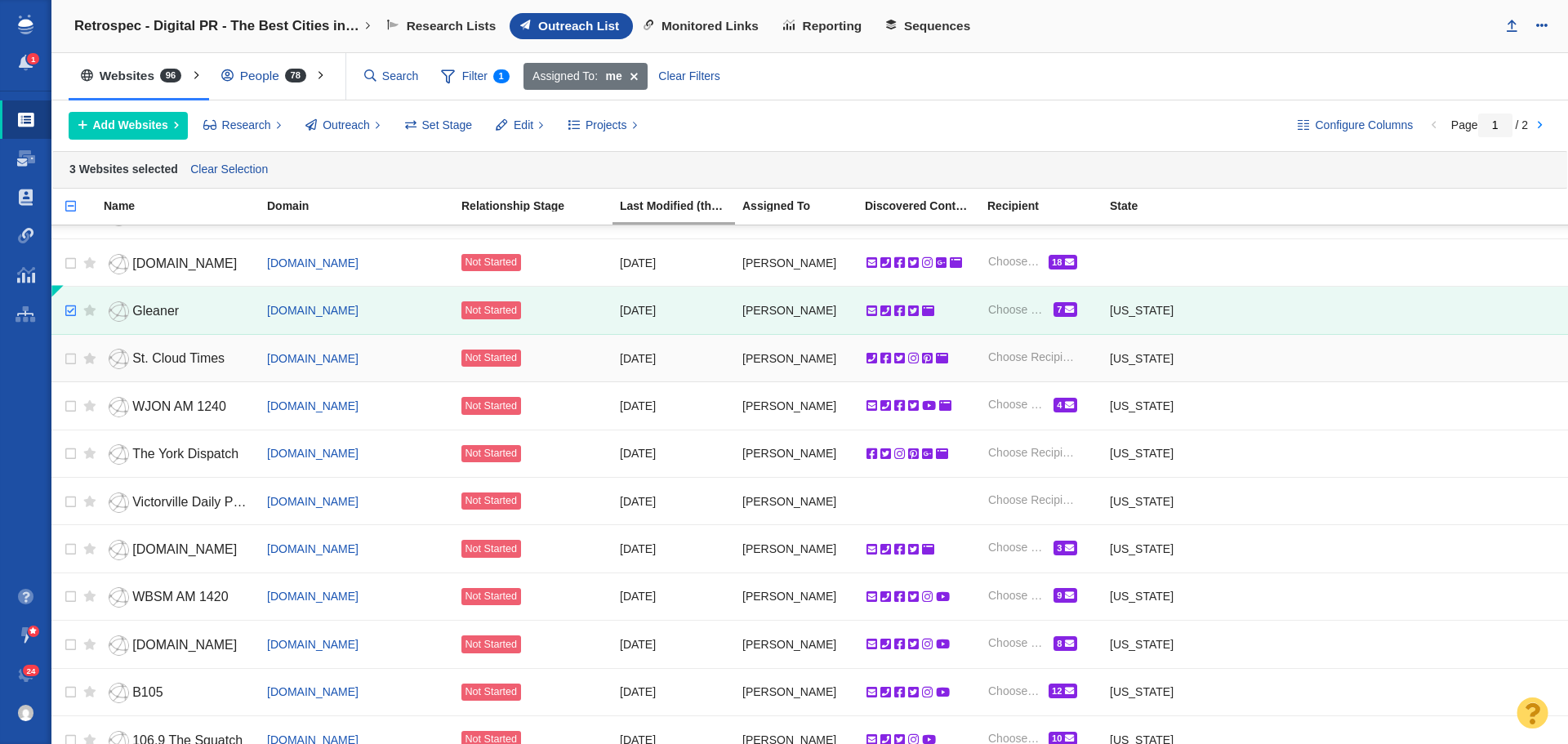
scroll to position [735, 0]
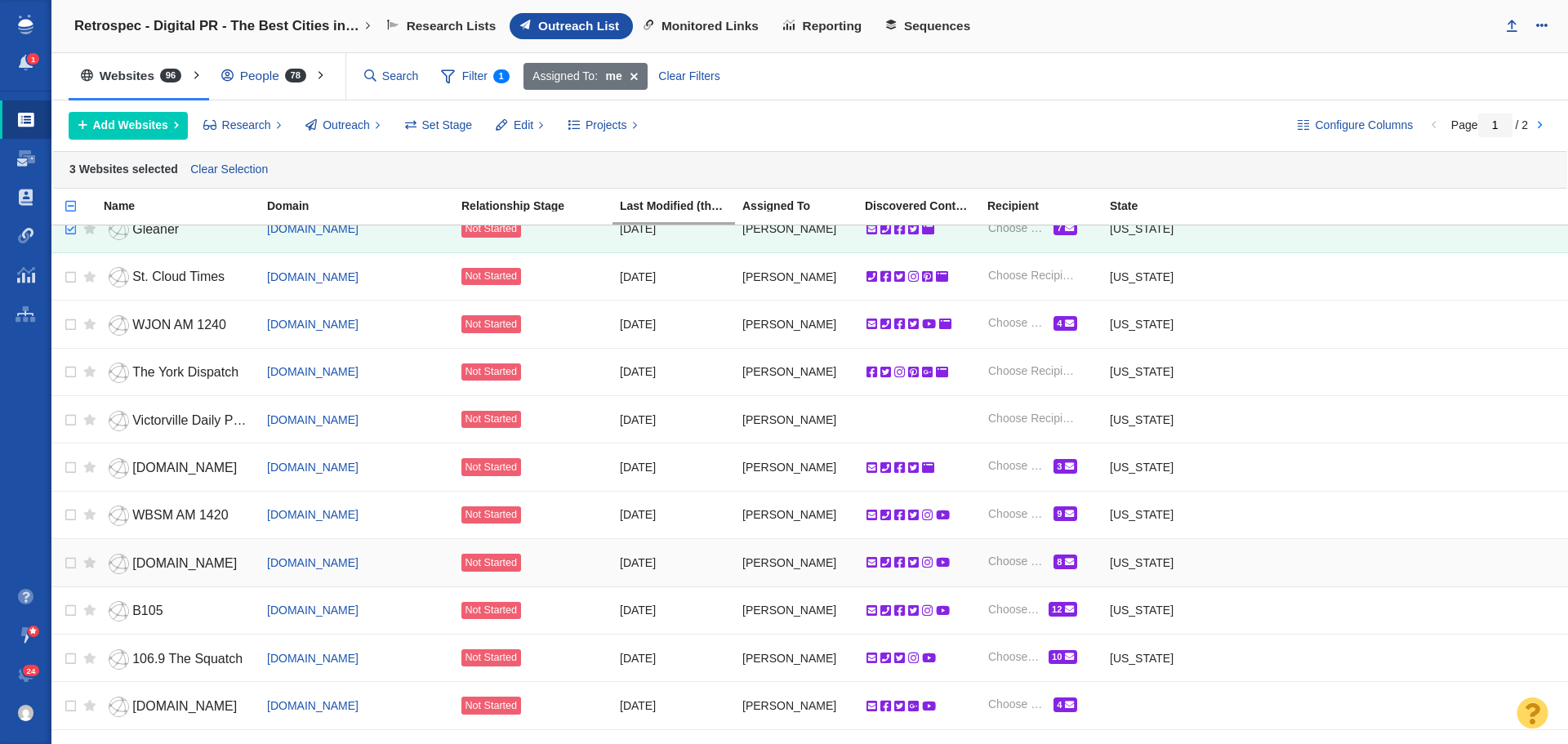
click at [174, 567] on span "quickcountry.com" at bounding box center [184, 562] width 104 height 14
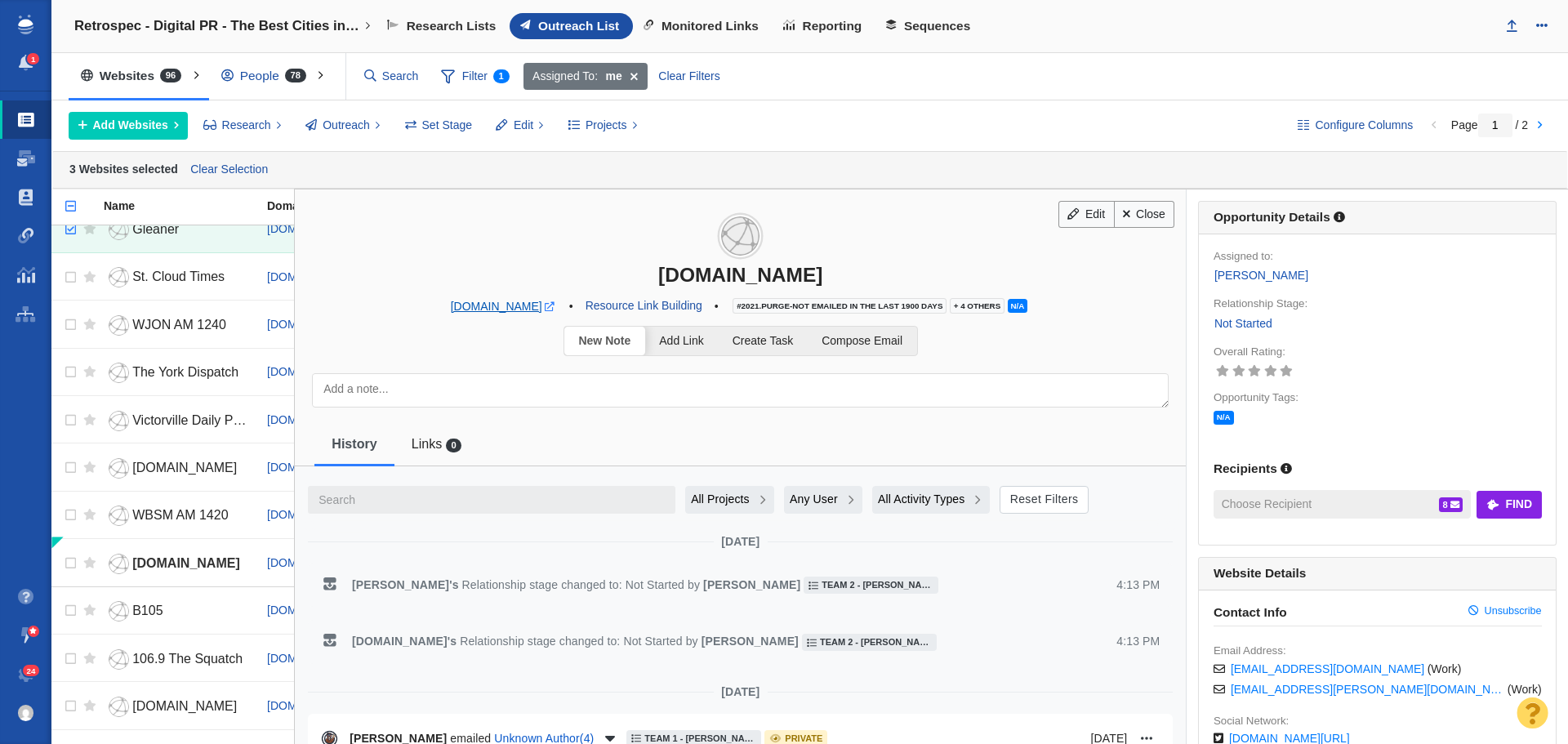
click at [545, 309] on span at bounding box center [550, 307] width 10 height 10
click at [1145, 215] on link "Close" at bounding box center [1144, 215] width 61 height 27
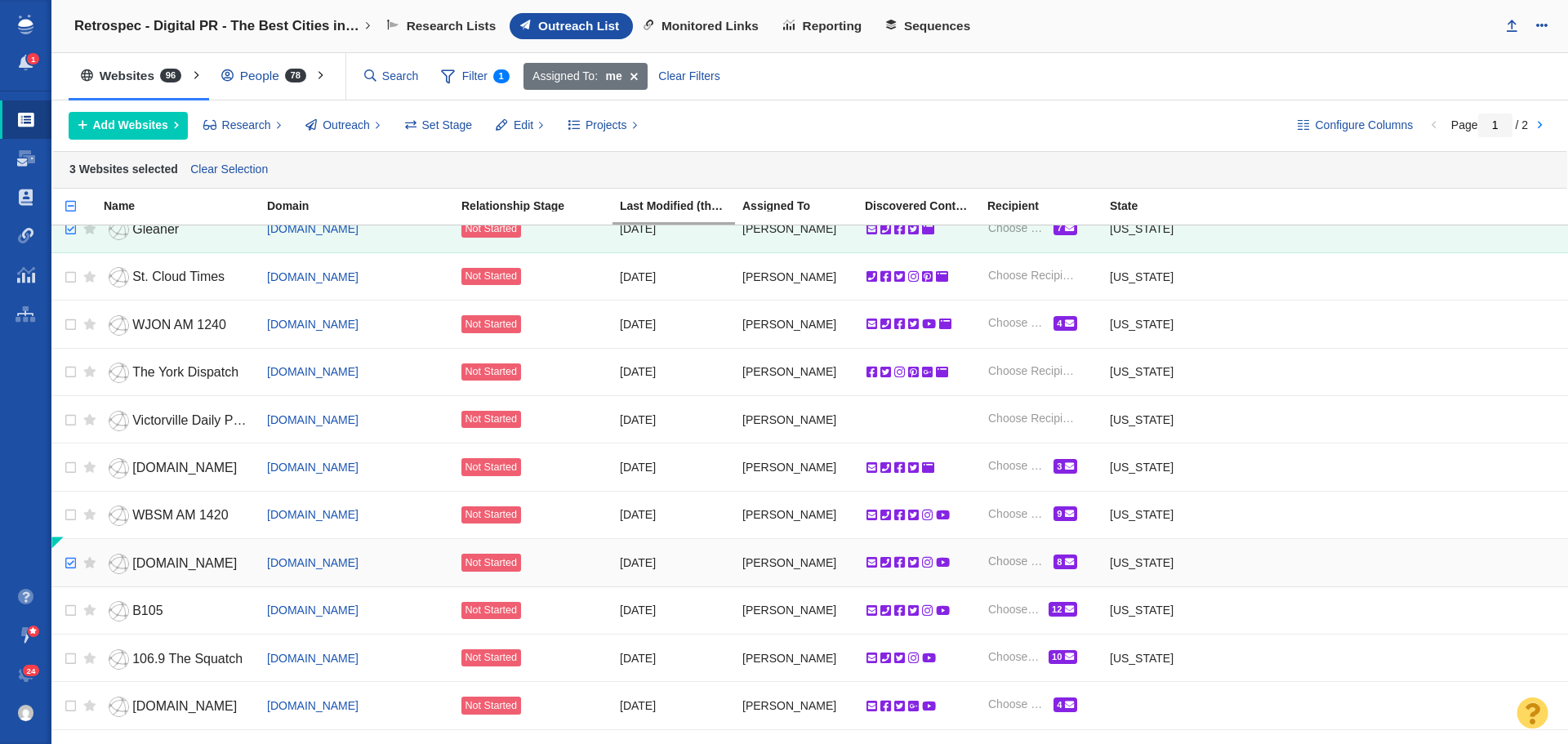
checkbox input "true"
click at [73, 564] on input "checkbox" at bounding box center [68, 562] width 25 height 36
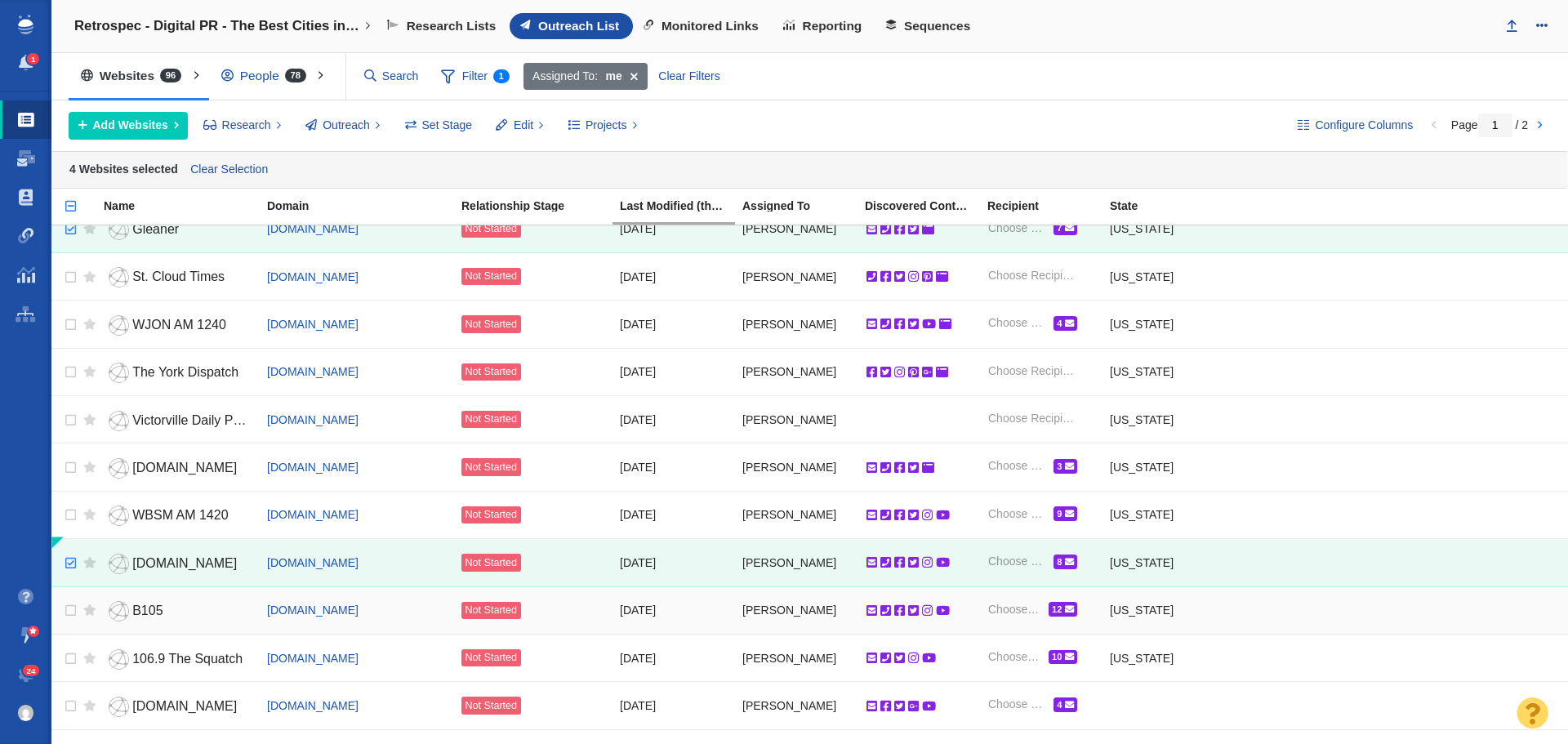
click at [154, 613] on span "B105" at bounding box center [147, 610] width 30 height 14
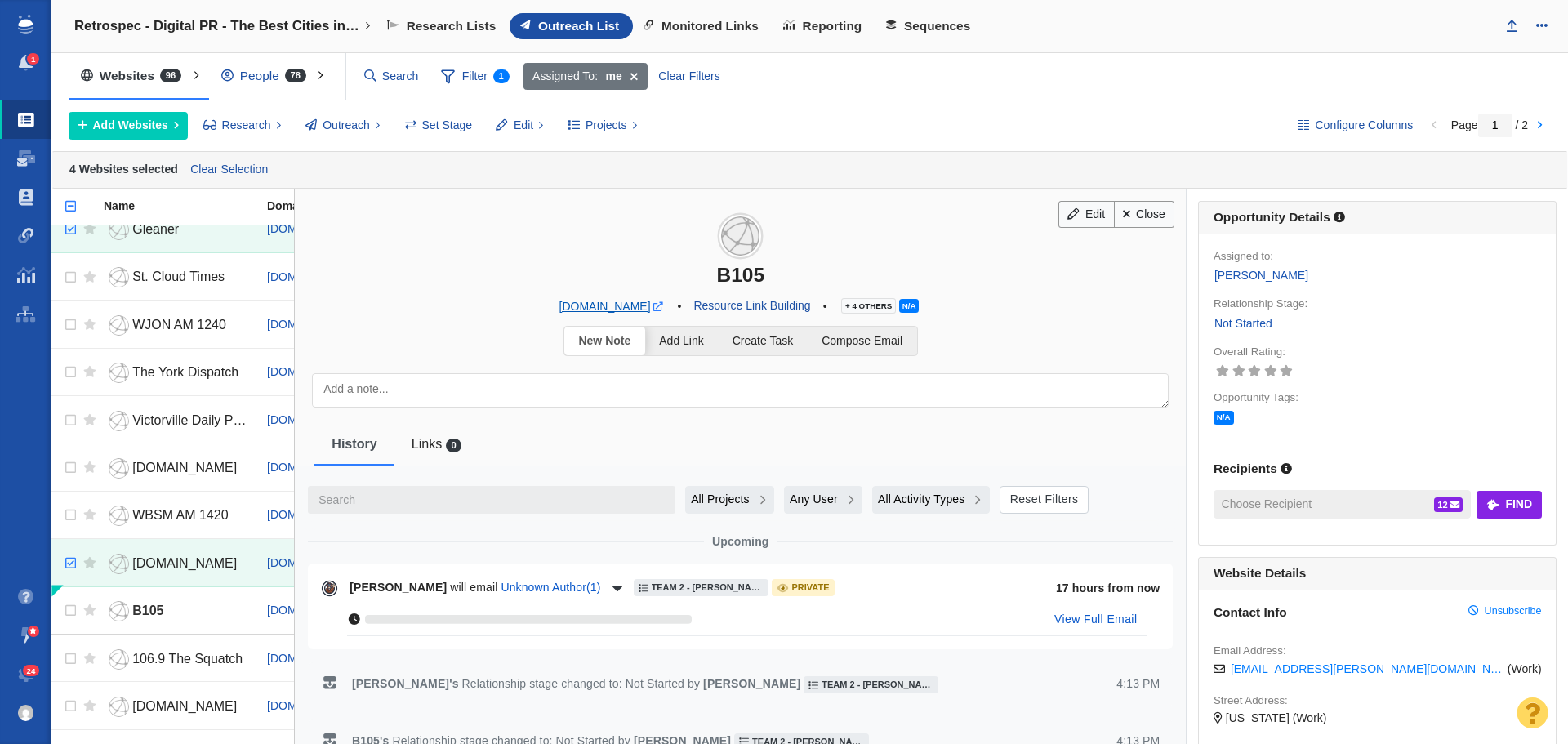
click at [653, 307] on span at bounding box center [658, 307] width 10 height 10
checkbox input "true"
click at [68, 611] on input "checkbox" at bounding box center [68, 610] width 25 height 36
click at [169, 661] on span "106.9 The Squatch" at bounding box center [187, 658] width 110 height 14
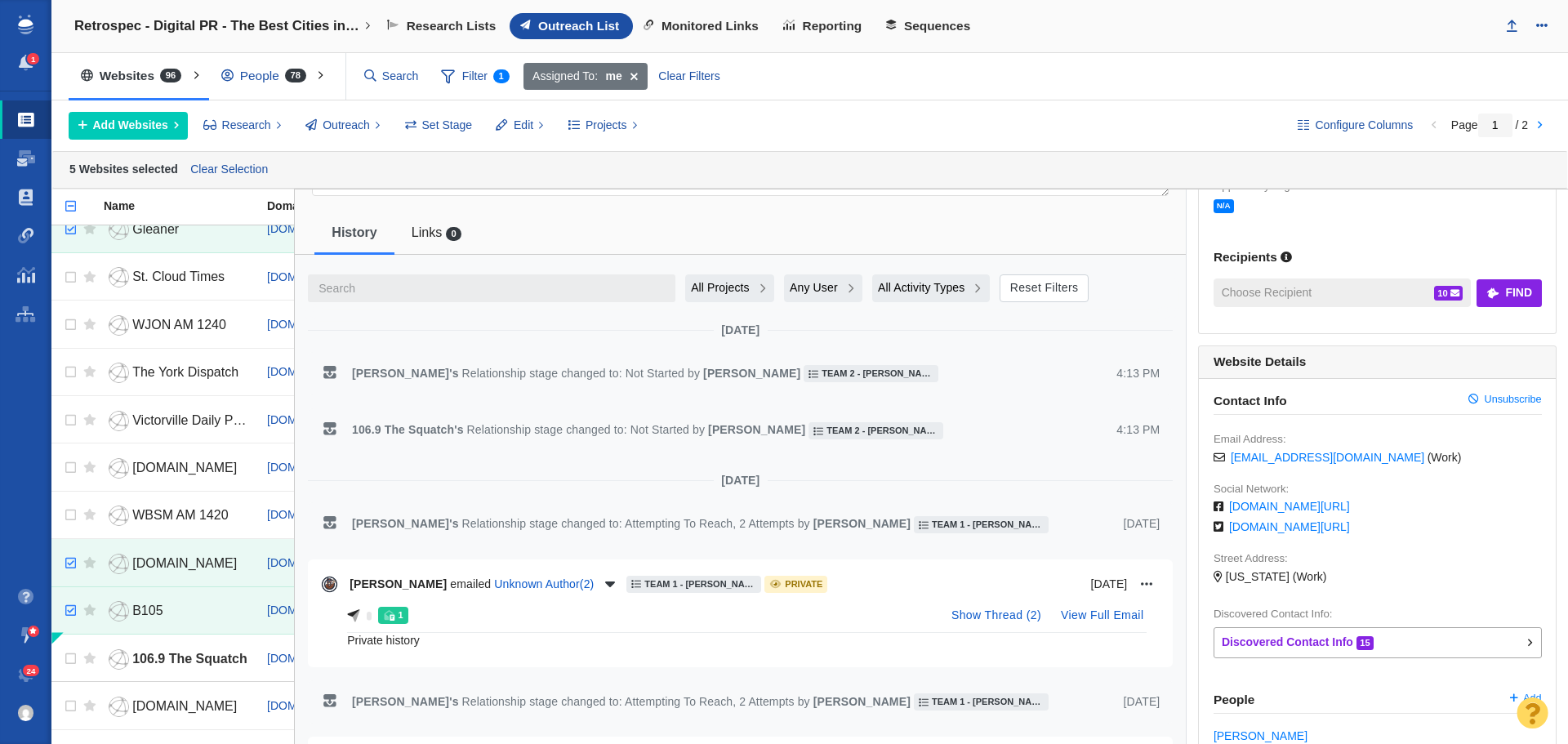
scroll to position [0, 0]
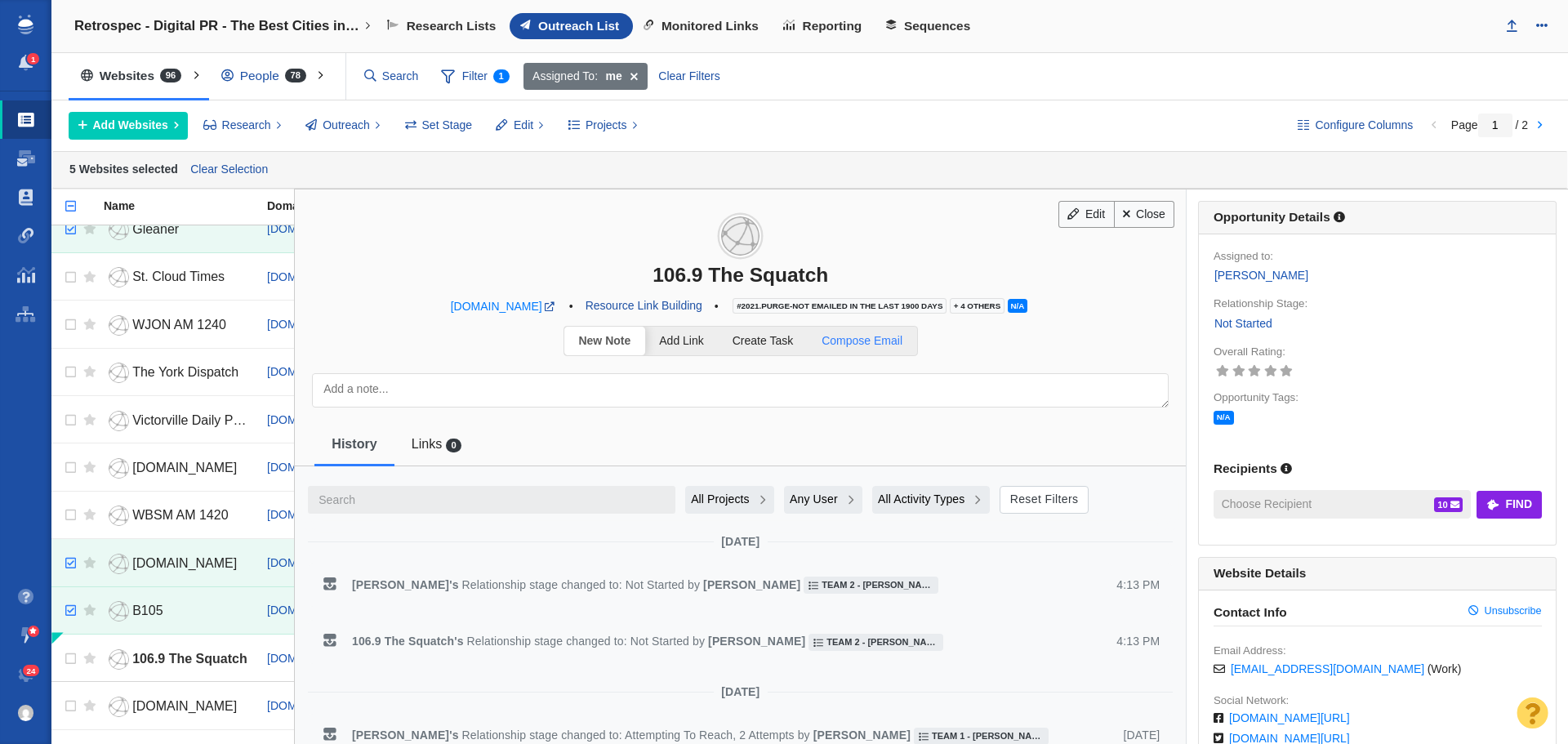
click at [845, 347] on span "Compose Email" at bounding box center [862, 341] width 81 height 13
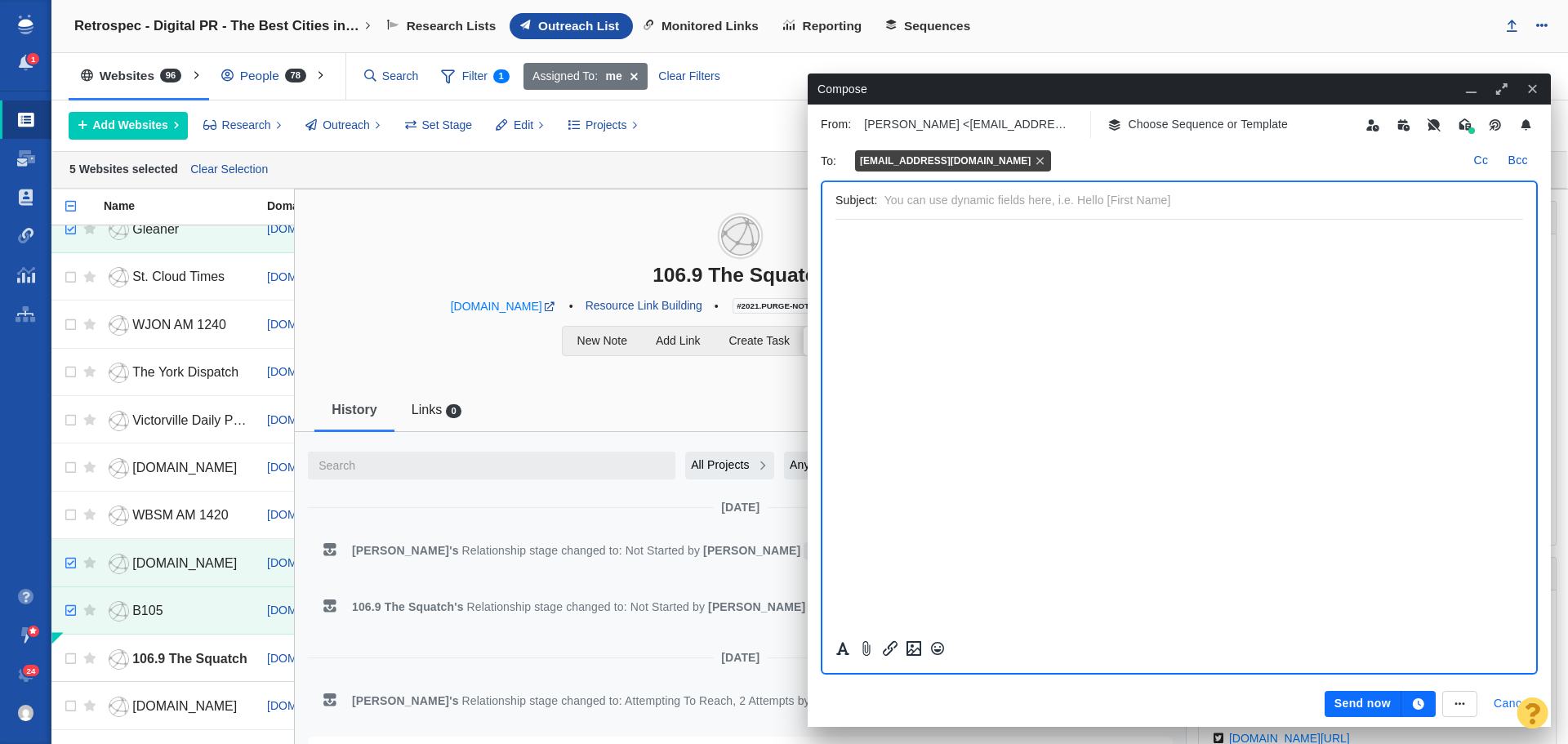
click at [1507, 702] on button "Cancel" at bounding box center [1512, 704] width 58 height 26
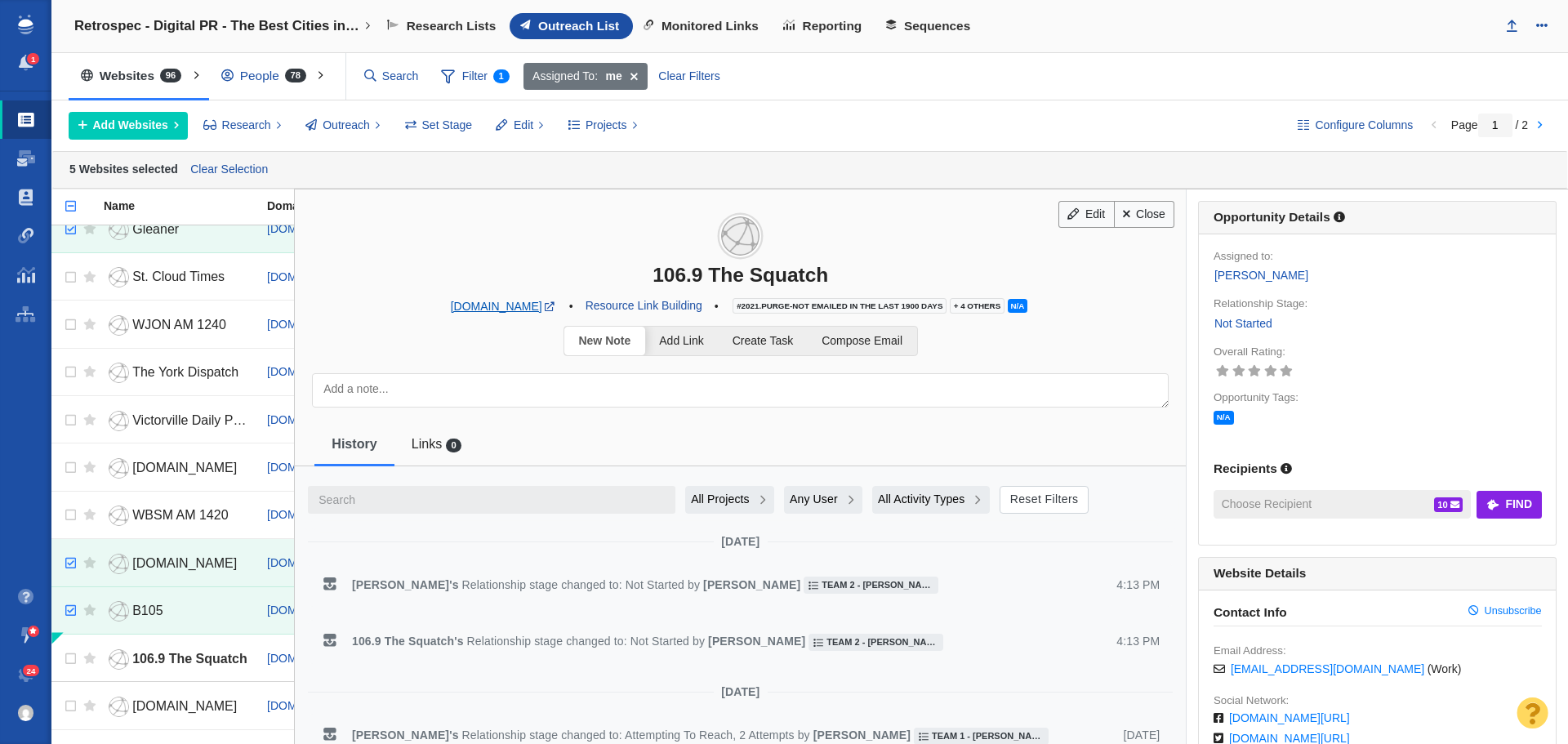
click at [552, 308] on link "squatchrocks.com" at bounding box center [509, 306] width 116 height 15
checkbox input "true"
click at [73, 657] on input "checkbox" at bounding box center [68, 658] width 25 height 36
click at [609, 127] on span "Projects" at bounding box center [606, 125] width 42 height 17
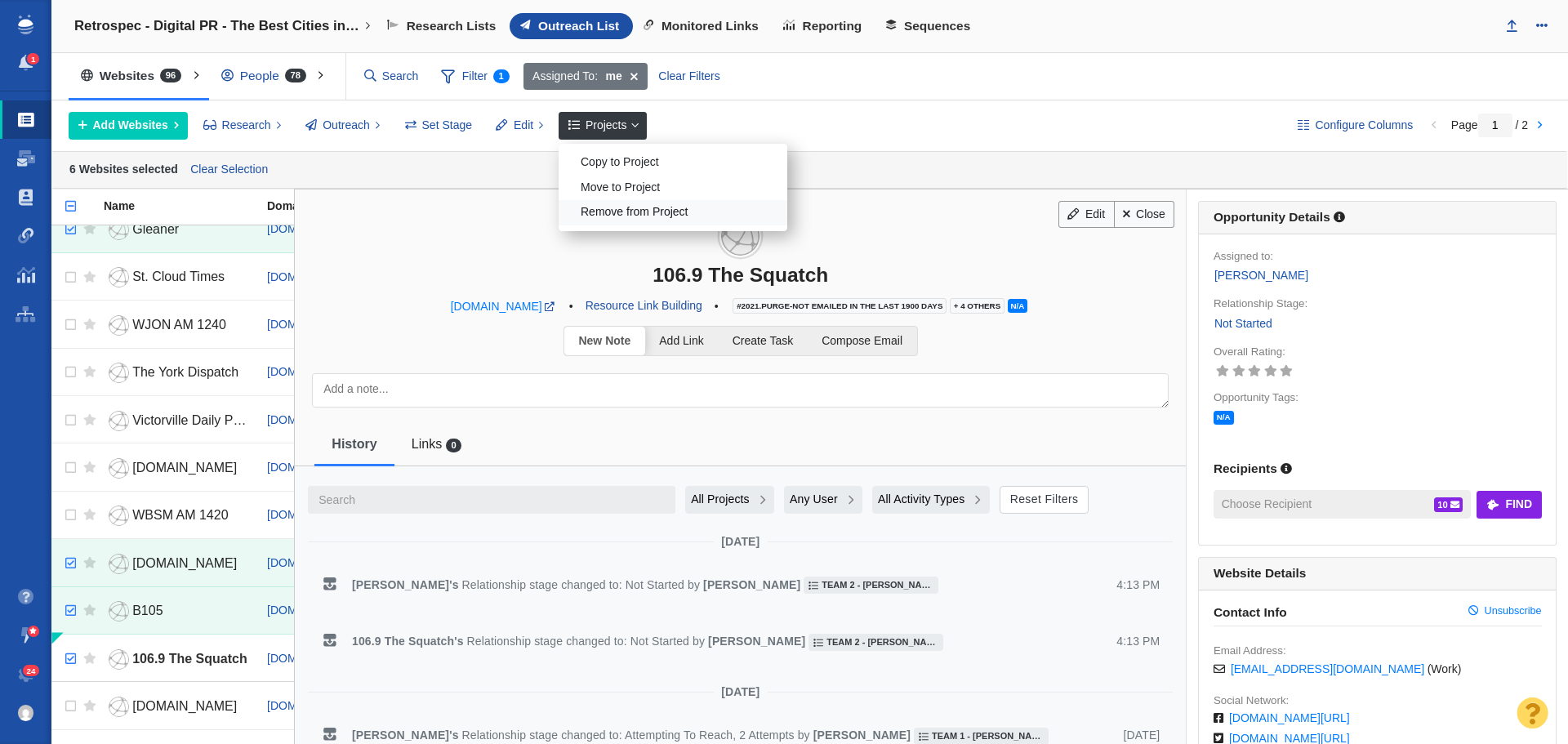
click at [622, 213] on div "Remove from Project" at bounding box center [673, 213] width 228 height 26
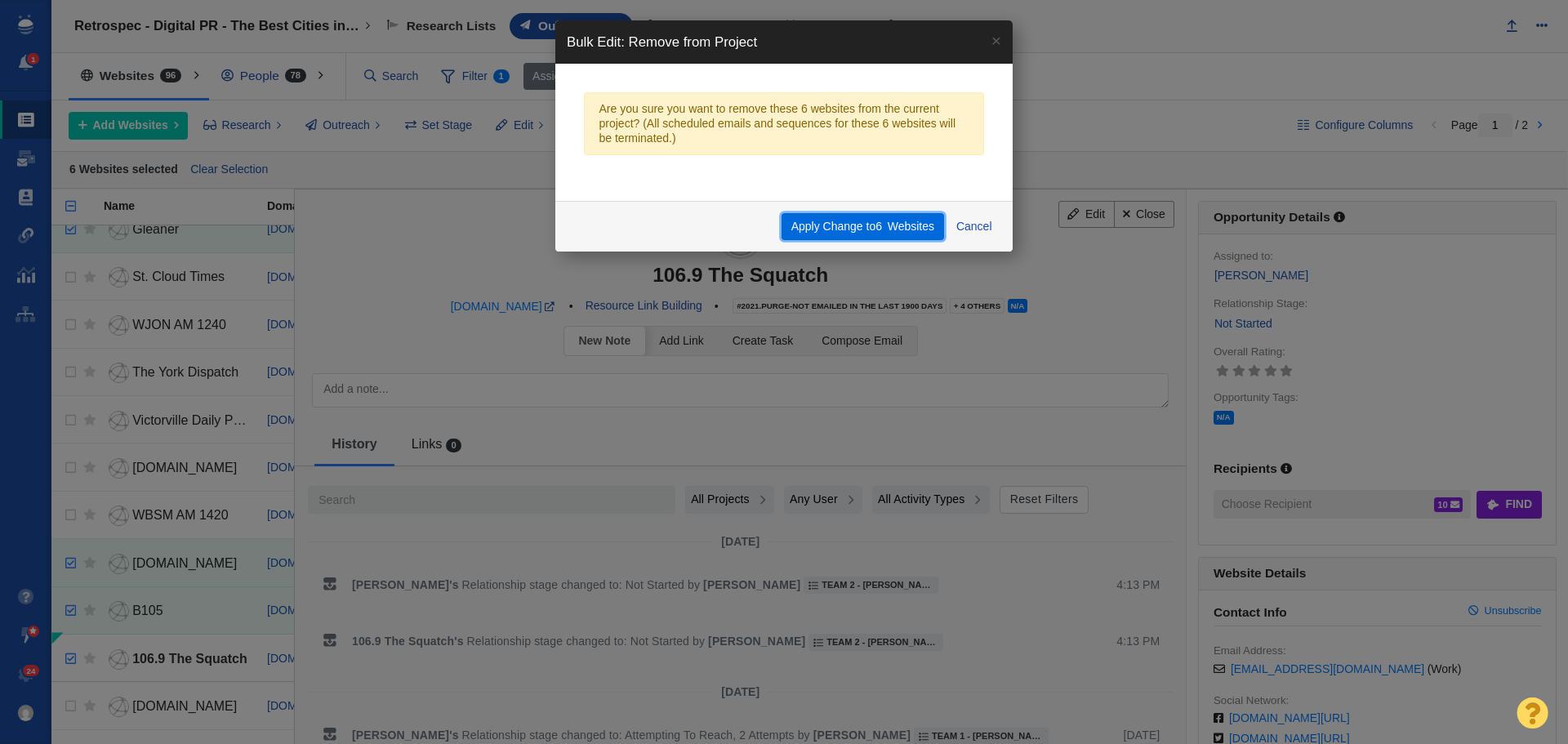
click at [832, 228] on button "Apply Change to 6 Websites" at bounding box center [862, 226] width 162 height 27
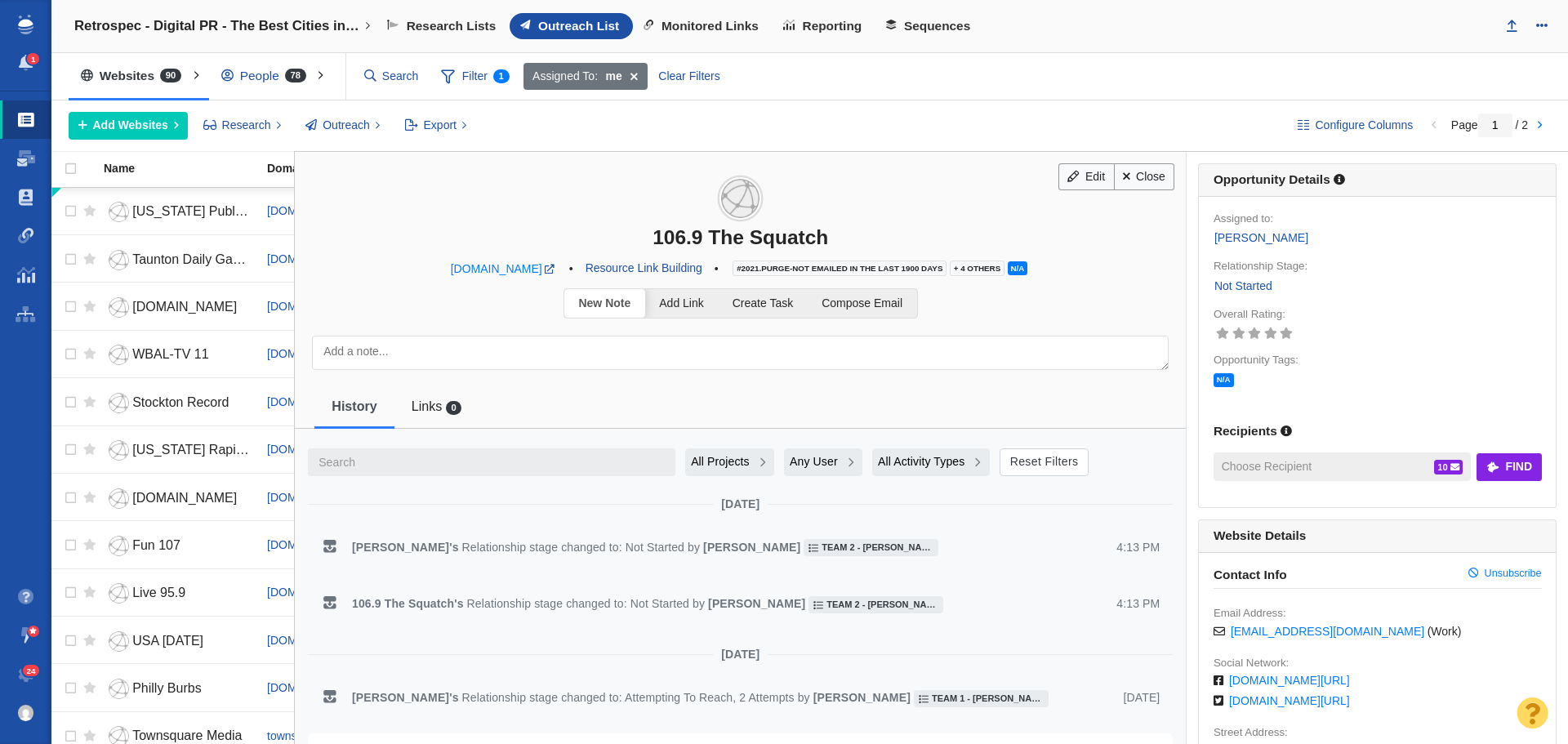
scroll to position [735, 0]
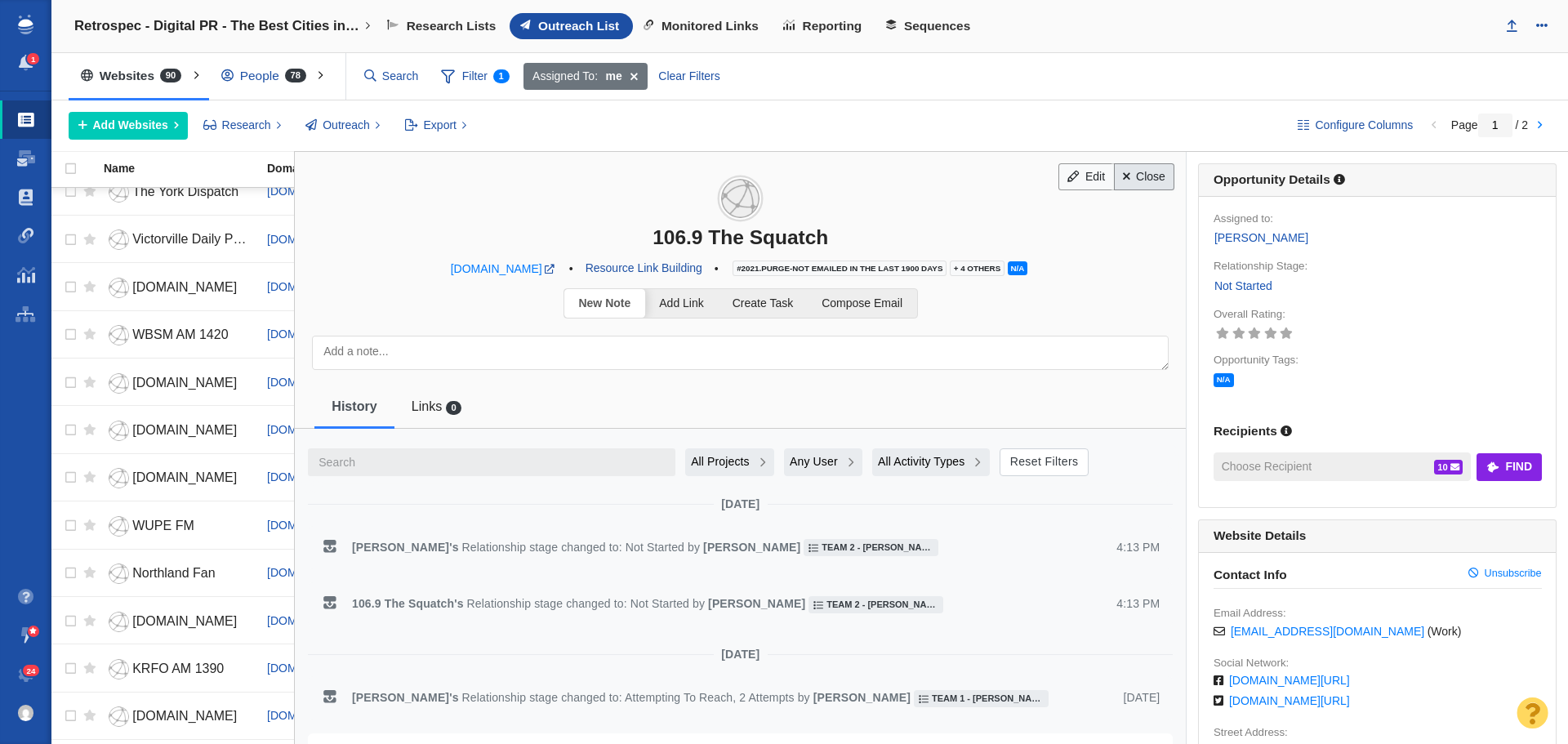
click at [1135, 175] on link "Close" at bounding box center [1144, 177] width 61 height 27
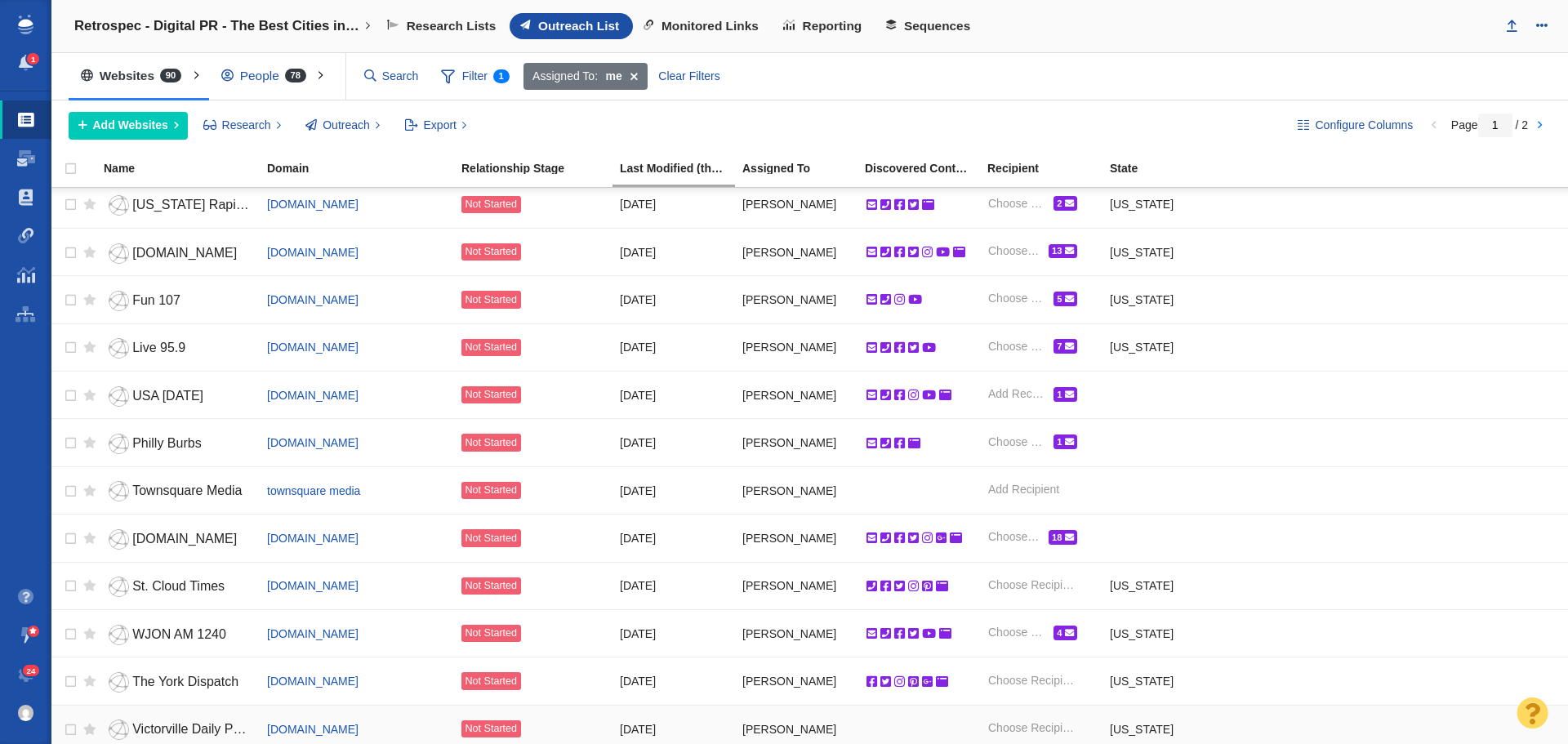
scroll to position [0, 0]
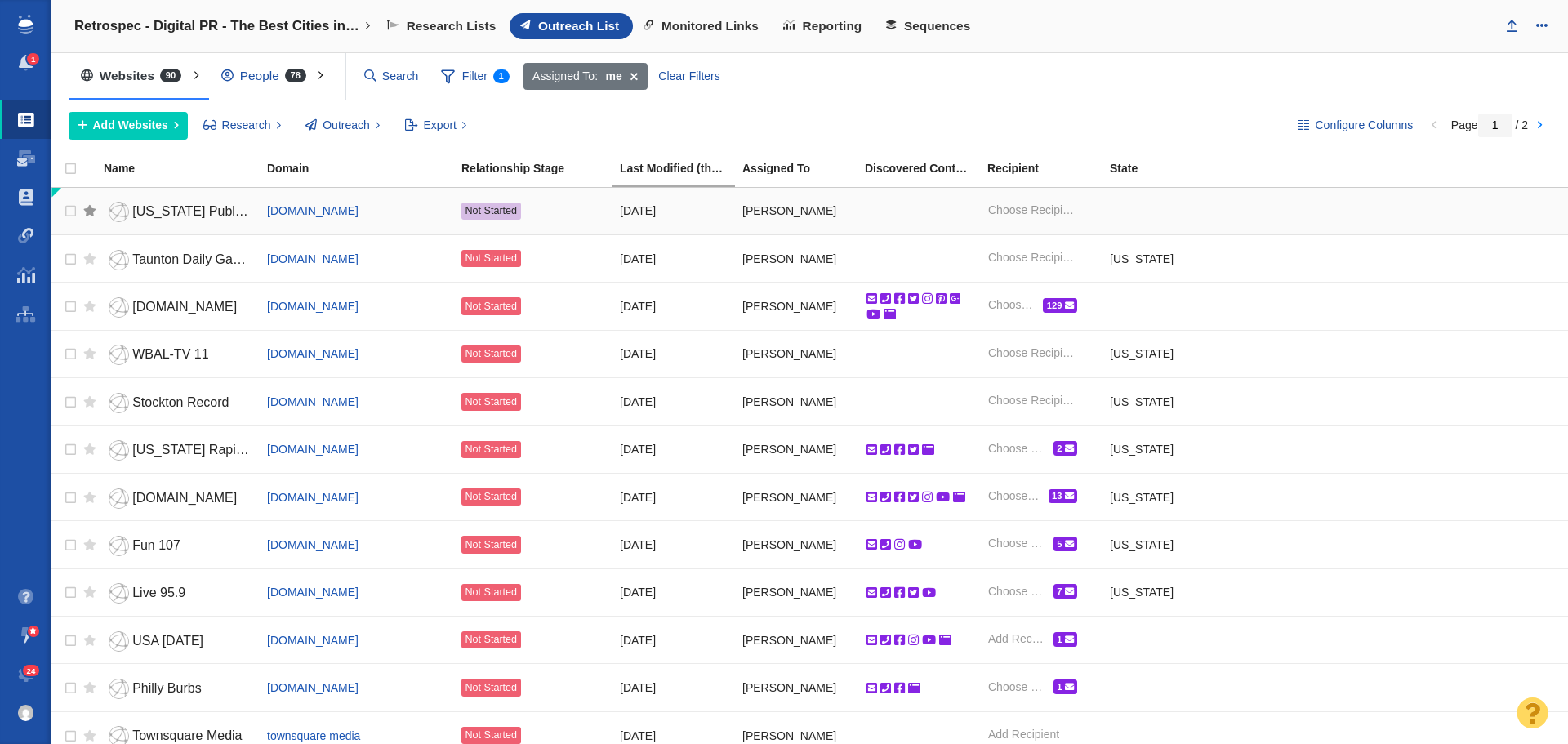
click at [90, 213] on div at bounding box center [89, 210] width 13 height 36
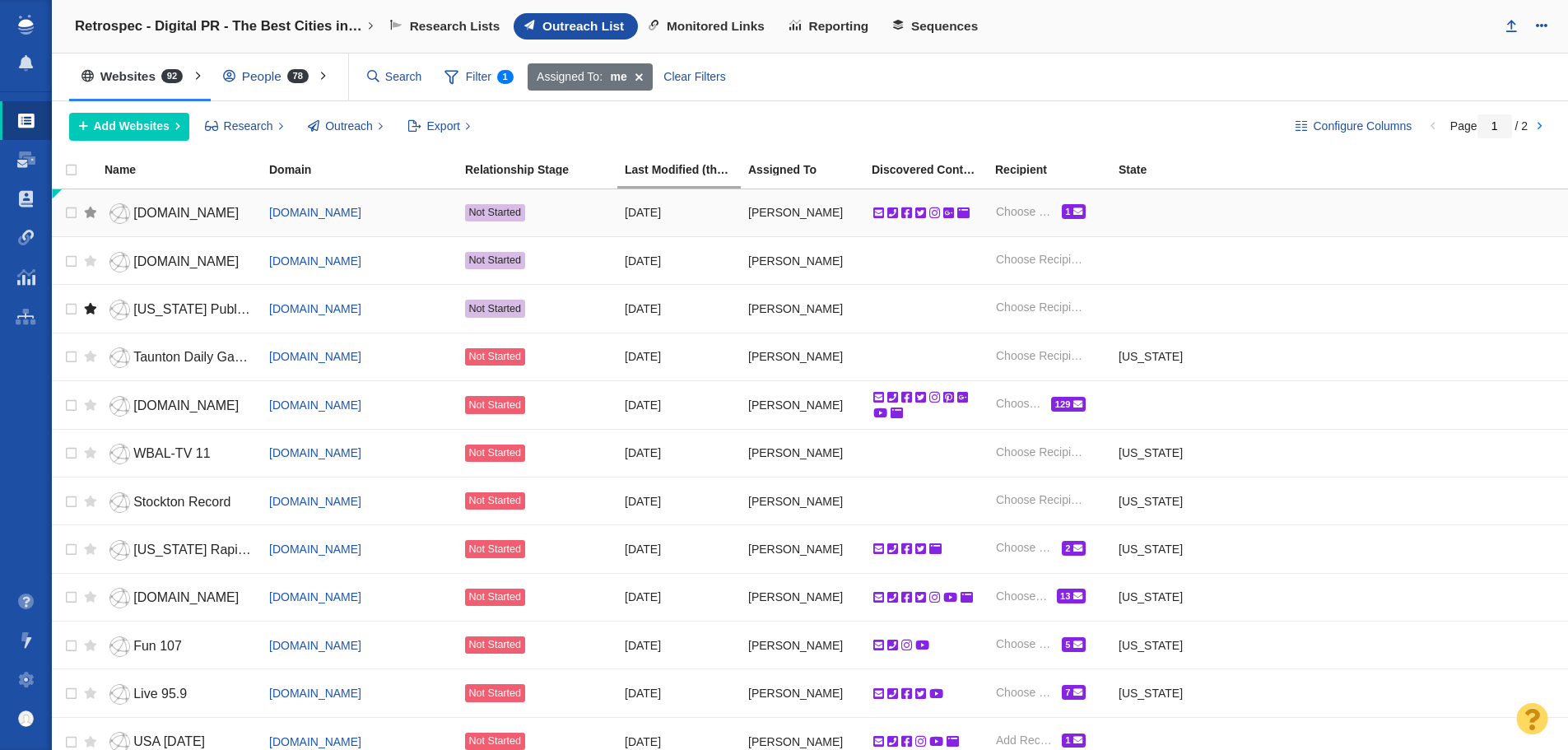
click at [86, 216] on div at bounding box center [90, 212] width 13 height 36
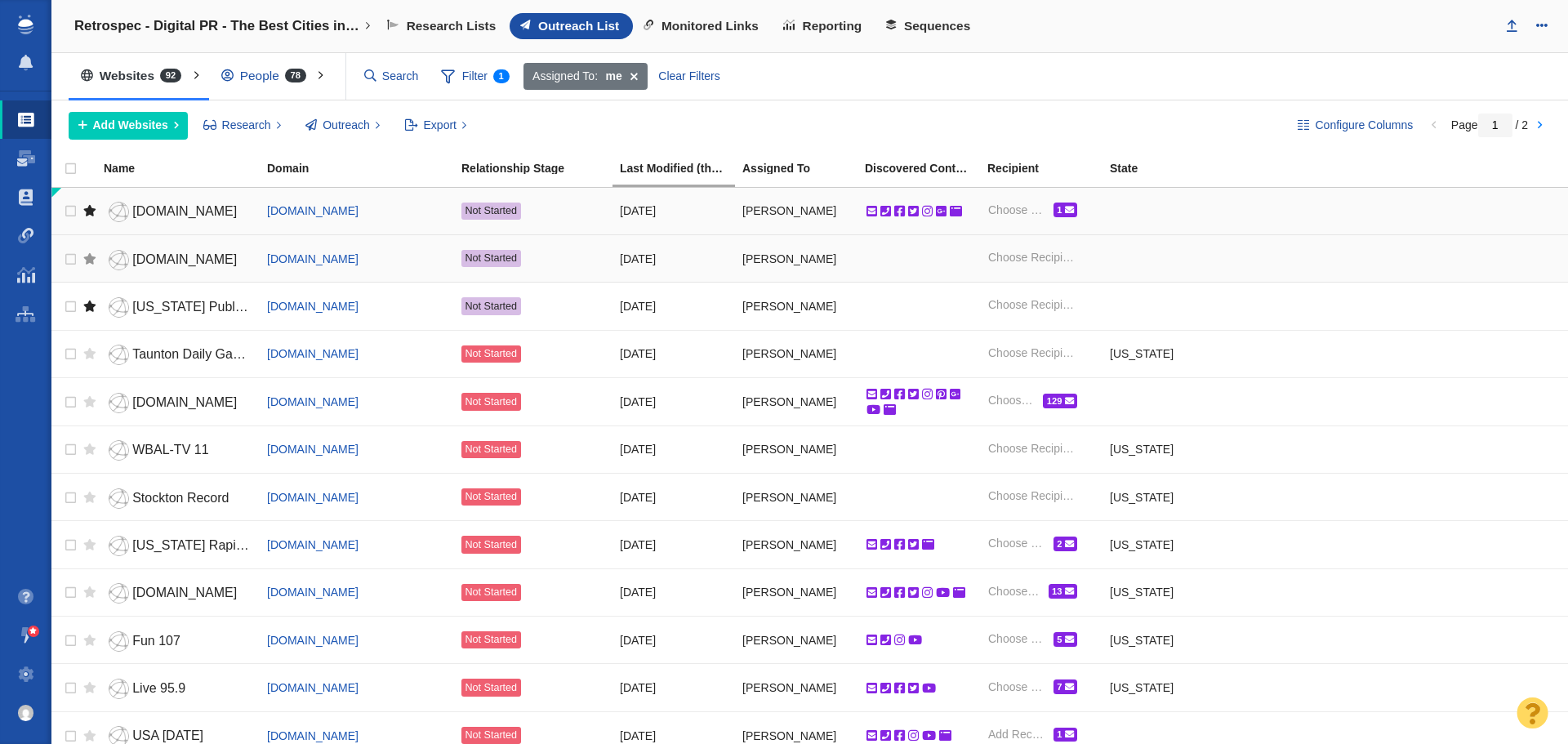
click at [89, 259] on div at bounding box center [89, 258] width 13 height 36
click at [251, 77] on div "People 78" at bounding box center [268, 76] width 117 height 37
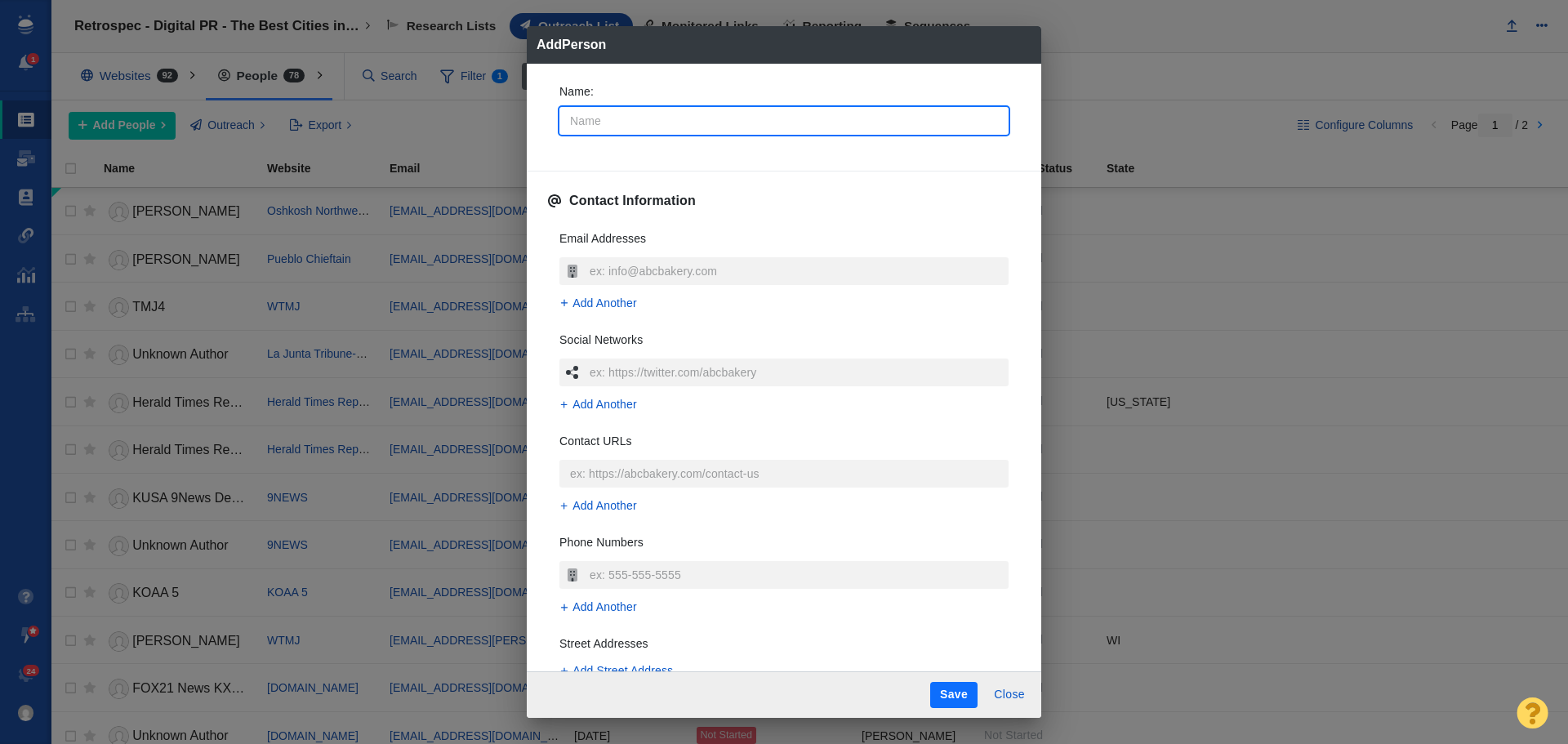
type textarea "x"
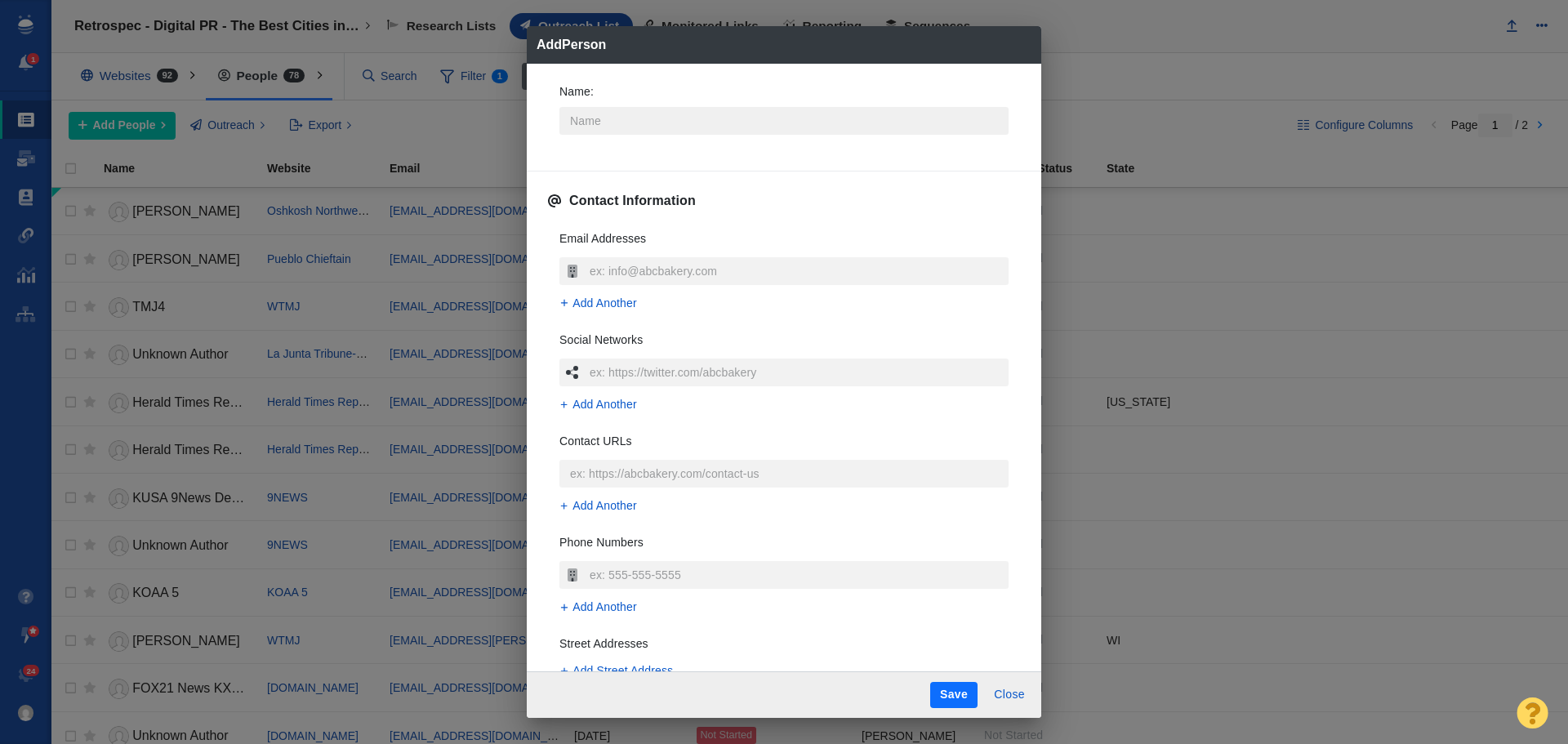
click at [610, 125] on input "Name :" at bounding box center [784, 121] width 449 height 27
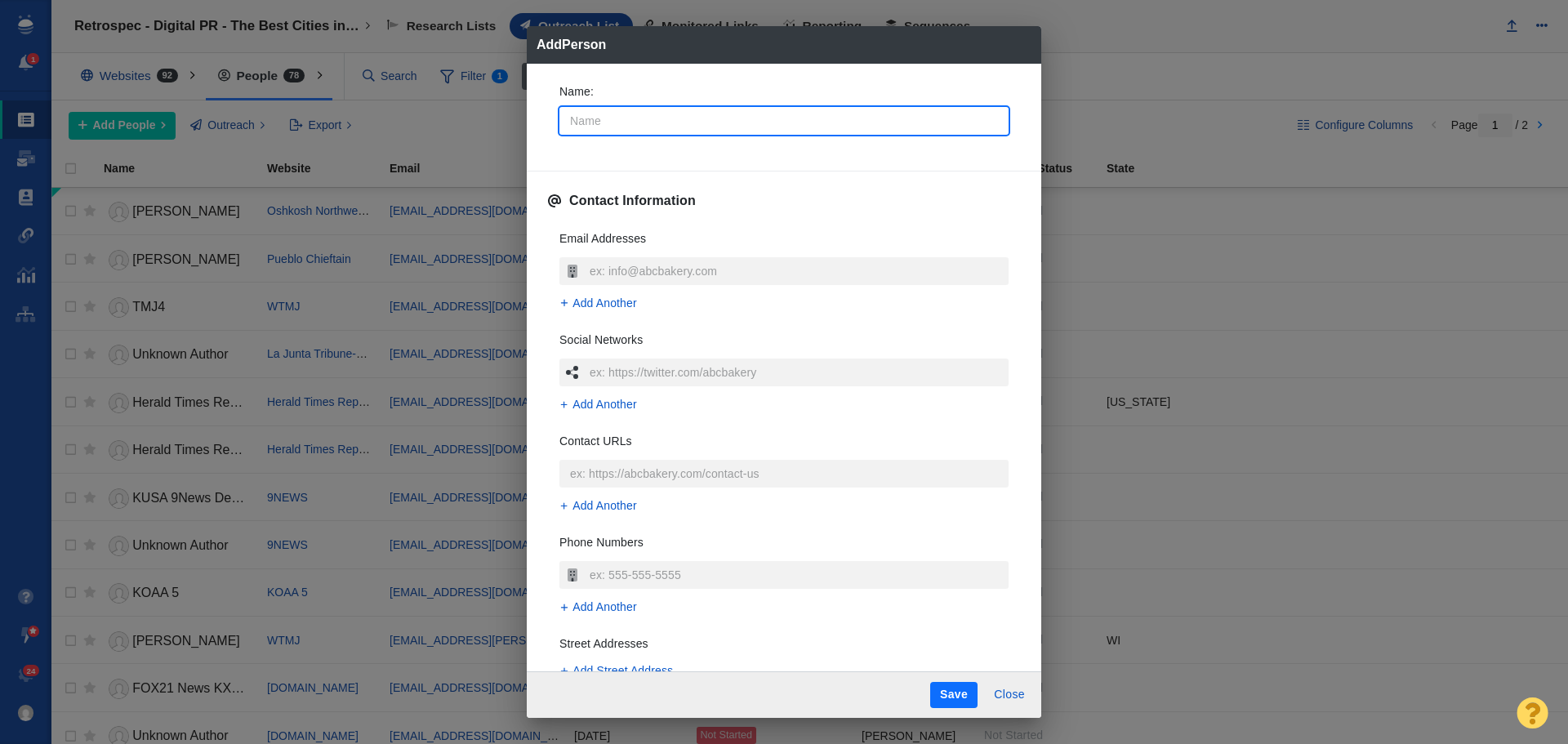
type input "B"
type textarea "x"
type input "Ba"
type textarea "x"
type input "Bai"
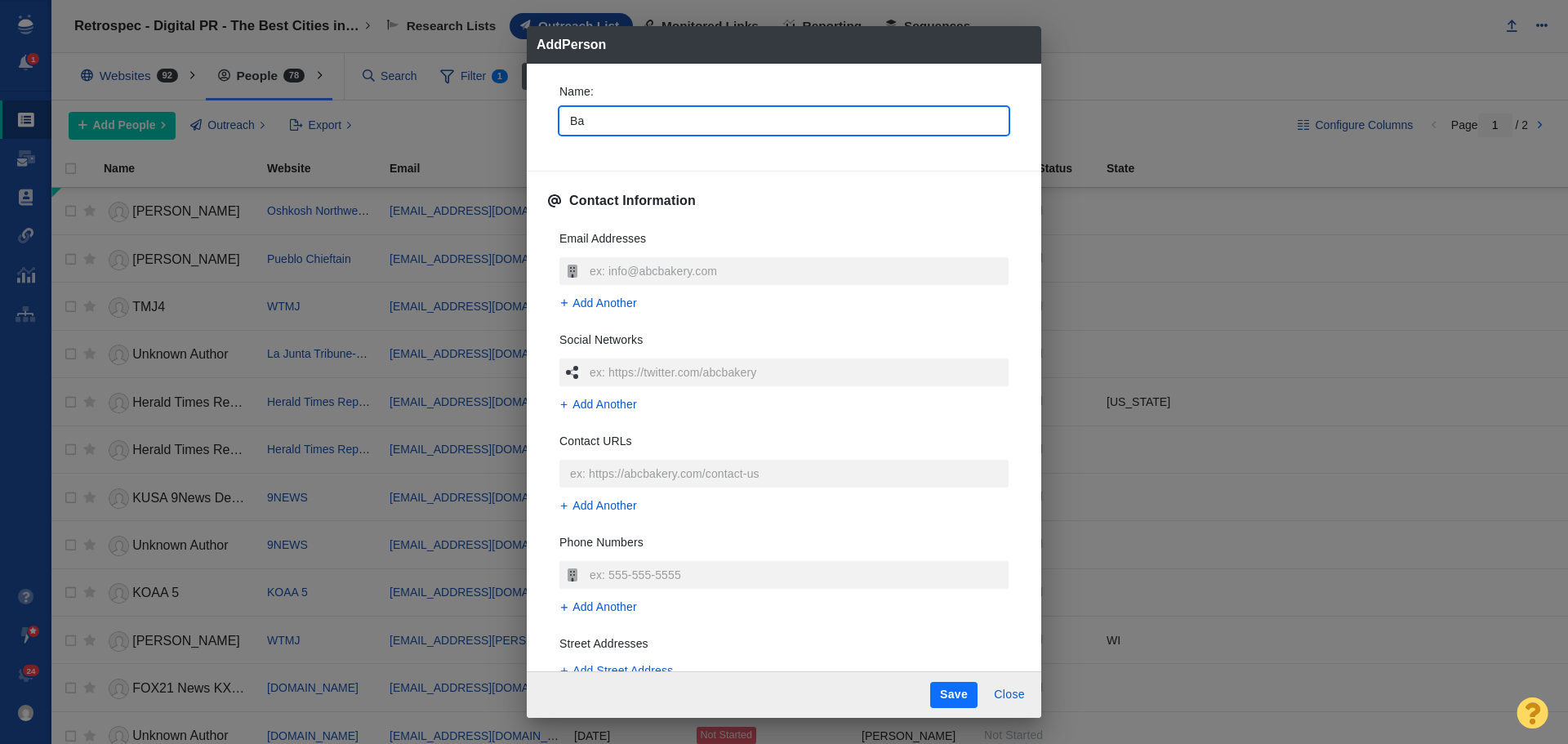
type textarea "x"
type input "Bail"
type textarea "x"
type input "Baile"
type textarea "x"
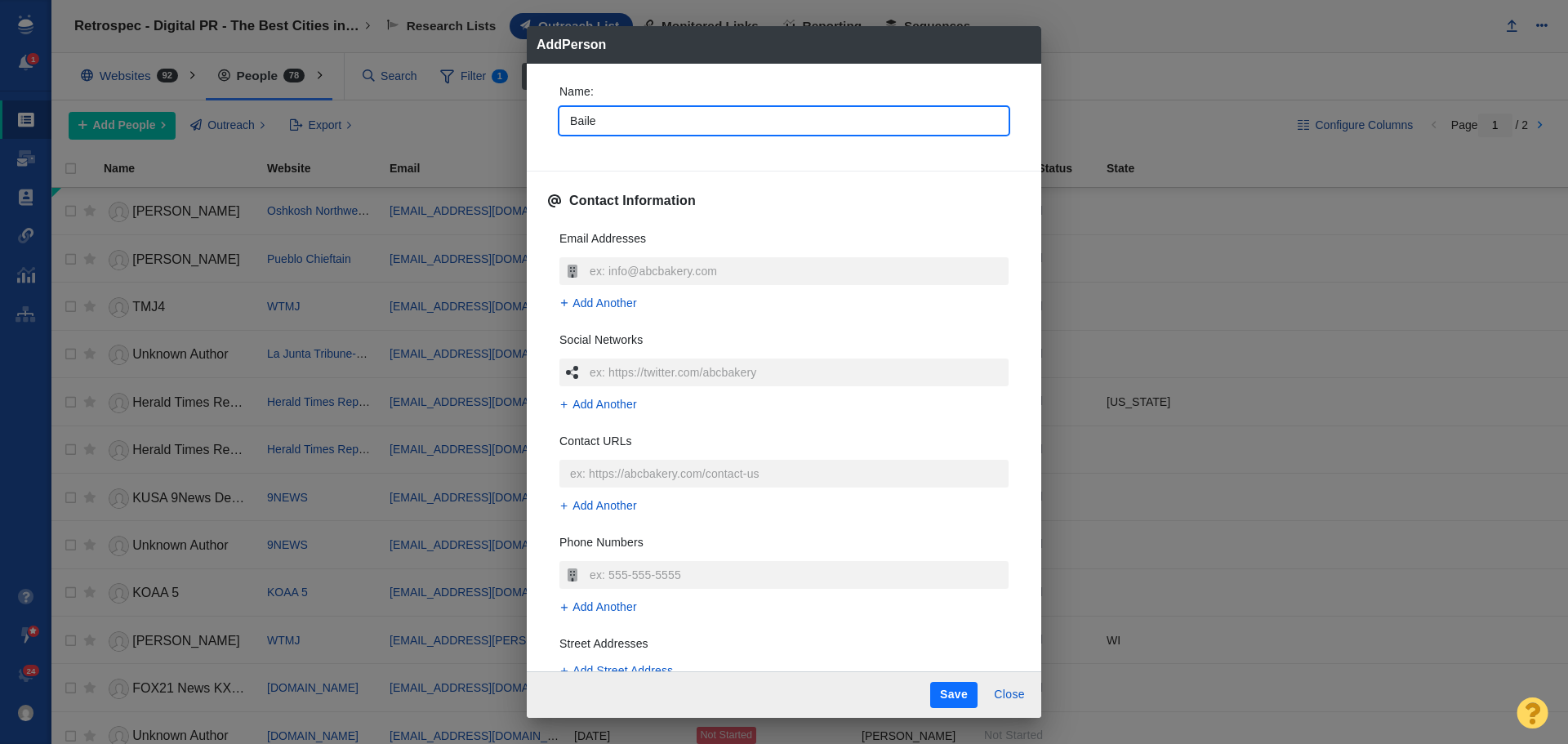
type input "[PERSON_NAME]"
type textarea "x"
type input "[PERSON_NAME]"
type textarea "x"
type input "[PERSON_NAME]"
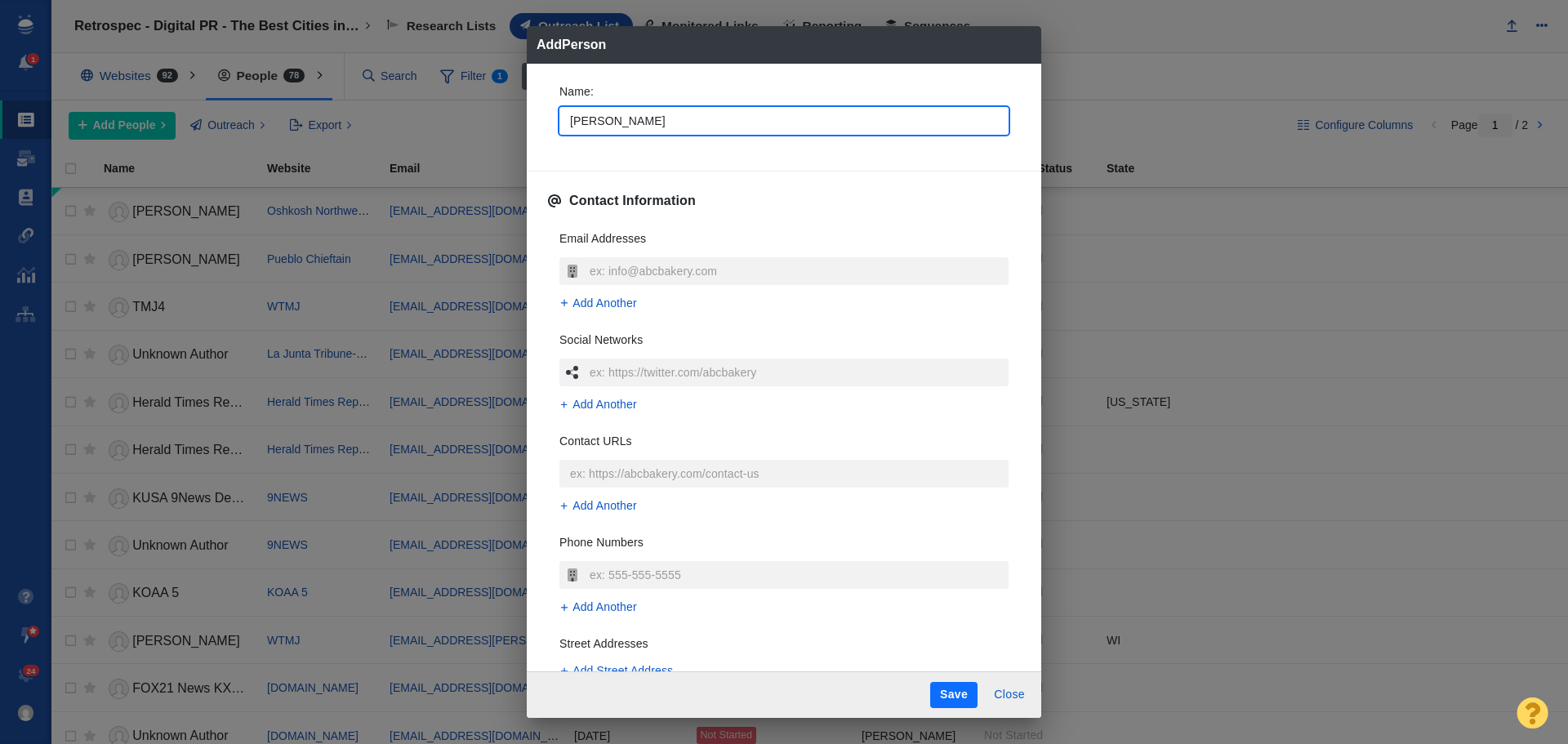
type textarea "x"
type input "[PERSON_NAME]"
type textarea "x"
type input "[PERSON_NAME]"
type textarea "x"
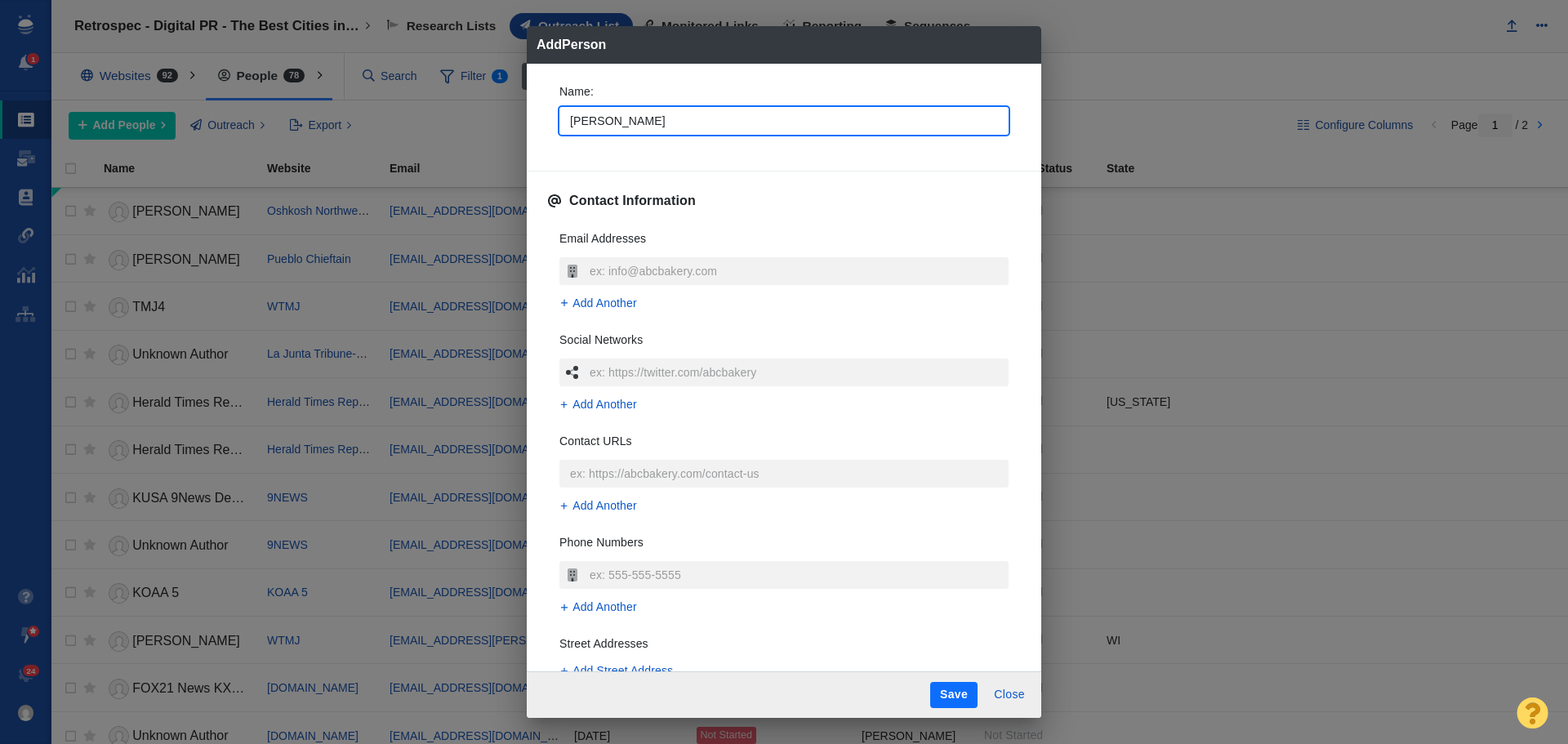
type input "[PERSON_NAME]"
type textarea "x"
type input "[PERSON_NAME]"
type textarea "x"
type input "[PERSON_NAME]"
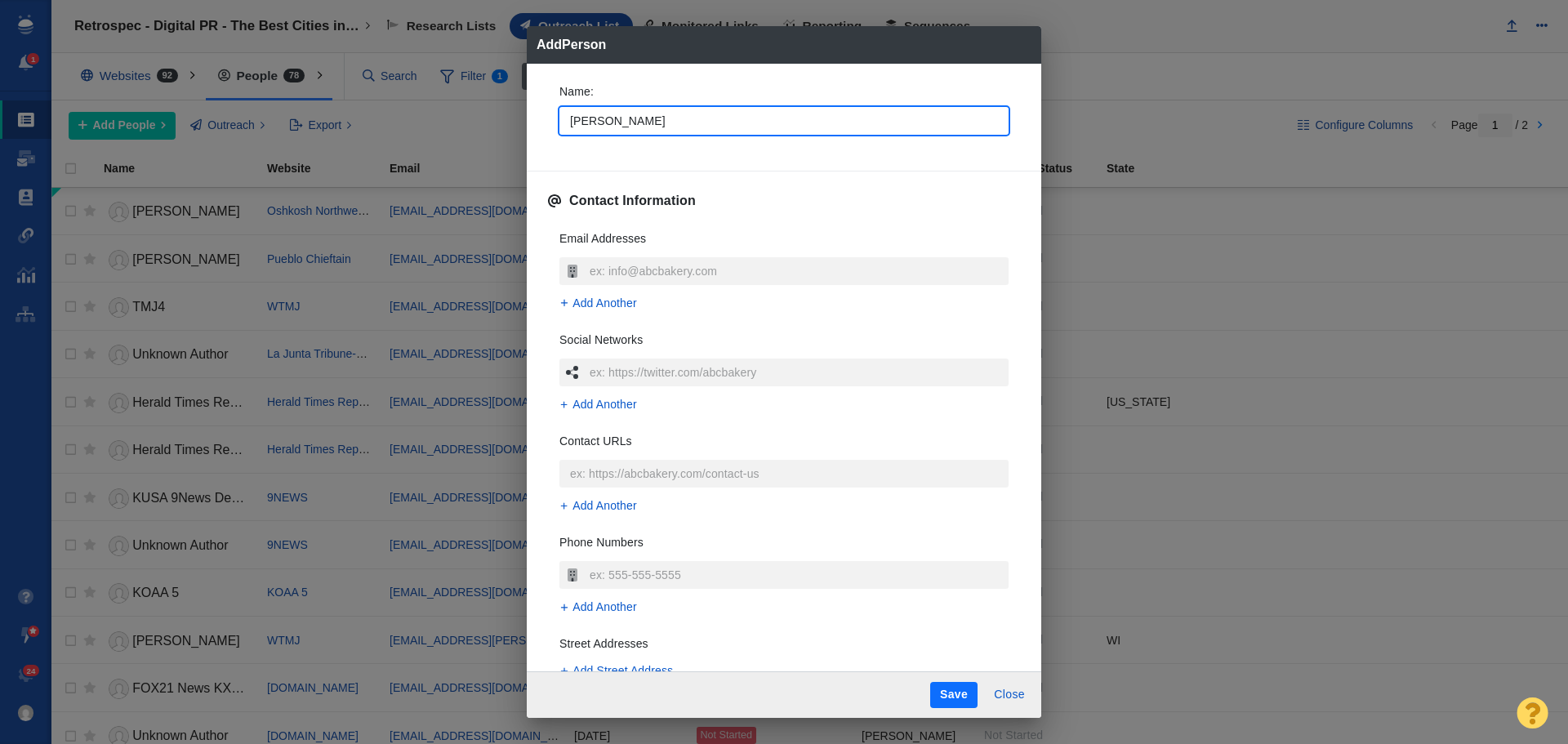
type textarea "x"
type input "[PERSON_NAME]"
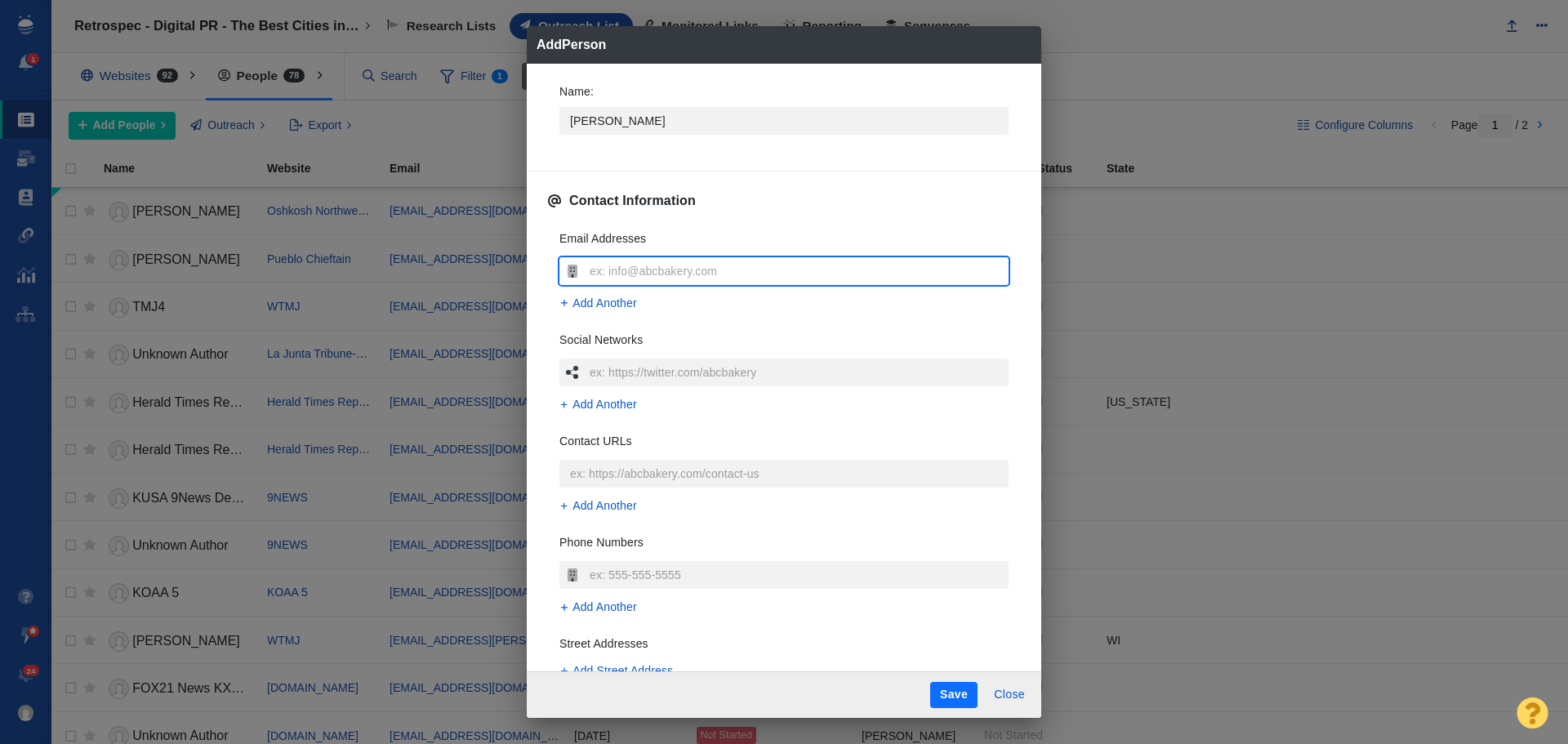
click at [690, 267] on input "text" at bounding box center [796, 271] width 423 height 27
type input ""[PERSON_NAME][EMAIL_ADDRESS][PERSON_NAME][DOMAIN_NAME]" <[PERSON_NAME][DOMAIN_…"
type textarea "x"
drag, startPoint x: 731, startPoint y: 271, endPoint x: 523, endPoint y: 262, distance: 208.2
click at [524, 262] on div "Add Person Name : [PERSON_NAME] Contact Information Email Addresses "[PERSON_NA…" at bounding box center [784, 372] width 1568 height 744
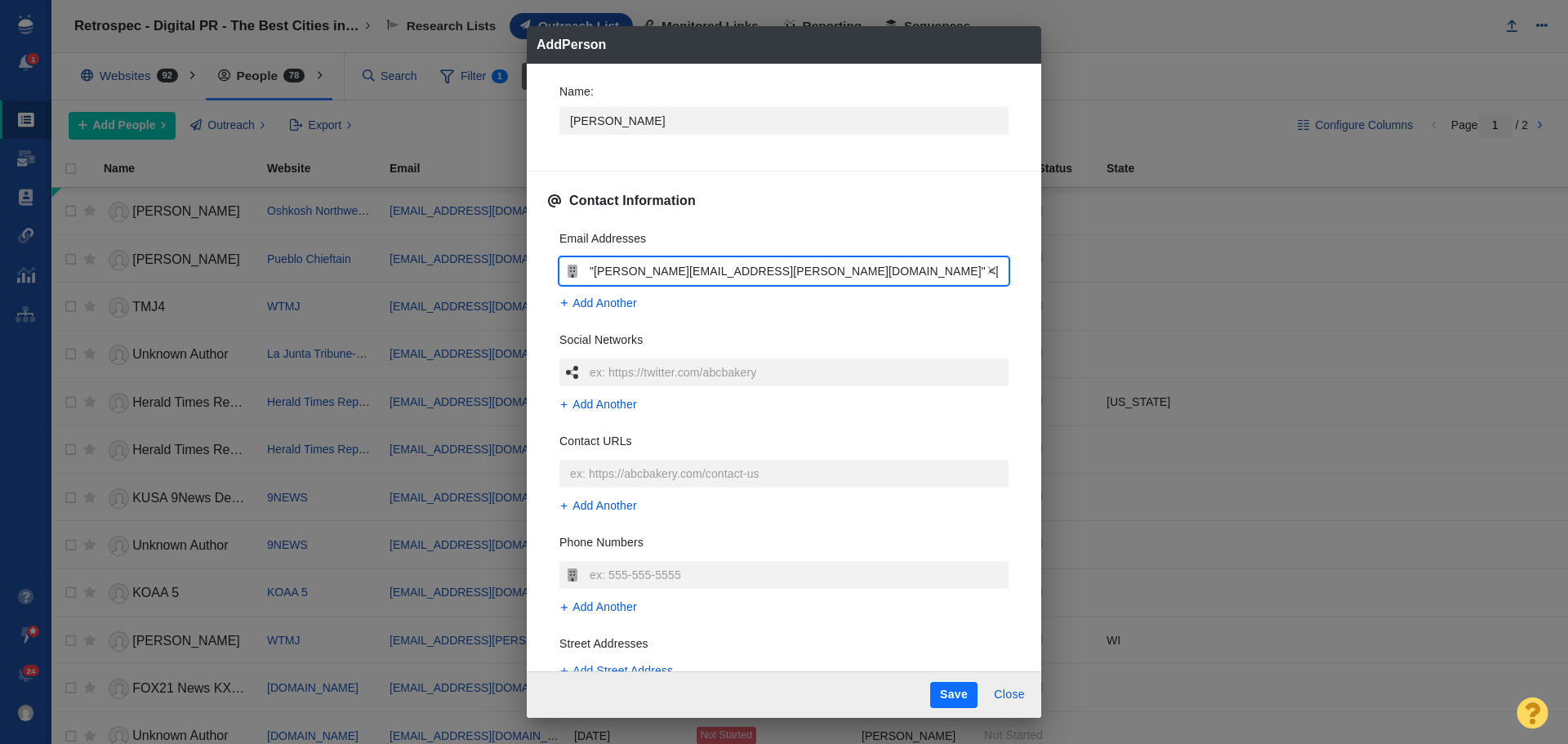
type input "[PERSON_NAME][EMAIL_ADDRESS][PERSON_NAME][DOMAIN_NAME]>"
type textarea "x"
click at [746, 271] on input "[PERSON_NAME][EMAIL_ADDRESS][PERSON_NAME][DOMAIN_NAME]>" at bounding box center [796, 271] width 423 height 27
type input "[PERSON_NAME][EMAIL_ADDRESS][PERSON_NAME][DOMAIN_NAME]"
type textarea "x"
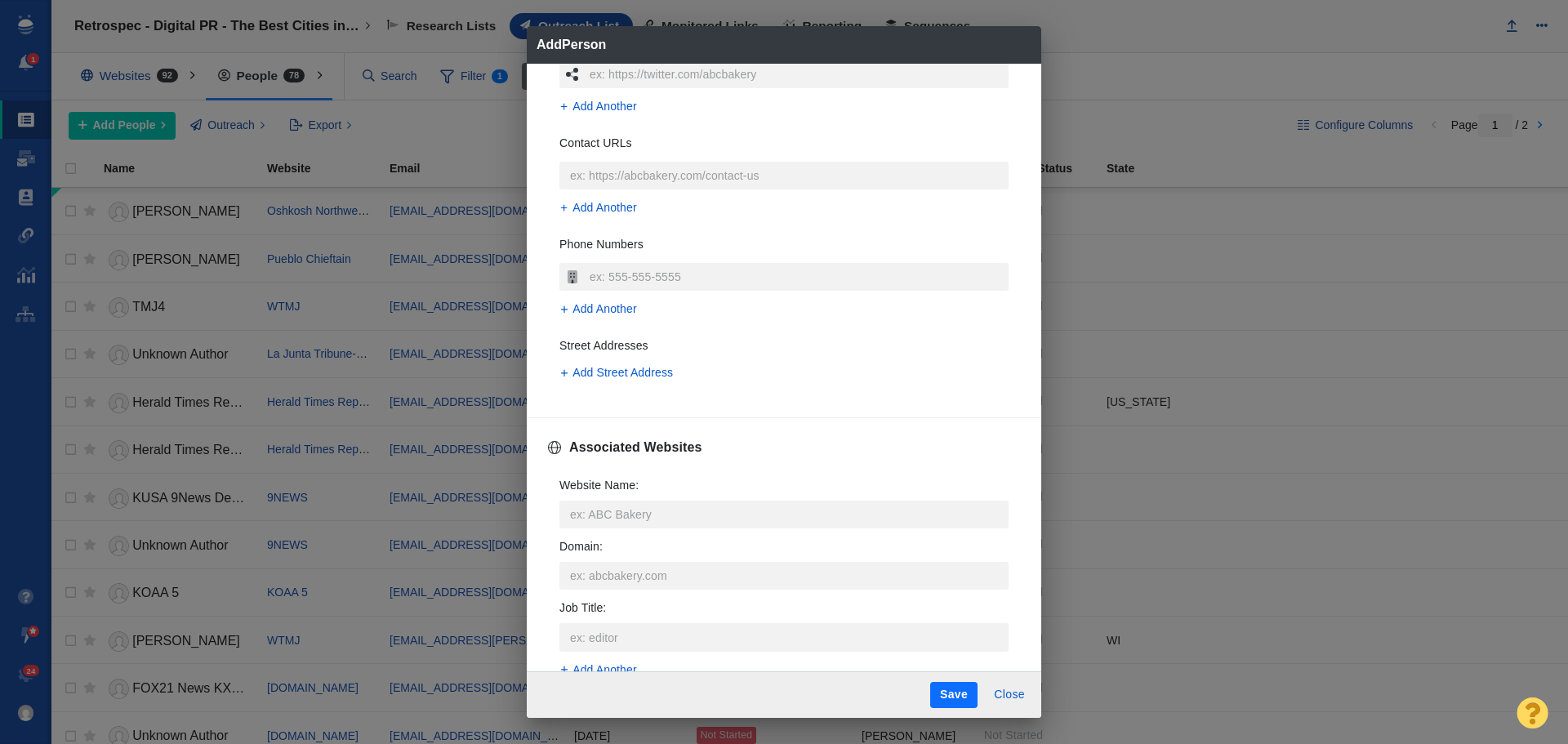
scroll to position [327, 0]
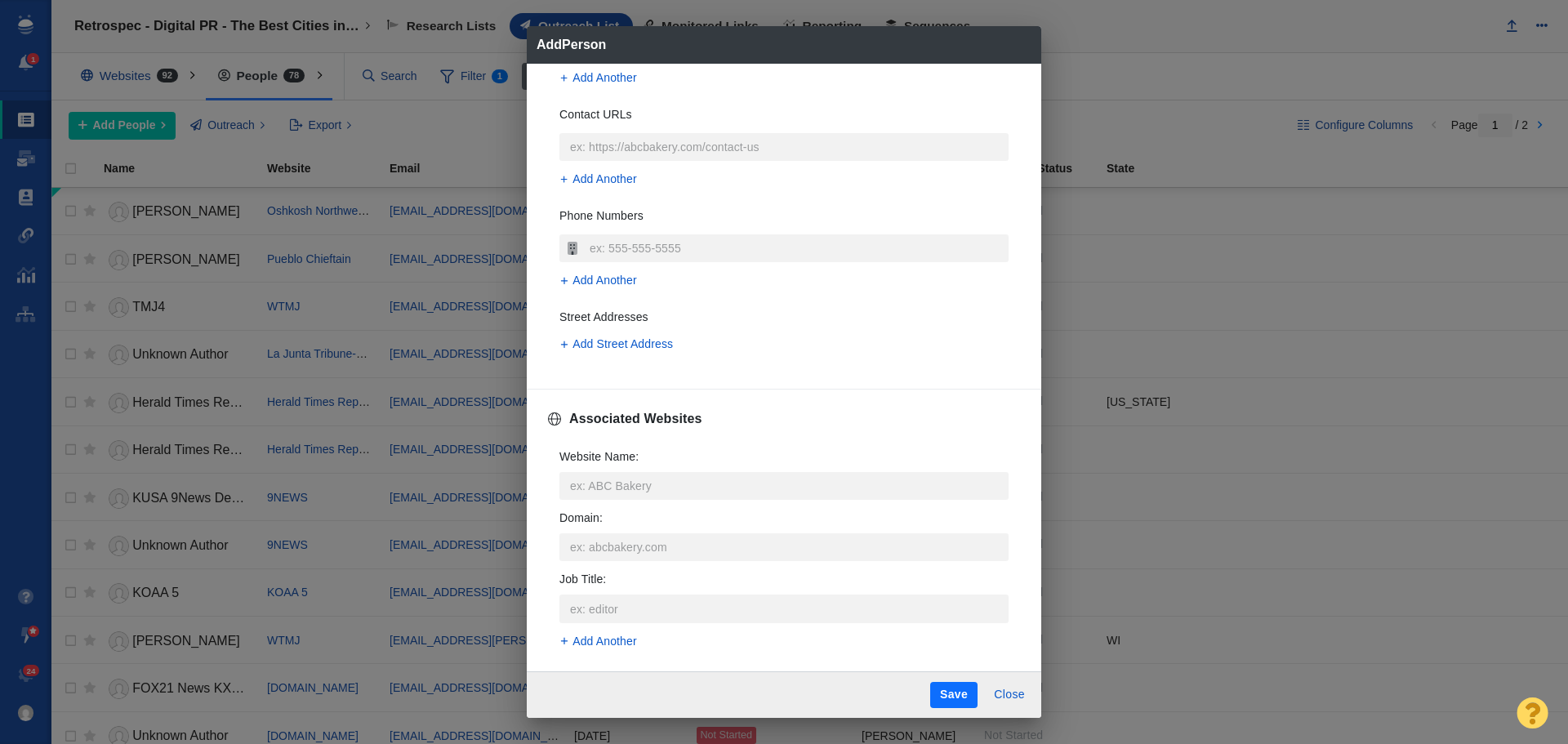
type input "[PERSON_NAME][EMAIL_ADDRESS][PERSON_NAME][DOMAIN_NAME]"
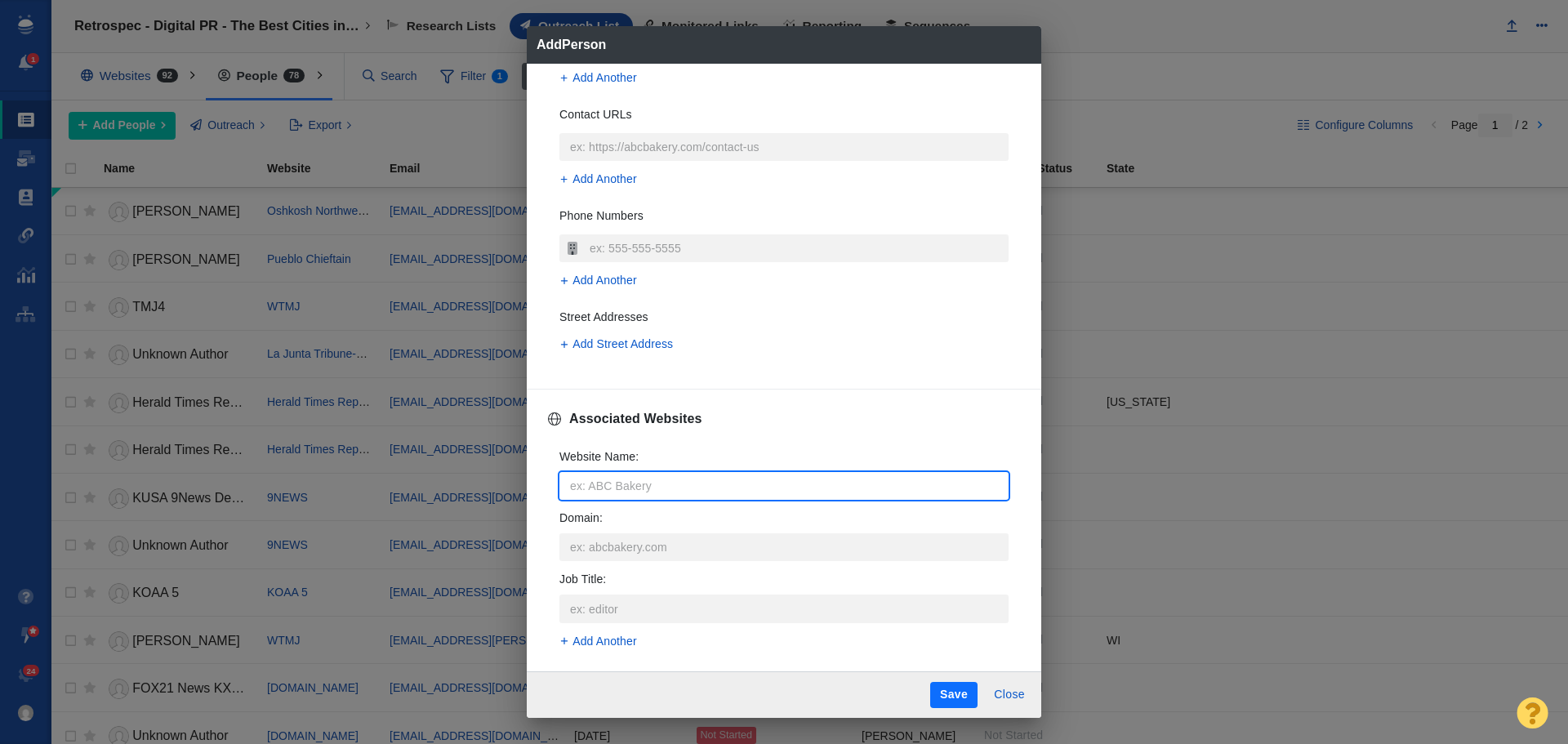
click at [612, 486] on input "Website Name :" at bounding box center [784, 486] width 449 height 27
type input "K"
type textarea "x"
type input "KS"
type textarea "x"
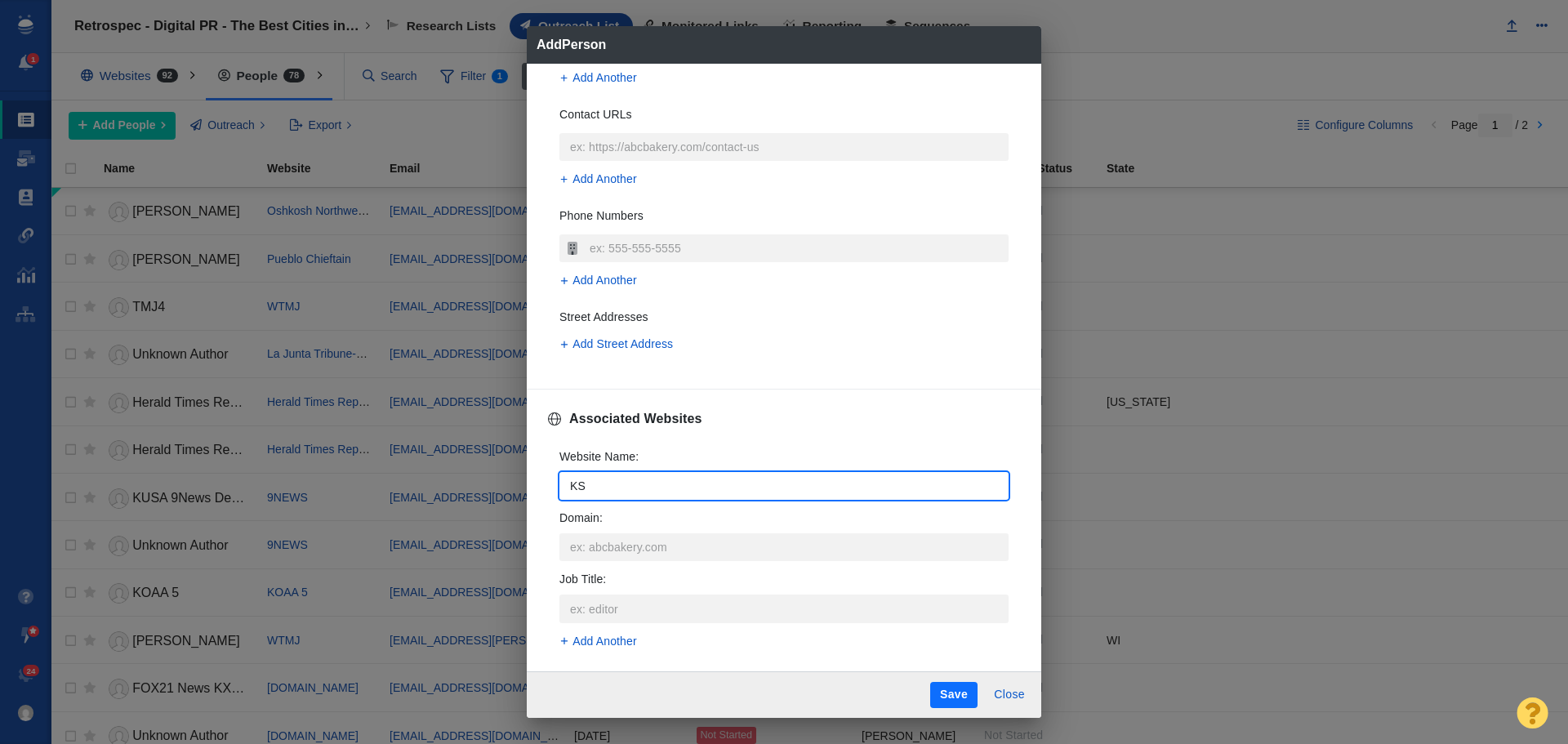
type input "KST"
type textarea "x"
type input "KSTP"
type textarea "x"
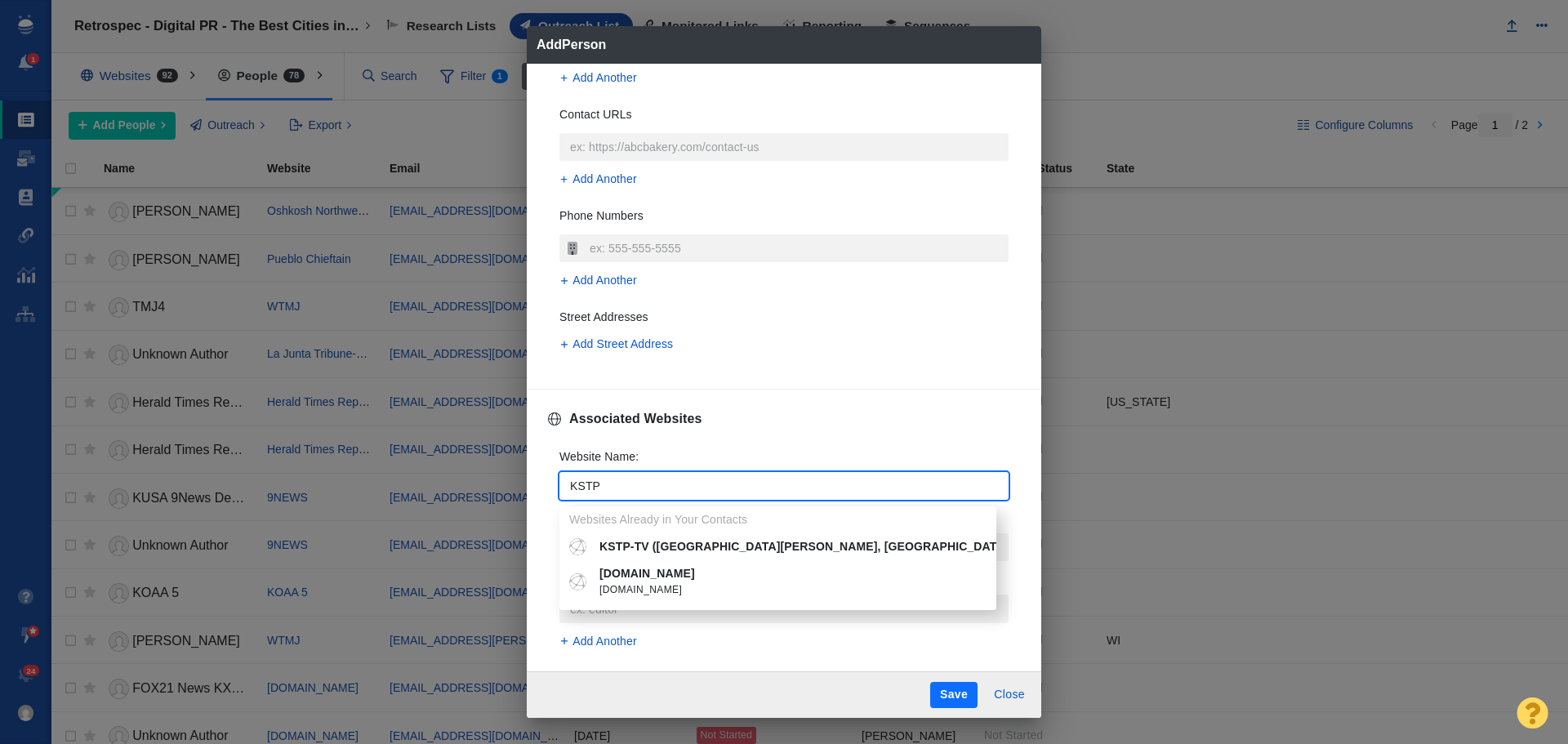
type input "KSTP"
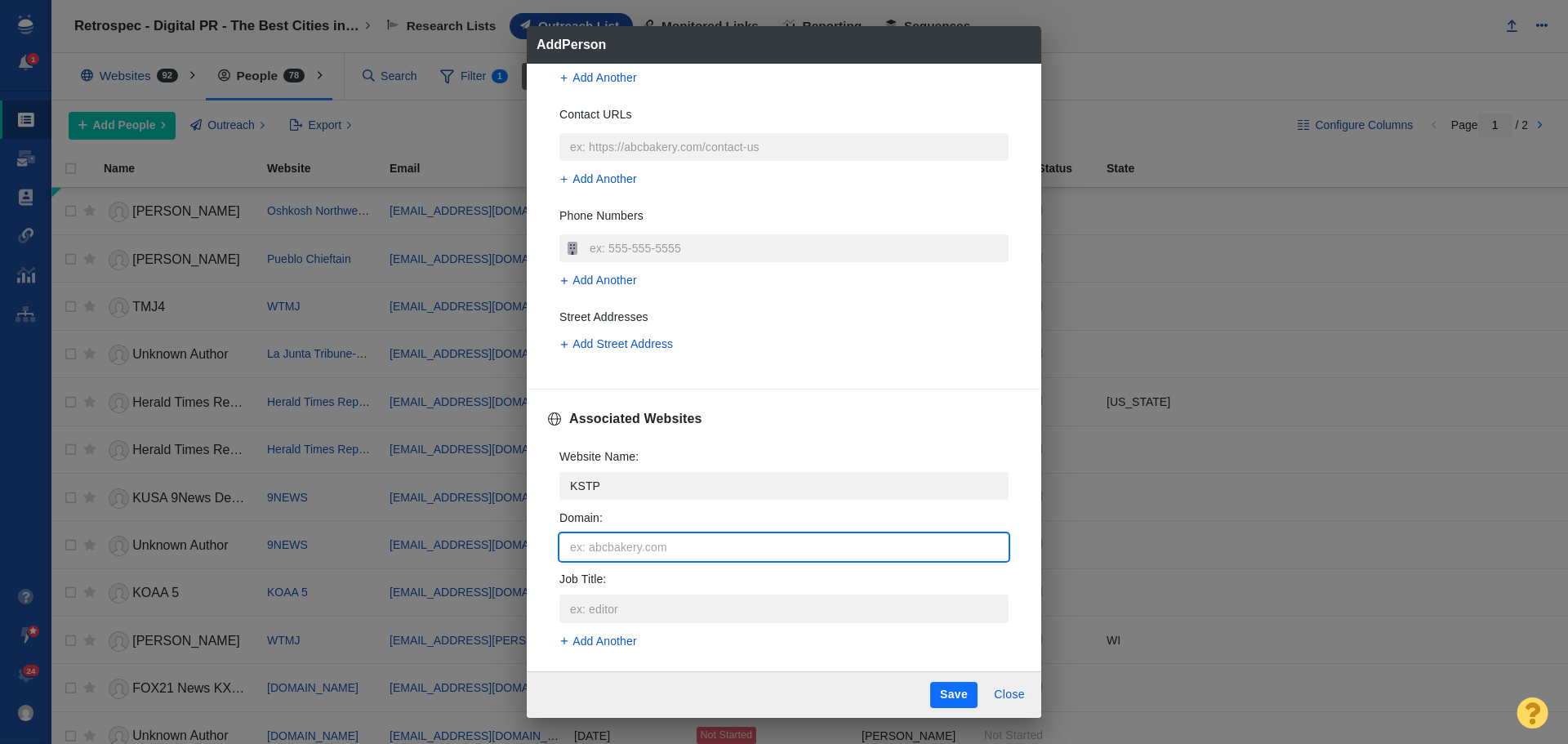
click at [635, 542] on input "Domain :" at bounding box center [784, 547] width 449 height 27
paste input "[URL][DOMAIN_NAME]"
type input "[URL][DOMAIN_NAME]"
type textarea "x"
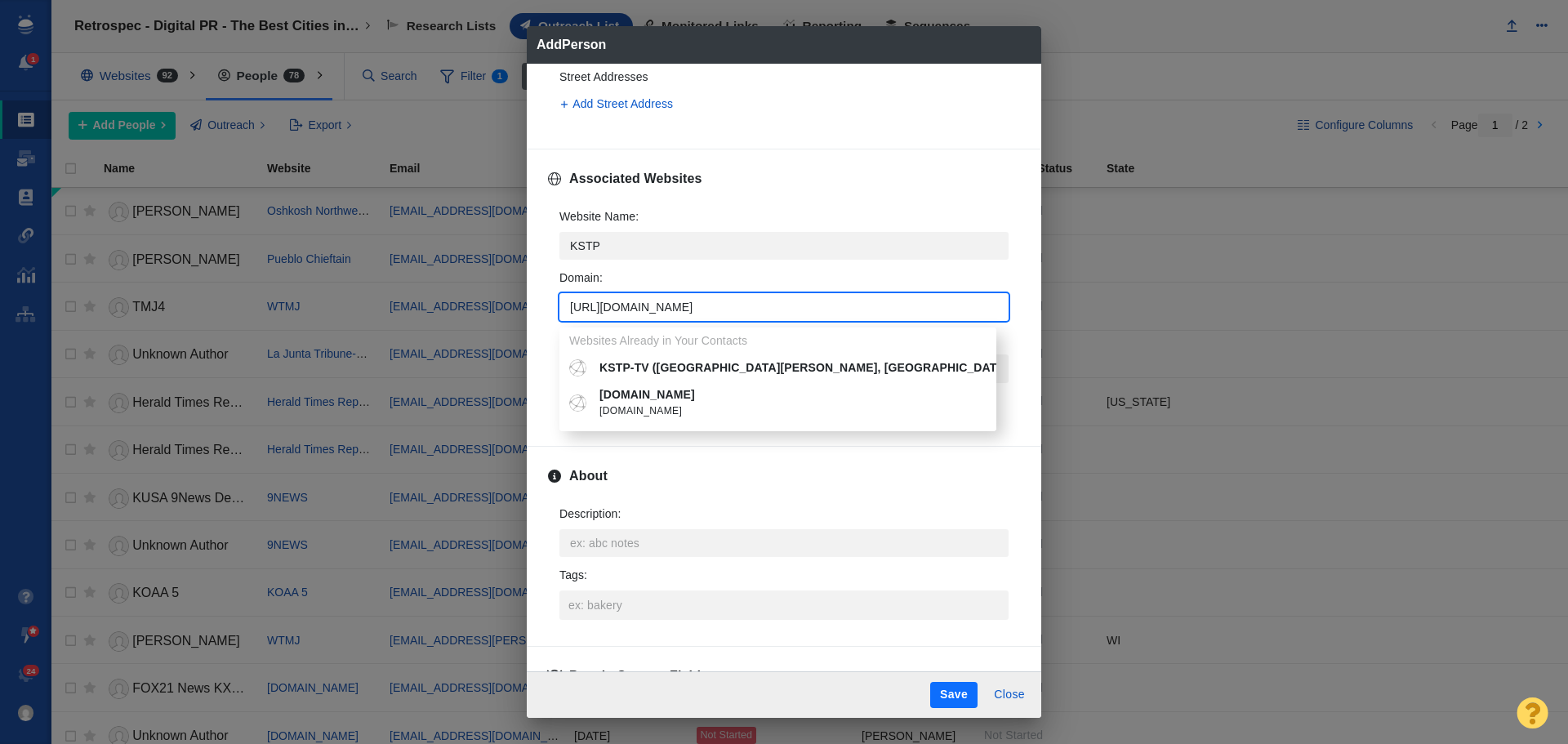
scroll to position [571, 0]
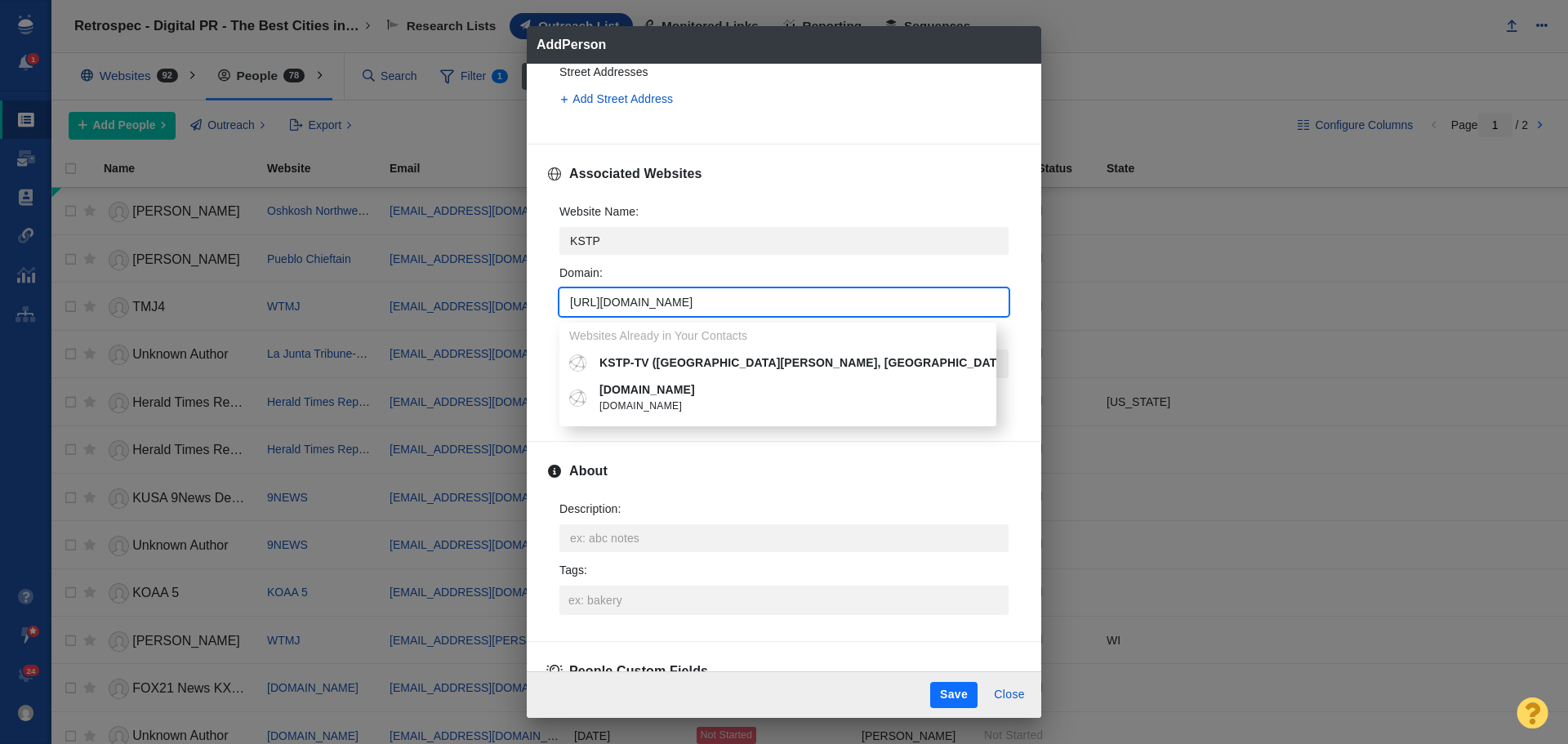
type input "[URL][DOMAIN_NAME]"
click at [624, 392] on p "[DOMAIN_NAME]" at bounding box center [789, 390] width 381 height 17
type textarea "x"
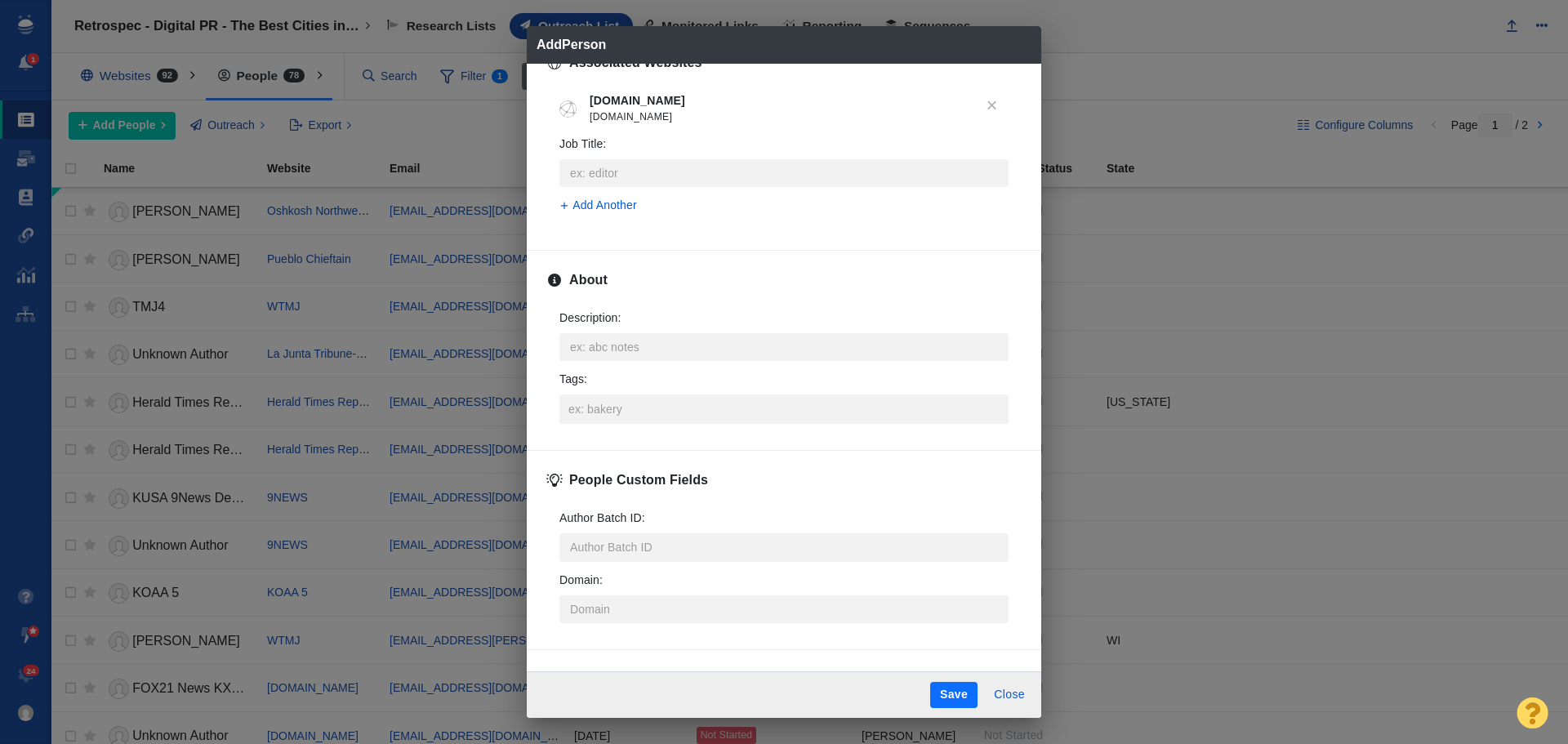
scroll to position [697, 0]
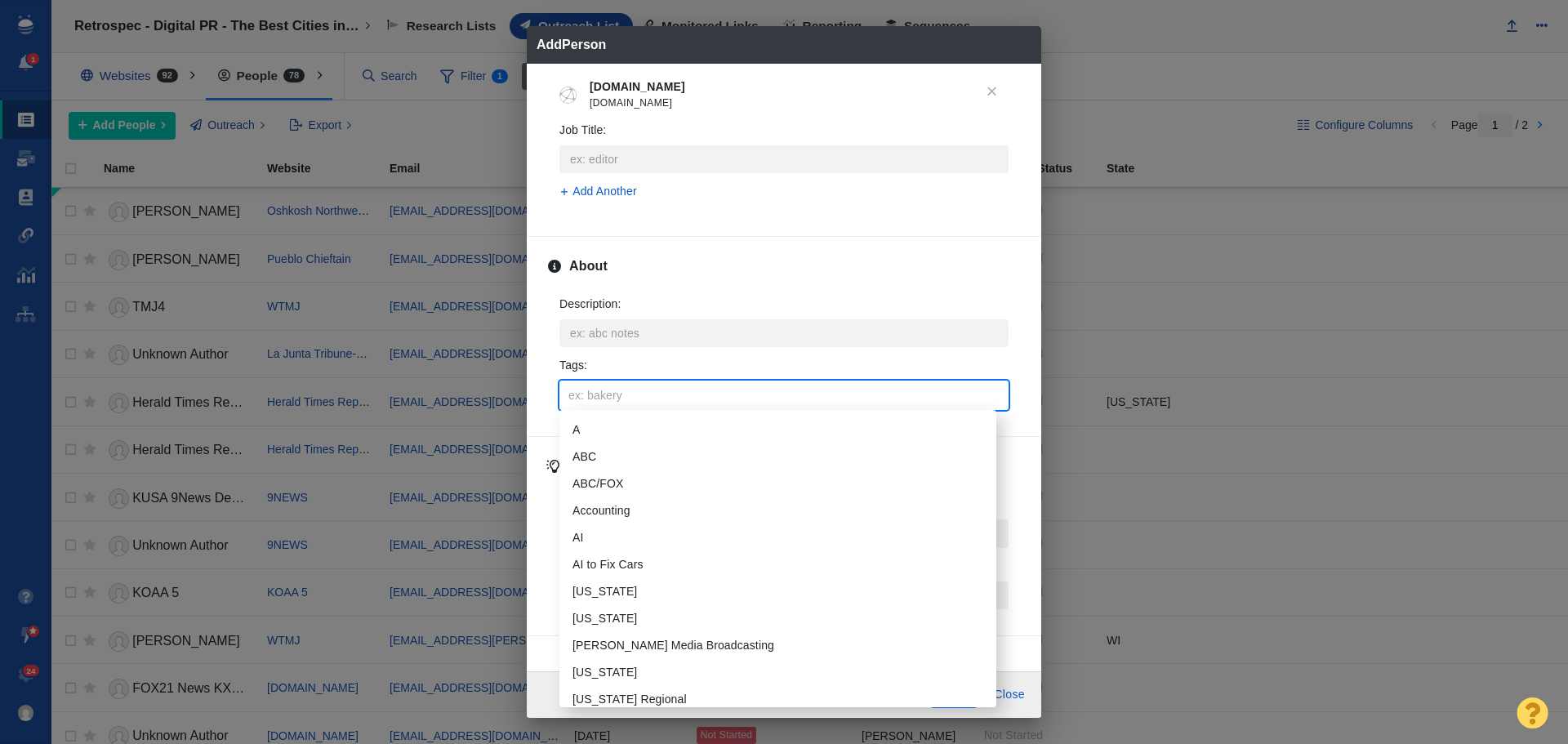
click at [616, 382] on input "Tags :" at bounding box center [784, 395] width 439 height 29
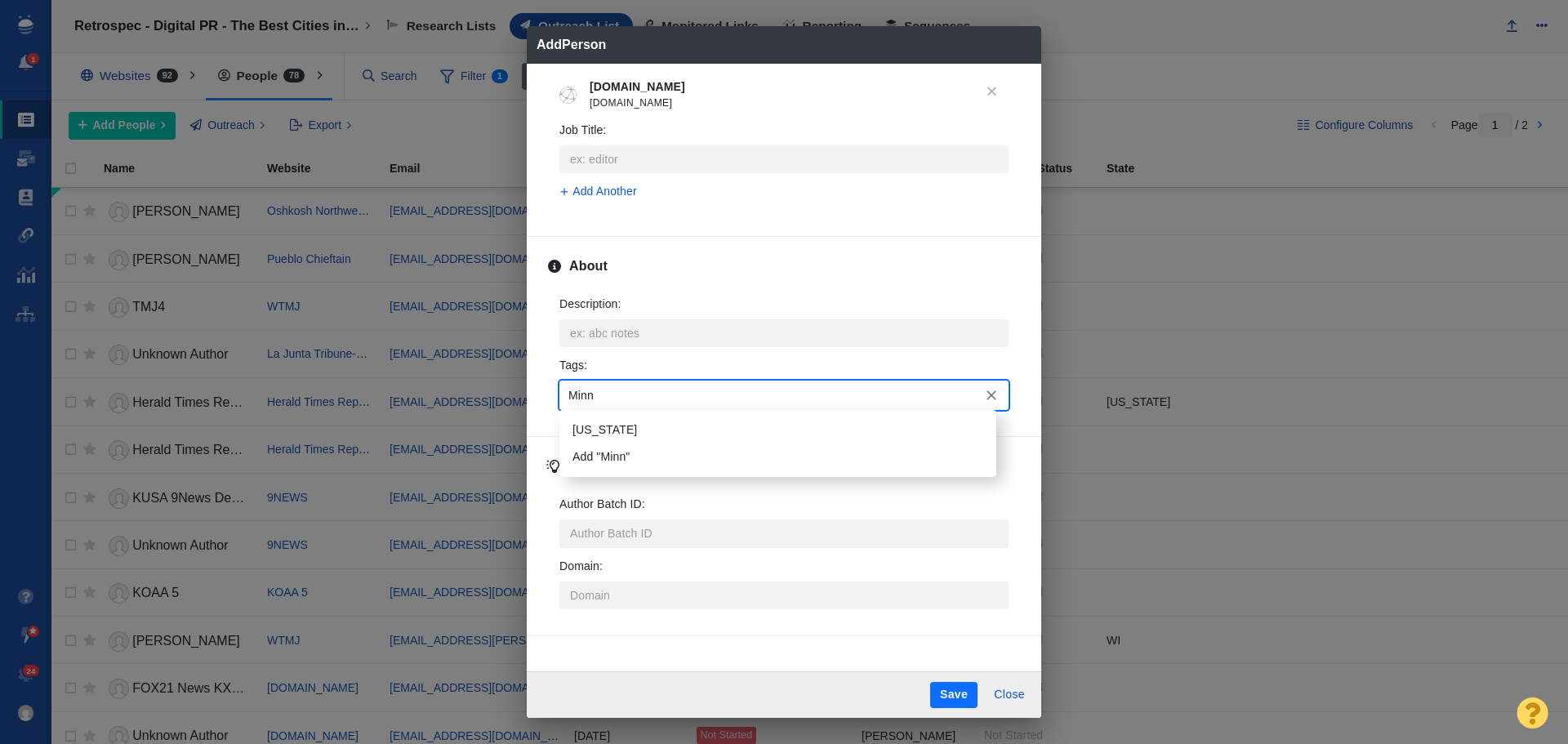
type input "Minne"
click at [614, 424] on li "[US_STATE]" at bounding box center [778, 430] width 437 height 27
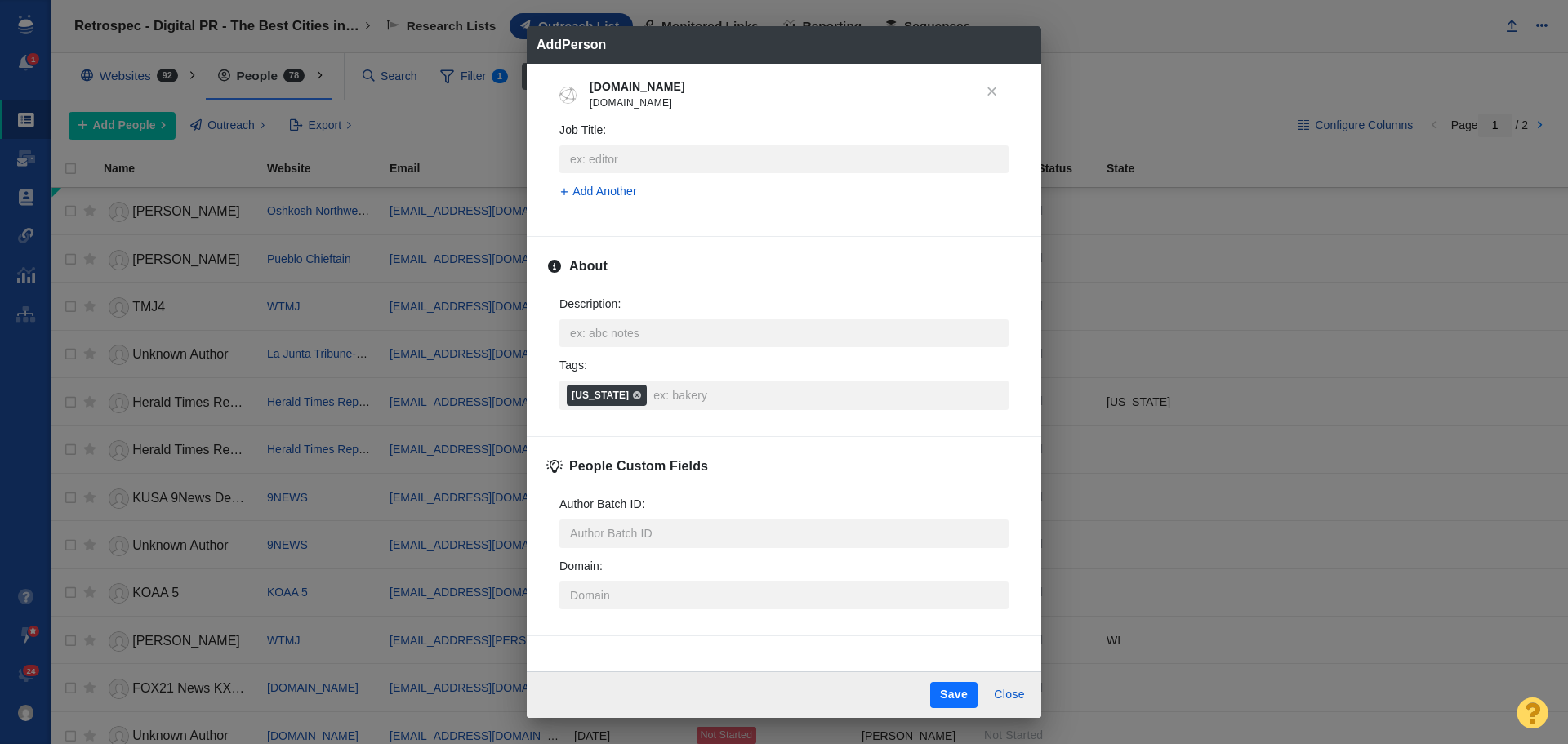
click at [956, 693] on button "Save" at bounding box center [954, 695] width 47 height 26
type textarea "x"
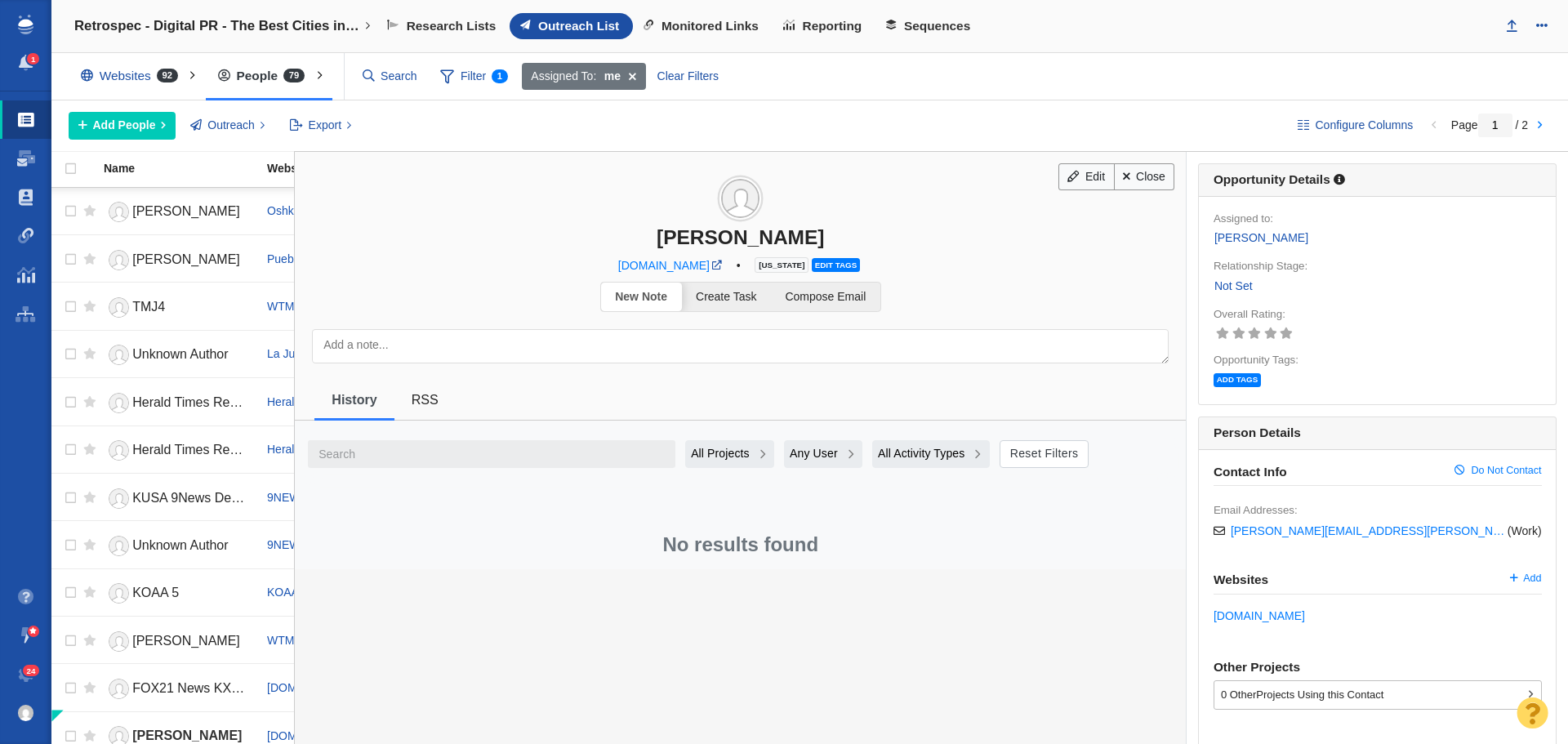
click at [1227, 286] on link "Not Set" at bounding box center [1234, 286] width 40 height 19
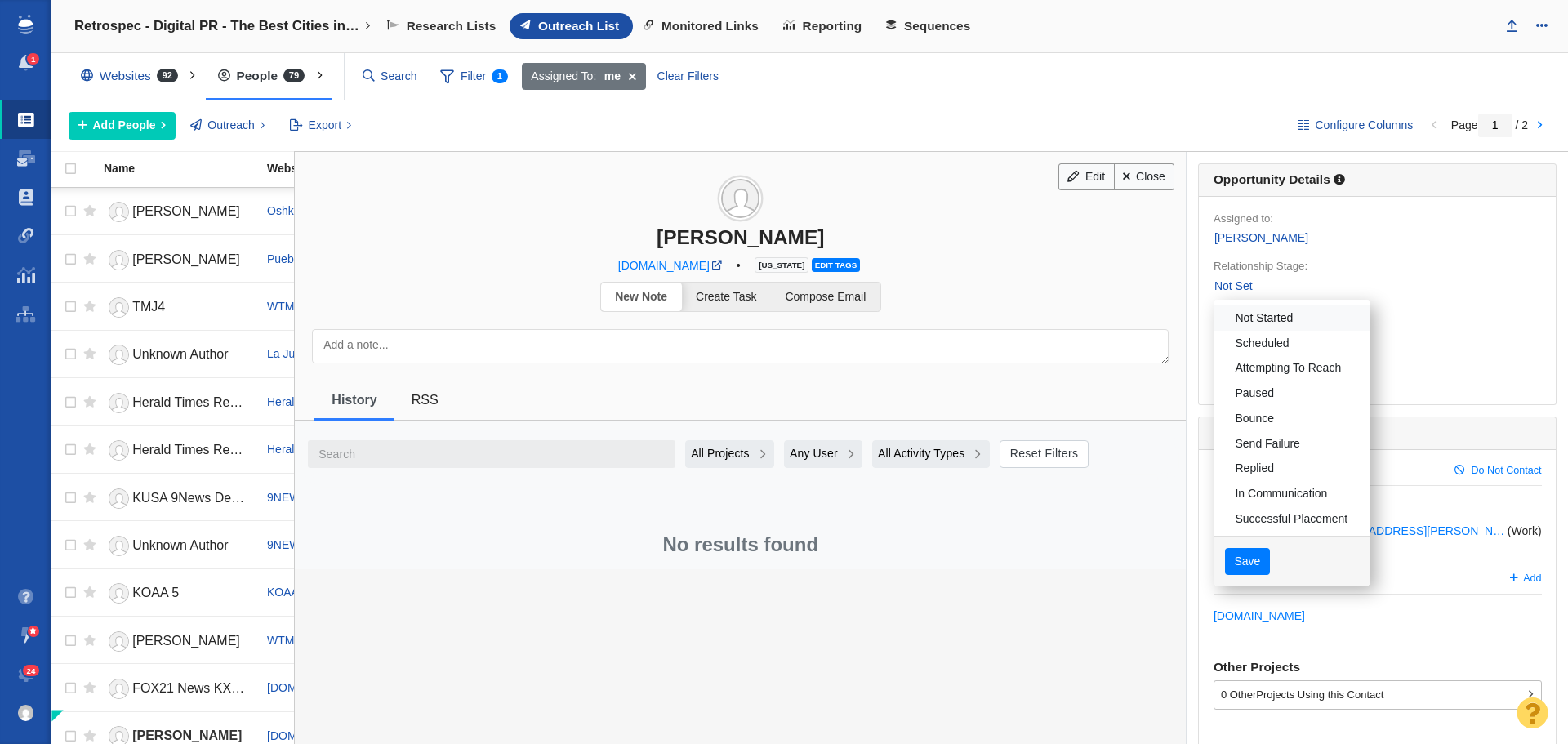
click at [1235, 313] on link "Not Started" at bounding box center [1292, 318] width 157 height 26
click at [1248, 562] on button "Save" at bounding box center [1247, 561] width 45 height 27
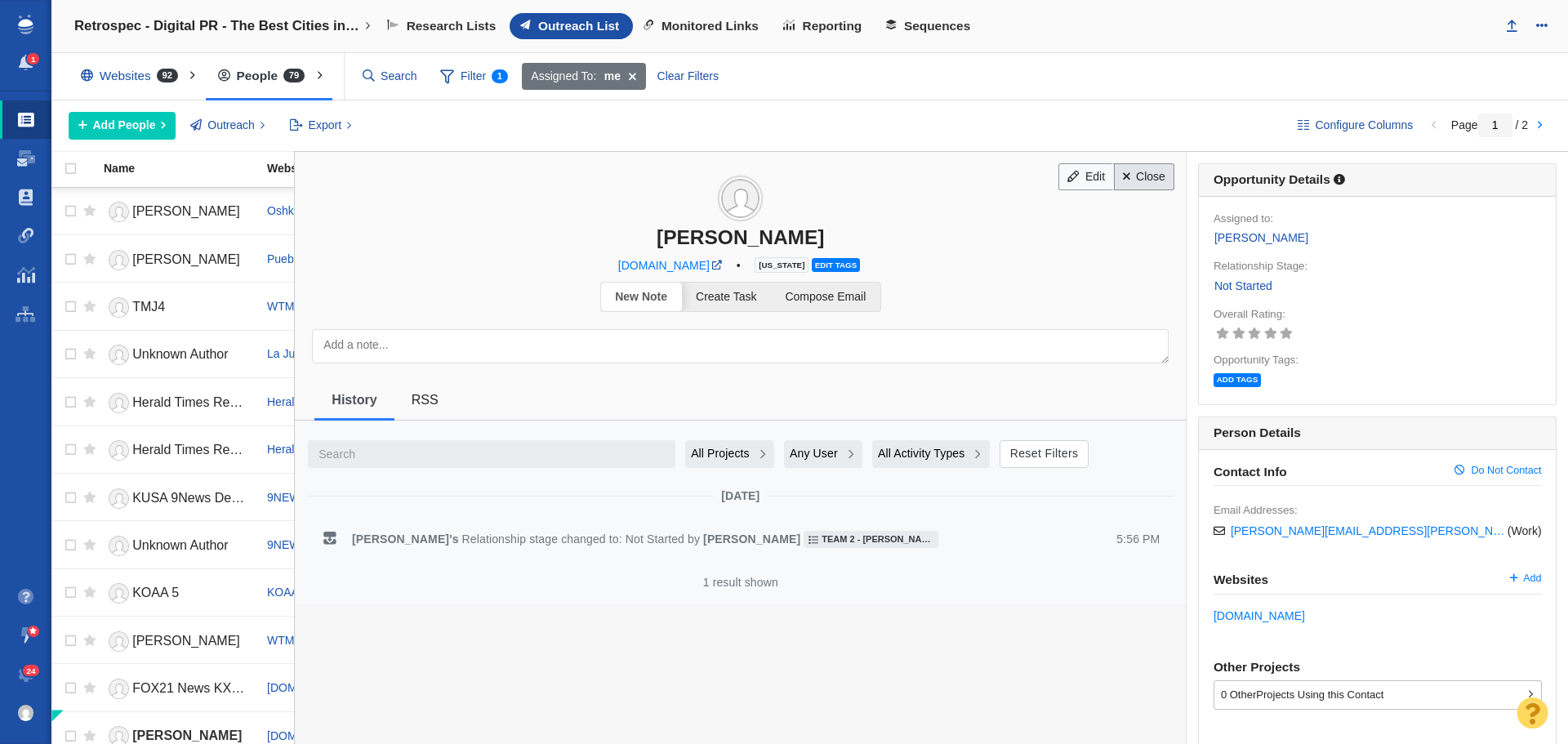
click at [1159, 182] on link "Close" at bounding box center [1144, 177] width 61 height 27
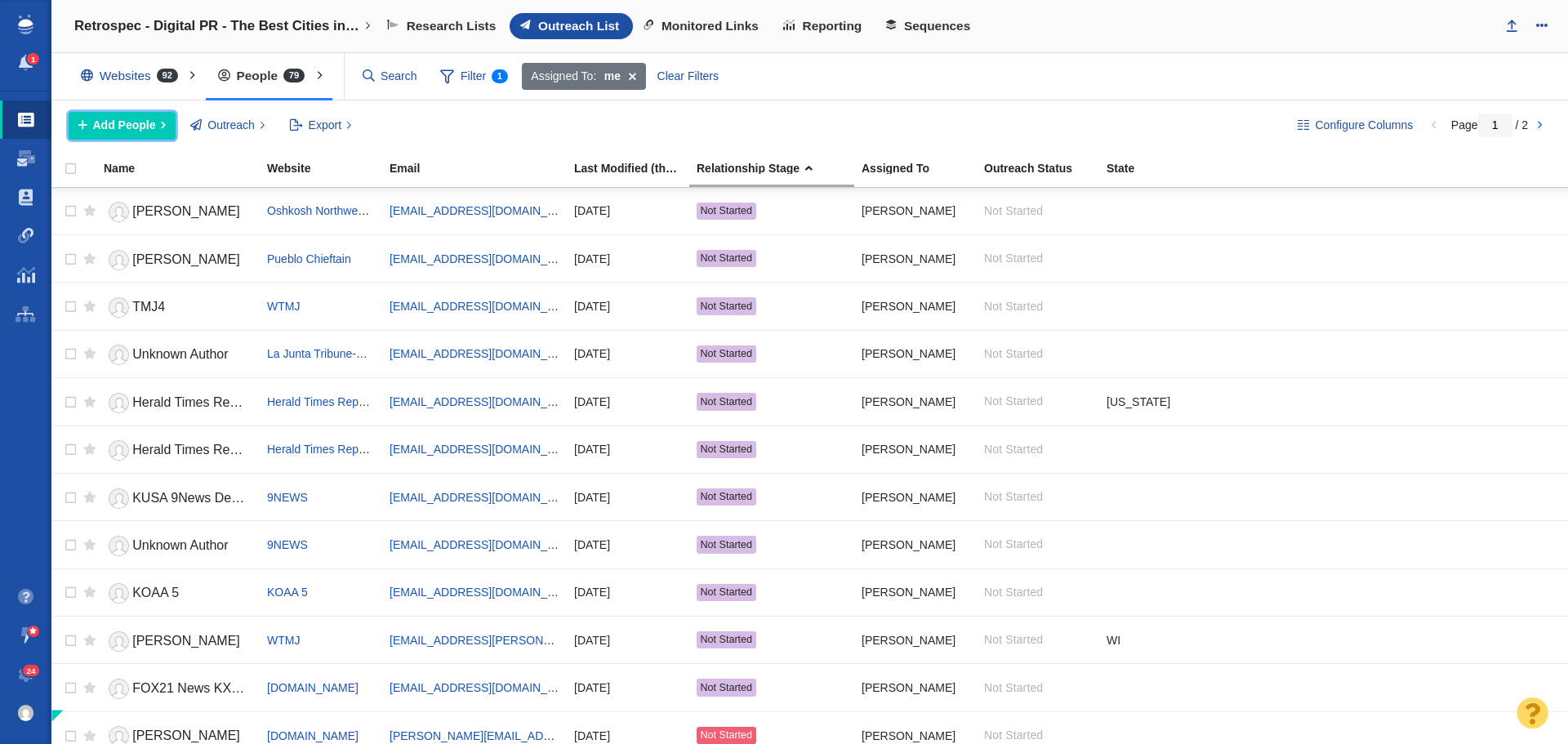
click at [112, 123] on span "Add People" at bounding box center [124, 125] width 63 height 17
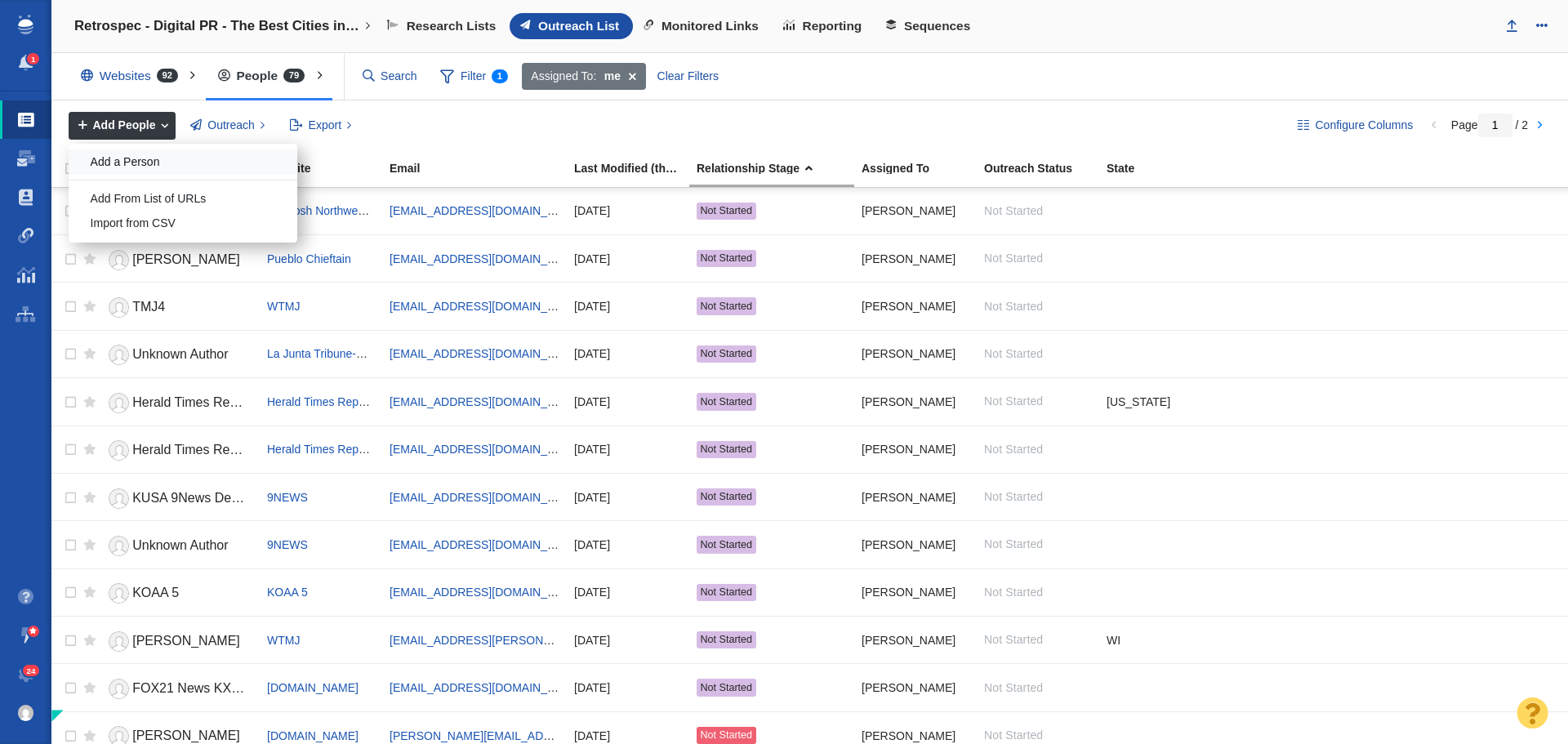
click at [158, 154] on div "Add a Person" at bounding box center [183, 162] width 228 height 26
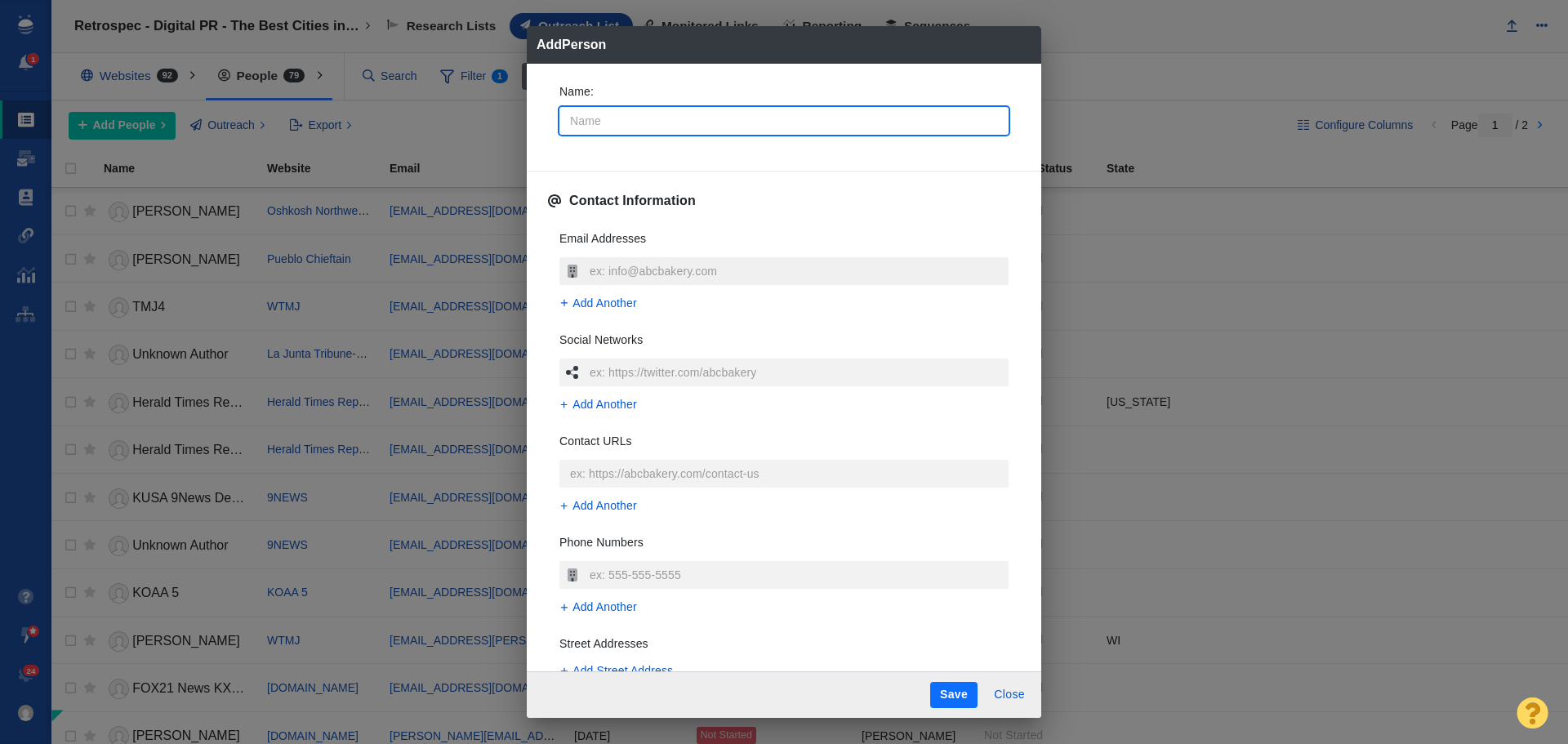
type textarea "x"
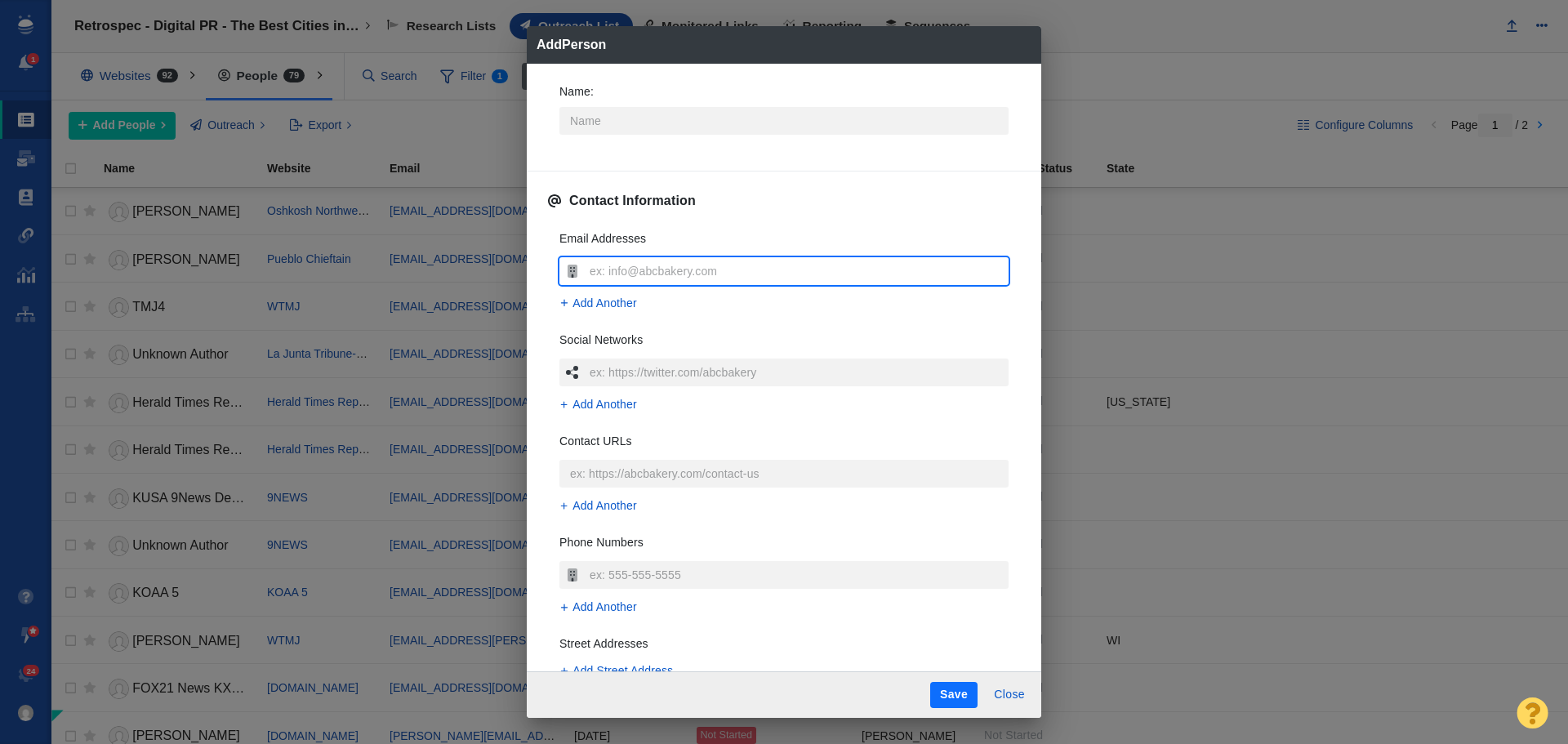
click at [663, 261] on input "text" at bounding box center [796, 271] width 423 height 27
type input "[EMAIL_ADDRESS][DOMAIN_NAME]"
type textarea "x"
type input "[EMAIL_ADDRESS][DOMAIN_NAME]"
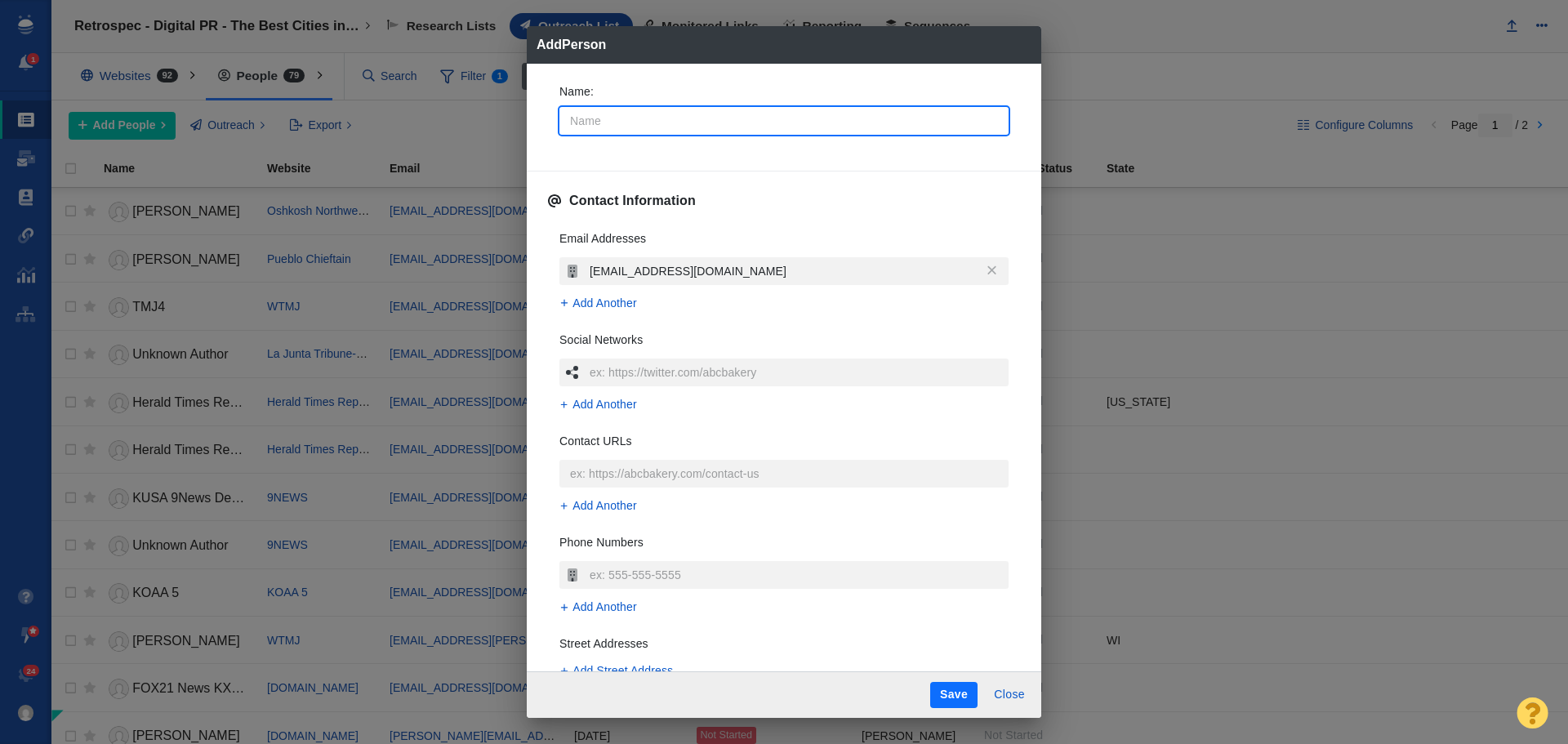
click at [685, 120] on input "Name :" at bounding box center [784, 121] width 449 height 27
type input "[PERSON_NAME]"
type textarea "x"
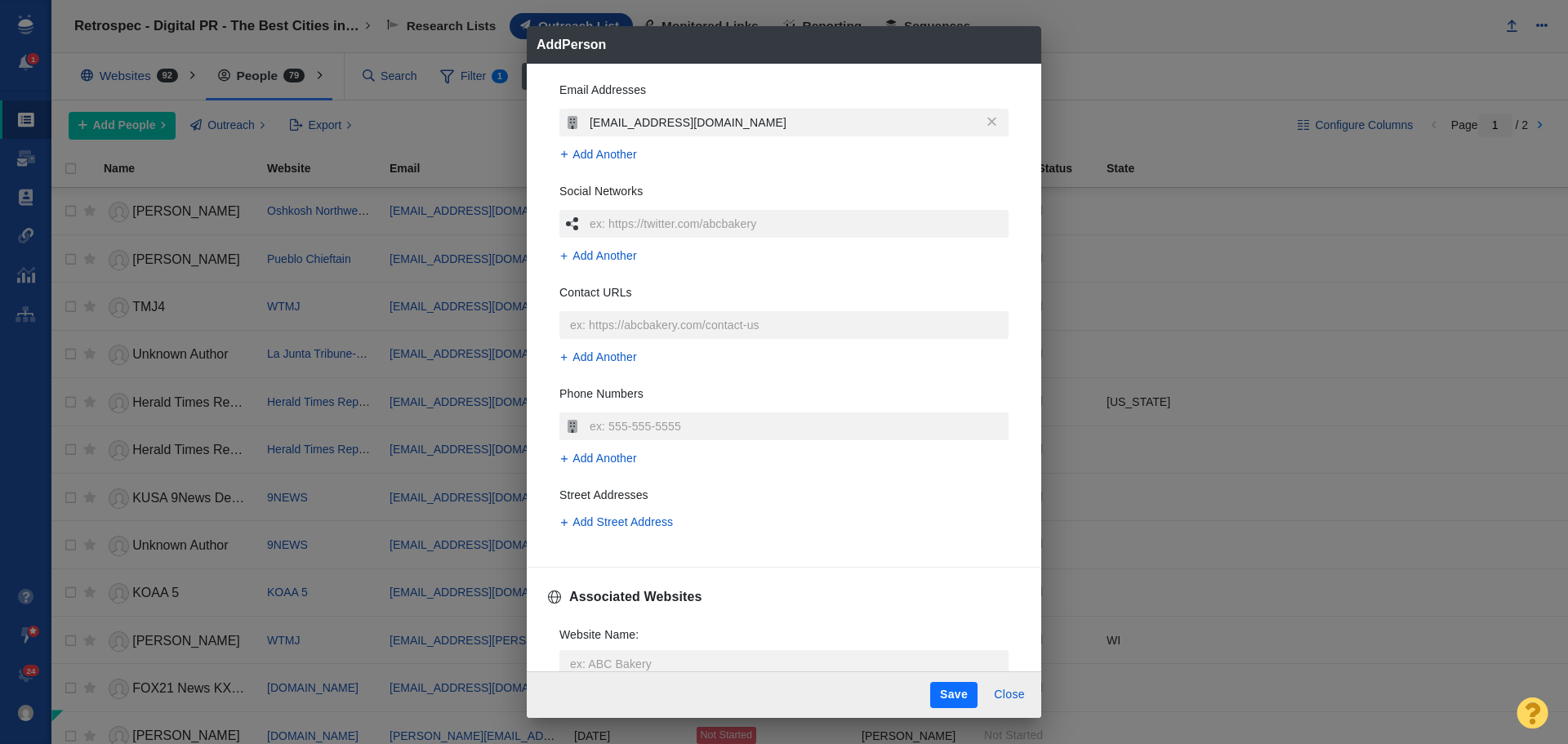
scroll to position [245, 0]
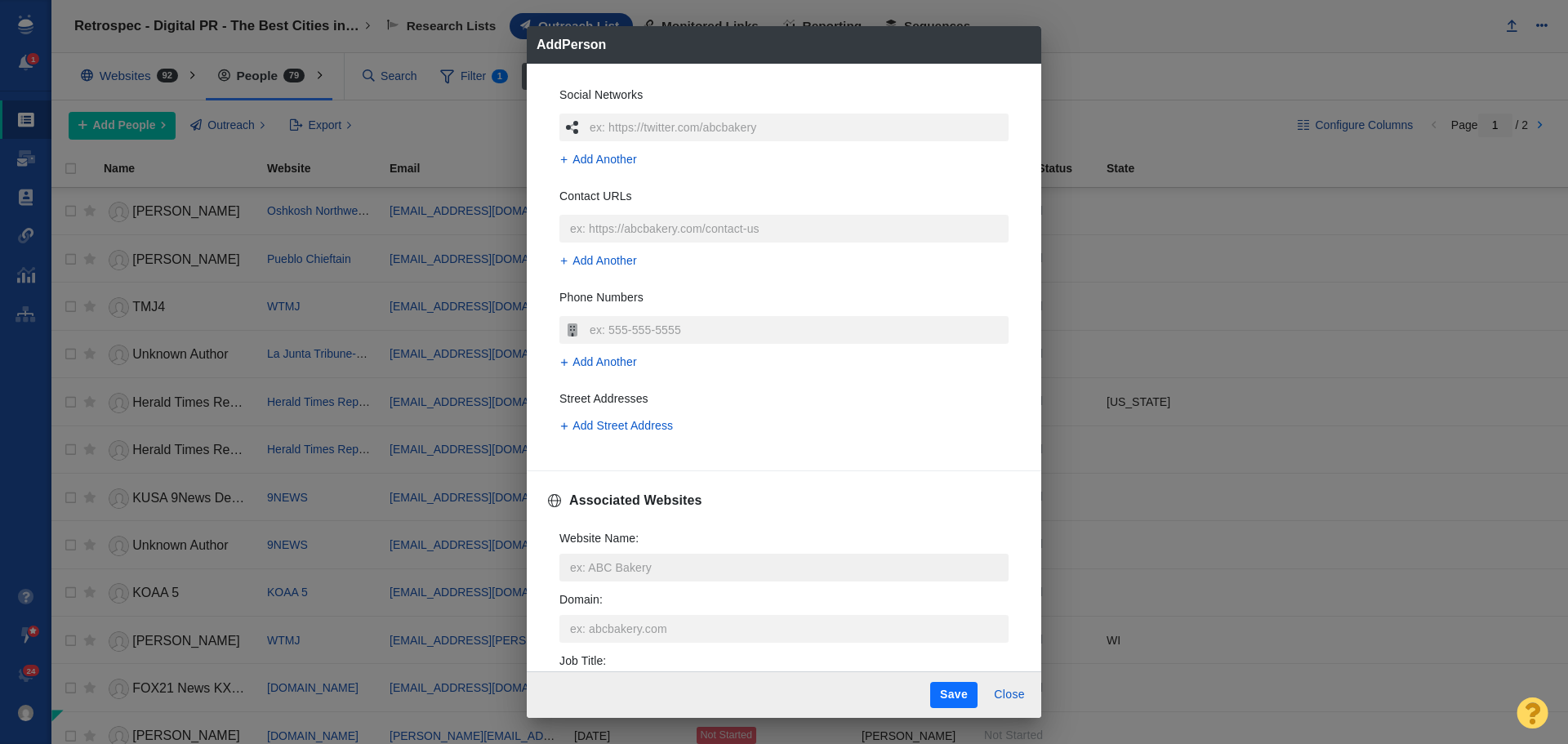
type input "[PERSON_NAME]"
click at [616, 561] on input "Website Name :" at bounding box center [784, 567] width 449 height 27
click at [647, 573] on input "Website Name :" at bounding box center [784, 567] width 449 height 27
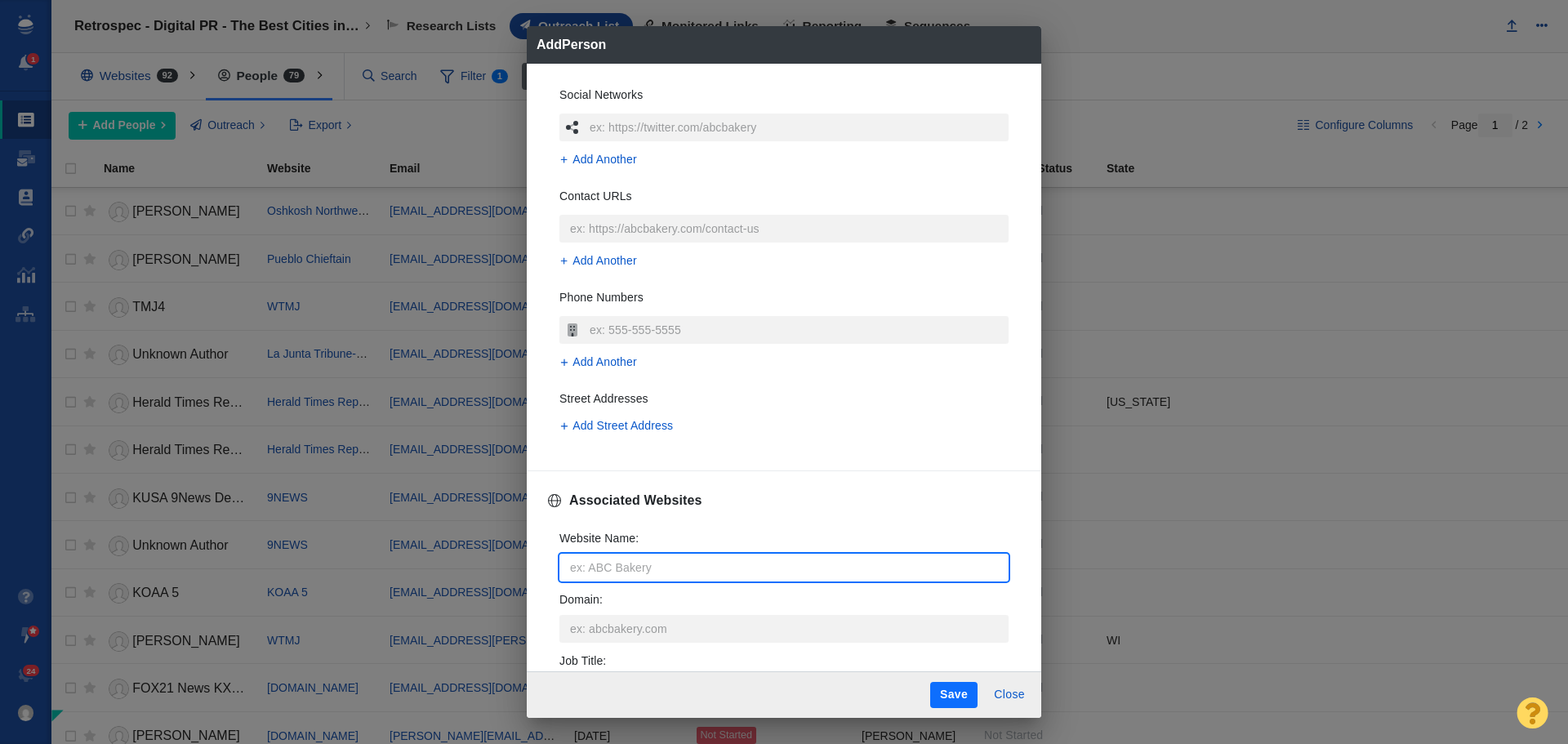
paste input "KARE-TV ([GEOGRAPHIC_DATA], [GEOGRAPHIC_DATA])"
type input "KARE-TV ([GEOGRAPHIC_DATA], [GEOGRAPHIC_DATA])"
type textarea "x"
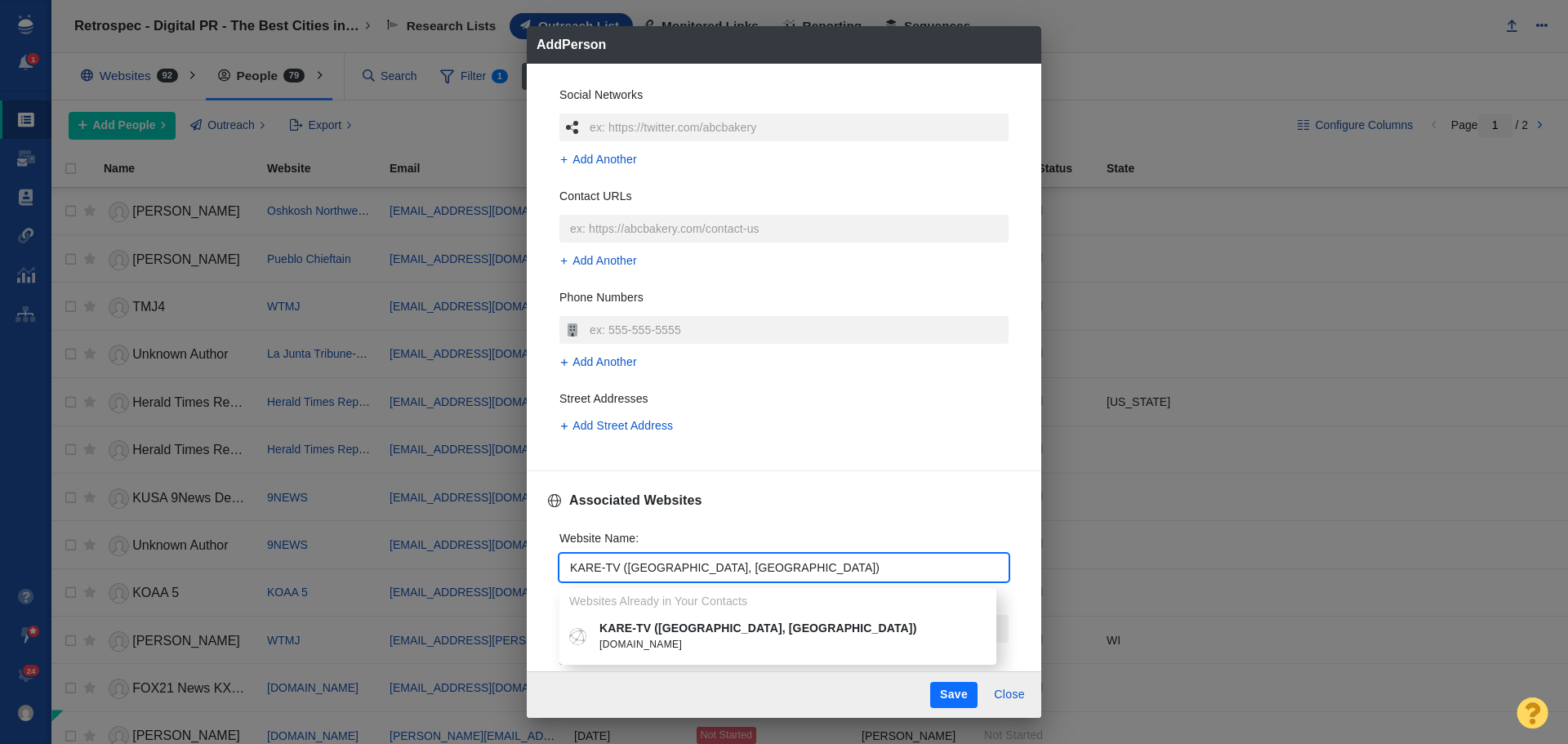
type input "KARE-TV ([GEOGRAPHIC_DATA], [GEOGRAPHIC_DATA])"
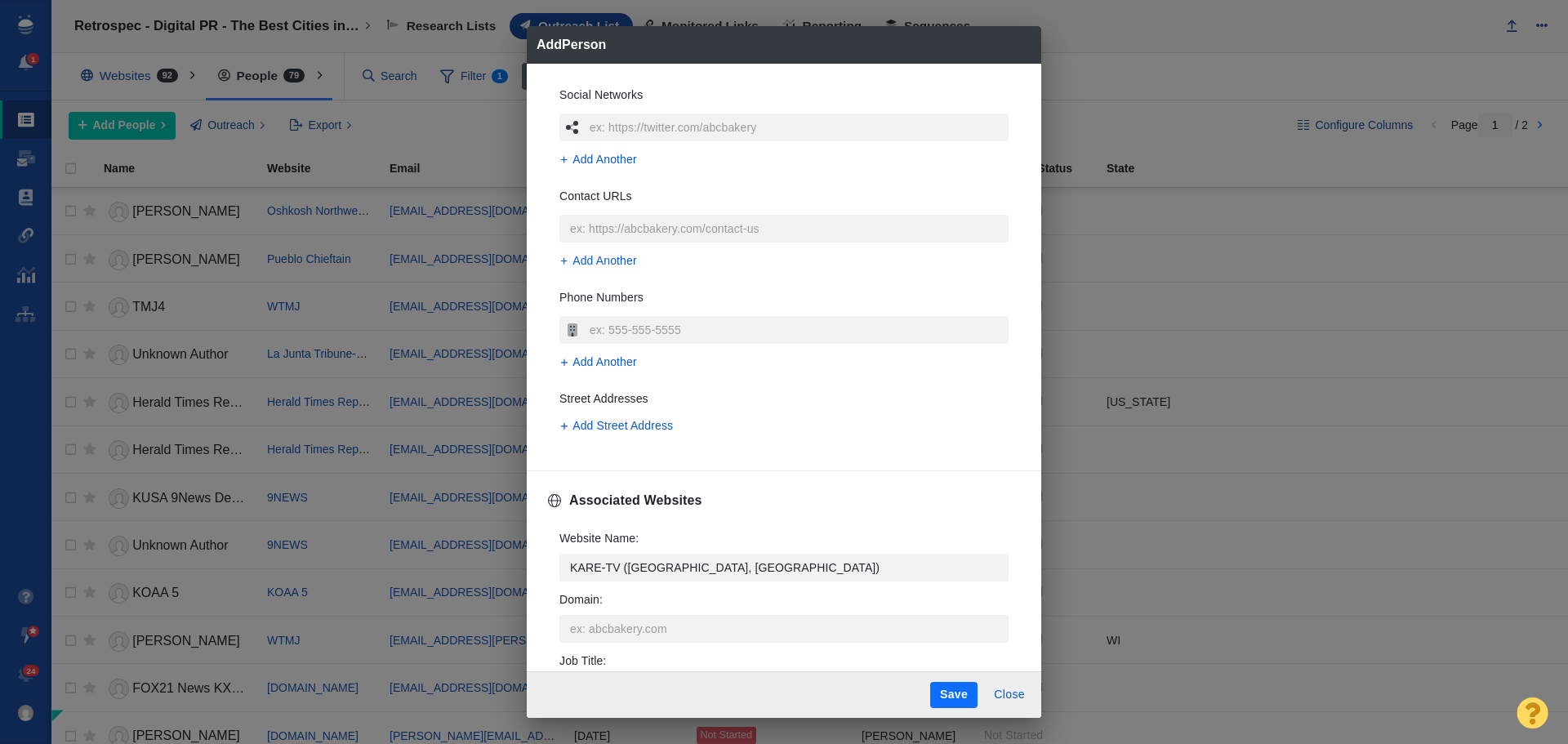
click at [668, 637] on span "[DOMAIN_NAME]" at bounding box center [789, 645] width 381 height 16
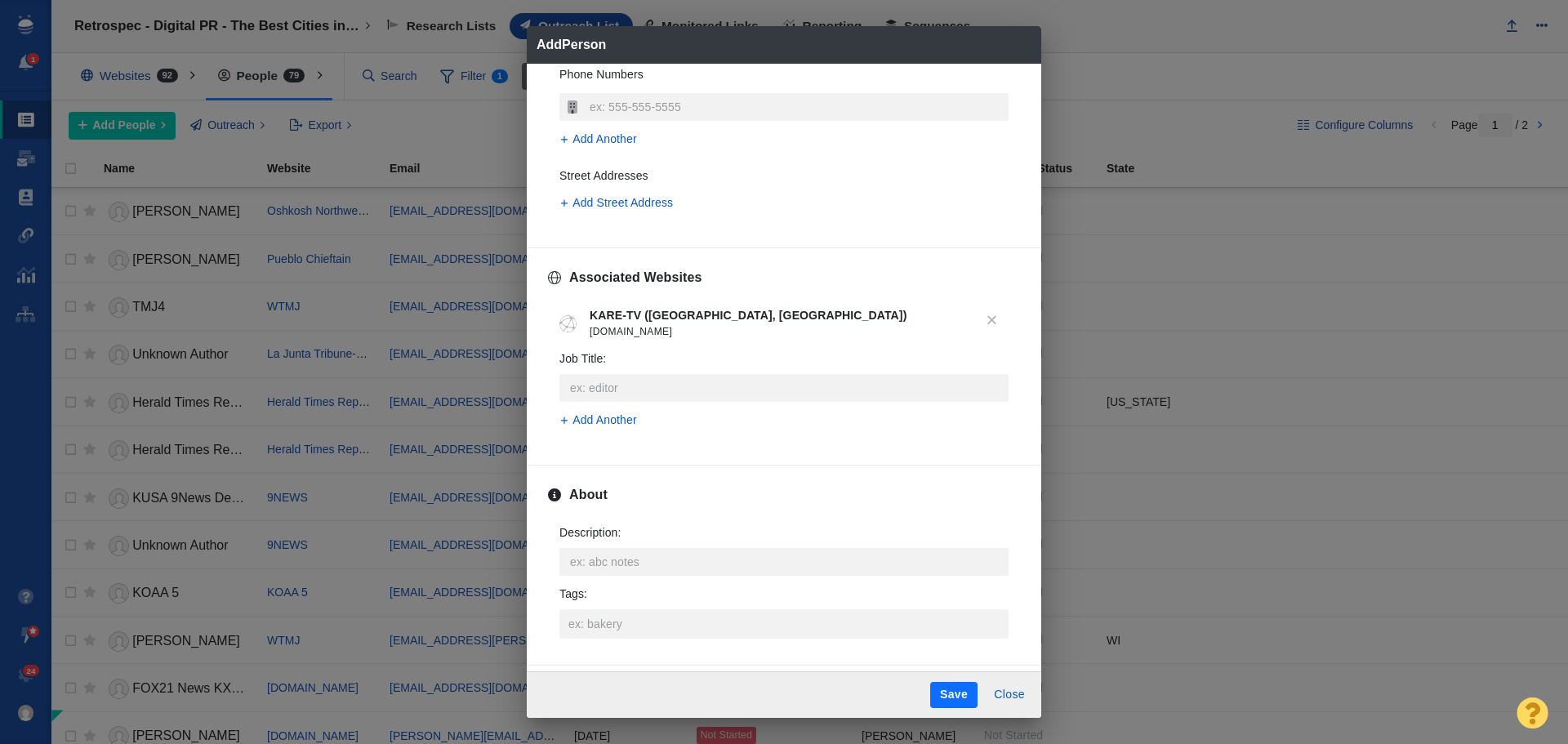
scroll to position [490, 0]
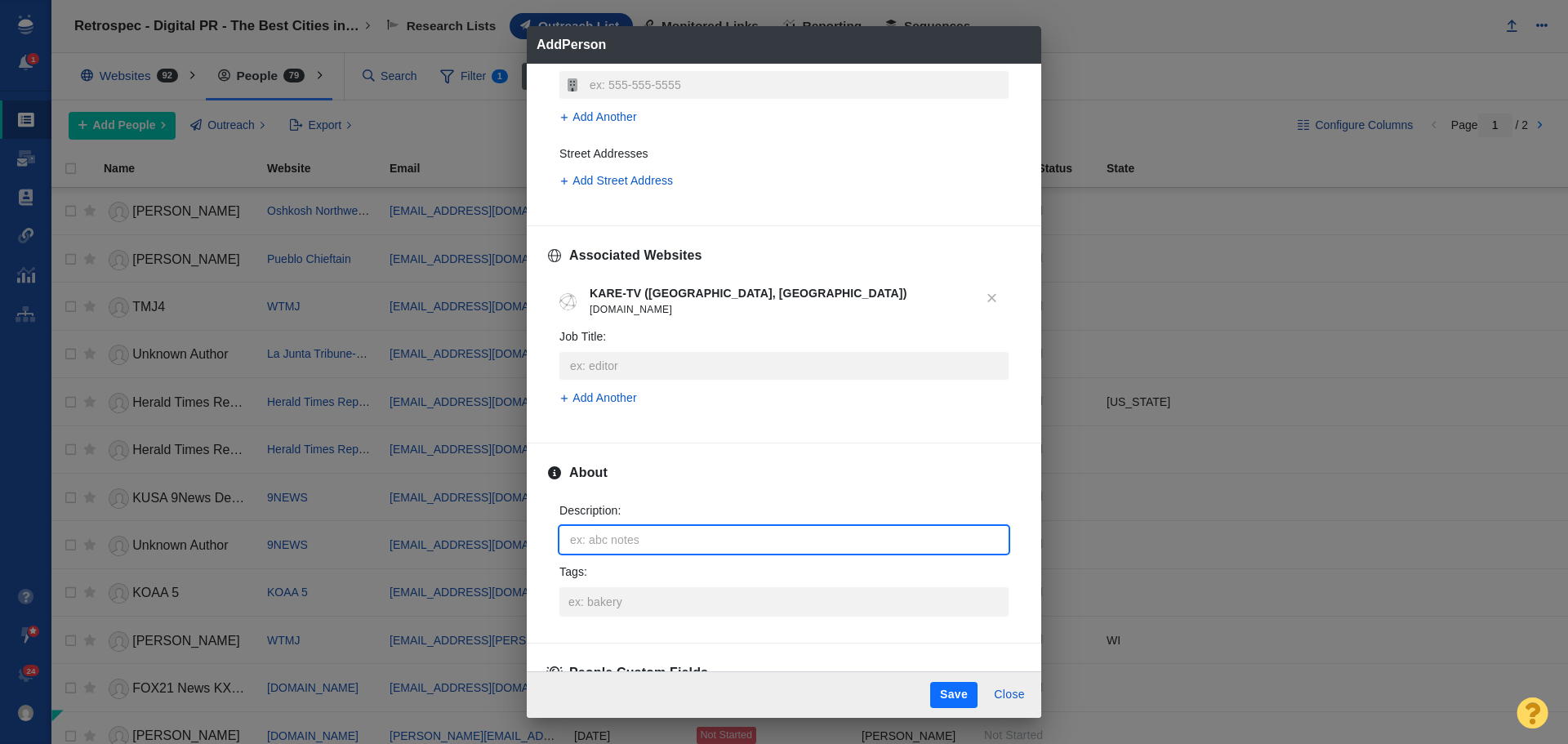
click at [634, 537] on textarea "Description : x" at bounding box center [784, 540] width 449 height 27
type textarea "x"
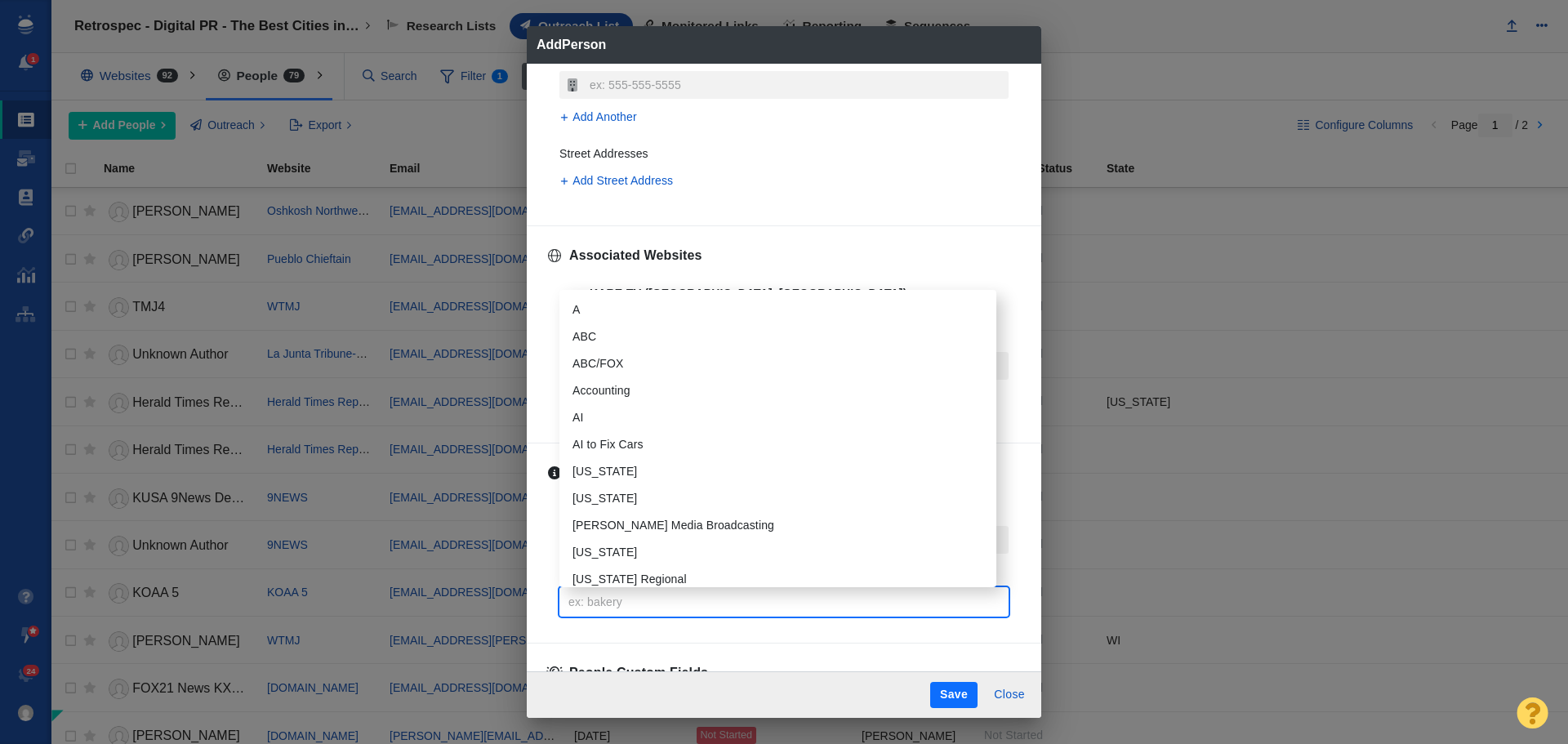
click at [637, 593] on input "Tags :" at bounding box center [784, 602] width 439 height 29
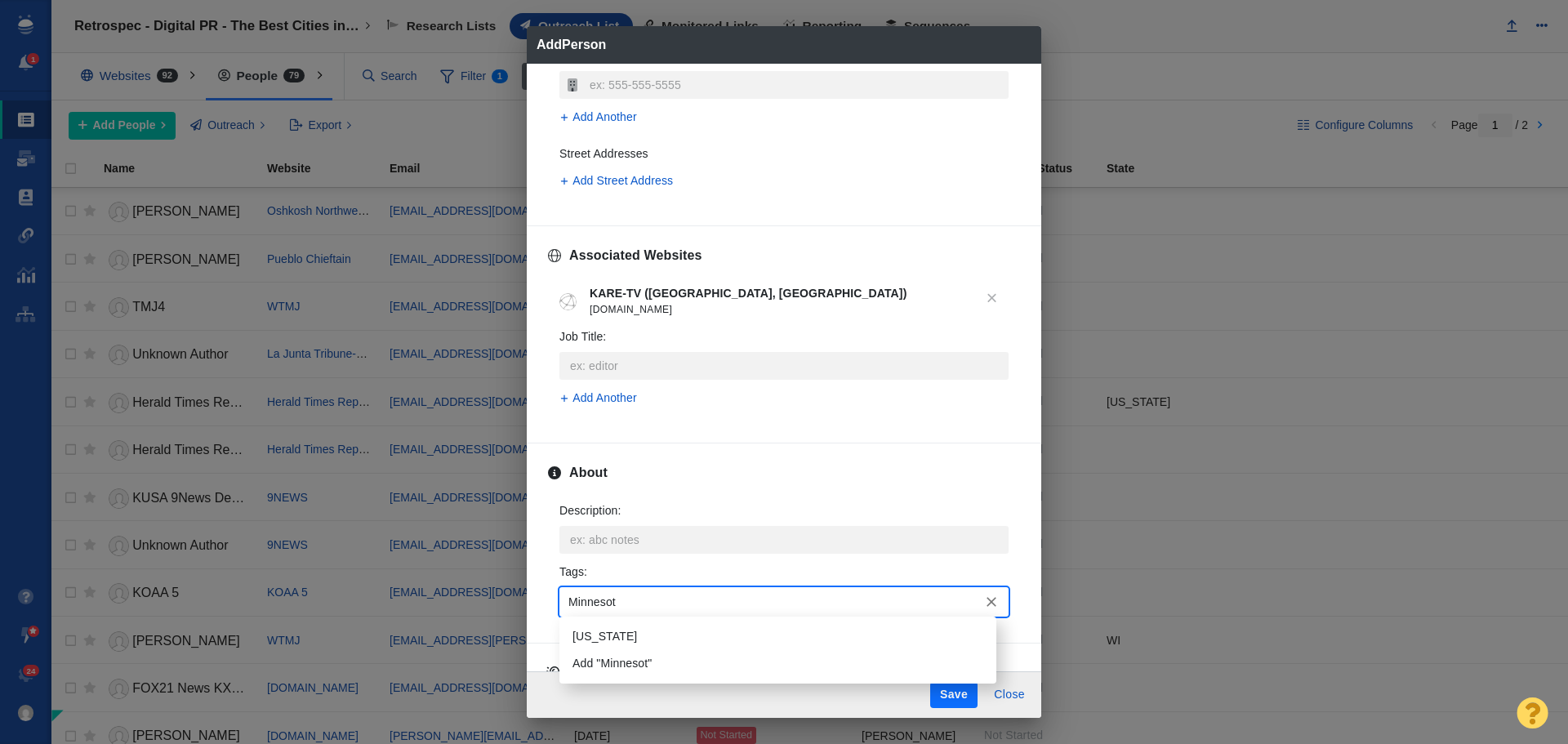
type input "[US_STATE]"
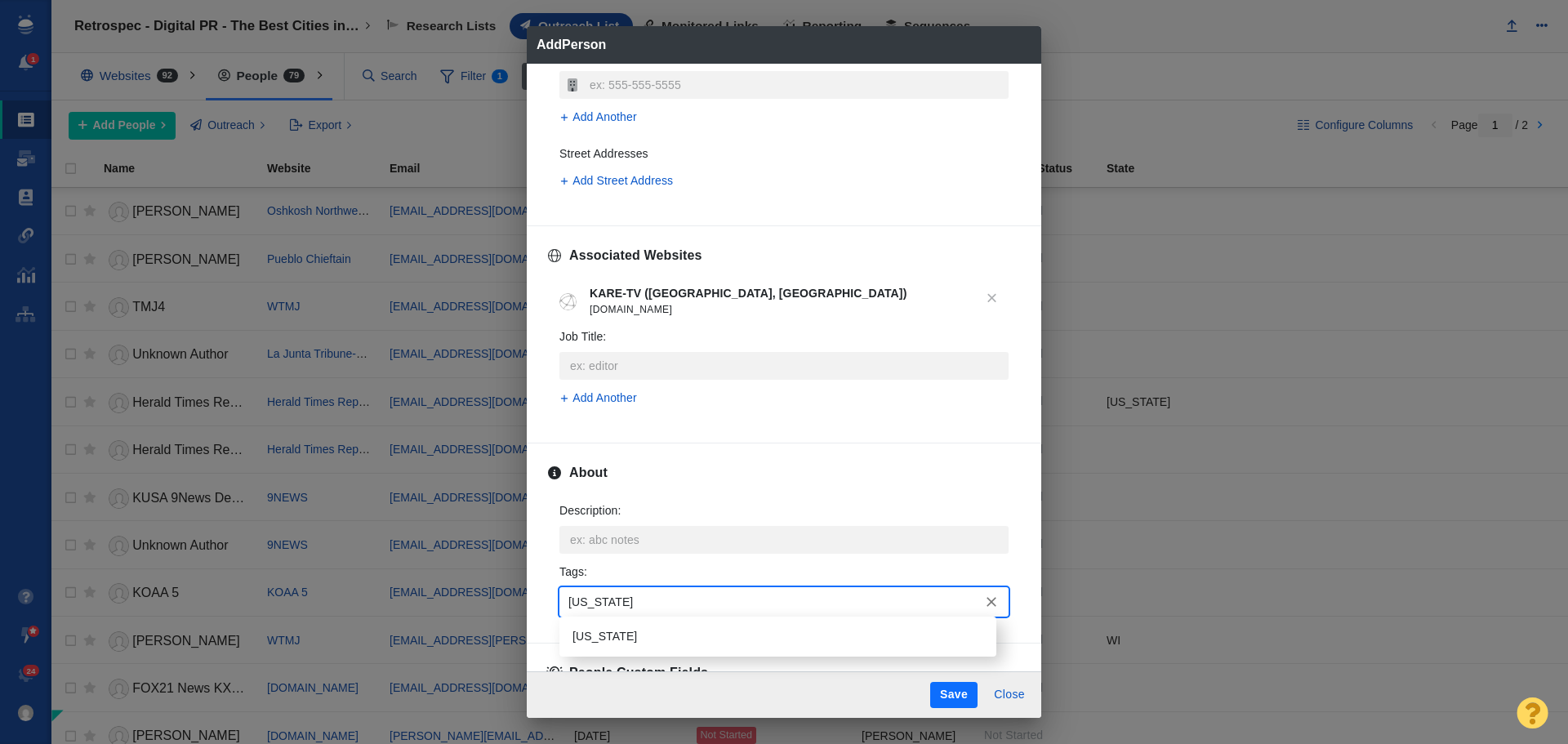
click at [615, 630] on li "[US_STATE]" at bounding box center [778, 636] width 437 height 27
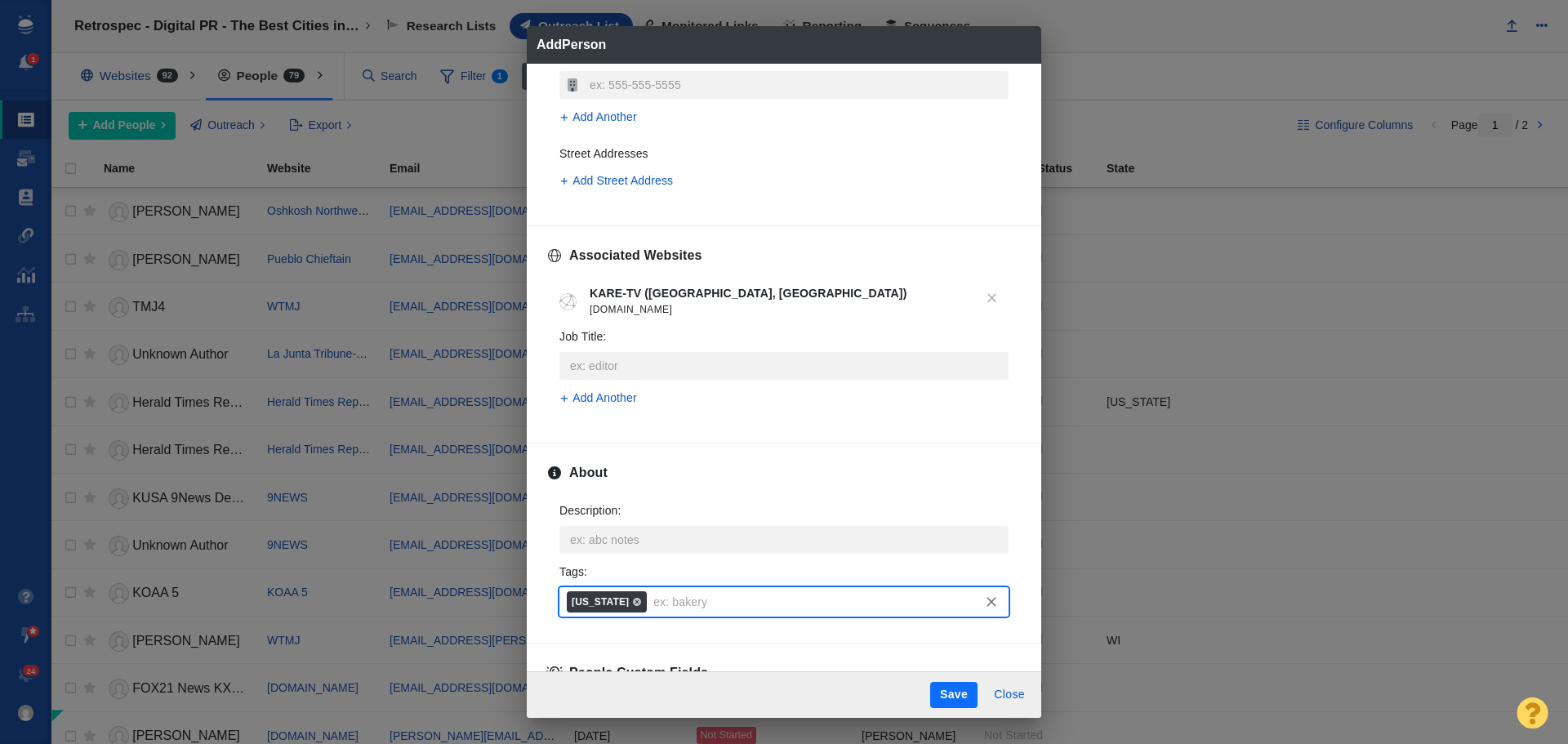
scroll to position [571, 0]
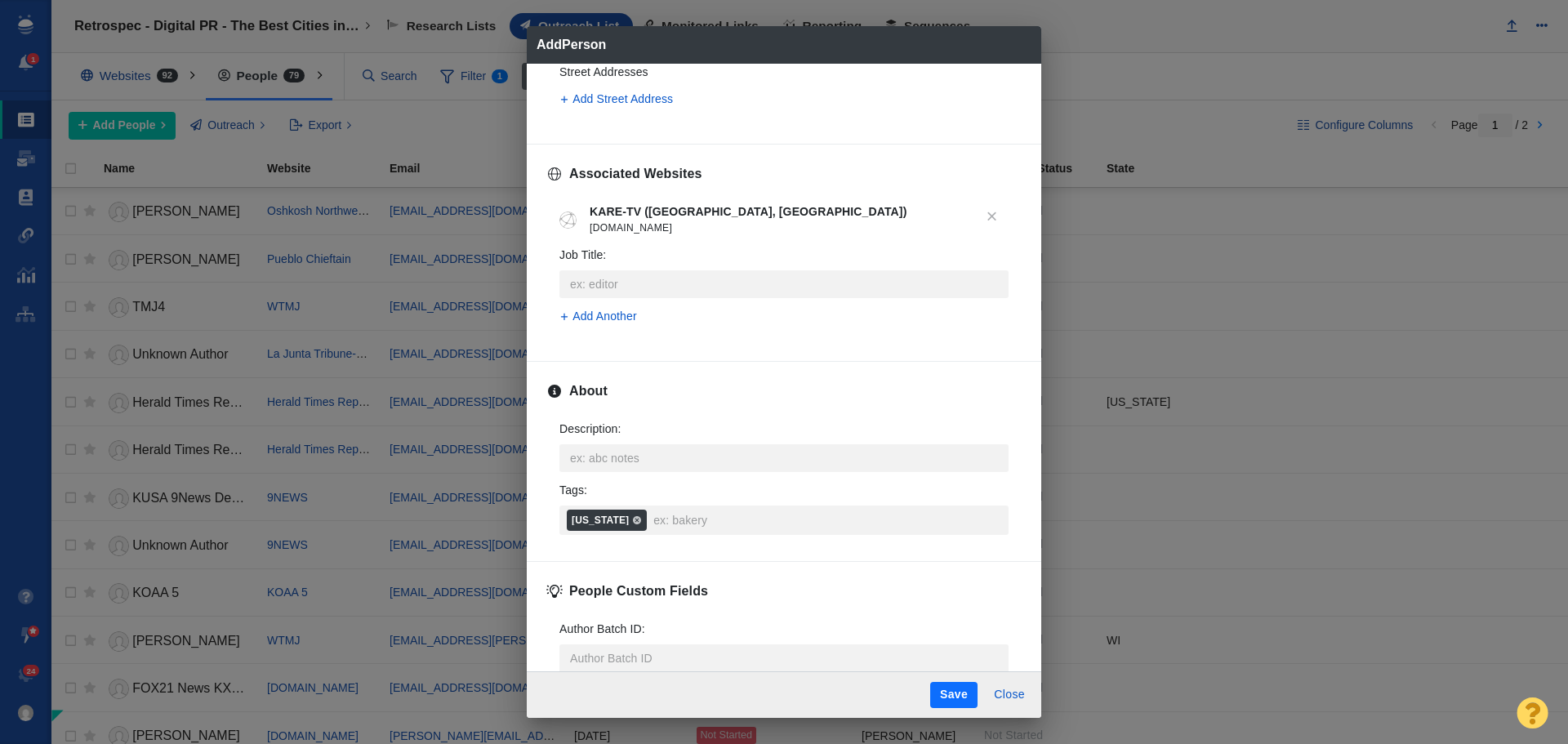
click at [953, 696] on button "Save" at bounding box center [954, 695] width 47 height 26
type textarea "x"
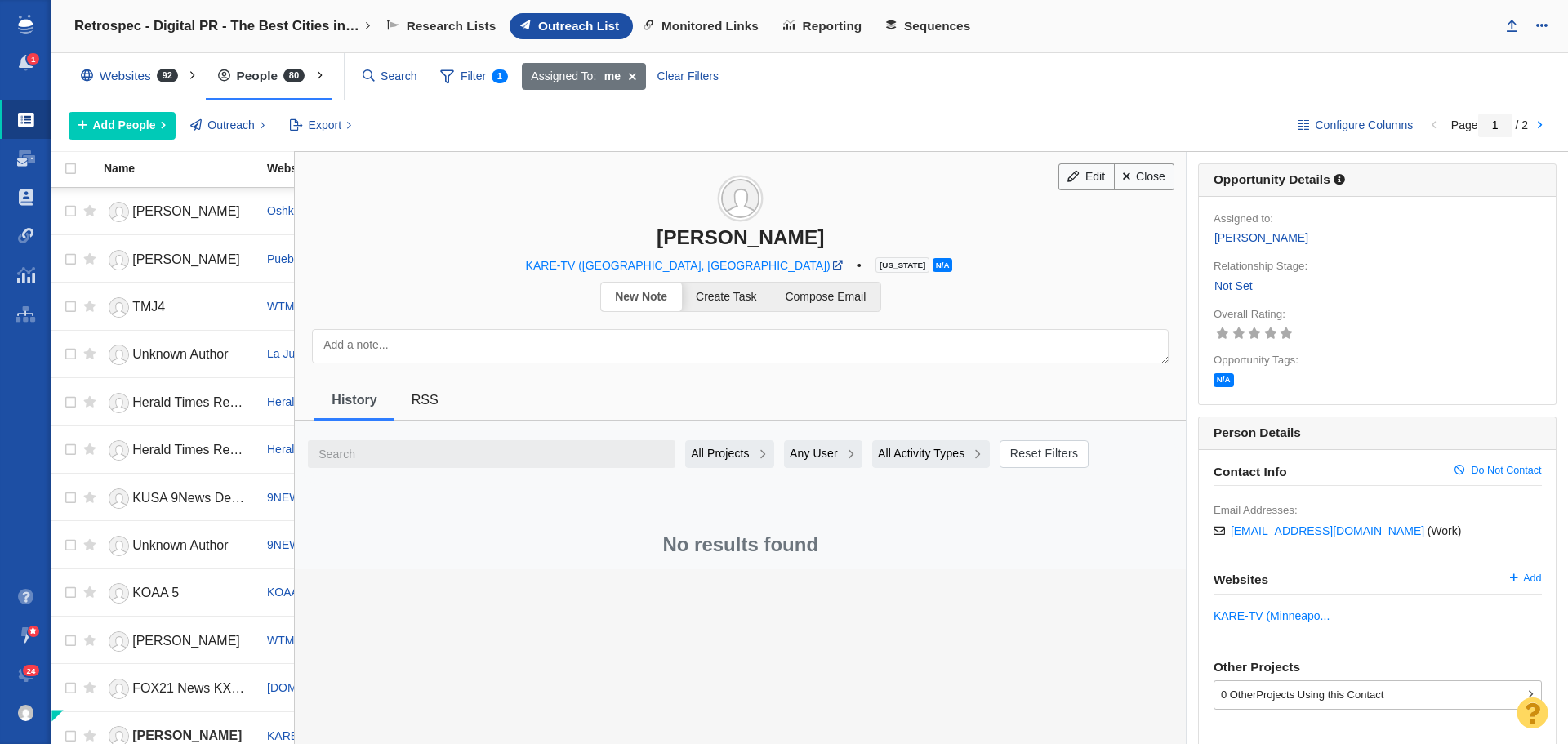
click at [1240, 287] on link "Not Set" at bounding box center [1234, 286] width 40 height 19
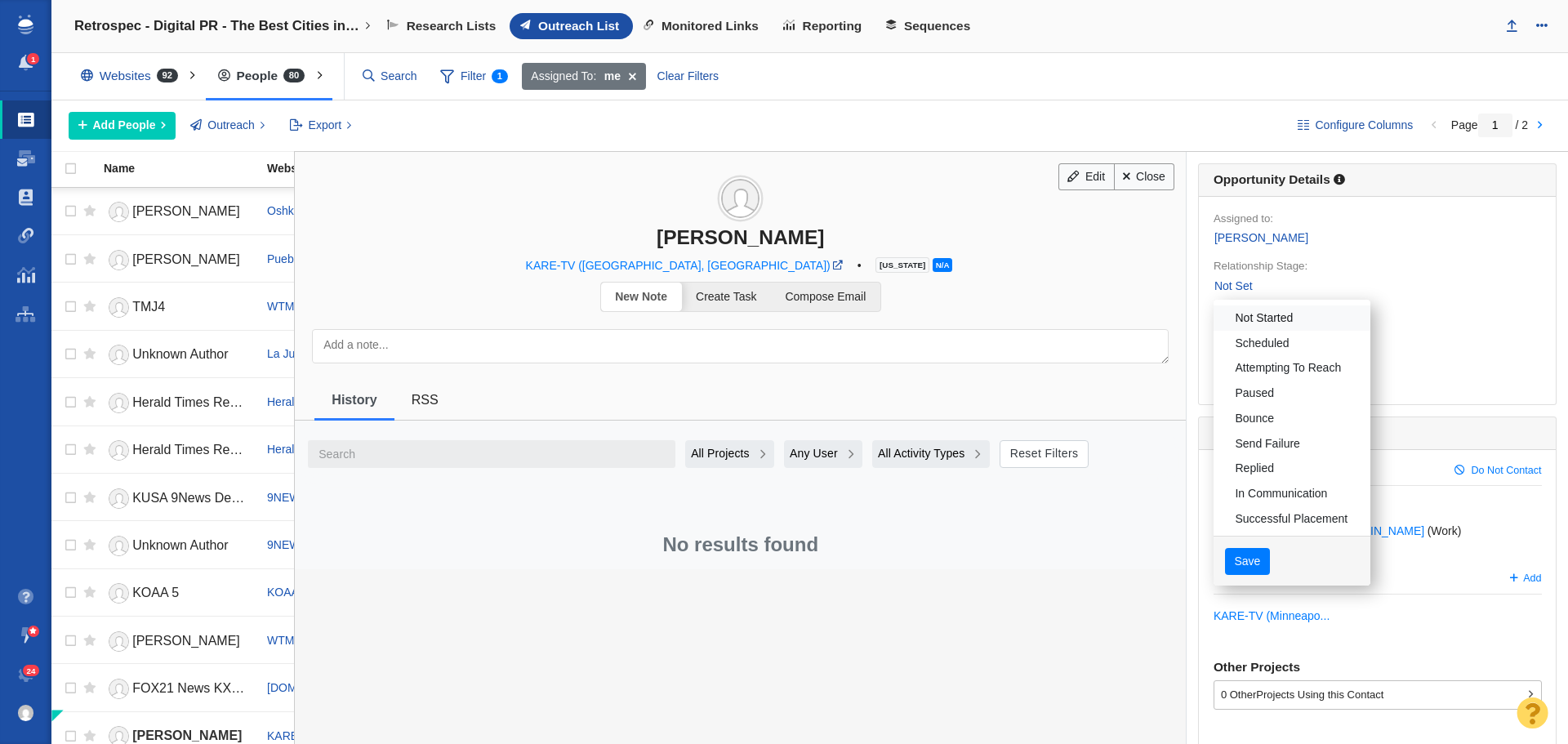
click at [1241, 309] on link "Not Started" at bounding box center [1292, 318] width 157 height 26
click at [1233, 561] on button "Save" at bounding box center [1247, 561] width 45 height 27
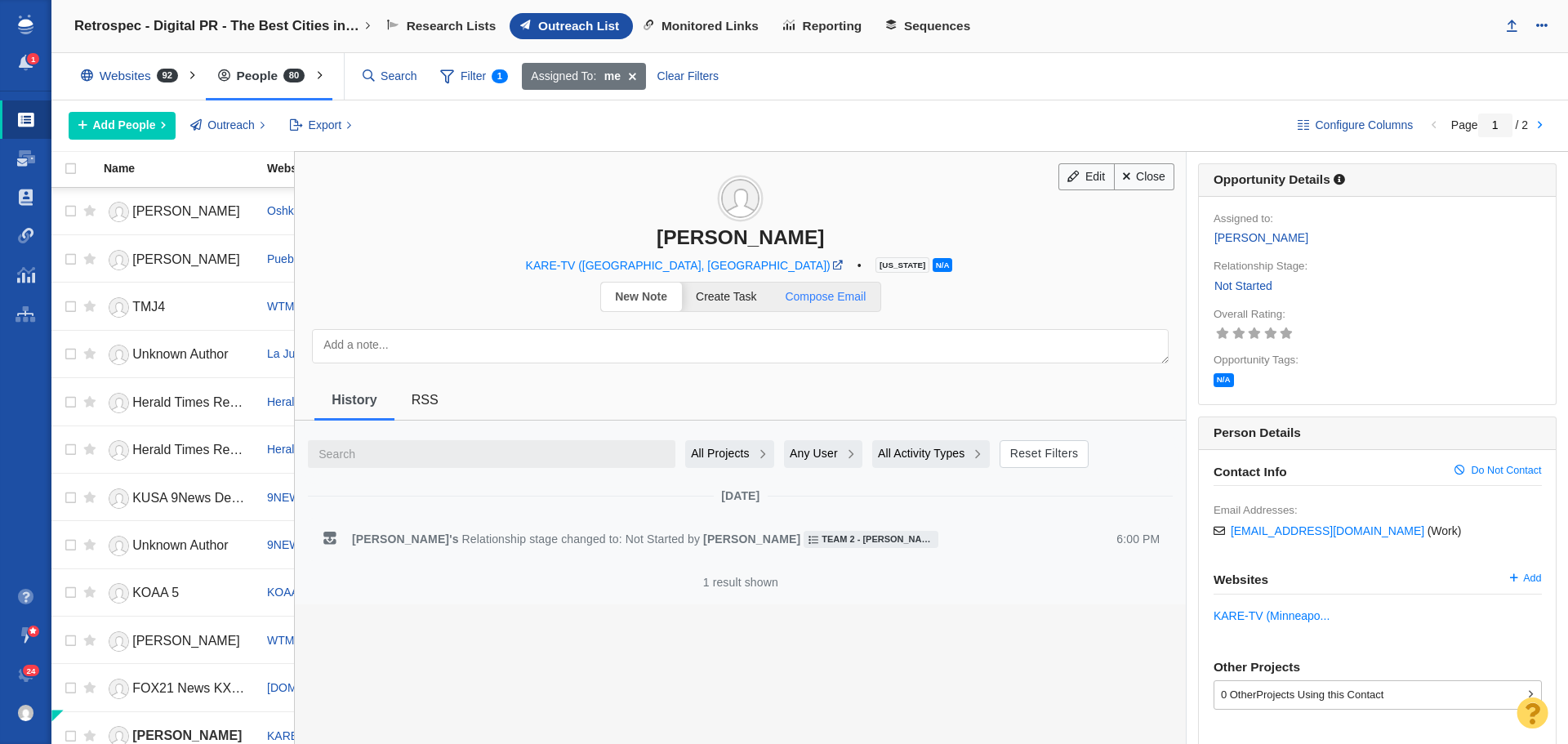
click at [839, 300] on span "Compose Email" at bounding box center [825, 296] width 81 height 13
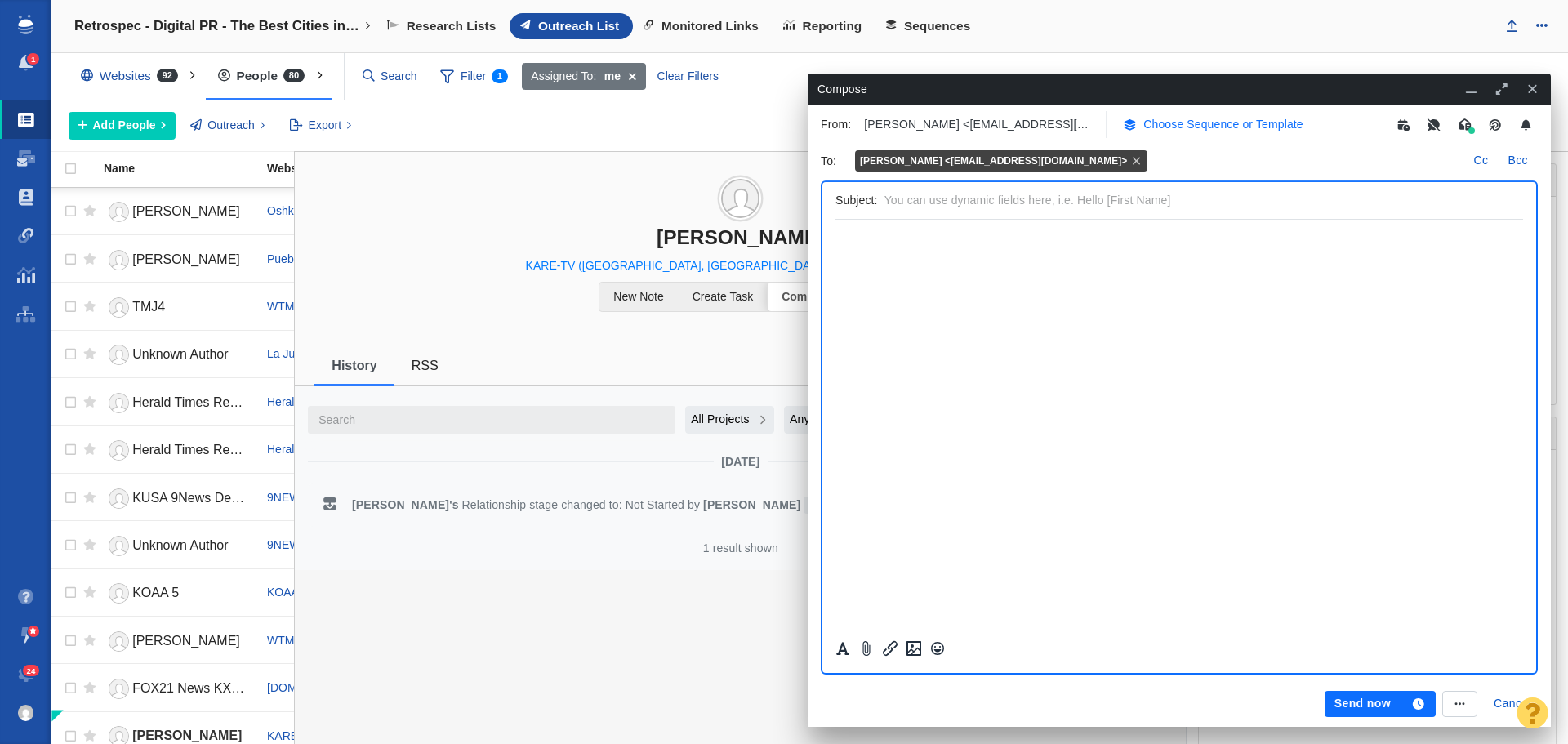
scroll to position [0, 0]
click at [1173, 128] on p "Choose Sequence or Template" at bounding box center [1223, 124] width 160 height 17
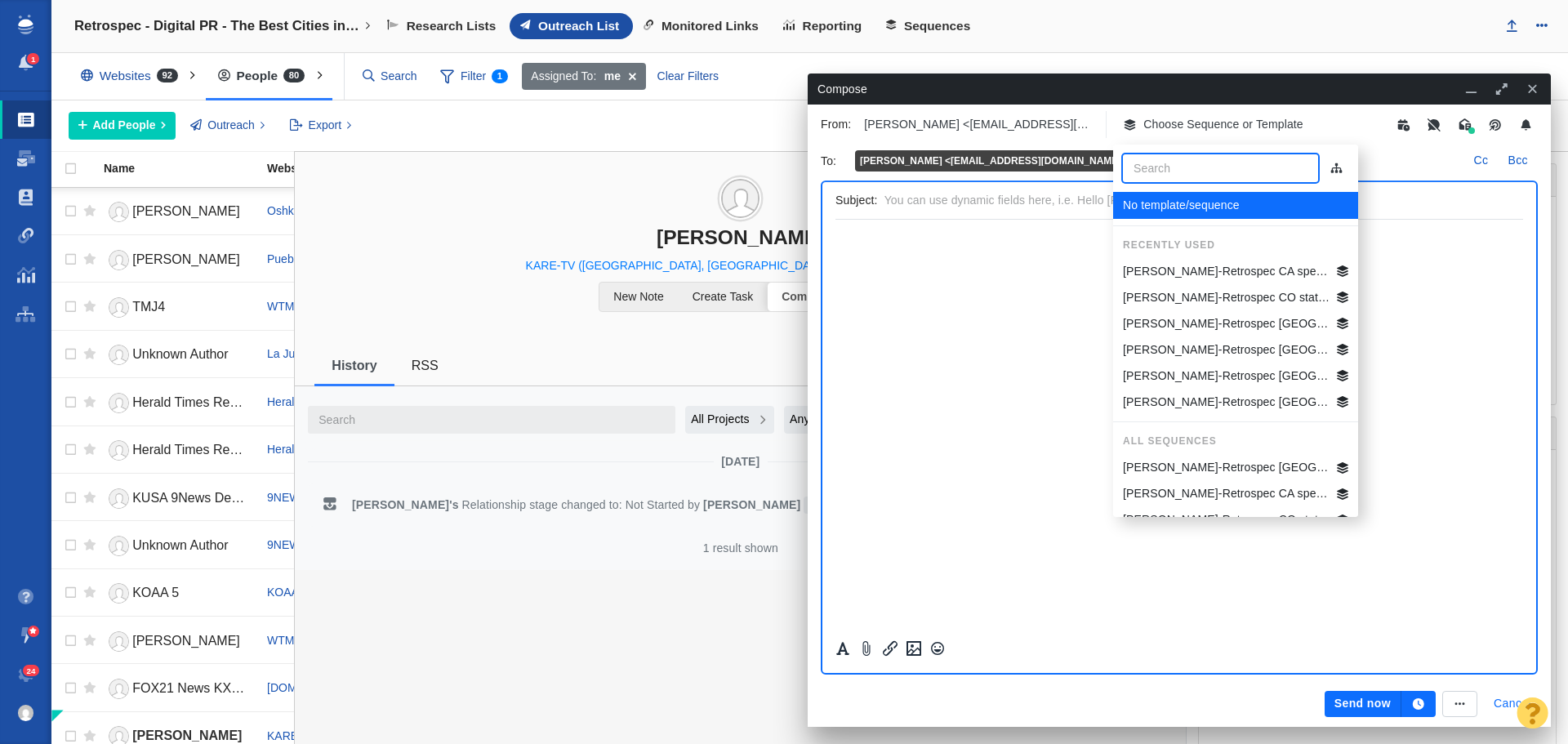
click at [1503, 704] on button "Cancel" at bounding box center [1512, 704] width 58 height 26
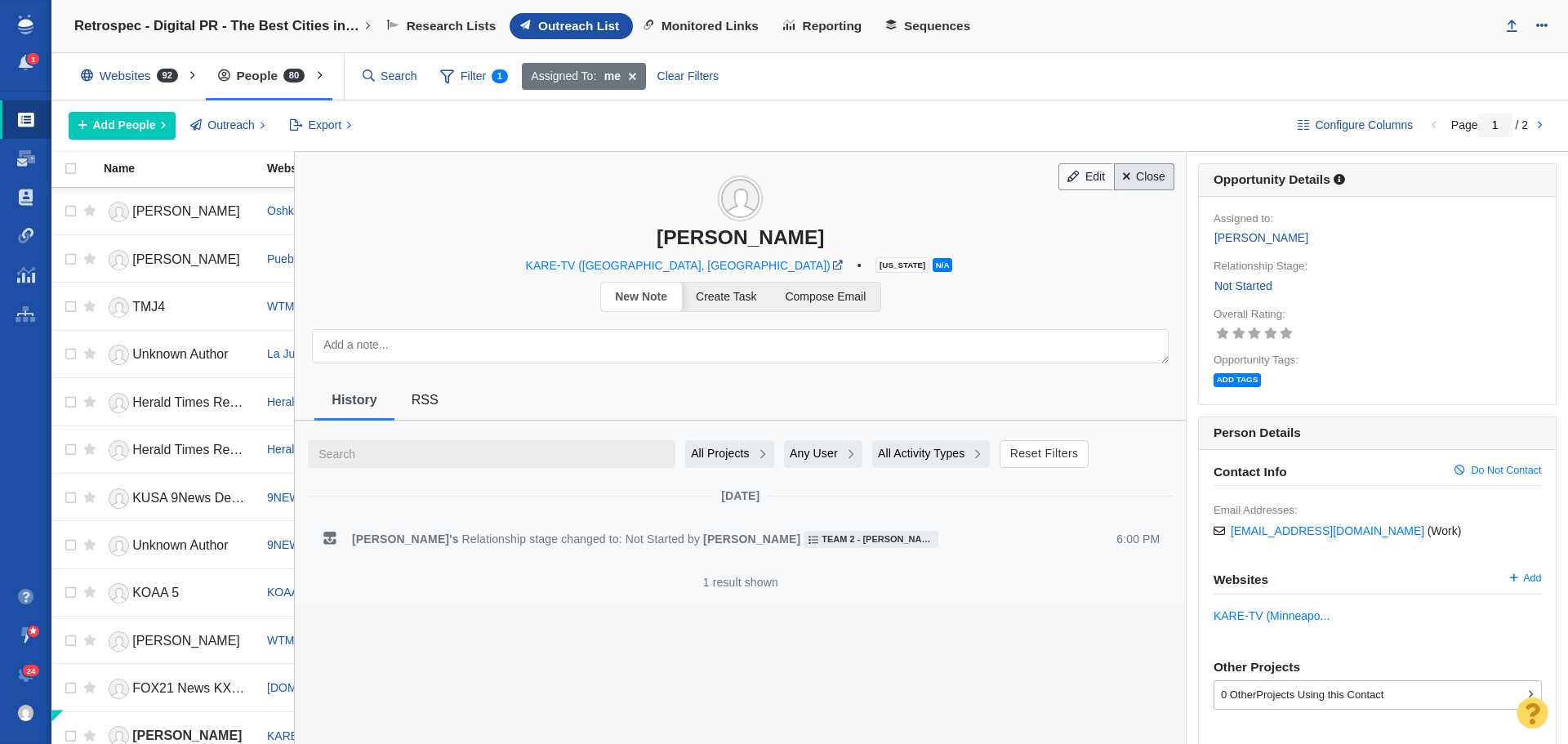
click at [1128, 173] on link "Close" at bounding box center [1144, 177] width 61 height 27
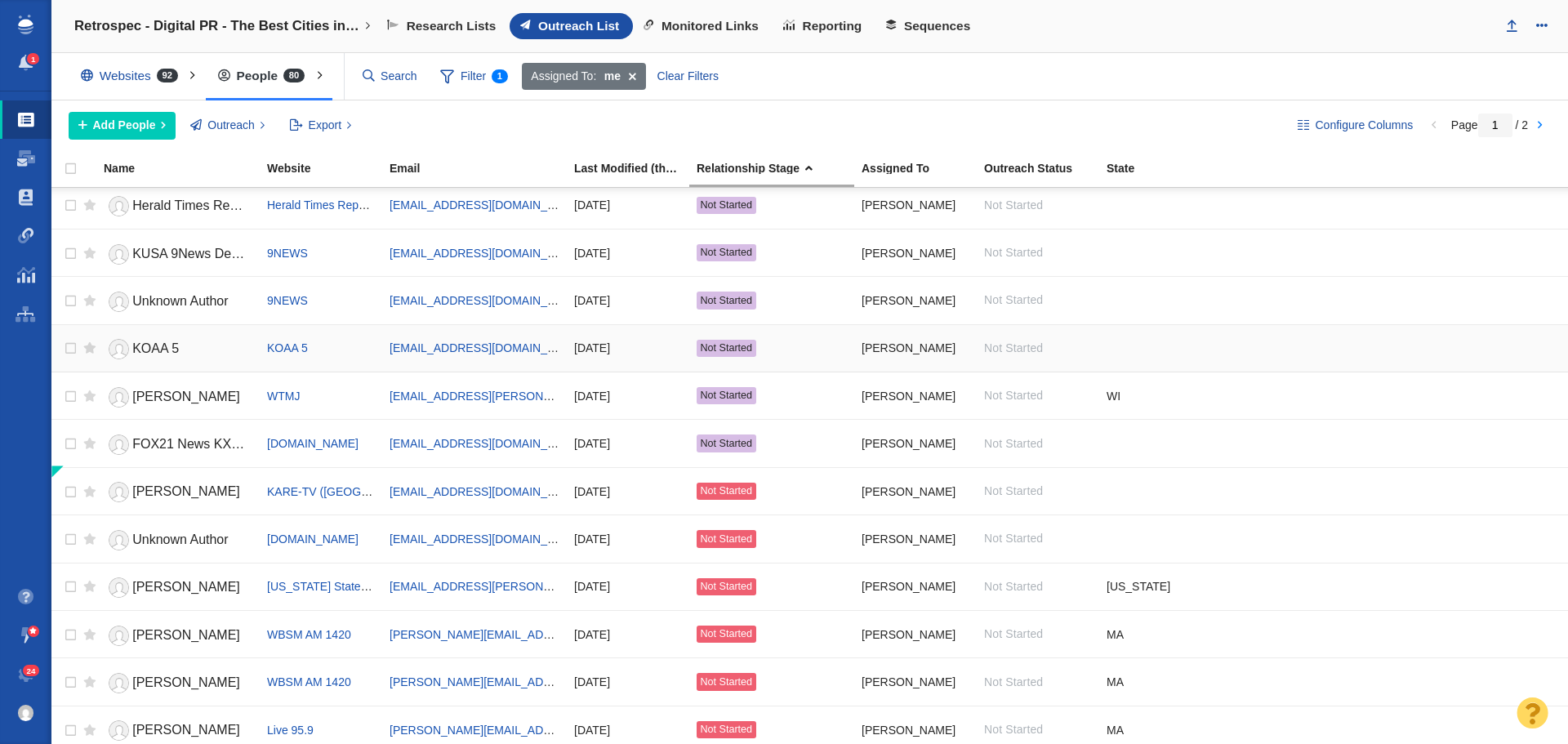
scroll to position [245, 0]
click at [151, 497] on span "[PERSON_NAME]" at bounding box center [186, 489] width 108 height 14
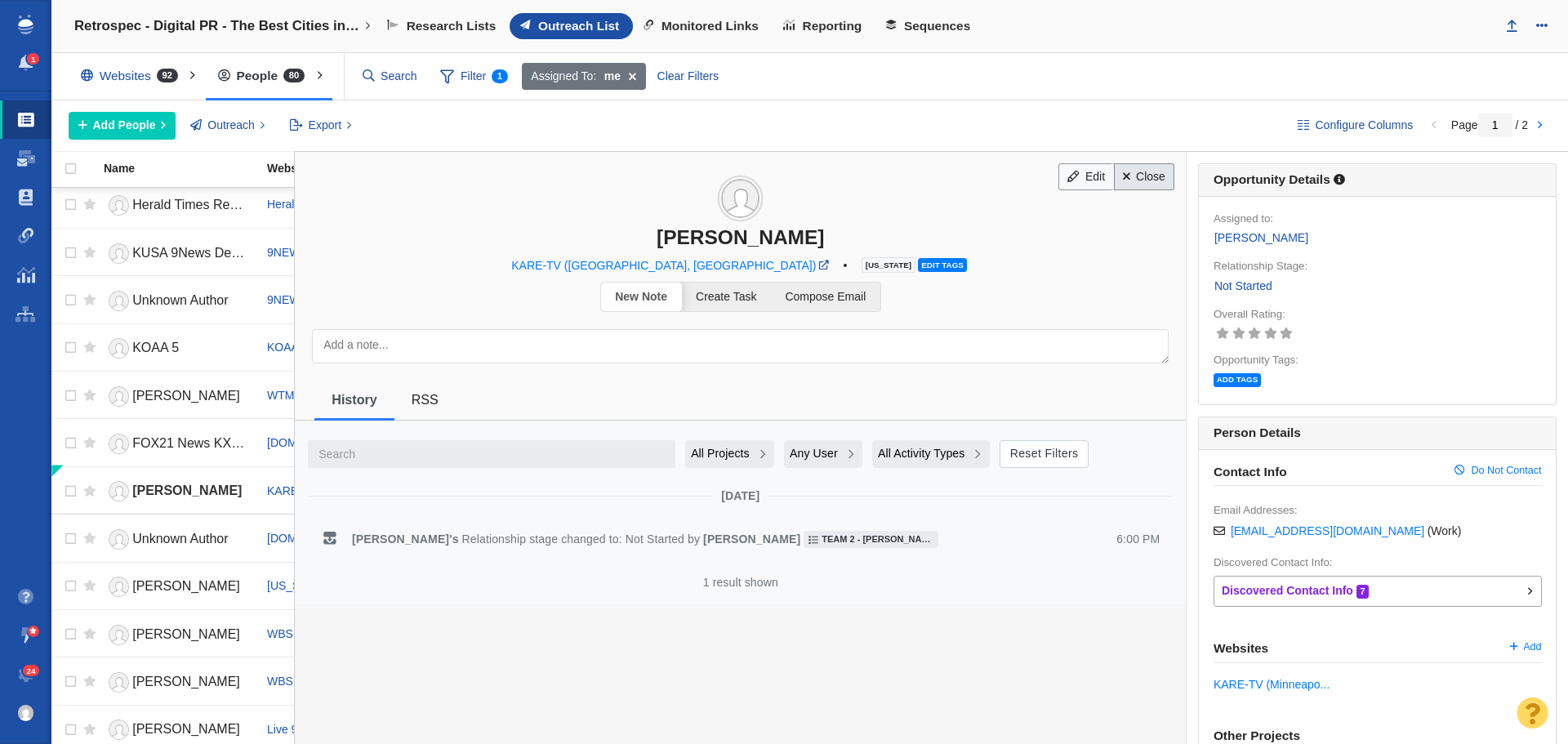
click at [1143, 184] on link "Close" at bounding box center [1144, 177] width 61 height 27
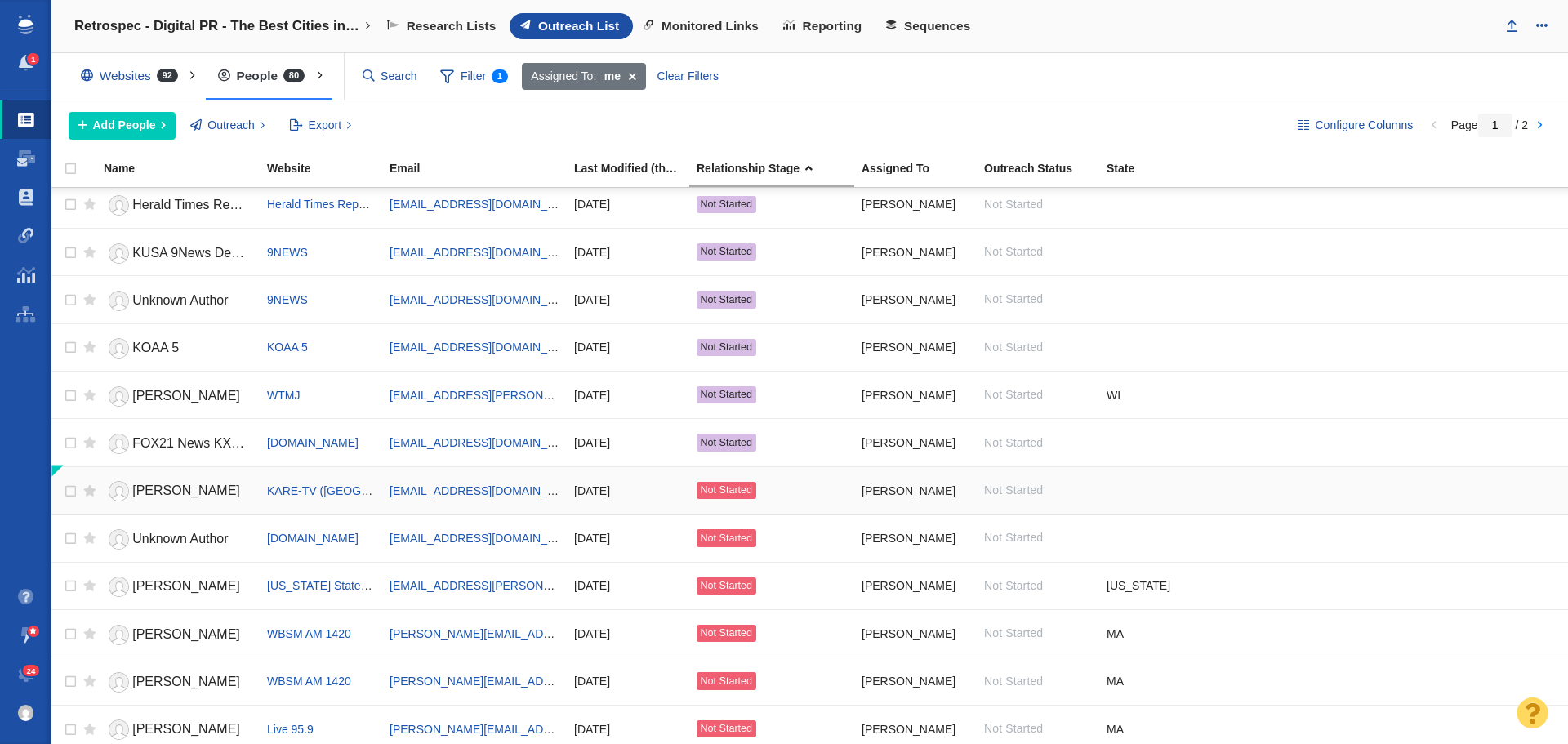
click at [196, 487] on span "[PERSON_NAME]" at bounding box center [186, 489] width 108 height 14
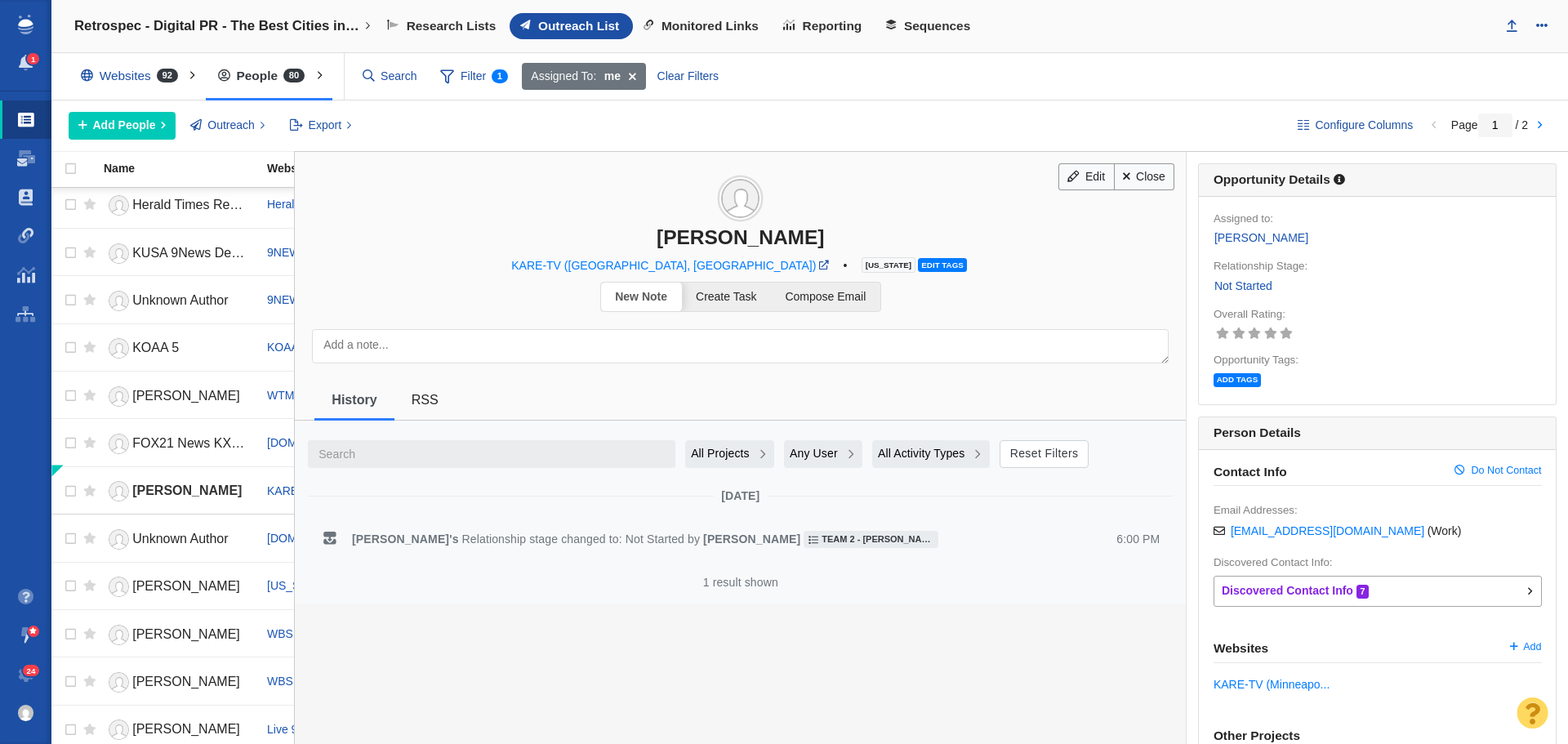
click at [918, 259] on span "Edit tags" at bounding box center [942, 265] width 48 height 14
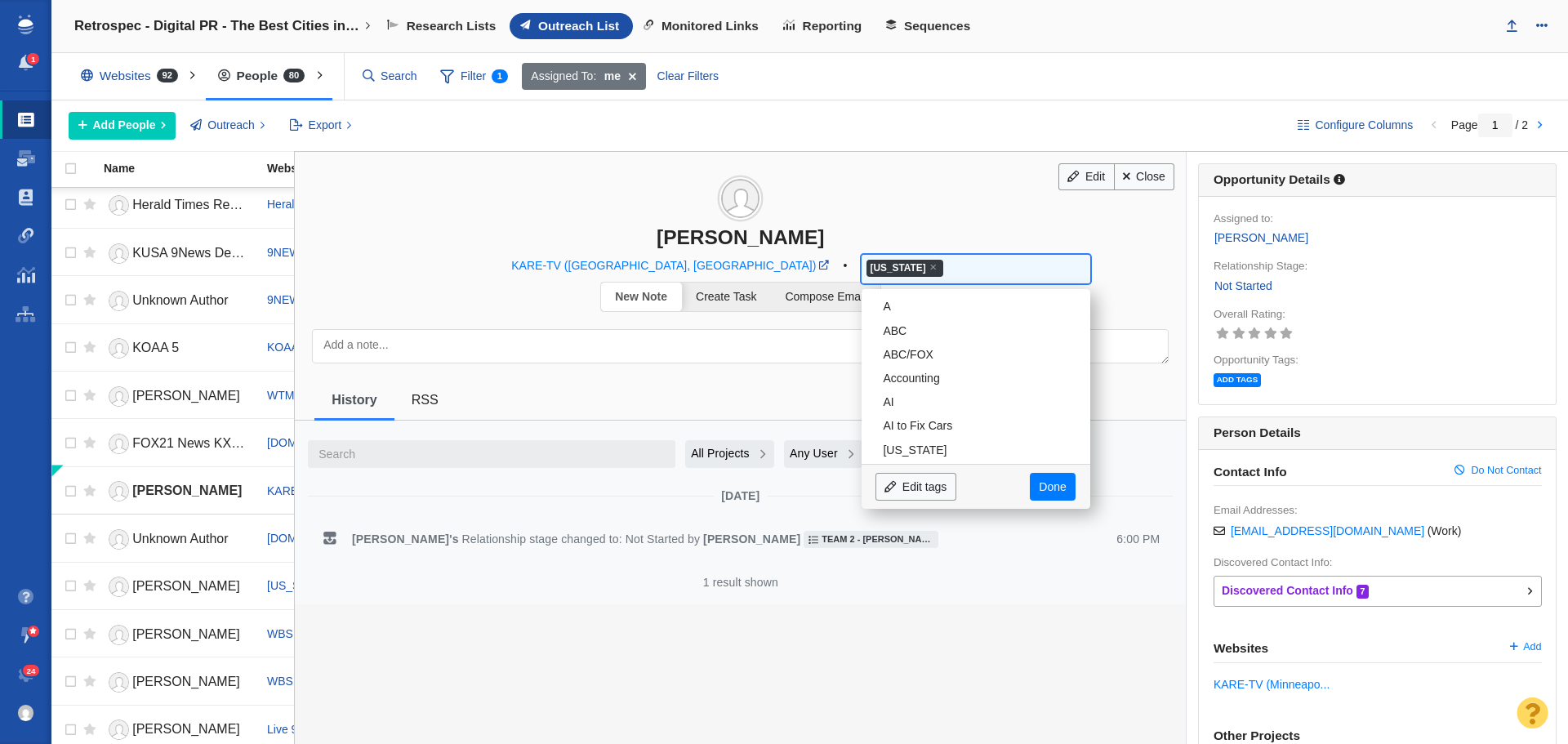
scroll to position [2550, 0]
click at [1080, 250] on div "Edit Close [PERSON_NAME] KARE-TV ([GEOGRAPHIC_DATA], [GEOGRAPHIC_DATA]) • [US_S…" at bounding box center [741, 214] width 891 height 124
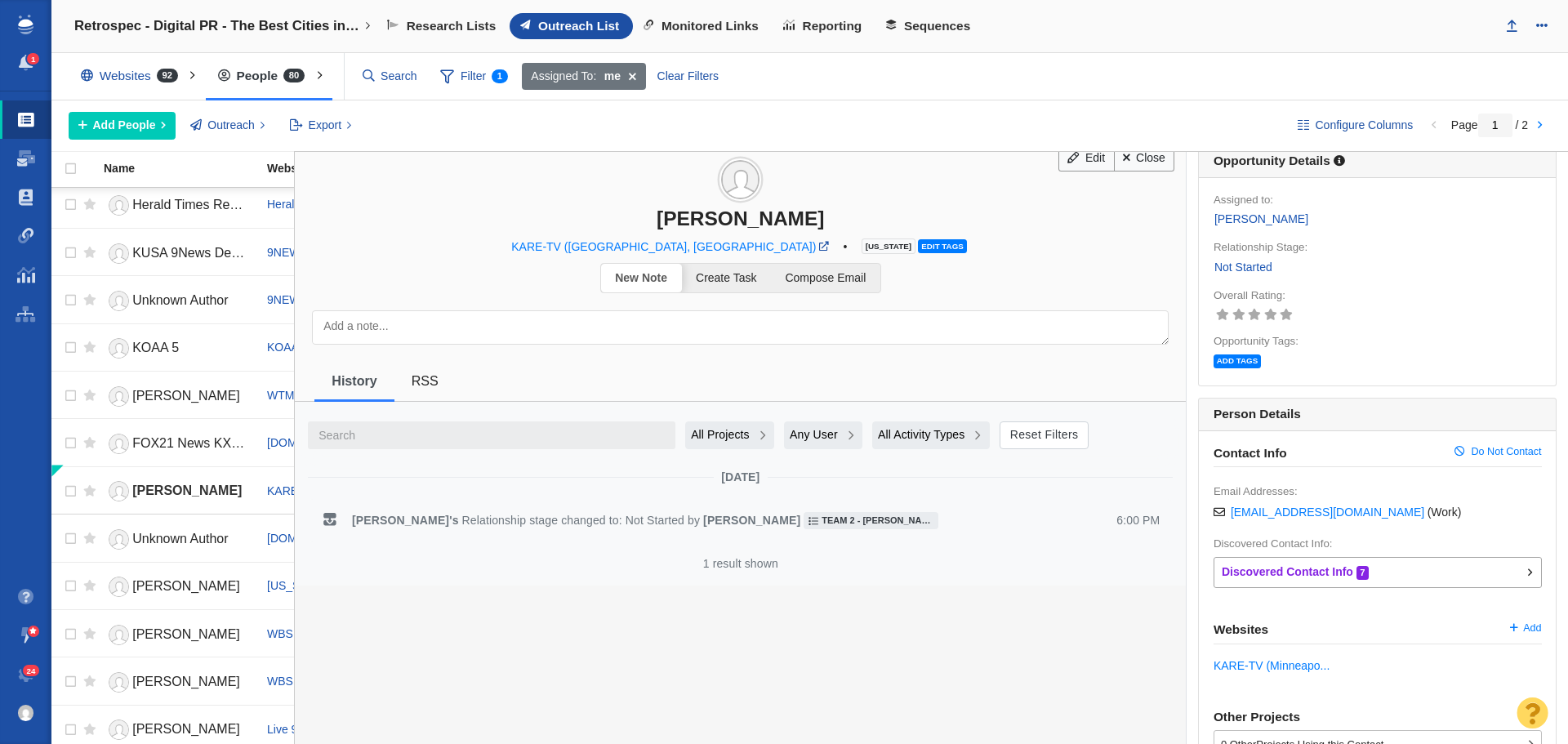
scroll to position [0, 0]
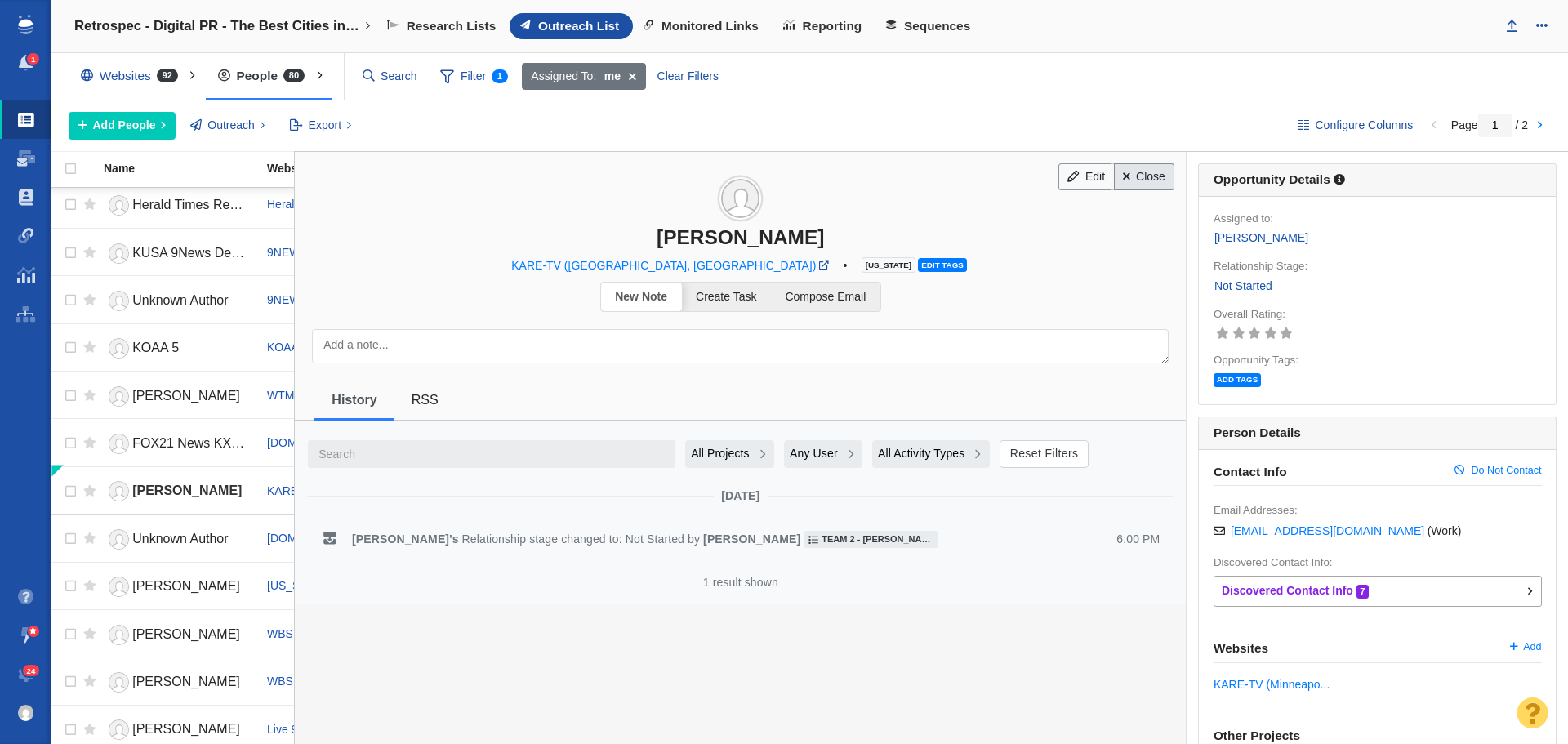
click at [1161, 179] on link "Close" at bounding box center [1144, 177] width 61 height 27
